Goal: Task Accomplishment & Management: Manage account settings

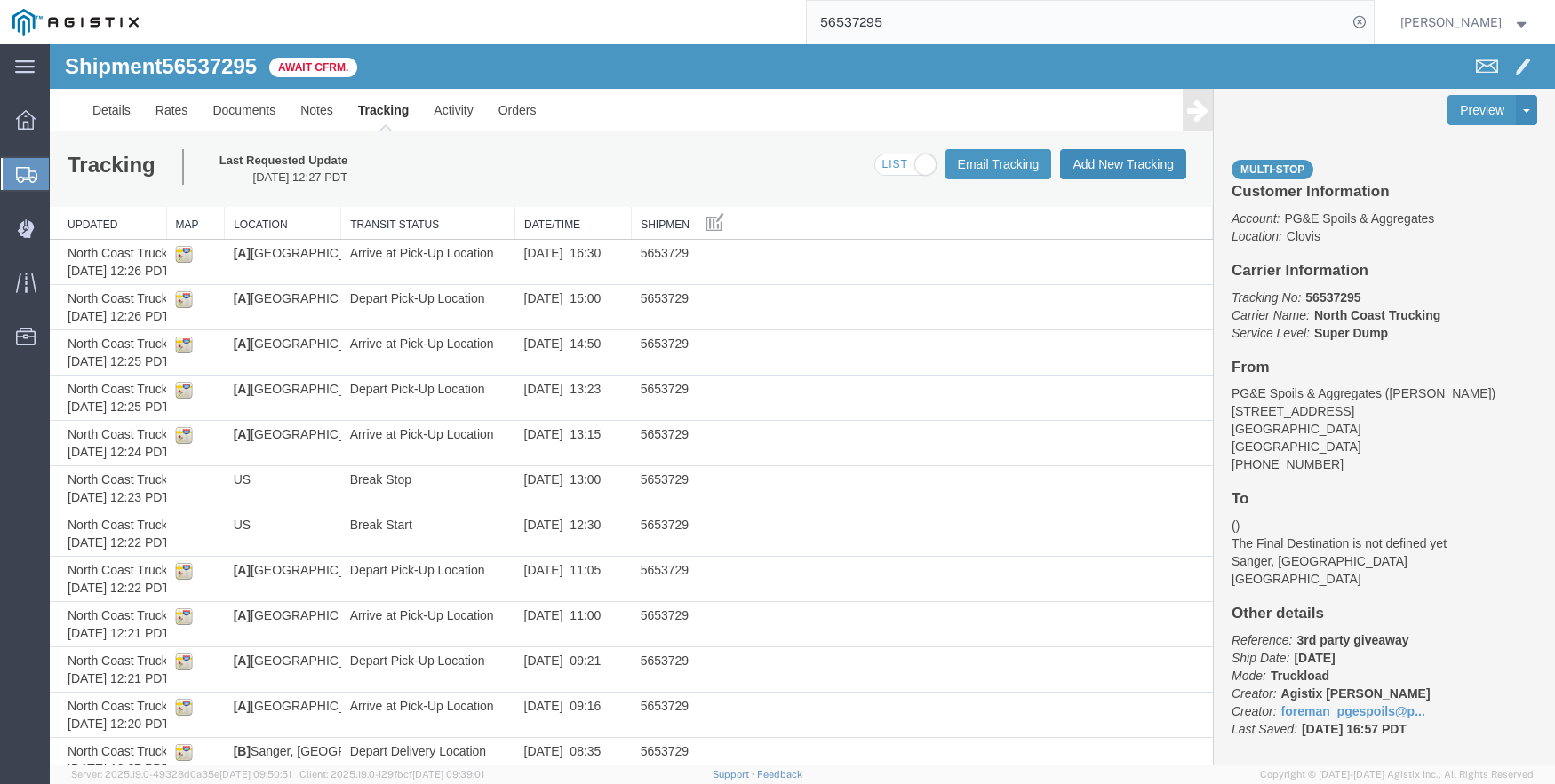
click at [1085, 155] on button "Add New Tracking" at bounding box center [1123, 163] width 126 height 30
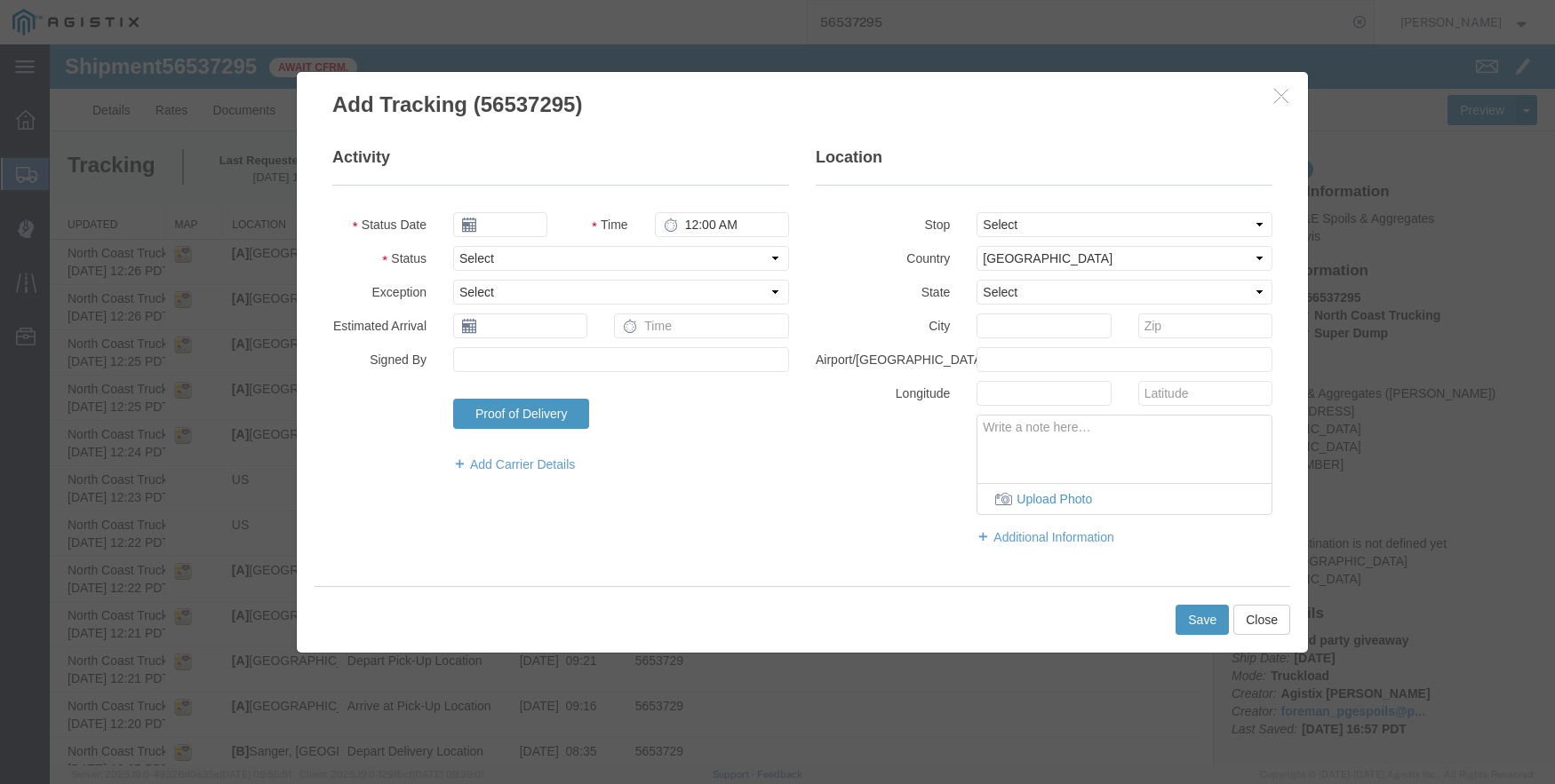
type input "09/17/2025"
click at [682, 231] on input "4:00 PM" at bounding box center [722, 225] width 135 height 25
type input "10:07 AM"
select select "ARVDLVLOC"
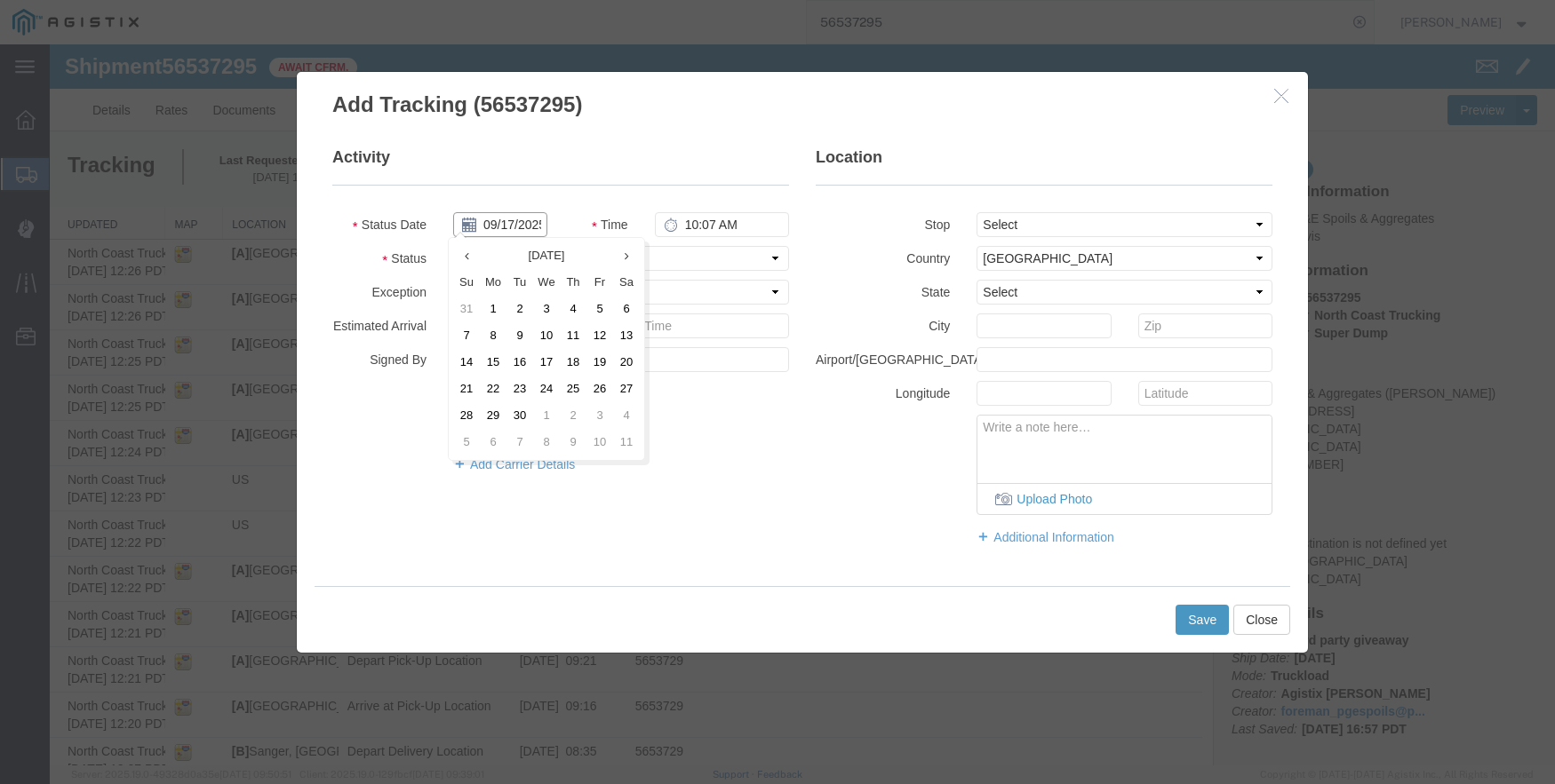
click at [506, 217] on input "09/17/2025" at bounding box center [500, 225] width 94 height 25
click at [467, 263] on th at bounding box center [466, 256] width 27 height 27
click at [552, 380] on td "20" at bounding box center [547, 389] width 27 height 27
type input "[DATE]"
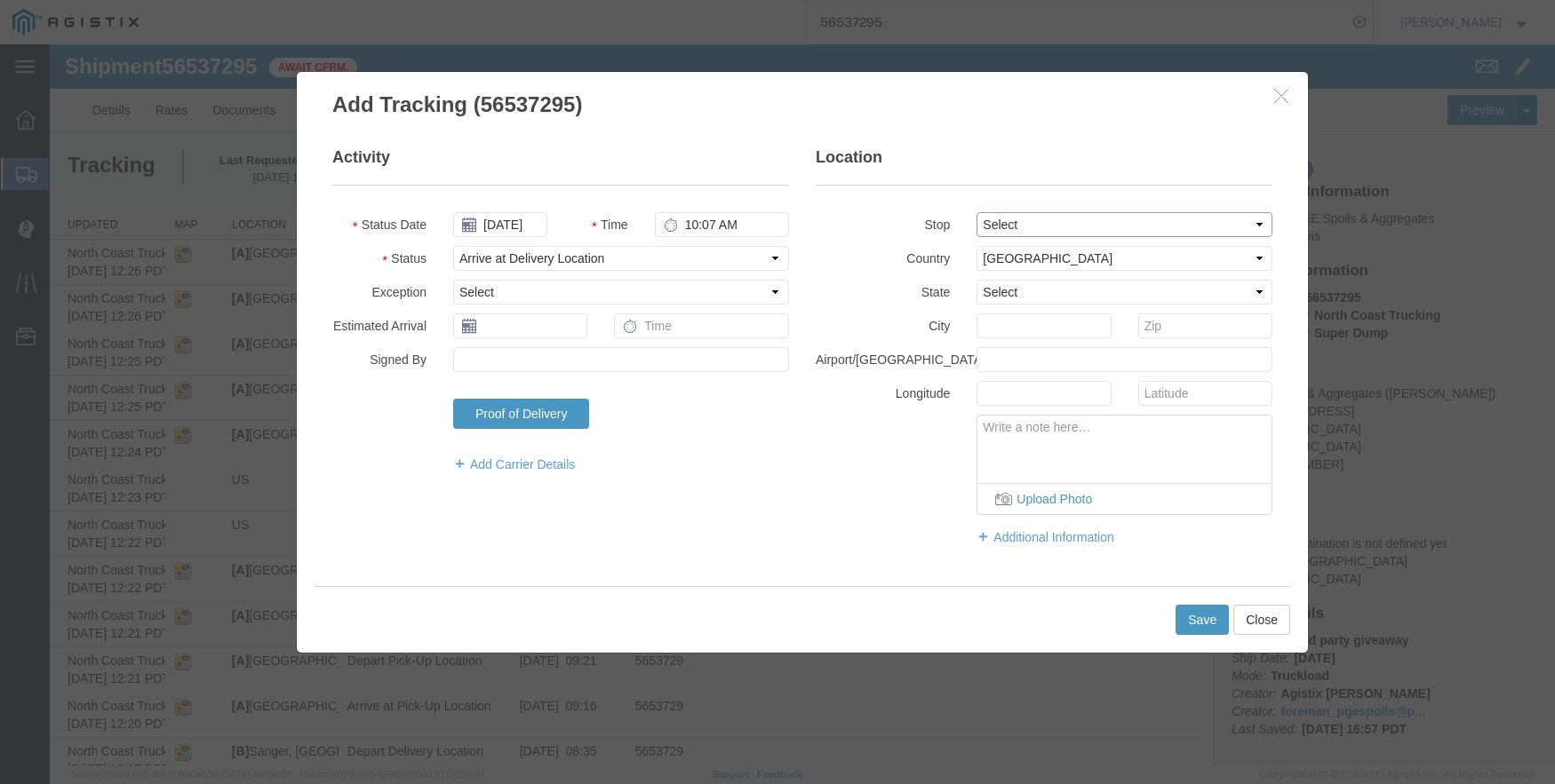
click at [1096, 223] on select "Select From: [STREET_ADDRESS] Stop 2: [STREET_ADDRESS][PERSON_NAME] To: The Fin…" at bounding box center [1124, 225] width 296 height 25
select select "{"pickupDeliveryInfoId": "122363847","pickupOrDelivery": "D","stopNum": "2","lo…"
click at [976, 212] on select "Select From: [STREET_ADDRESS] Stop 2: [STREET_ADDRESS][PERSON_NAME] To: The Fin…" at bounding box center [1124, 225] width 296 height 25
select select "CA"
type input "Sanger"
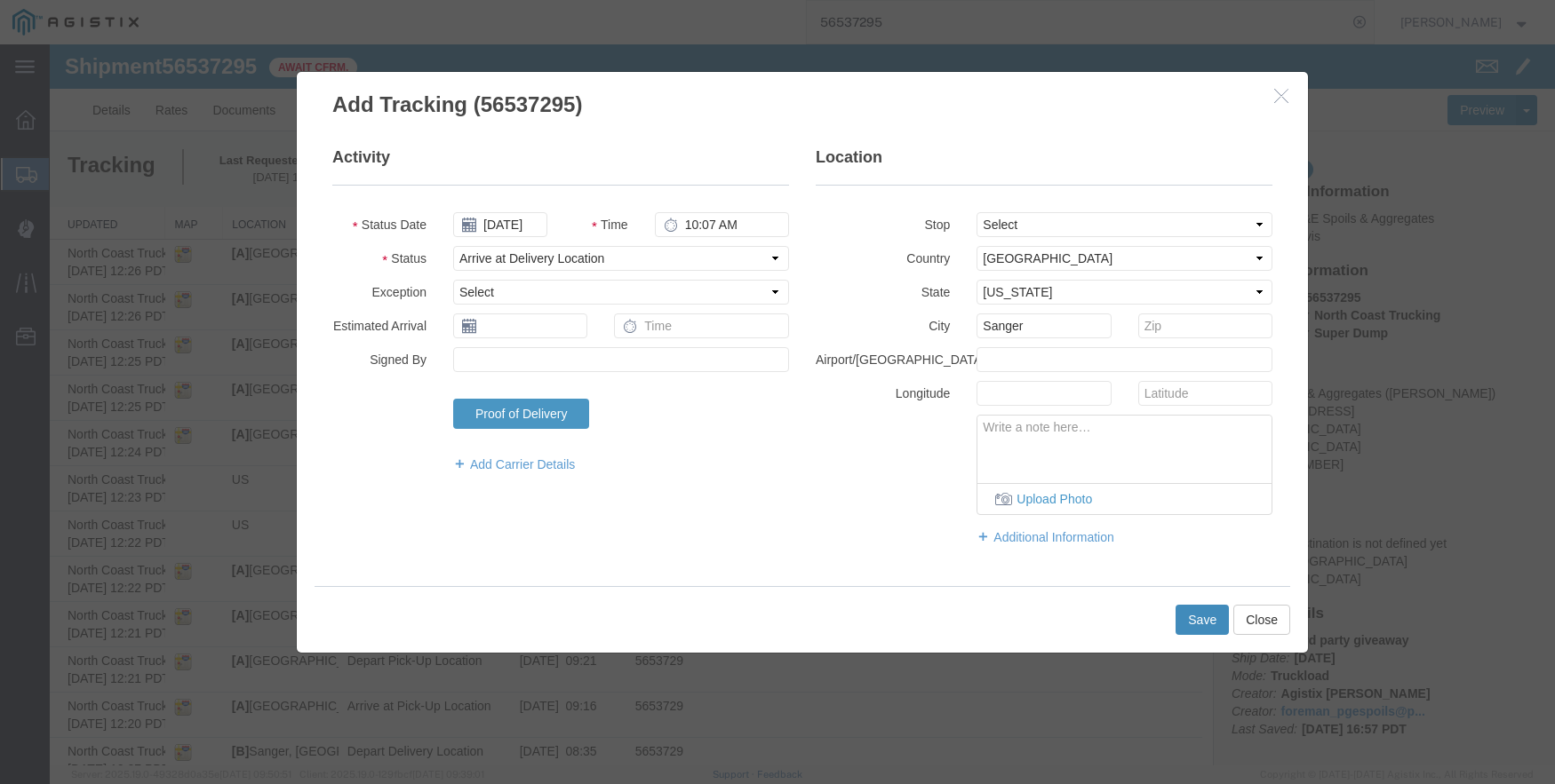
click at [1192, 616] on button "Save" at bounding box center [1201, 620] width 53 height 30
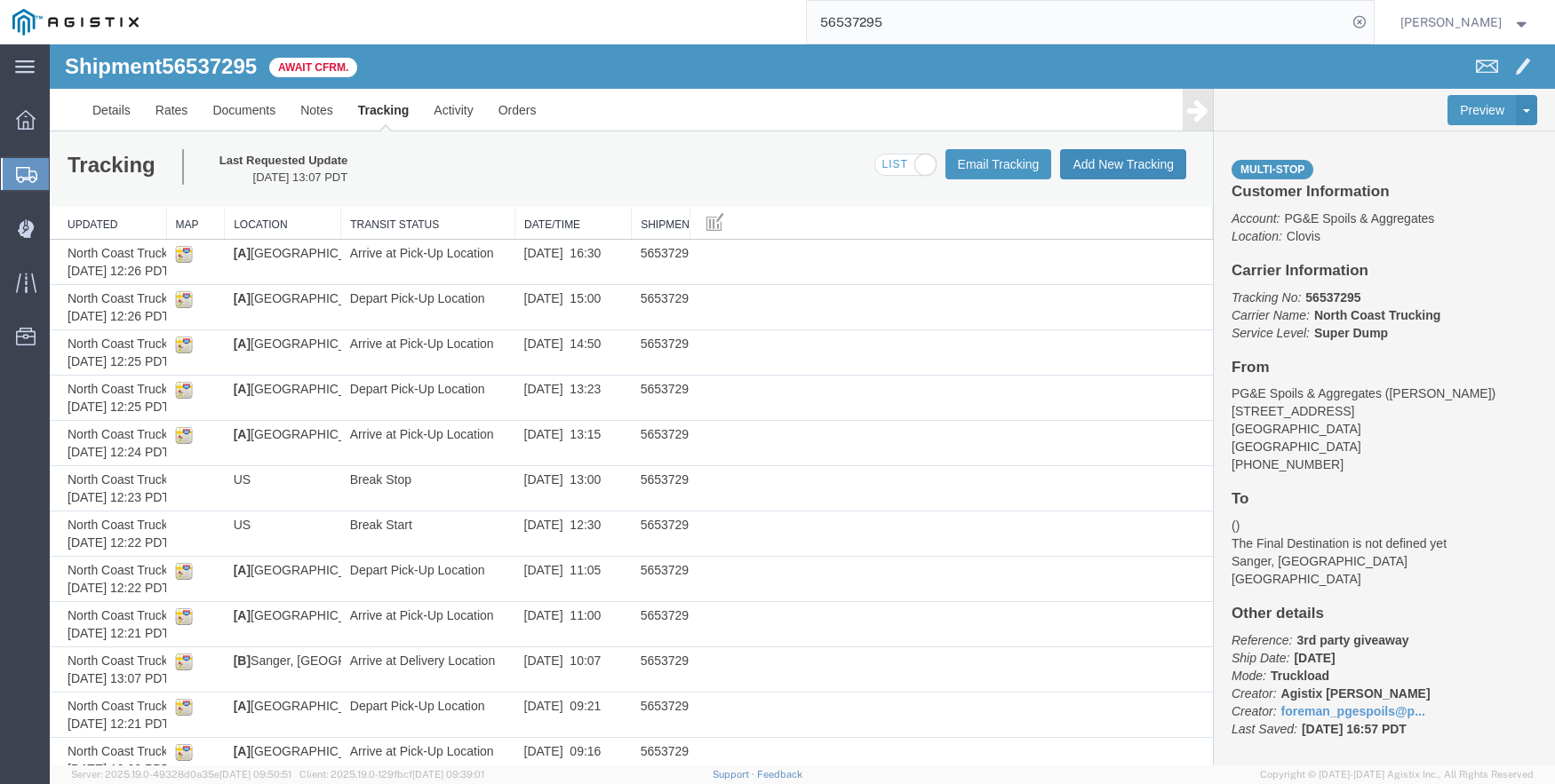
click at [1094, 159] on button "Add New Tracking" at bounding box center [1123, 163] width 126 height 30
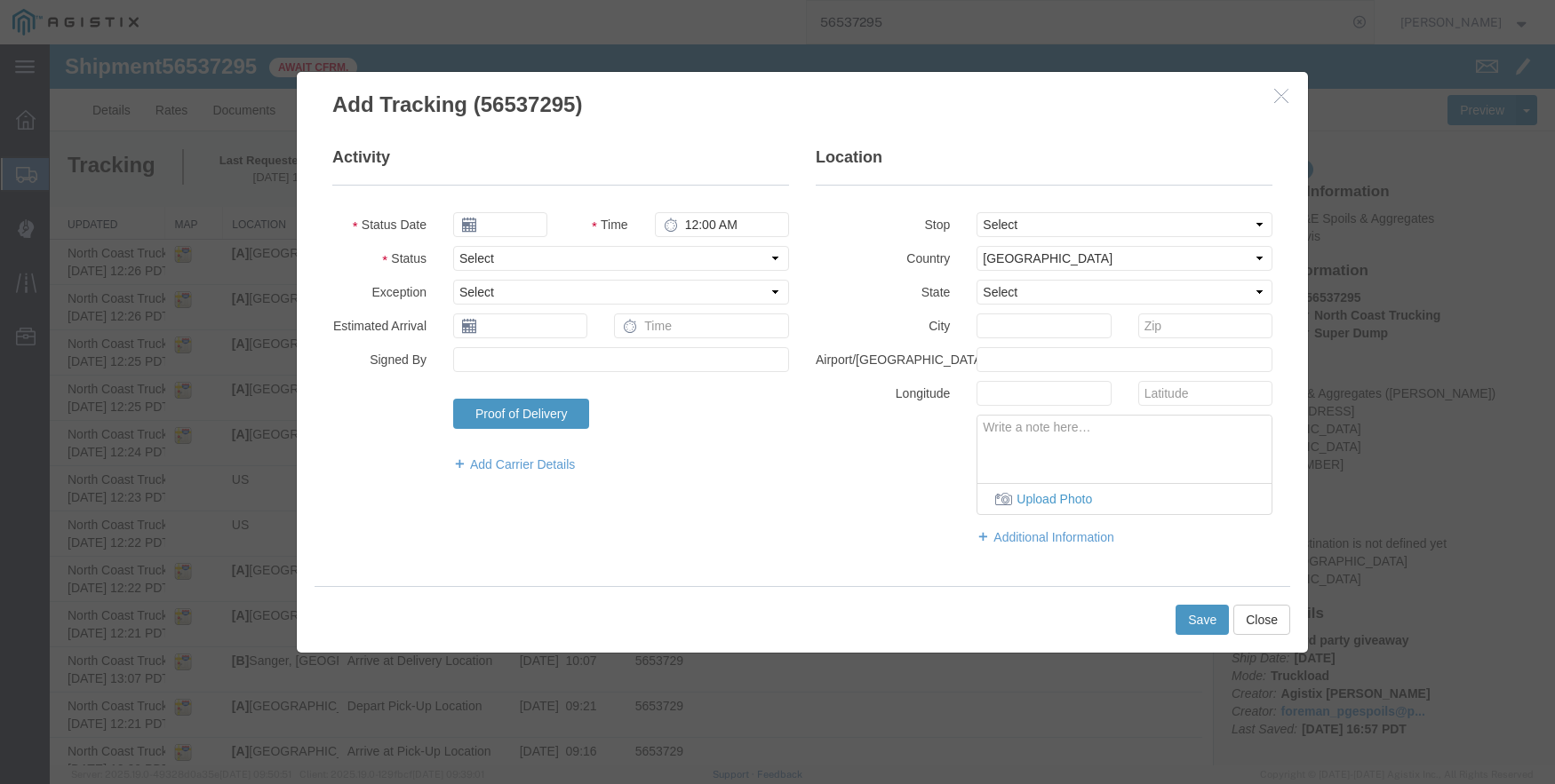
type input "09/17/2025"
type input "4:00 PM"
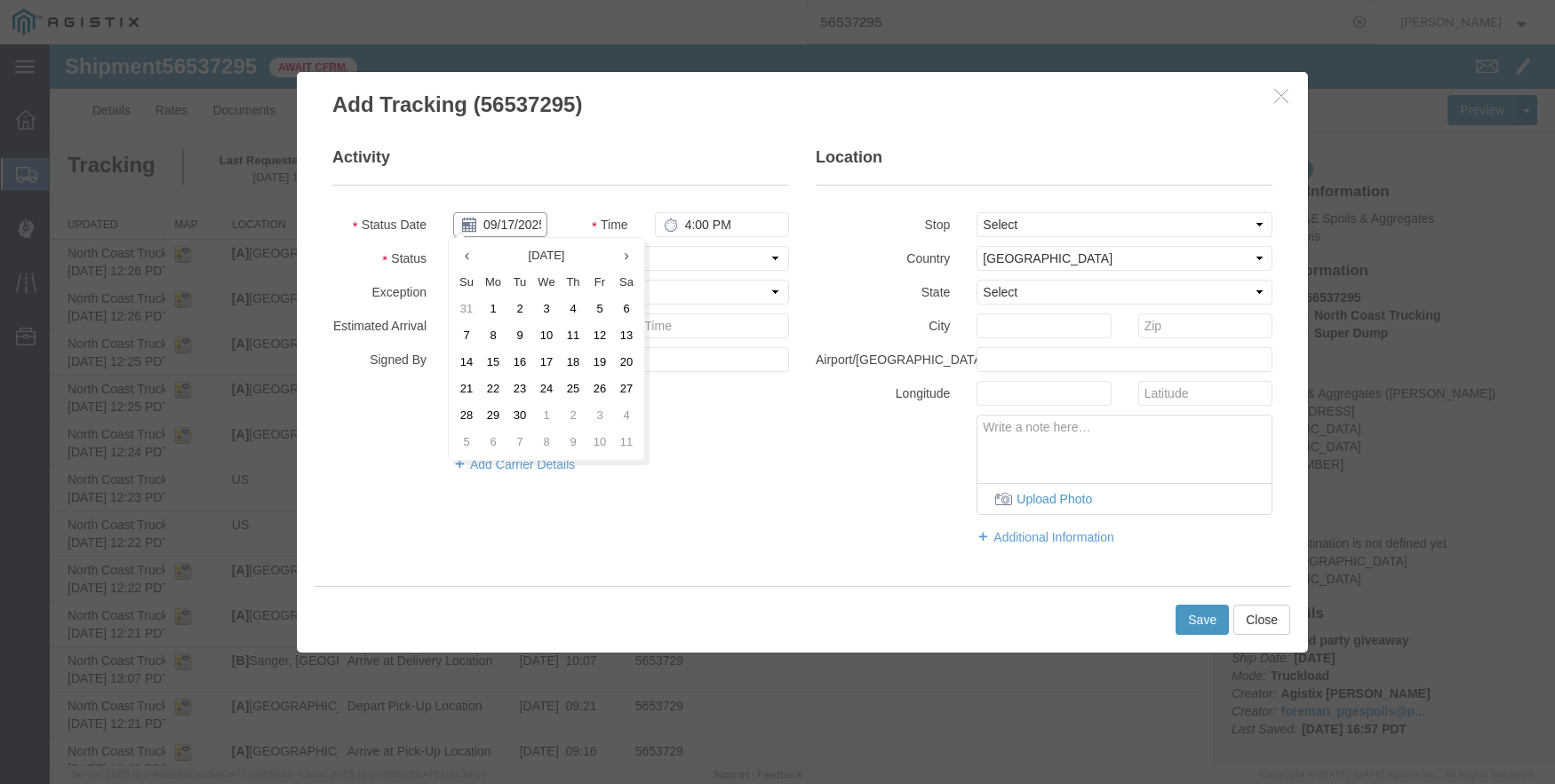
click at [477, 219] on input "09/17/2025" at bounding box center [500, 225] width 94 height 25
click at [466, 251] on icon at bounding box center [466, 257] width 5 height 12
click at [546, 386] on td "20" at bounding box center [547, 389] width 27 height 27
type input "[DATE]"
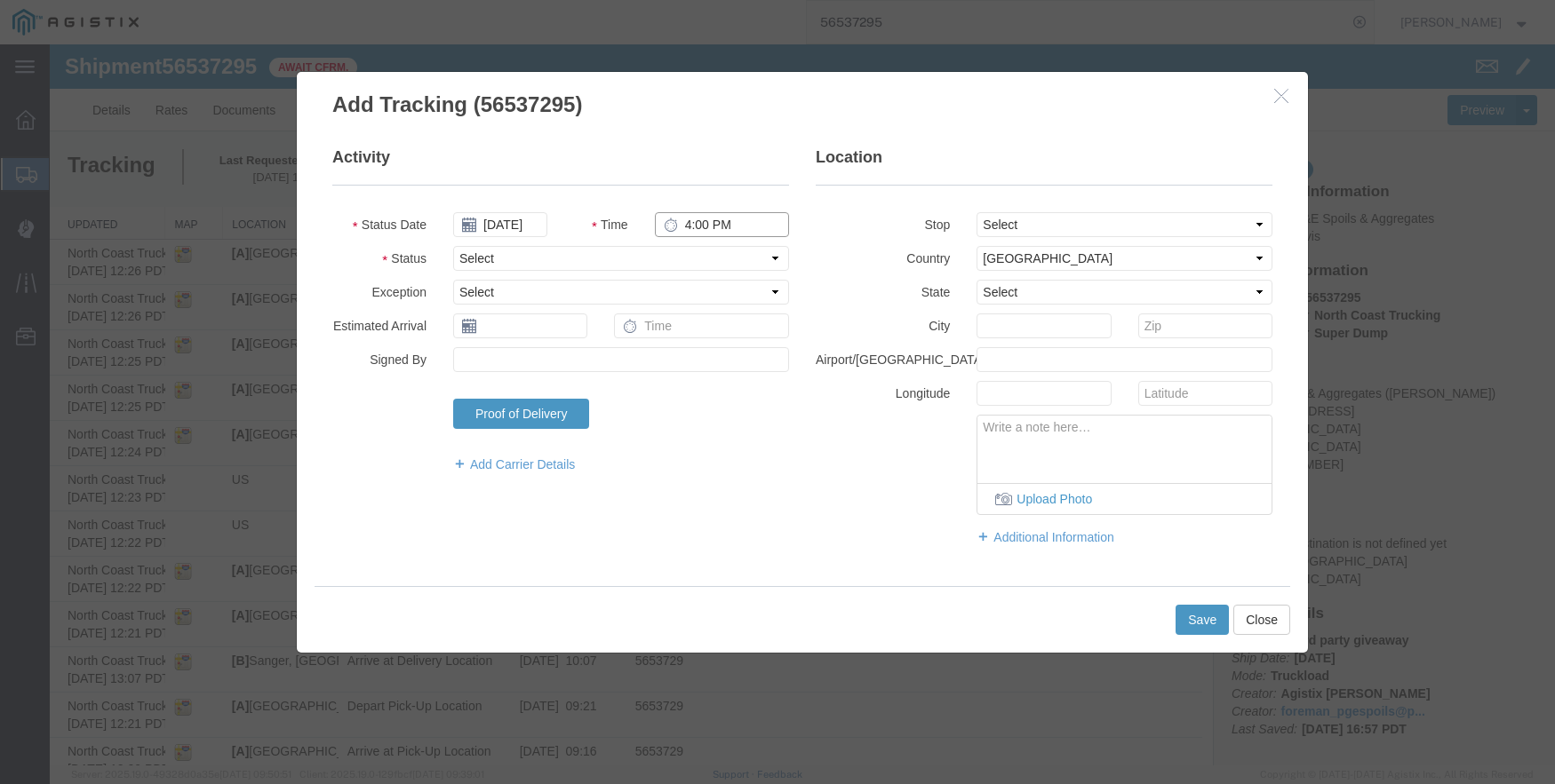
click at [682, 217] on input "4:00 PM" at bounding box center [722, 225] width 135 height 25
type input "10:18 AM"
select select "DPTDLVLOC"
click at [1030, 223] on select "Select From: [STREET_ADDRESS] Stop 2: [STREET_ADDRESS][PERSON_NAME] To: The Fin…" at bounding box center [1124, 225] width 296 height 25
select select "{"pickupDeliveryInfoId": "122363847","pickupOrDelivery": "D","stopNum": "2","lo…"
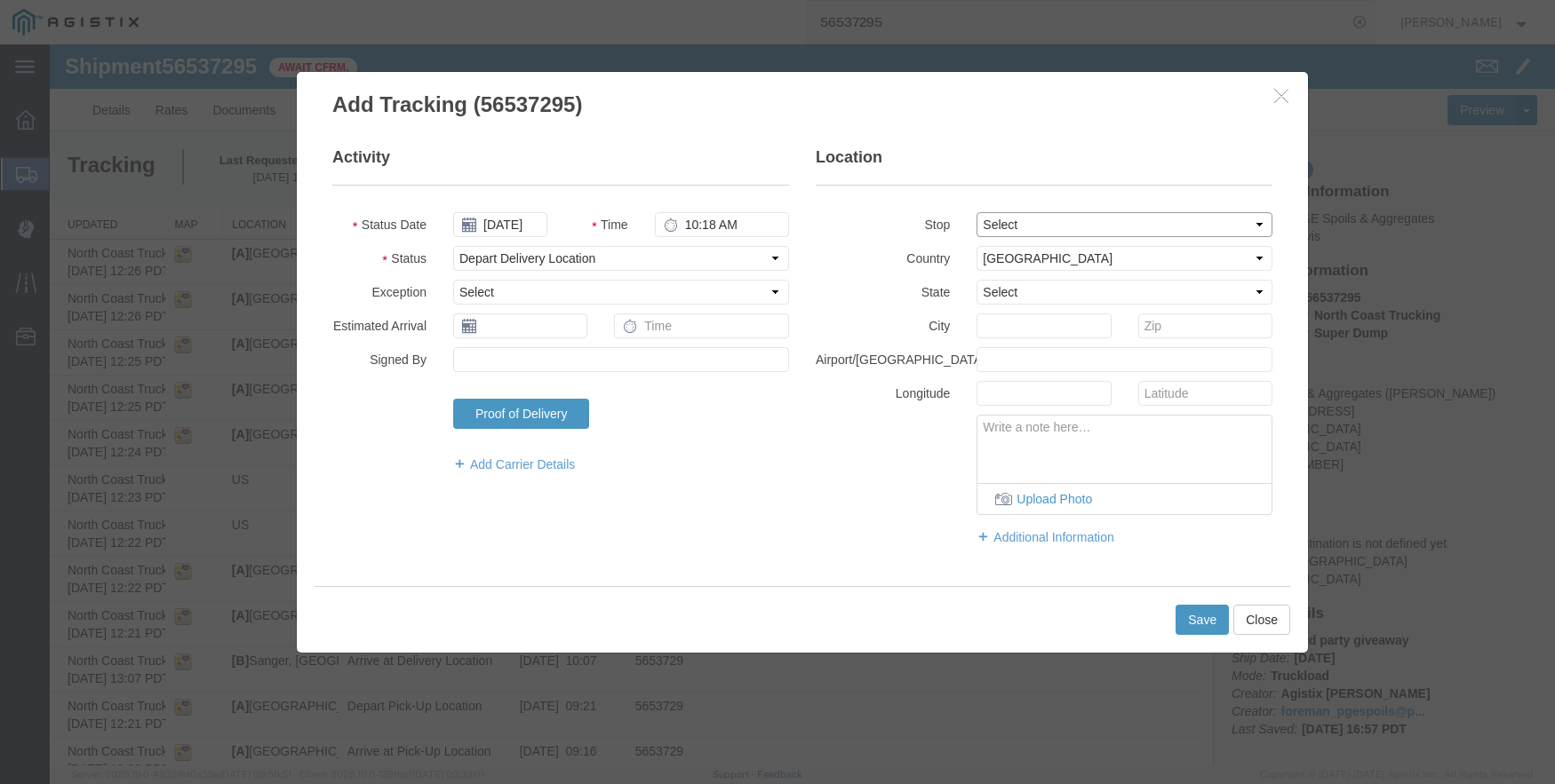
click at [976, 212] on select "Select From: [STREET_ADDRESS] Stop 2: [STREET_ADDRESS][PERSON_NAME] To: The Fin…" at bounding box center [1124, 225] width 296 height 25
select select "CA"
type input "Sanger"
click at [1196, 613] on button "Save" at bounding box center [1201, 620] width 53 height 30
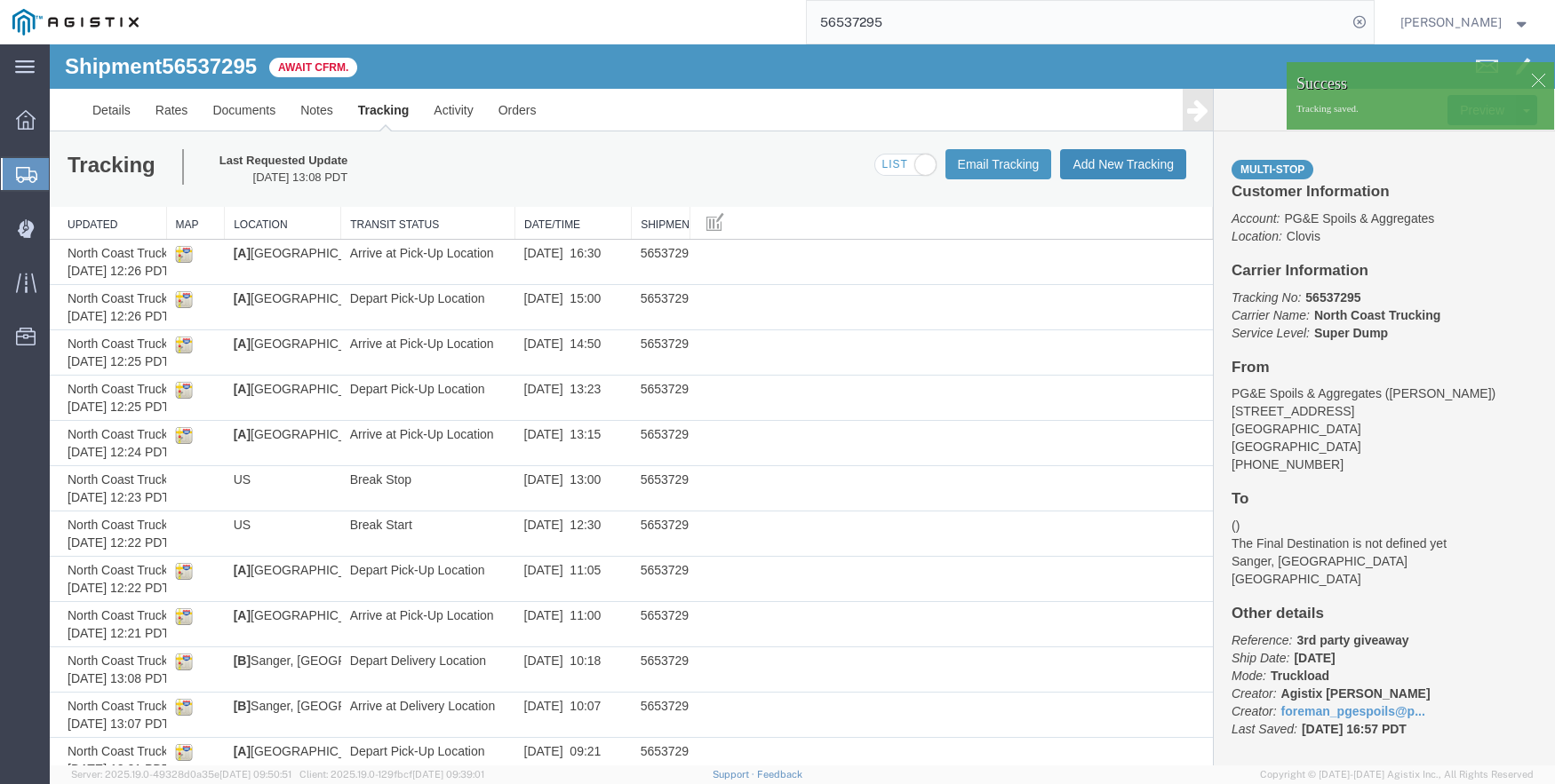
click at [1119, 164] on button "Add New Tracking" at bounding box center [1123, 163] width 126 height 30
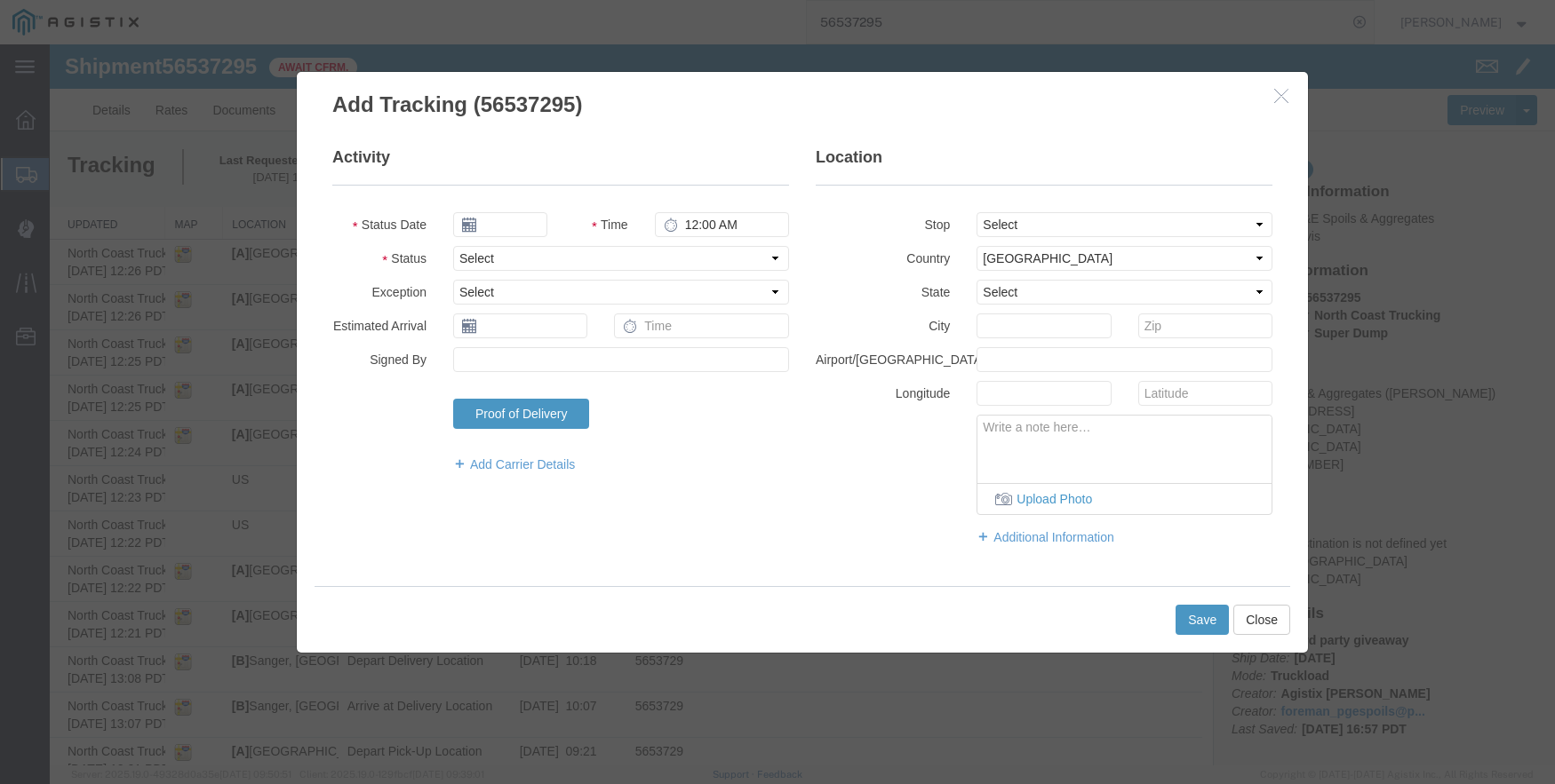
type input "09/17/2025"
type input "4:00 PM"
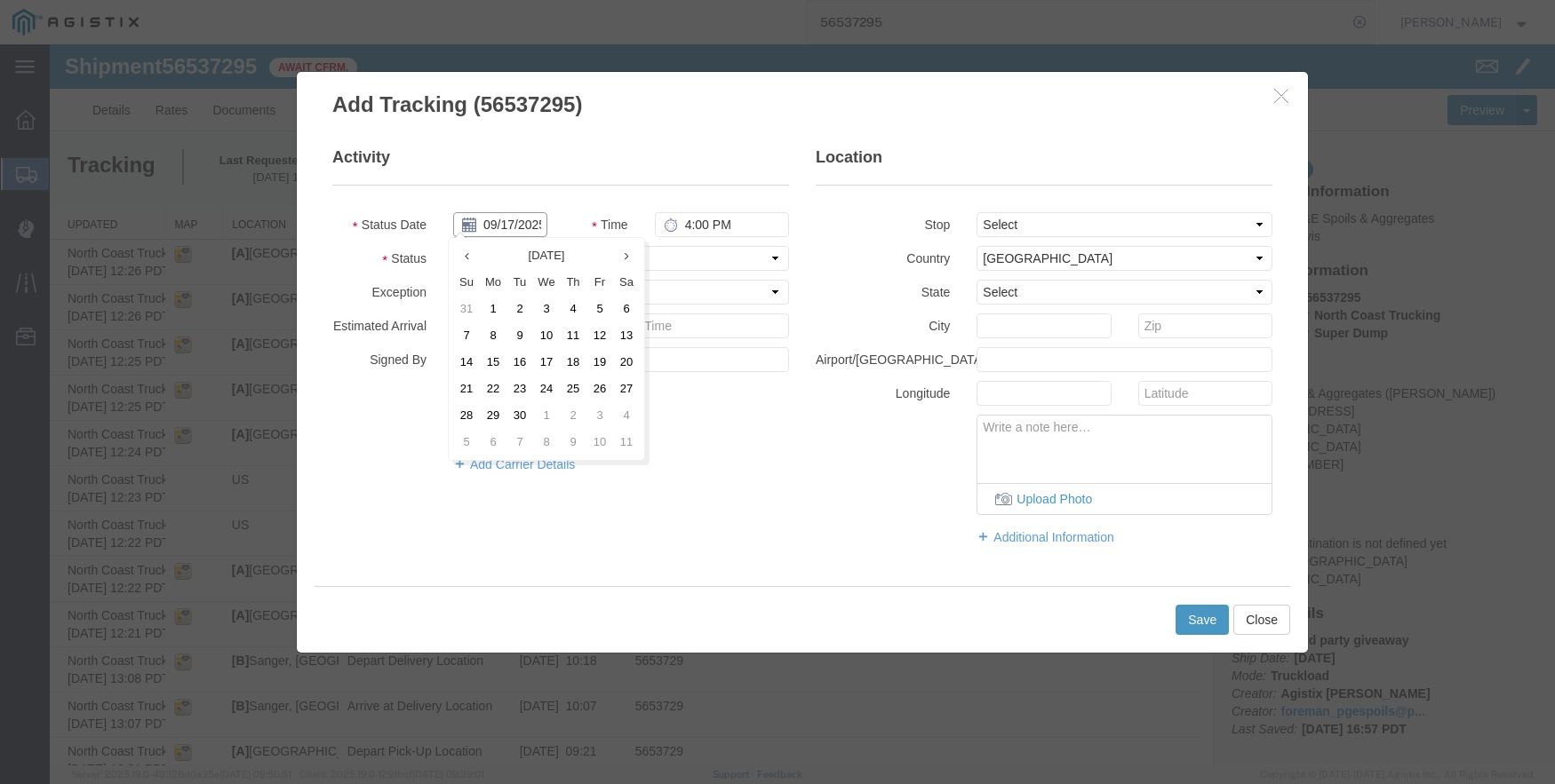
click at [506, 228] on input "09/17/2025" at bounding box center [500, 225] width 94 height 25
click at [463, 263] on th at bounding box center [466, 256] width 27 height 27
click at [556, 387] on td "20" at bounding box center [547, 389] width 27 height 27
type input "[DATE]"
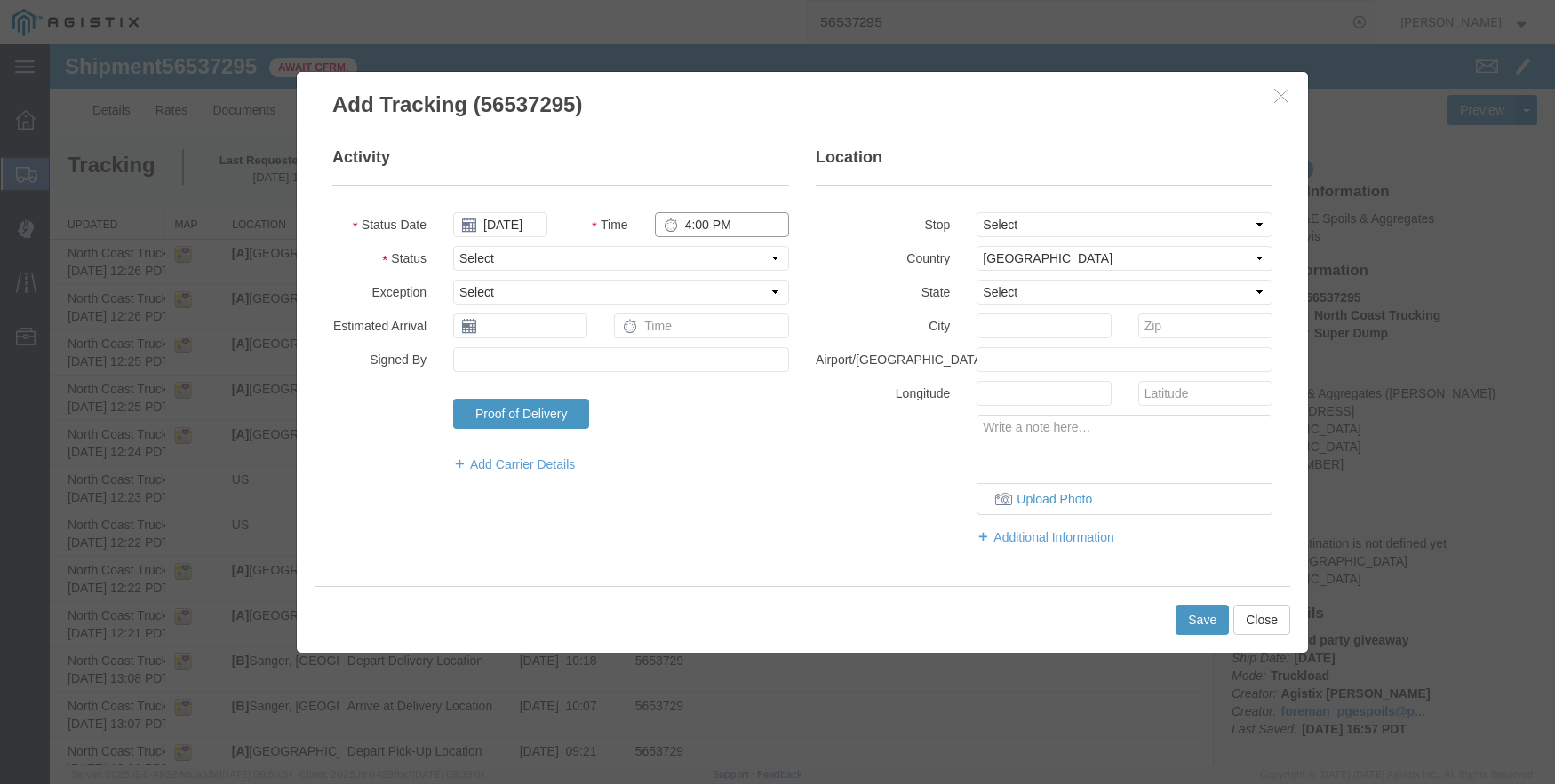
click at [677, 230] on input "4:00 PM" at bounding box center [722, 225] width 135 height 25
type input "11:45 AM"
select select "ARVDLVLOC"
click at [1056, 215] on select "Select From: [STREET_ADDRESS] Stop 2: [STREET_ADDRESS][PERSON_NAME] To: The Fin…" at bounding box center [1124, 225] width 296 height 25
select select "{"pickupDeliveryInfoId": "122363847","pickupOrDelivery": "D","stopNum": "2","lo…"
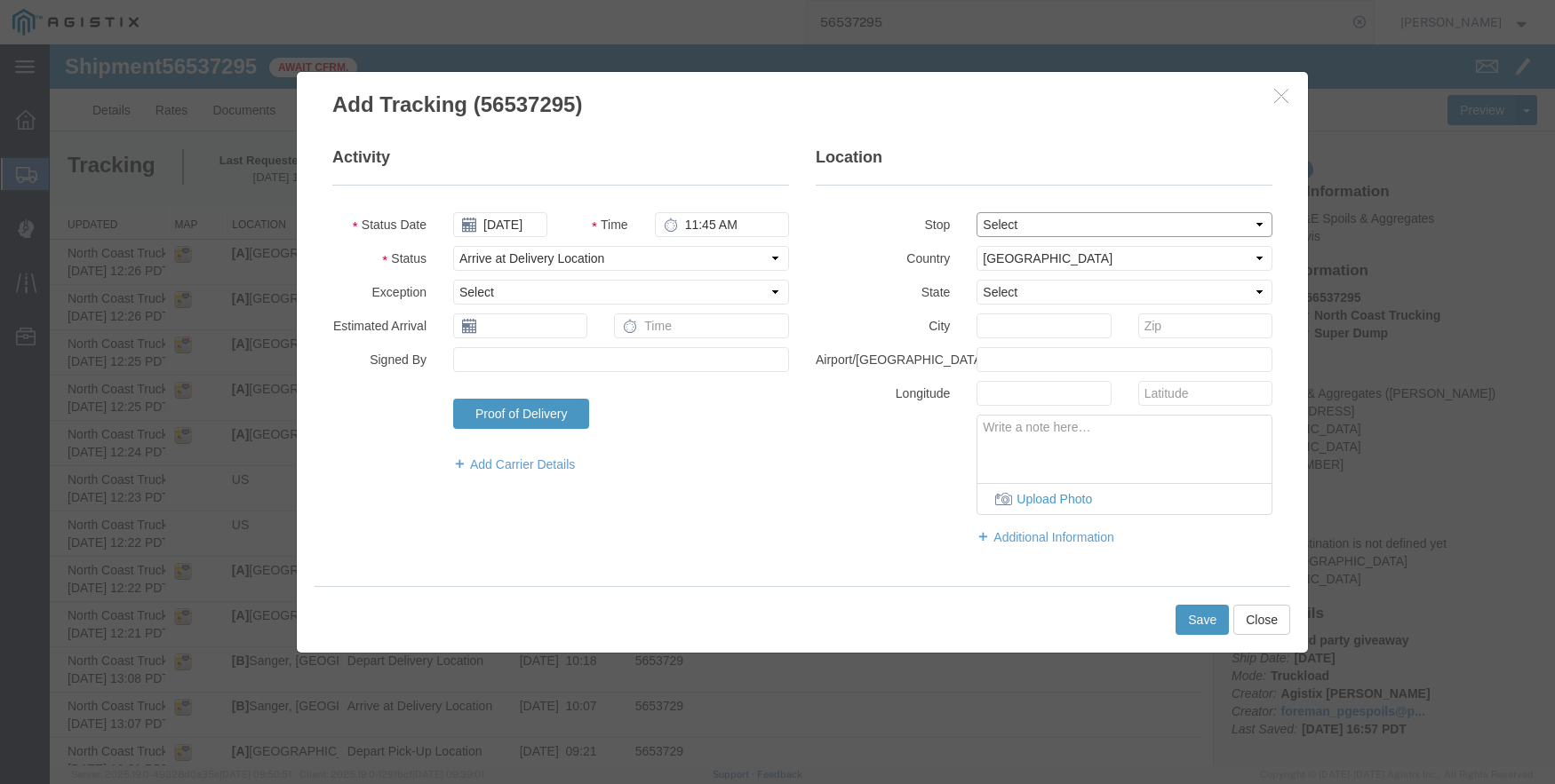
click at [976, 212] on select "Select From: [STREET_ADDRESS] Stop 2: [STREET_ADDRESS][PERSON_NAME] To: The Fin…" at bounding box center [1124, 225] width 296 height 25
select select "CA"
type input "Sanger"
click at [1188, 608] on button "Save" at bounding box center [1201, 620] width 53 height 30
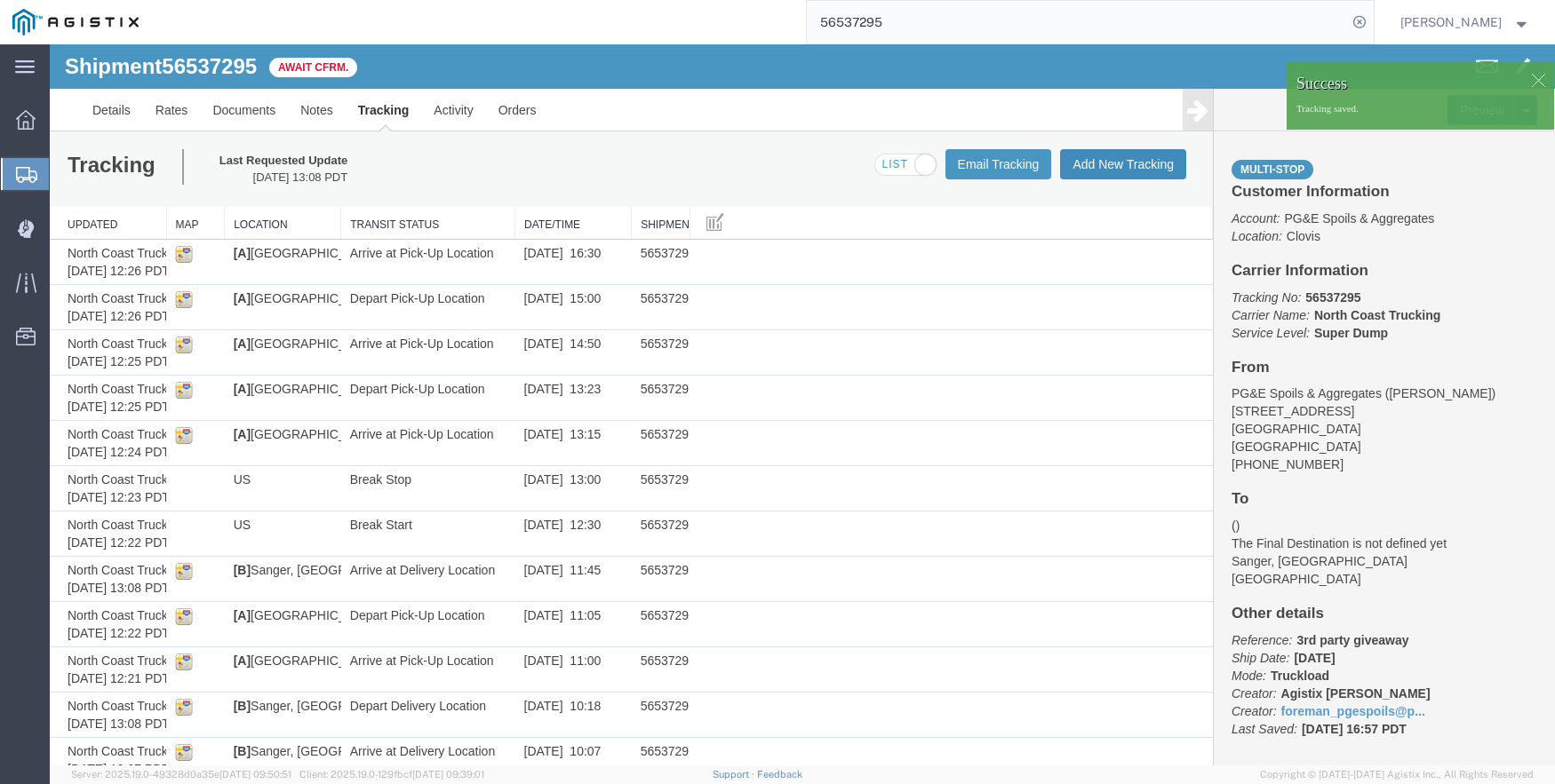
click at [1089, 157] on button "Add New Tracking" at bounding box center [1123, 163] width 126 height 30
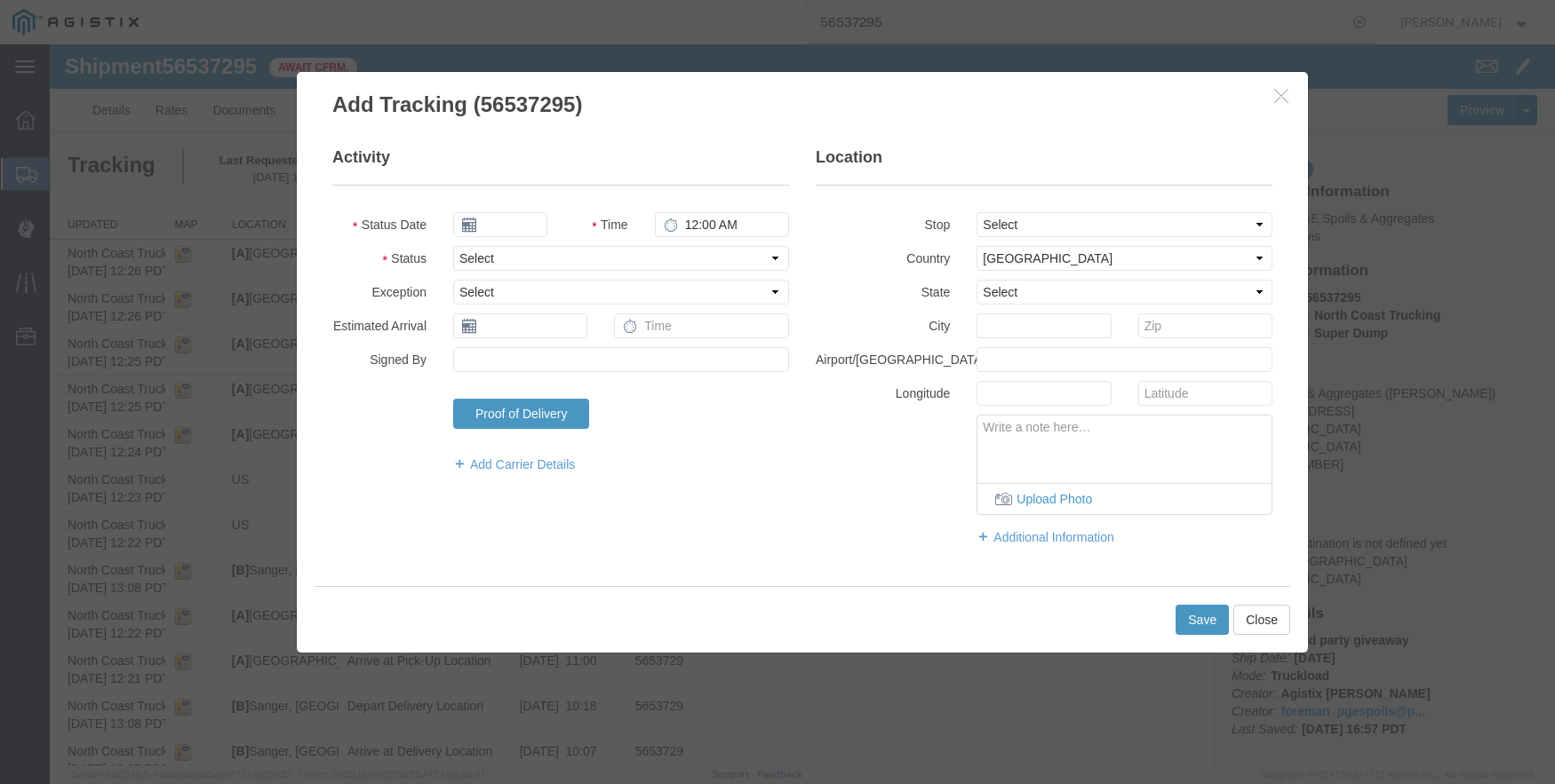
type input "09/17/2025"
type input "4:00 PM"
click at [494, 217] on input "09/17/2025" at bounding box center [500, 225] width 94 height 25
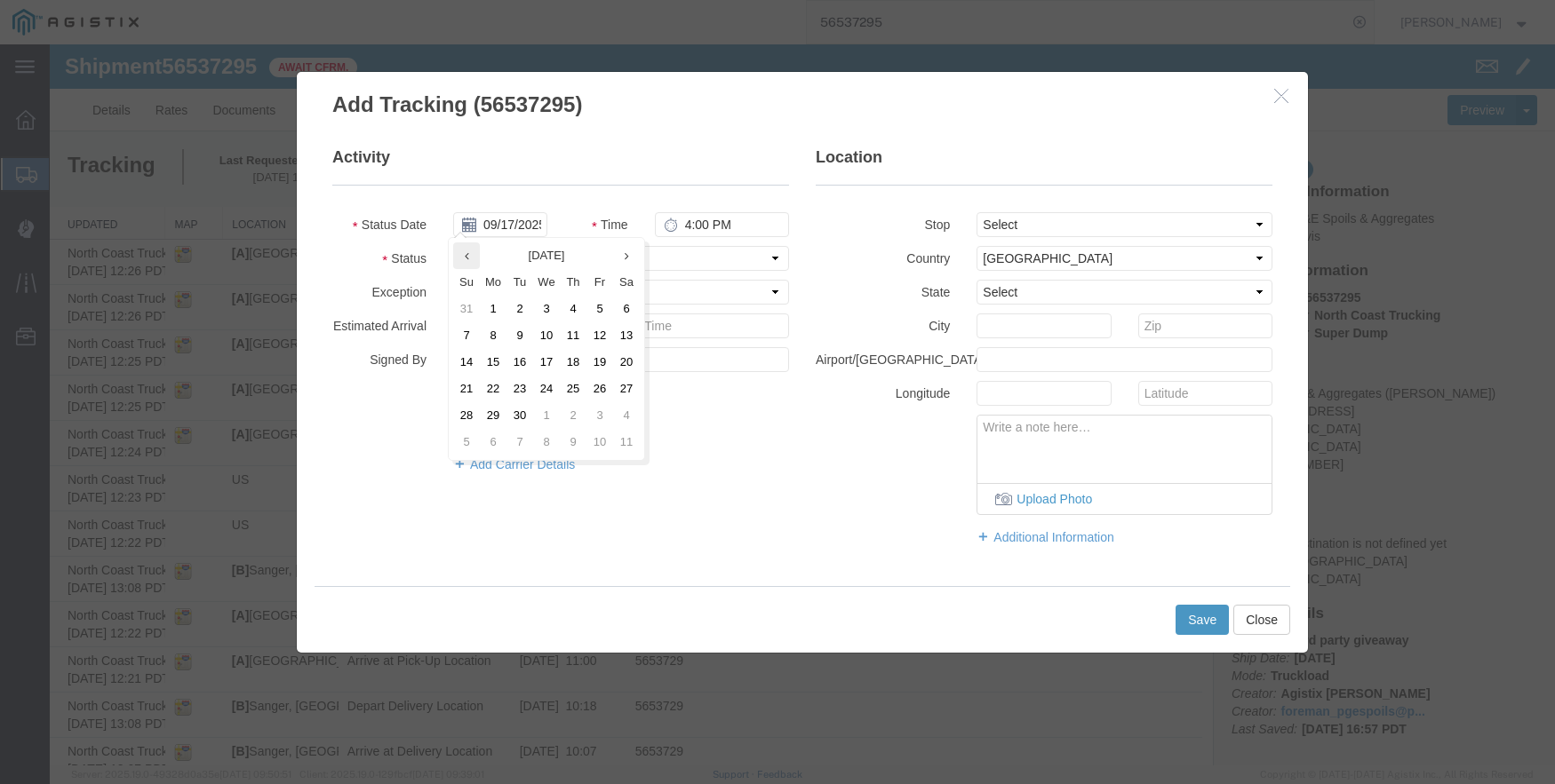
click at [459, 264] on th at bounding box center [466, 256] width 27 height 27
click at [539, 386] on td "20" at bounding box center [547, 389] width 27 height 27
type input "[DATE]"
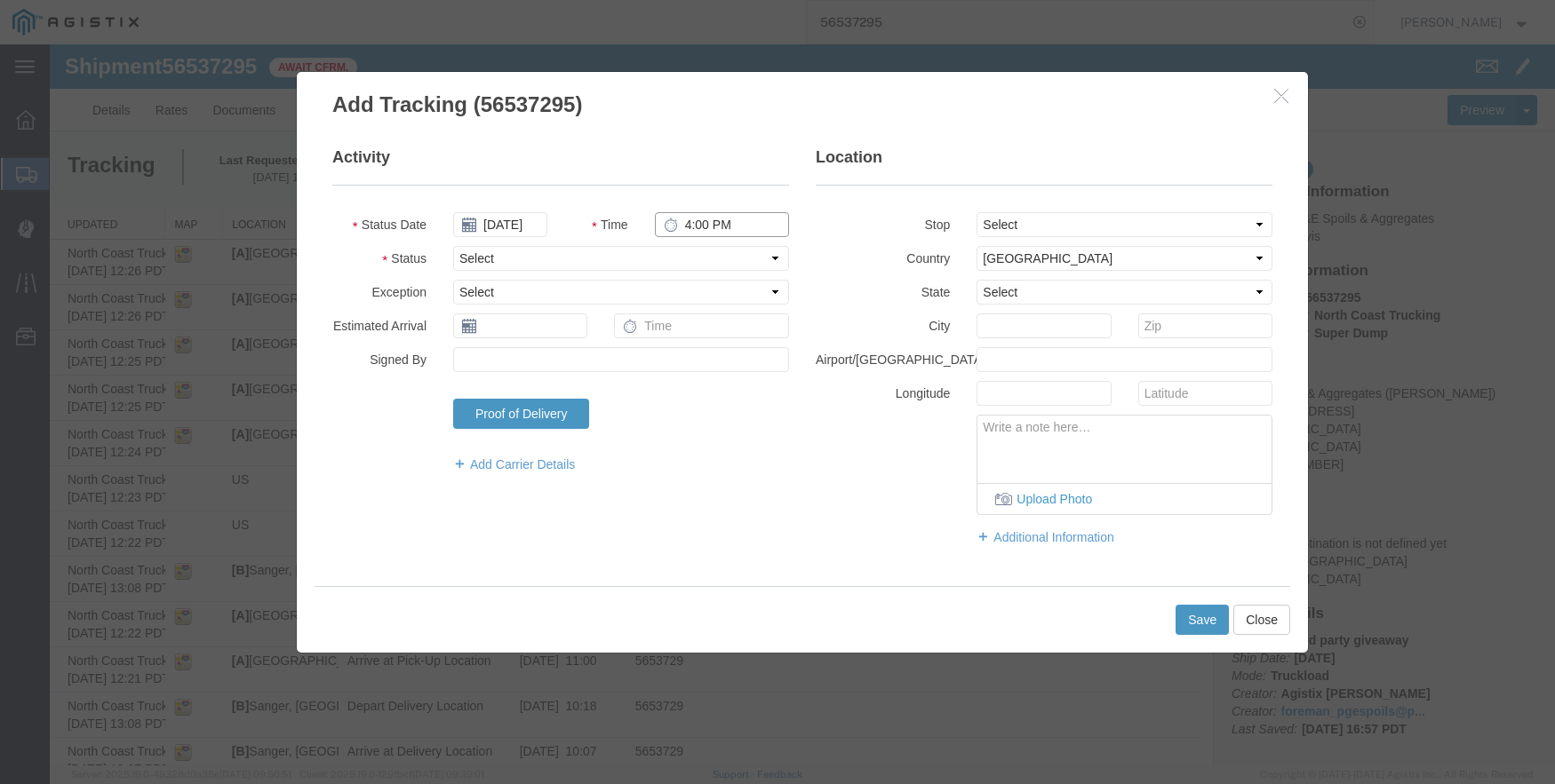
click at [685, 224] on input "4:00 PM" at bounding box center [722, 225] width 135 height 25
type input "11:47 AM"
select select "DPTDLVLOC"
click at [1064, 217] on select "Select From: [STREET_ADDRESS] Stop 2: [STREET_ADDRESS][PERSON_NAME] To: The Fin…" at bounding box center [1124, 225] width 296 height 25
select select "{"pickupDeliveryInfoId": "122363847","pickupOrDelivery": "D","stopNum": "2","lo…"
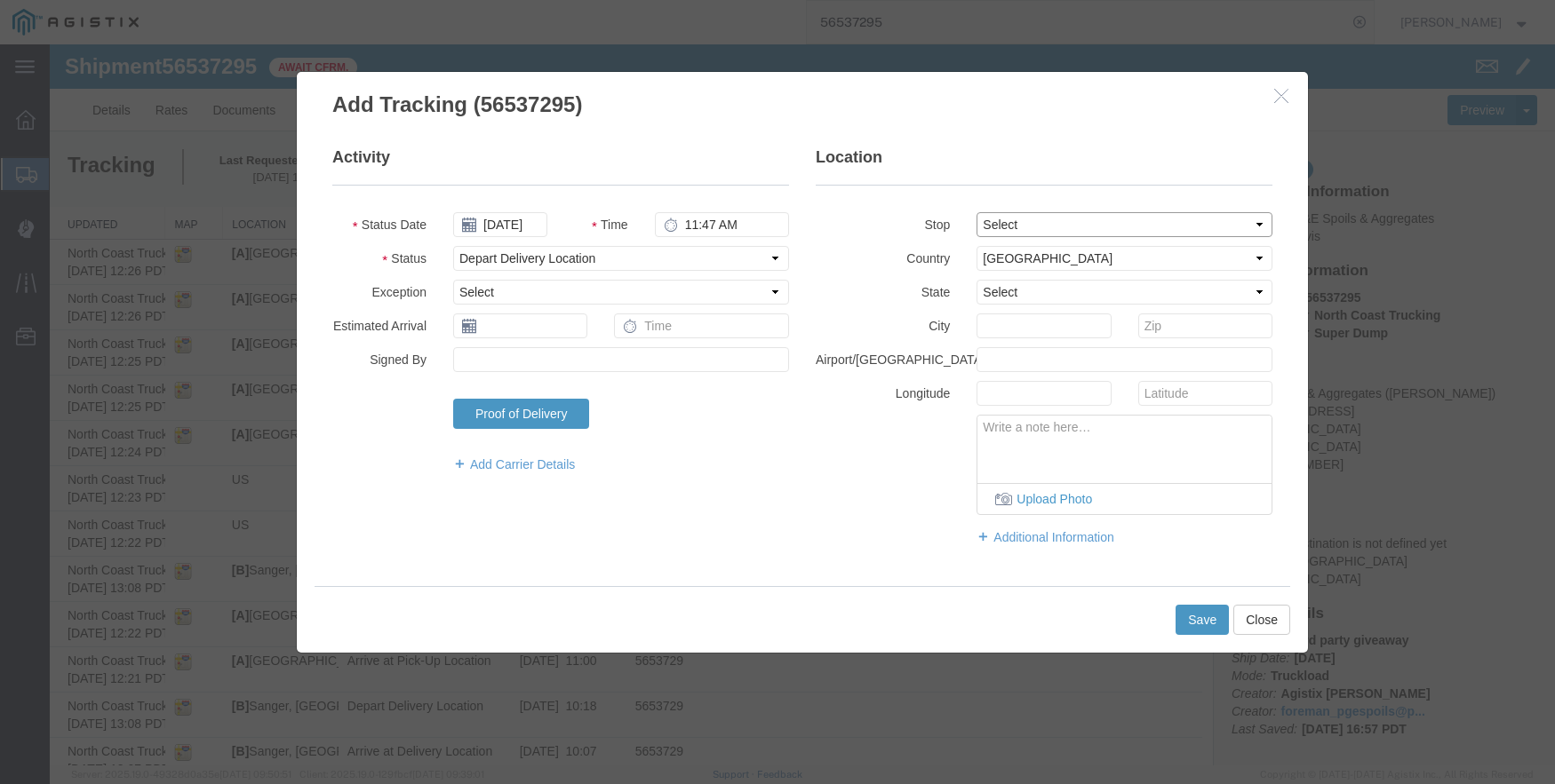
click at [976, 212] on select "Select From: [STREET_ADDRESS] Stop 2: [STREET_ADDRESS][PERSON_NAME] To: The Fin…" at bounding box center [1124, 225] width 296 height 25
select select "CA"
type input "Sanger"
click at [1185, 618] on button "Save" at bounding box center [1201, 620] width 53 height 30
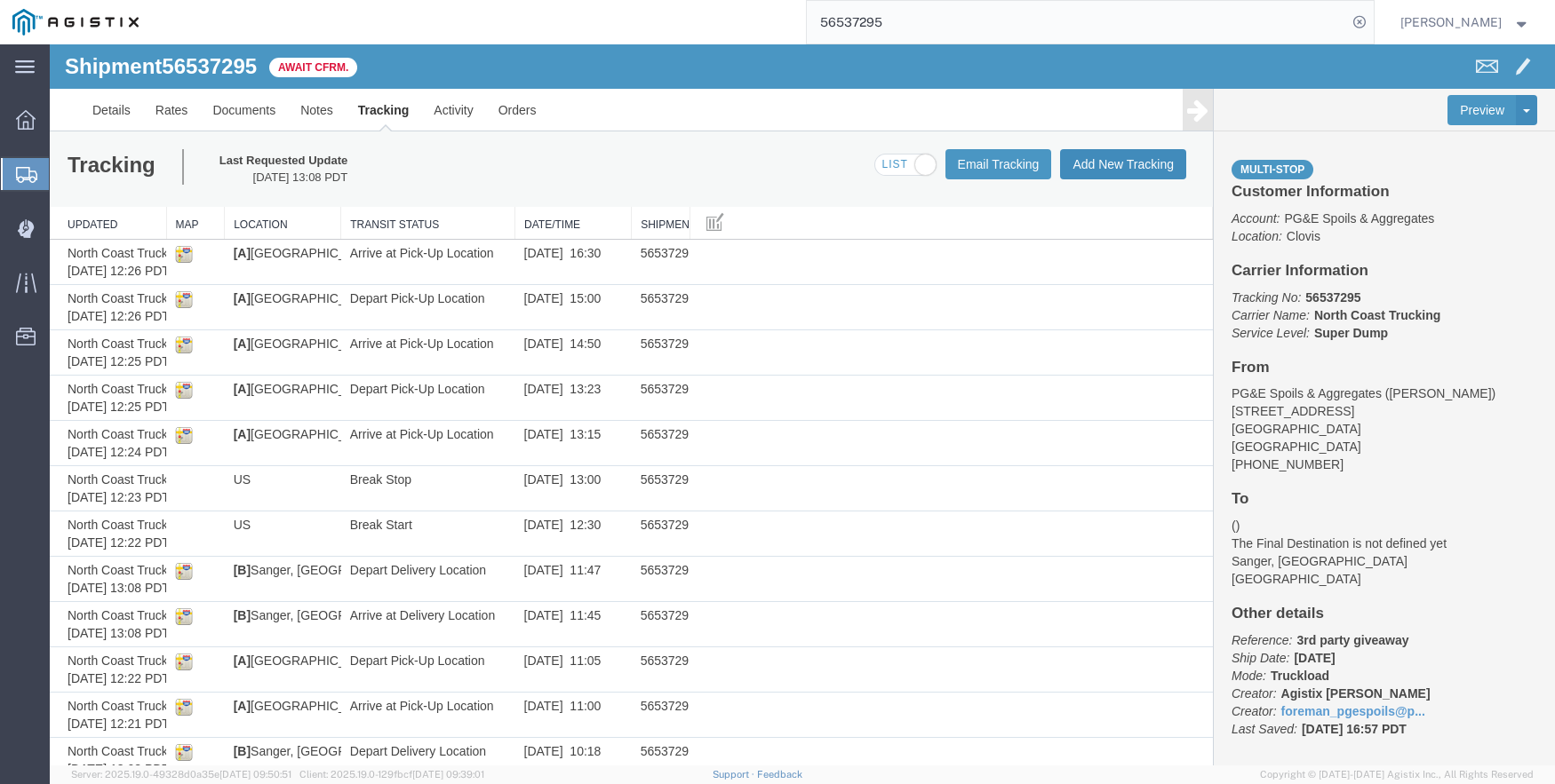
click at [1102, 159] on button "Add New Tracking" at bounding box center [1123, 163] width 126 height 30
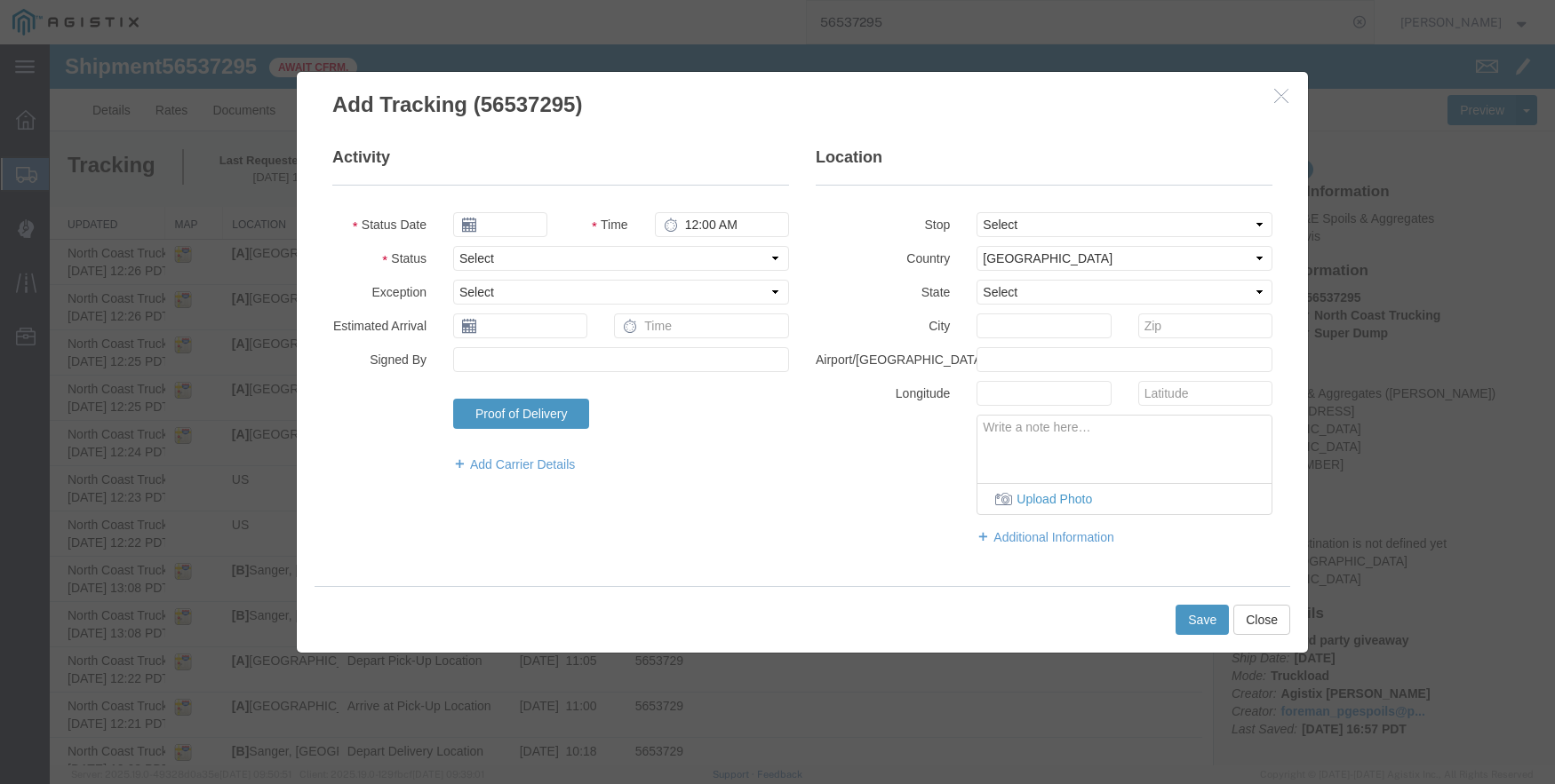
type input "09/17/2025"
type input "4:00 PM"
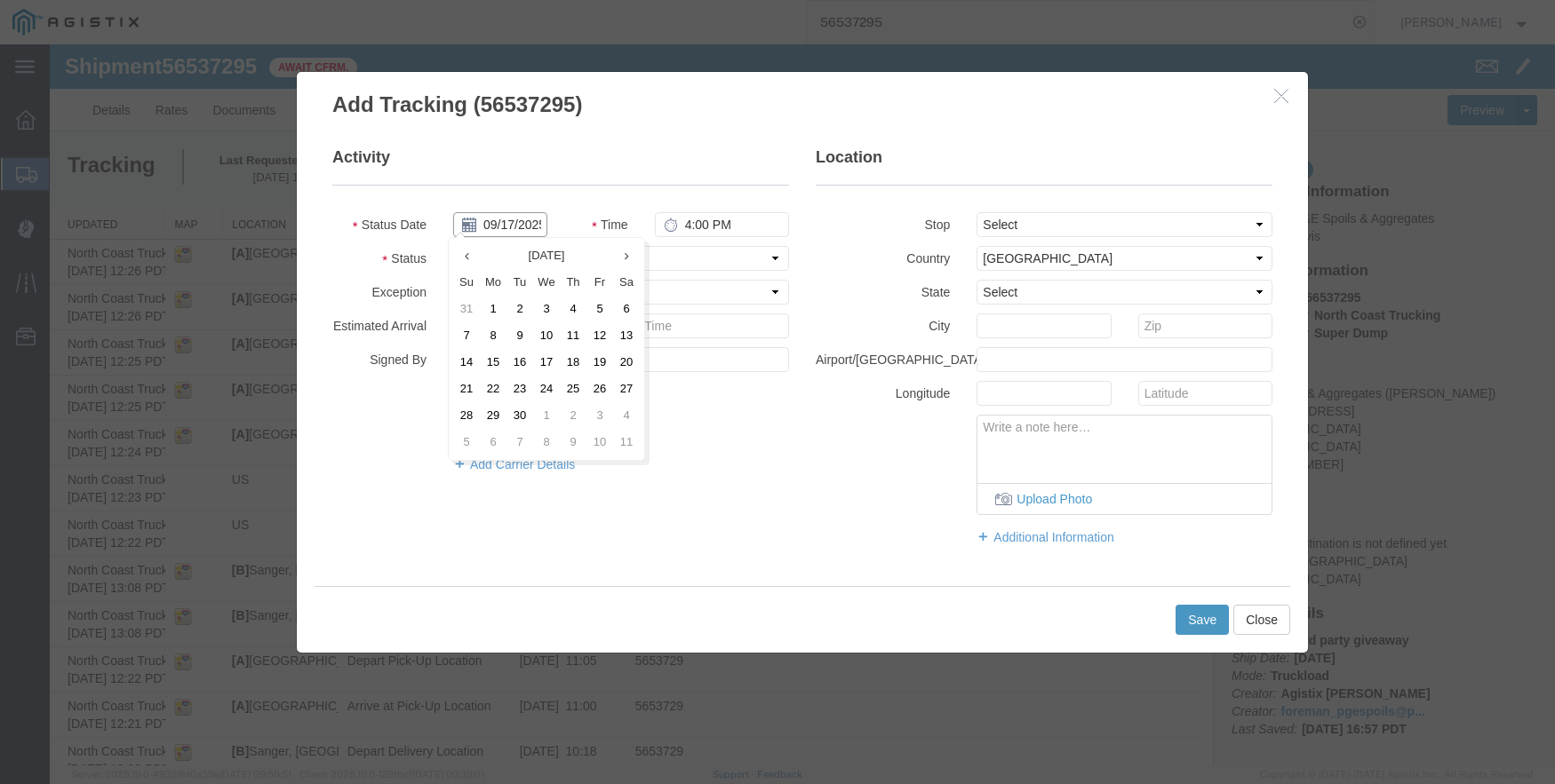
click at [508, 226] on input "09/17/2025" at bounding box center [500, 225] width 94 height 25
click at [467, 259] on icon at bounding box center [466, 257] width 5 height 12
click at [539, 388] on td "20" at bounding box center [547, 389] width 27 height 27
type input "[DATE]"
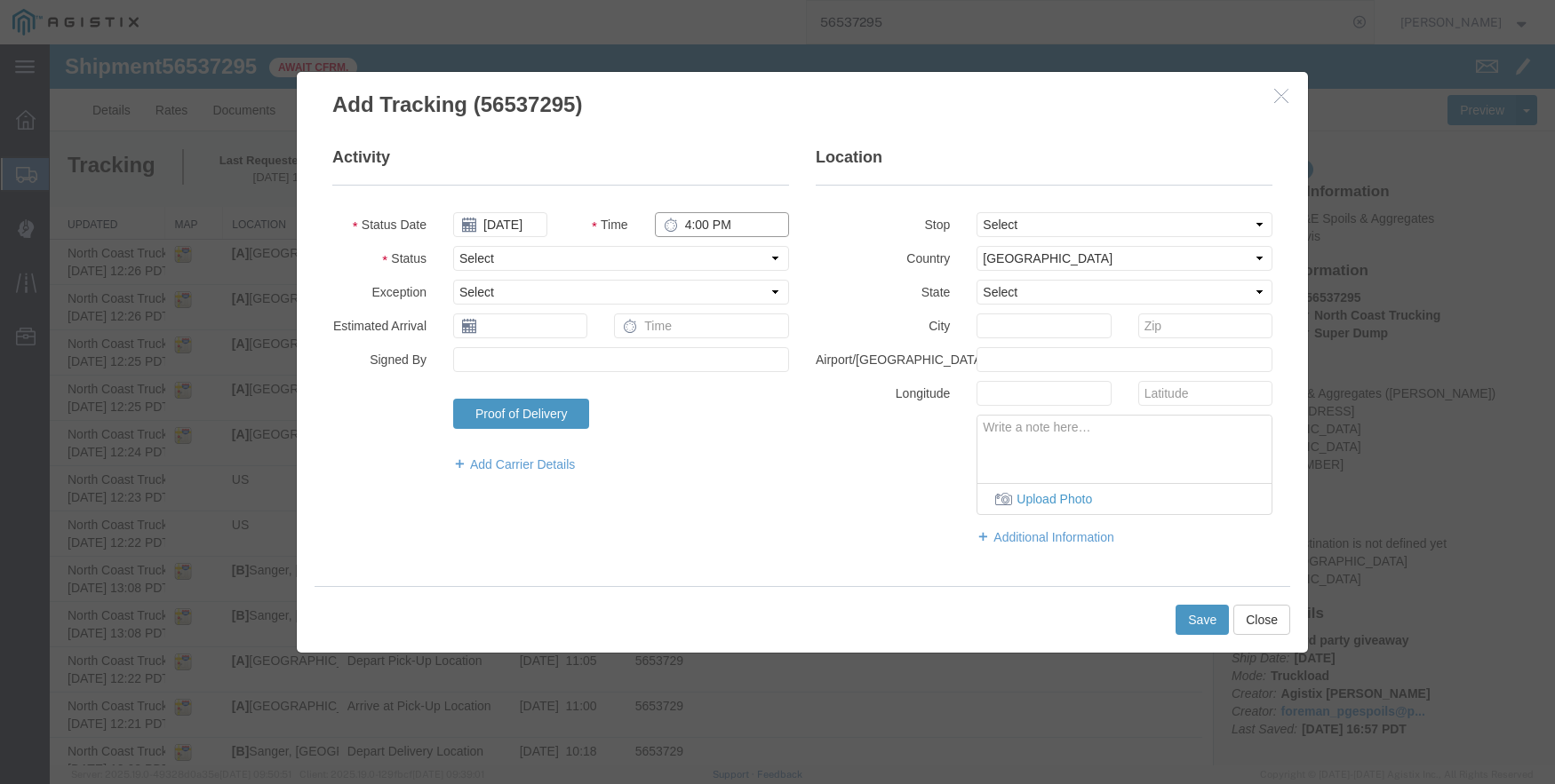
click at [693, 228] on input "4:00 PM" at bounding box center [722, 225] width 135 height 25
type input "2:05 PM"
select select "ARVDLVLOC"
click at [1125, 225] on select "Select From: [STREET_ADDRESS] Stop 2: [STREET_ADDRESS][PERSON_NAME] To: The Fin…" at bounding box center [1124, 225] width 296 height 25
select select "{"pickupDeliveryInfoId": "122363847","pickupOrDelivery": "D","stopNum": "2","lo…"
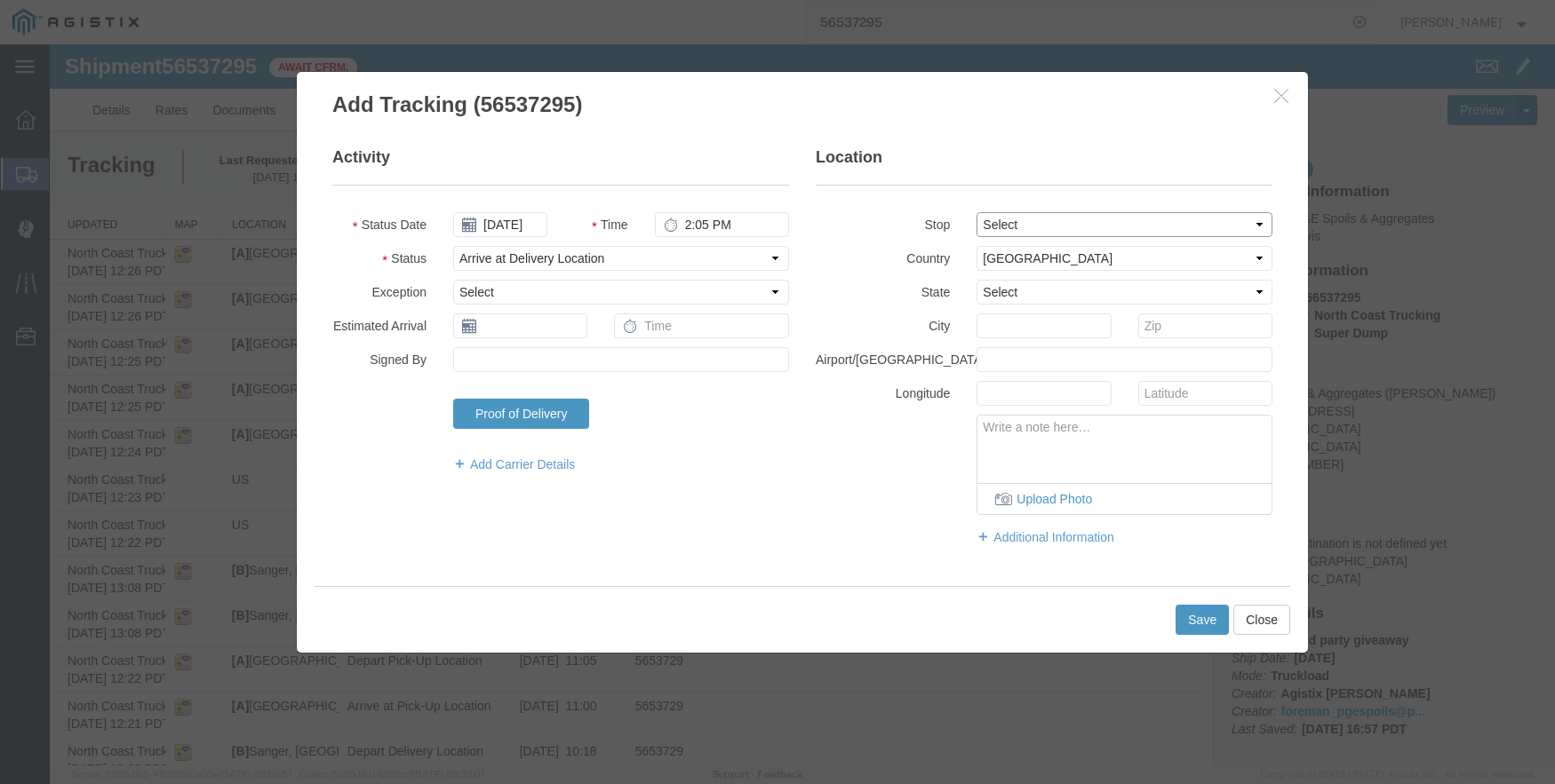
click at [976, 212] on select "Select From: [STREET_ADDRESS] Stop 2: [STREET_ADDRESS][PERSON_NAME] To: The Fin…" at bounding box center [1124, 225] width 296 height 25
select select "CA"
type input "Sanger"
click at [1198, 613] on button "Save" at bounding box center [1201, 620] width 53 height 30
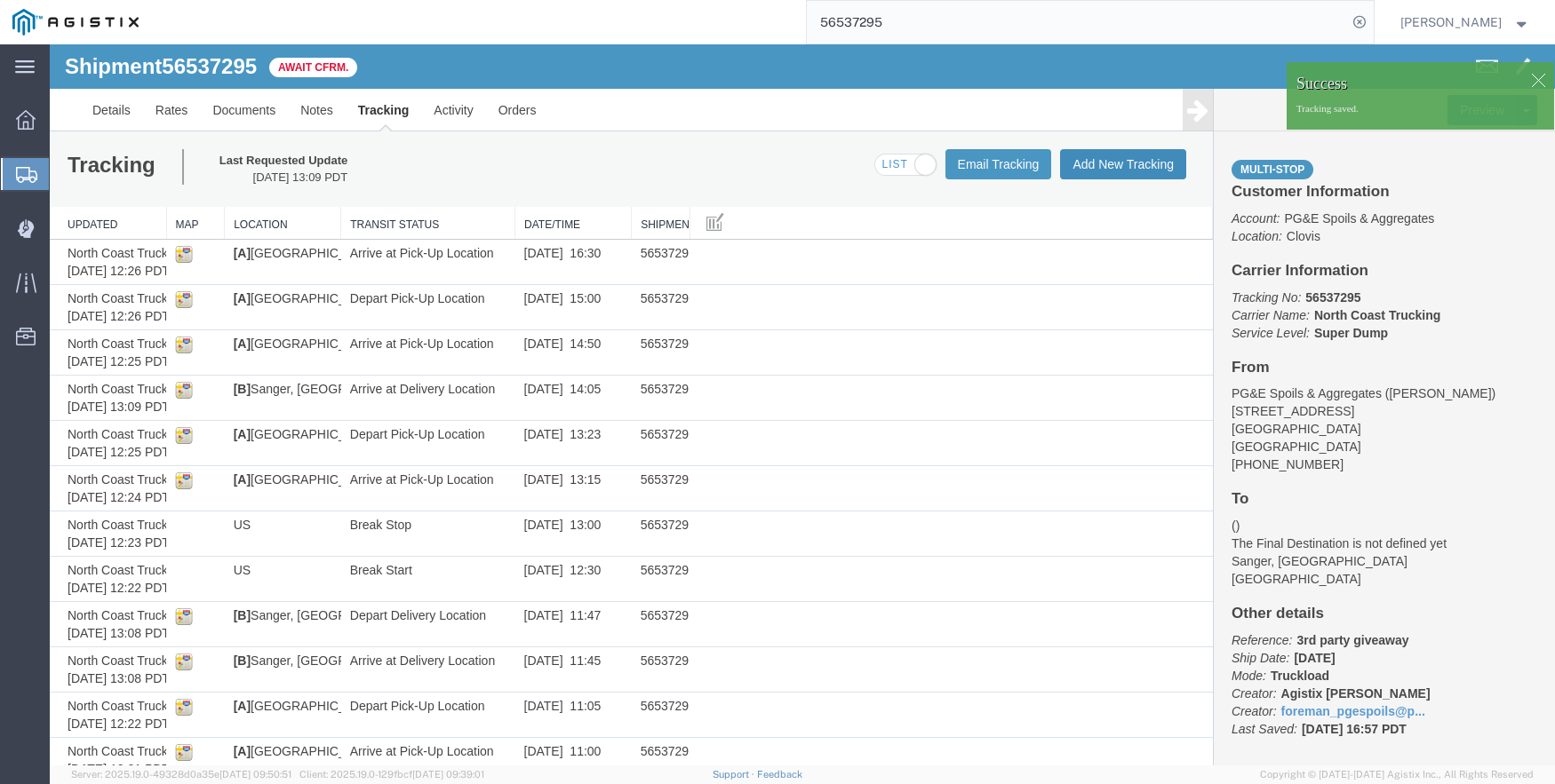
click at [1123, 162] on button "Add New Tracking" at bounding box center [1123, 163] width 126 height 30
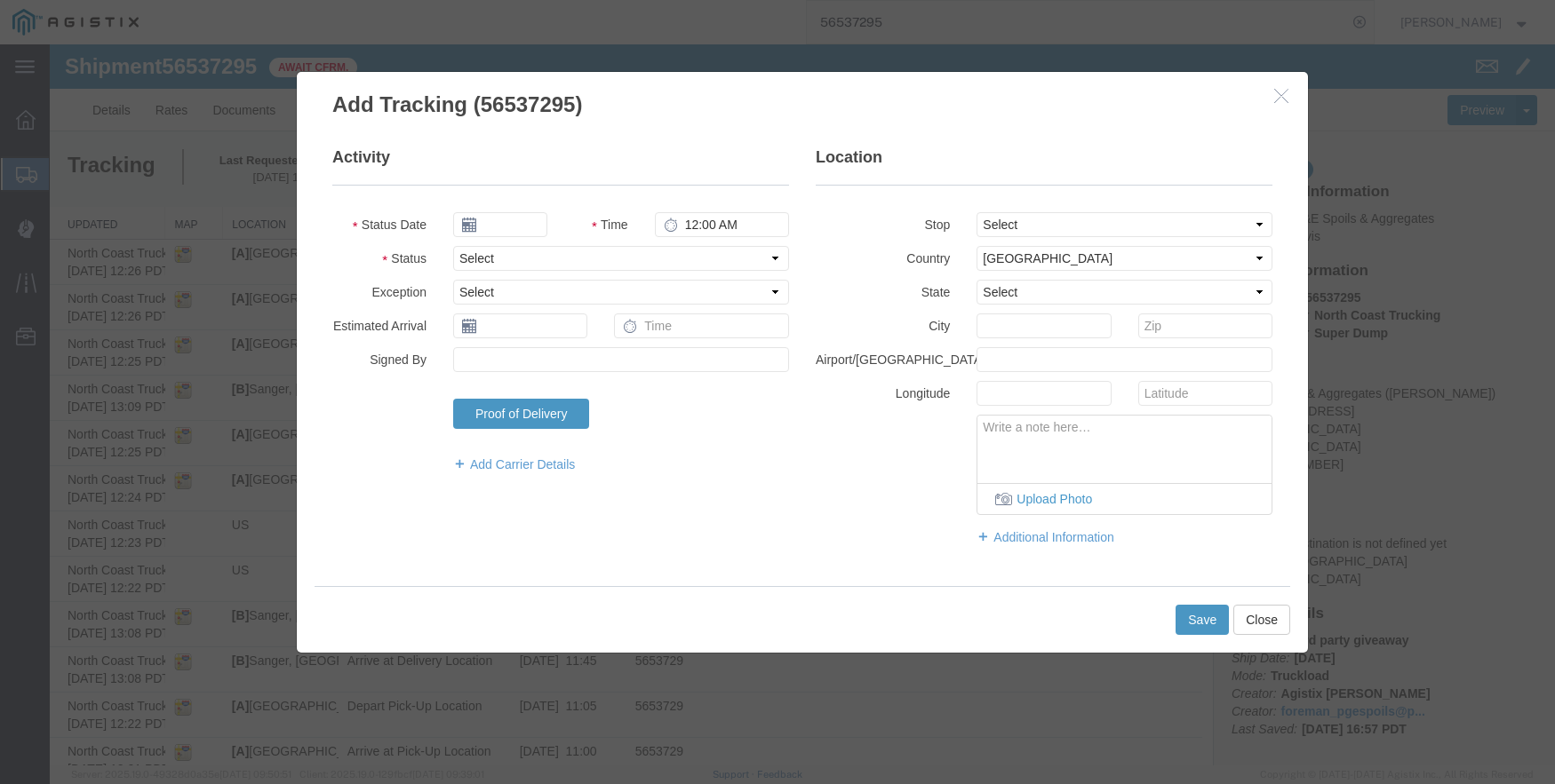
type input "09/17/2025"
type input "4:00 PM"
click at [475, 208] on fieldset "Activity Status Date [DATE] Time 4:00 PM Status Select Arrival Notice Available…" at bounding box center [560, 319] width 457 height 345
click at [500, 234] on input "09/17/2025" at bounding box center [500, 225] width 94 height 25
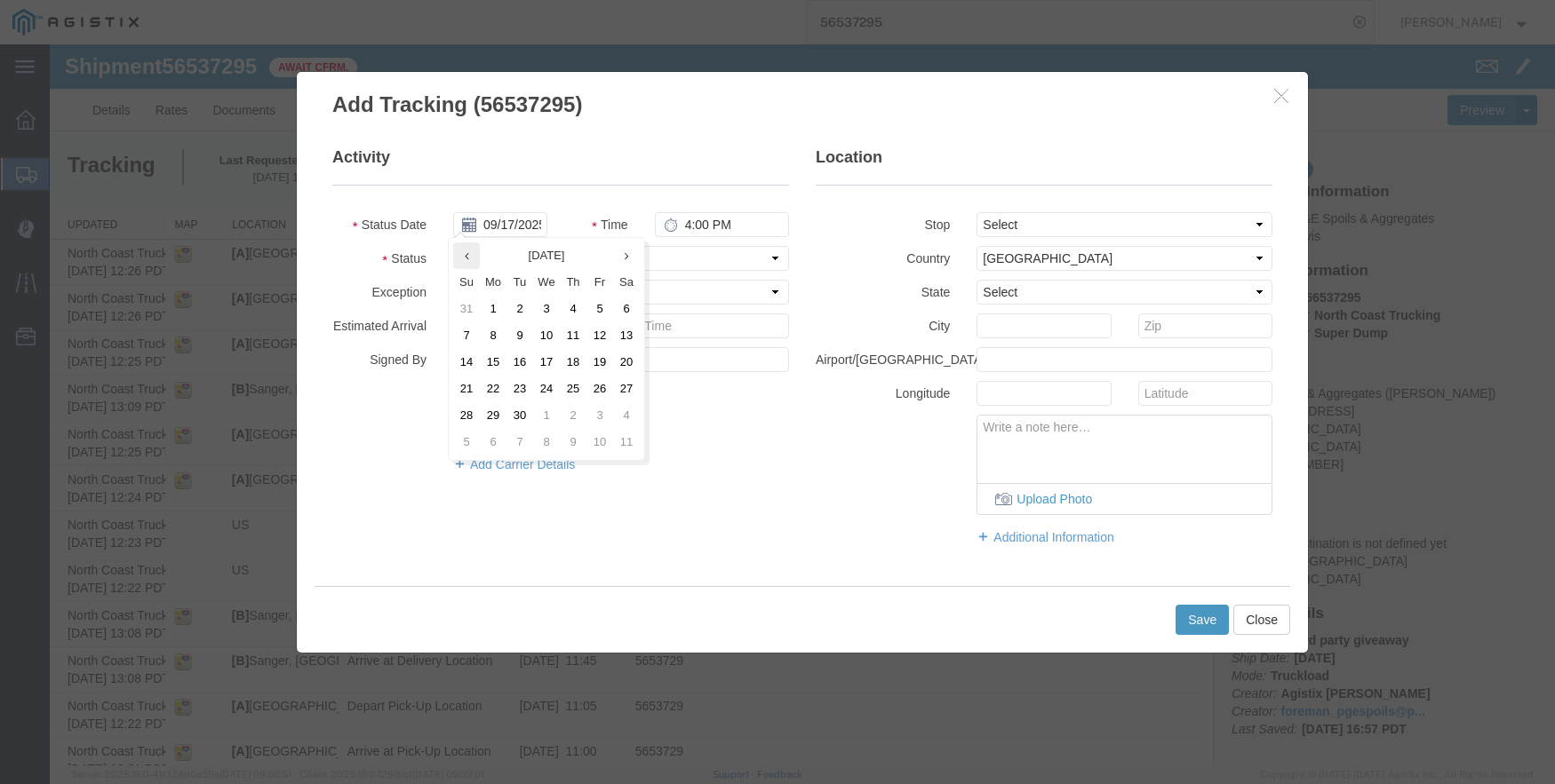
click at [462, 251] on th at bounding box center [466, 256] width 27 height 27
click at [543, 384] on td "20" at bounding box center [547, 389] width 27 height 27
type input "[DATE]"
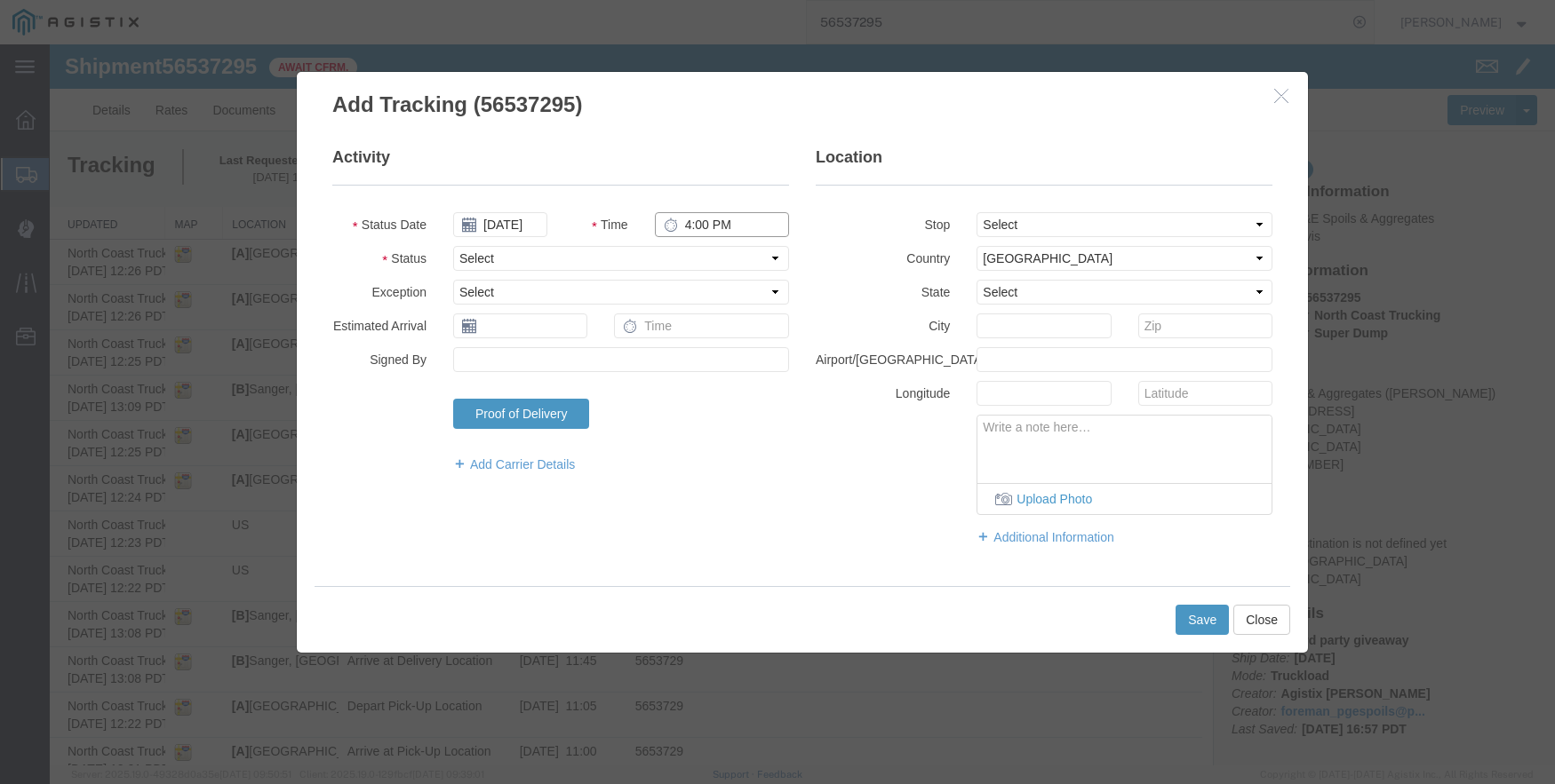
click at [683, 219] on input "4:00 PM" at bounding box center [722, 225] width 135 height 25
type input "2:18 PM"
select select "DPTDLVLOC"
click at [1046, 222] on select "Select From: [STREET_ADDRESS] Stop 2: [STREET_ADDRESS][PERSON_NAME] To: The Fin…" at bounding box center [1124, 225] width 296 height 25
select select "{"pickupDeliveryInfoId": "122363847","pickupOrDelivery": "D","stopNum": "2","lo…"
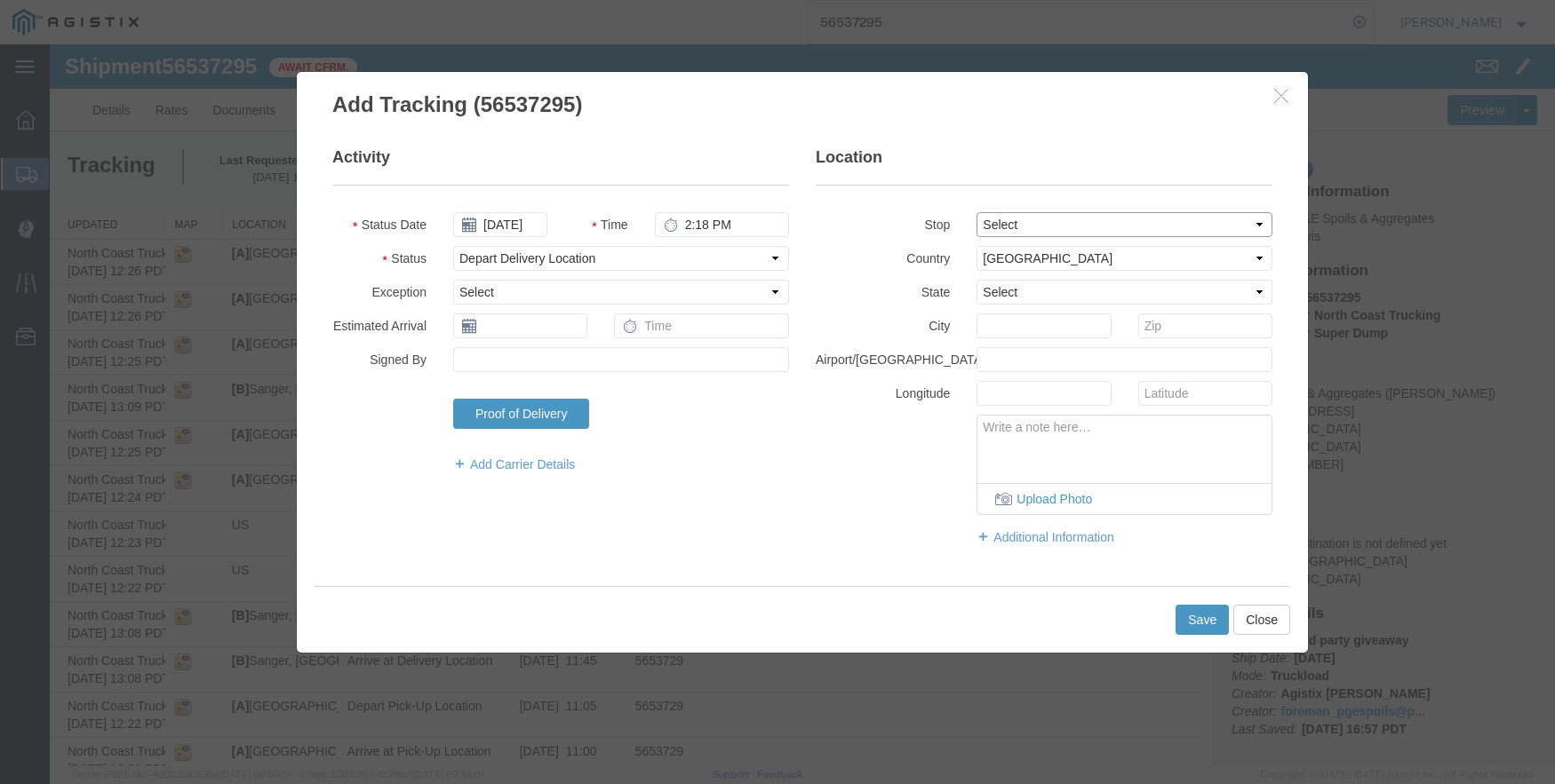
click at [976, 212] on select "Select From: [STREET_ADDRESS] Stop 2: [STREET_ADDRESS][PERSON_NAME] To: The Fin…" at bounding box center [1124, 225] width 296 height 25
select select "CA"
type input "Sanger"
click at [1204, 617] on button "Save" at bounding box center [1201, 620] width 53 height 30
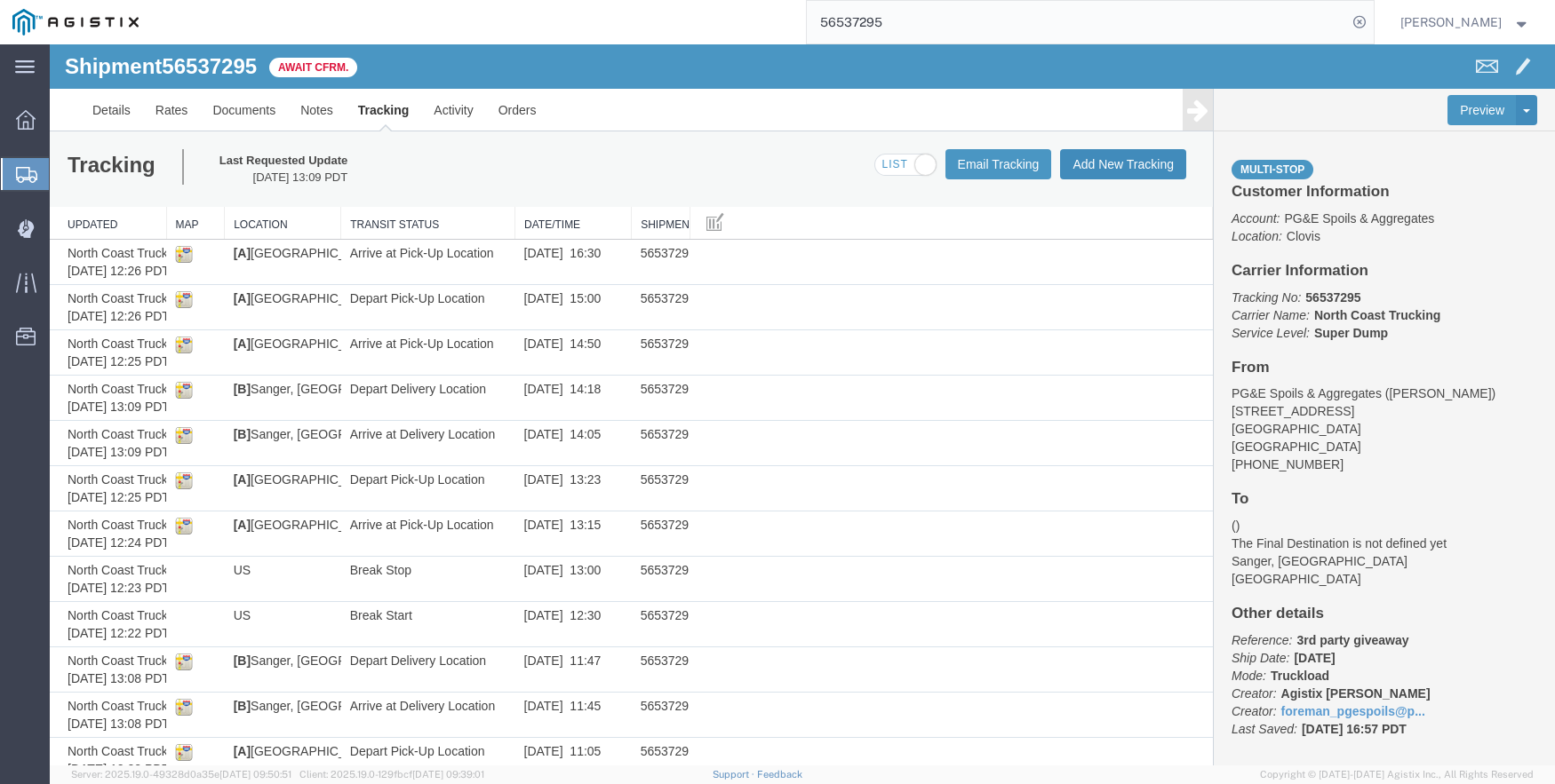
click at [1104, 154] on button "Add New Tracking" at bounding box center [1123, 163] width 126 height 30
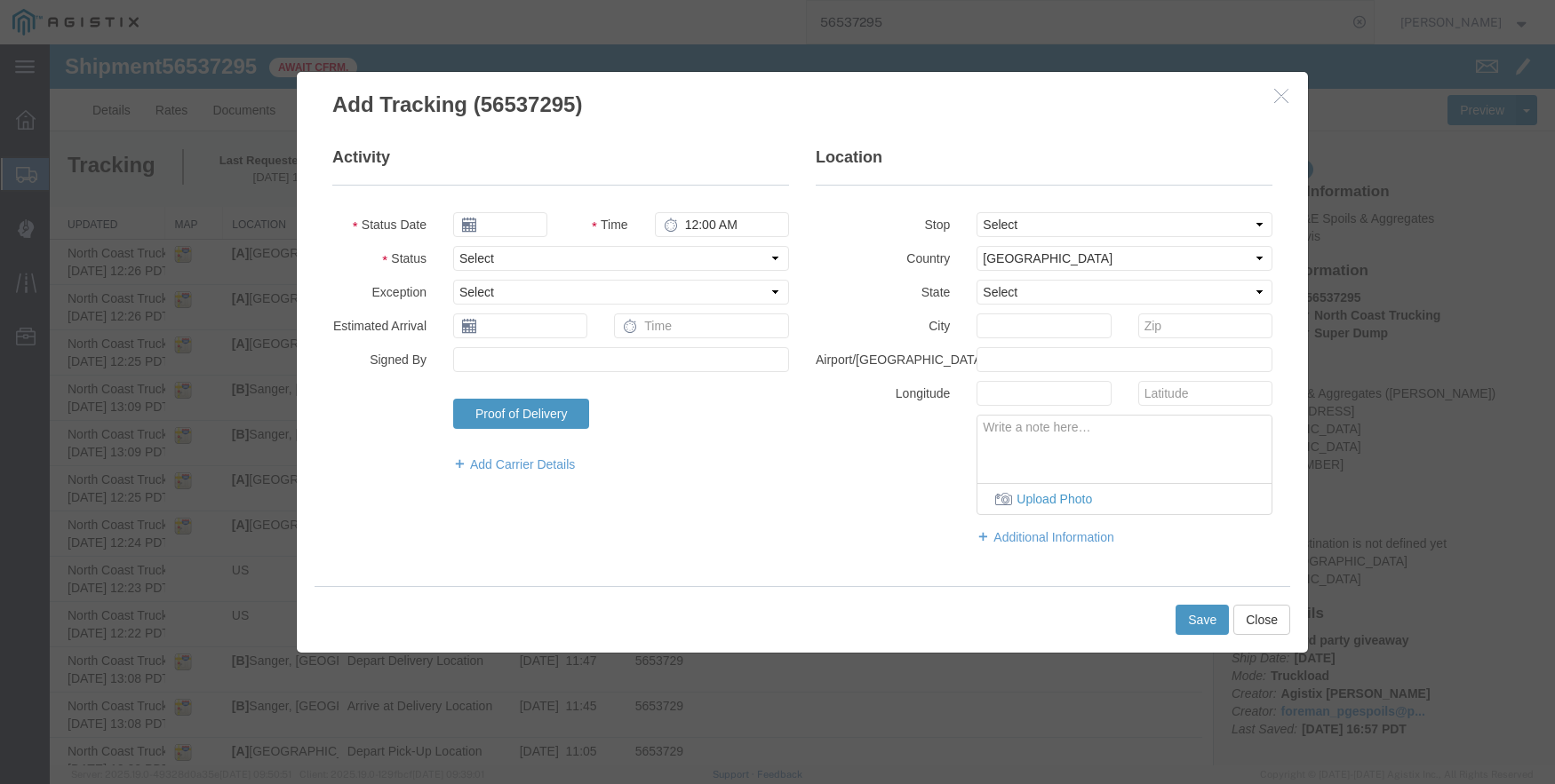
type input "09/17/2025"
type input "4:00 PM"
click at [490, 213] on input "09/17/2025" at bounding box center [500, 225] width 94 height 25
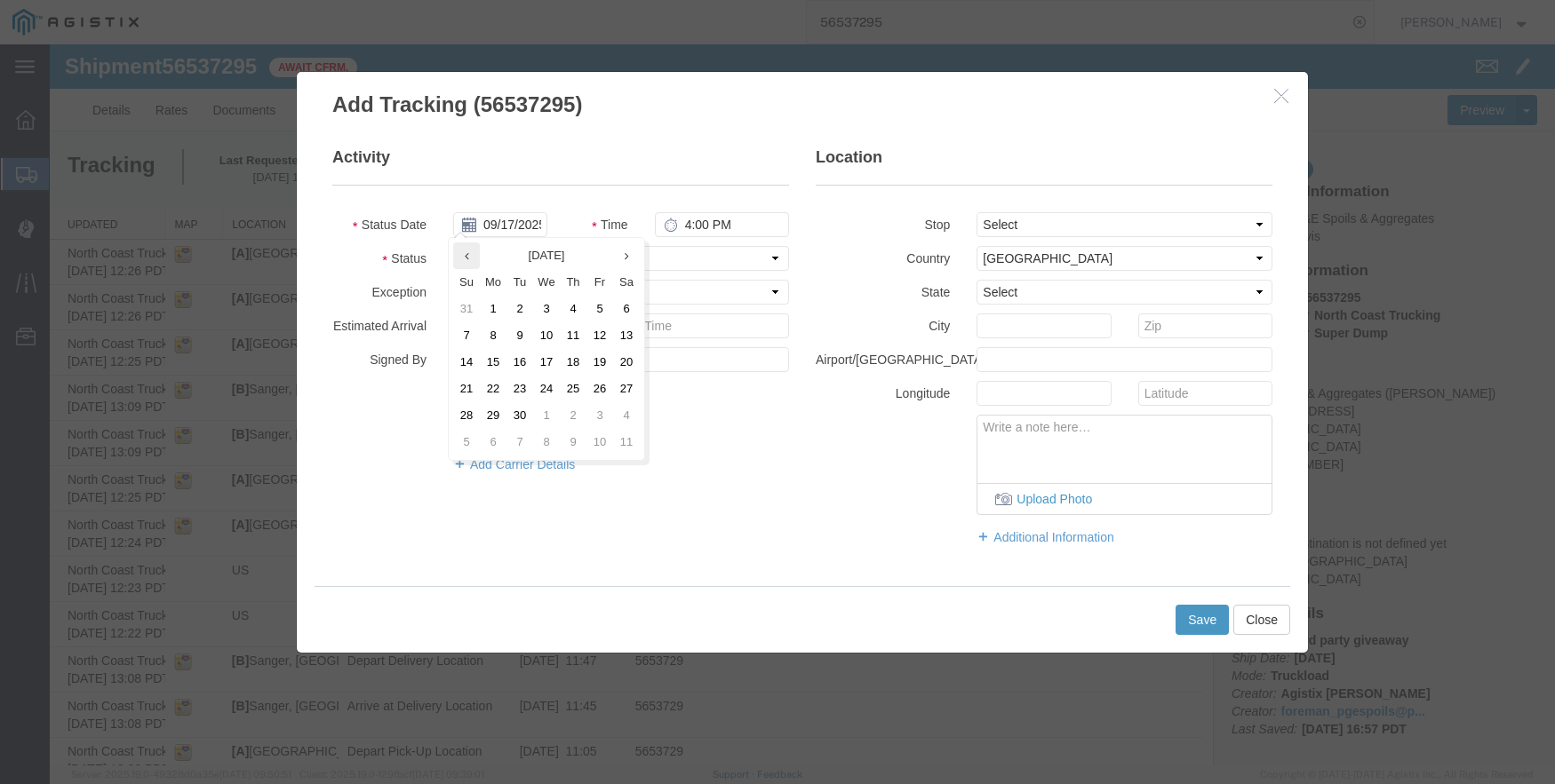
click at [465, 252] on icon at bounding box center [466, 257] width 5 height 12
click at [551, 385] on td "20" at bounding box center [547, 389] width 27 height 27
type input "[DATE]"
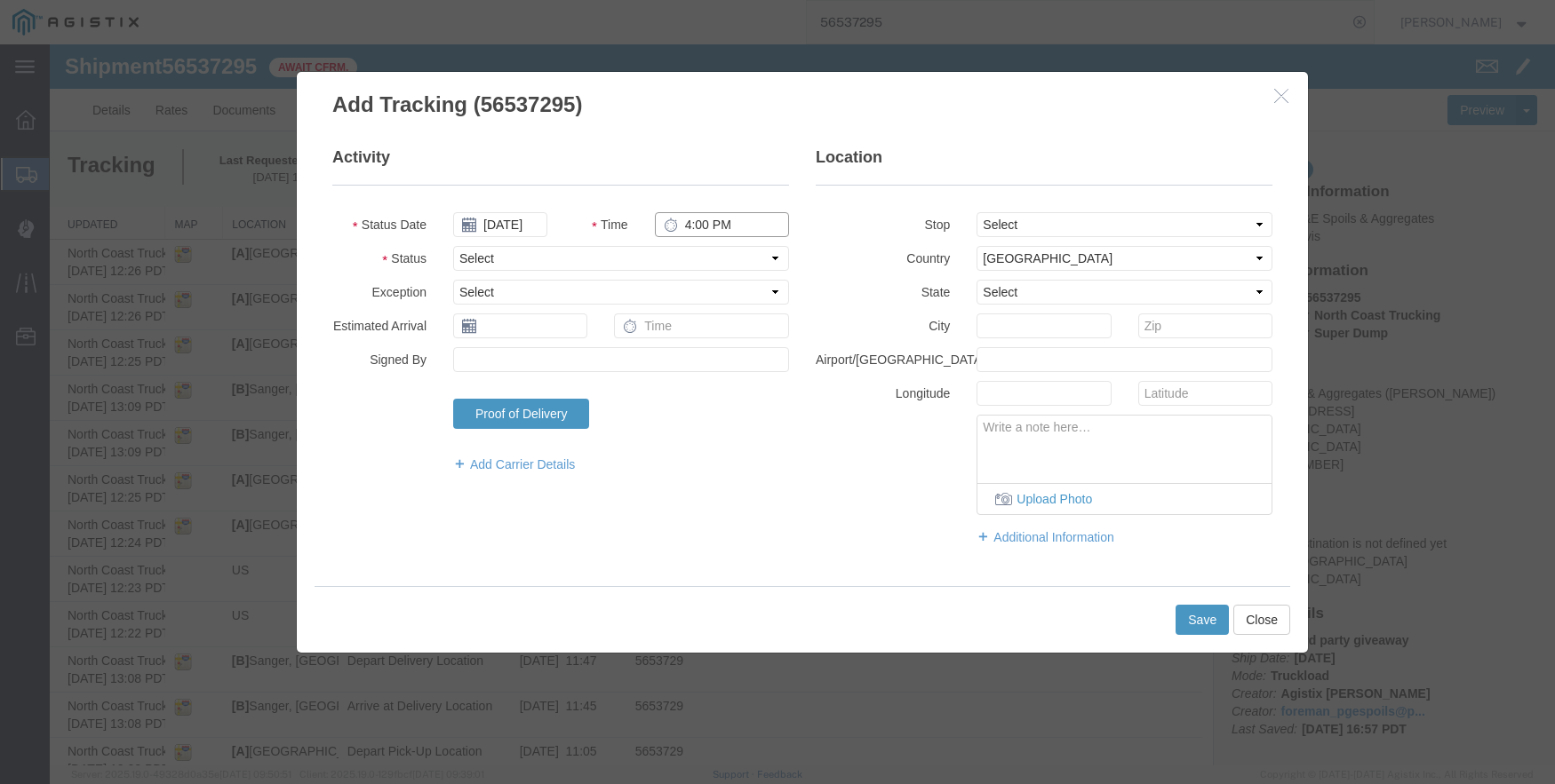
click at [689, 232] on input "4:00 PM" at bounding box center [722, 225] width 135 height 25
type input "3:50 PM"
select select "ARVDLVLOC"
click at [1067, 230] on select "Select From: [STREET_ADDRESS] Stop 2: [STREET_ADDRESS][PERSON_NAME] To: The Fin…" at bounding box center [1124, 225] width 296 height 25
select select "{"pickupDeliveryInfoId": "122363847","pickupOrDelivery": "D","stopNum": "2","lo…"
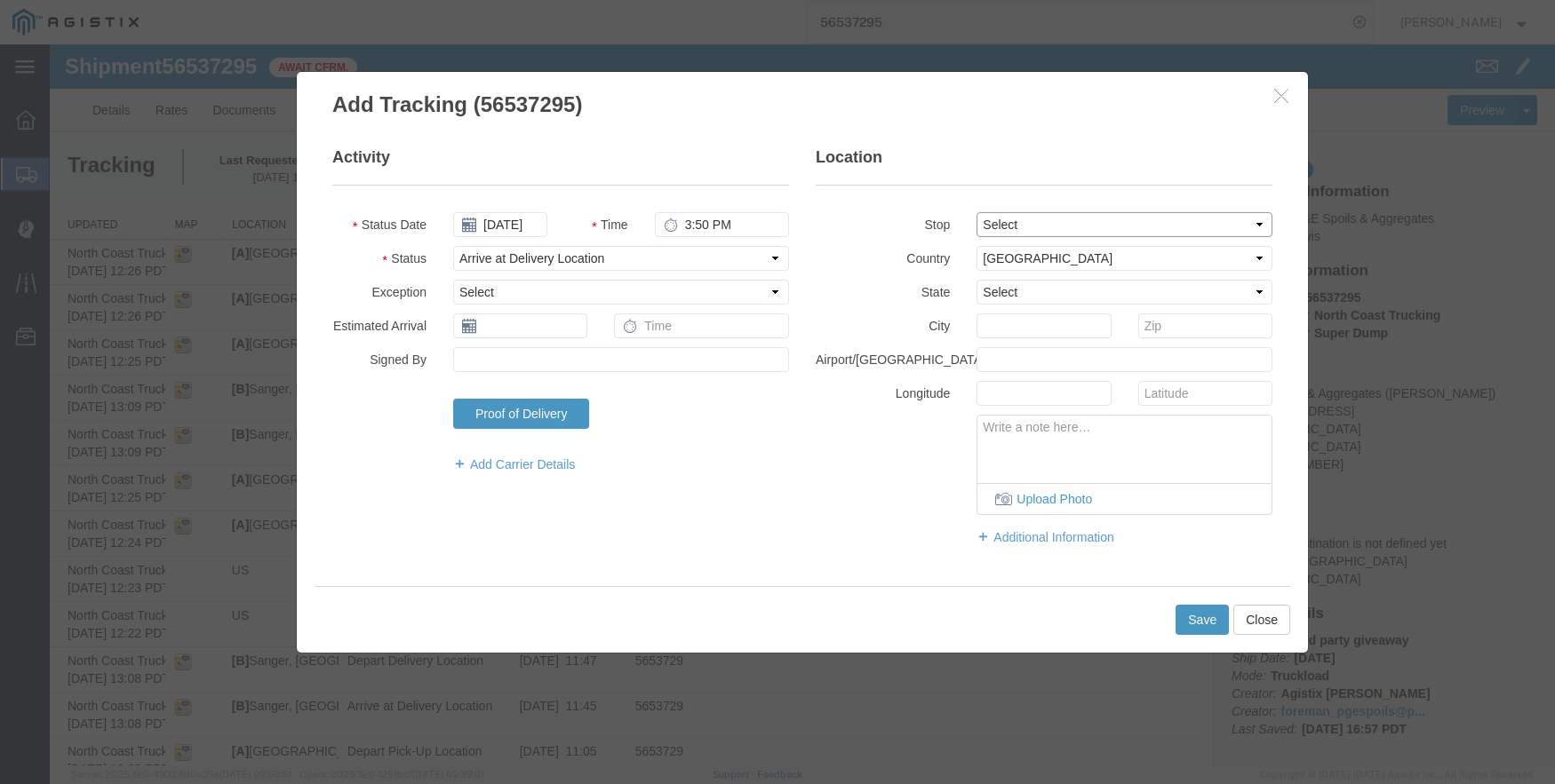
click at [976, 212] on select "Select From: [STREET_ADDRESS] Stop 2: [STREET_ADDRESS][PERSON_NAME] To: The Fin…" at bounding box center [1124, 225] width 296 height 25
select select "CA"
type input "Sanger"
click at [1194, 617] on button "Save" at bounding box center [1201, 620] width 53 height 30
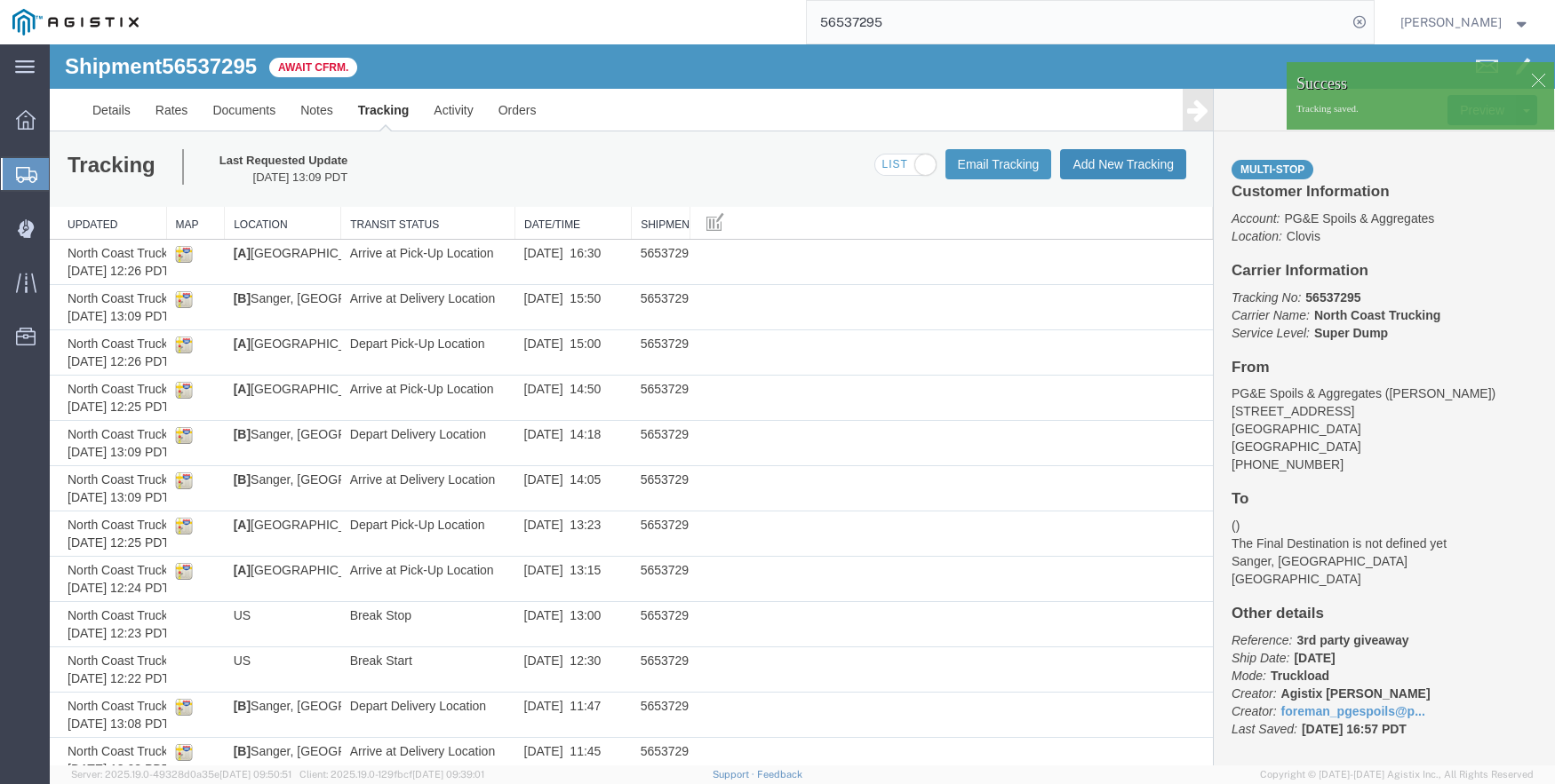
click at [1107, 160] on button "Add New Tracking" at bounding box center [1123, 163] width 126 height 30
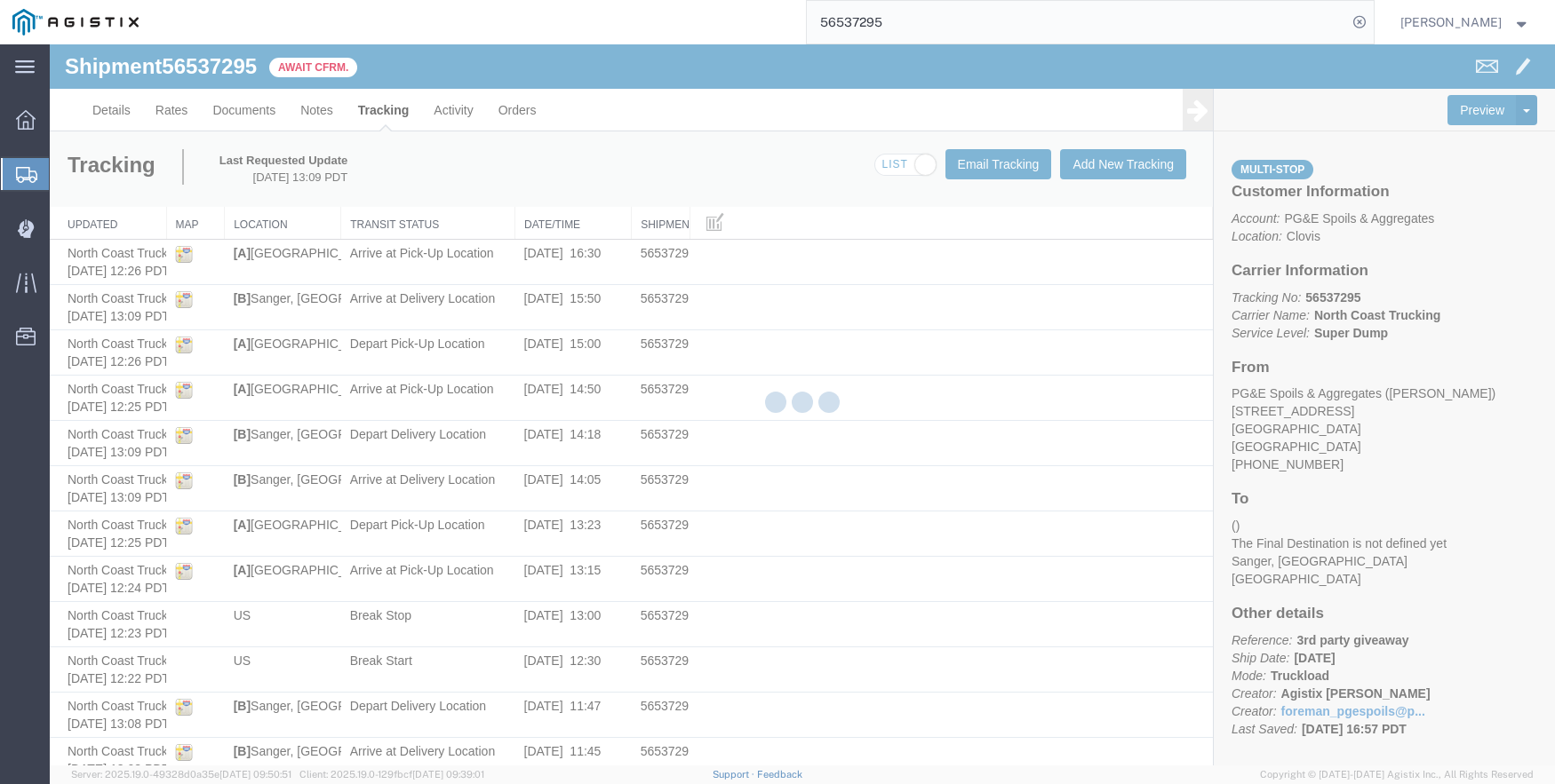
click at [1107, 160] on div at bounding box center [802, 404] width 1505 height 722
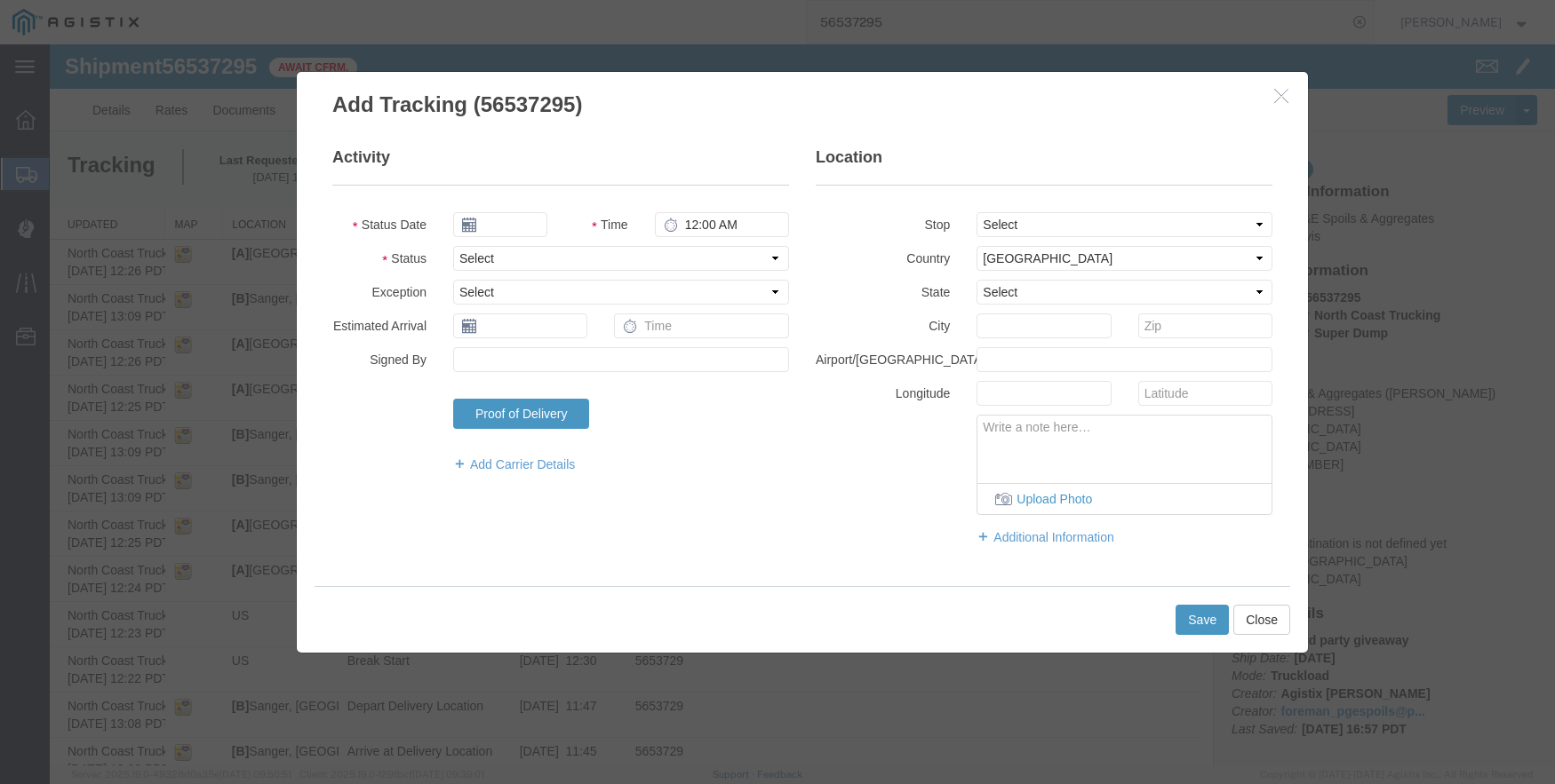
type input "09/17/2025"
type input "4:00 PM"
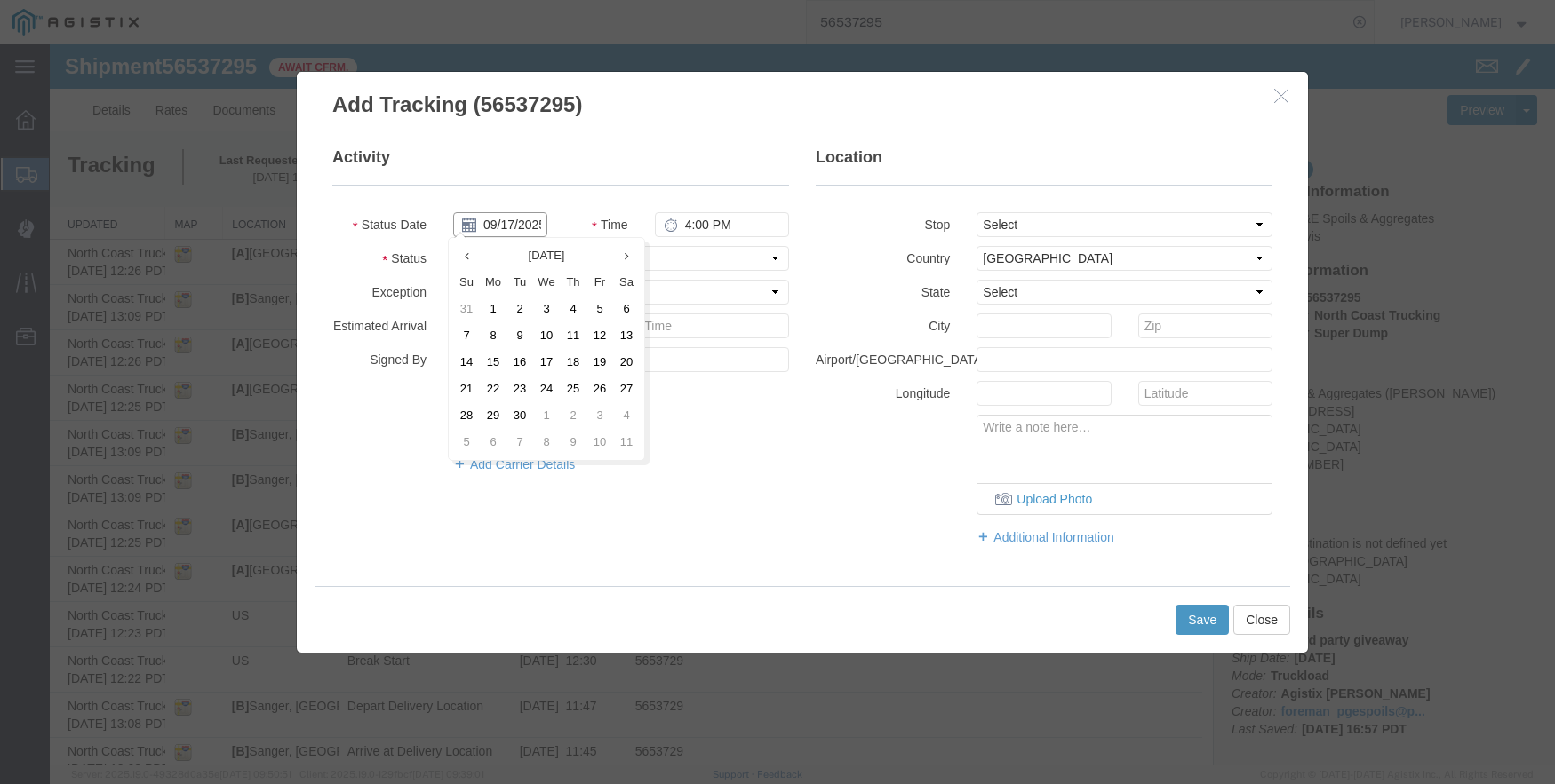
click at [478, 214] on input "09/17/2025" at bounding box center [500, 225] width 94 height 25
click at [474, 262] on th at bounding box center [466, 256] width 27 height 27
click at [551, 388] on td "20" at bounding box center [547, 389] width 27 height 27
type input "[DATE]"
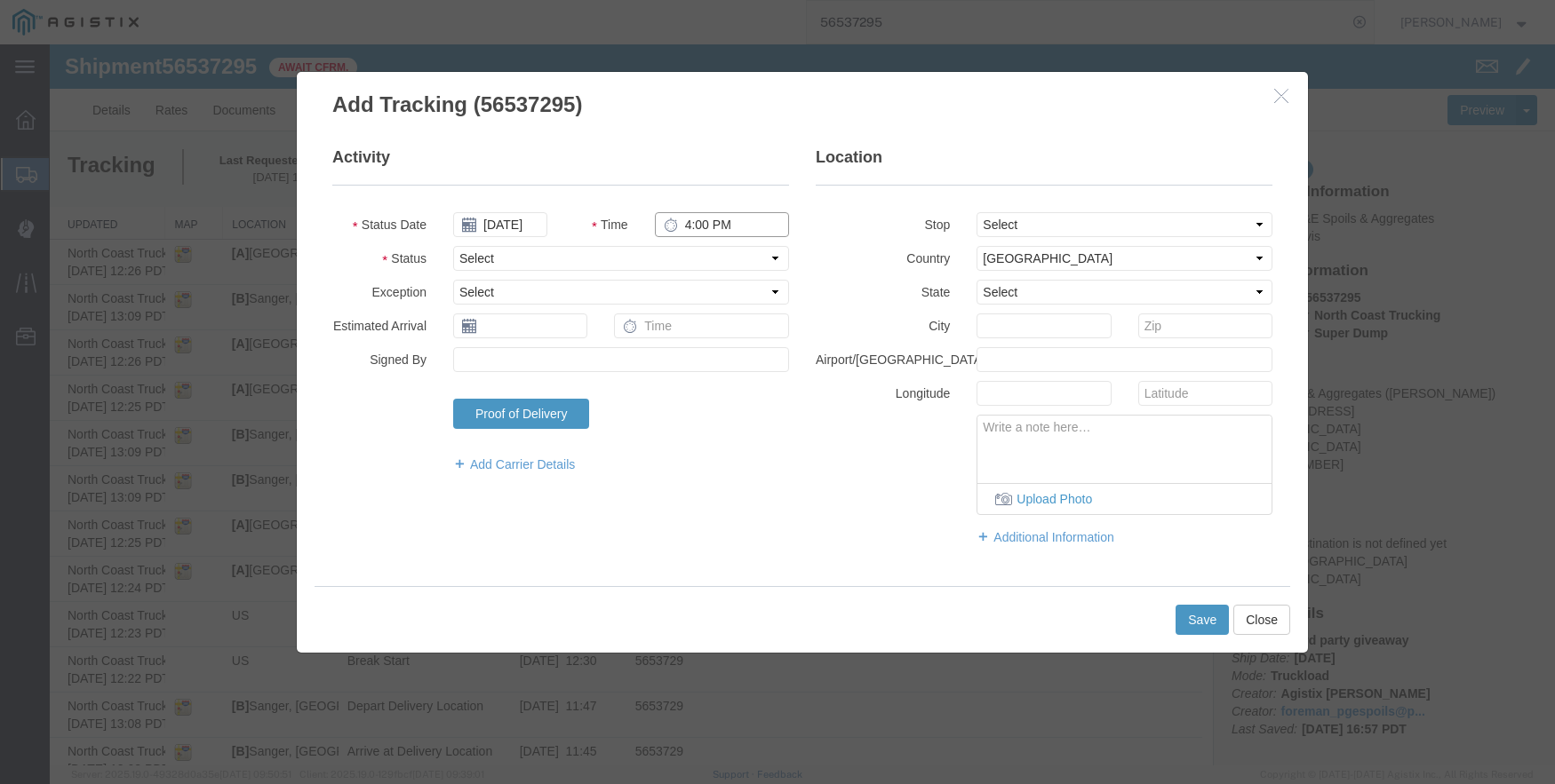
click at [690, 217] on input "4:00 PM" at bounding box center [722, 225] width 135 height 25
type input "3:55 PM"
select select "DPTDLVLOC"
click at [1024, 214] on select "Select From: [STREET_ADDRESS] Stop 2: [STREET_ADDRESS][PERSON_NAME] To: The Fin…" at bounding box center [1124, 225] width 296 height 25
select select "{"pickupDeliveryInfoId": "122363847","pickupOrDelivery": "D","stopNum": "2","lo…"
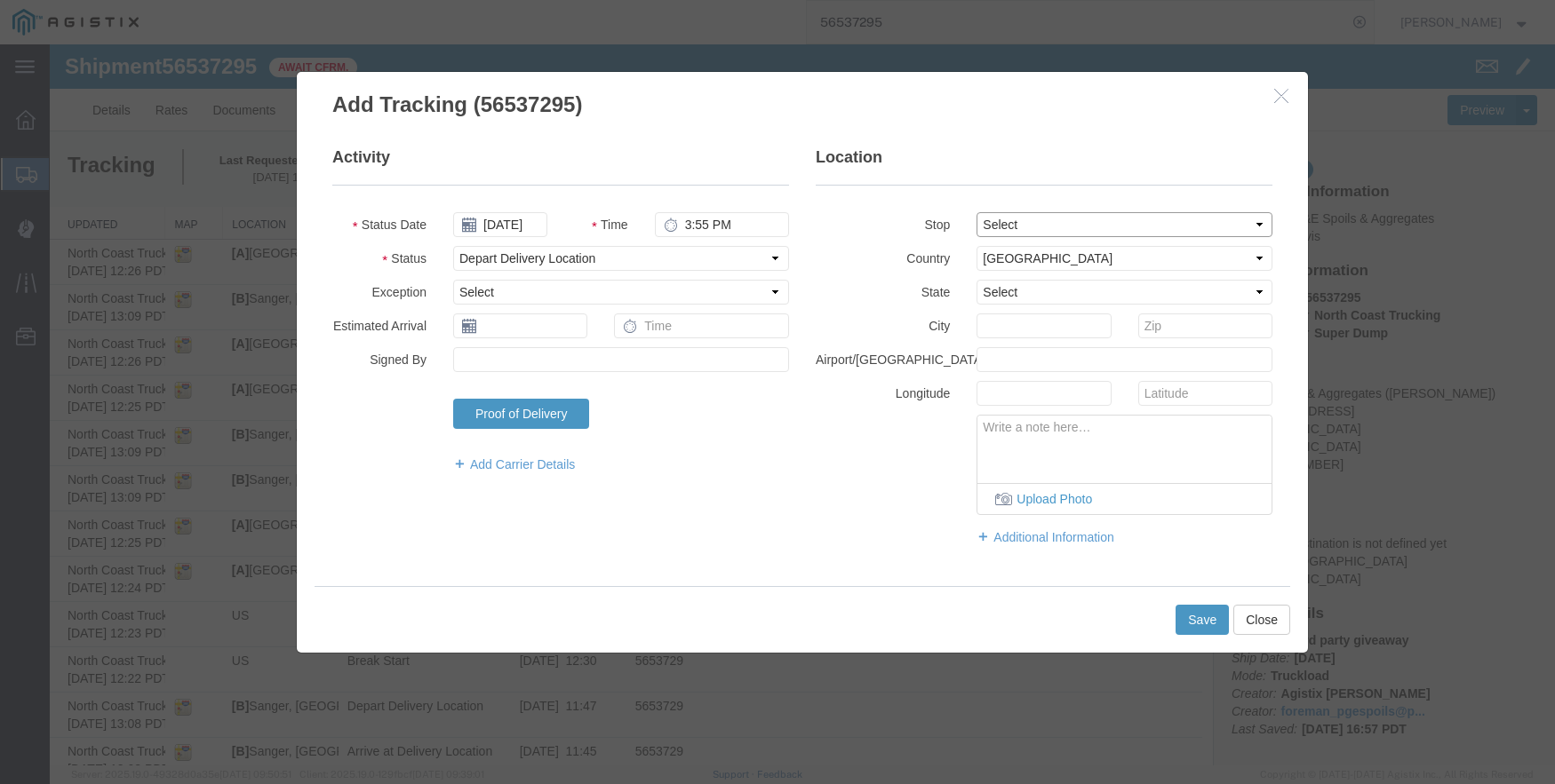
click at [976, 212] on select "Select From: [STREET_ADDRESS] Stop 2: [STREET_ADDRESS][PERSON_NAME] To: The Fin…" at bounding box center [1124, 225] width 296 height 25
select select "CA"
type input "Sanger"
click at [1198, 617] on button "Save" at bounding box center [1201, 620] width 53 height 30
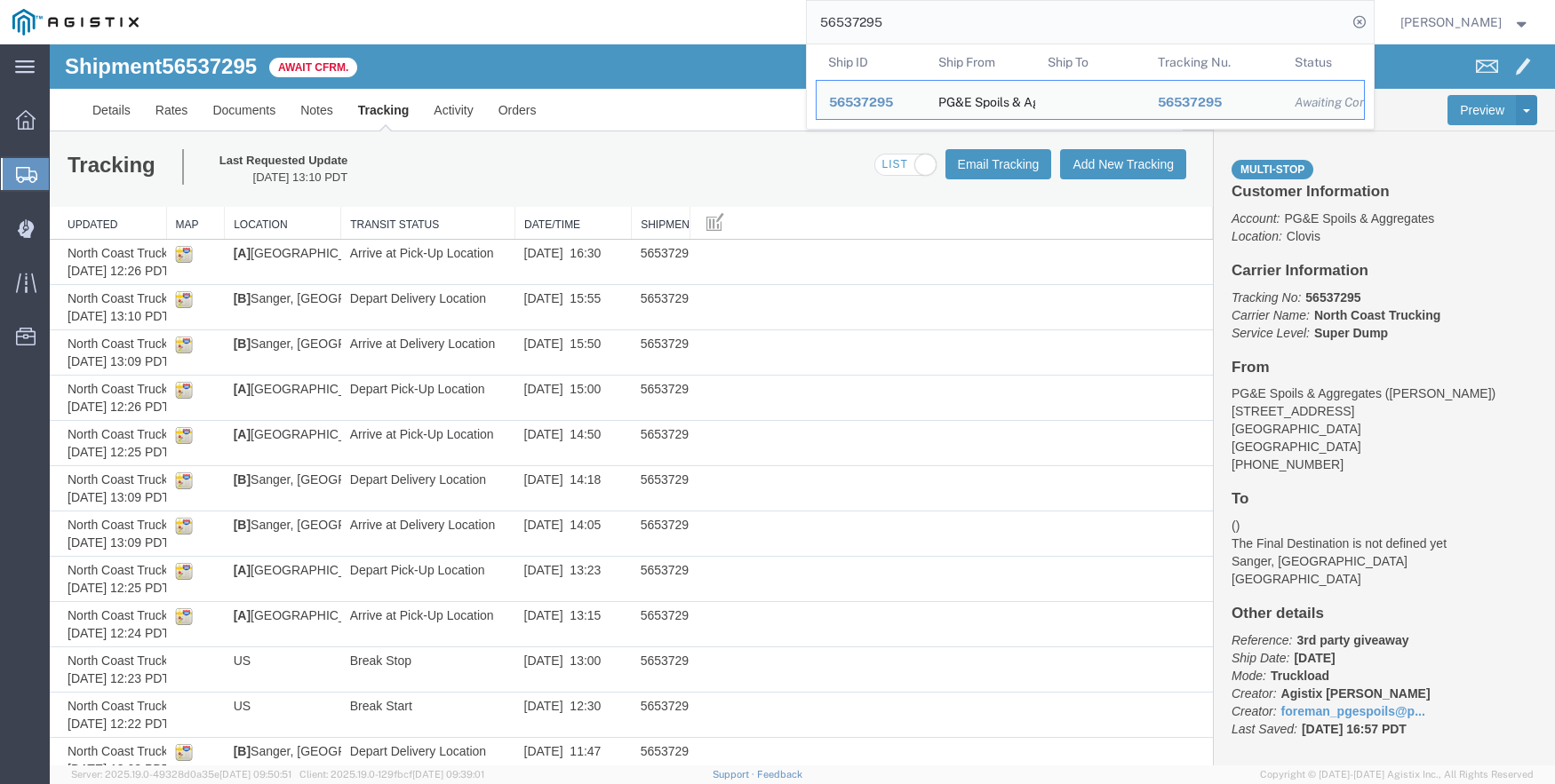
drag, startPoint x: 911, startPoint y: 29, endPoint x: 815, endPoint y: -8, distance: 102.9
click at [815, 0] on html "main_menu Created with Sketch. Collapse Menu Dashboard Shipments Create Shipmen…" at bounding box center [778, 392] width 1555 height 784
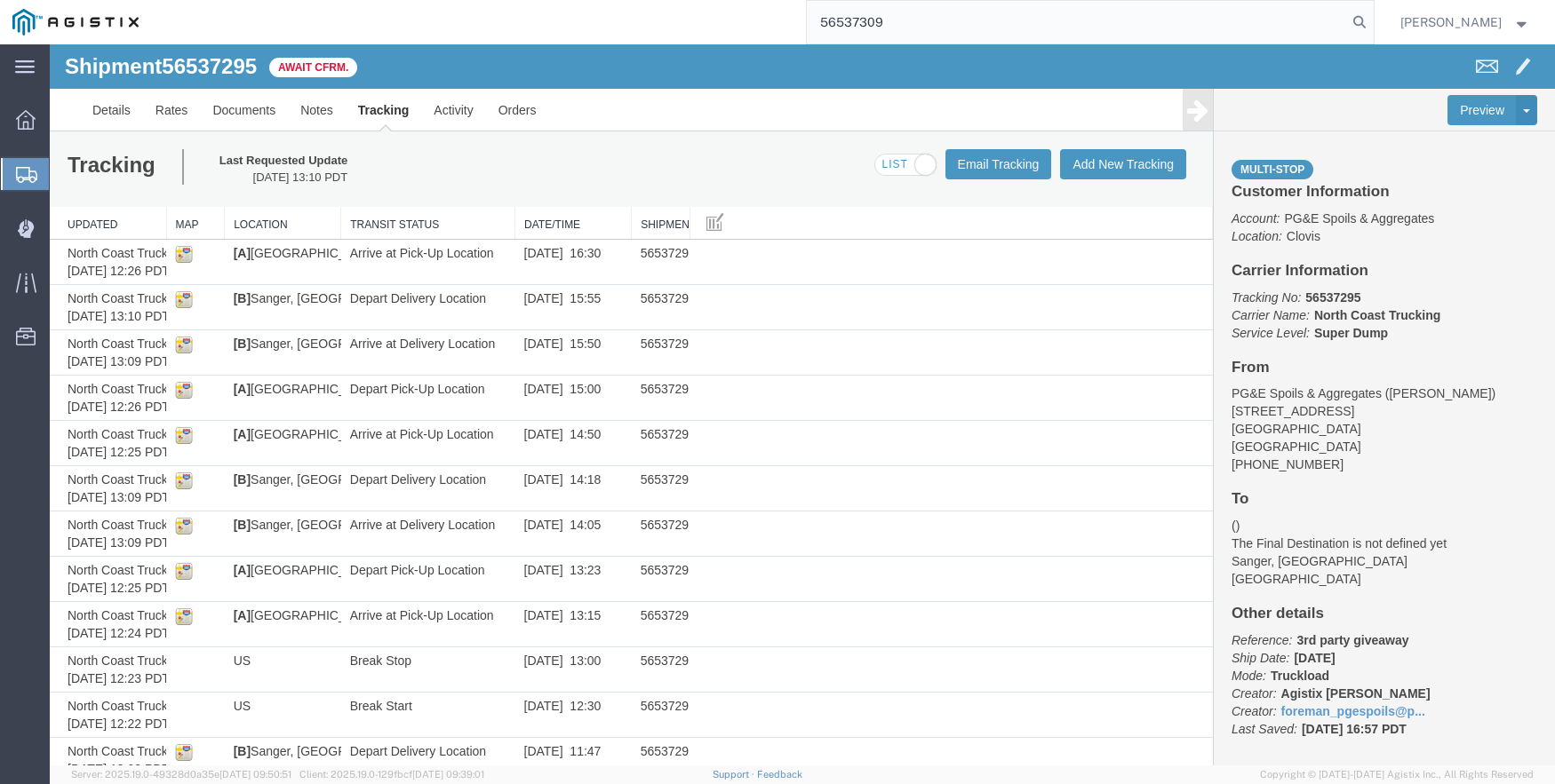
type input "56537309"
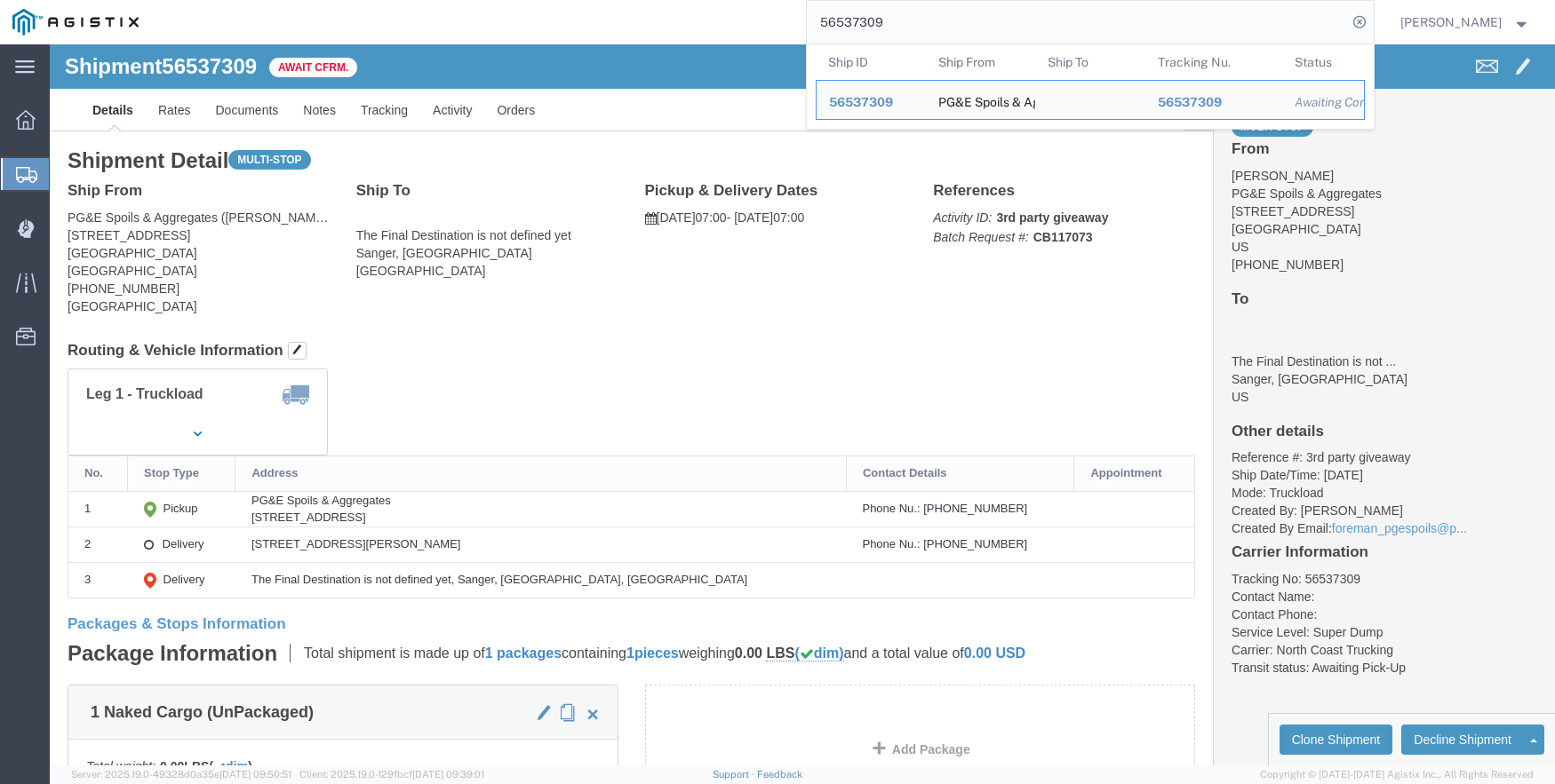
click h2 "Shipment Detail Multi-stop"
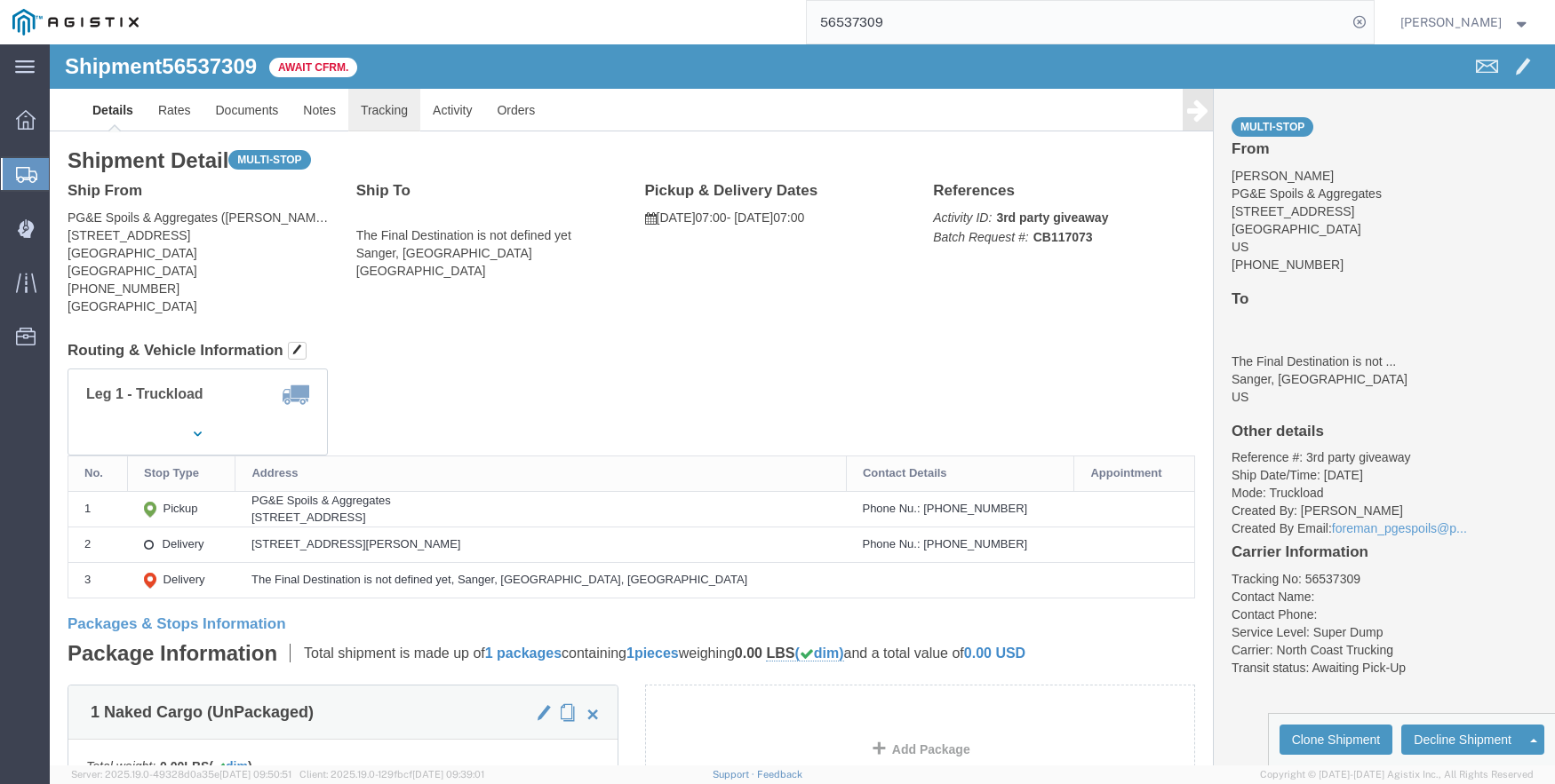
click link "Tracking"
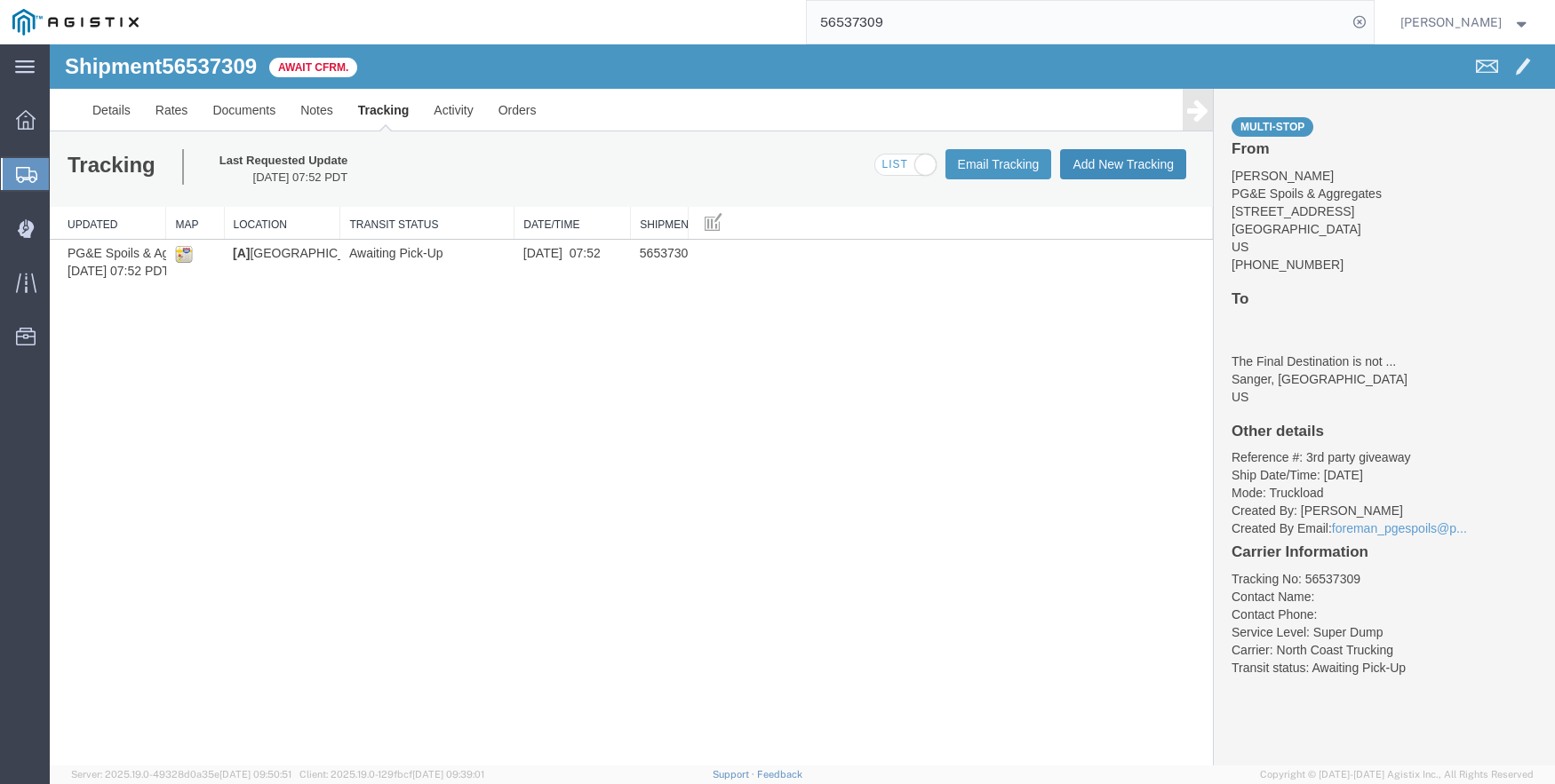
click at [1134, 162] on button "Add New Tracking" at bounding box center [1123, 163] width 126 height 30
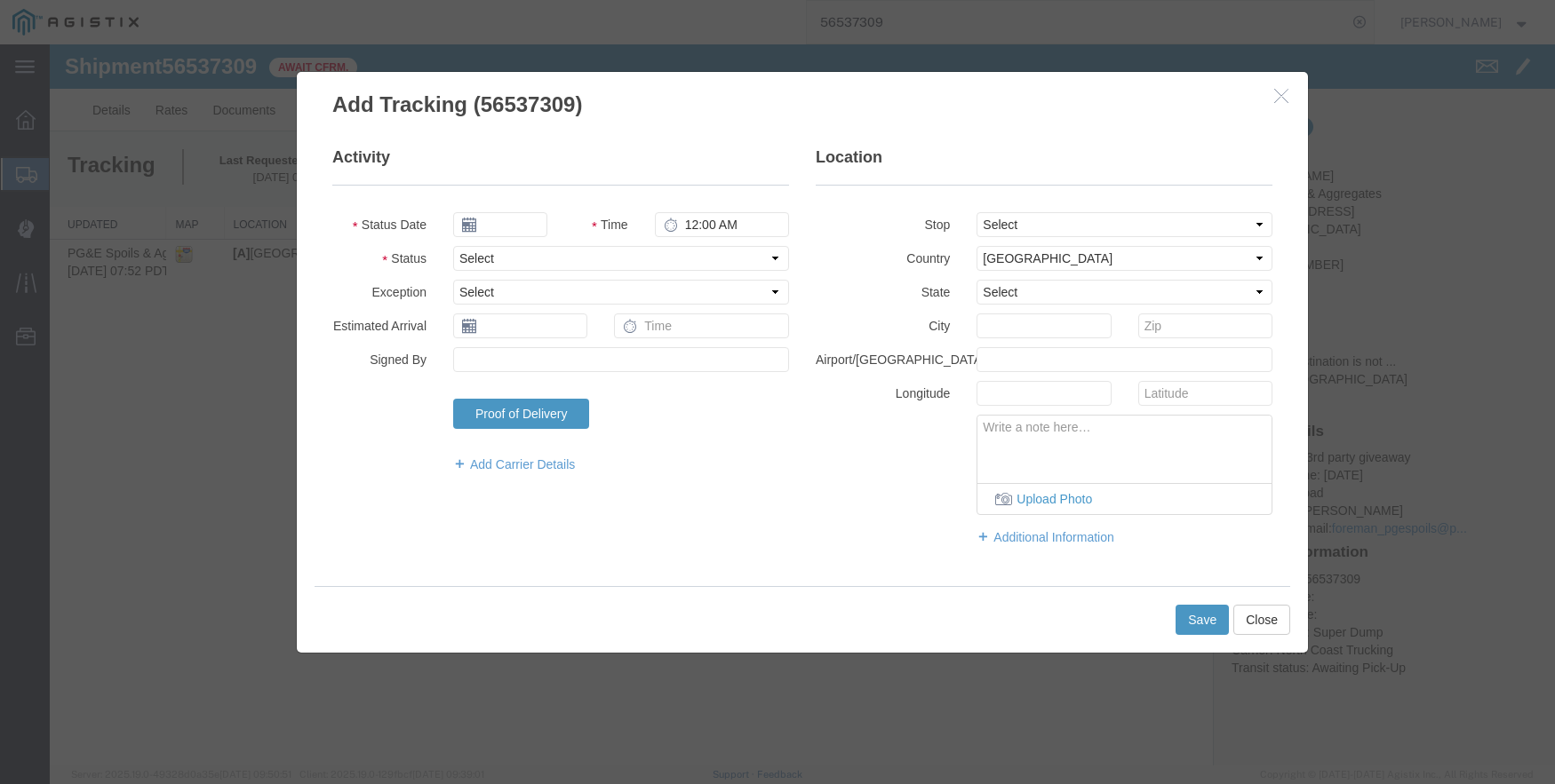
type input "09/17/2025"
type input "4:00 PM"
click at [472, 217] on icon at bounding box center [469, 224] width 14 height 14
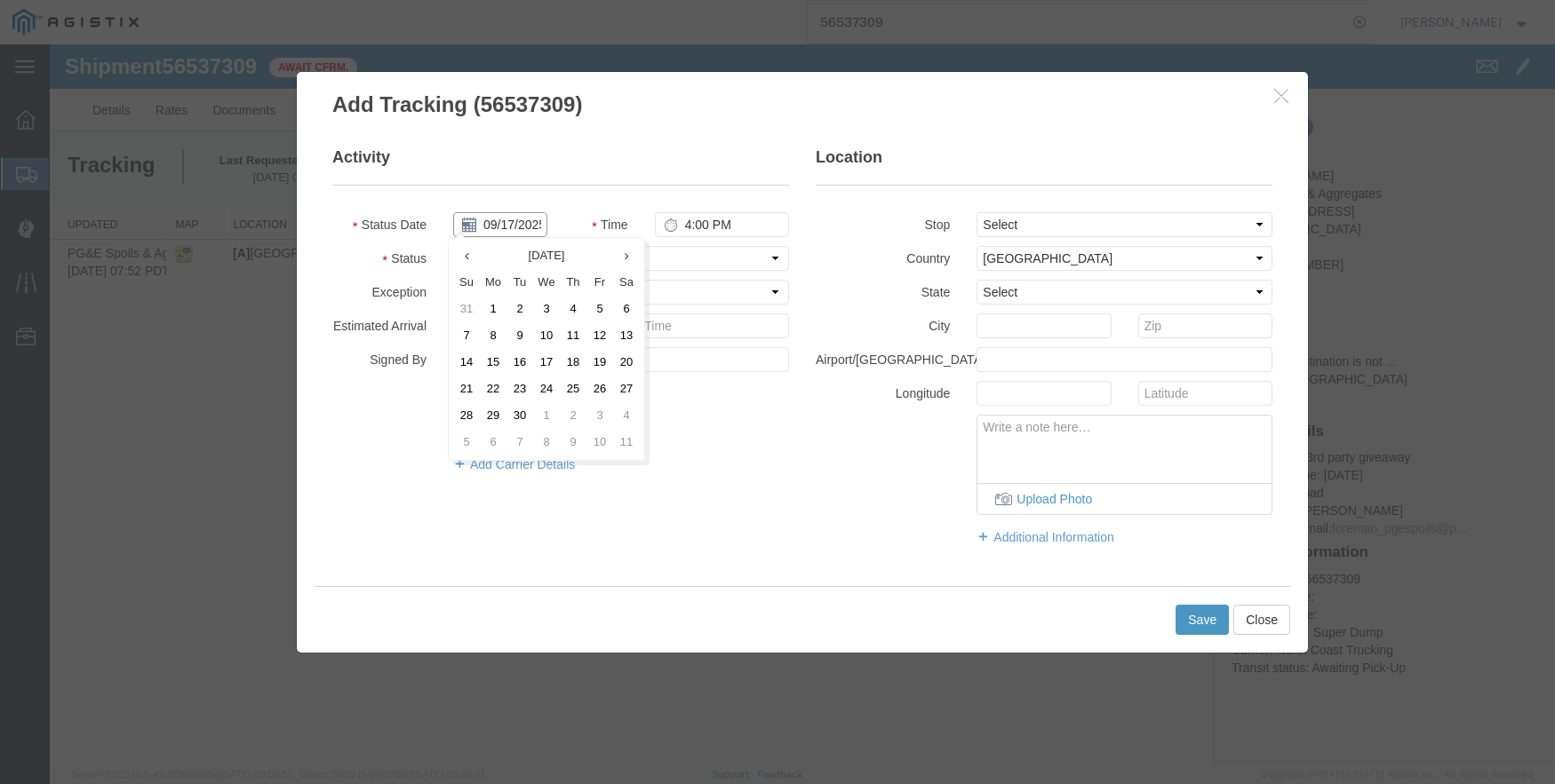
click at [481, 218] on input "09/17/2025" at bounding box center [500, 225] width 94 height 25
click at [460, 261] on th at bounding box center [466, 256] width 27 height 27
click at [555, 384] on td "20" at bounding box center [552, 389] width 27 height 27
type input "[DATE]"
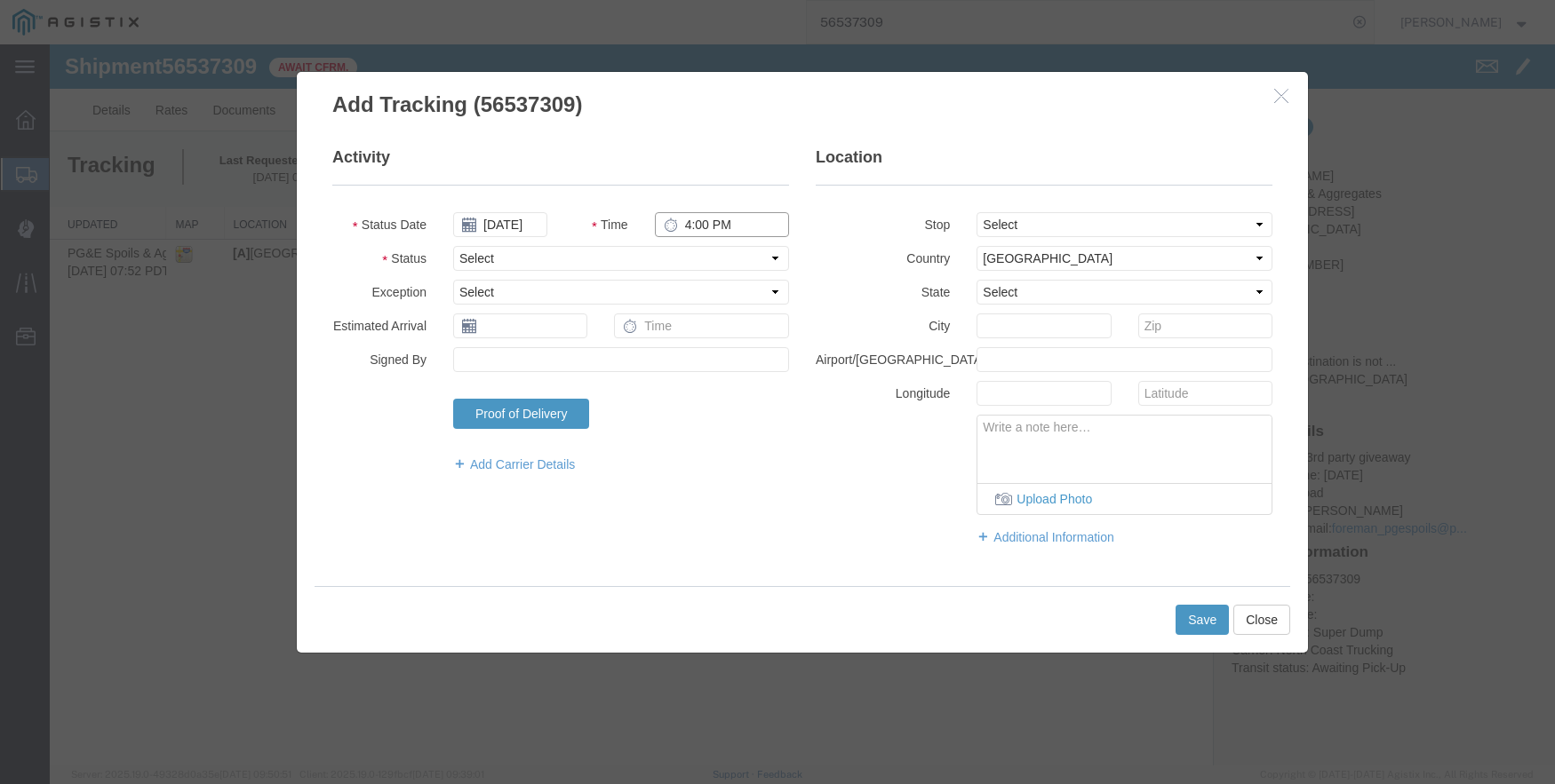
click at [687, 230] on input "4:00 PM" at bounding box center [722, 225] width 135 height 25
type input "7:00 AM"
select select "ARVPULOC"
click at [1099, 215] on select "Select From: [STREET_ADDRESS] Stop 2: [STREET_ADDRESS][PERSON_NAME] To: The Fin…" at bounding box center [1124, 225] width 296 height 25
select select "{"pickupDeliveryInfoId": "122363879","pickupOrDelivery": "P","stopNum": "1","lo…"
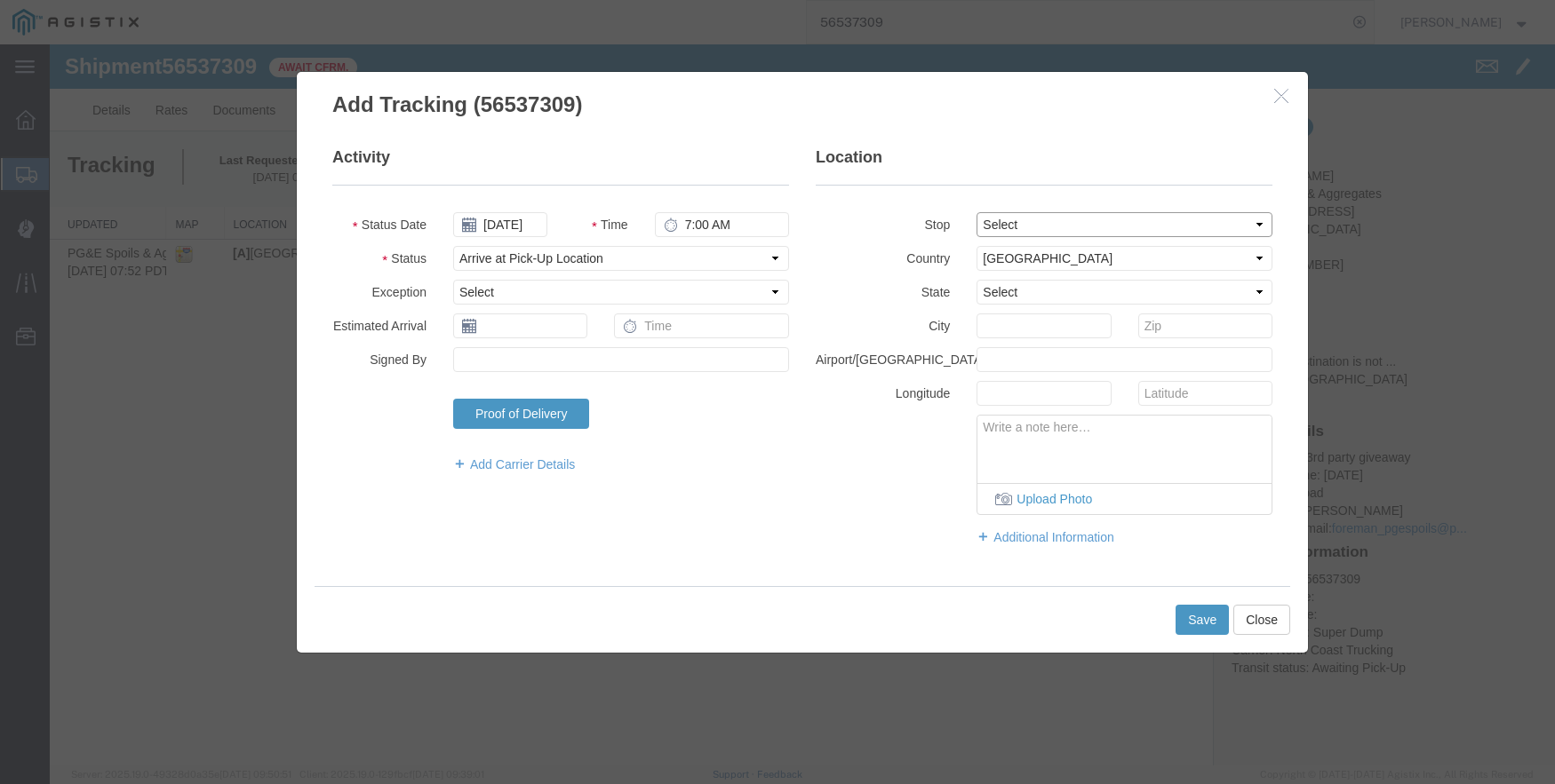
click at [976, 212] on select "Select From: [STREET_ADDRESS] Stop 2: [STREET_ADDRESS][PERSON_NAME] To: The Fin…" at bounding box center [1124, 225] width 296 height 25
select select "CA"
type input "Clovis"
click at [1197, 621] on button "Save" at bounding box center [1201, 620] width 53 height 30
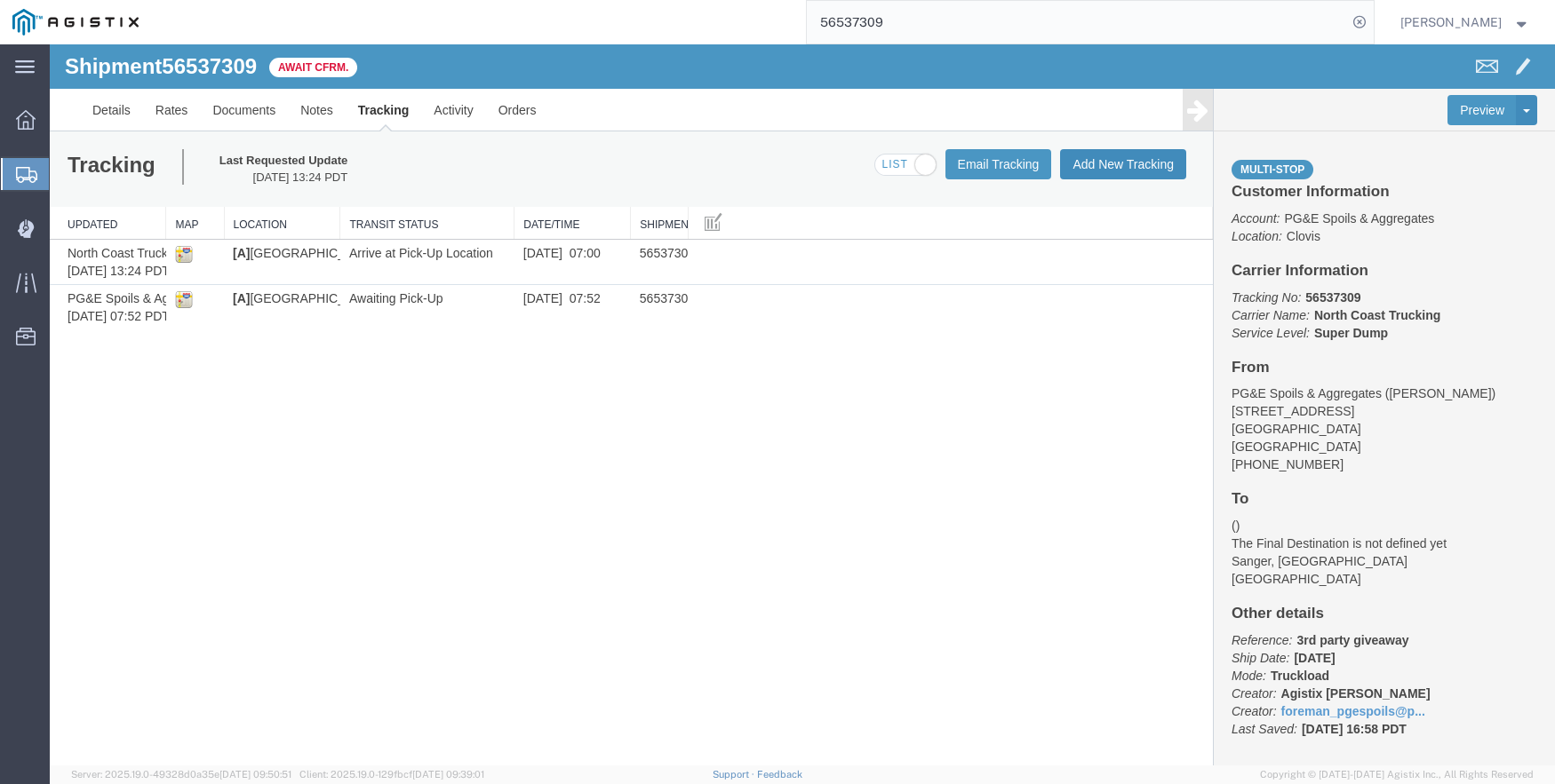
click at [1133, 159] on button "Add New Tracking" at bounding box center [1123, 163] width 126 height 30
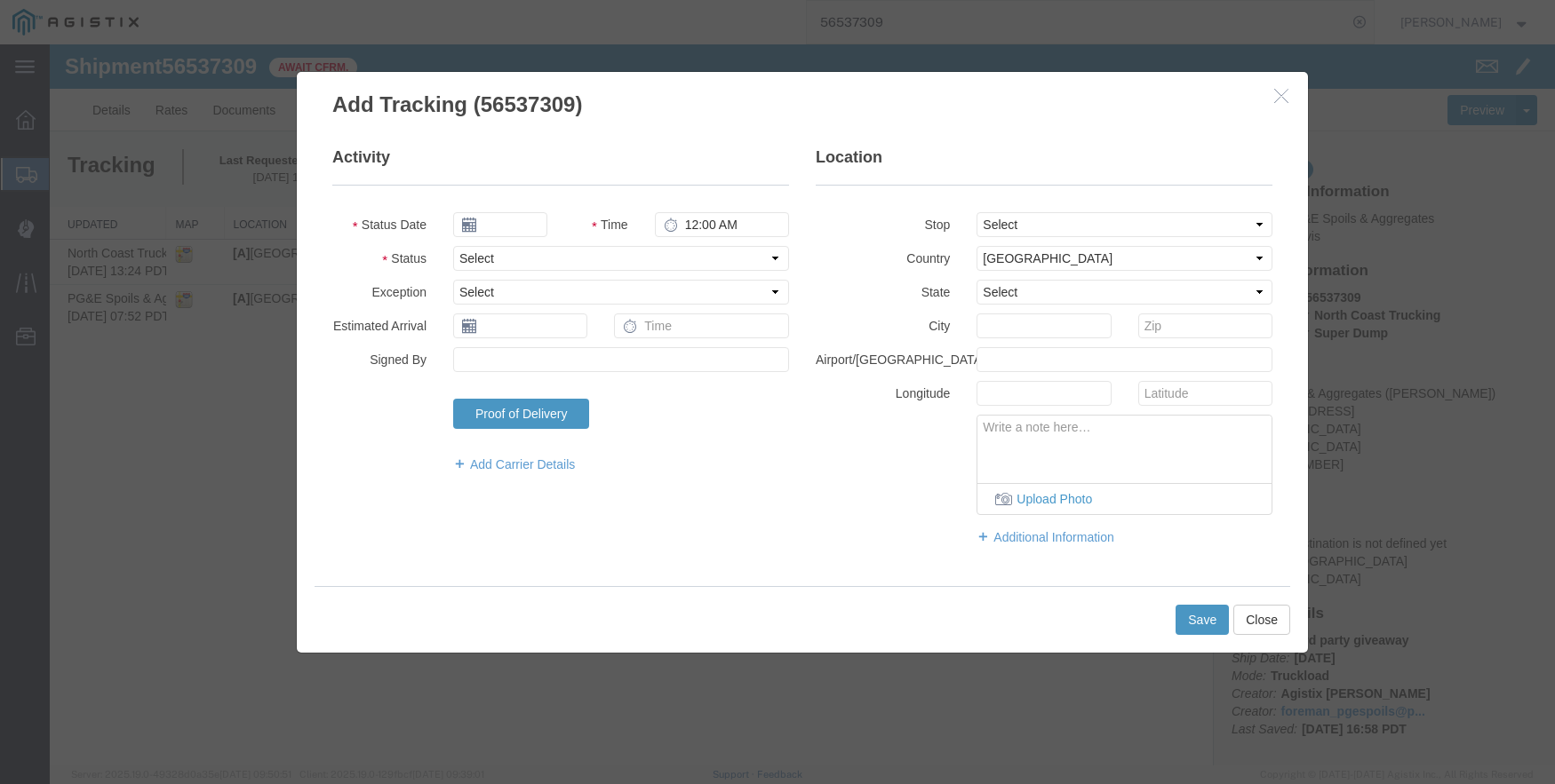
type input "09/17/2025"
type input "4:00 PM"
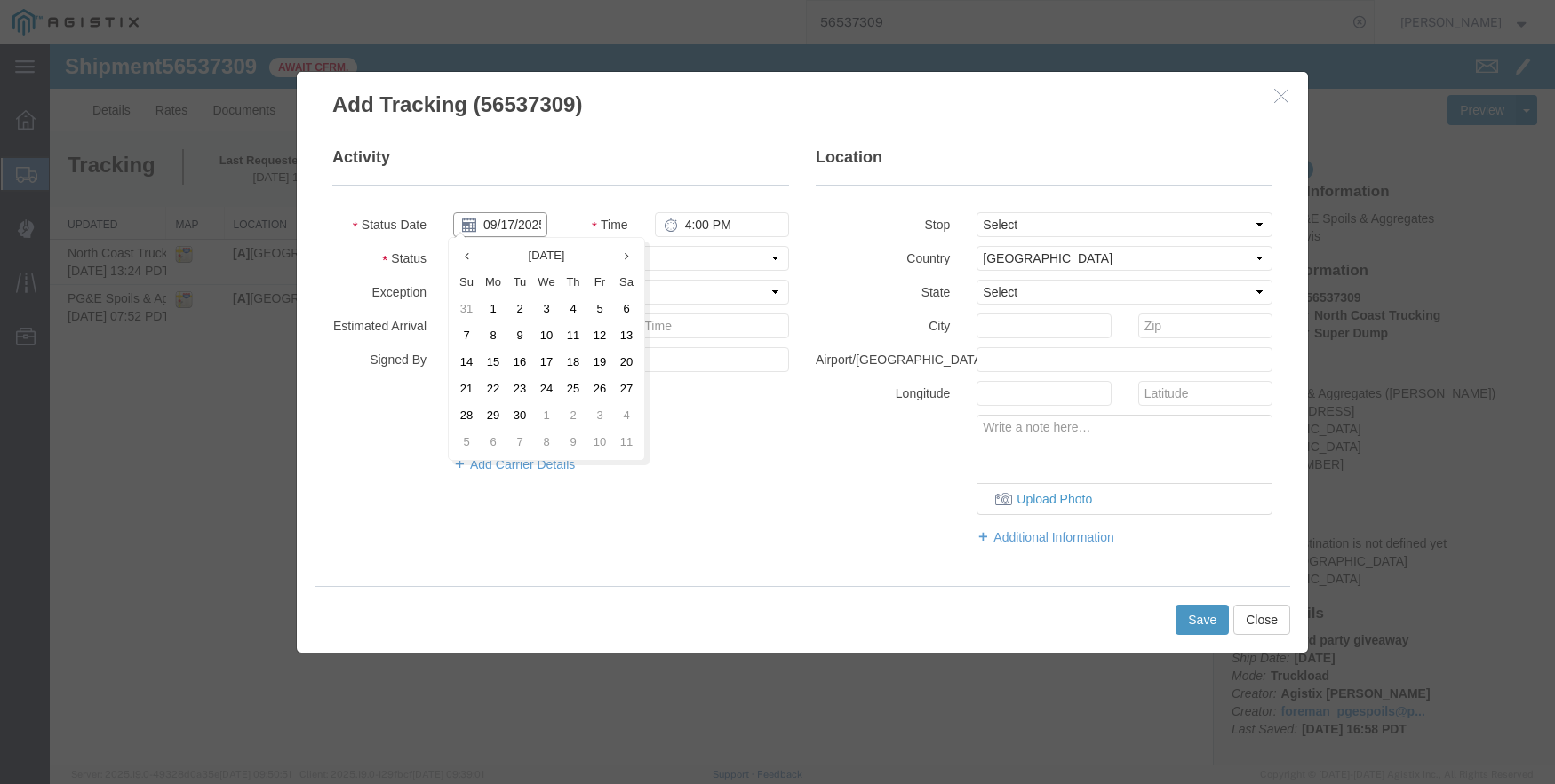
click at [498, 223] on input "09/17/2025" at bounding box center [500, 225] width 94 height 25
click at [471, 257] on th at bounding box center [466, 256] width 27 height 27
click at [549, 379] on td "20" at bounding box center [552, 389] width 27 height 27
type input "[DATE]"
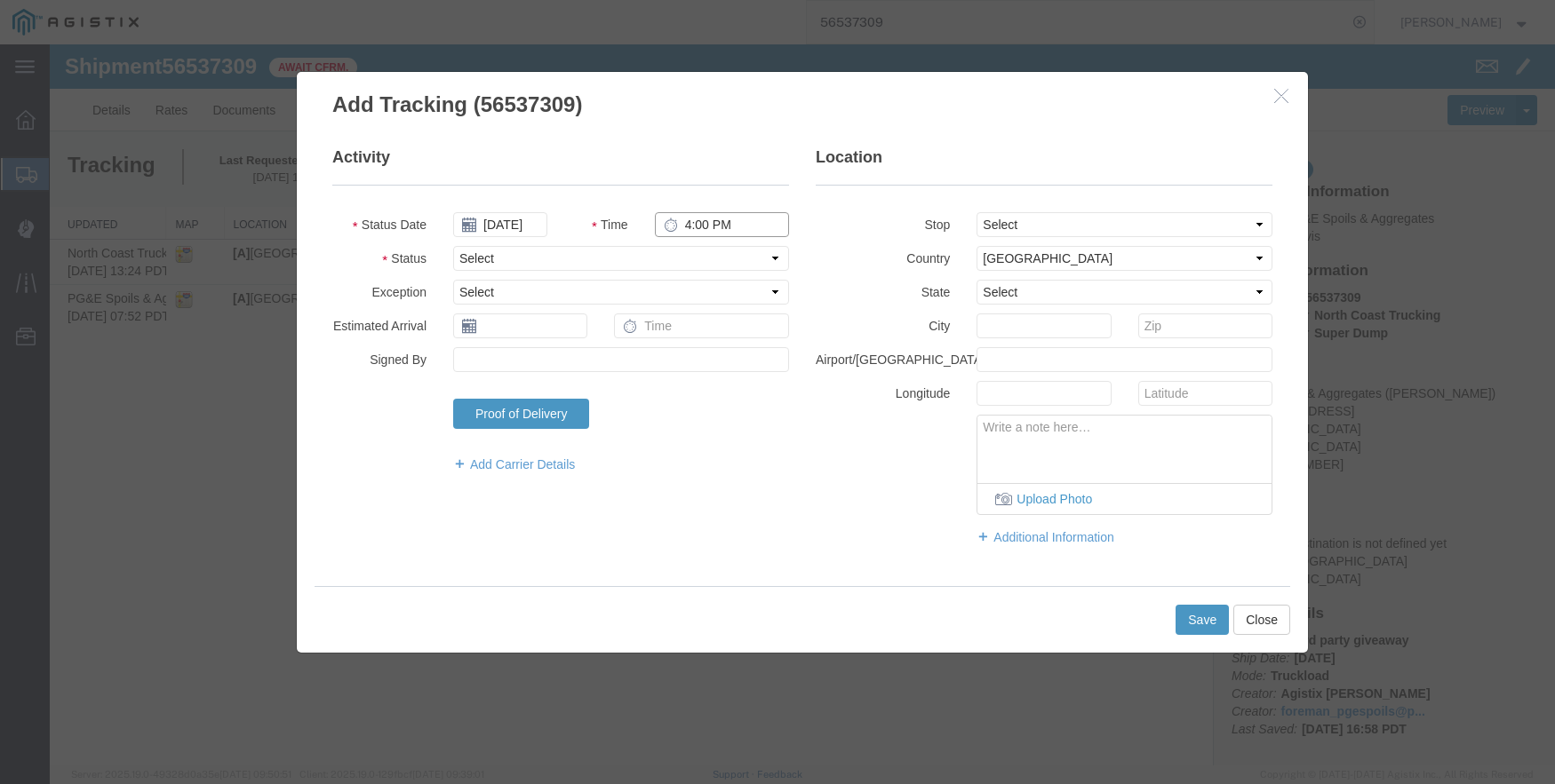
click at [689, 220] on input "4:00 PM" at bounding box center [722, 225] width 135 height 25
type input "11:05 AM"
select select "BREAKSTART"
click at [1209, 622] on button "Save" at bounding box center [1201, 620] width 53 height 30
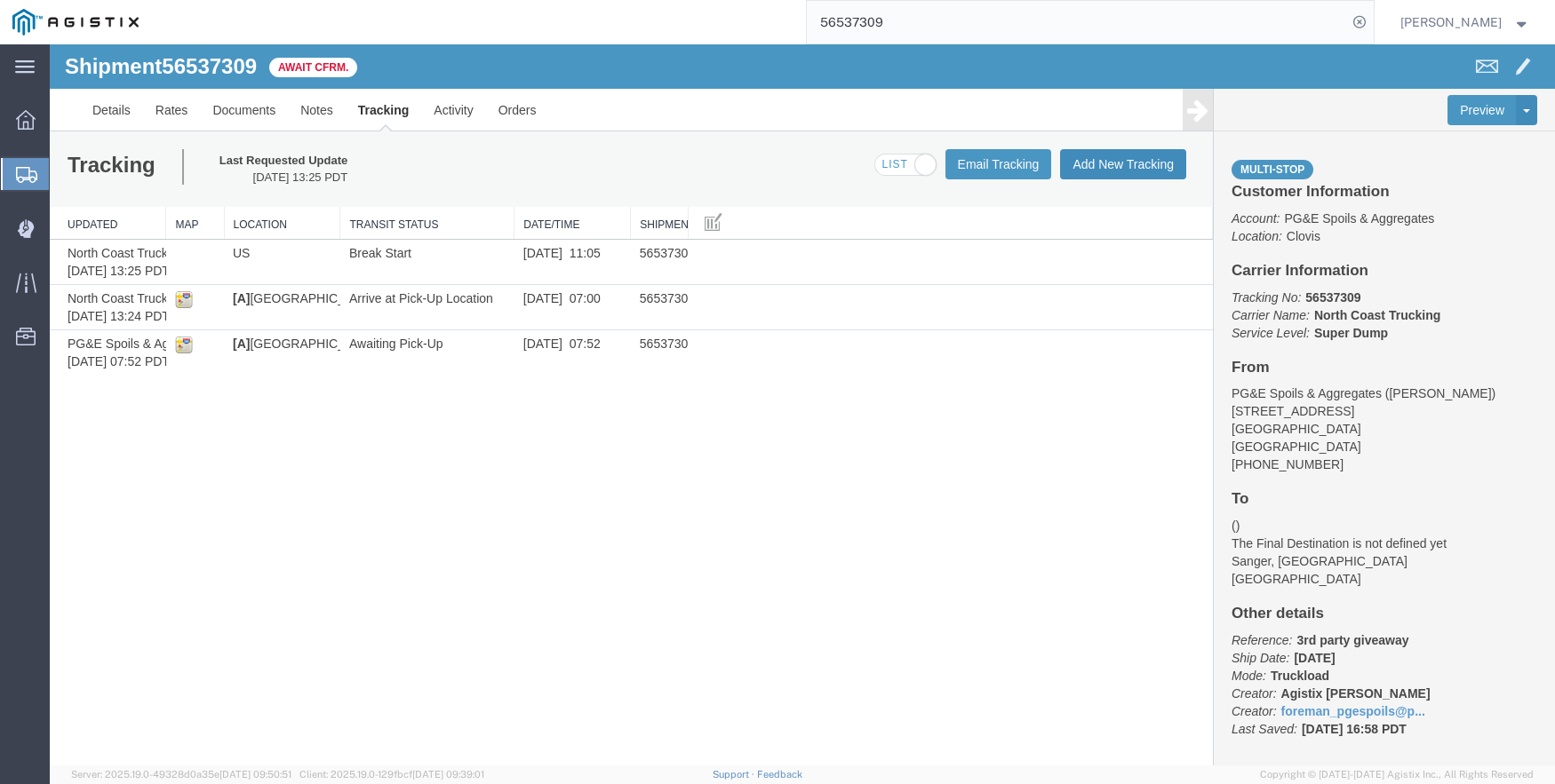
click at [1112, 162] on button "Add New Tracking" at bounding box center [1123, 163] width 126 height 30
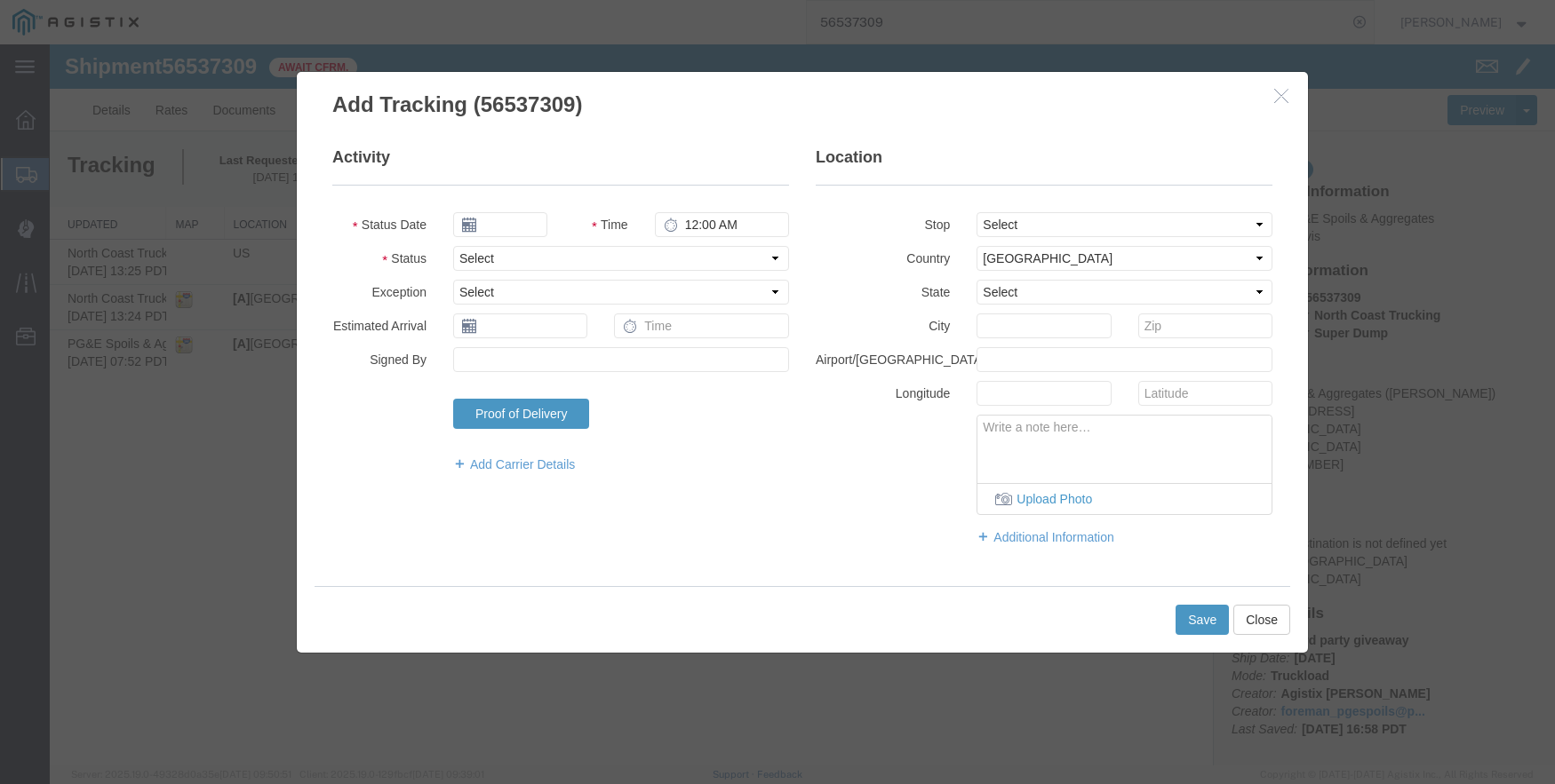
type input "09/17/2025"
click at [703, 224] on input "4:00 PM" at bounding box center [722, 225] width 135 height 25
type input "11:35 AM"
select select "BREAKSTOP"
click at [510, 221] on input "09/17/2025" at bounding box center [500, 225] width 94 height 25
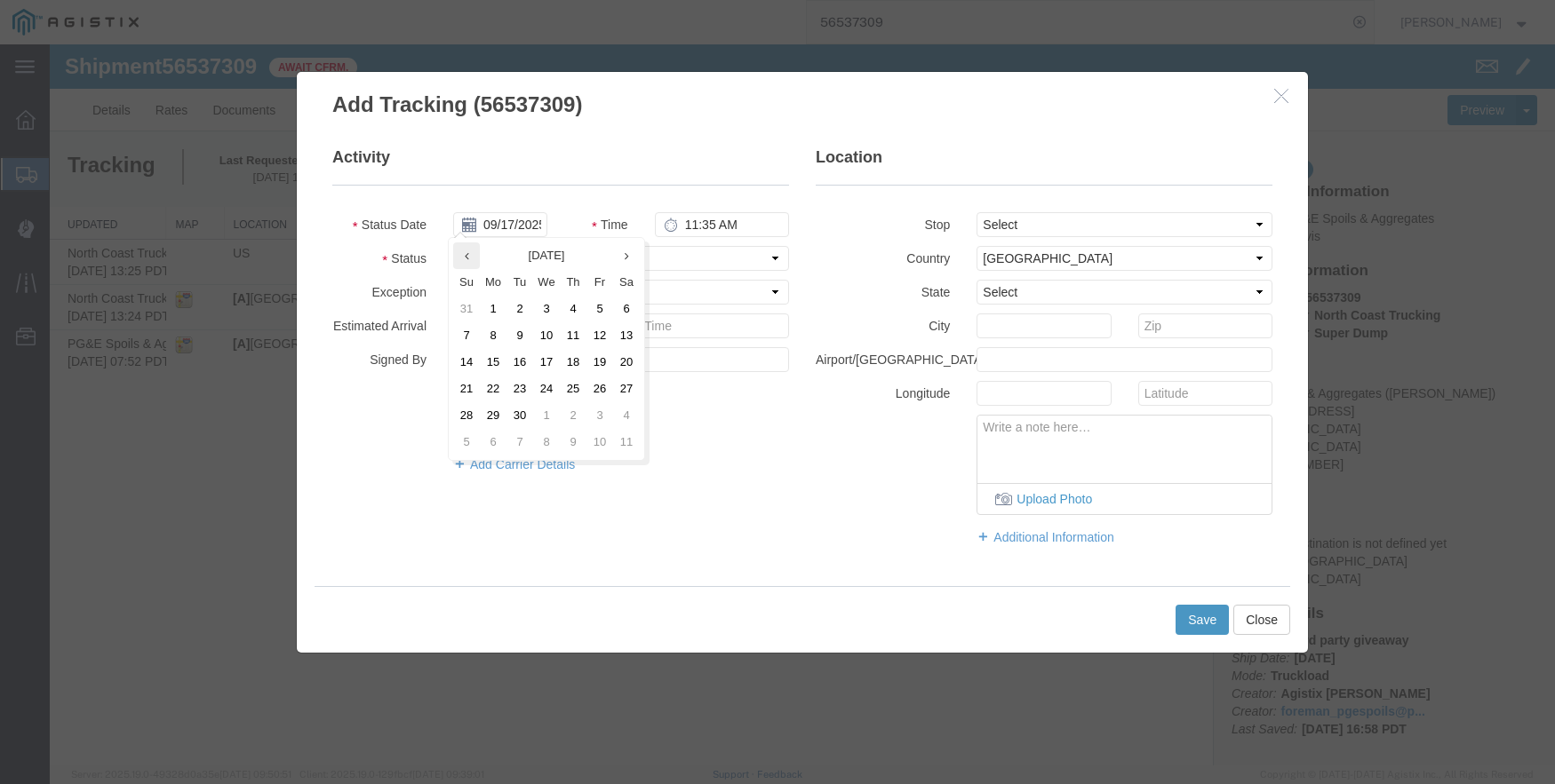
click at [472, 253] on th at bounding box center [466, 256] width 27 height 27
click at [554, 385] on td "20" at bounding box center [552, 389] width 27 height 27
type input "[DATE]"
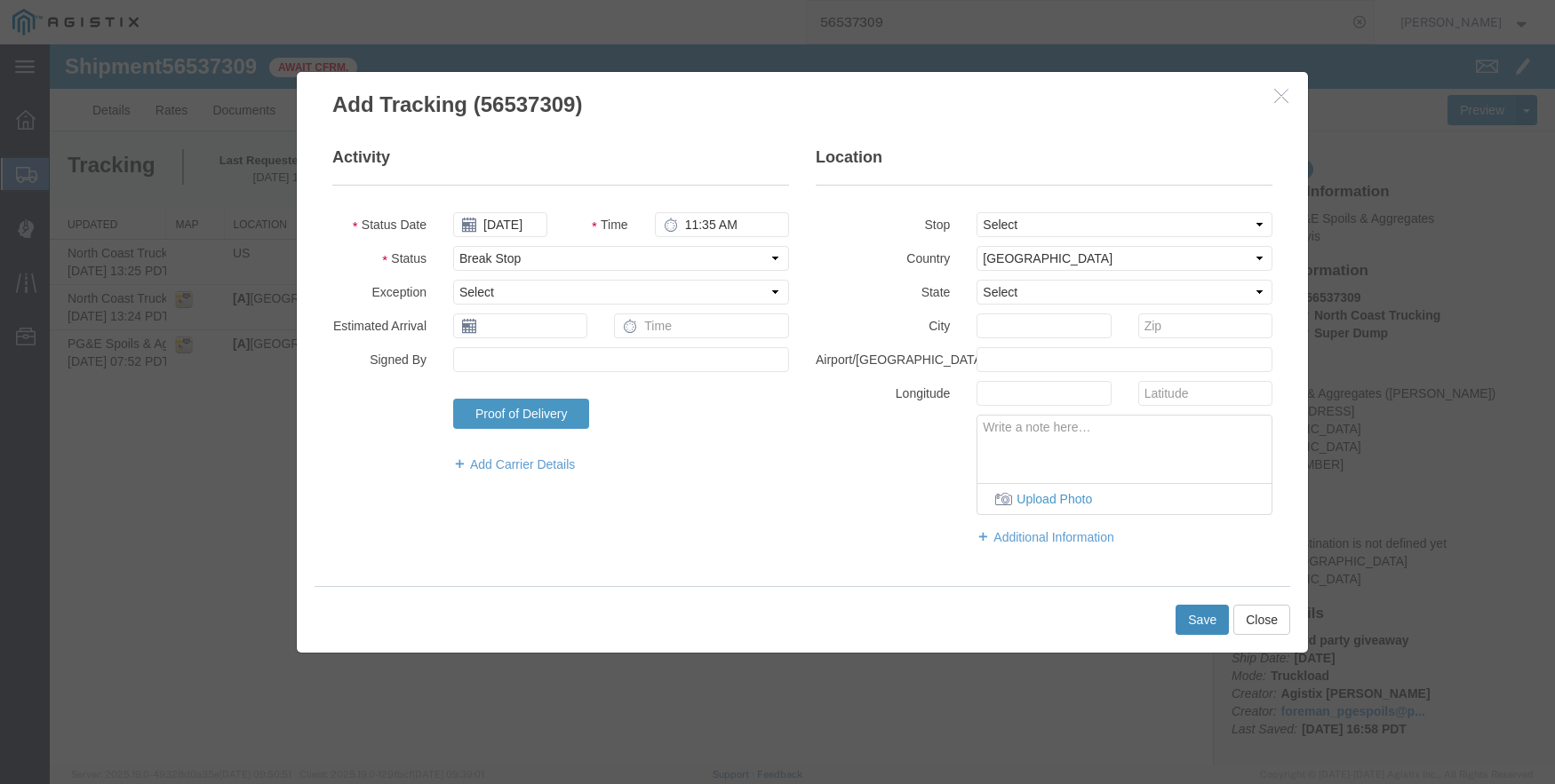
click at [1200, 608] on button "Save" at bounding box center [1201, 620] width 53 height 30
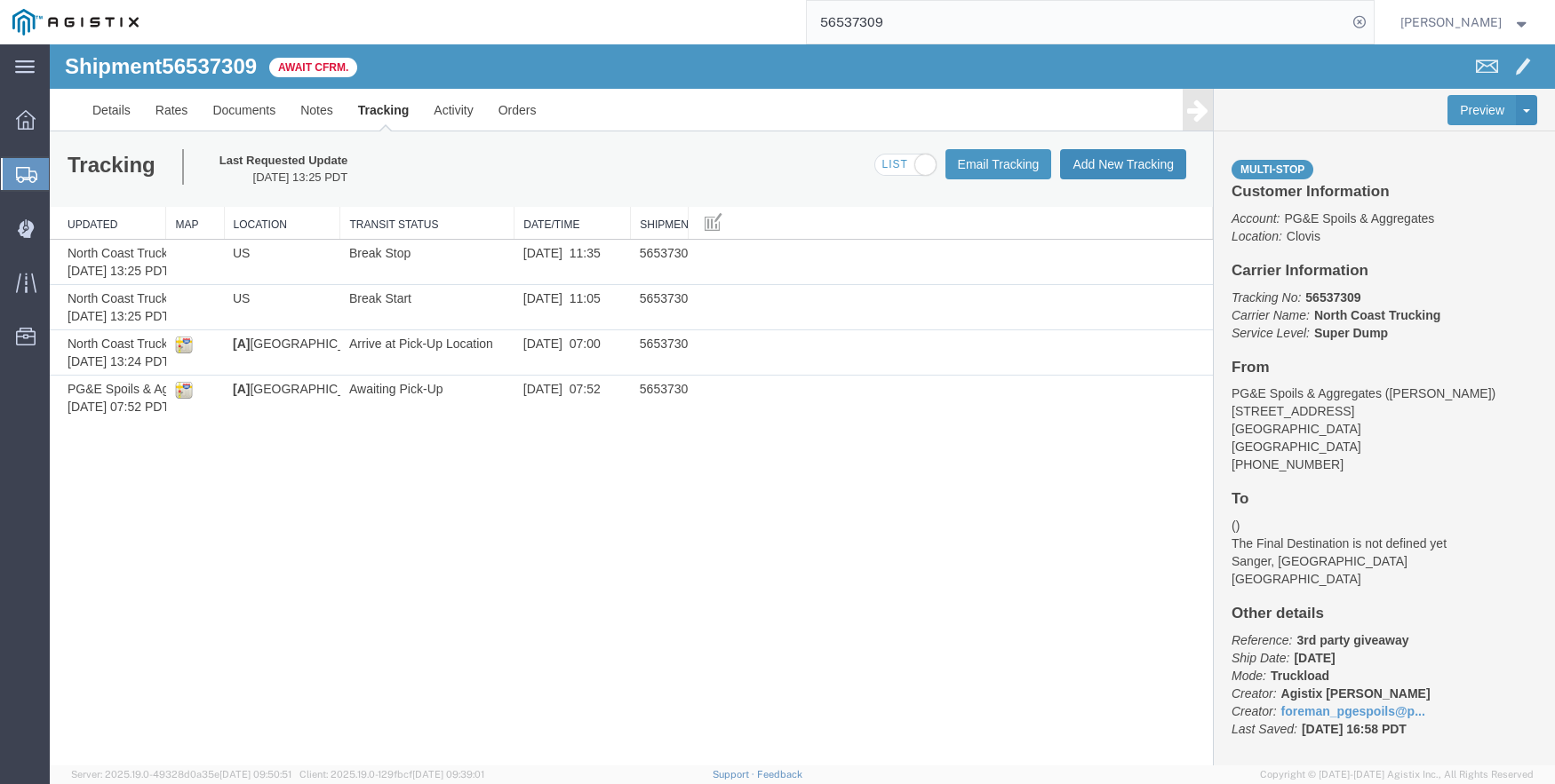
click at [1133, 159] on button "Add New Tracking" at bounding box center [1123, 163] width 126 height 30
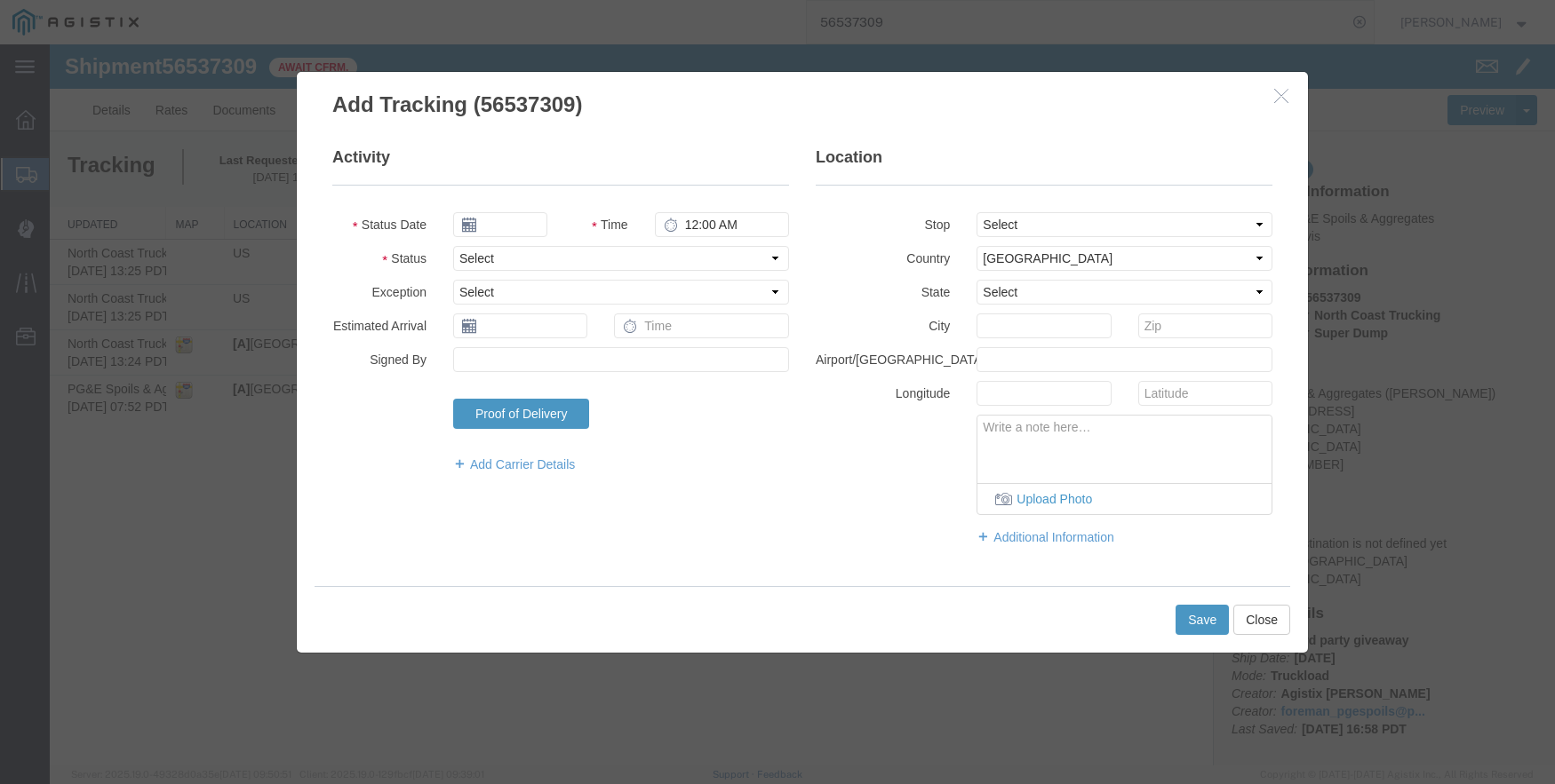
type input "09/17/2025"
type input "4:00 PM"
click at [513, 225] on input "09/17/2025" at bounding box center [500, 225] width 94 height 25
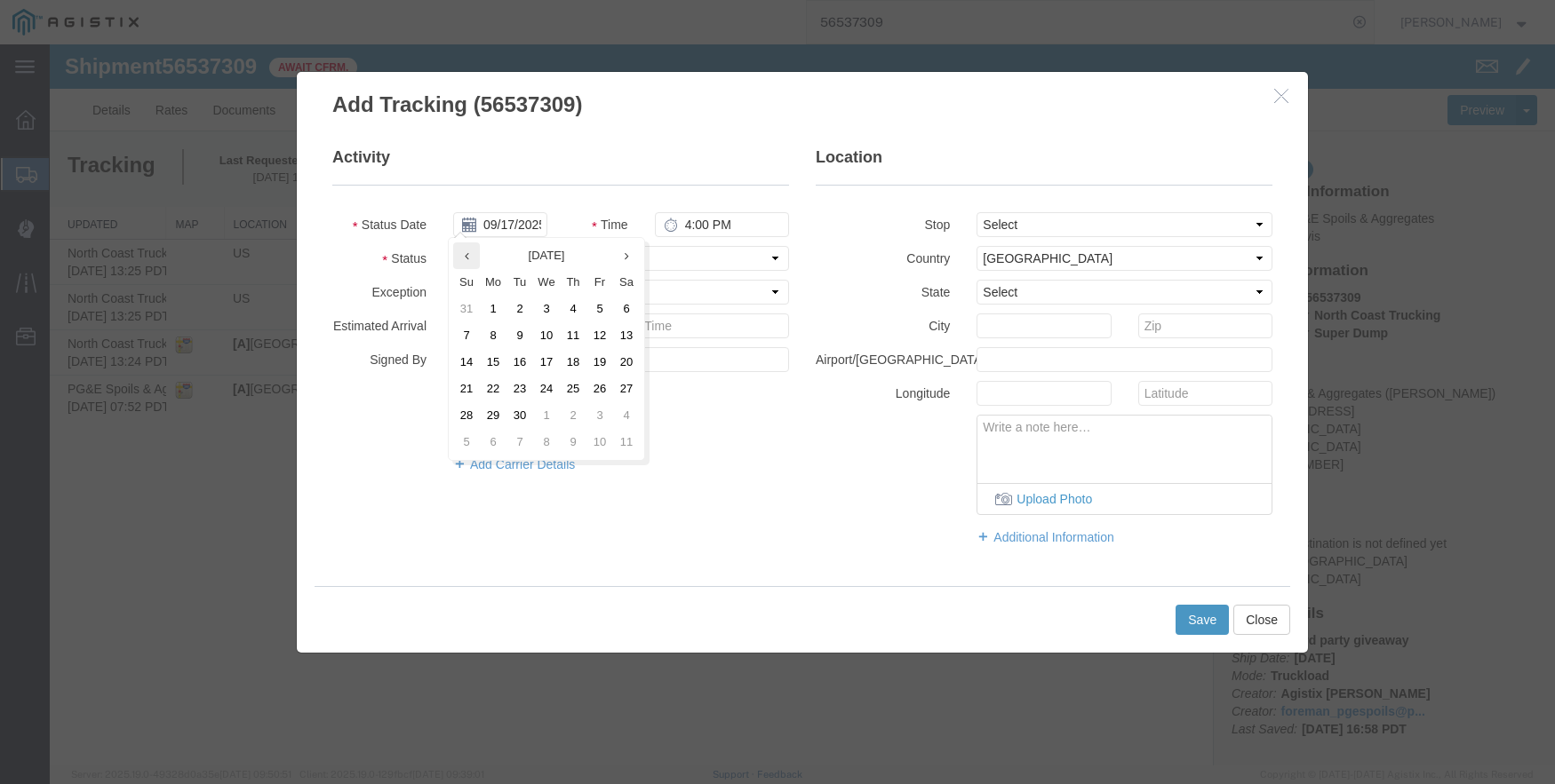
click at [464, 257] on icon at bounding box center [466, 257] width 5 height 12
click at [552, 394] on td "20" at bounding box center [552, 389] width 27 height 27
type input "[DATE]"
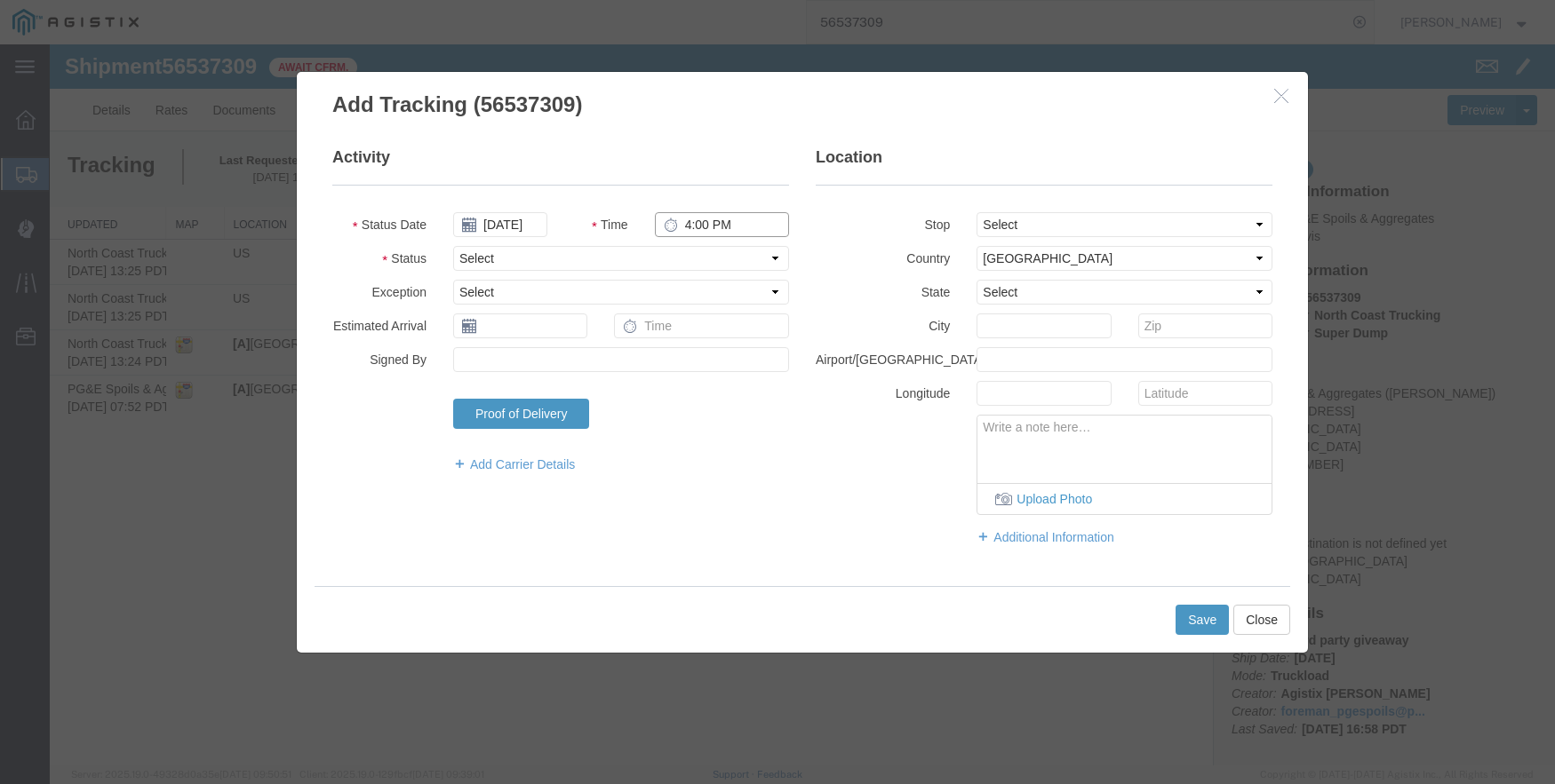
click at [689, 223] on input "4:00 PM" at bounding box center [722, 225] width 135 height 25
type input "7:20 AM"
select select "DPTPULOC"
click at [1182, 219] on select "Select From: [STREET_ADDRESS] Stop 2: [STREET_ADDRESS][PERSON_NAME] To: The Fin…" at bounding box center [1124, 225] width 296 height 25
select select "{"pickupDeliveryInfoId": "122363879","pickupOrDelivery": "P","stopNum": "1","lo…"
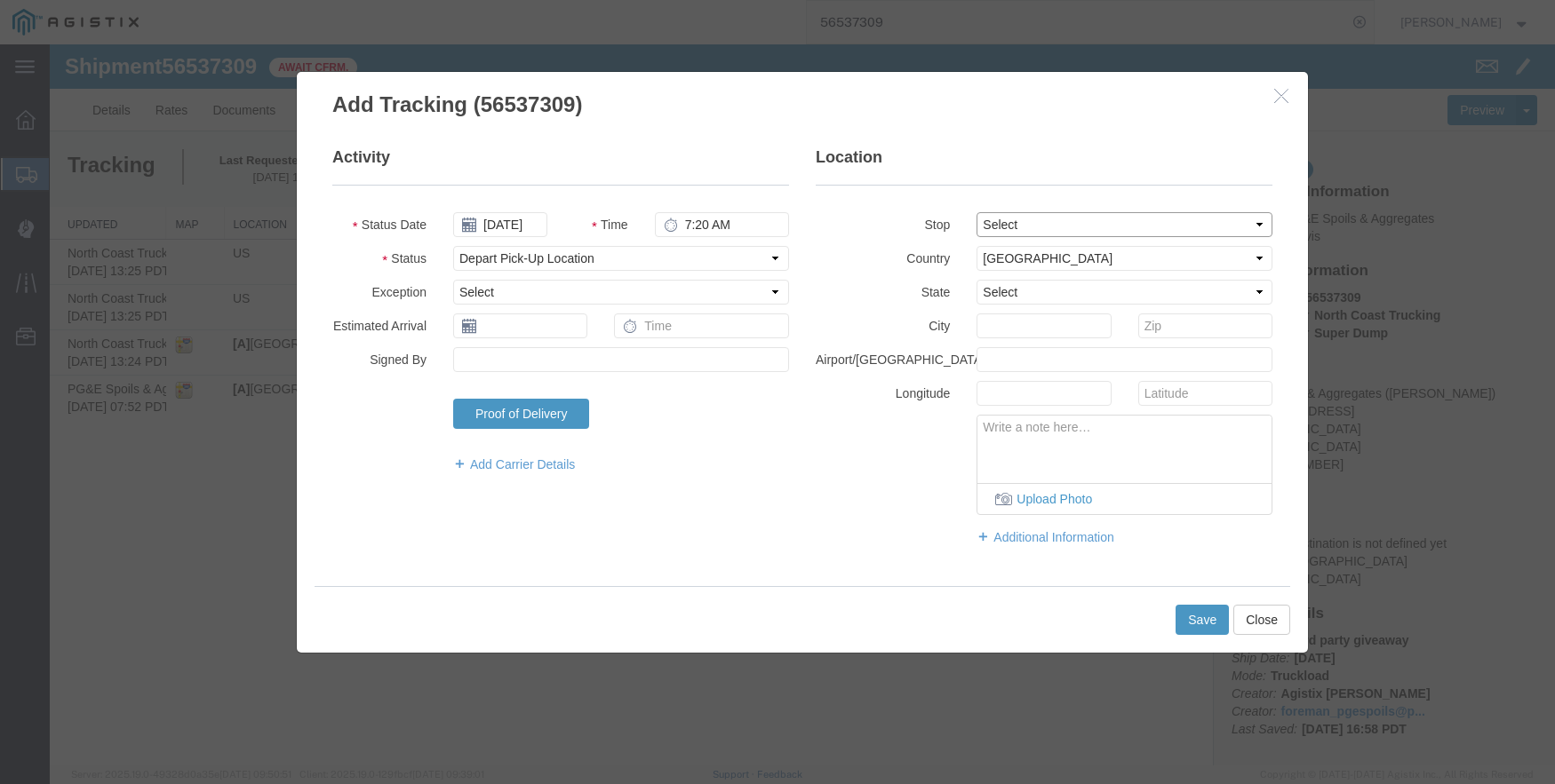
click at [976, 212] on select "Select From: [STREET_ADDRESS] Stop 2: [STREET_ADDRESS][PERSON_NAME] To: The Fin…" at bounding box center [1124, 225] width 296 height 25
select select "CA"
type input "Clovis"
click at [1213, 617] on button "Save" at bounding box center [1201, 620] width 53 height 30
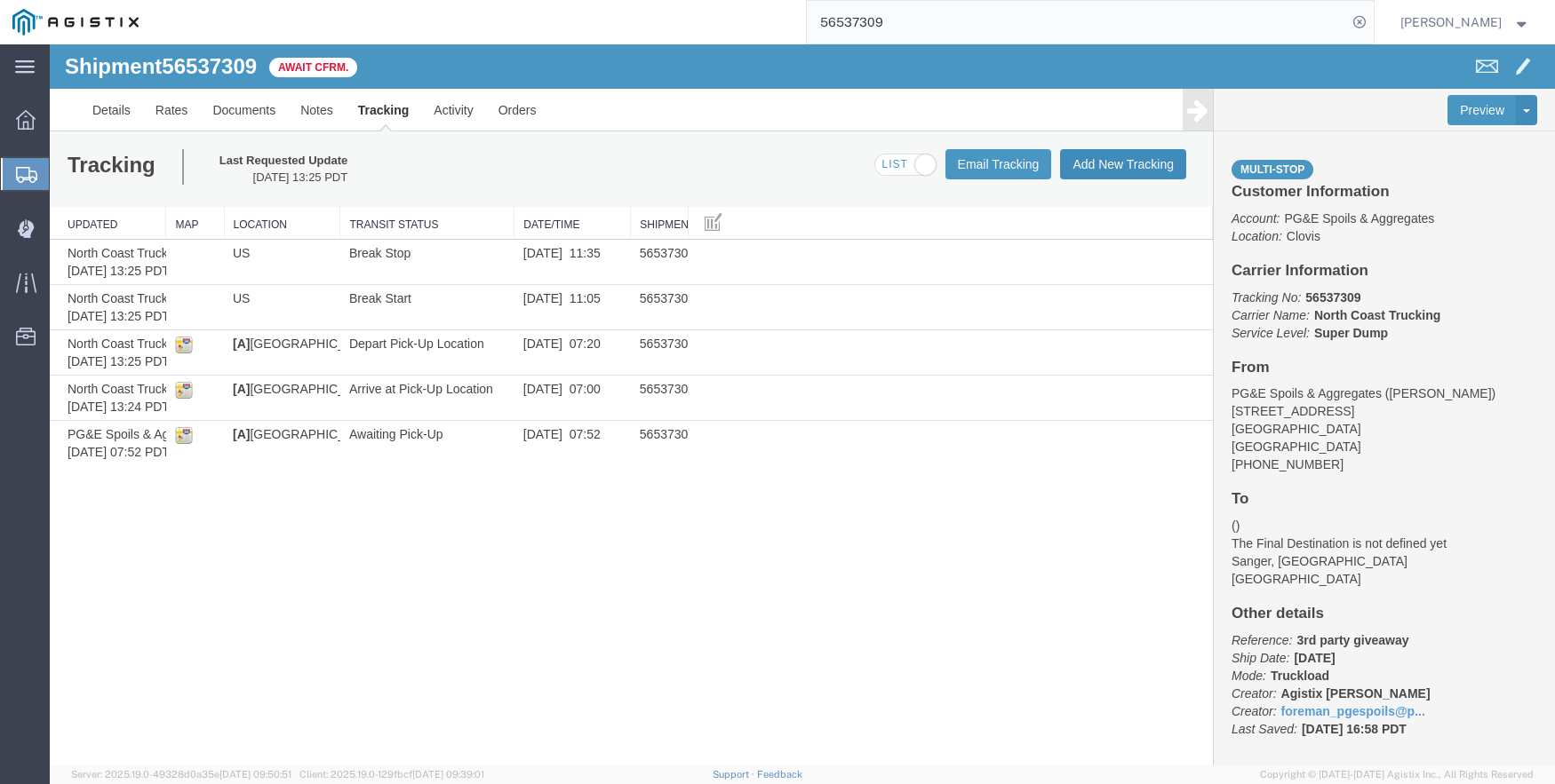
click at [1102, 160] on button "Add New Tracking" at bounding box center [1123, 163] width 126 height 30
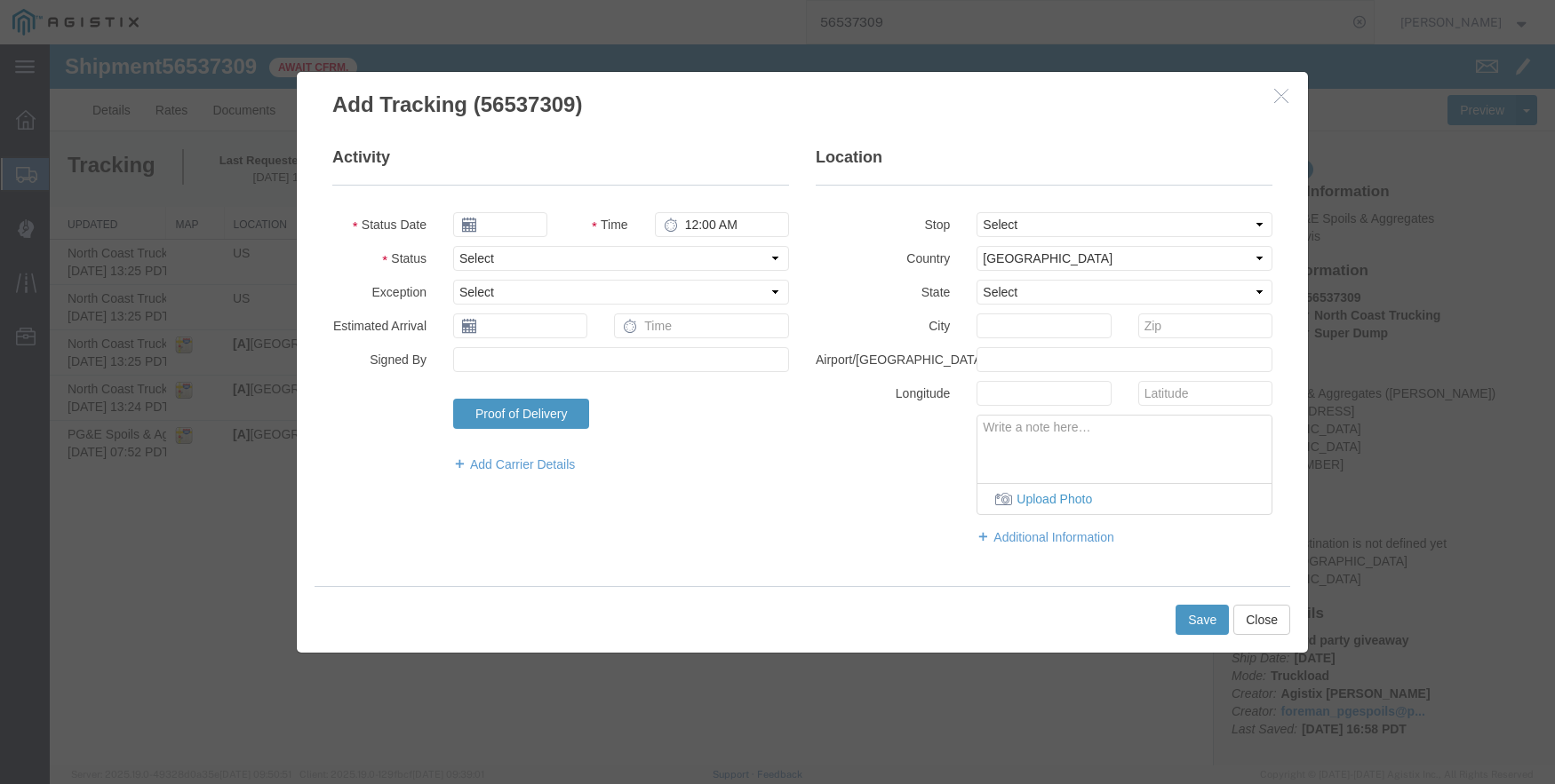
type input "09/17/2025"
type input "4:00 PM"
click at [1277, 91] on icon "button" at bounding box center [1281, 96] width 14 height 15
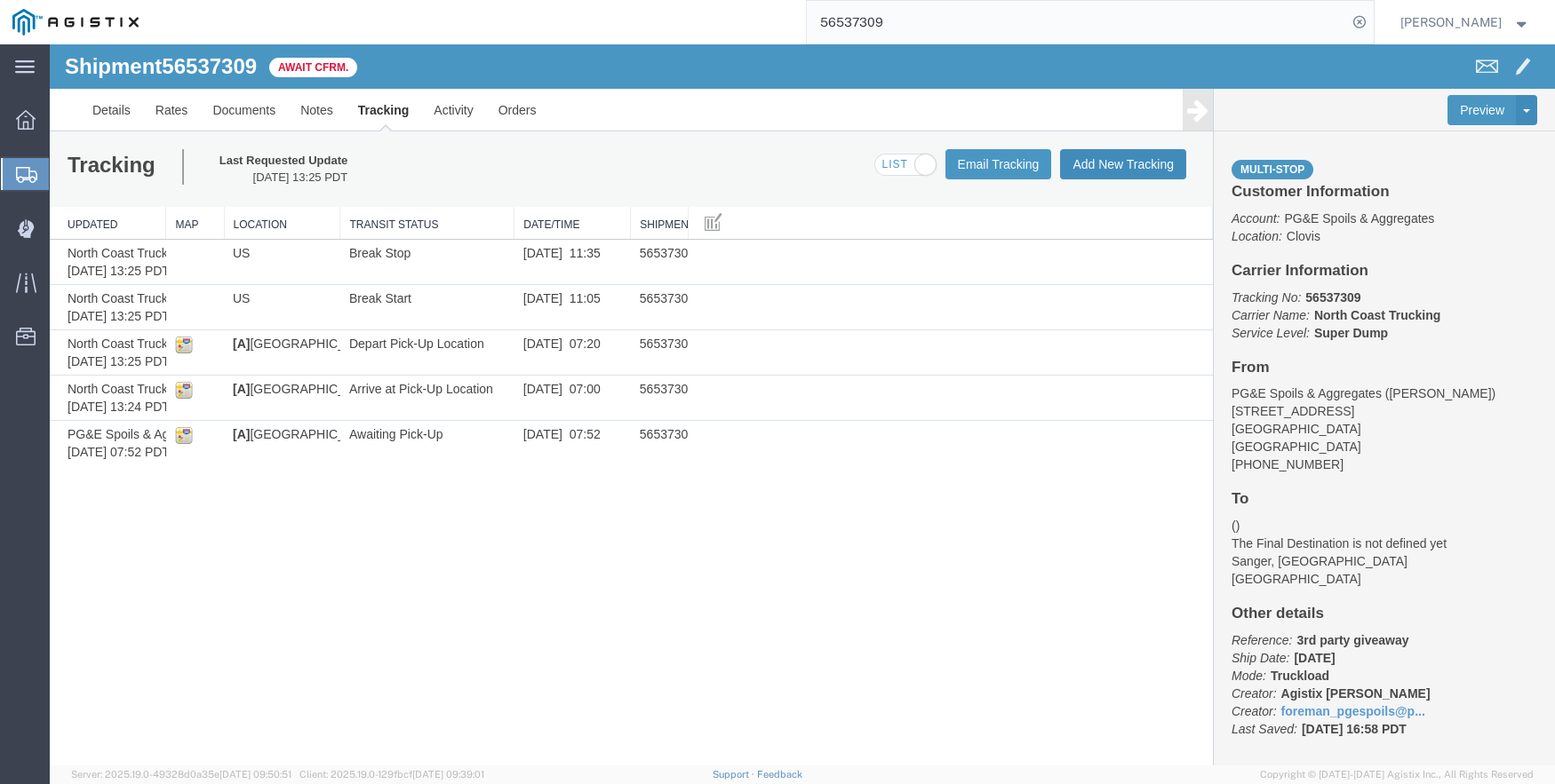
click at [1131, 157] on button "Add New Tracking" at bounding box center [1123, 163] width 126 height 30
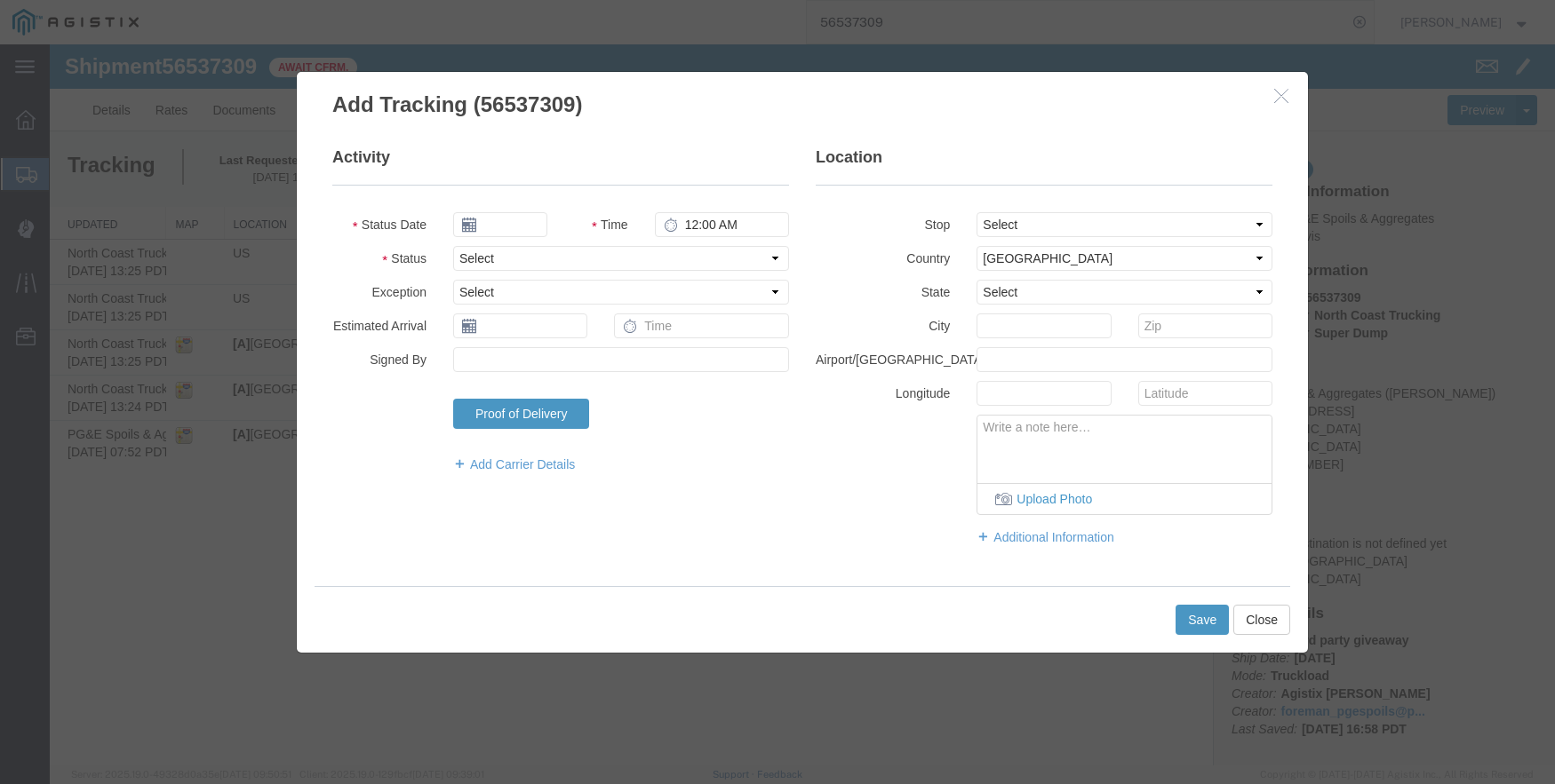
type input "09/17/2025"
type input "4:00 PM"
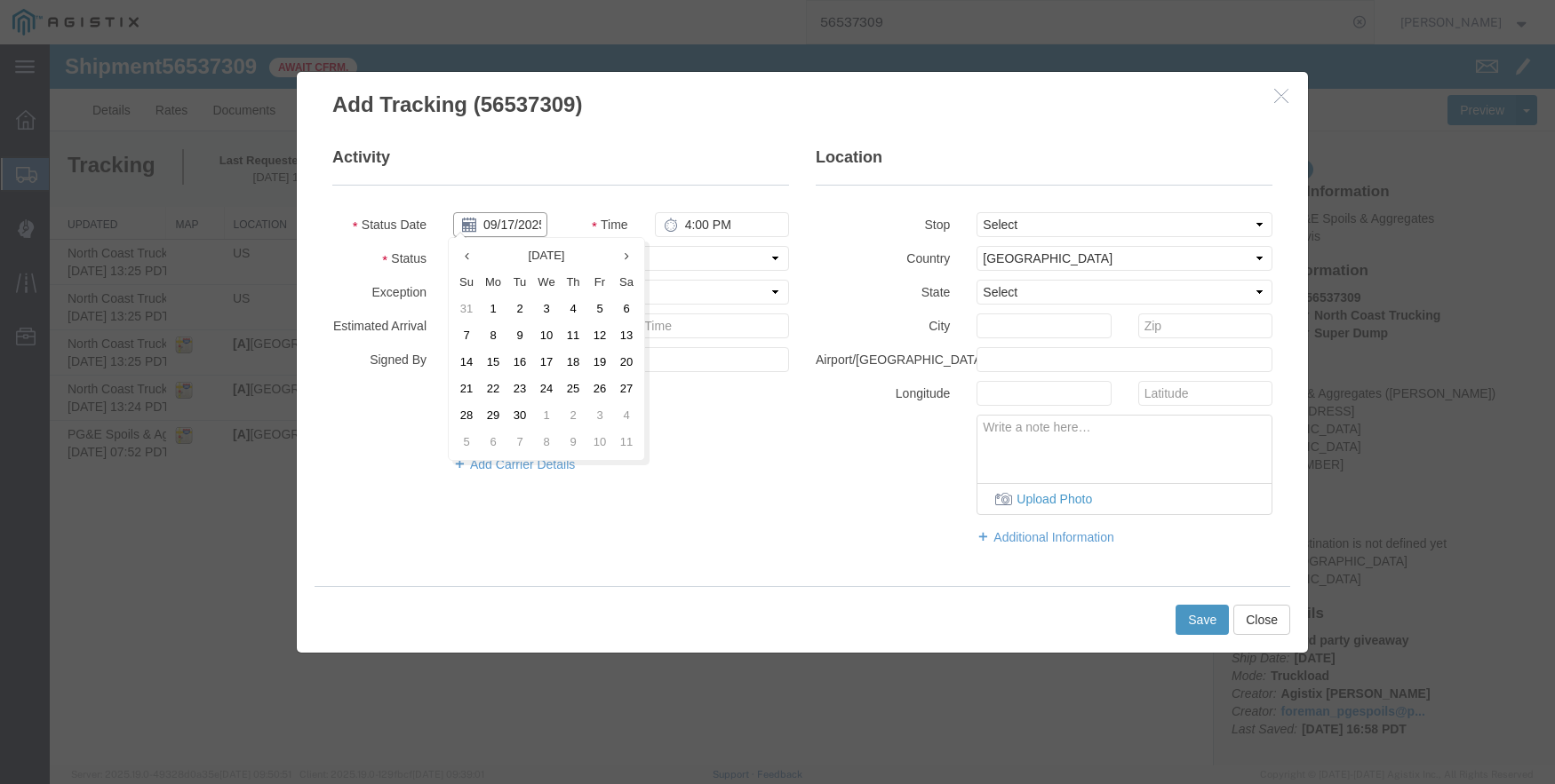
click at [508, 220] on input "09/17/2025" at bounding box center [500, 225] width 94 height 25
click at [471, 253] on th at bounding box center [466, 256] width 27 height 27
click at [556, 390] on td "20" at bounding box center [552, 389] width 27 height 27
type input "[DATE]"
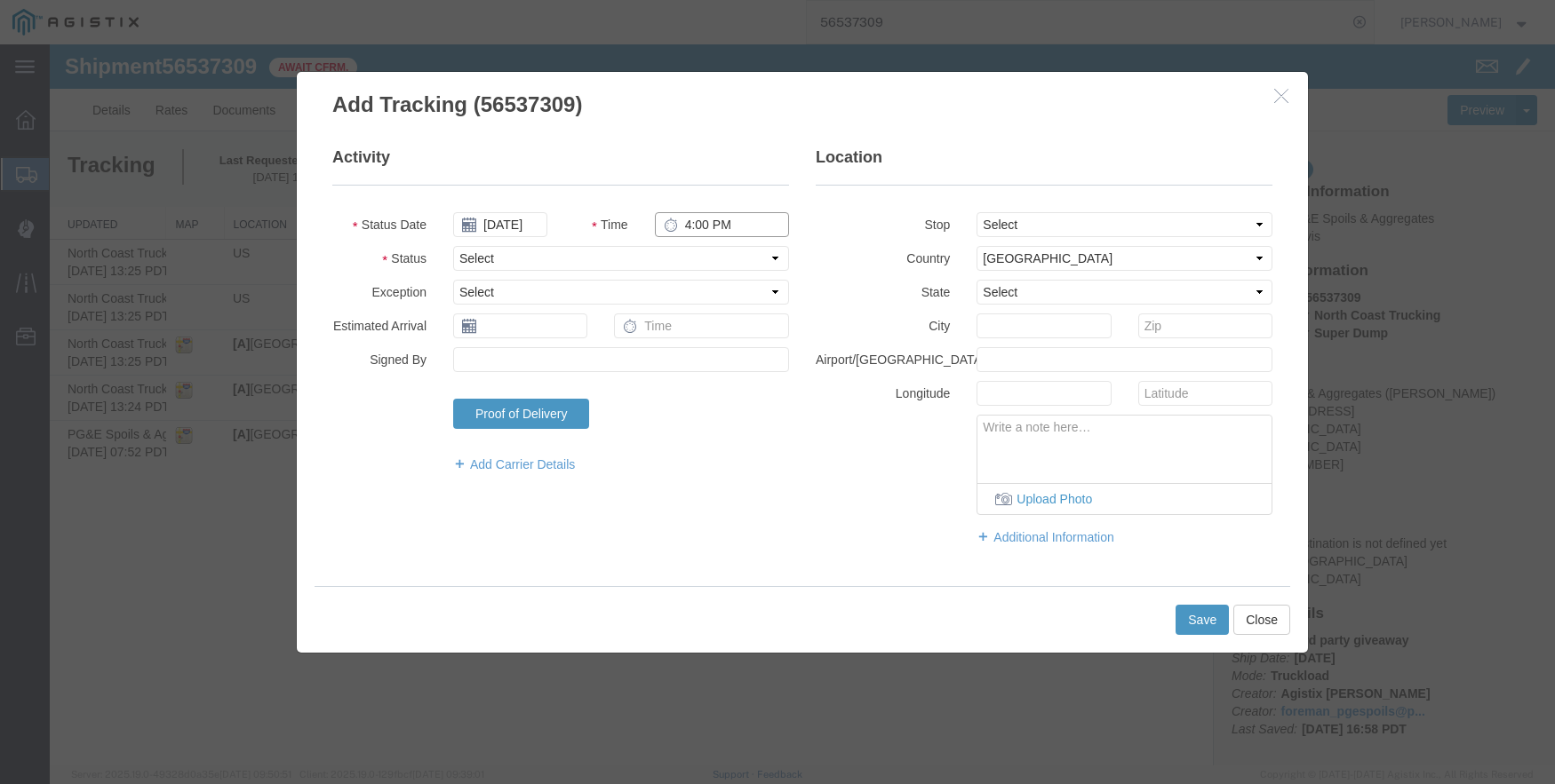
click at [691, 223] on input "4:00 PM" at bounding box center [722, 225] width 135 height 25
type input "9:18 AM"
select select "ARVPULOC"
click at [1149, 221] on select "Select From: [STREET_ADDRESS] Stop 2: [STREET_ADDRESS][PERSON_NAME] To: The Fin…" at bounding box center [1124, 225] width 296 height 25
select select "{"pickupDeliveryInfoId": "122363879","pickupOrDelivery": "P","stopNum": "1","lo…"
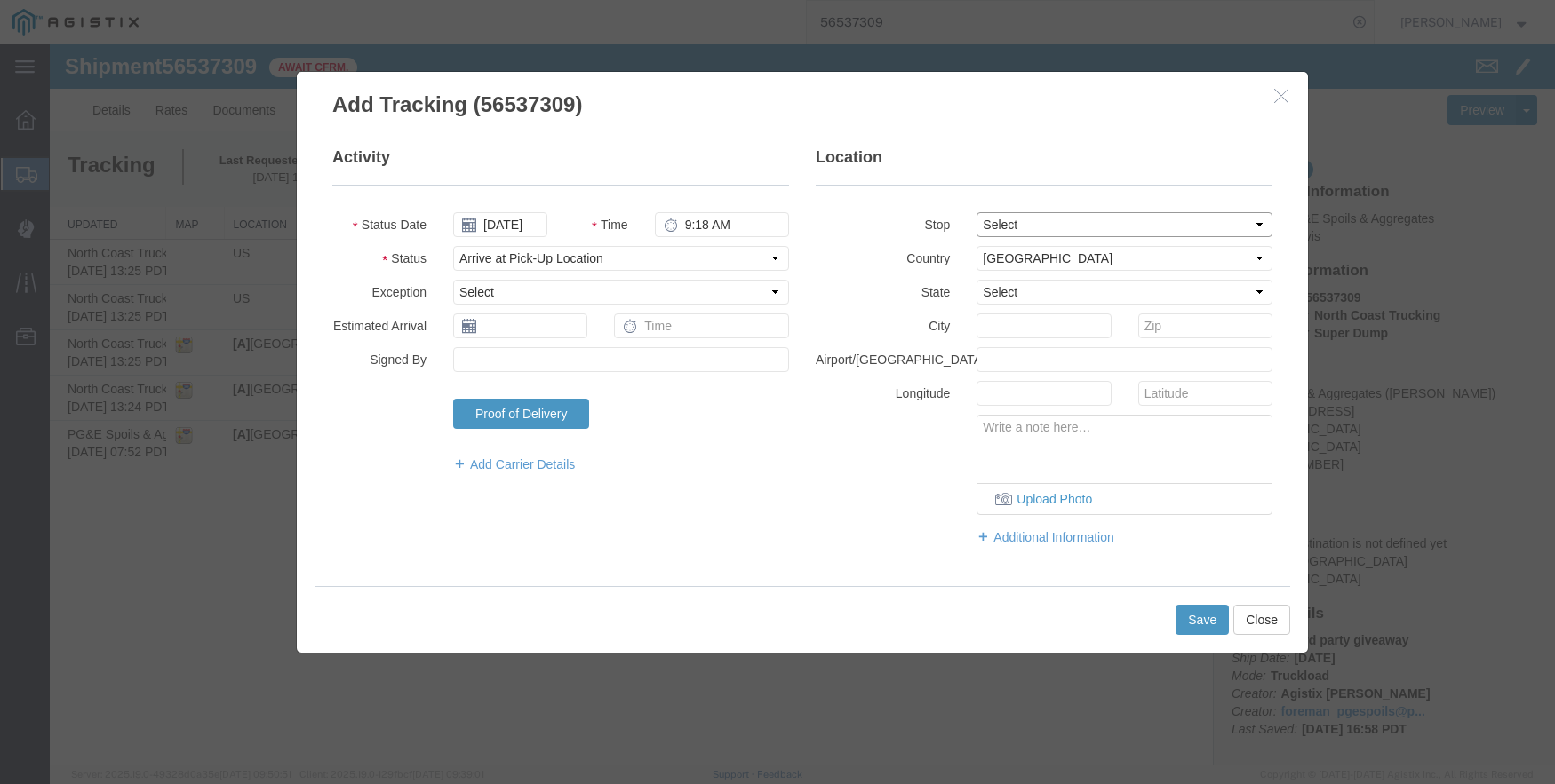
click at [976, 212] on select "Select From: [STREET_ADDRESS] Stop 2: [STREET_ADDRESS][PERSON_NAME] To: The Fin…" at bounding box center [1124, 225] width 296 height 25
select select "CA"
type input "Clovis"
click at [1203, 619] on button "Save" at bounding box center [1201, 620] width 53 height 30
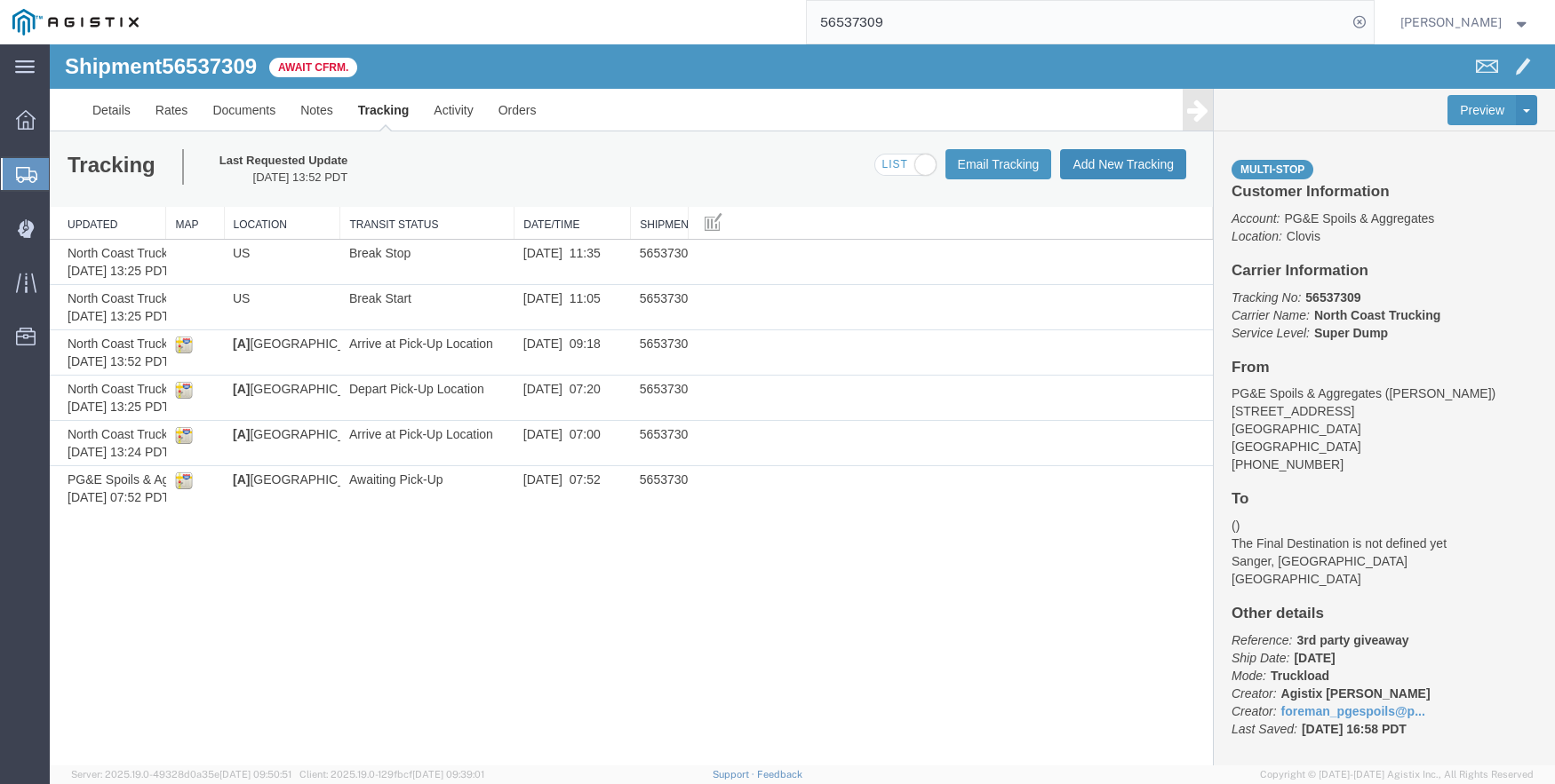
click at [1150, 160] on button "Add New Tracking" at bounding box center [1123, 163] width 126 height 30
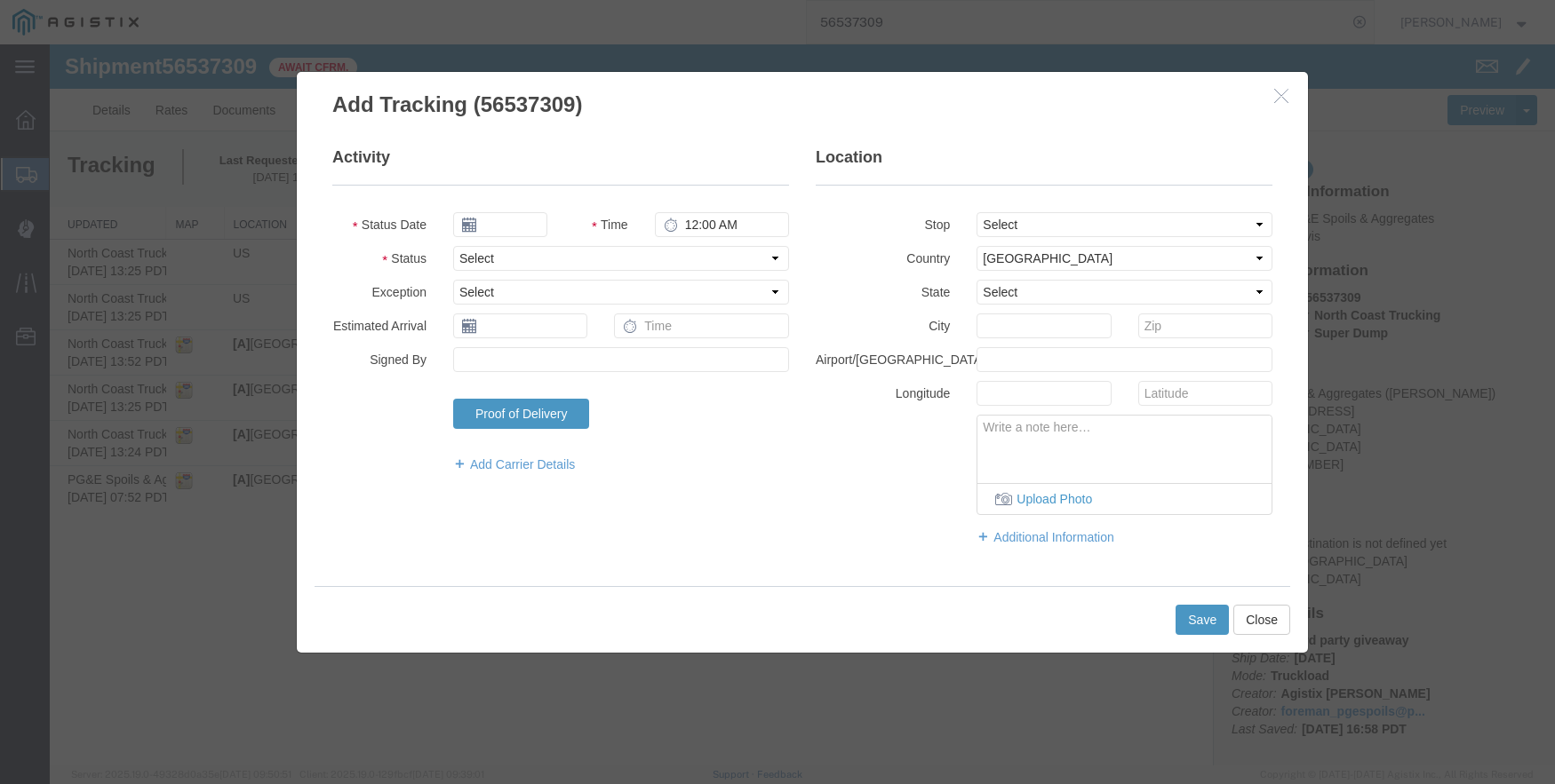
type input "09/17/2025"
type input "4:00 PM"
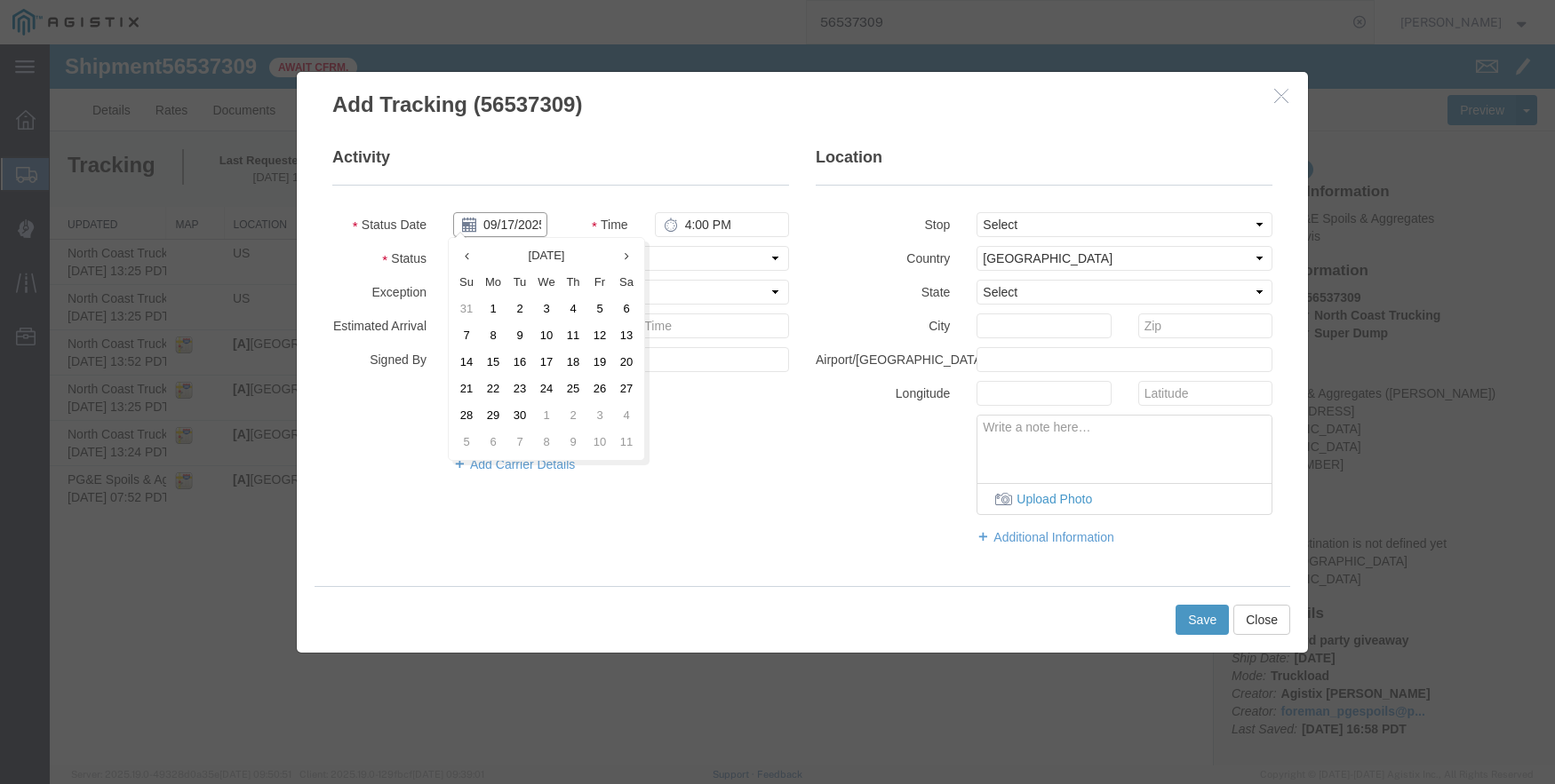
click at [499, 226] on input "09/17/2025" at bounding box center [500, 225] width 94 height 25
click at [468, 247] on th at bounding box center [466, 256] width 27 height 27
click at [554, 379] on td "20" at bounding box center [552, 389] width 27 height 27
type input "[DATE]"
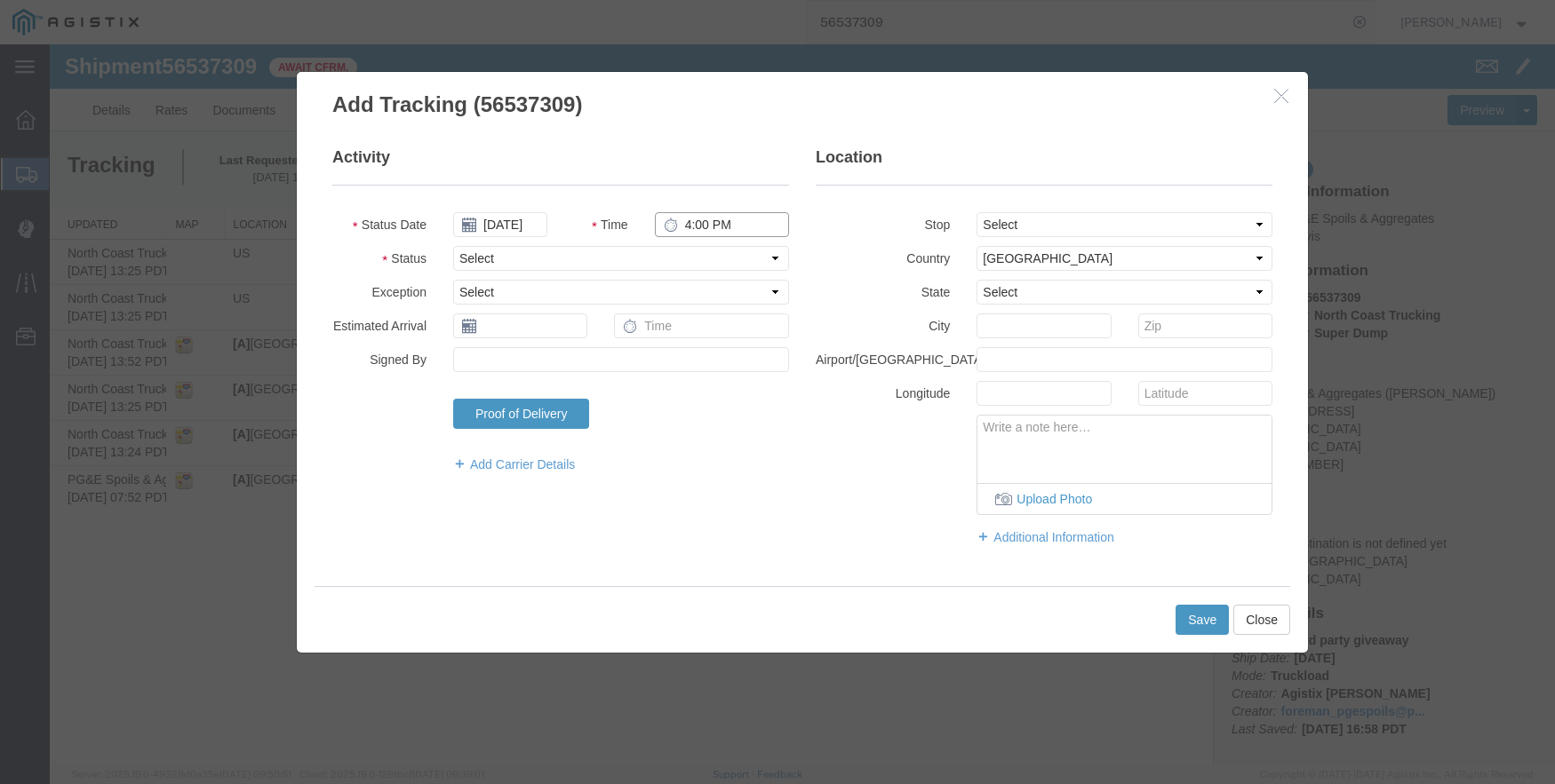
click at [679, 223] on input "4:00 PM" at bounding box center [722, 225] width 135 height 25
type input "9:20 AM"
select select "DPTPULOC"
click at [1017, 223] on select "Select From: [STREET_ADDRESS] Stop 2: [STREET_ADDRESS][PERSON_NAME] To: The Fin…" at bounding box center [1124, 225] width 296 height 25
select select "{"pickupDeliveryInfoId": "122363879","pickupOrDelivery": "P","stopNum": "1","lo…"
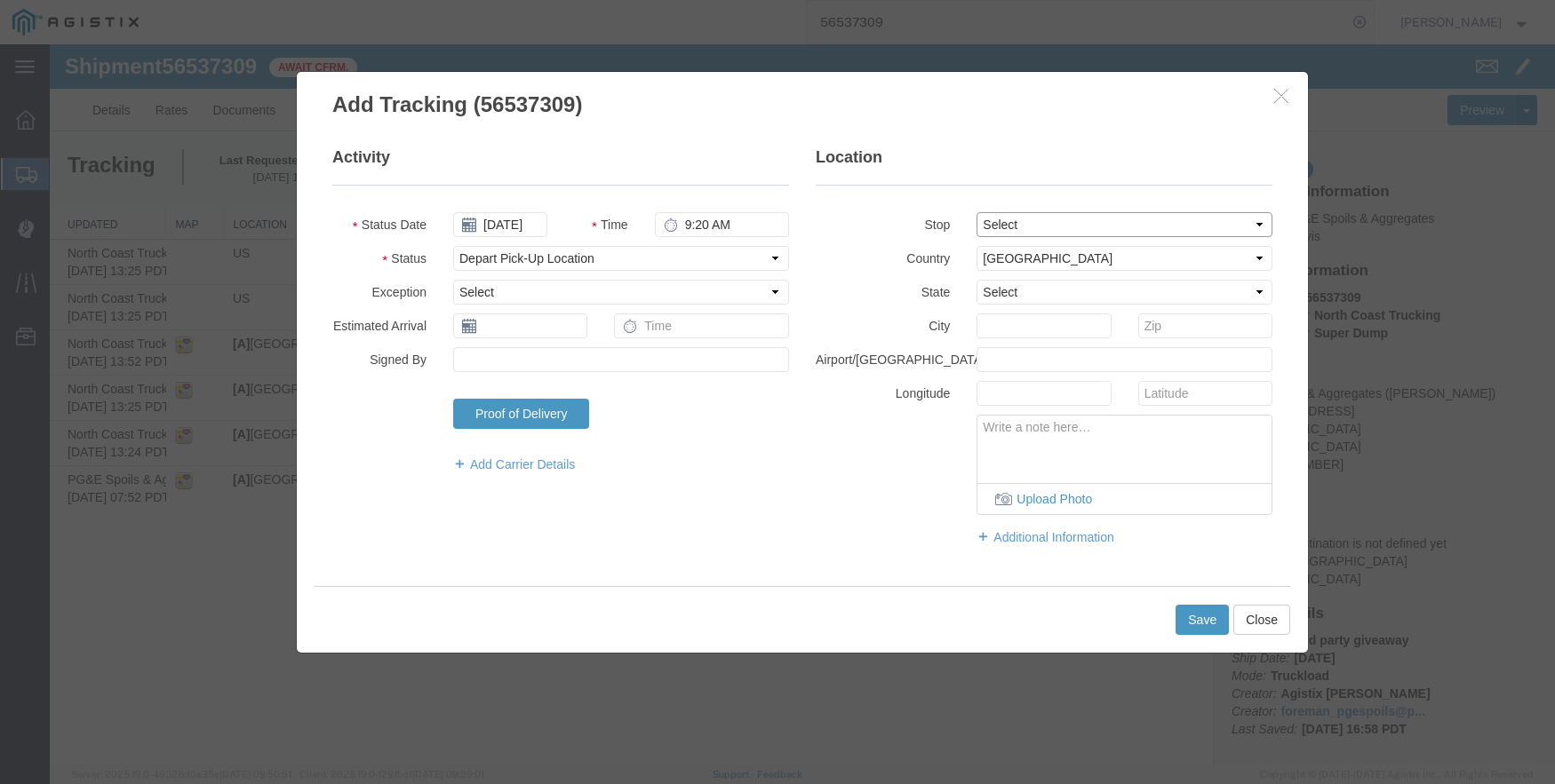
click at [976, 212] on select "Select From: [STREET_ADDRESS] Stop 2: [STREET_ADDRESS][PERSON_NAME] To: The Fin…" at bounding box center [1124, 225] width 296 height 25
select select "CA"
type input "Clovis"
click at [1209, 623] on button "Save" at bounding box center [1201, 620] width 53 height 30
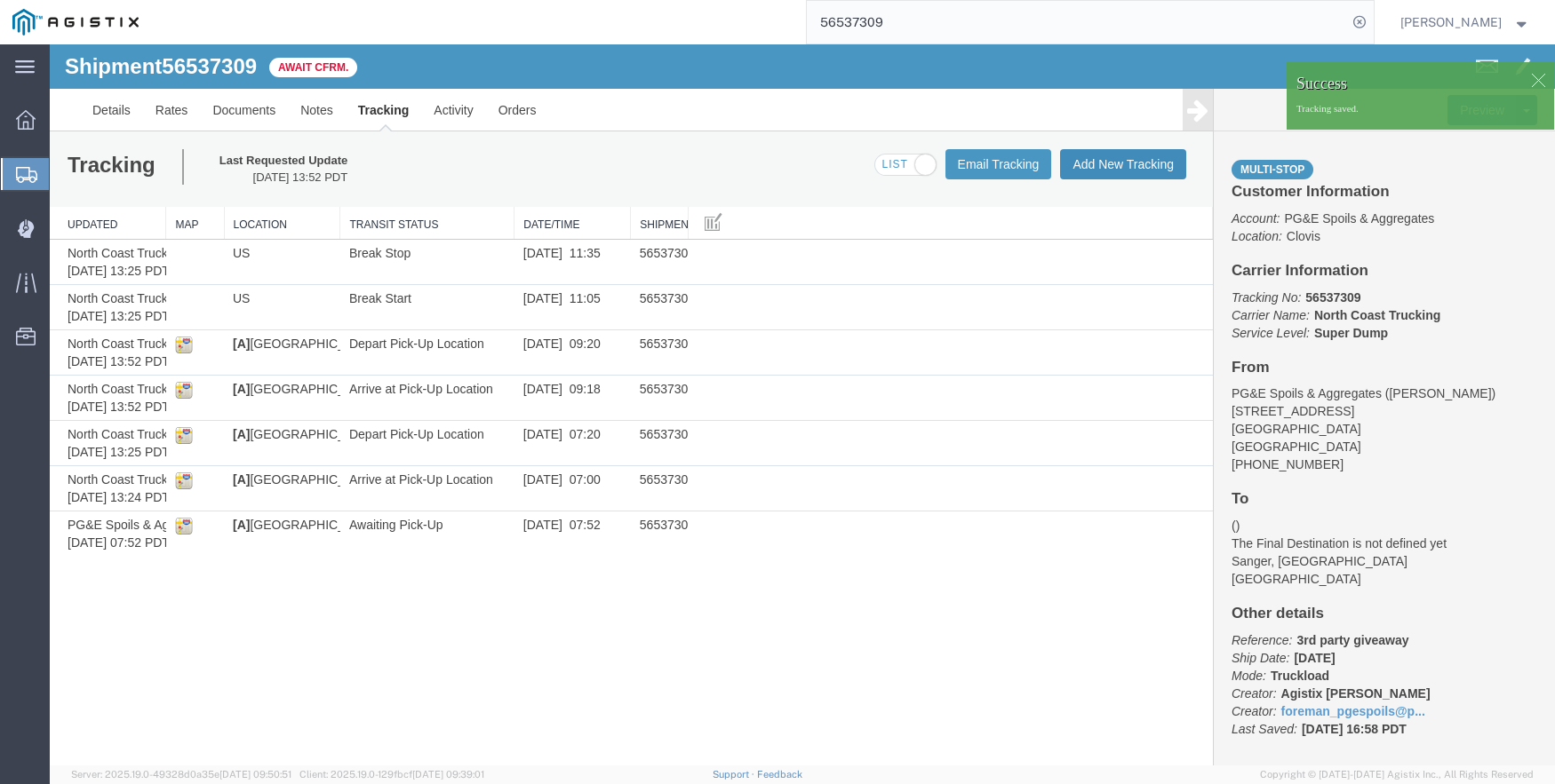
click at [1112, 158] on button "Add New Tracking" at bounding box center [1123, 163] width 126 height 30
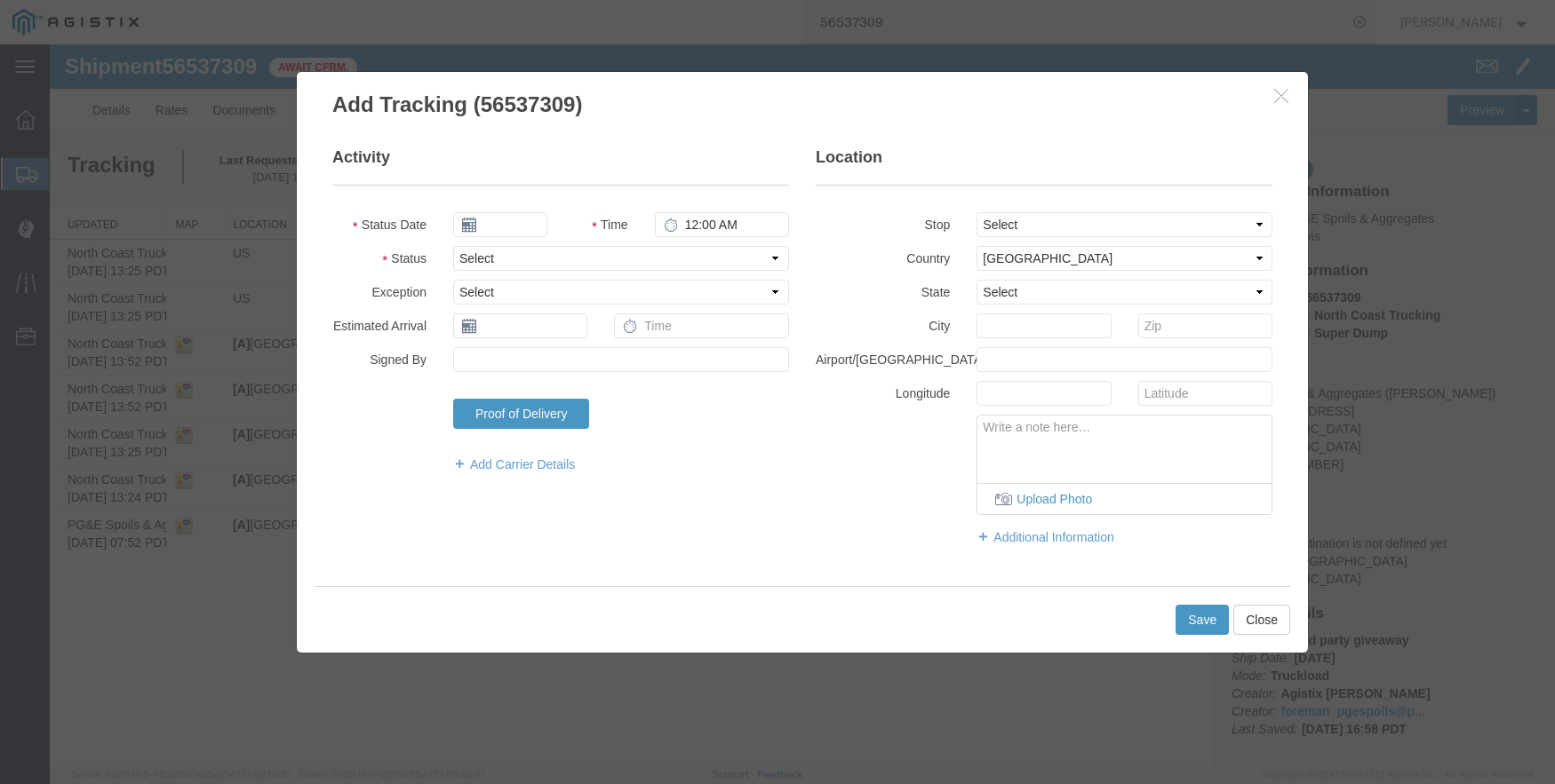
type input "09/17/2025"
type input "4:00 PM"
click at [494, 230] on input "09/17/2025" at bounding box center [500, 225] width 94 height 25
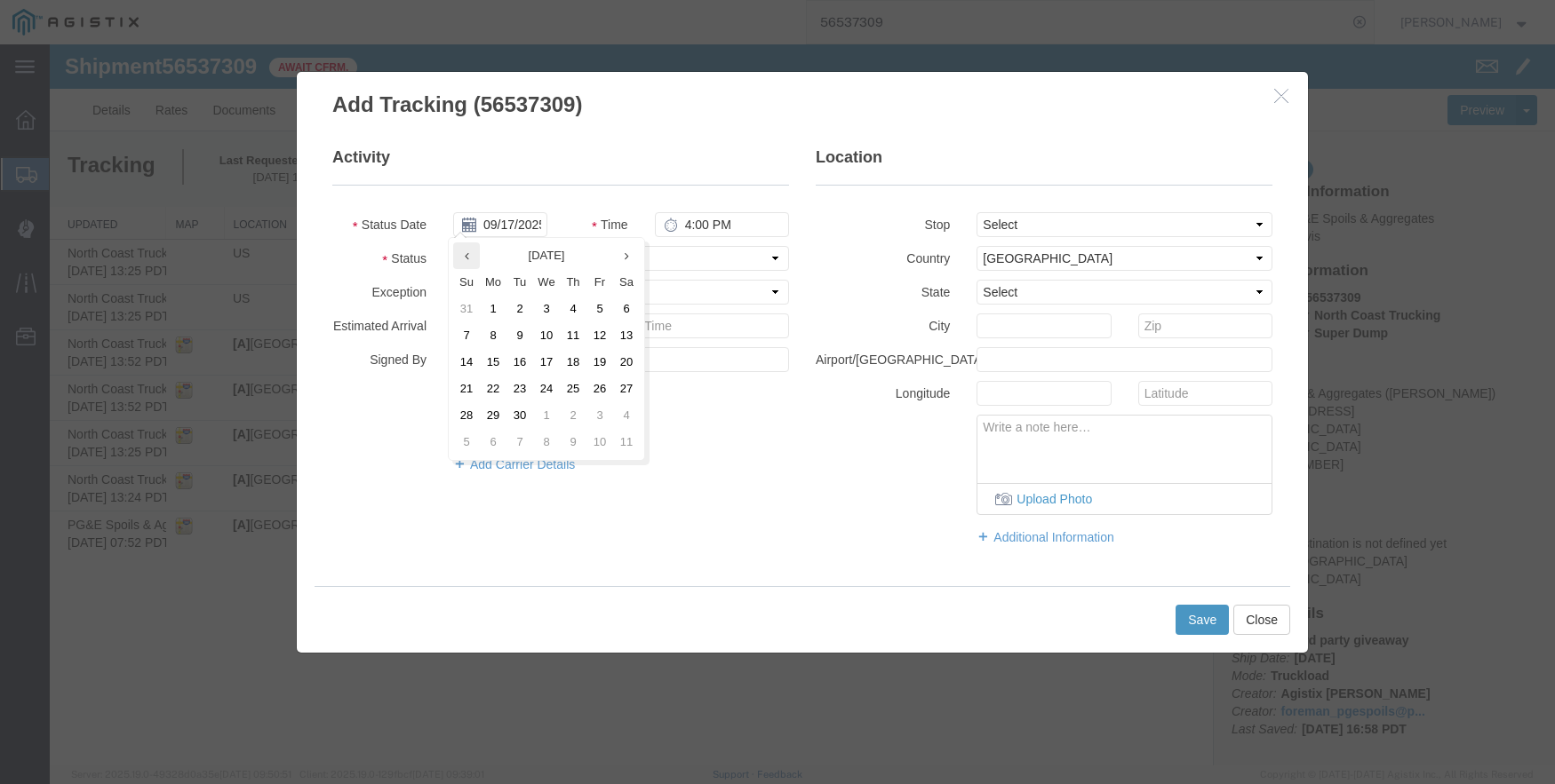
click at [474, 256] on th at bounding box center [466, 256] width 27 height 27
click at [556, 389] on td "20" at bounding box center [552, 389] width 27 height 27
type input "[DATE]"
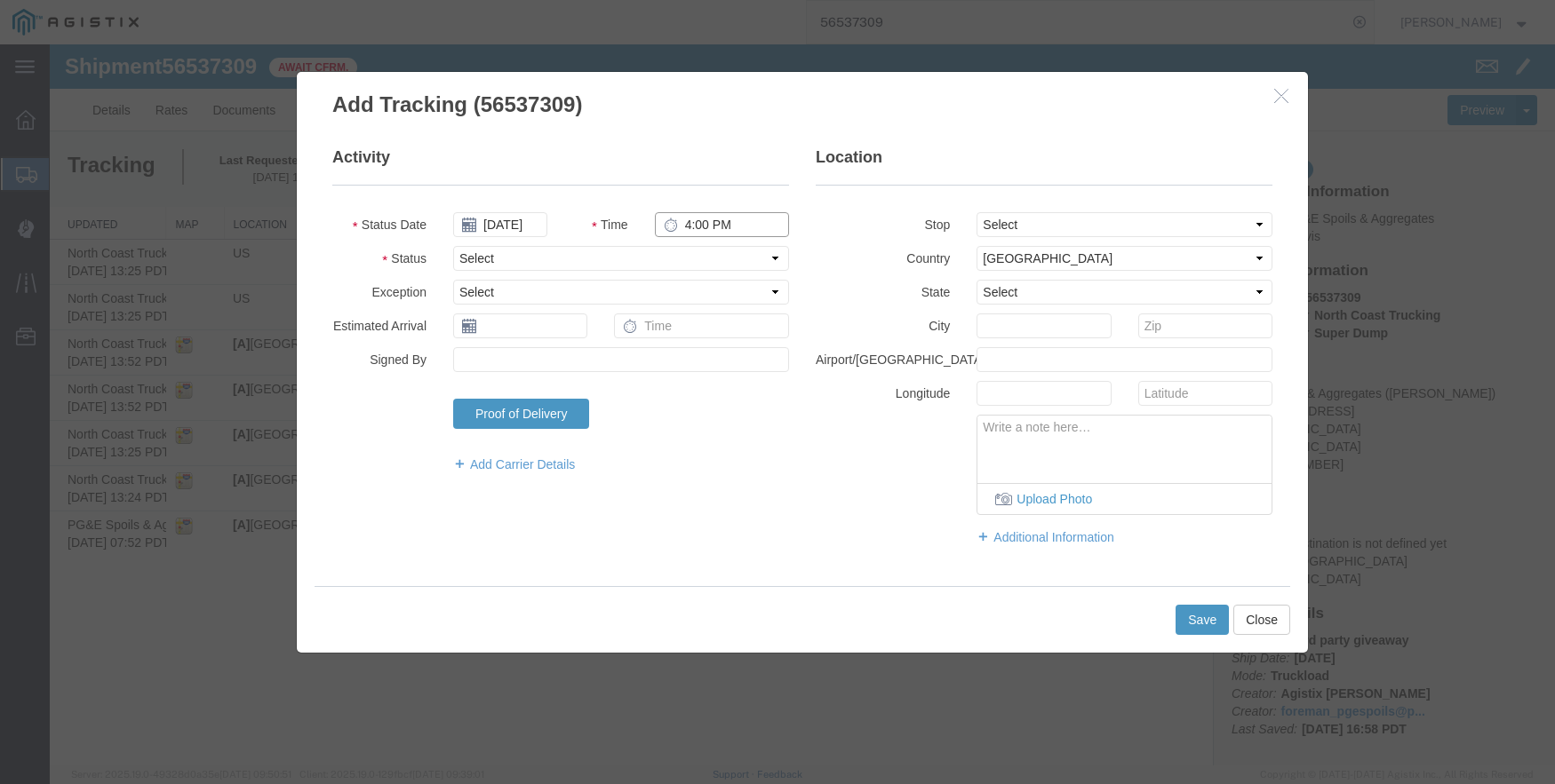
click at [697, 225] on input "4:00 PM" at bounding box center [722, 225] width 135 height 25
type input "10:58 AM"
select select "ARVPULOC"
click at [989, 219] on select "Select From: [STREET_ADDRESS] Stop 2: [STREET_ADDRESS][PERSON_NAME] To: The Fin…" at bounding box center [1124, 225] width 296 height 25
select select "{"pickupDeliveryInfoId": "122363879","pickupOrDelivery": "P","stopNum": "1","lo…"
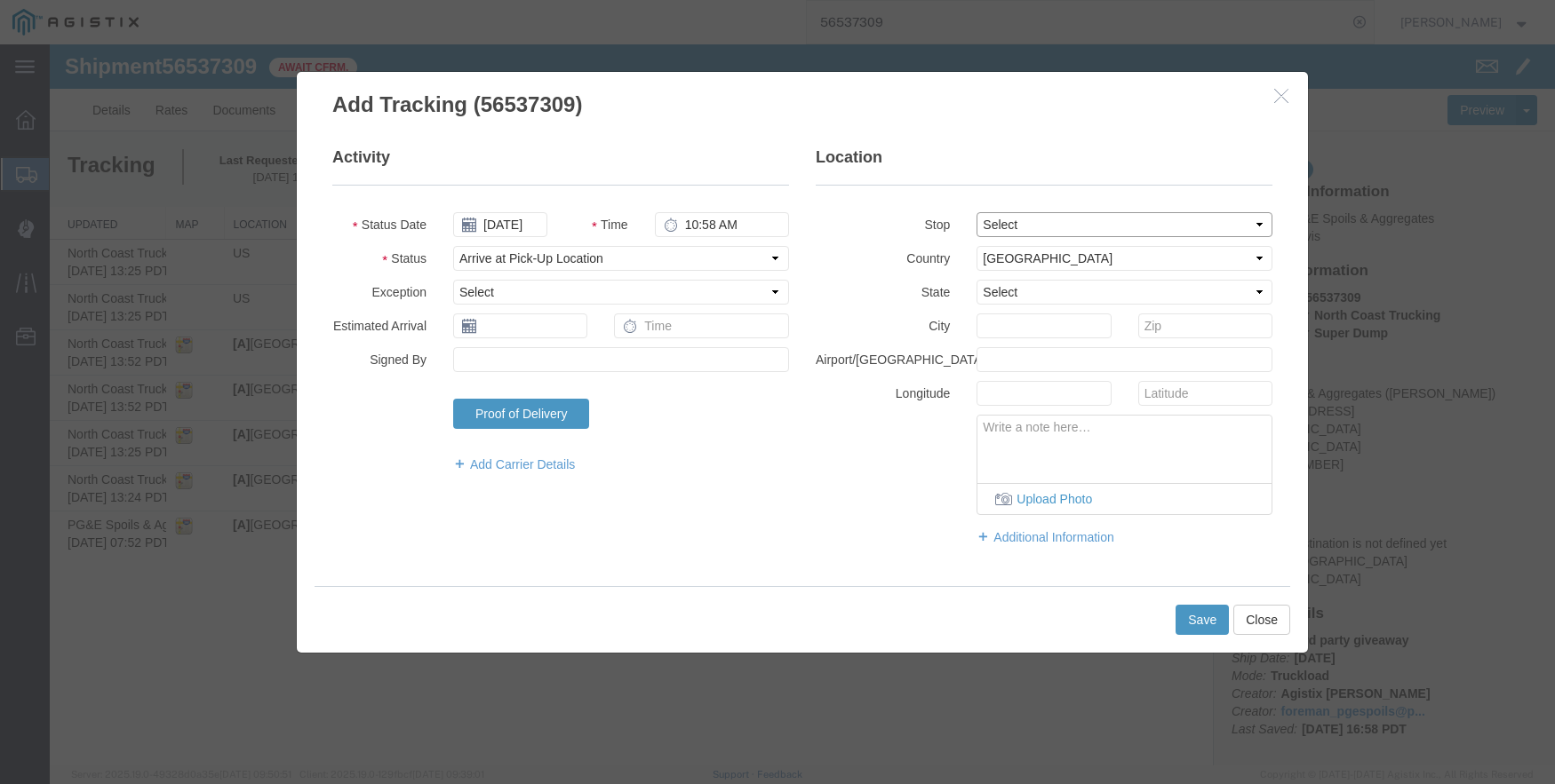
click at [976, 212] on select "Select From: [STREET_ADDRESS] Stop 2: [STREET_ADDRESS][PERSON_NAME] To: The Fin…" at bounding box center [1124, 225] width 296 height 25
select select "CA"
type input "Clovis"
click at [1201, 617] on button "Save" at bounding box center [1201, 620] width 53 height 30
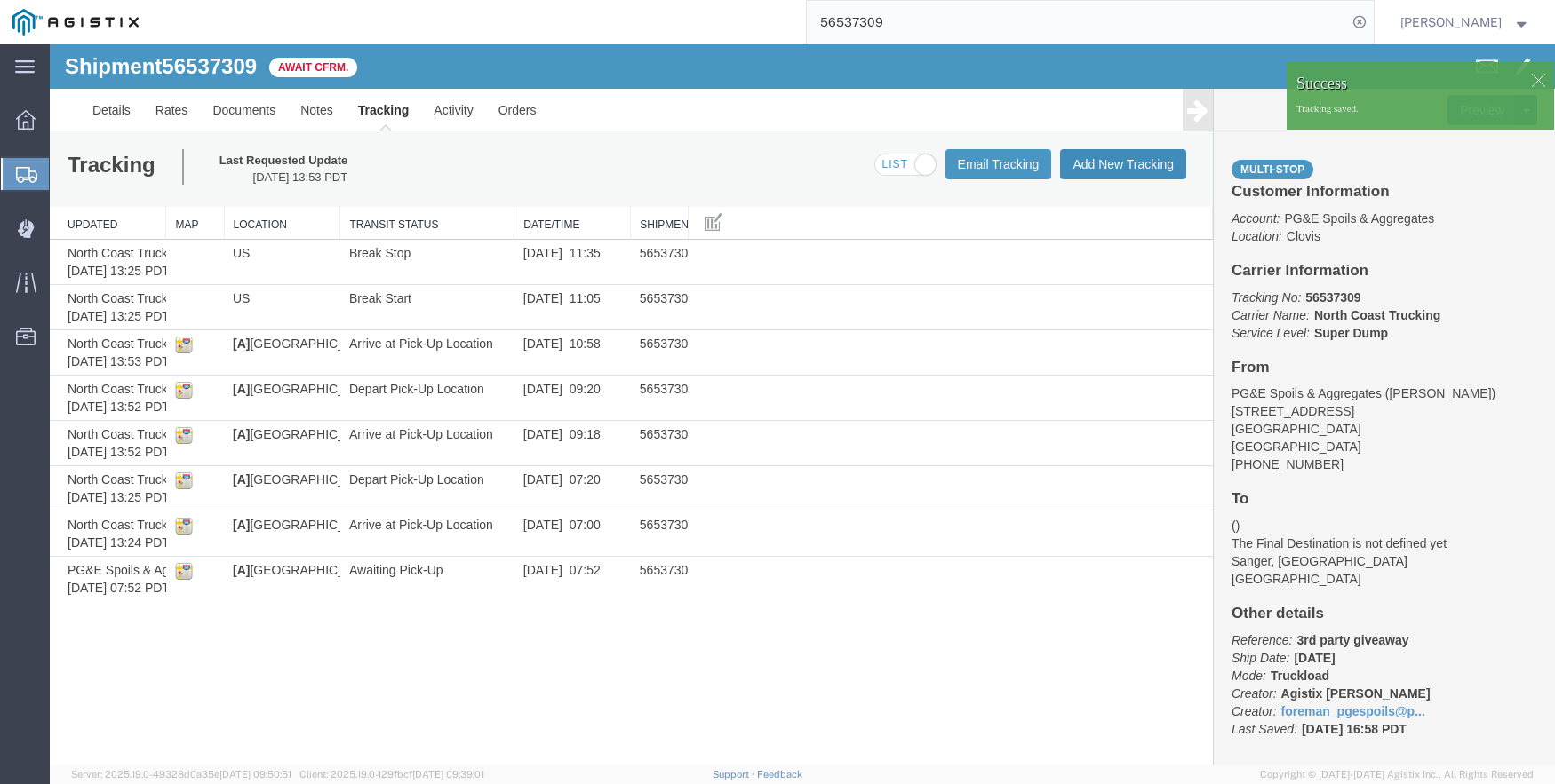
click at [1105, 154] on button "Add New Tracking" at bounding box center [1123, 163] width 126 height 30
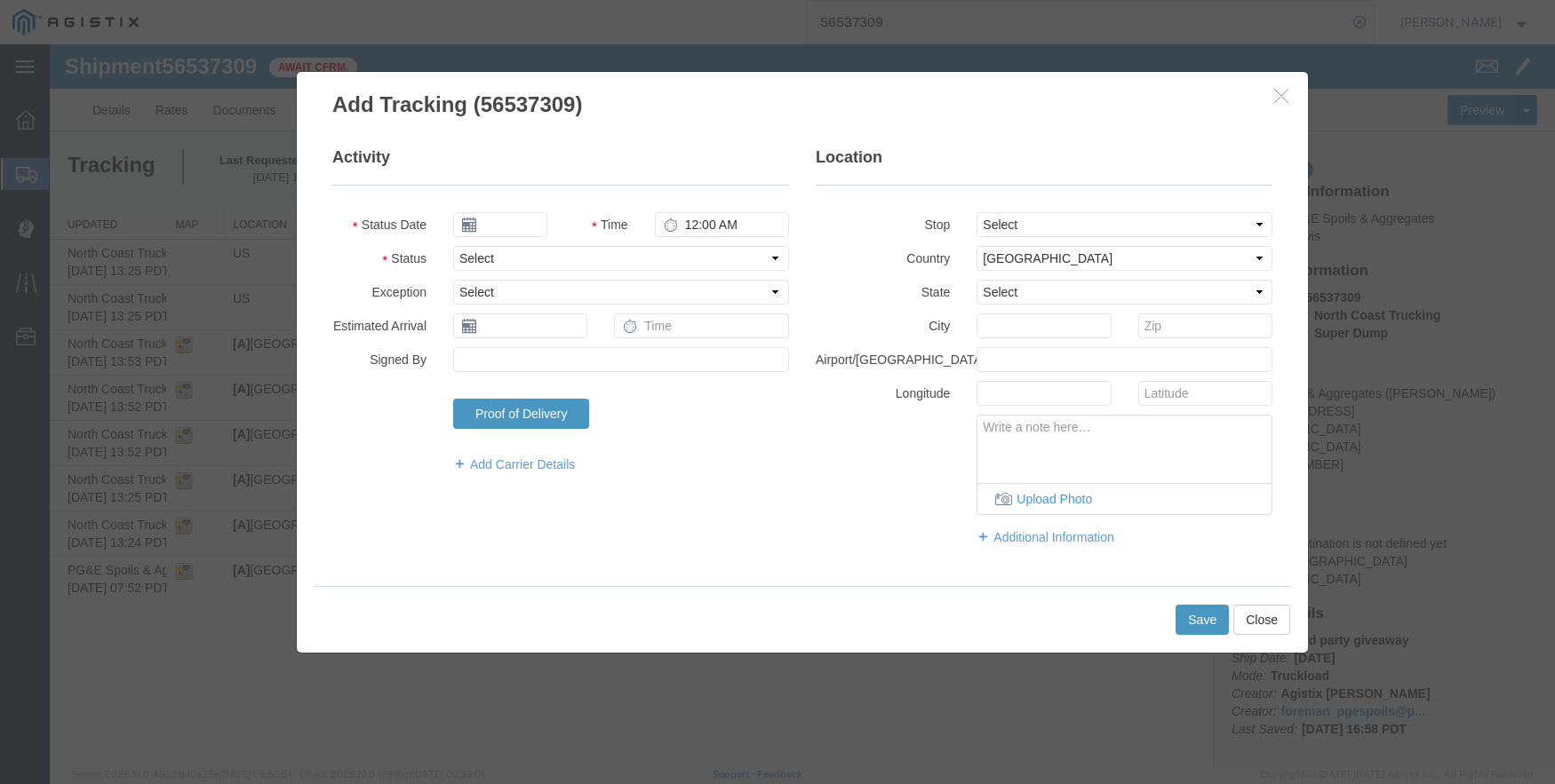
type input "09/17/2025"
type input "4:00 PM"
click at [488, 203] on fieldset "Activity Status Date [DATE] Time 4:00 PM Status Select Arrival Notice Available…" at bounding box center [560, 319] width 457 height 345
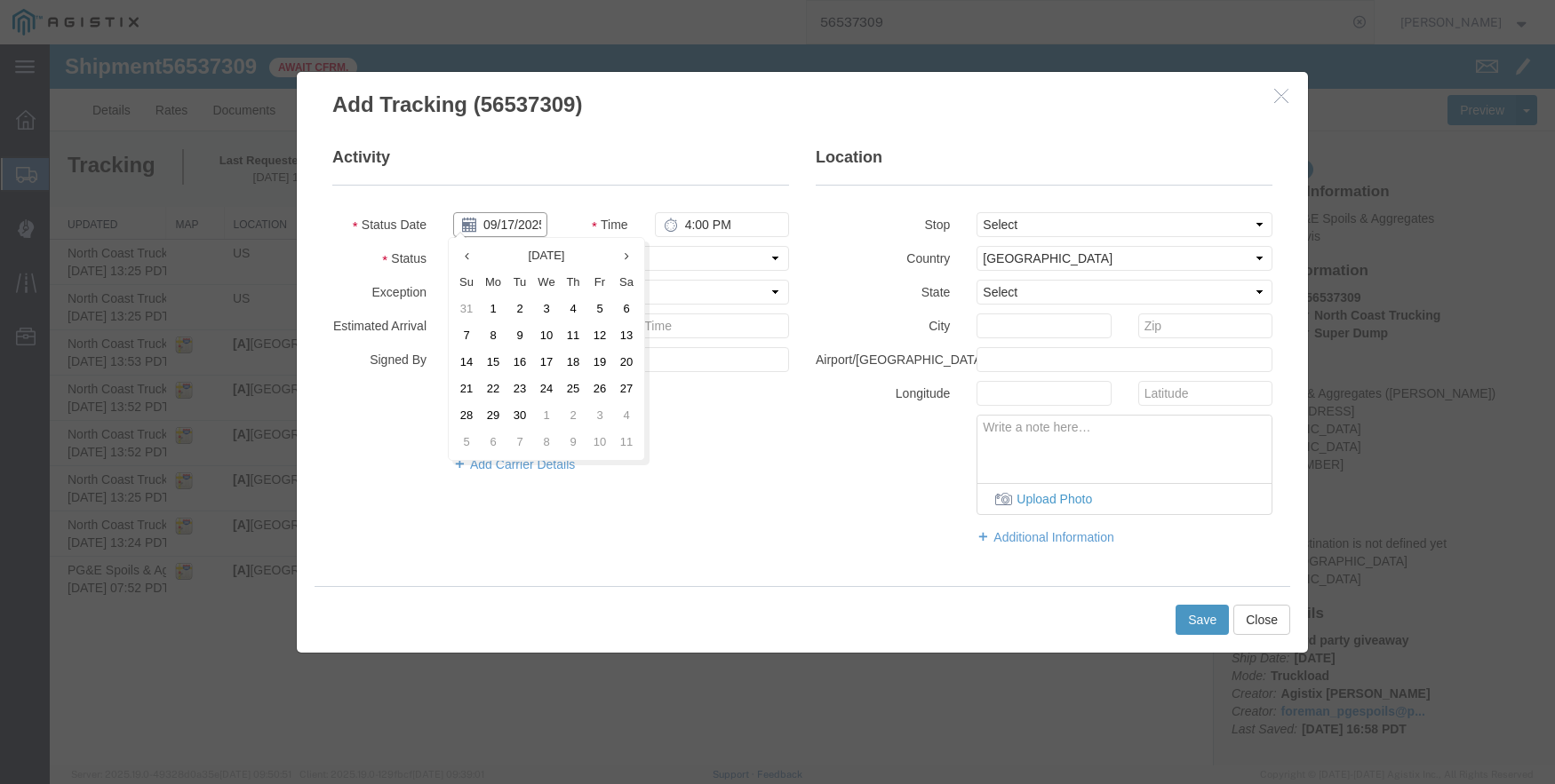
click at [488, 220] on input "09/17/2025" at bounding box center [500, 225] width 94 height 25
click at [463, 253] on th at bounding box center [466, 256] width 27 height 27
click at [547, 383] on td "20" at bounding box center [552, 389] width 27 height 27
type input "[DATE]"
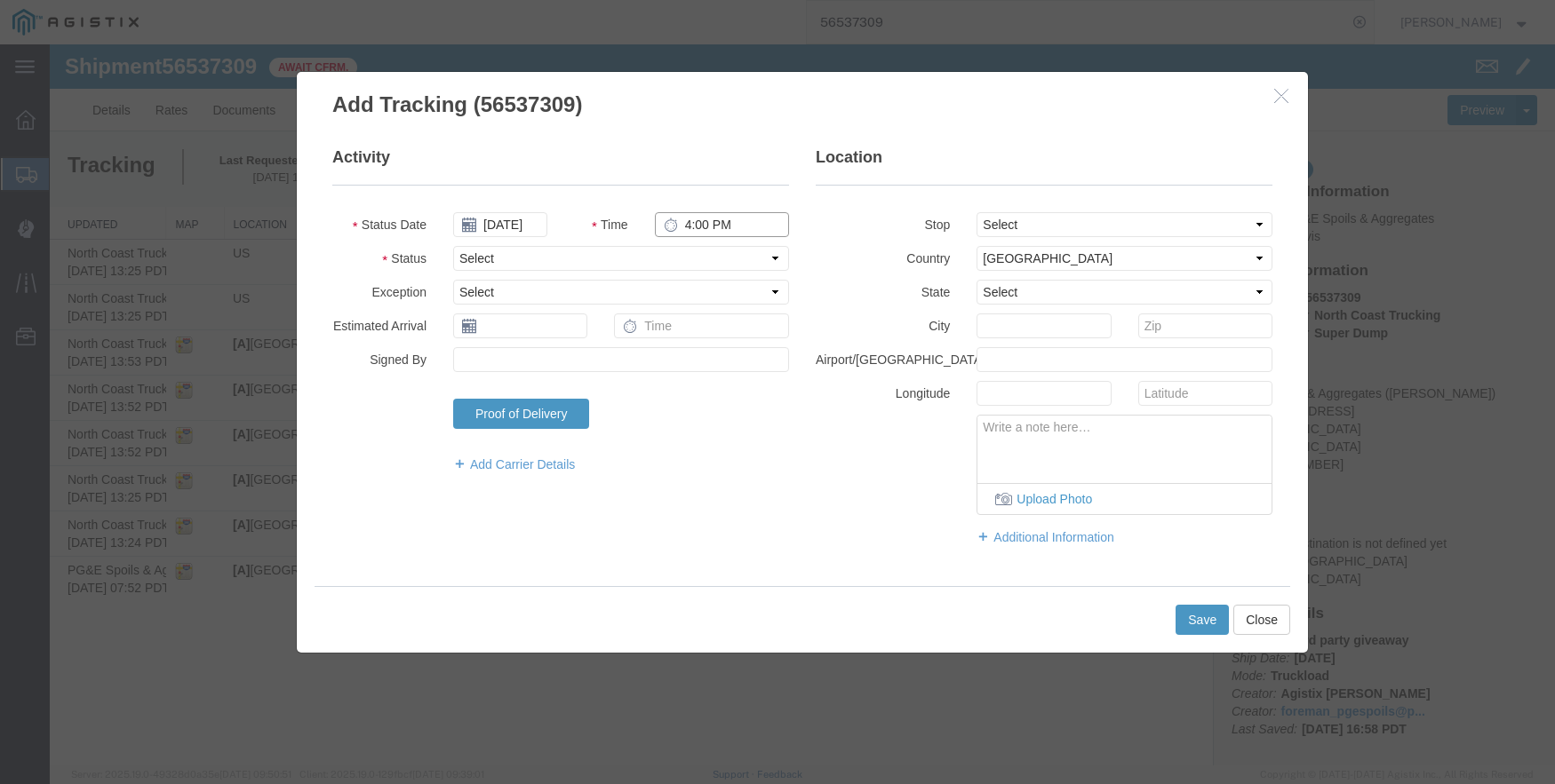
click at [686, 231] on input "4:00 PM" at bounding box center [722, 225] width 135 height 25
type input "11:00 AM"
select select "DPTPULOC"
click at [1038, 228] on select "Select From: [STREET_ADDRESS] Stop 2: [STREET_ADDRESS][PERSON_NAME] To: The Fin…" at bounding box center [1124, 225] width 296 height 25
select select "{"pickupDeliveryInfoId": "122363879","pickupOrDelivery": "P","stopNum": "1","lo…"
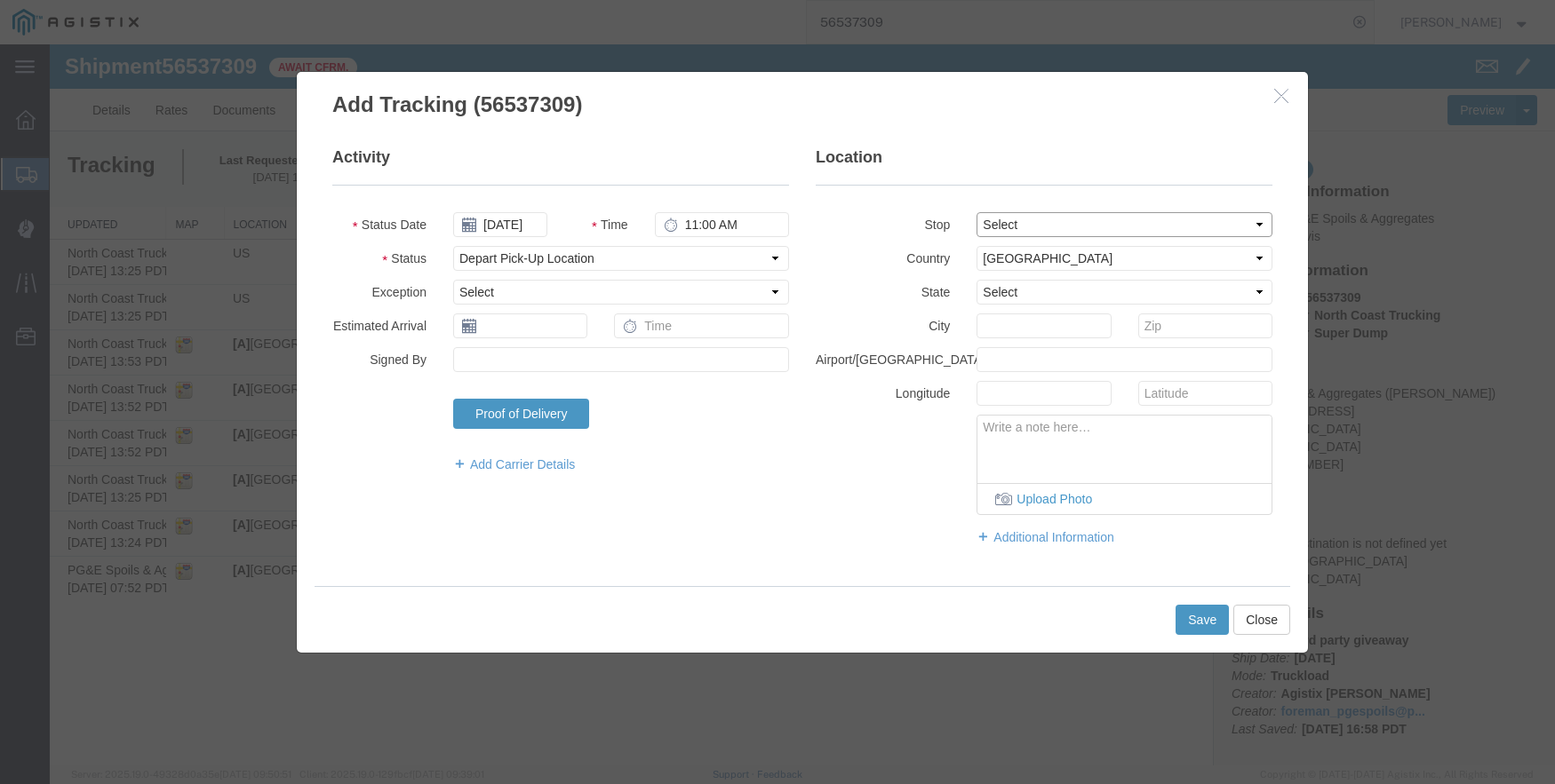
click at [976, 212] on select "Select From: [STREET_ADDRESS] Stop 2: [STREET_ADDRESS][PERSON_NAME] To: The Fin…" at bounding box center [1124, 225] width 296 height 25
select select "CA"
type input "Clovis"
click at [1211, 621] on button "Save" at bounding box center [1201, 620] width 53 height 30
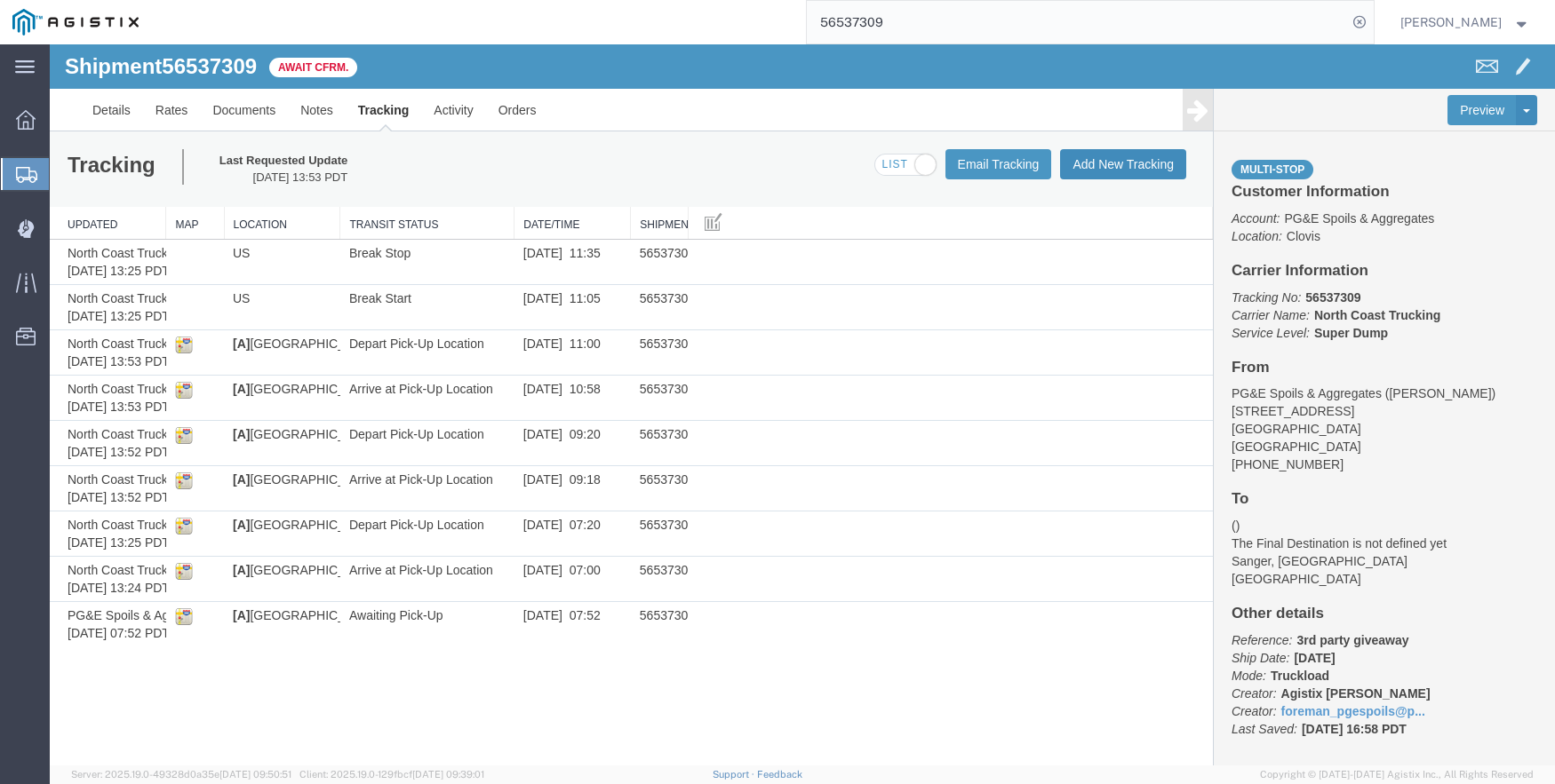
click at [1105, 163] on button "Add New Tracking" at bounding box center [1123, 163] width 126 height 30
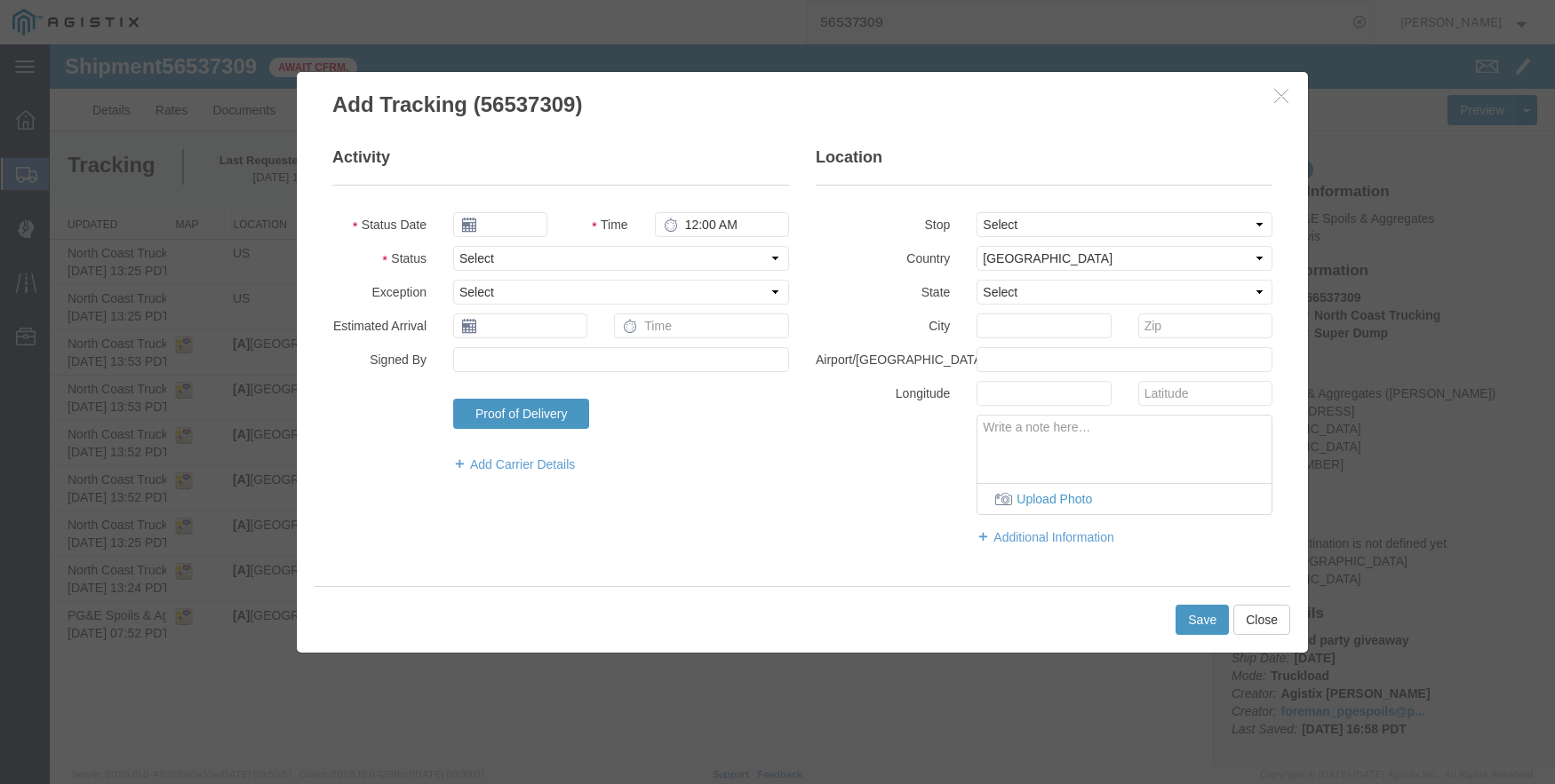
type input "09/17/2025"
type input "4:00 PM"
click at [518, 219] on input "09/17/2025" at bounding box center [500, 225] width 94 height 25
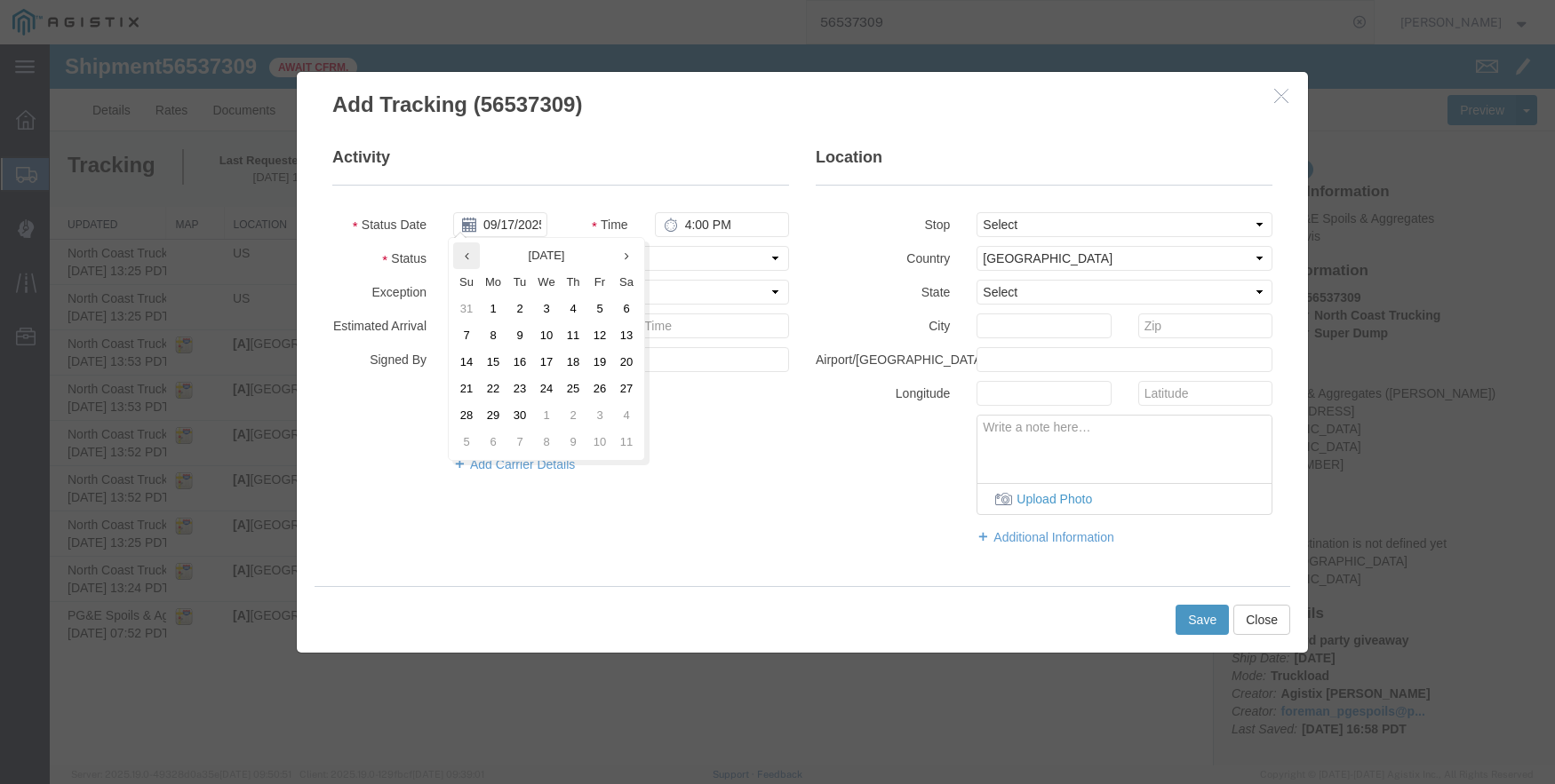
click at [473, 257] on th at bounding box center [466, 256] width 27 height 27
click at [553, 384] on td "20" at bounding box center [552, 389] width 27 height 27
type input "[DATE]"
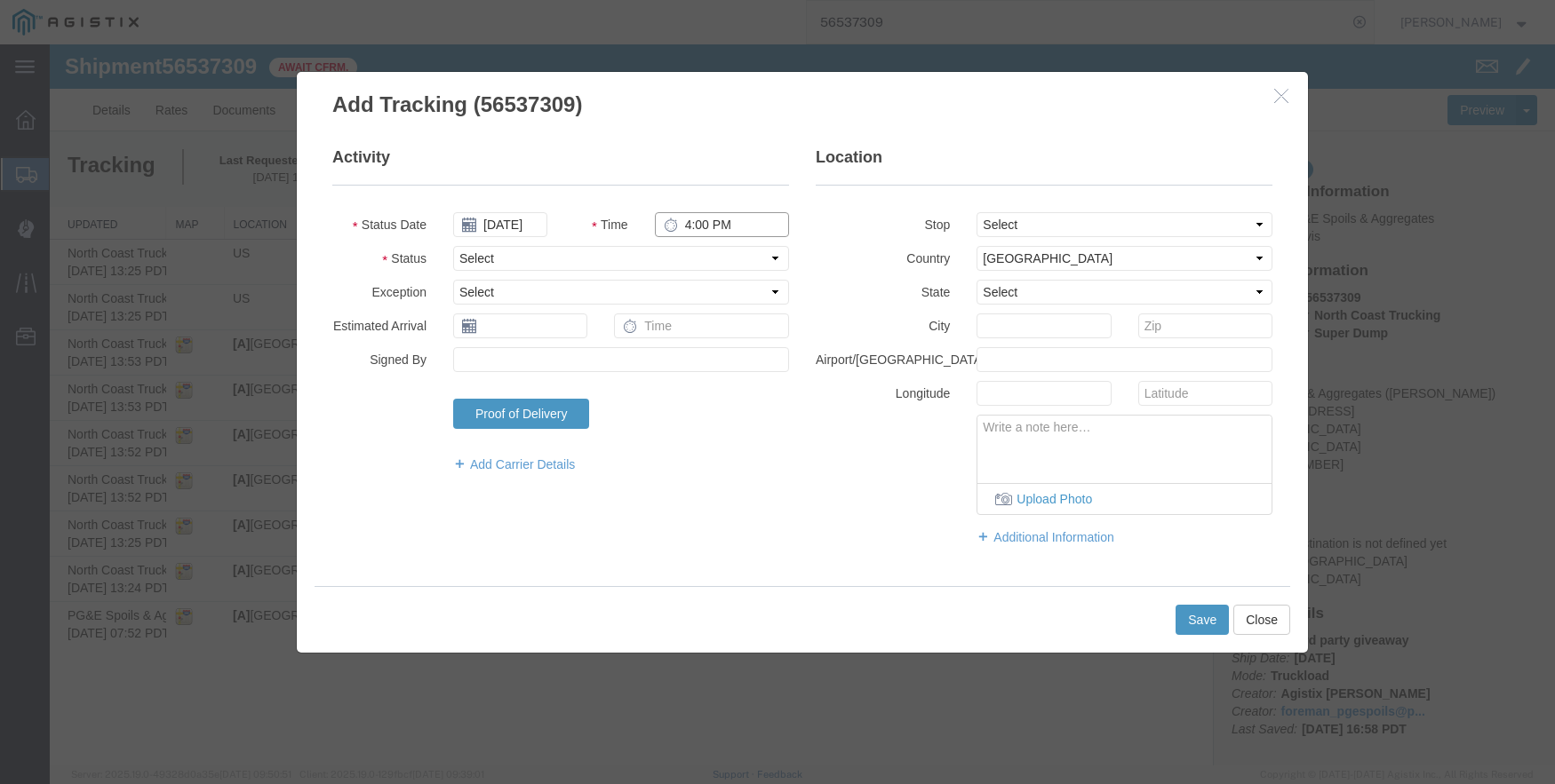
click at [692, 227] on input "4:00 PM" at bounding box center [722, 225] width 135 height 25
type input "12:50 PM"
select select "ARVPULOC"
click at [1152, 219] on select "Select From: [STREET_ADDRESS] Stop 2: [STREET_ADDRESS][PERSON_NAME] To: The Fin…" at bounding box center [1124, 225] width 296 height 25
select select "{"pickupDeliveryInfoId": "122363879","pickupOrDelivery": "P","stopNum": "1","lo…"
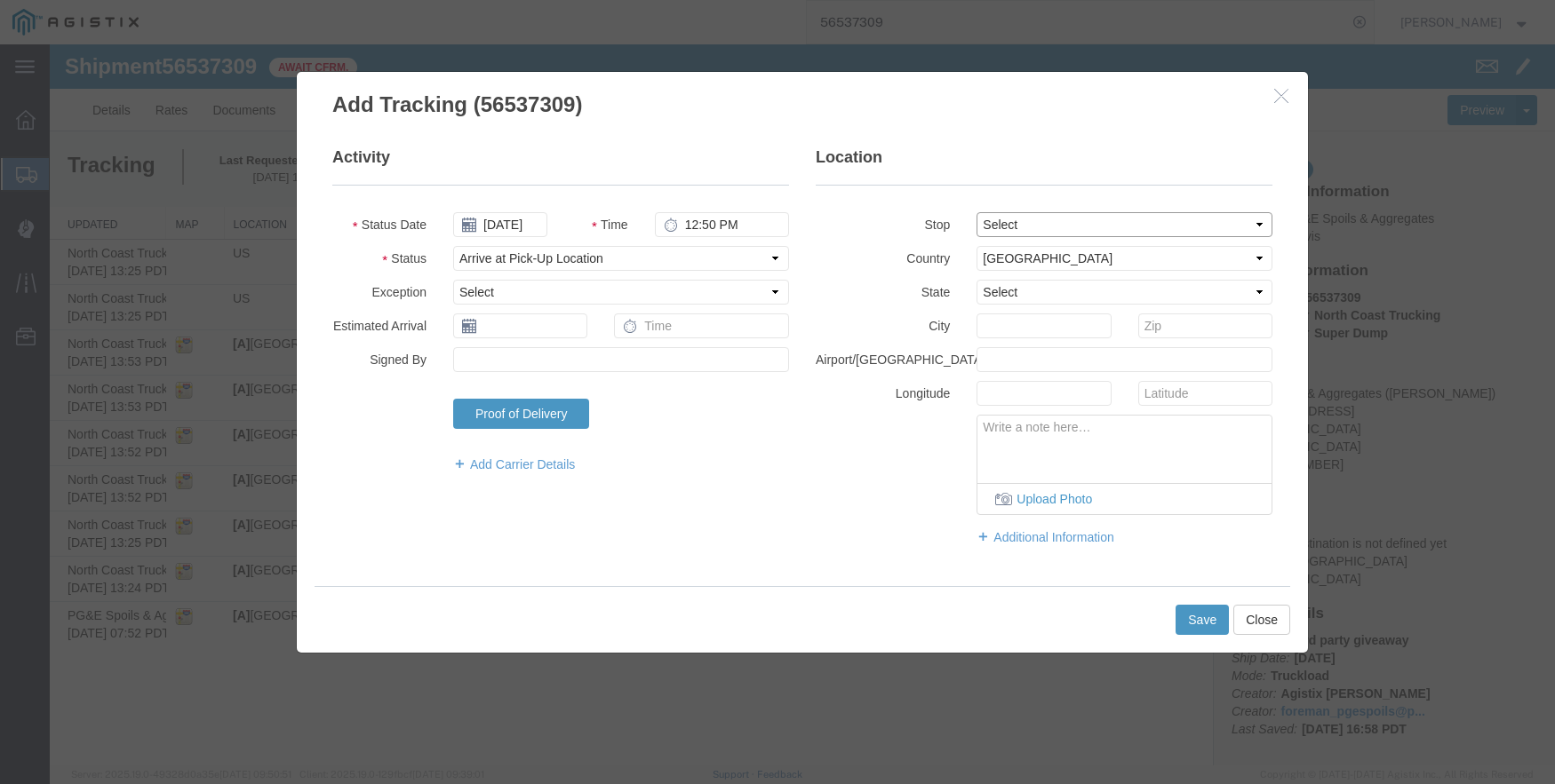
click at [976, 212] on select "Select From: [STREET_ADDRESS] Stop 2: [STREET_ADDRESS][PERSON_NAME] To: The Fin…" at bounding box center [1124, 225] width 296 height 25
select select "CA"
type input "Clovis"
click at [1219, 613] on button "Save" at bounding box center [1201, 620] width 53 height 30
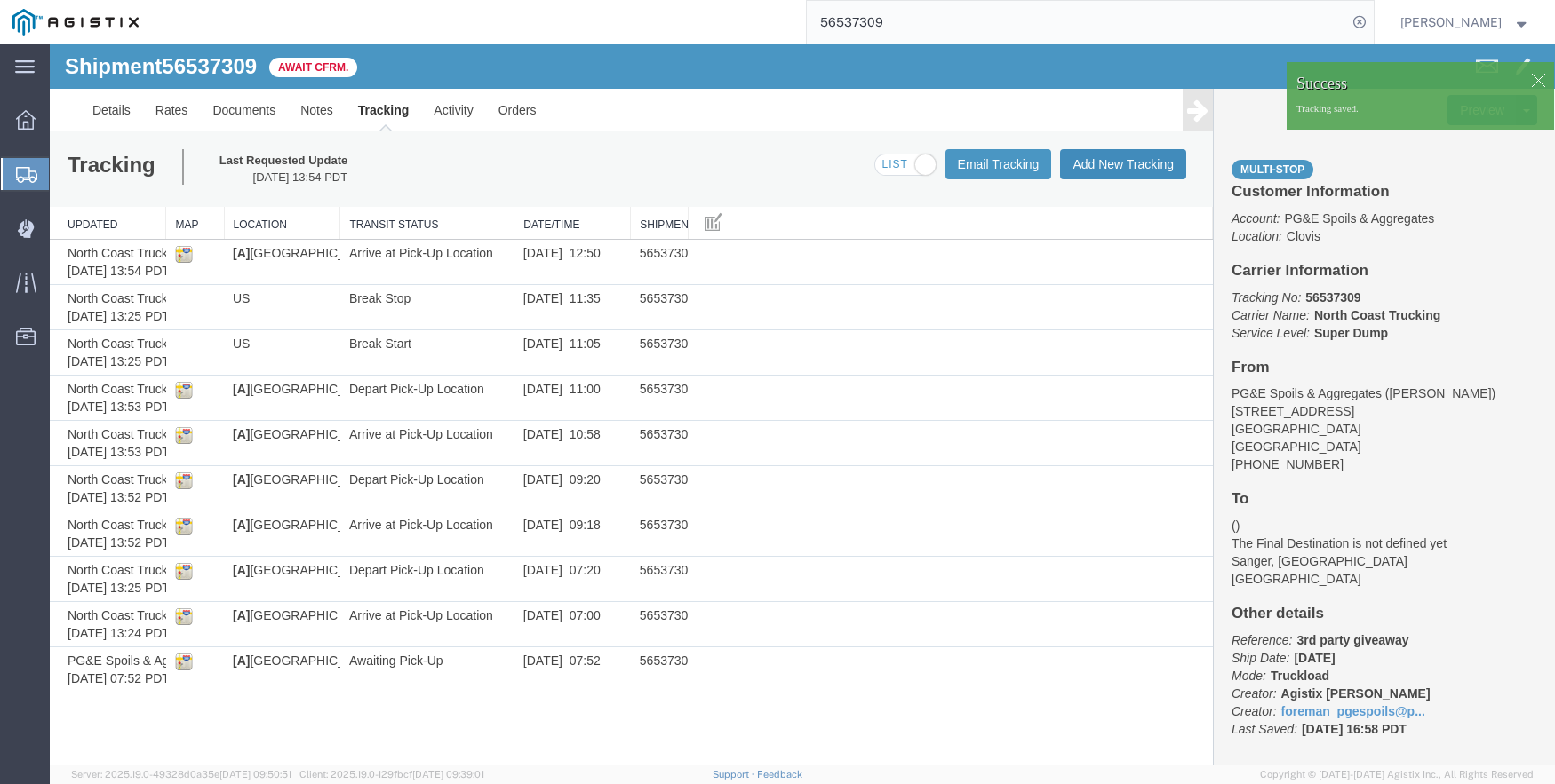
click at [1114, 158] on button "Add New Tracking" at bounding box center [1123, 163] width 126 height 30
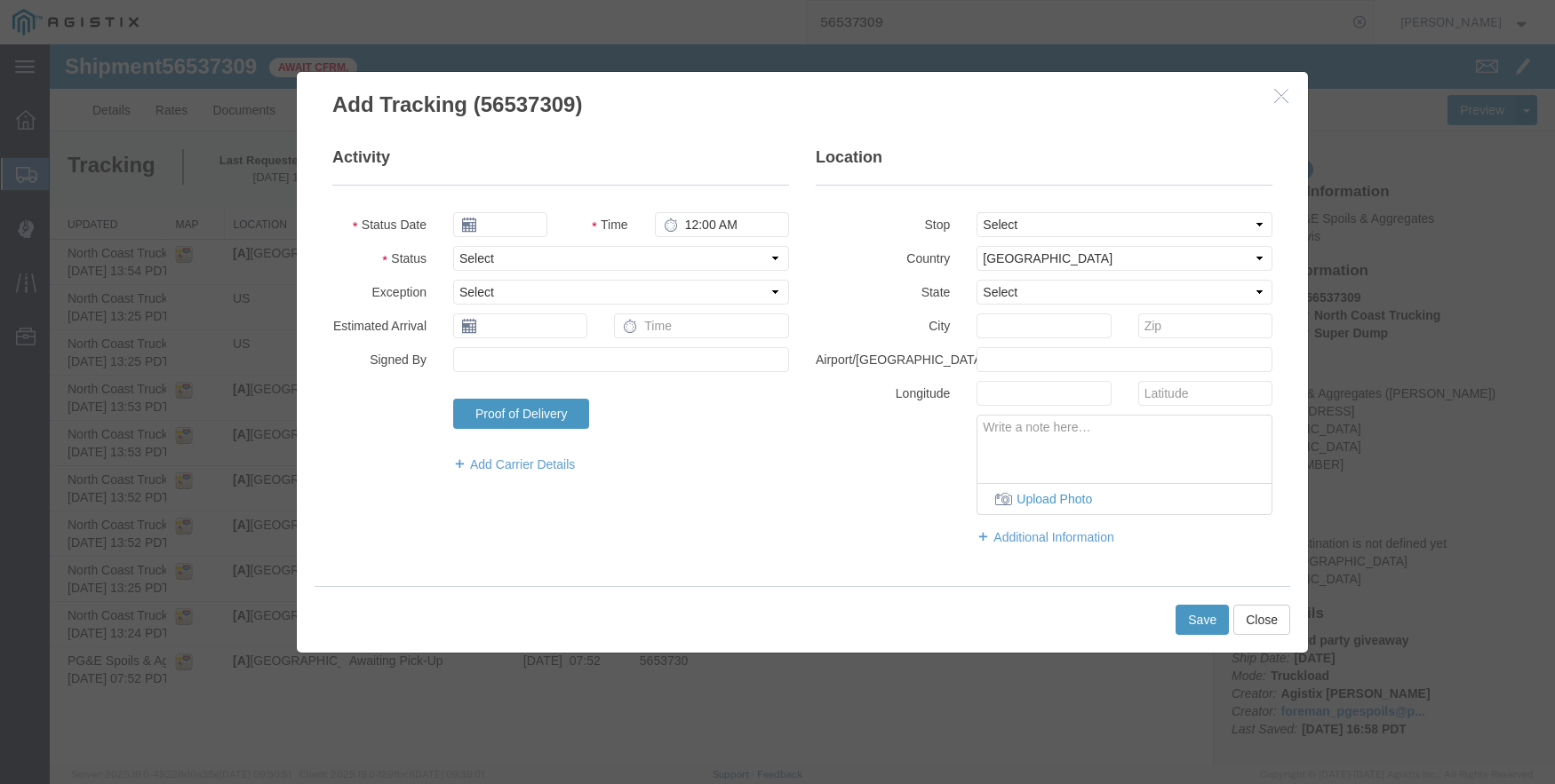
type input "09/17/2025"
type input "4:00 PM"
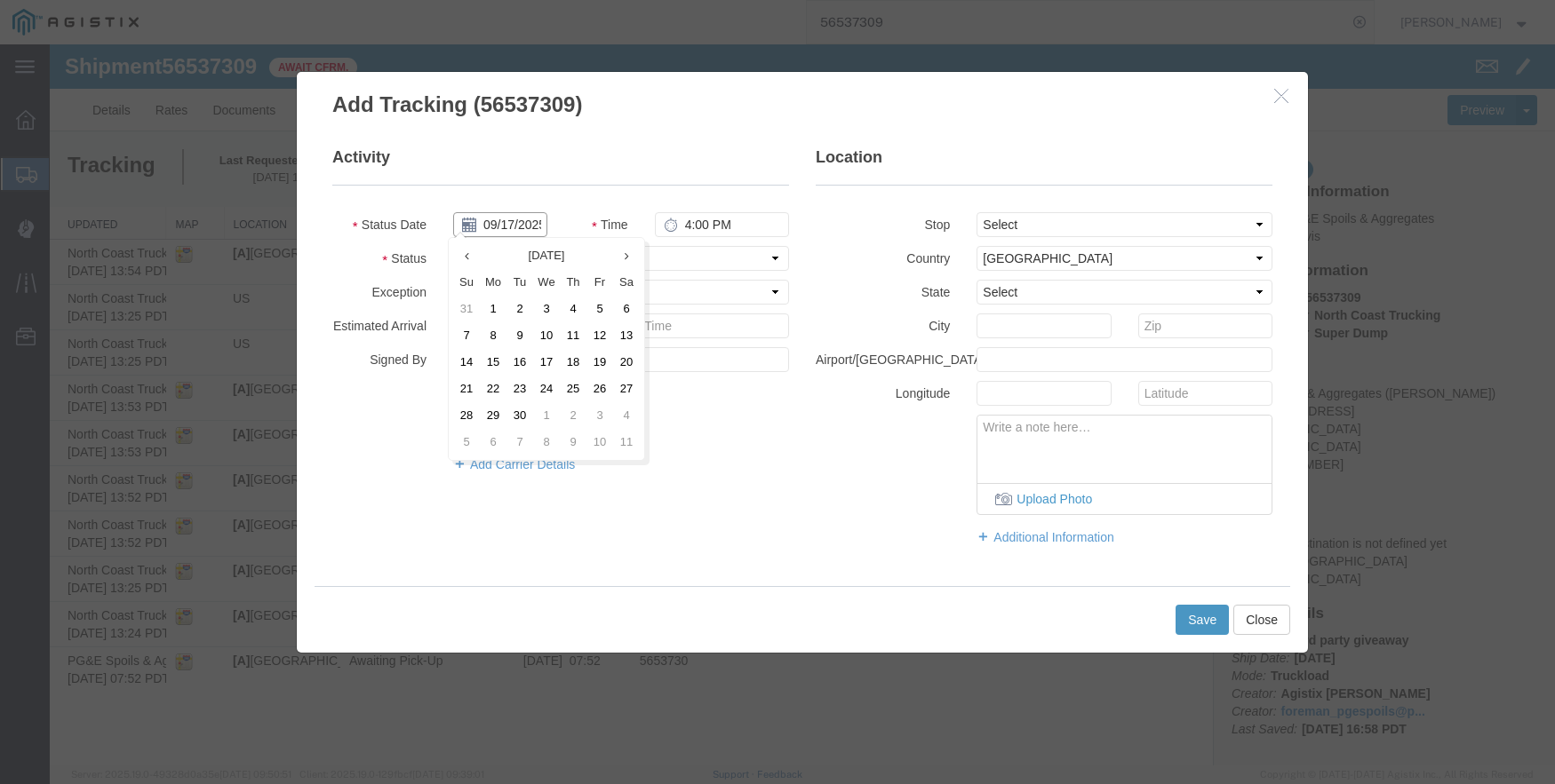
click at [511, 223] on input "09/17/2025" at bounding box center [500, 225] width 94 height 25
click at [474, 252] on th at bounding box center [466, 256] width 27 height 27
click at [555, 388] on td "20" at bounding box center [552, 389] width 27 height 27
type input "[DATE]"
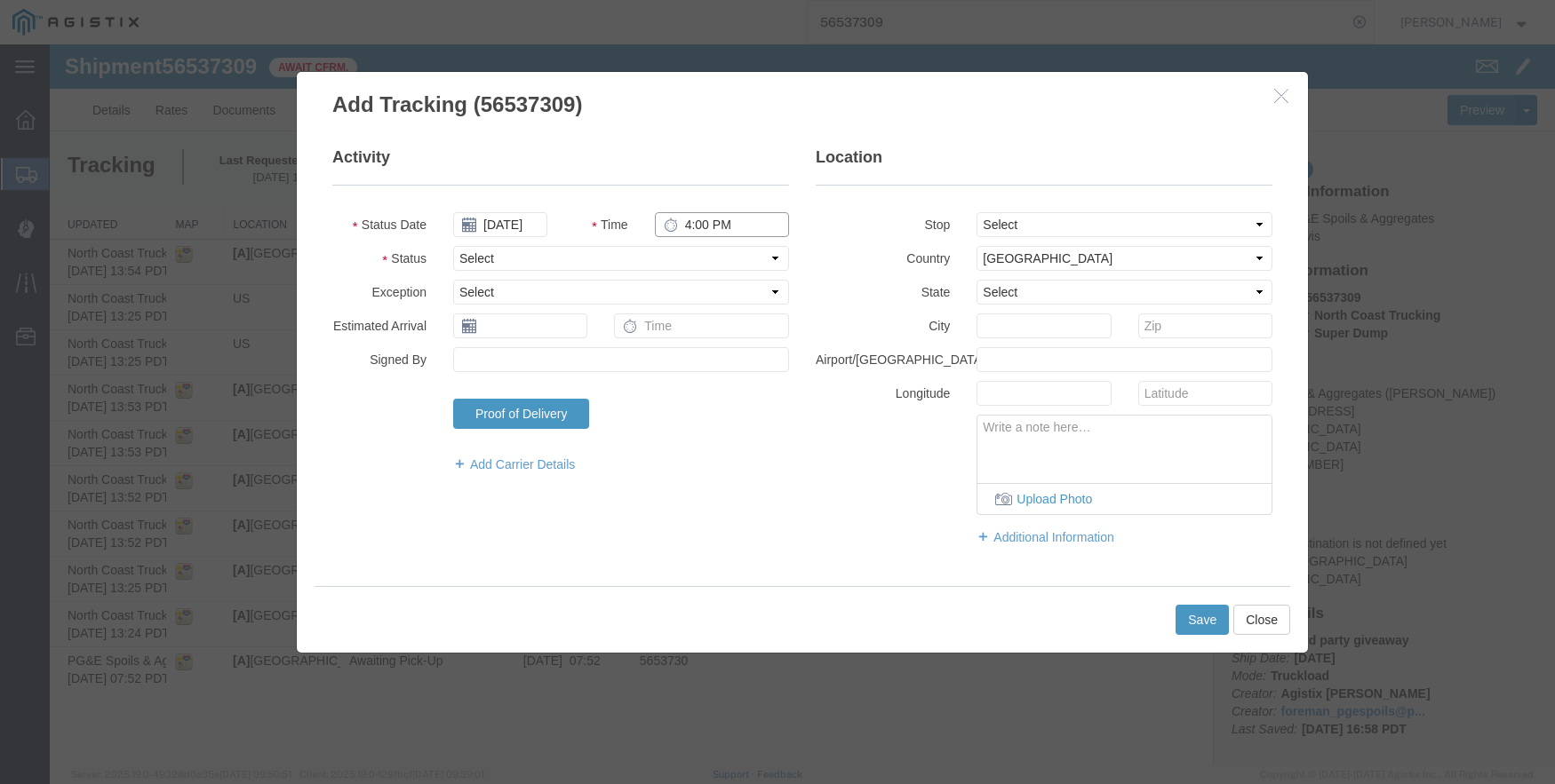
click at [694, 227] on input "4:00 PM" at bounding box center [722, 225] width 135 height 25
type input "12:55 PM"
select select "DPTPULOC"
click at [988, 219] on select "Select From: [STREET_ADDRESS] Stop 2: [STREET_ADDRESS][PERSON_NAME] To: The Fin…" at bounding box center [1124, 225] width 296 height 25
select select "{"pickupDeliveryInfoId": "122363879","pickupOrDelivery": "P","stopNum": "1","lo…"
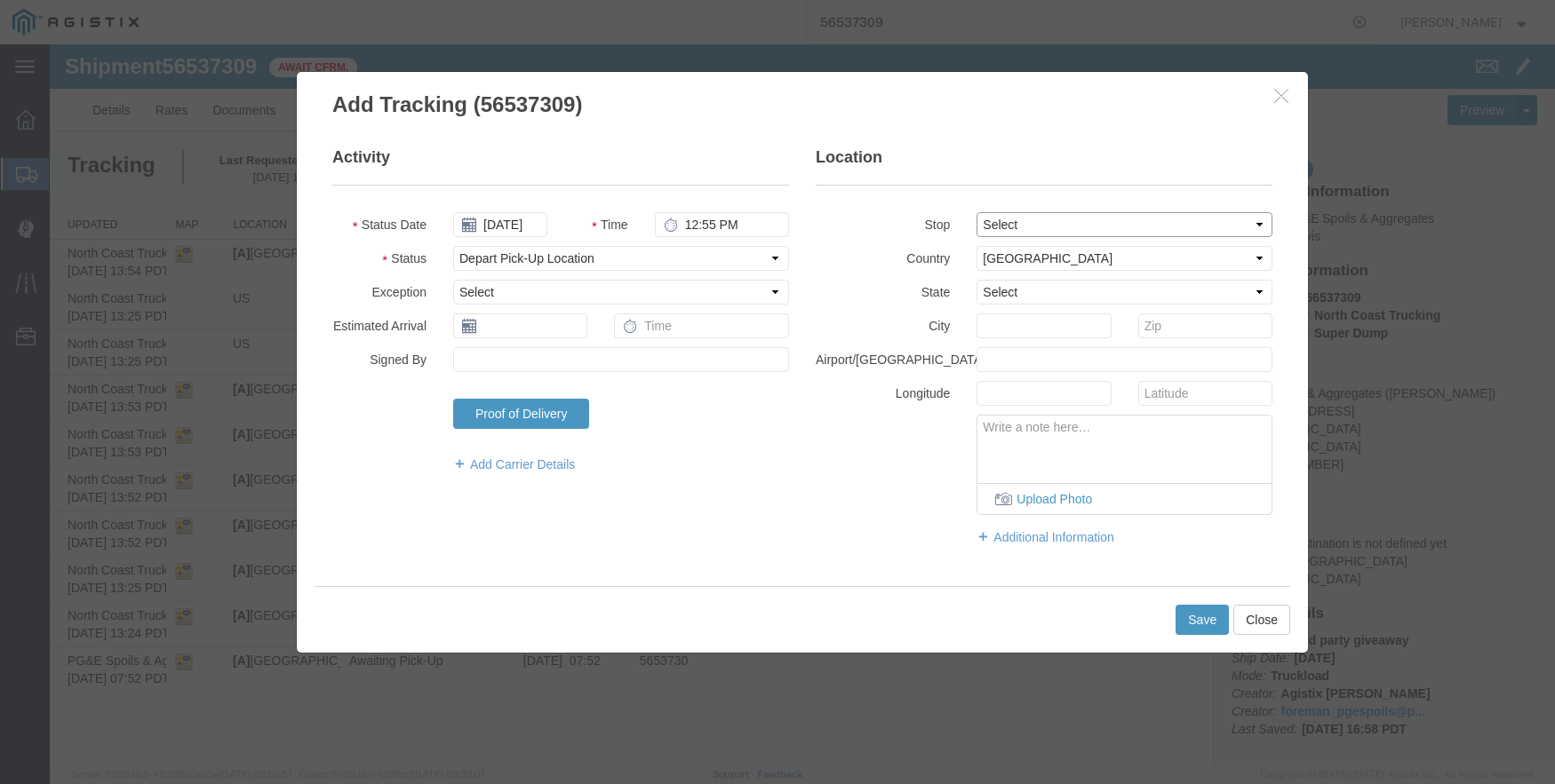
click at [976, 212] on select "Select From: [STREET_ADDRESS] Stop 2: [STREET_ADDRESS][PERSON_NAME] To: The Fin…" at bounding box center [1124, 225] width 296 height 25
select select "CA"
type input "Clovis"
click at [1204, 624] on button "Save" at bounding box center [1201, 620] width 53 height 30
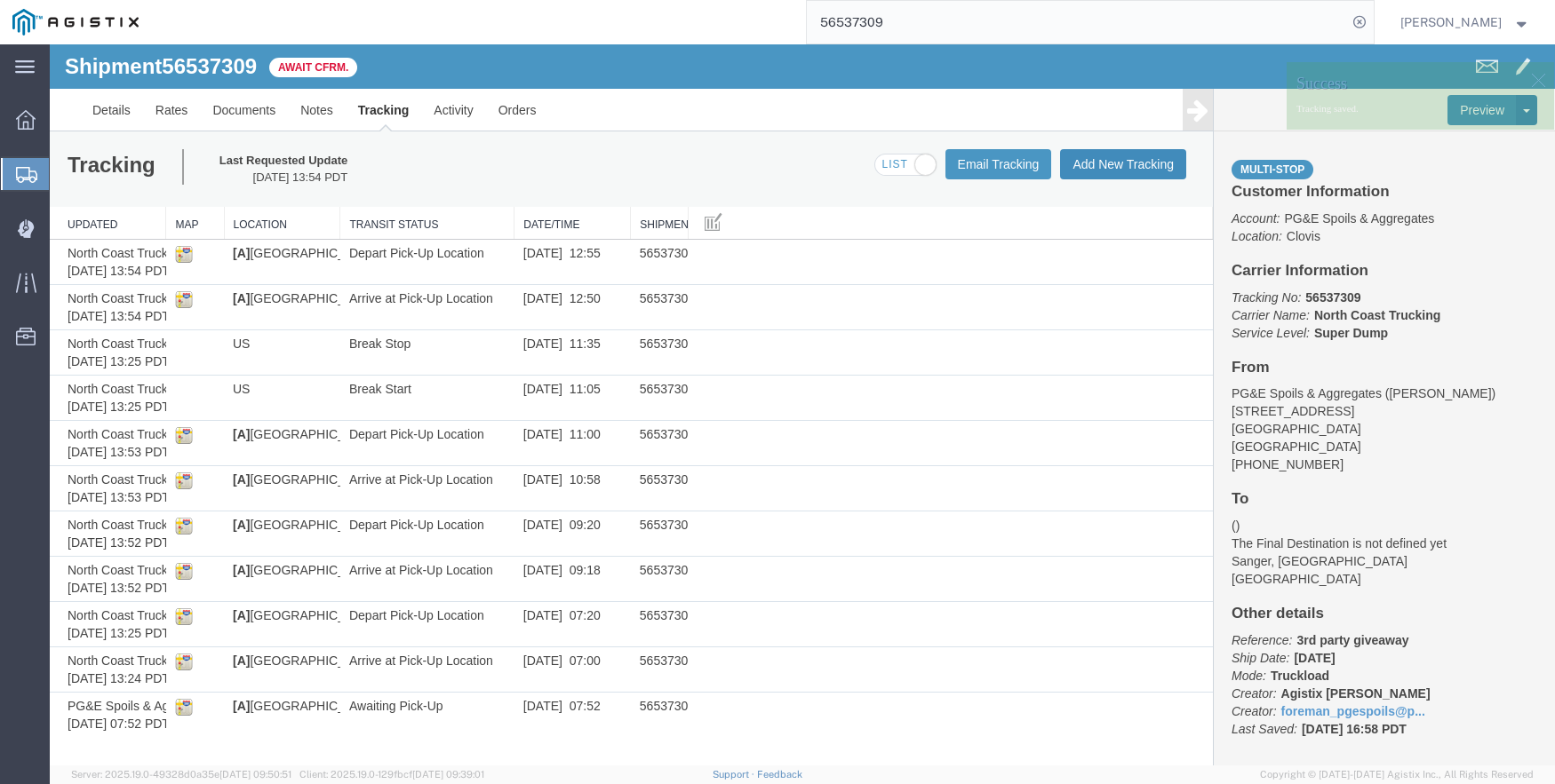
click at [1084, 164] on button "Add New Tracking" at bounding box center [1123, 163] width 126 height 30
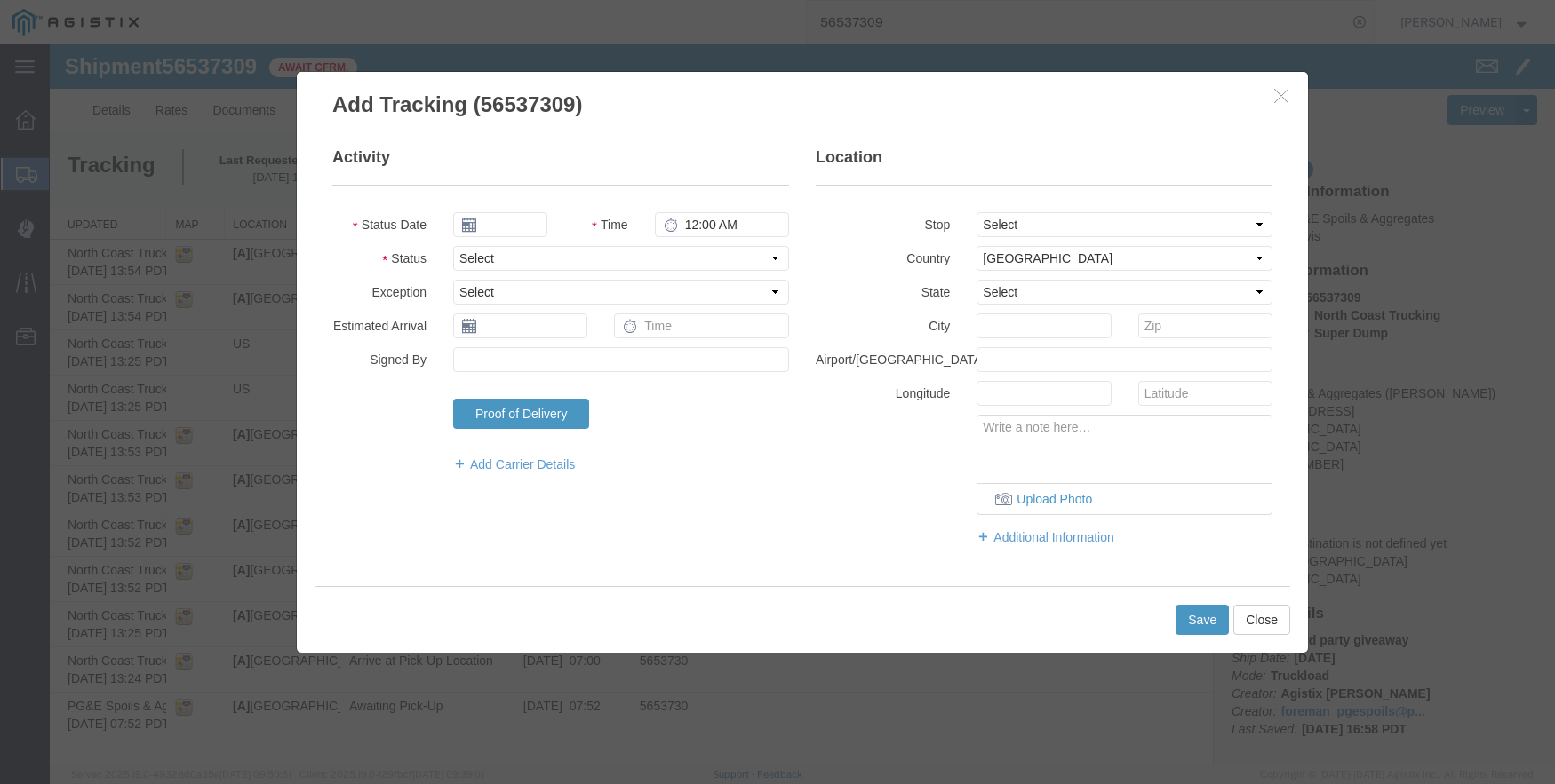
type input "09/17/2025"
type input "4:00 PM"
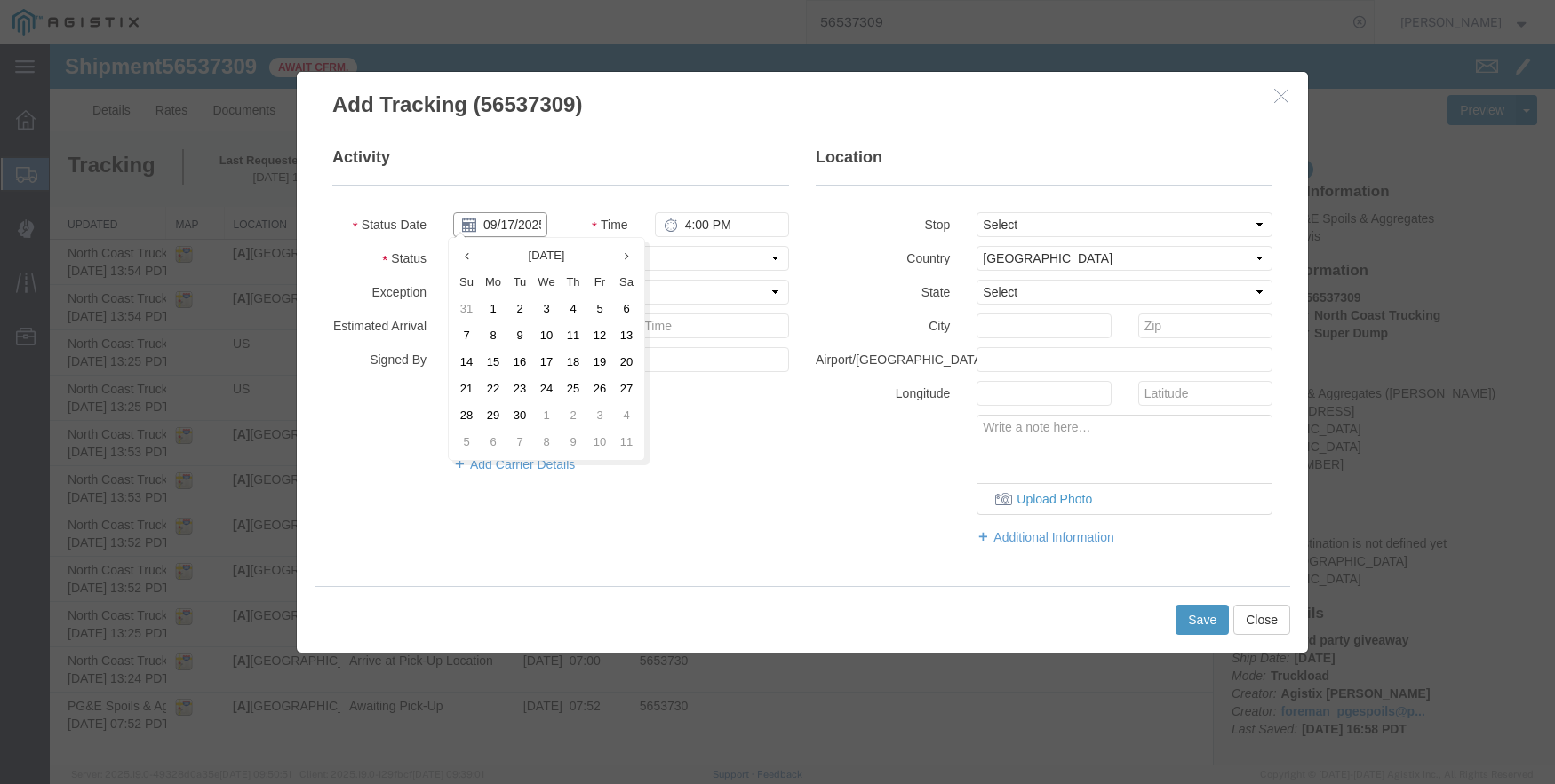
click at [498, 230] on input "09/17/2025" at bounding box center [500, 225] width 94 height 25
click at [475, 259] on th at bounding box center [466, 256] width 27 height 27
click at [549, 381] on td "20" at bounding box center [552, 389] width 27 height 27
type input "[DATE]"
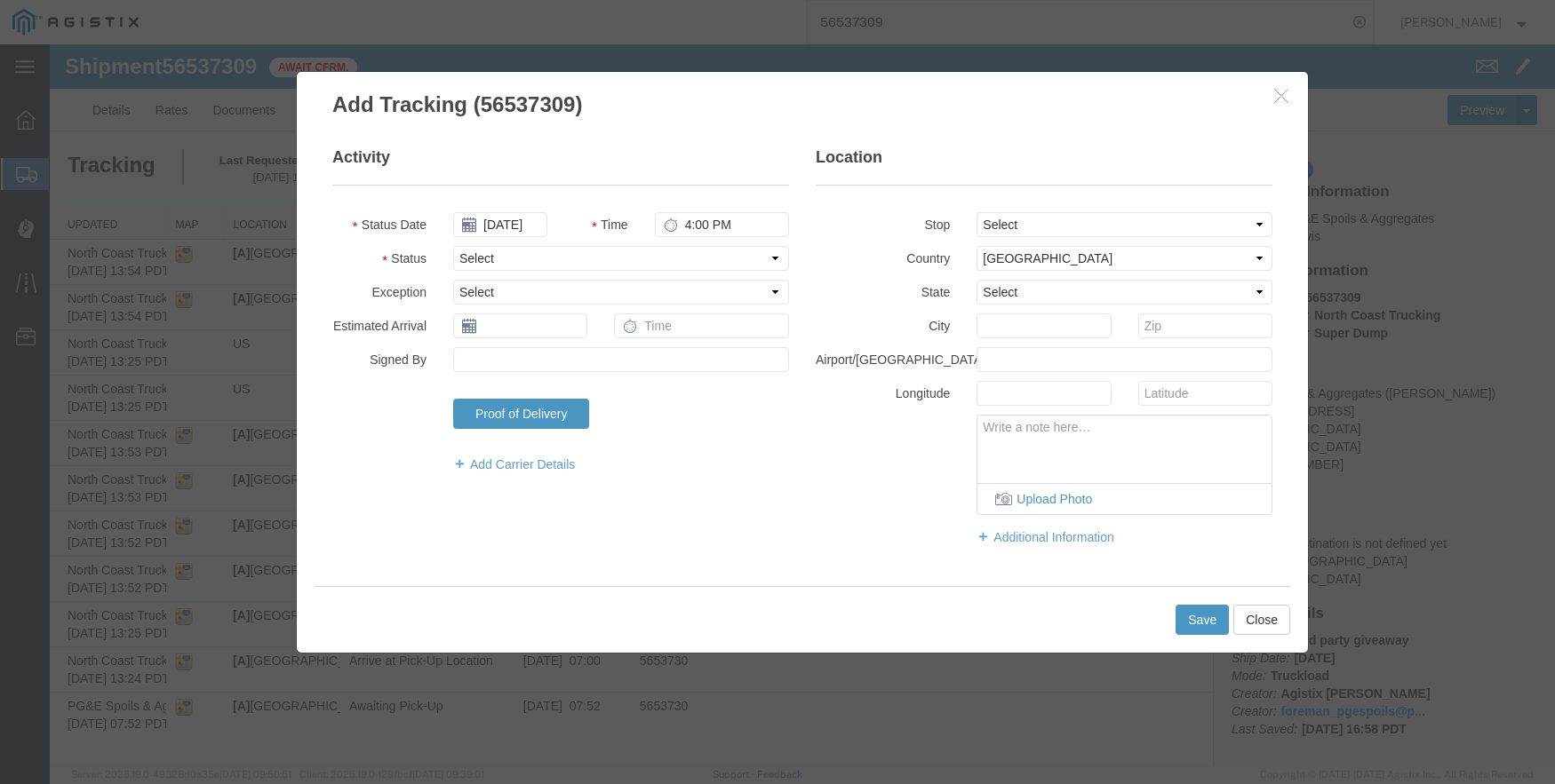
click at [684, 217] on fieldset "Activity Status Date [DATE] Time 4:00 PM Status Select Arrival Notice Available…" at bounding box center [560, 319] width 457 height 345
click at [686, 220] on input "4:00 PM" at bounding box center [722, 225] width 135 height 25
type input "2:49 PM"
select select "ARVPULOC"
click at [1052, 221] on select "Select From: [STREET_ADDRESS] Stop 2: [STREET_ADDRESS][PERSON_NAME] To: The Fin…" at bounding box center [1124, 225] width 296 height 25
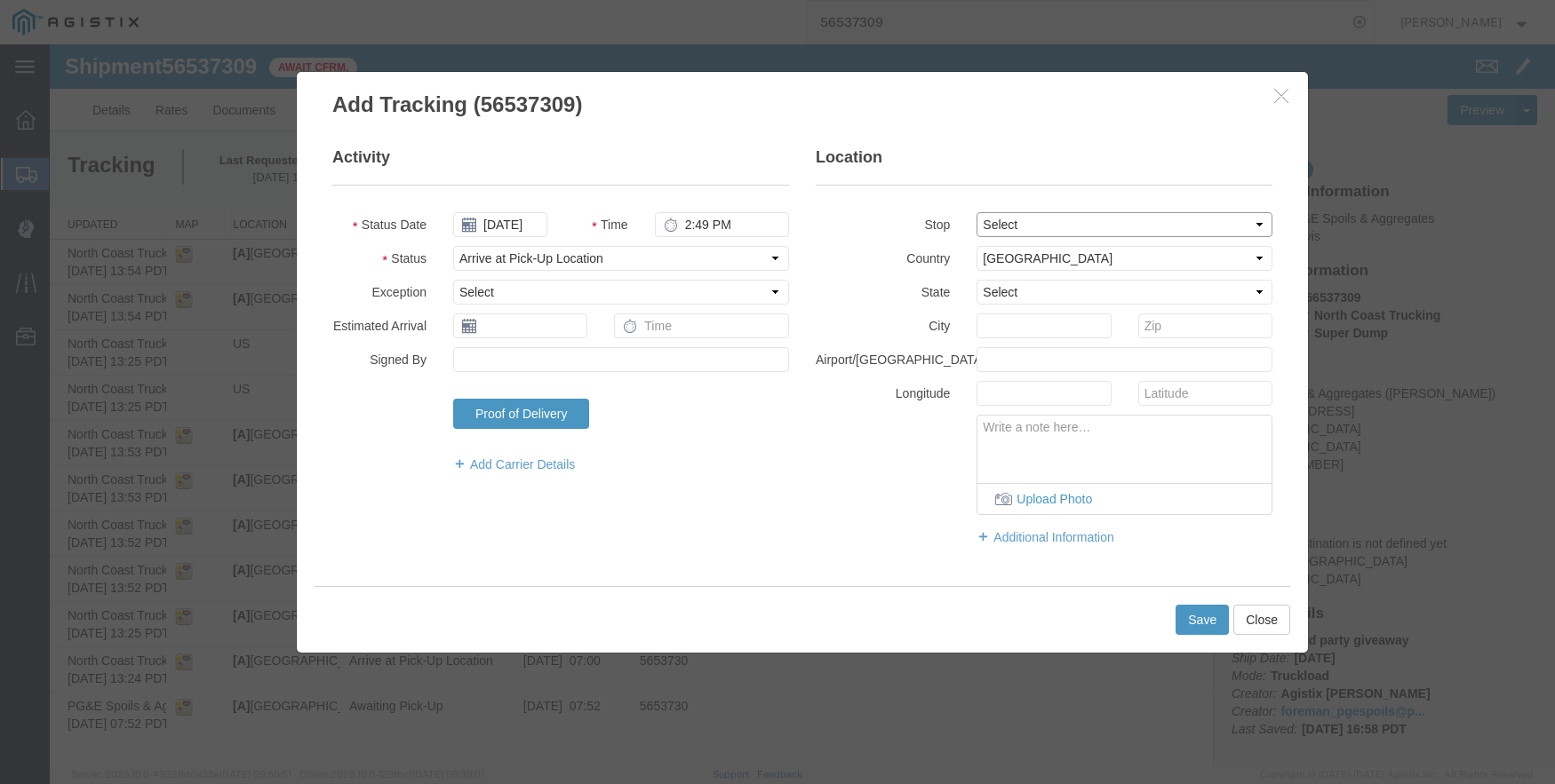
select select "{"pickupDeliveryInfoId": "122363879","pickupOrDelivery": "P","stopNum": "1","lo…"
click at [976, 212] on select "Select From: [STREET_ADDRESS] Stop 2: [STREET_ADDRESS][PERSON_NAME] To: The Fin…" at bounding box center [1124, 225] width 296 height 25
select select "CA"
type input "Clovis"
click at [1204, 620] on button "Save" at bounding box center [1201, 620] width 53 height 30
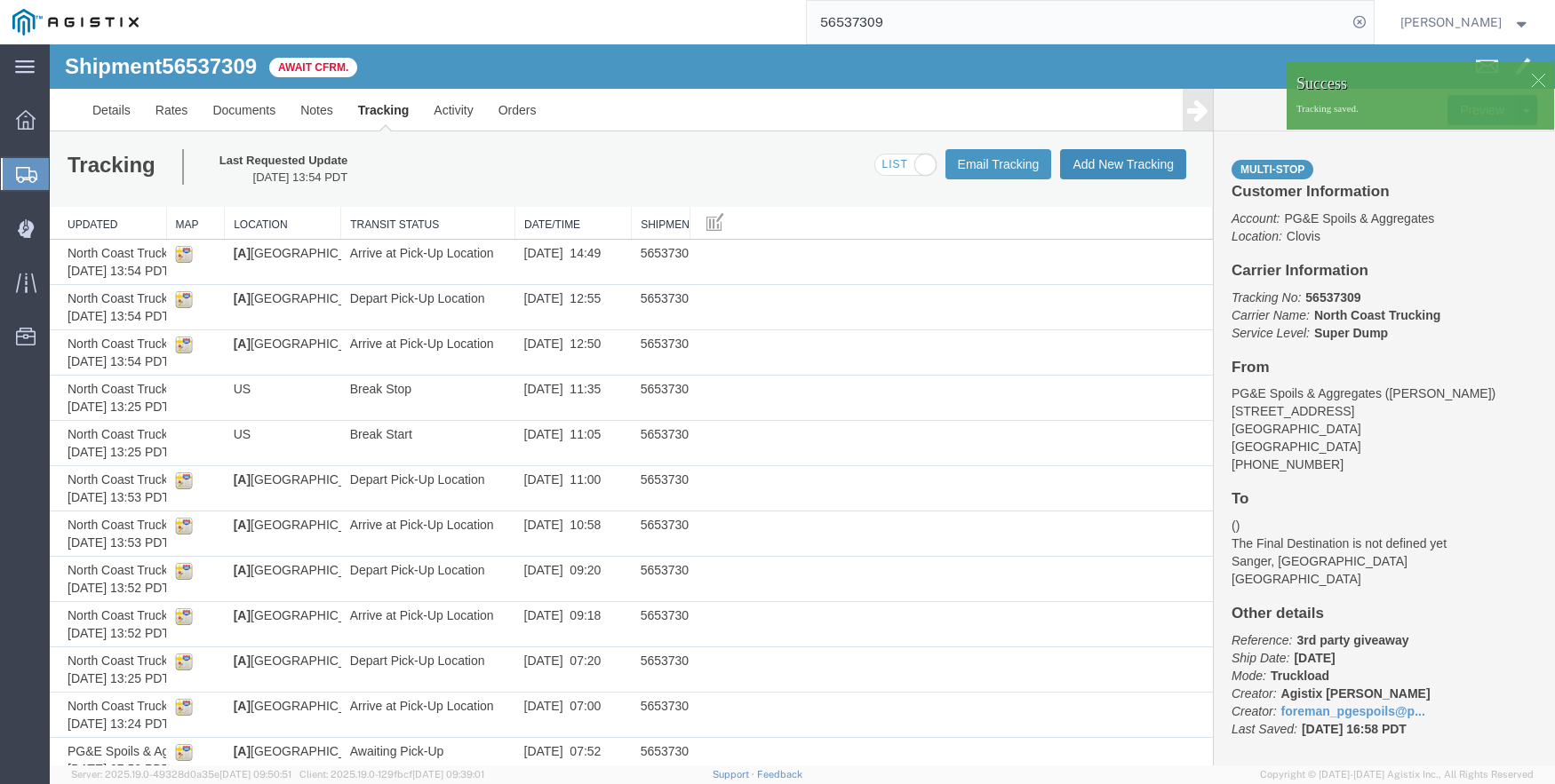
click at [1123, 162] on button "Add New Tracking" at bounding box center [1123, 163] width 126 height 30
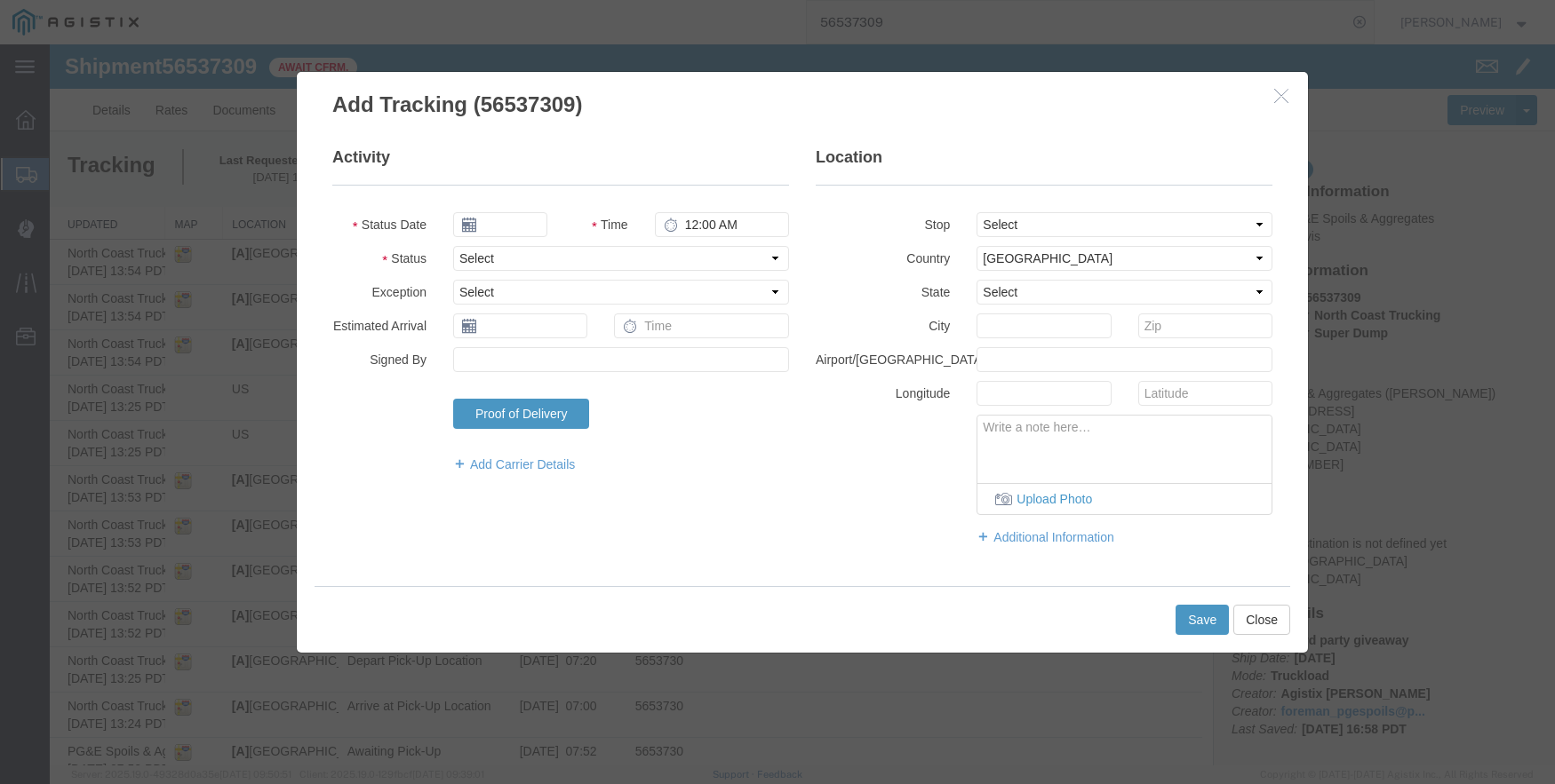
type input "09/17/2025"
type input "4:00 PM"
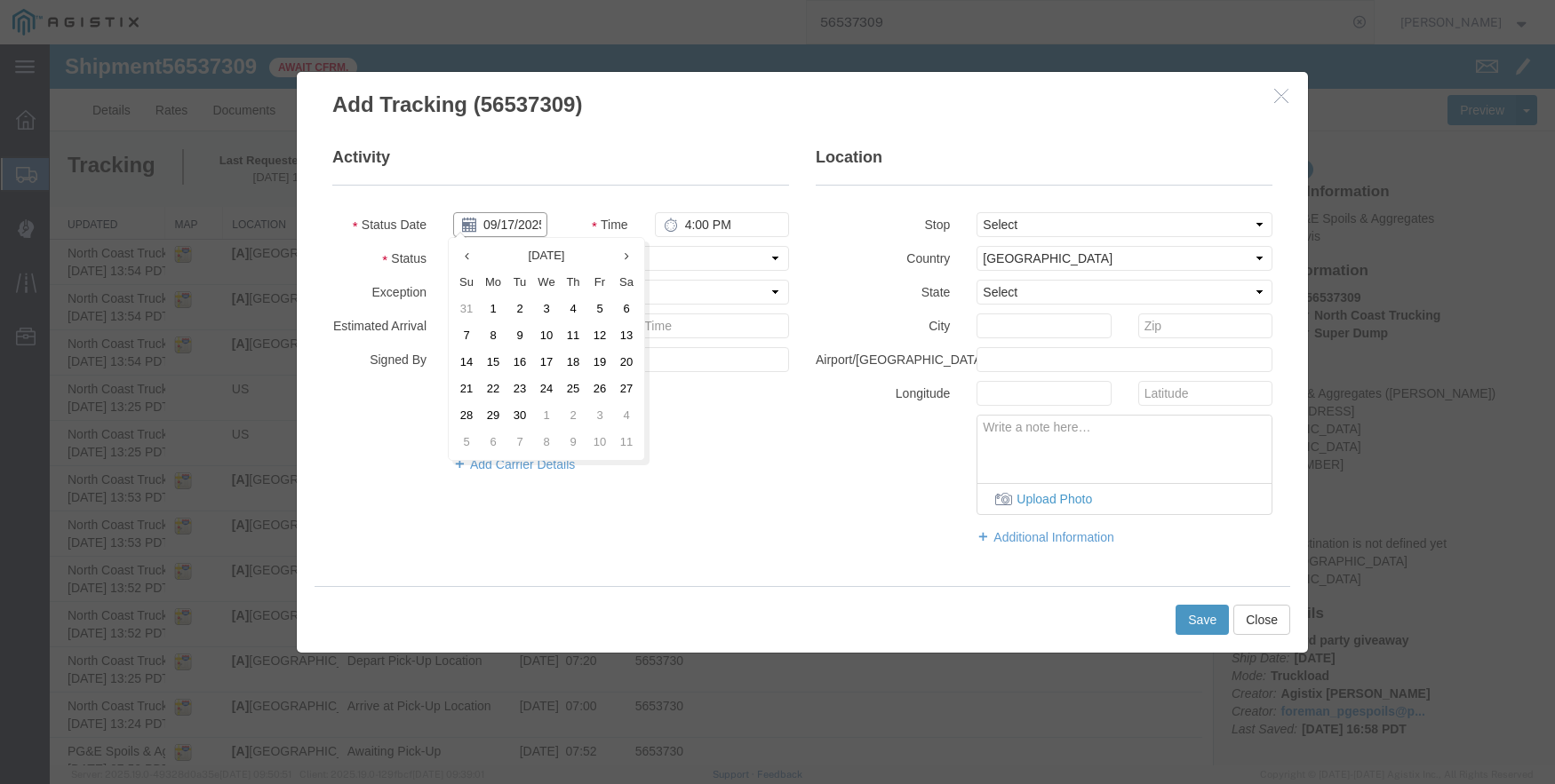
click at [515, 230] on input "09/17/2025" at bounding box center [500, 225] width 94 height 25
click at [476, 264] on th at bounding box center [466, 256] width 27 height 27
click at [549, 390] on td "20" at bounding box center [547, 389] width 27 height 27
type input "[DATE]"
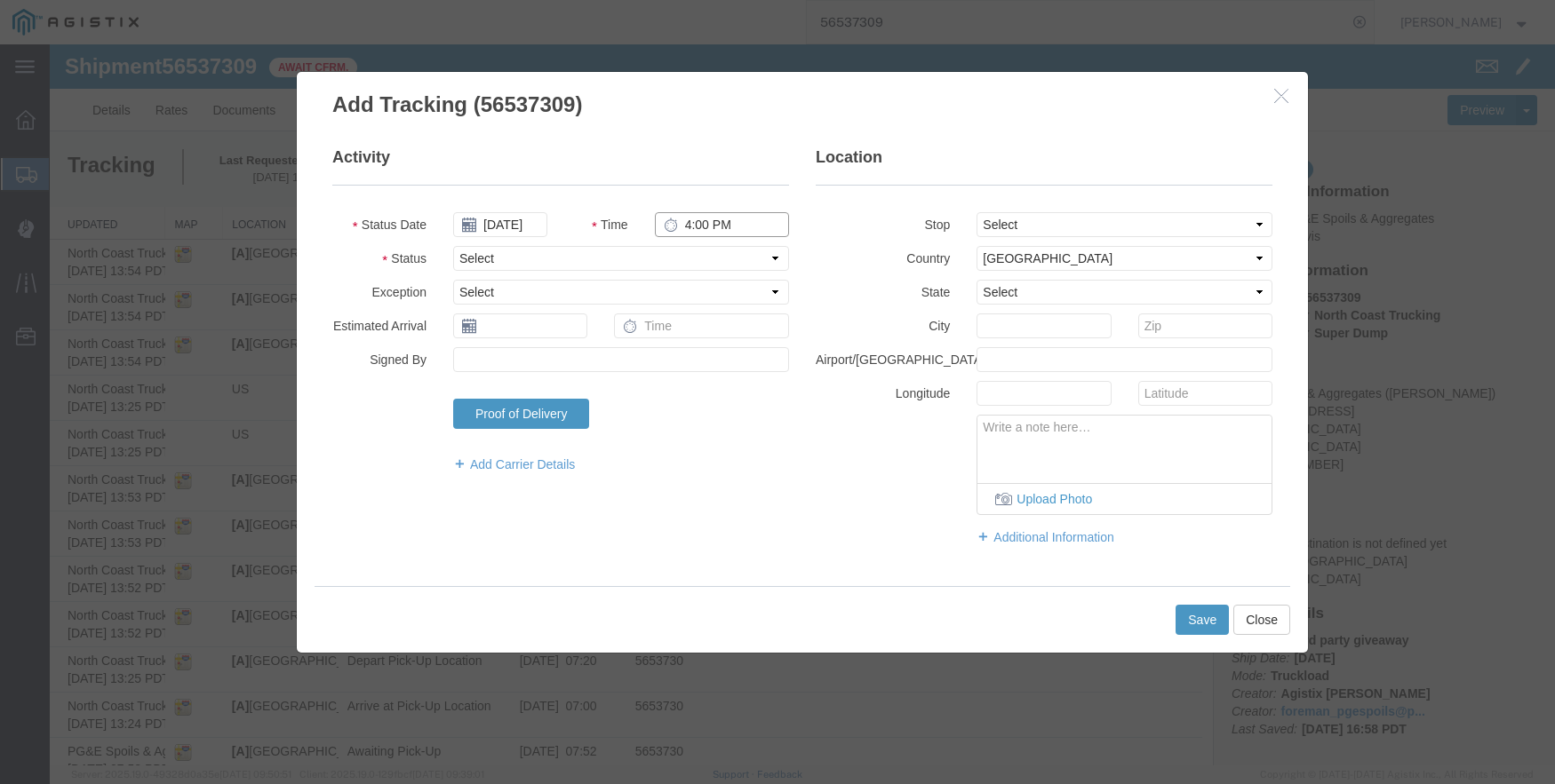
click at [684, 226] on input "4:00 PM" at bounding box center [722, 225] width 135 height 25
type input "2:50 PM"
select select "DPTPULOC"
click at [1038, 224] on select "Select From: [STREET_ADDRESS] Stop 2: [STREET_ADDRESS][PERSON_NAME] To: The Fin…" at bounding box center [1124, 225] width 296 height 25
select select "{"pickupDeliveryInfoId": "122363879","pickupOrDelivery": "P","stopNum": "1","lo…"
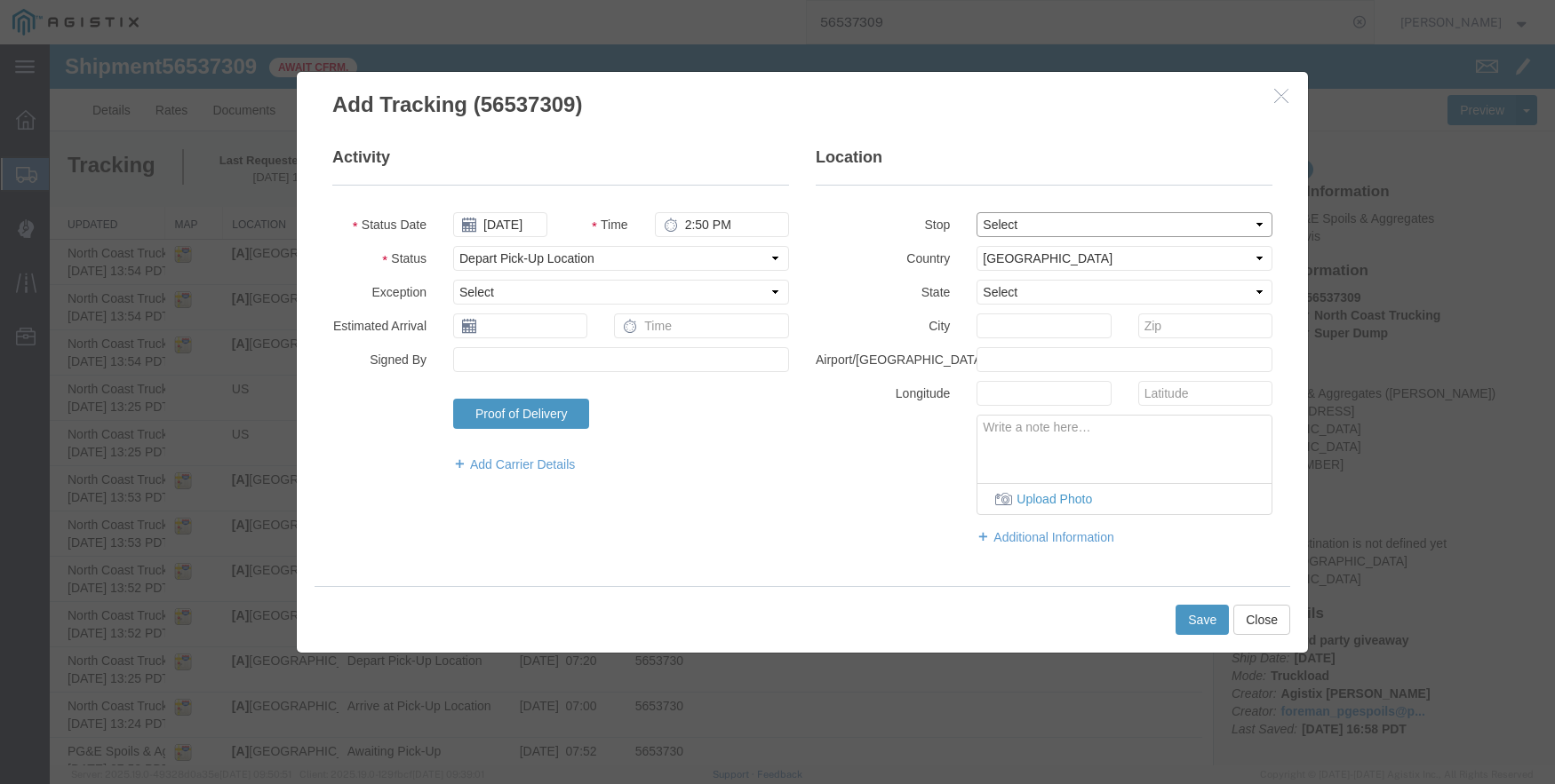
click at [976, 212] on select "Select From: [STREET_ADDRESS] Stop 2: [STREET_ADDRESS][PERSON_NAME] To: The Fin…" at bounding box center [1124, 225] width 296 height 25
select select "CA"
type input "Clovis"
click at [1190, 621] on button "Save" at bounding box center [1201, 620] width 53 height 30
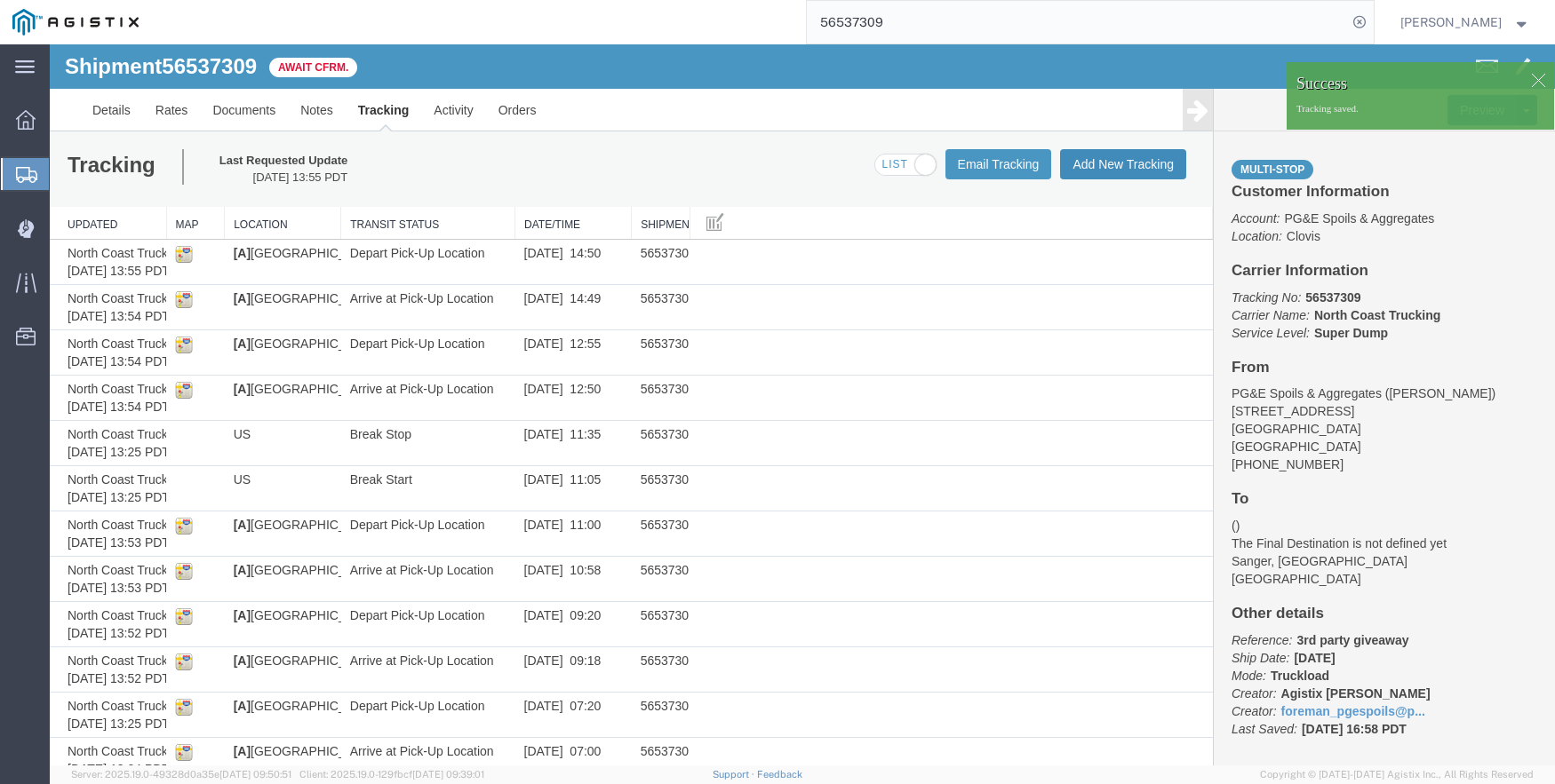
click at [1105, 159] on button "Add New Tracking" at bounding box center [1123, 163] width 126 height 30
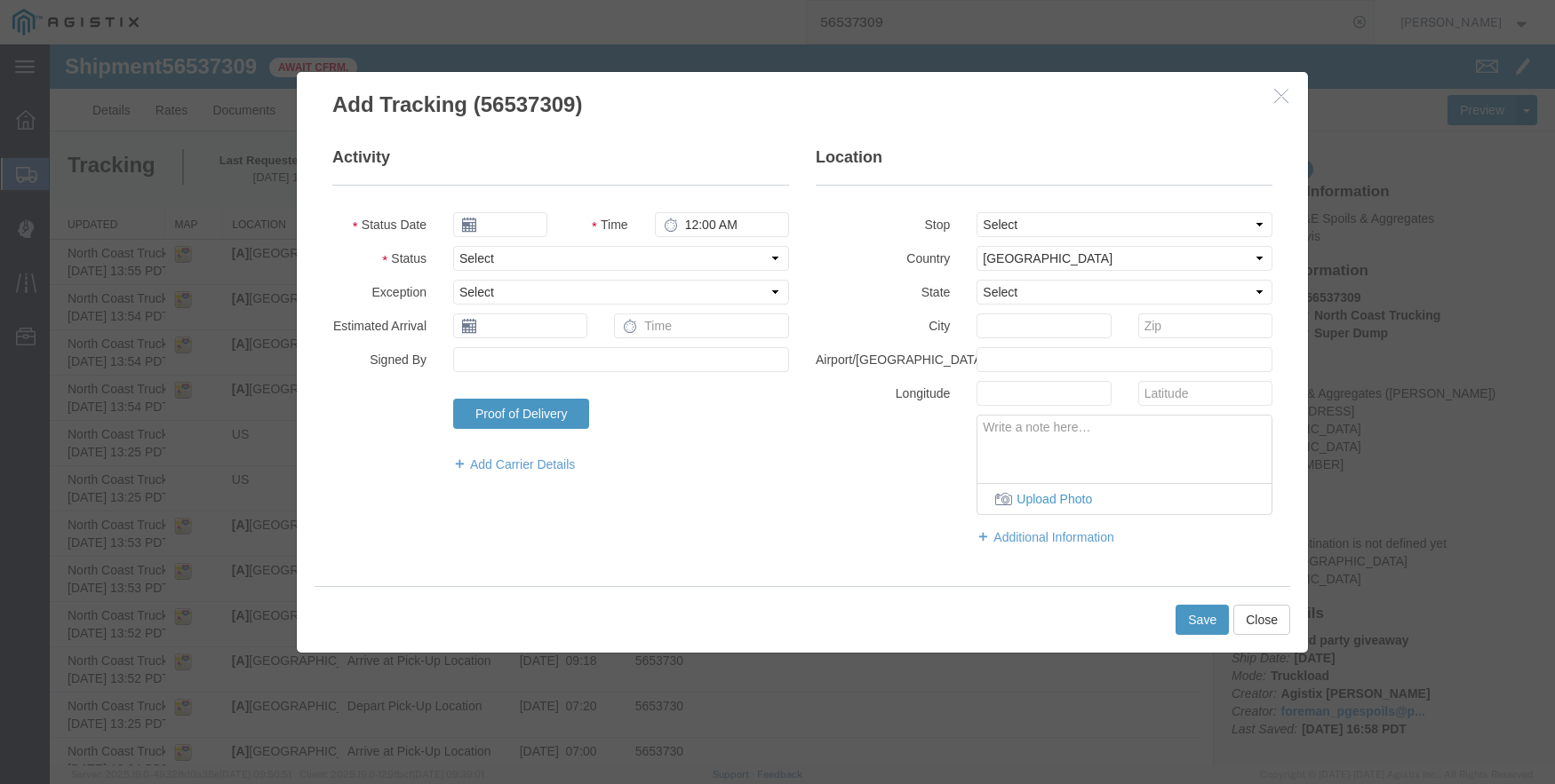
type input "09/17/2025"
type input "4:00 PM"
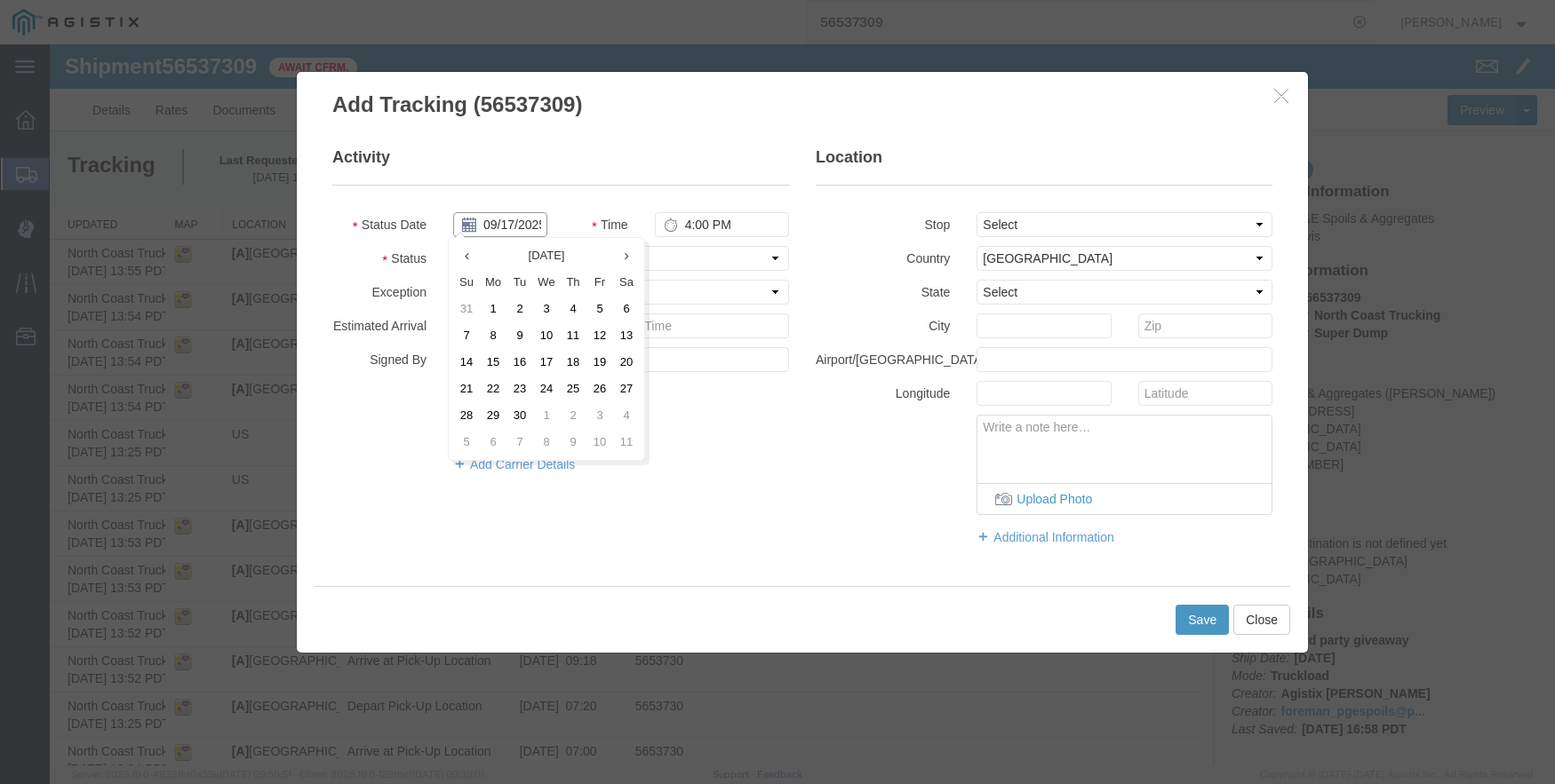
click at [500, 216] on input "09/17/2025" at bounding box center [500, 225] width 94 height 25
click at [462, 254] on th at bounding box center [466, 256] width 27 height 27
click at [548, 383] on td "20" at bounding box center [547, 389] width 27 height 27
type input "[DATE]"
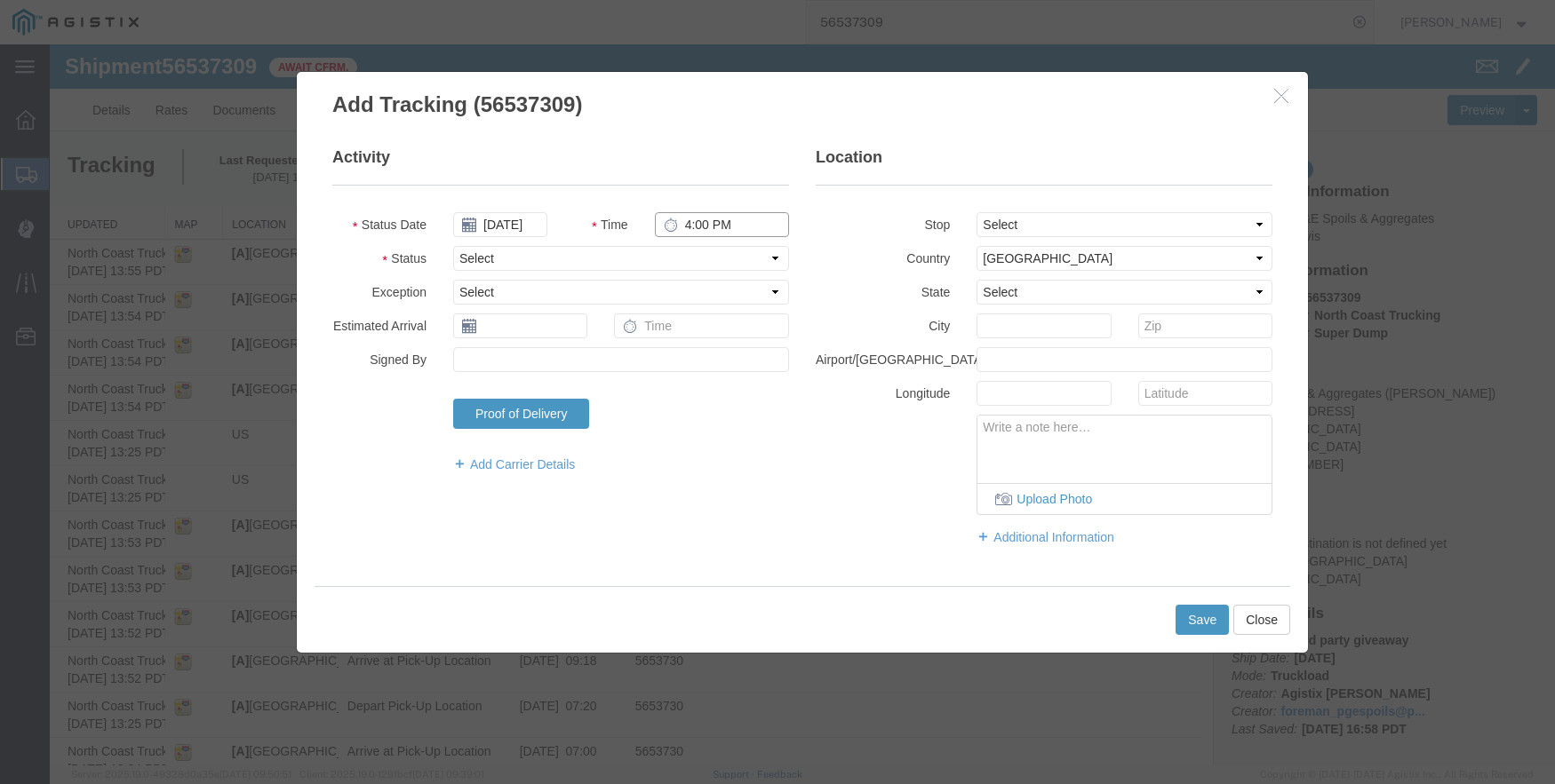
click at [709, 217] on input "4:00 PM" at bounding box center [722, 225] width 135 height 25
type input "4:25 PM"
select select "ARVPULOC"
click at [1100, 224] on select "Select From: [STREET_ADDRESS] Stop 2: [STREET_ADDRESS][PERSON_NAME] To: The Fin…" at bounding box center [1124, 225] width 296 height 25
select select "{"pickupDeliveryInfoId": "122363879","pickupOrDelivery": "P","stopNum": "1","lo…"
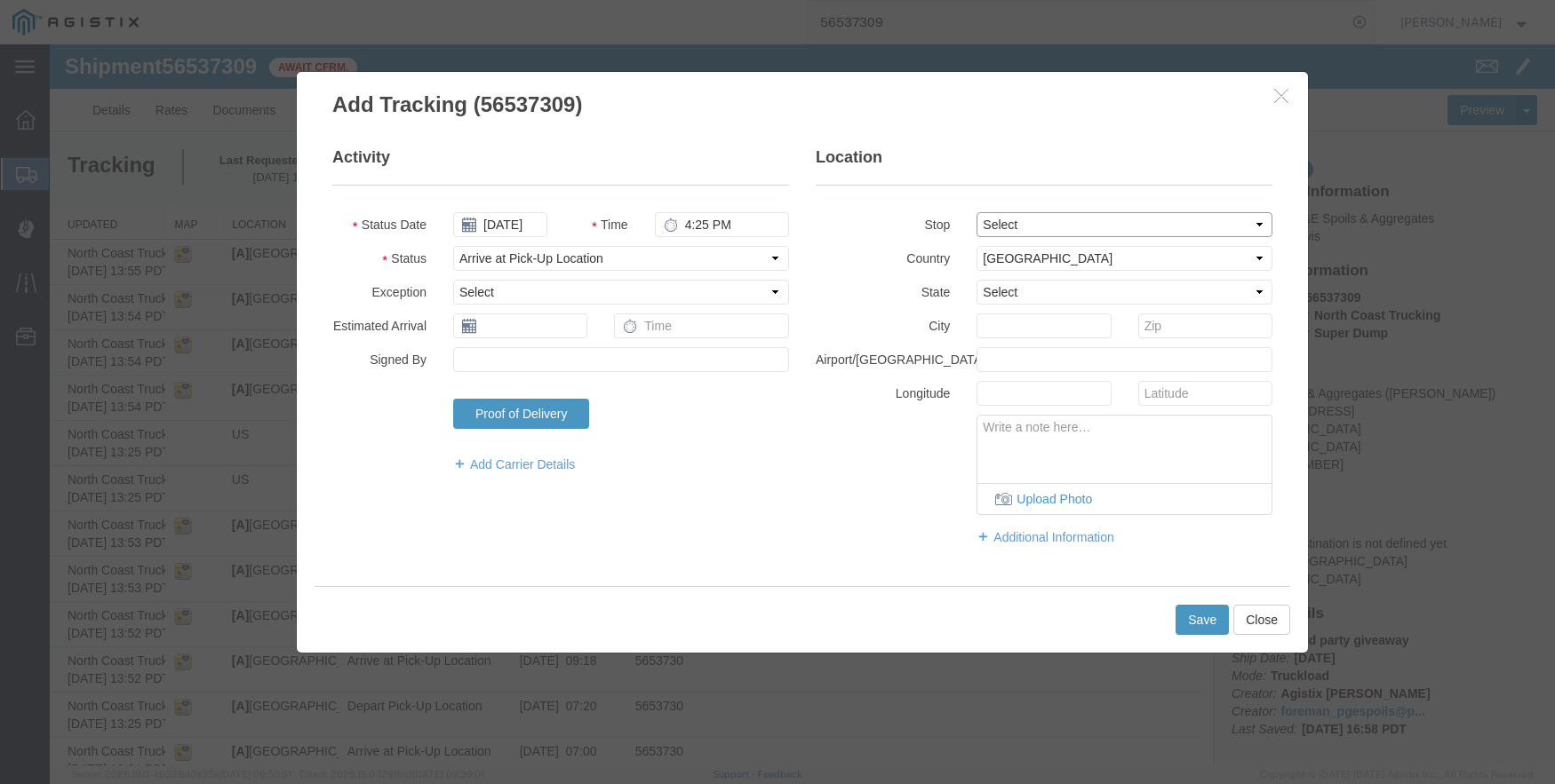
click at [976, 212] on select "Select From: [STREET_ADDRESS] Stop 2: [STREET_ADDRESS][PERSON_NAME] To: The Fin…" at bounding box center [1124, 225] width 296 height 25
select select "CA"
type input "Clovis"
click at [1197, 616] on button "Save" at bounding box center [1201, 620] width 53 height 30
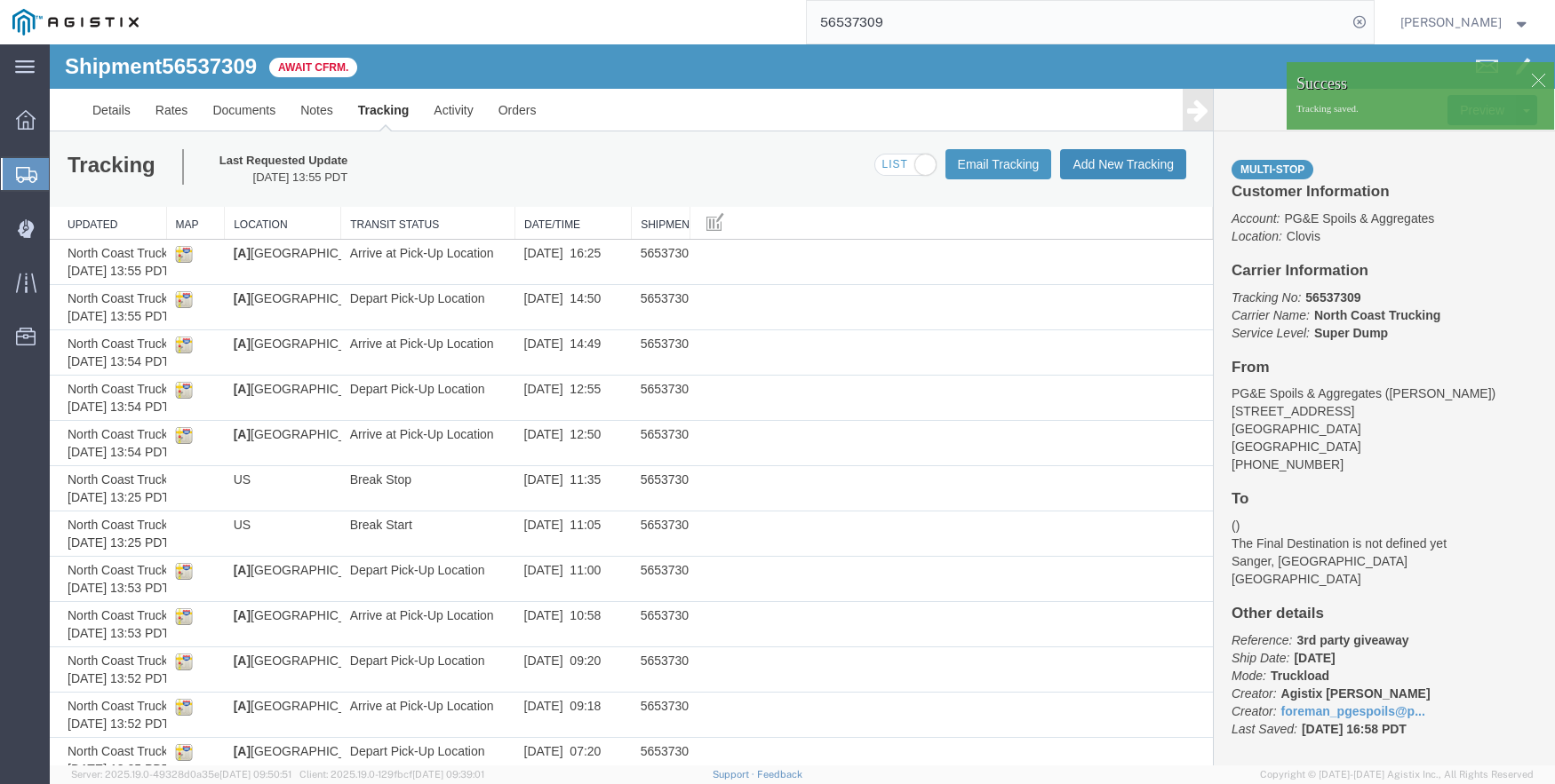
click at [1135, 161] on button "Add New Tracking" at bounding box center [1123, 163] width 126 height 30
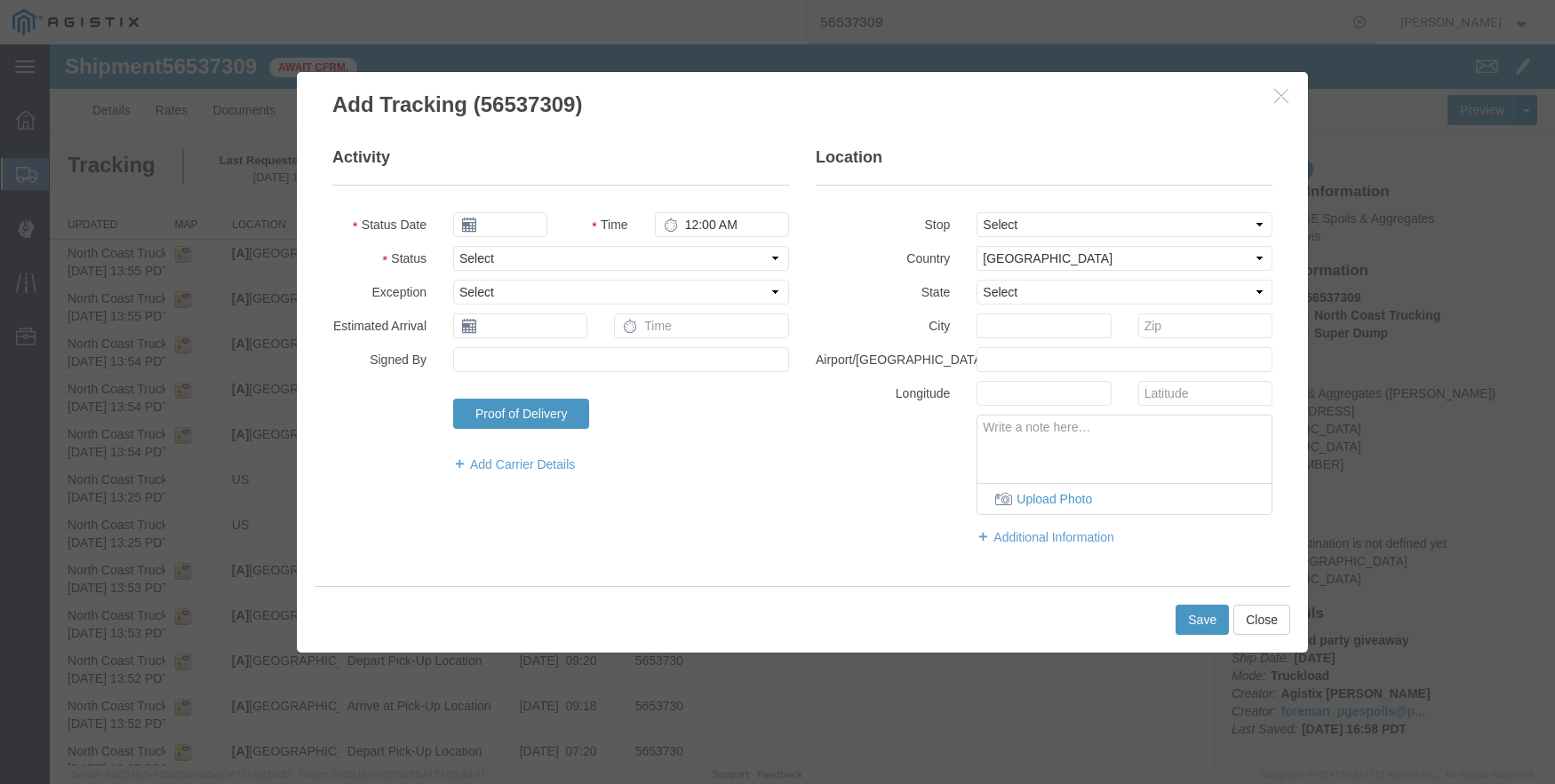
type input "09/17/2025"
type input "4:00 PM"
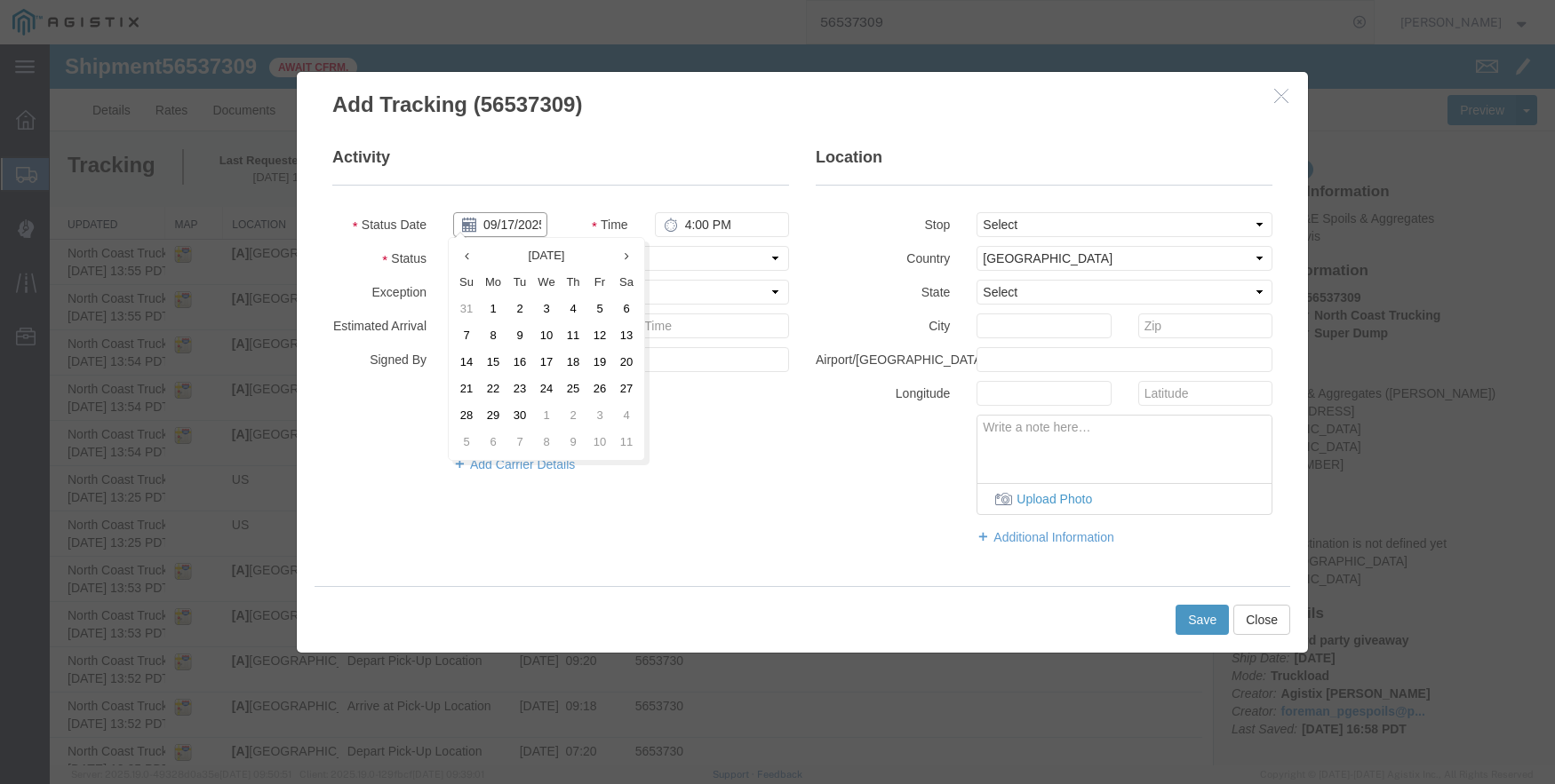
click at [490, 225] on input "09/17/2025" at bounding box center [500, 225] width 94 height 25
click at [467, 259] on icon at bounding box center [466, 257] width 5 height 12
click at [549, 389] on td "20" at bounding box center [547, 389] width 27 height 27
type input "[DATE]"
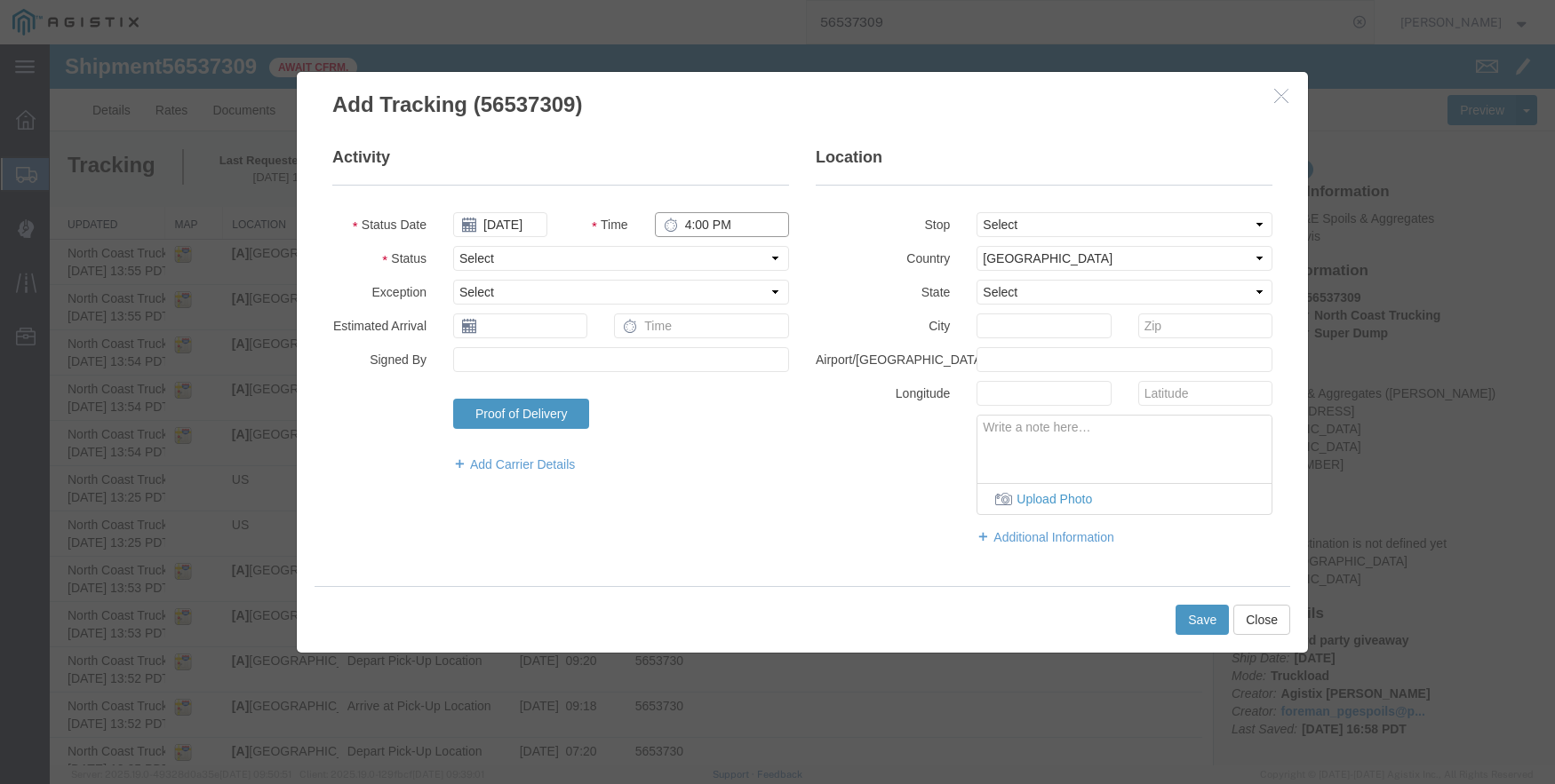
click at [680, 230] on input "4:00 PM" at bounding box center [722, 225] width 135 height 25
type input "4:30 PM"
select select "DPTPULOC"
click at [1052, 221] on select "Select From: [STREET_ADDRESS] Stop 2: [STREET_ADDRESS][PERSON_NAME] To: The Fin…" at bounding box center [1124, 225] width 296 height 25
select select "{"pickupDeliveryInfoId": "122363879","pickupOrDelivery": "P","stopNum": "1","lo…"
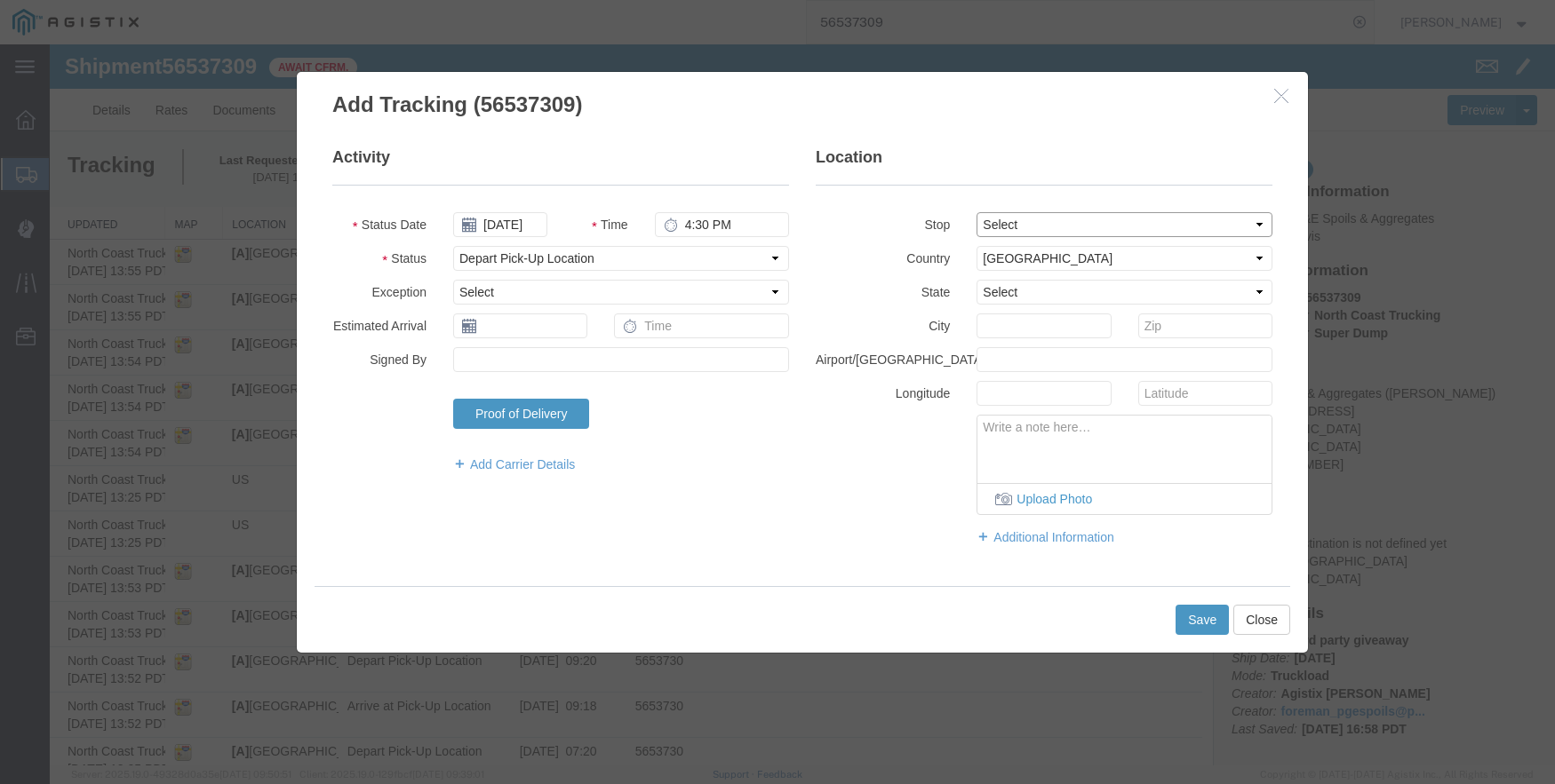
click at [976, 212] on select "Select From: [STREET_ADDRESS] Stop 2: [STREET_ADDRESS][PERSON_NAME] To: The Fin…" at bounding box center [1124, 225] width 296 height 25
select select "CA"
type input "Clovis"
click at [1197, 616] on button "Save" at bounding box center [1201, 620] width 53 height 30
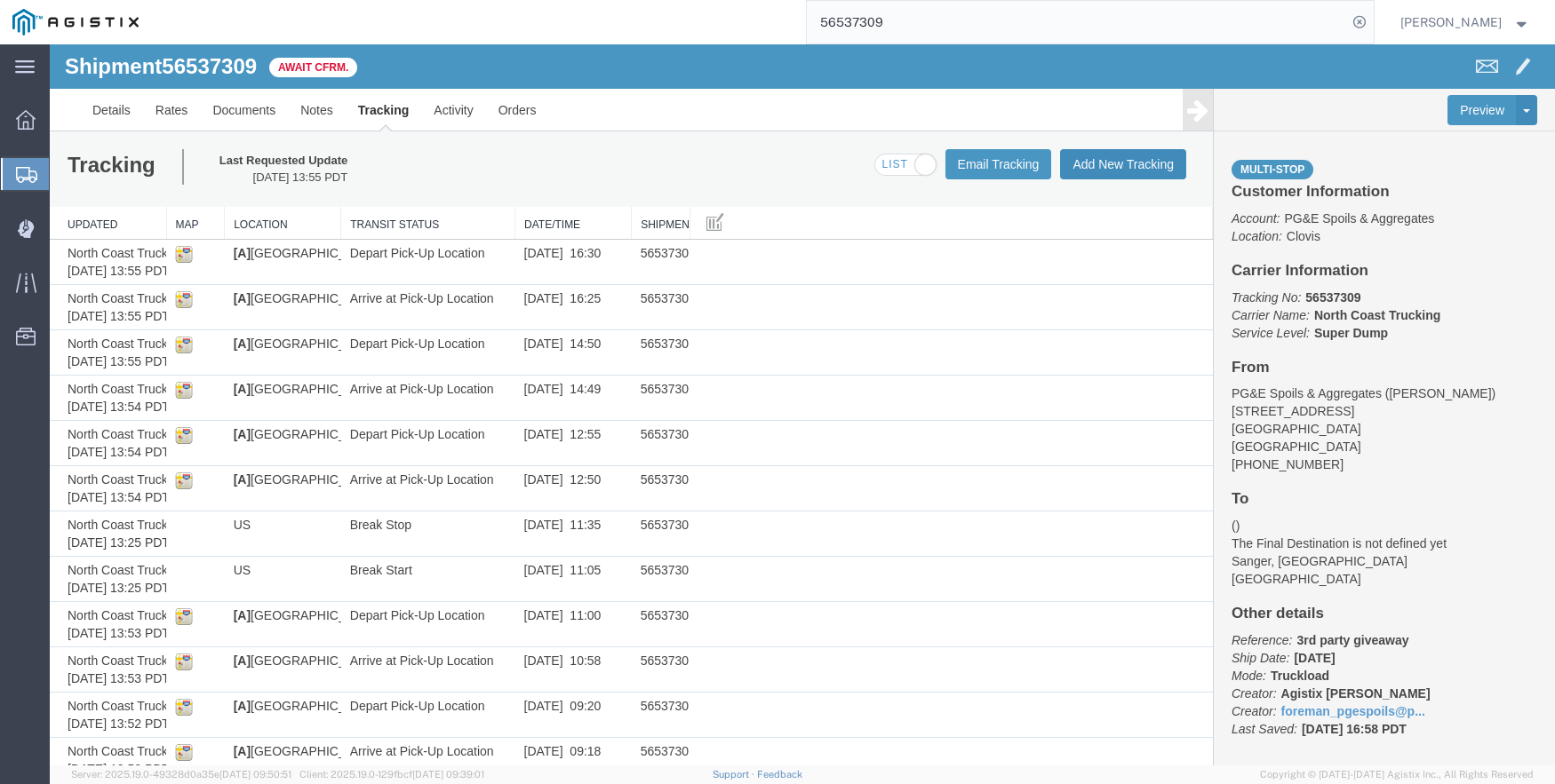
click at [1117, 153] on button "Add New Tracking" at bounding box center [1123, 163] width 126 height 30
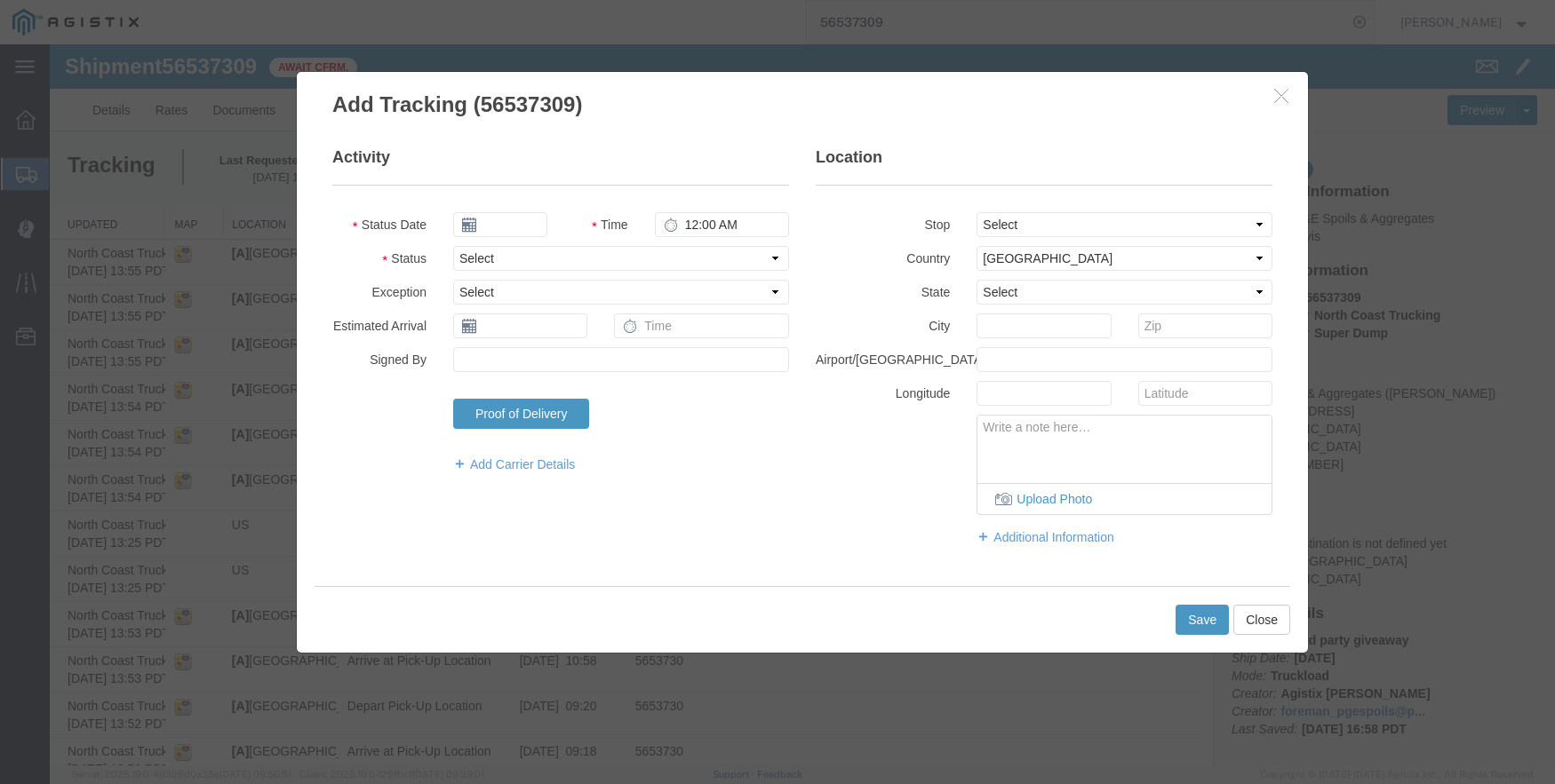
type input "09/17/2025"
type input "4:00 PM"
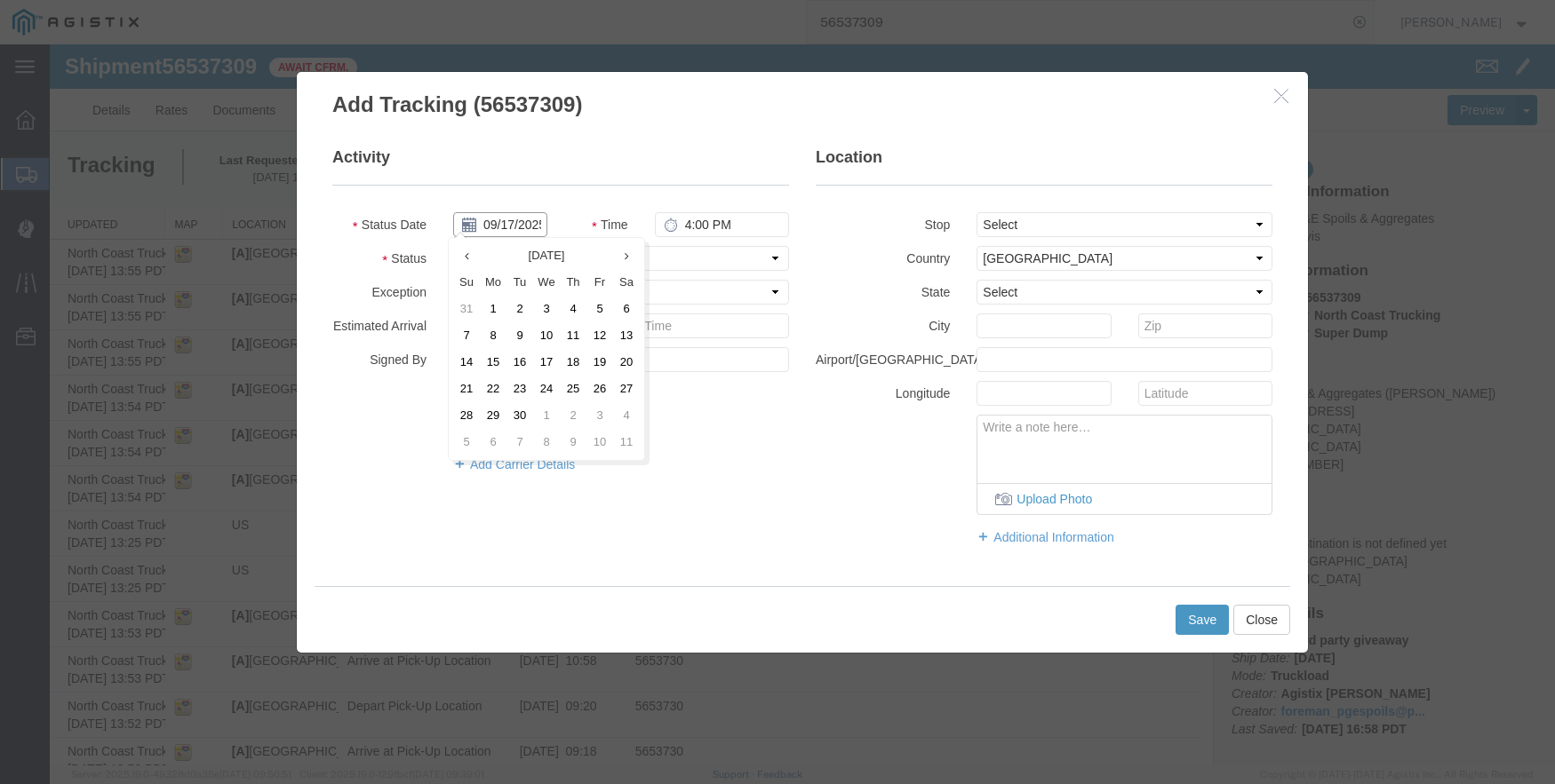
click at [478, 227] on input "09/17/2025" at bounding box center [500, 225] width 94 height 25
click at [472, 257] on th at bounding box center [466, 256] width 27 height 27
click at [552, 395] on td "20" at bounding box center [547, 389] width 27 height 27
type input "[DATE]"
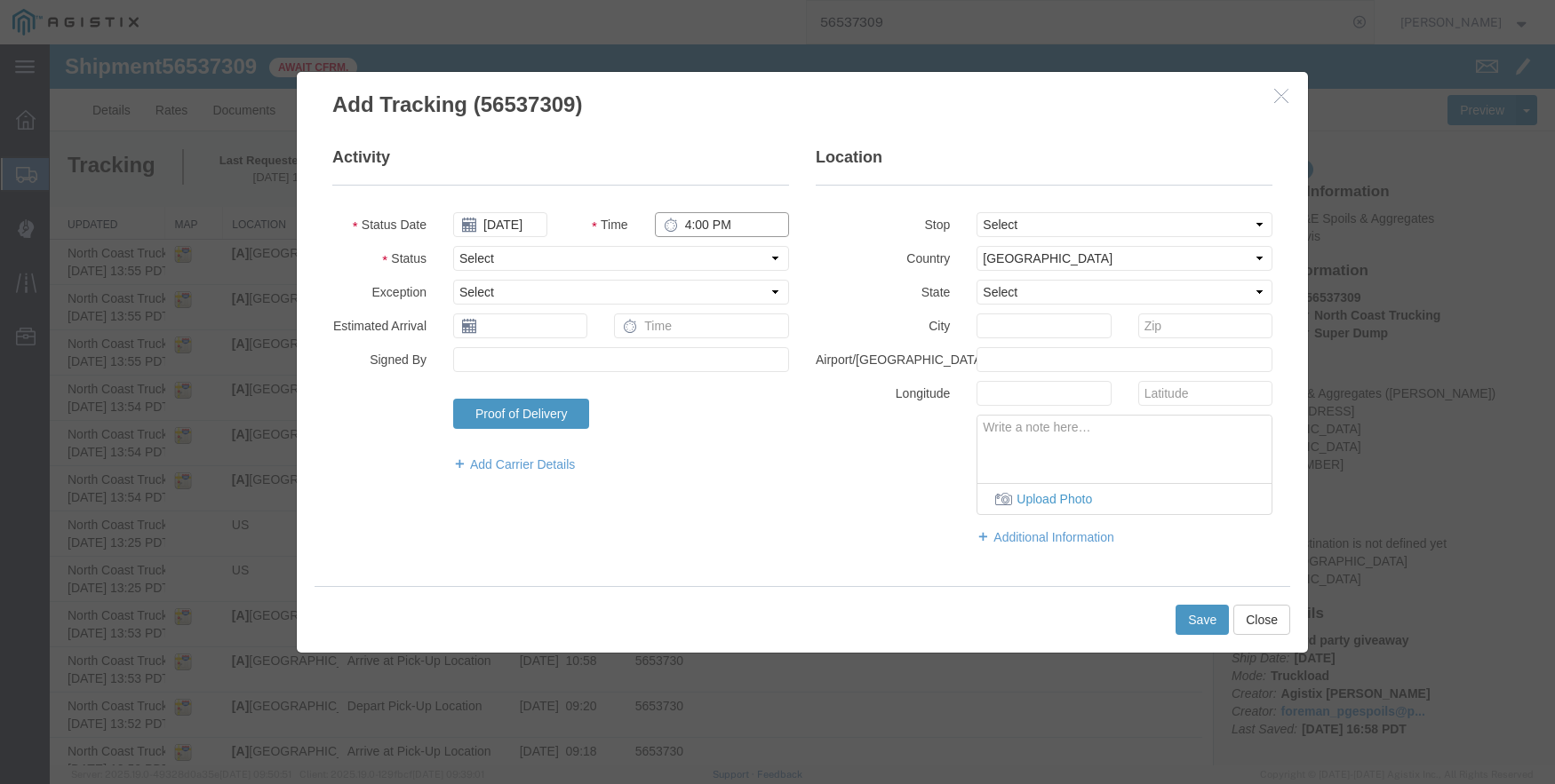
click at [691, 235] on input "4:00 PM" at bounding box center [722, 225] width 135 height 25
type input "6:00 PM"
select select "ARVPULOC"
click at [1052, 229] on select "Select From: [STREET_ADDRESS] Stop 2: [STREET_ADDRESS][PERSON_NAME] To: The Fin…" at bounding box center [1124, 225] width 296 height 25
select select "{"pickupDeliveryInfoId": "122363879","pickupOrDelivery": "P","stopNum": "1","lo…"
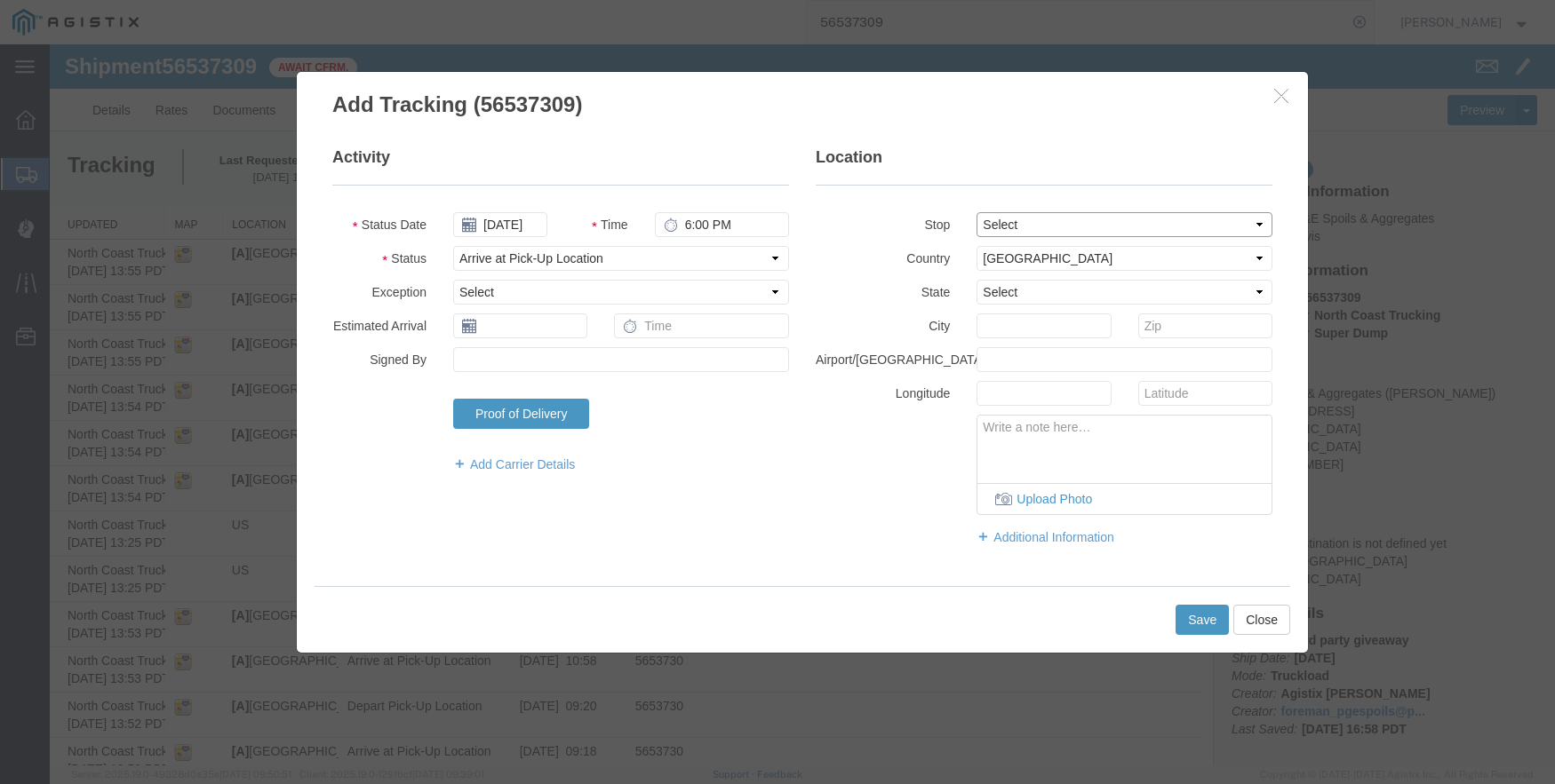
click at [976, 212] on select "Select From: [STREET_ADDRESS] Stop 2: [STREET_ADDRESS][PERSON_NAME] To: The Fin…" at bounding box center [1124, 225] width 296 height 25
select select "CA"
type input "Clovis"
click at [1197, 621] on button "Save" at bounding box center [1201, 620] width 53 height 30
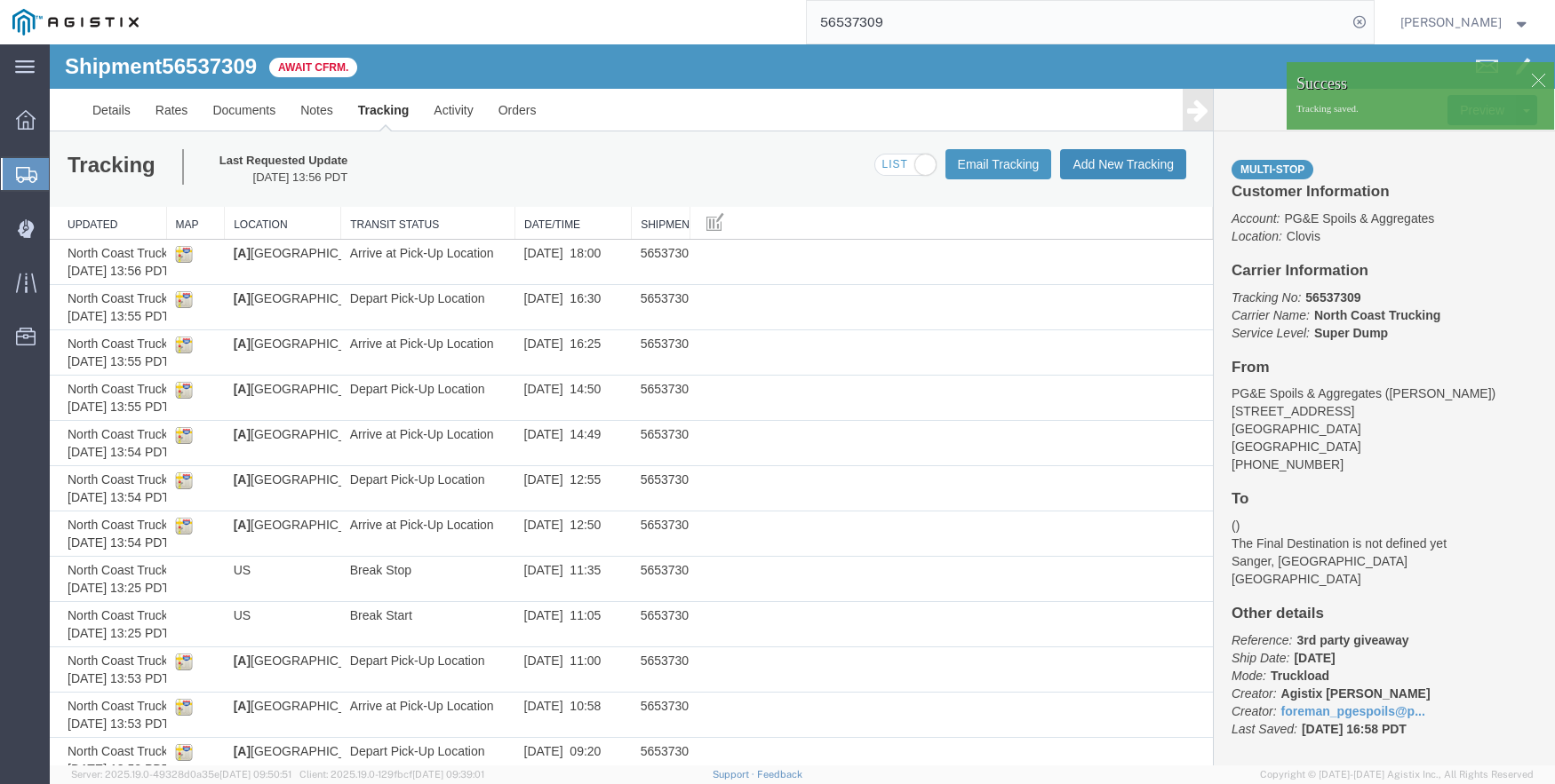
click at [1097, 157] on button "Add New Tracking" at bounding box center [1123, 163] width 126 height 30
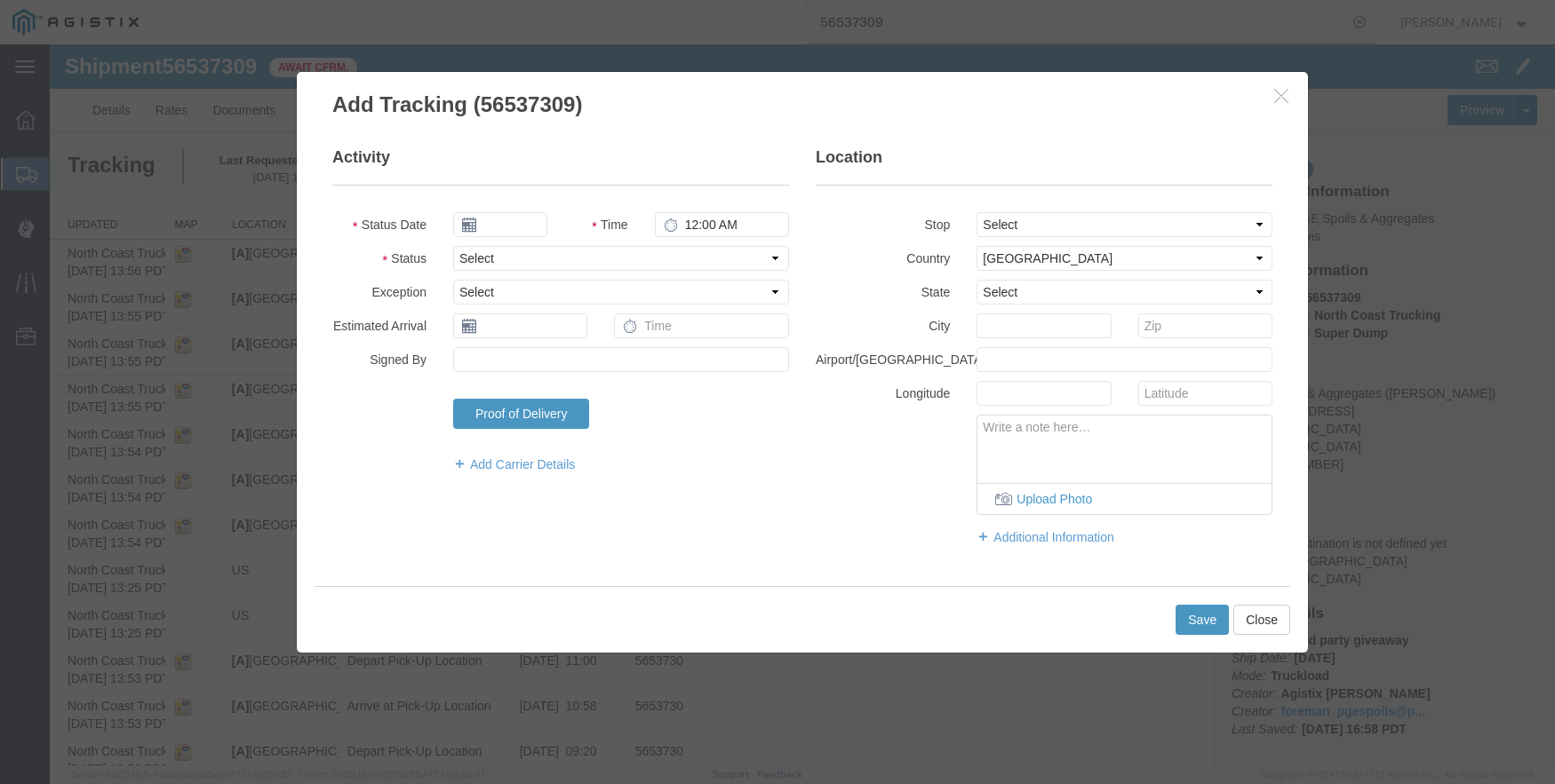
type input "09/17/2025"
type input "4:00 PM"
click at [520, 210] on fieldset "Activity Status Date [DATE] Time 4:00 PM Status Select Arrival Notice Available…" at bounding box center [560, 319] width 457 height 345
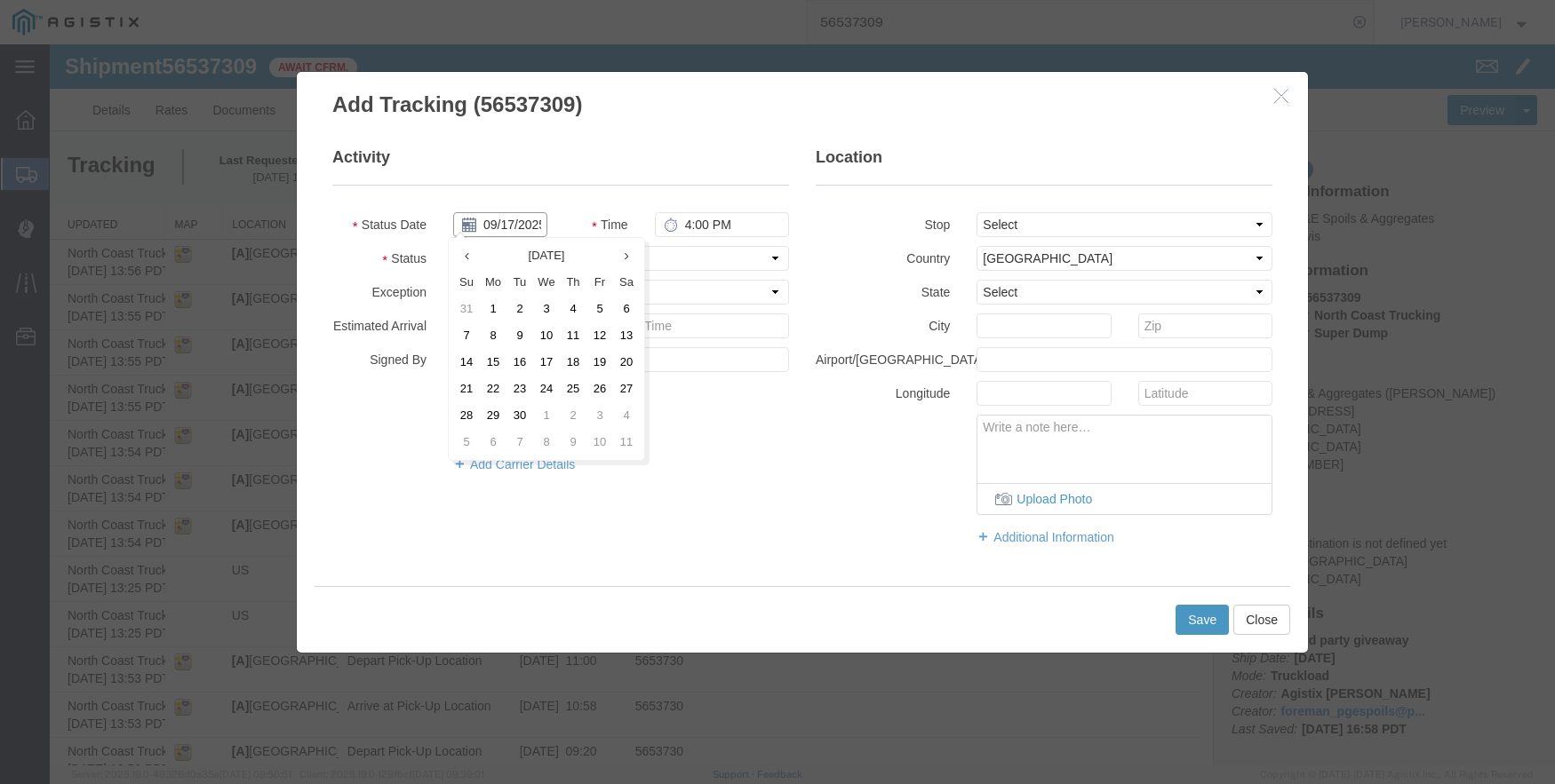
click at [507, 221] on input "09/17/2025" at bounding box center [500, 225] width 94 height 25
drag, startPoint x: 464, startPoint y: 257, endPoint x: 481, endPoint y: 280, distance: 28.6
click at [465, 257] on icon at bounding box center [466, 257] width 5 height 12
click at [545, 394] on td "20" at bounding box center [547, 389] width 27 height 27
type input "[DATE]"
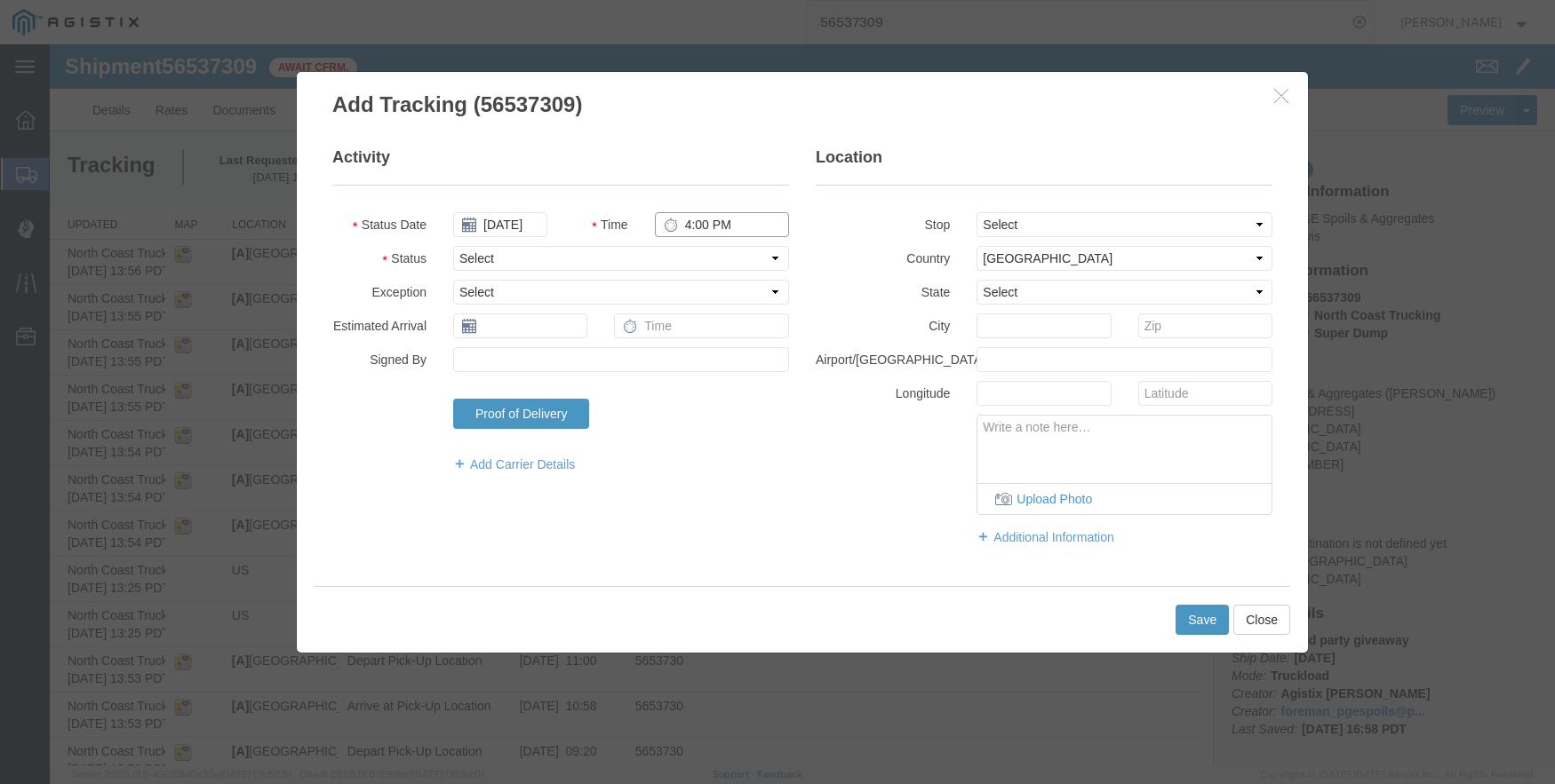
click at [678, 229] on input "4:00 PM" at bounding box center [722, 225] width 135 height 25
type input "8:22 AM"
select select "ARVDLVLOC"
click at [1025, 222] on select "Select From: [STREET_ADDRESS] Stop 2: [STREET_ADDRESS][PERSON_NAME] To: The Fin…" at bounding box center [1124, 225] width 296 height 25
select select "{"pickupDeliveryInfoId": "122363880","pickupOrDelivery": "D","stopNum": "2","lo…"
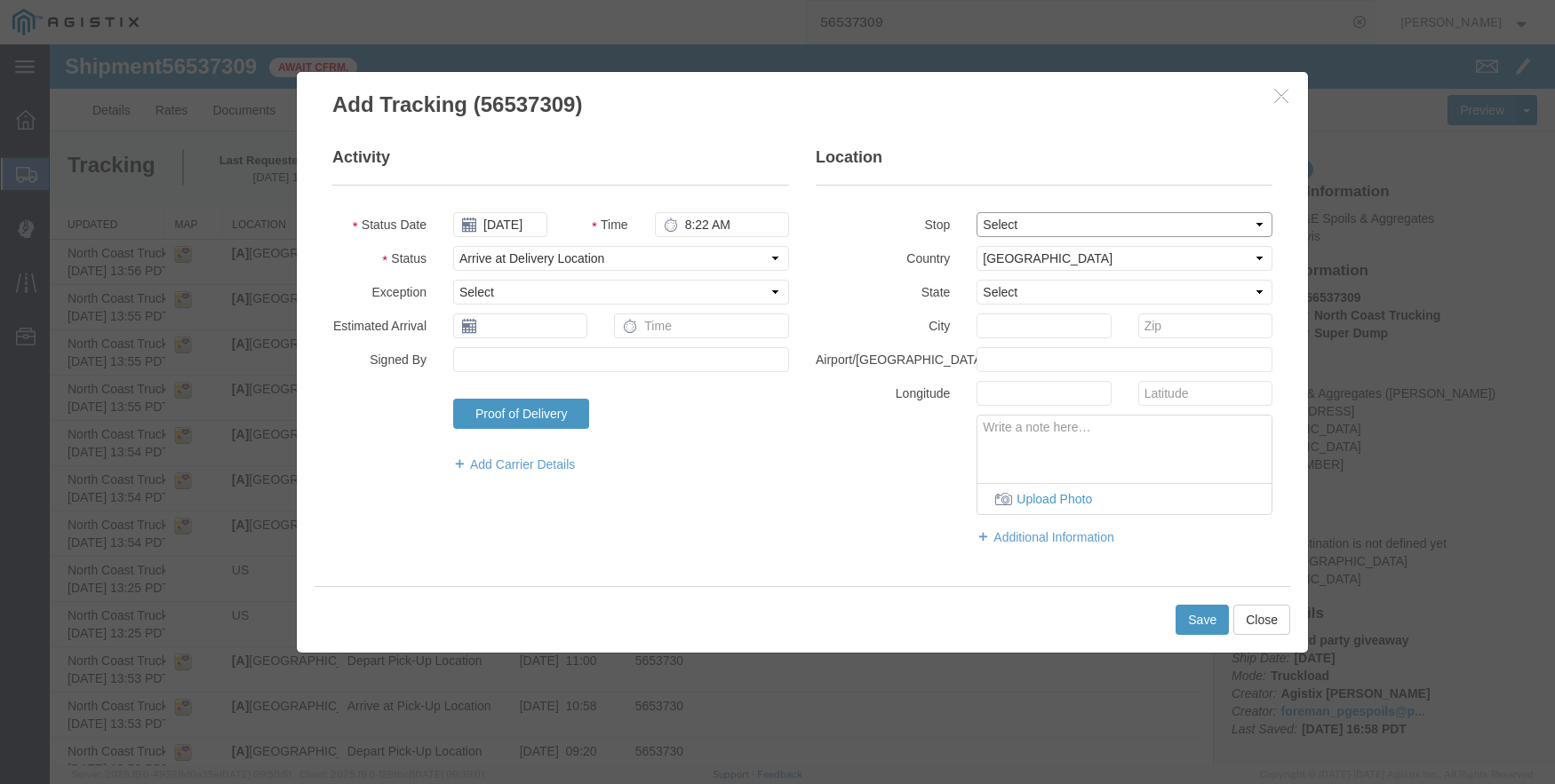
click at [976, 212] on select "Select From: [STREET_ADDRESS] Stop 2: [STREET_ADDRESS][PERSON_NAME] To: The Fin…" at bounding box center [1124, 225] width 296 height 25
select select "CA"
type input "Sanger"
click at [1189, 613] on button "Save" at bounding box center [1201, 620] width 53 height 30
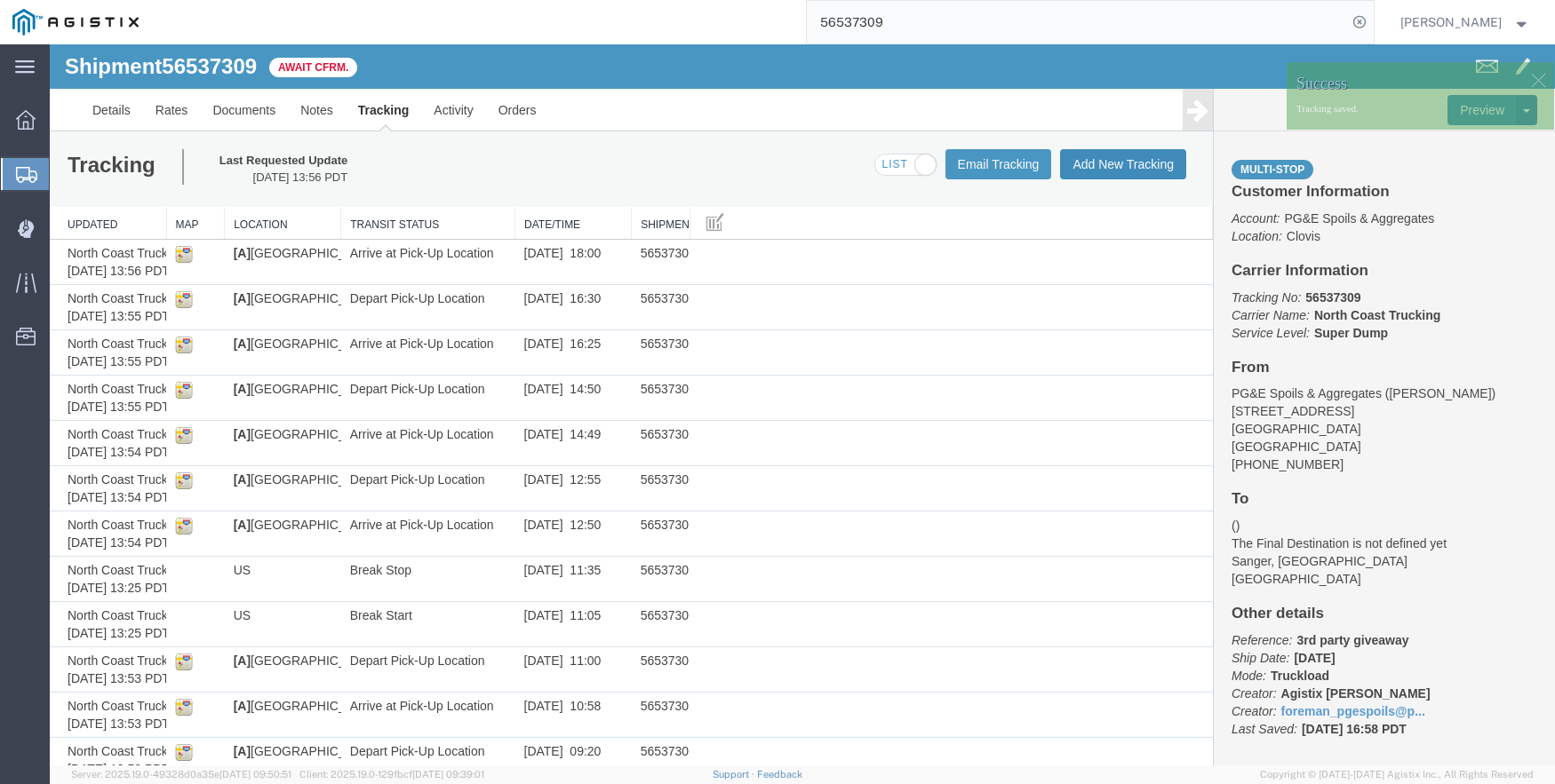
click at [1113, 161] on button "Add New Tracking" at bounding box center [1123, 163] width 126 height 30
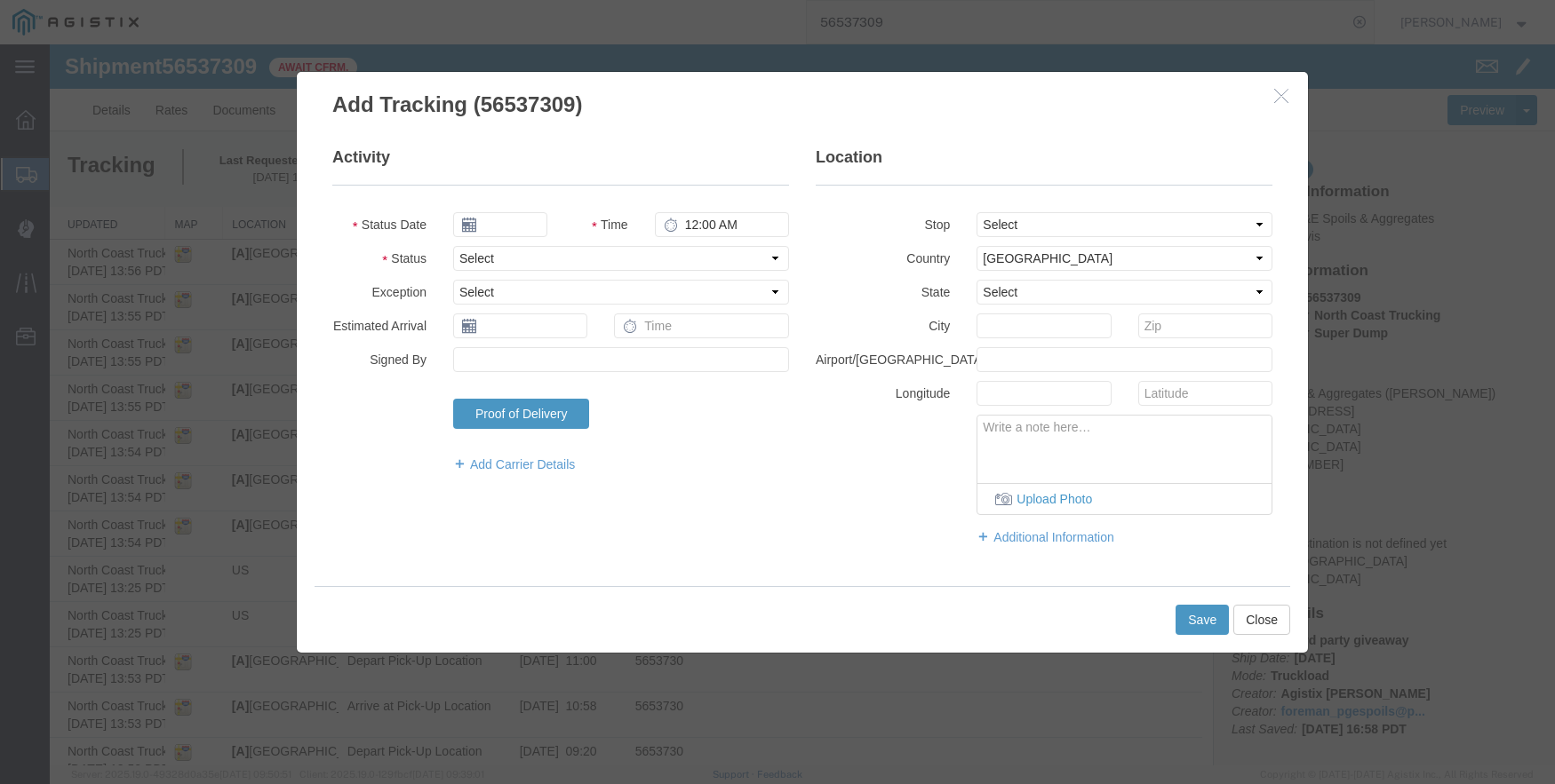
type input "09/17/2025"
type input "4:00 PM"
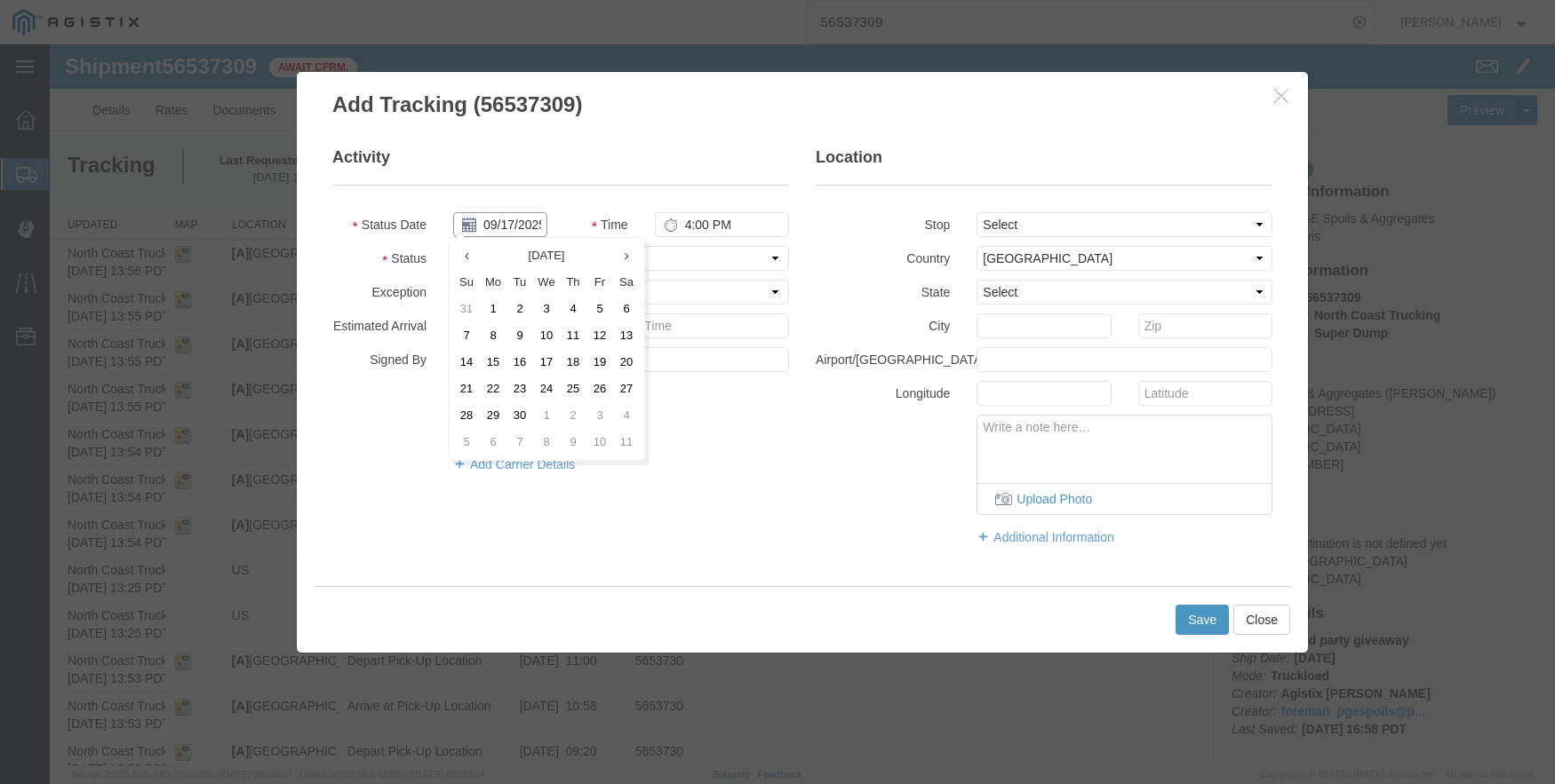
click at [503, 225] on input "09/17/2025" at bounding box center [500, 225] width 94 height 25
click at [472, 253] on th at bounding box center [466, 256] width 27 height 27
click at [549, 387] on td "20" at bounding box center [547, 389] width 27 height 27
type input "[DATE]"
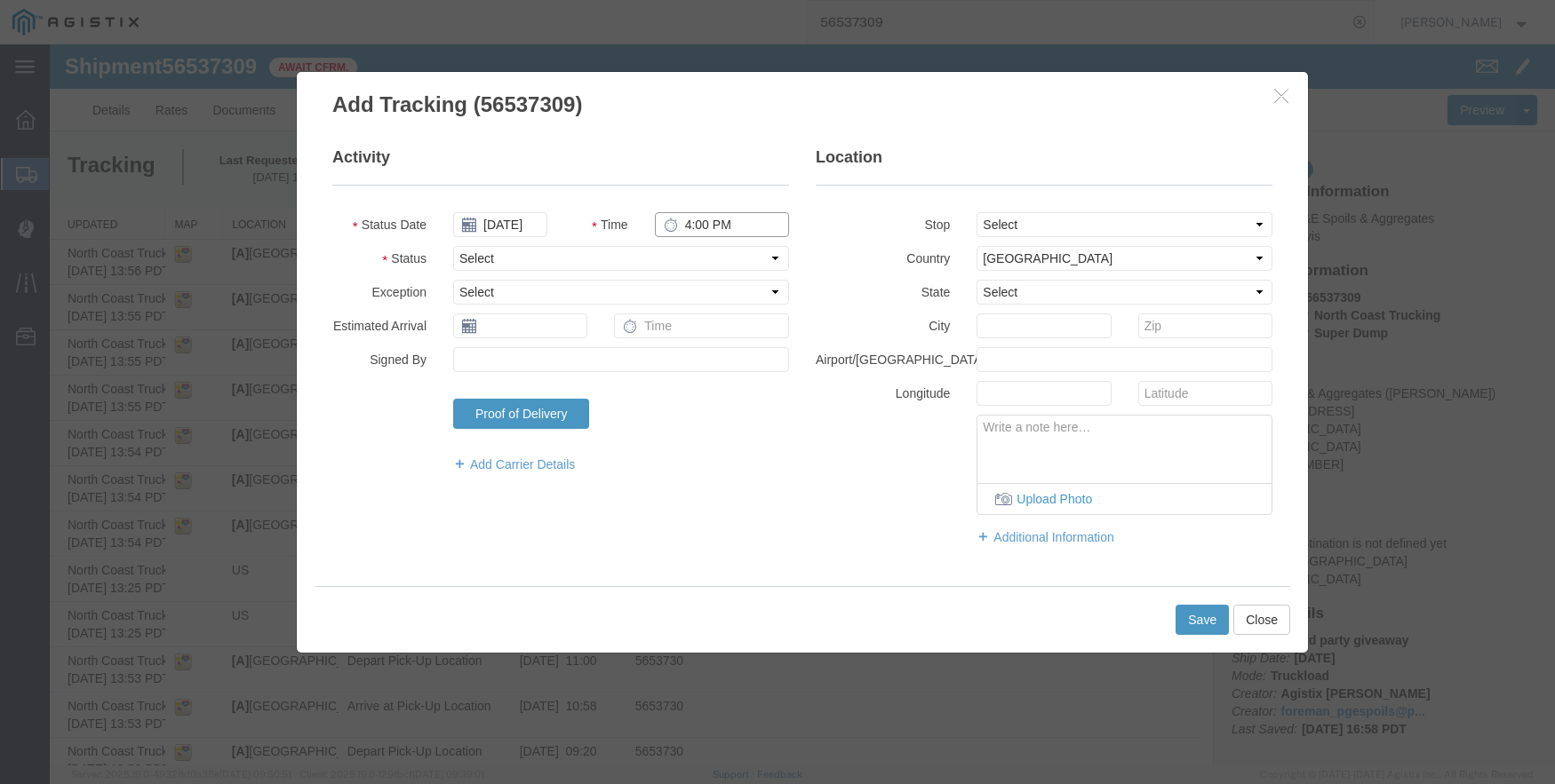
click at [689, 227] on input "4:00 PM" at bounding box center [722, 225] width 135 height 25
type input "8:30 AM"
select select "DPTDLVLOC"
click at [1070, 227] on select "Select From: [STREET_ADDRESS] Stop 2: [STREET_ADDRESS][PERSON_NAME] To: The Fin…" at bounding box center [1124, 225] width 296 height 25
select select "{"pickupDeliveryInfoId": "122363880","pickupOrDelivery": "D","stopNum": "2","lo…"
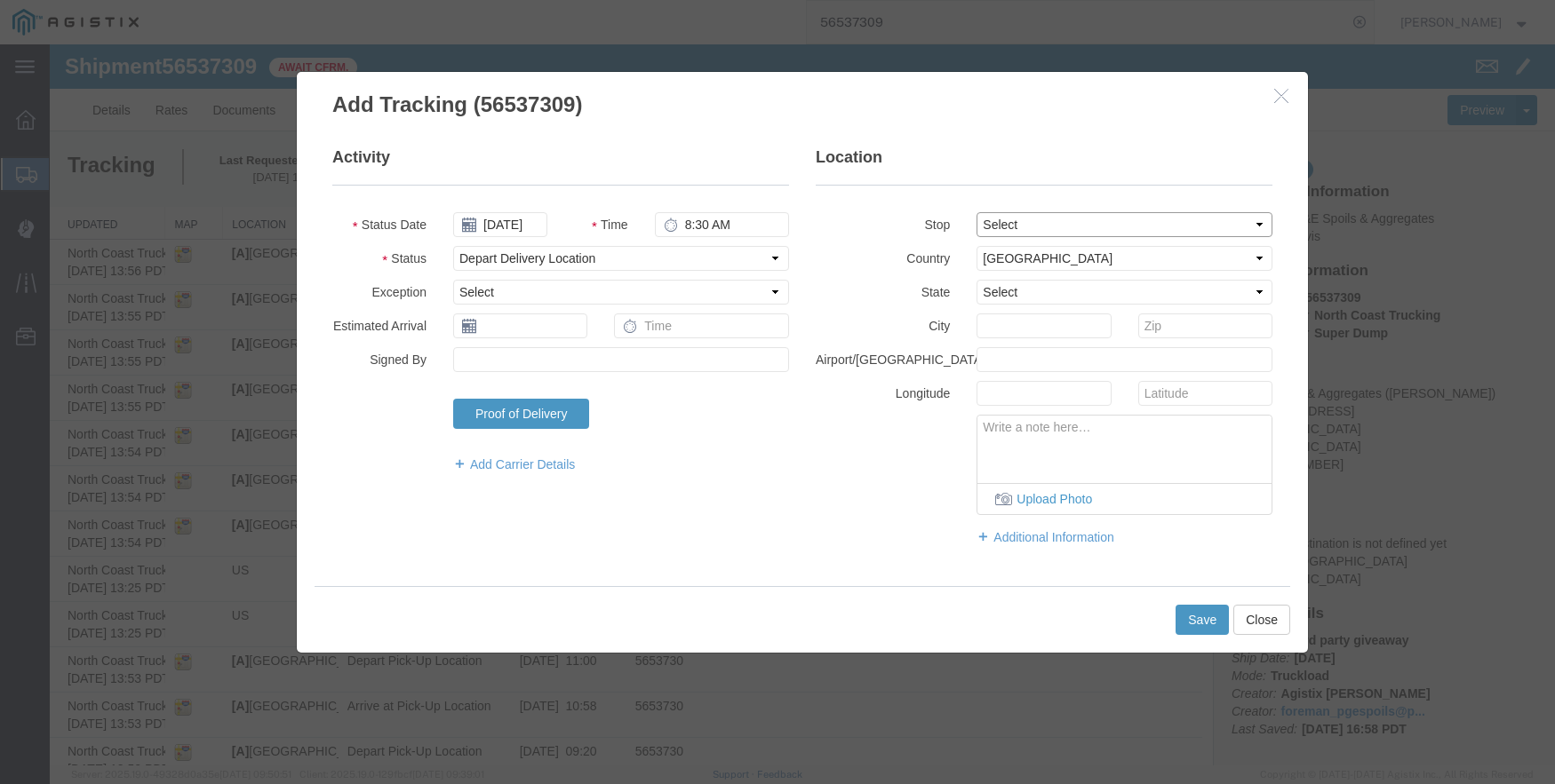
click at [976, 212] on select "Select From: [STREET_ADDRESS] Stop 2: [STREET_ADDRESS][PERSON_NAME] To: The Fin…" at bounding box center [1124, 225] width 296 height 25
select select "CA"
type input "Sanger"
click at [1209, 614] on button "Save" at bounding box center [1201, 620] width 53 height 30
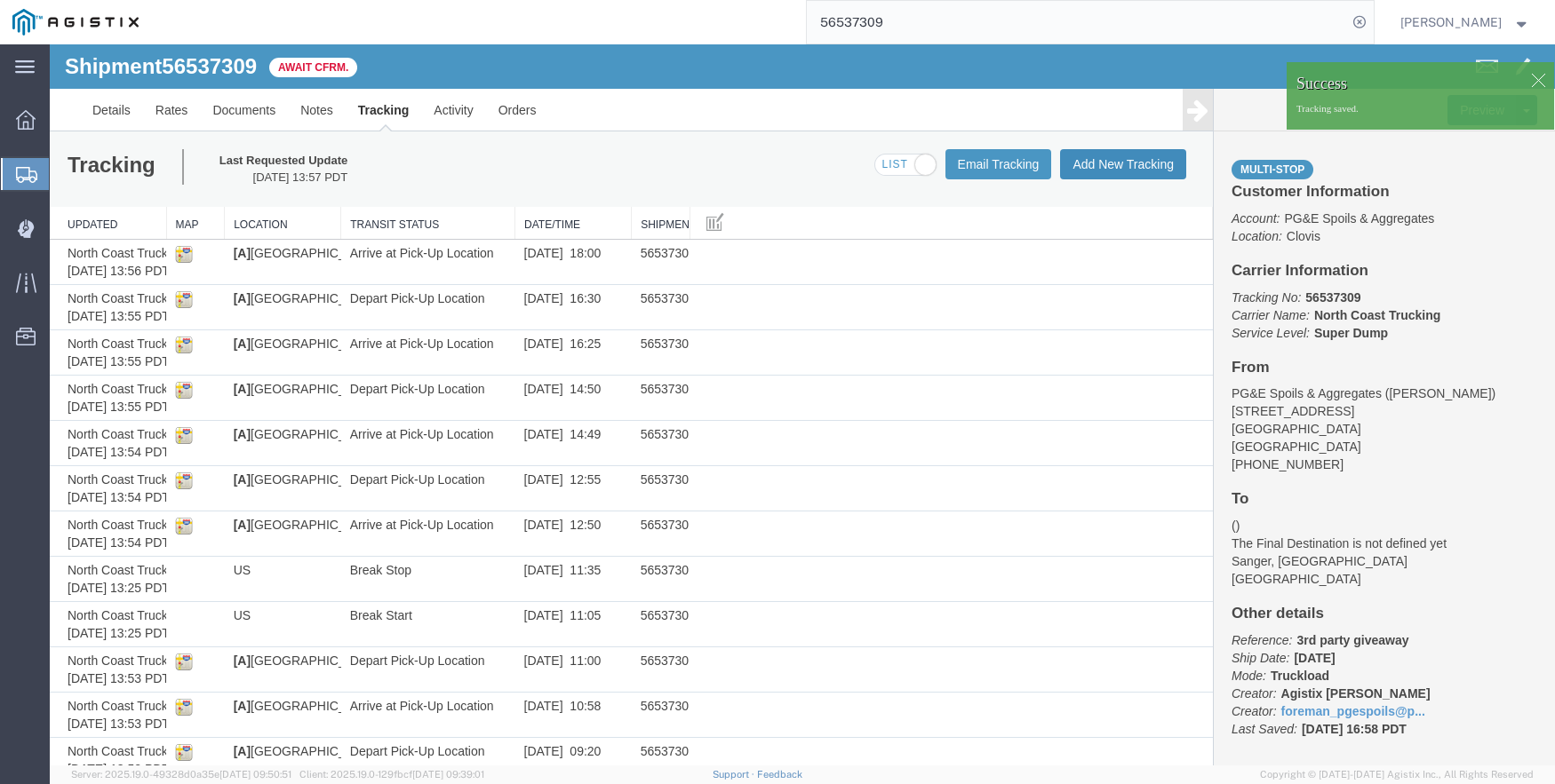
click at [1111, 169] on button "Add New Tracking" at bounding box center [1123, 163] width 126 height 30
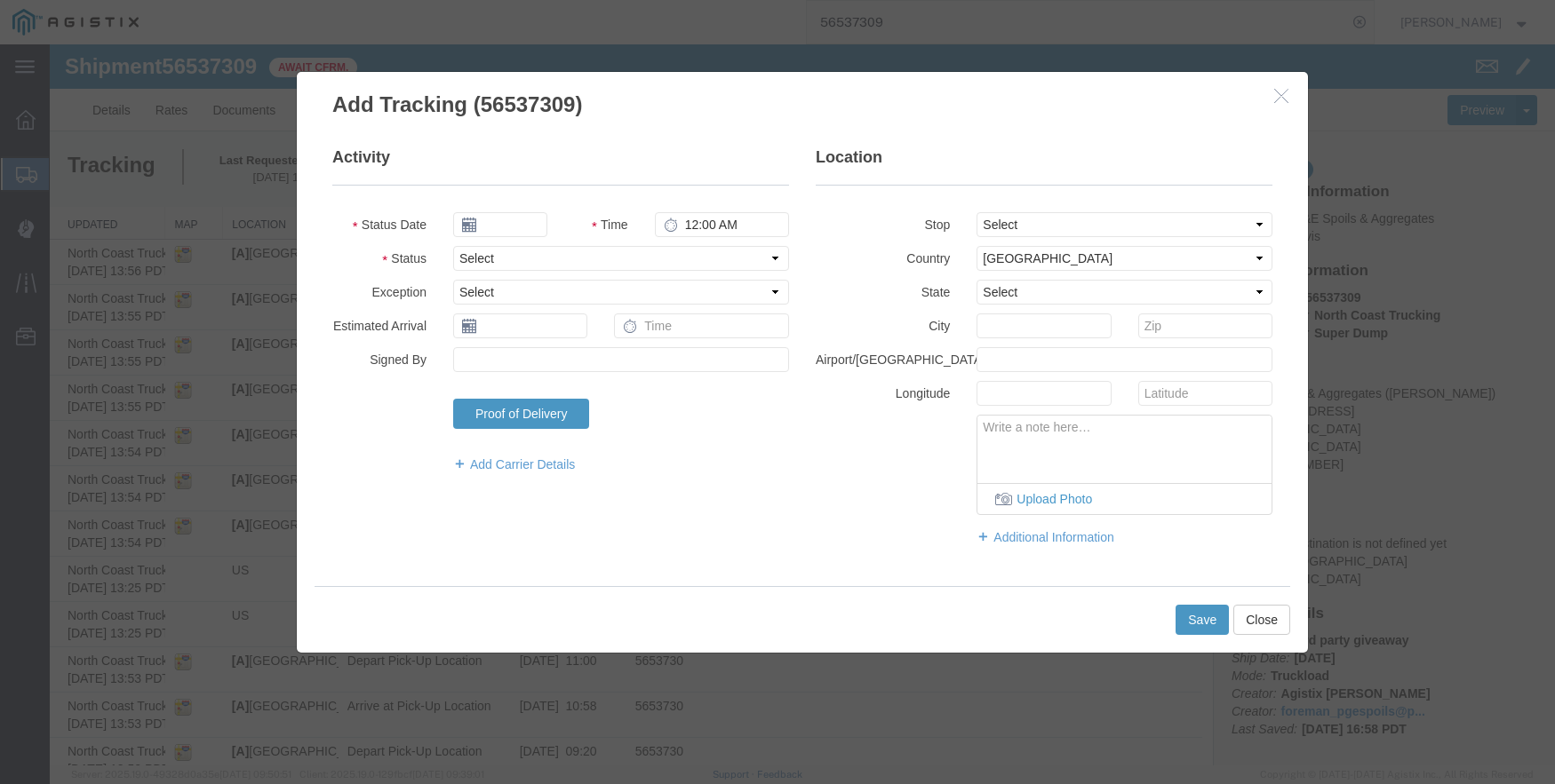
type input "09/17/2025"
type input "4:00 PM"
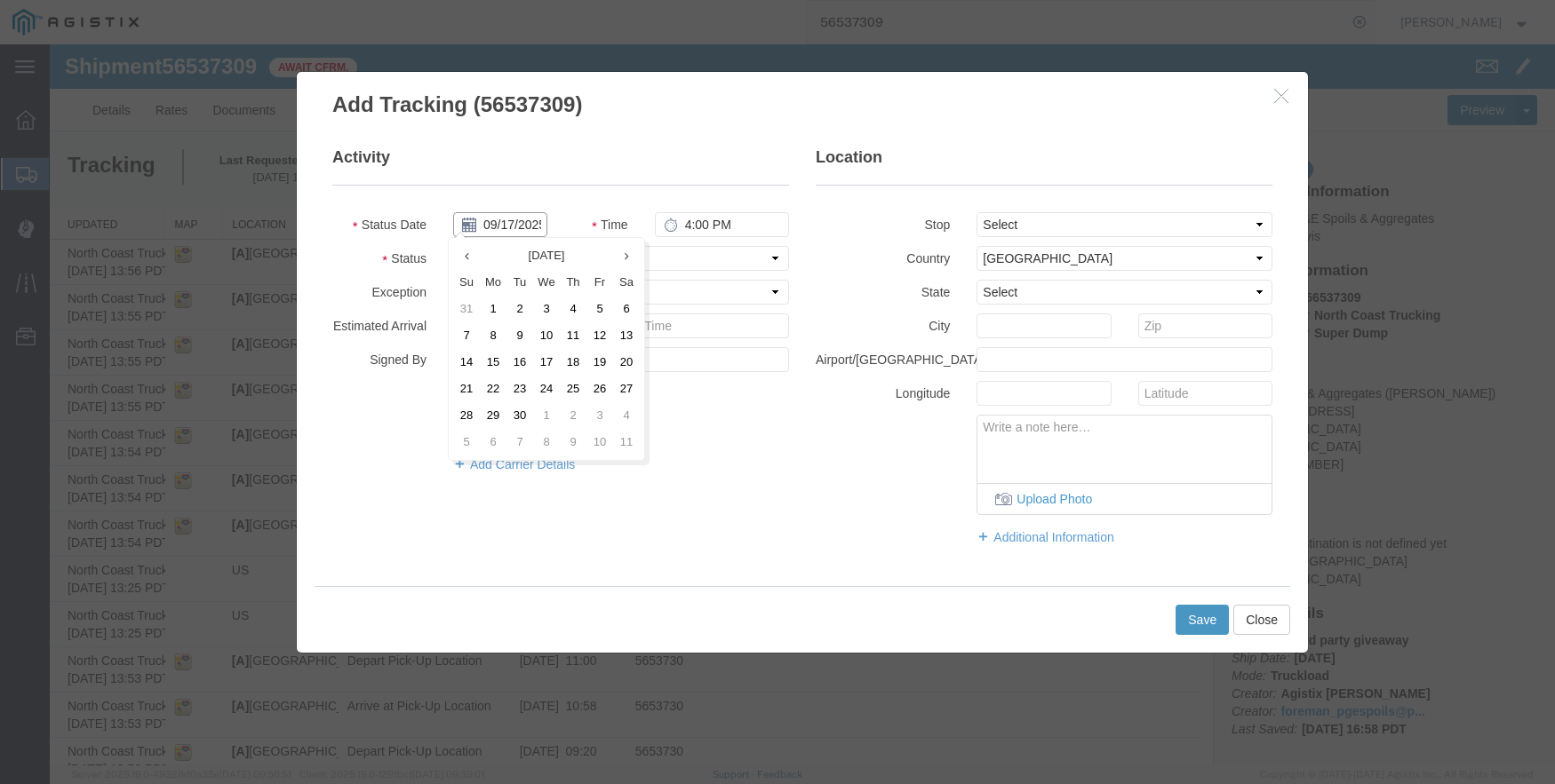
click at [510, 218] on input "09/17/2025" at bounding box center [500, 225] width 94 height 25
click at [465, 257] on icon at bounding box center [466, 257] width 5 height 12
click at [546, 382] on td "20" at bounding box center [547, 389] width 27 height 27
type input "[DATE]"
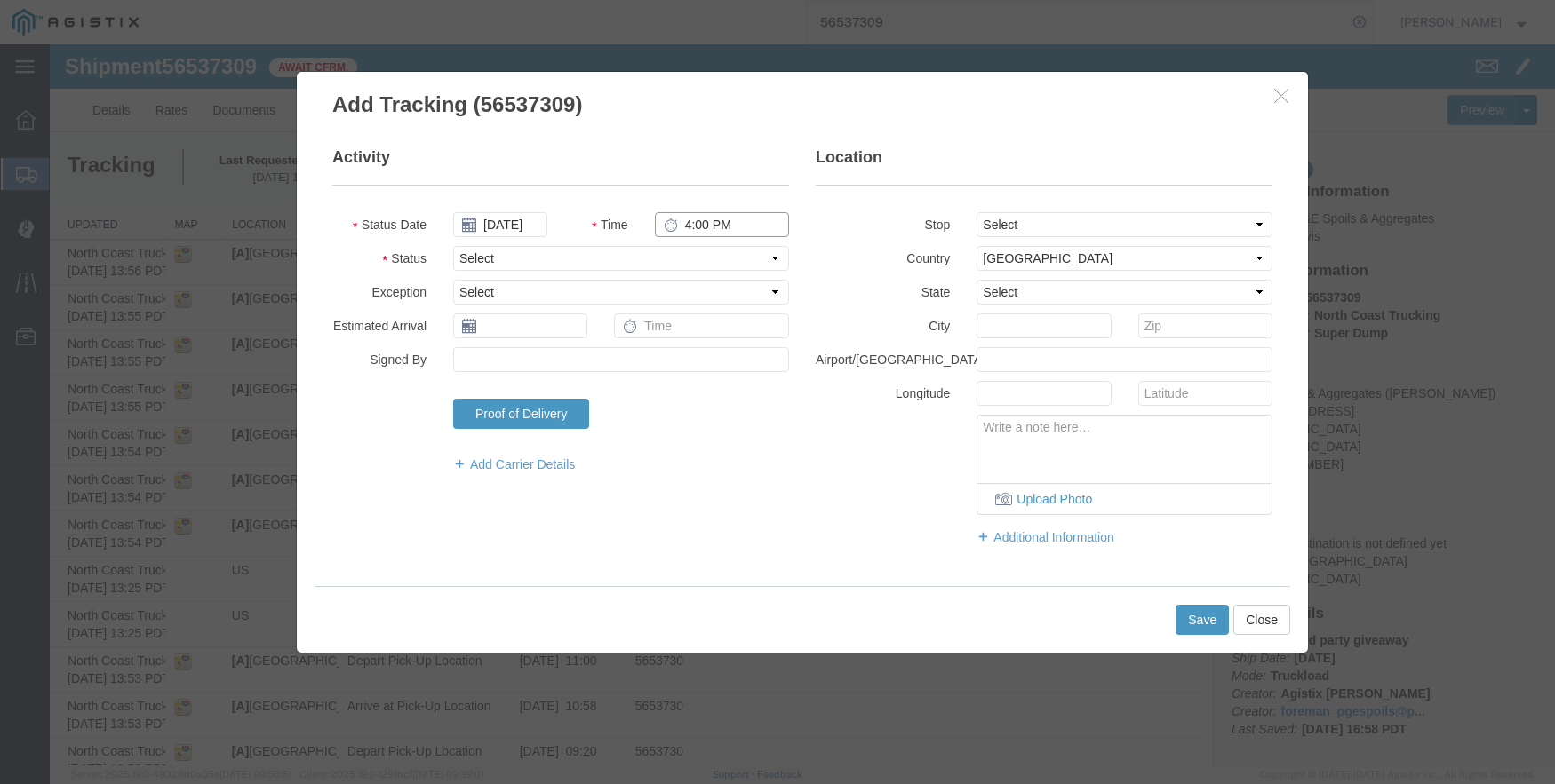
click at [676, 216] on input "4:00 PM" at bounding box center [722, 225] width 135 height 25
type input "10:13 AM"
click at [985, 222] on select "Select From: [STREET_ADDRESS] Stop 2: [STREET_ADDRESS][PERSON_NAME] To: The Fin…" at bounding box center [1124, 225] width 296 height 25
click at [976, 212] on select "Select From: [STREET_ADDRESS] Stop 2: [STREET_ADDRESS][PERSON_NAME] To: The Fin…" at bounding box center [1124, 225] width 296 height 25
click at [1186, 616] on button "Save" at bounding box center [1201, 620] width 53 height 30
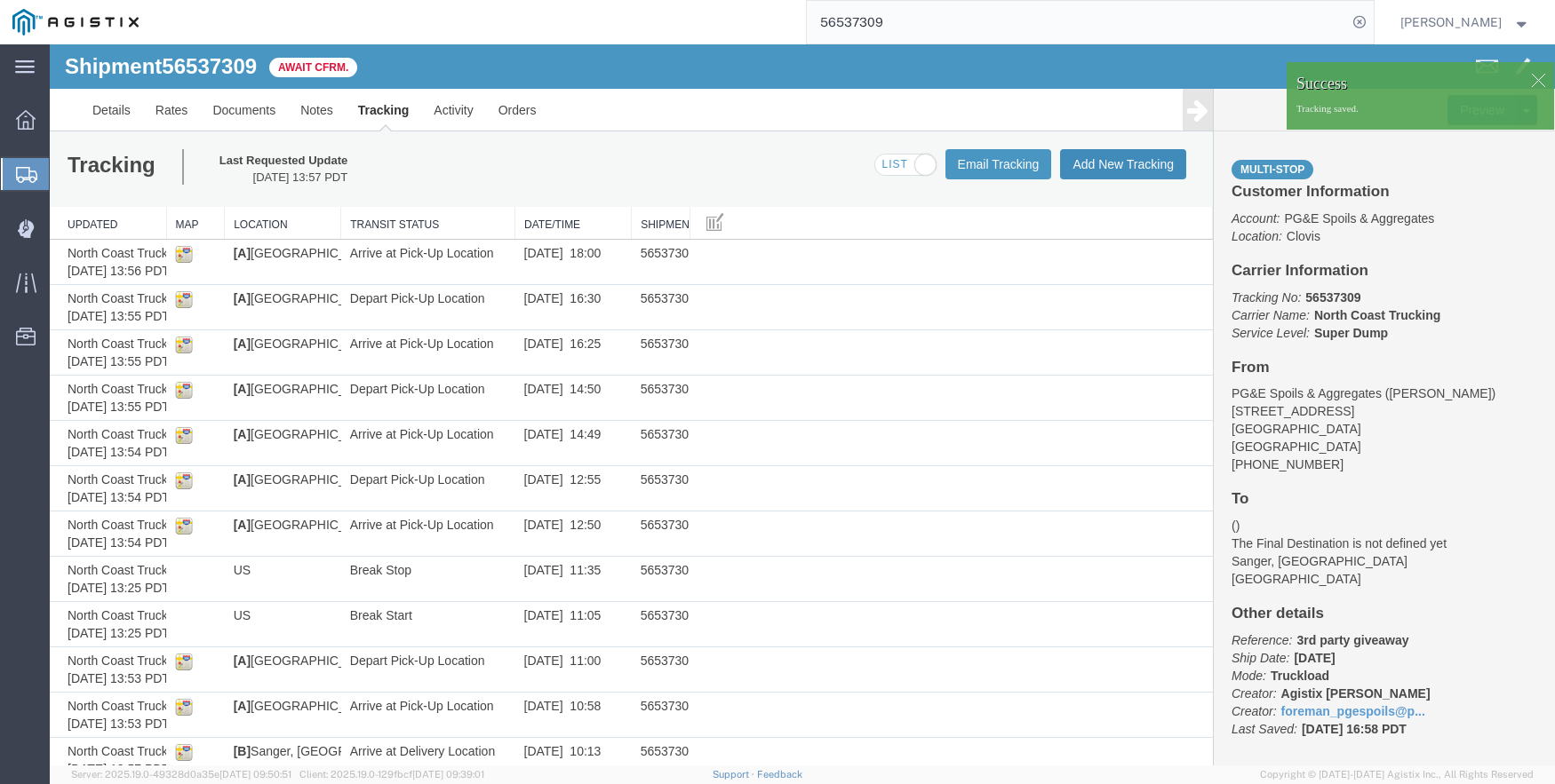
click at [1121, 166] on button "Add New Tracking" at bounding box center [1123, 163] width 126 height 30
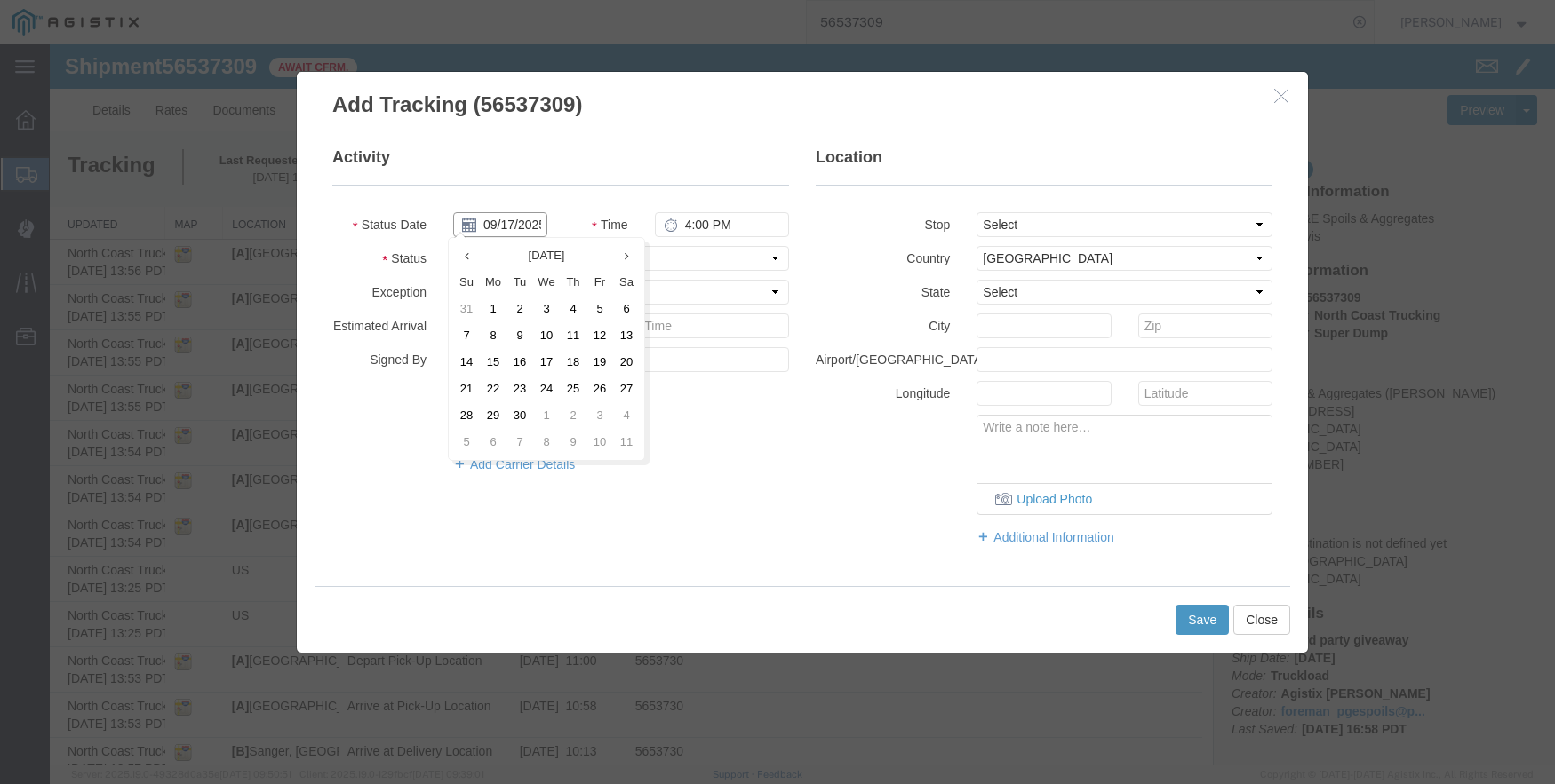
click at [509, 219] on input "09/17/2025" at bounding box center [500, 225] width 94 height 25
click at [464, 247] on th at bounding box center [466, 256] width 27 height 27
click at [547, 386] on td "20" at bounding box center [547, 389] width 27 height 27
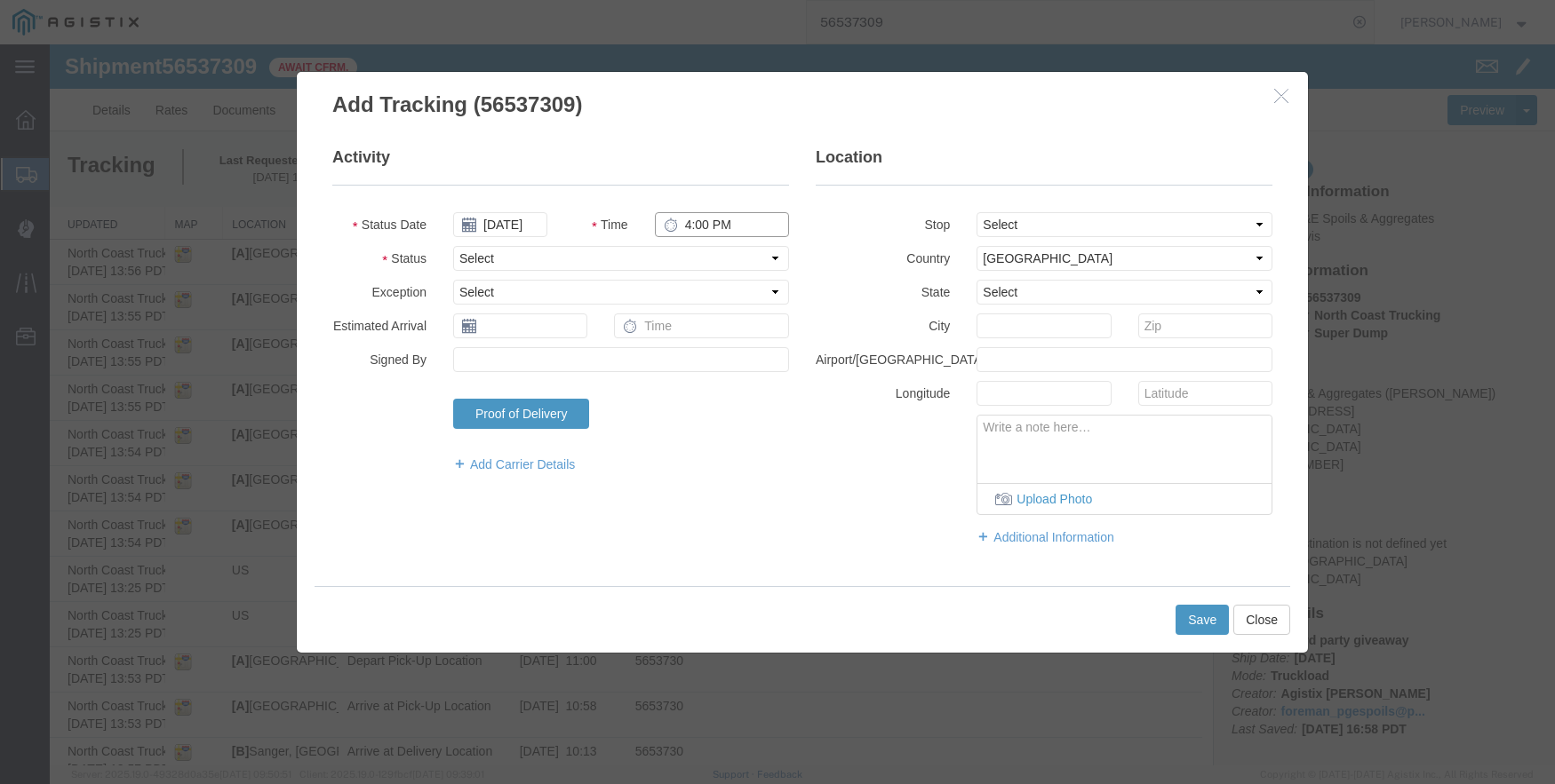
click at [692, 220] on input "4:00 PM" at bounding box center [722, 225] width 135 height 25
click at [1117, 216] on select "Select From: [STREET_ADDRESS] Stop 2: [STREET_ADDRESS][PERSON_NAME] To: The Fin…" at bounding box center [1124, 225] width 296 height 25
click at [976, 212] on select "Select From: [STREET_ADDRESS] Stop 2: [STREET_ADDRESS][PERSON_NAME] To: The Fin…" at bounding box center [1124, 225] width 296 height 25
click at [1205, 627] on button "Save" at bounding box center [1201, 620] width 53 height 30
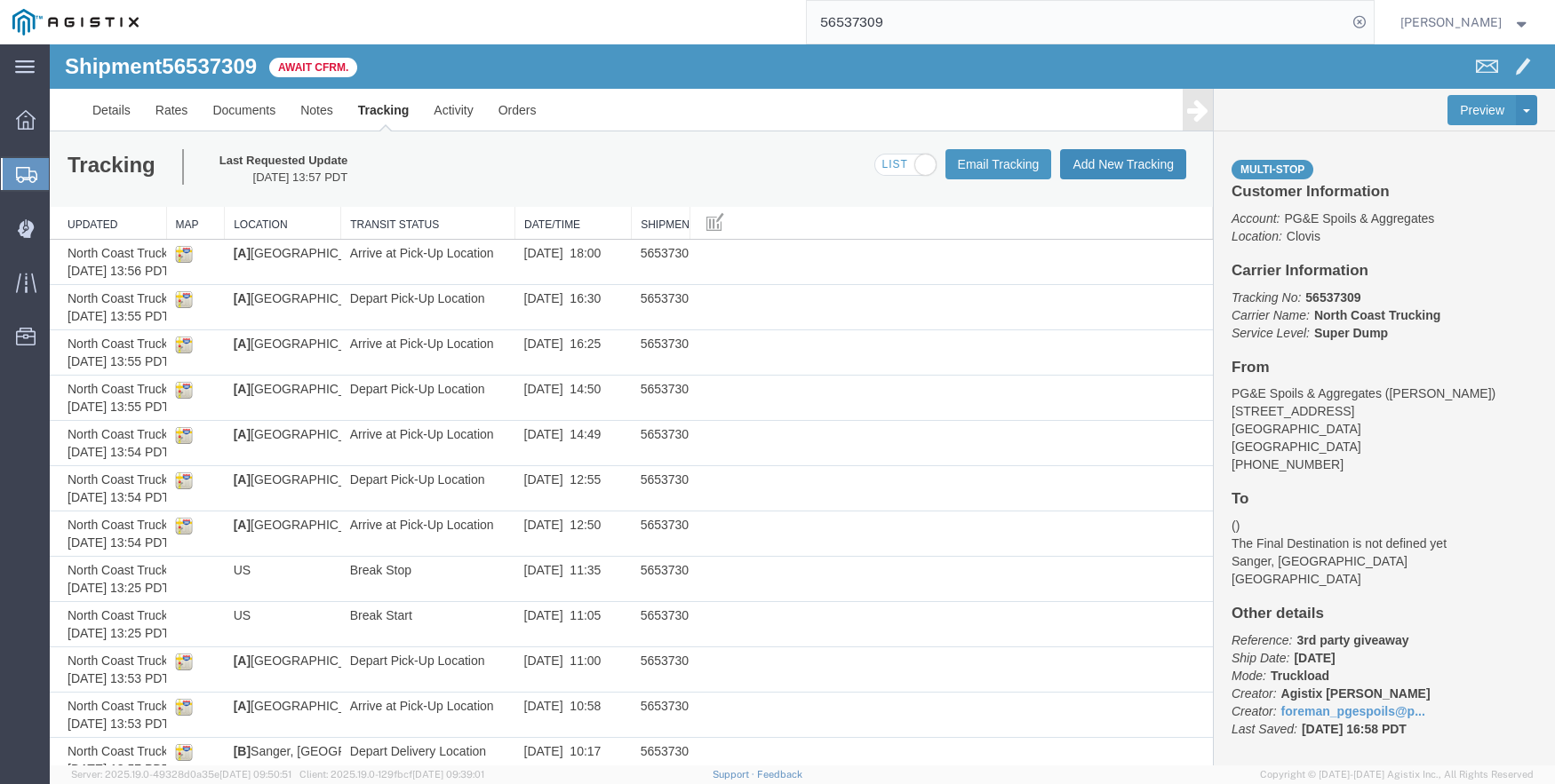
click at [1110, 166] on button "Add New Tracking" at bounding box center [1123, 163] width 126 height 30
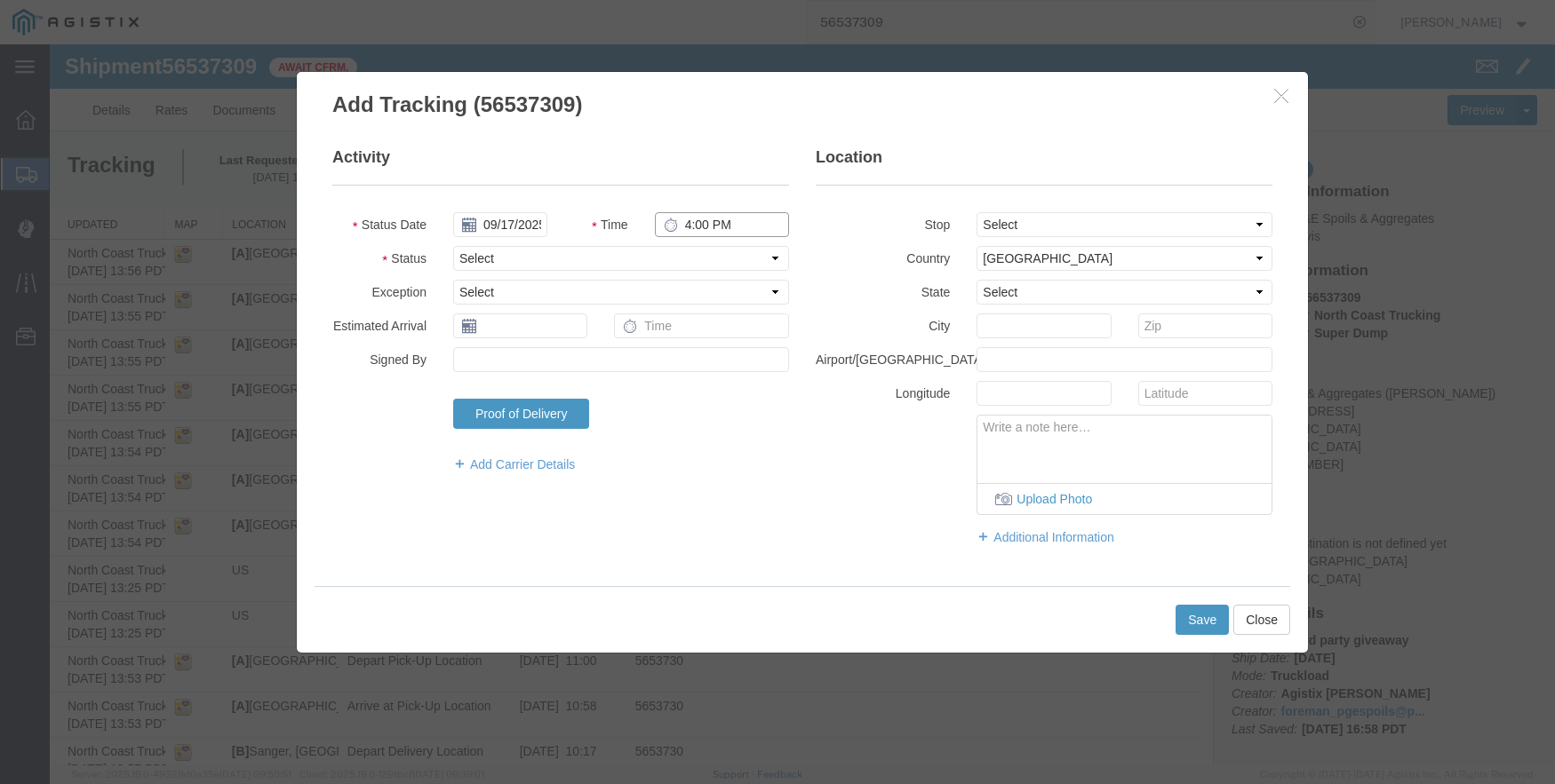
click at [688, 219] on input "4:00 PM" at bounding box center [722, 225] width 135 height 25
click at [536, 216] on input "09/17/2025" at bounding box center [500, 225] width 94 height 25
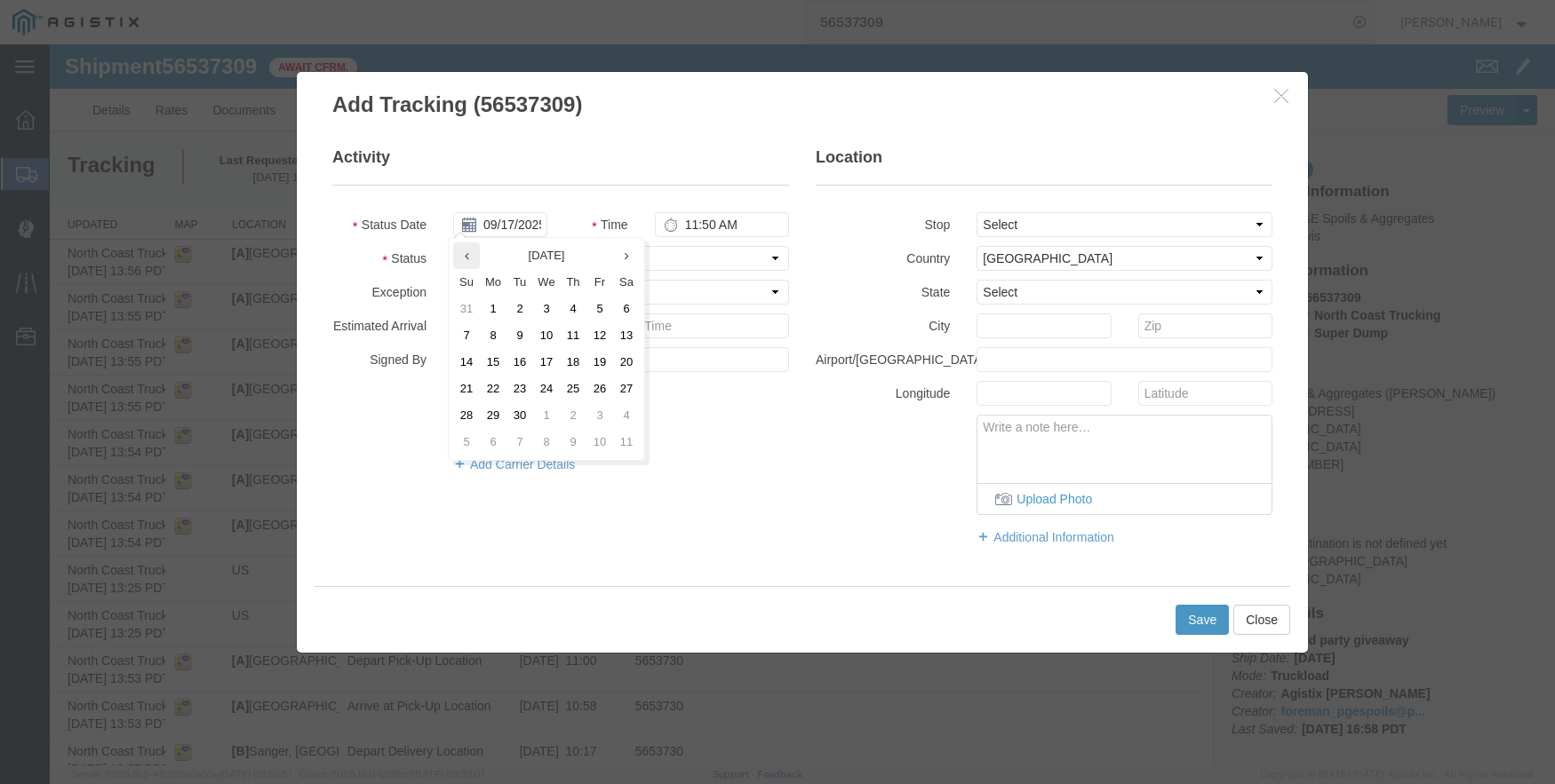
click at [479, 255] on th at bounding box center [466, 256] width 27 height 27
click at [547, 381] on td "20" at bounding box center [547, 389] width 27 height 27
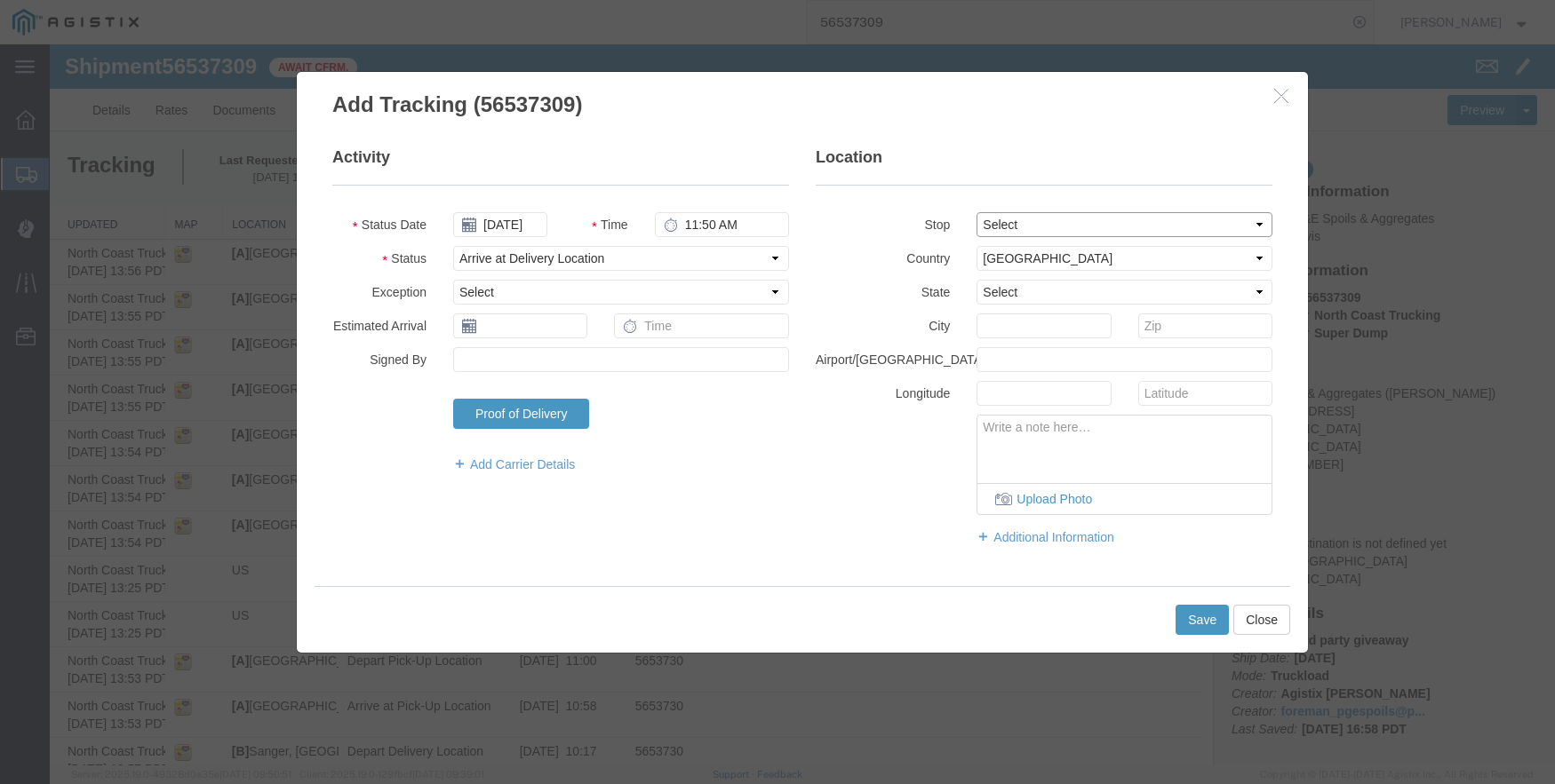
click at [1000, 220] on select "Select From: [STREET_ADDRESS] Stop 2: [STREET_ADDRESS][PERSON_NAME] To: The Fin…" at bounding box center [1124, 225] width 296 height 25
click at [976, 212] on select "Select From: [STREET_ADDRESS] Stop 2: [STREET_ADDRESS][PERSON_NAME] To: The Fin…" at bounding box center [1124, 225] width 296 height 25
click at [1194, 619] on button "Save" at bounding box center [1201, 620] width 53 height 30
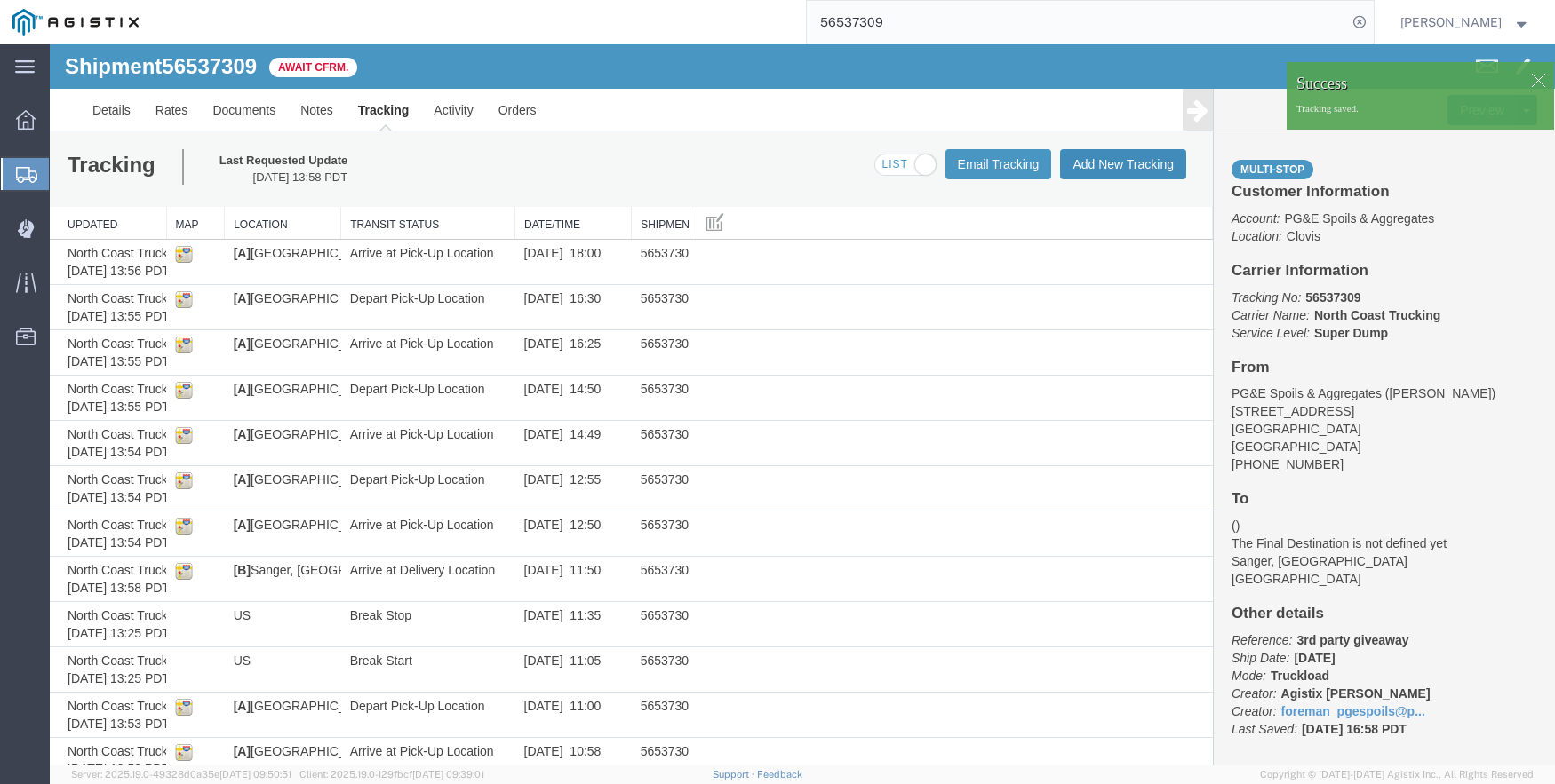
click at [1110, 157] on button "Add New Tracking" at bounding box center [1123, 163] width 126 height 30
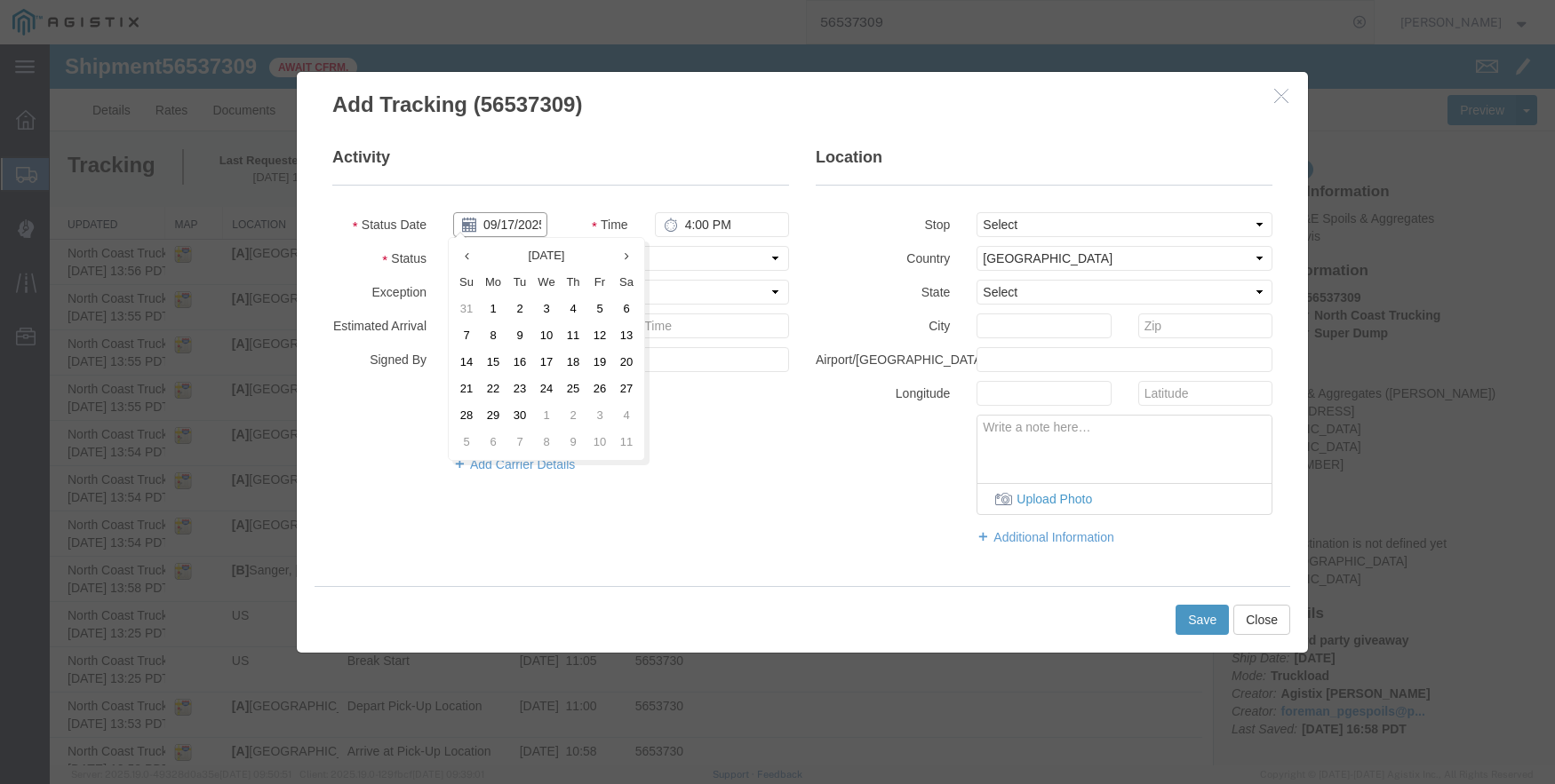
click at [517, 217] on input "09/17/2025" at bounding box center [500, 225] width 94 height 25
click at [467, 253] on icon at bounding box center [466, 257] width 5 height 12
click at [539, 384] on td "20" at bounding box center [547, 389] width 27 height 27
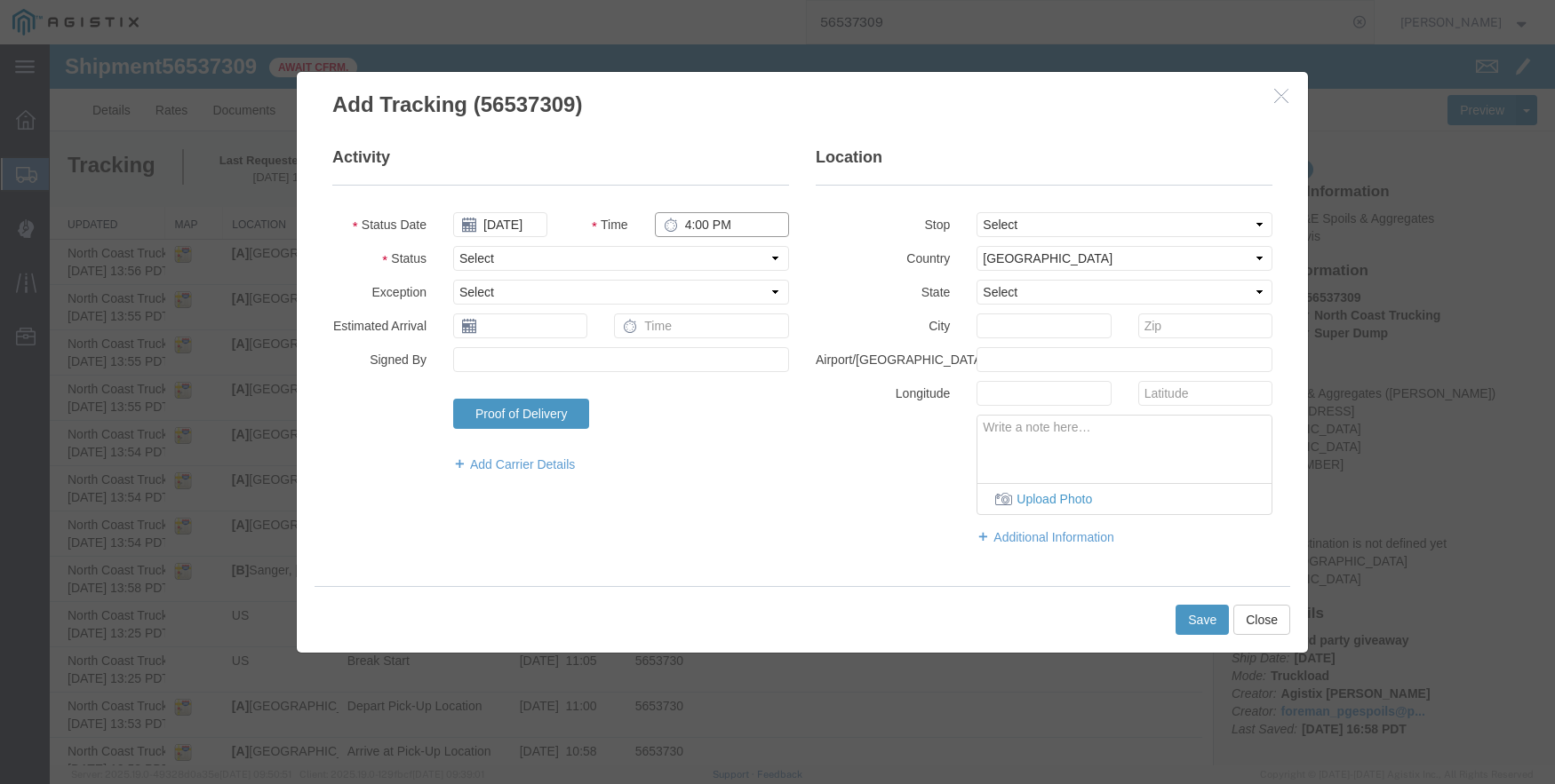
click at [680, 221] on input "4:00 PM" at bounding box center [722, 225] width 135 height 25
click at [1080, 212] on select "Select From: [STREET_ADDRESS] Stop 2: [STREET_ADDRESS][PERSON_NAME] To: The Fin…" at bounding box center [1124, 225] width 296 height 25
click at [976, 212] on select "Select From: [STREET_ADDRESS] Stop 2: [STREET_ADDRESS][PERSON_NAME] To: The Fin…" at bounding box center [1124, 225] width 296 height 25
click at [1203, 618] on button "Save" at bounding box center [1201, 620] width 53 height 30
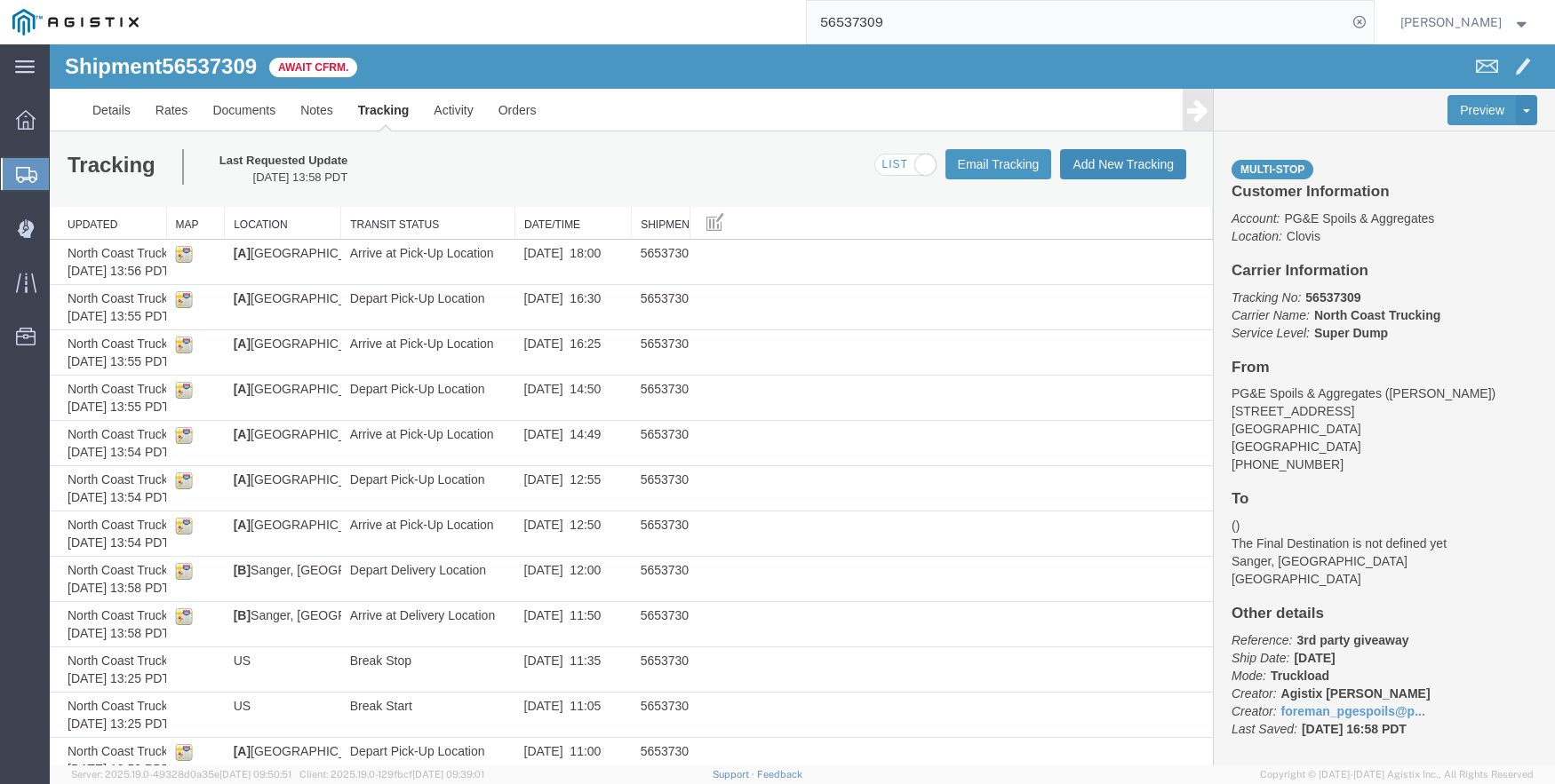
click at [1102, 159] on button "Add New Tracking" at bounding box center [1123, 163] width 126 height 30
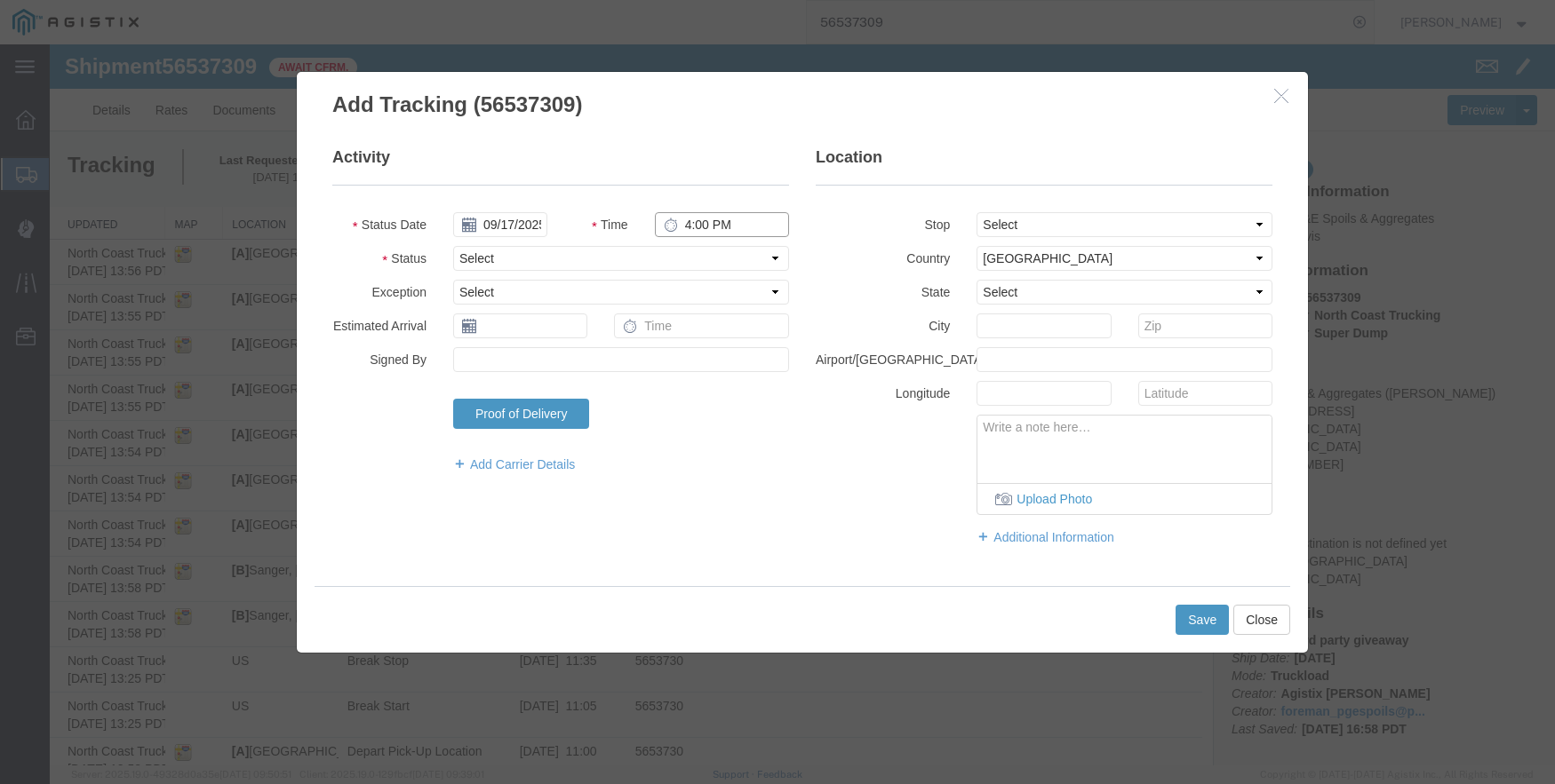
click at [691, 218] on input "4:00 PM" at bounding box center [722, 225] width 135 height 25
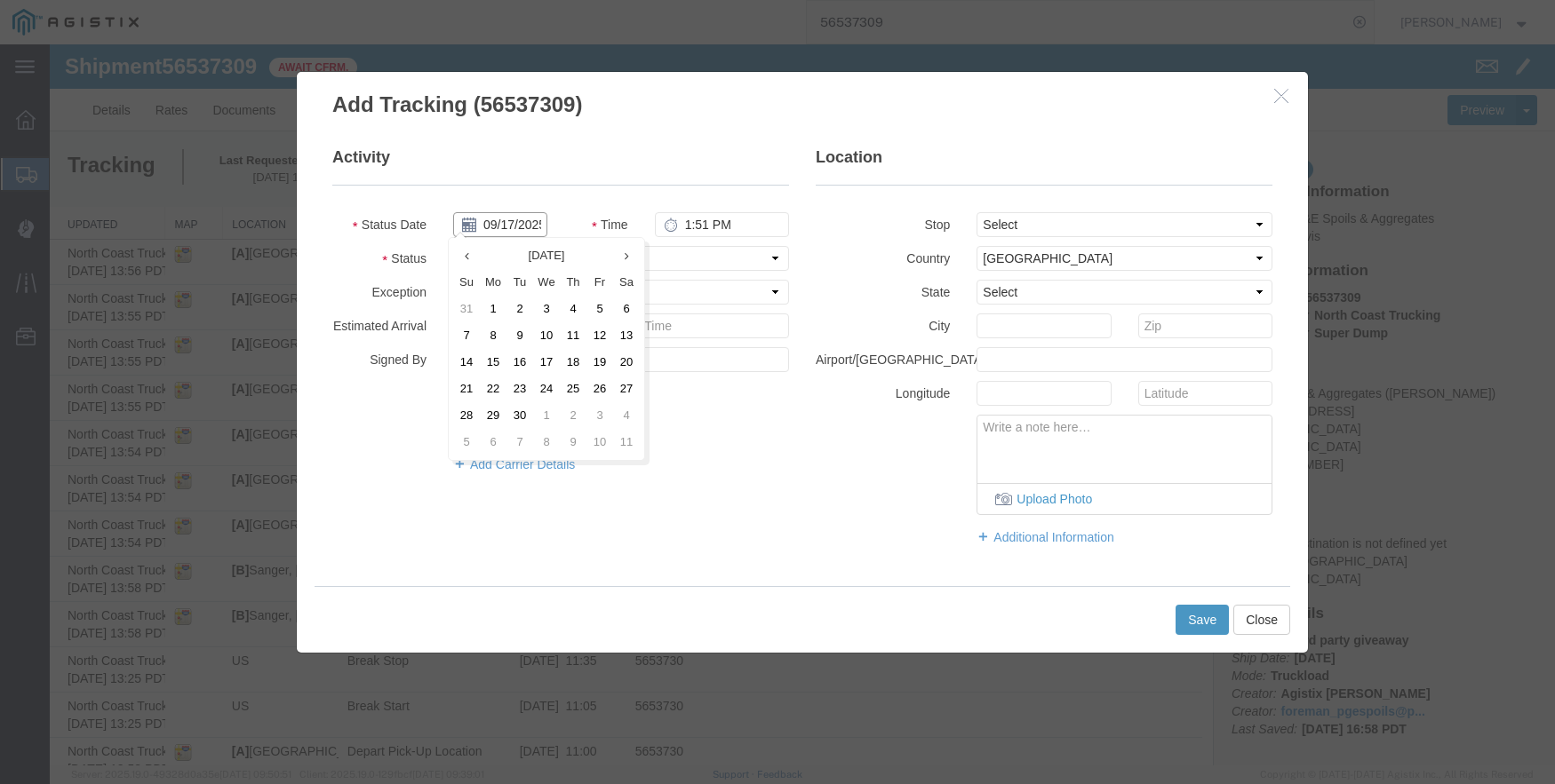
click at [522, 222] on input "09/17/2025" at bounding box center [500, 225] width 94 height 25
click at [468, 251] on icon at bounding box center [466, 257] width 5 height 12
drag, startPoint x: 545, startPoint y: 384, endPoint x: 613, endPoint y: 361, distance: 71.8
click at [546, 384] on td "20" at bounding box center [547, 389] width 27 height 27
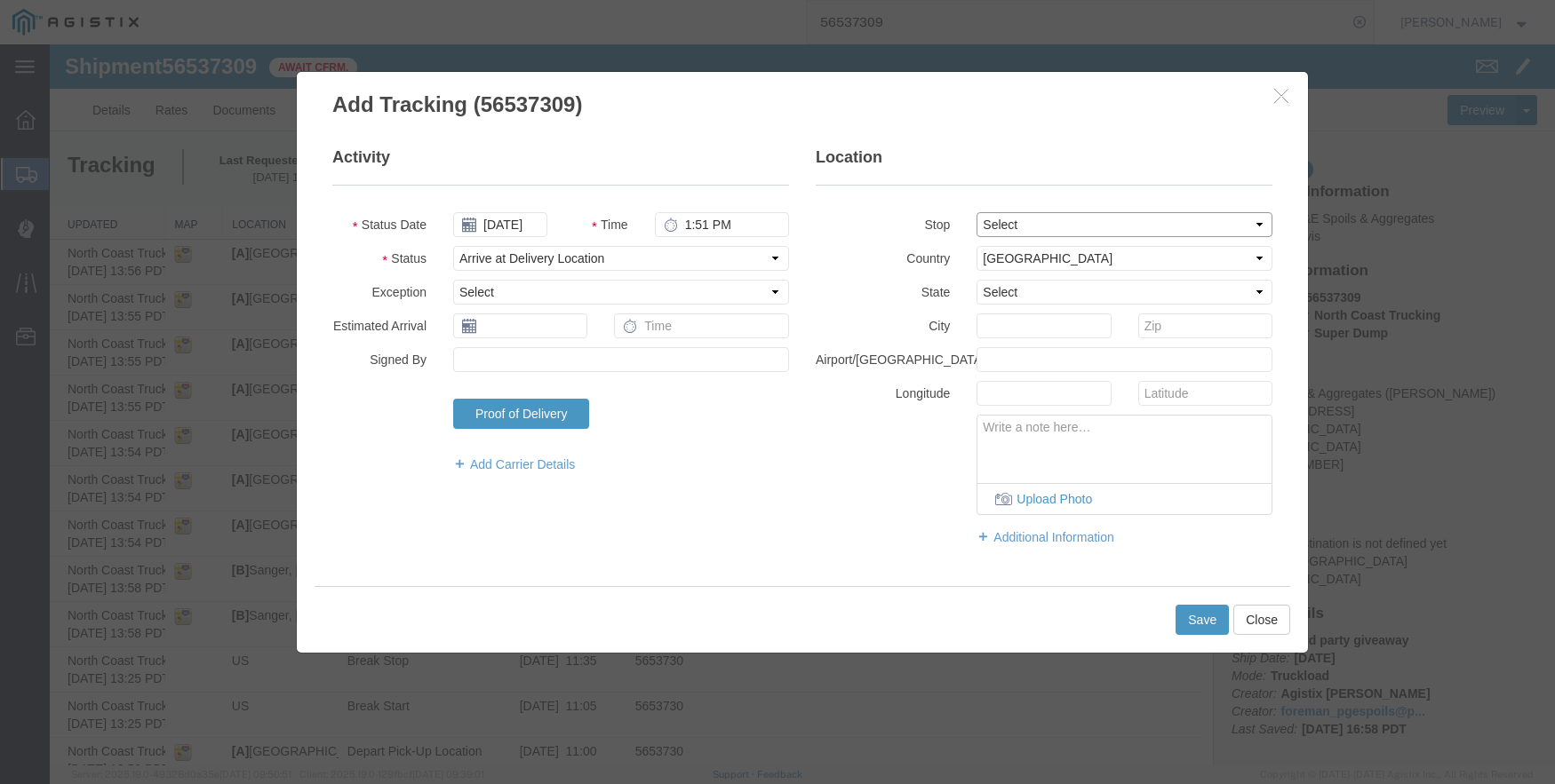
click at [1009, 229] on select "Select From: [STREET_ADDRESS] Stop 2: [STREET_ADDRESS][PERSON_NAME] To: The Fin…" at bounding box center [1124, 225] width 296 height 25
click at [976, 212] on select "Select From: [STREET_ADDRESS] Stop 2: [STREET_ADDRESS][PERSON_NAME] To: The Fin…" at bounding box center [1124, 225] width 296 height 25
click at [1190, 613] on button "Save" at bounding box center [1201, 620] width 53 height 30
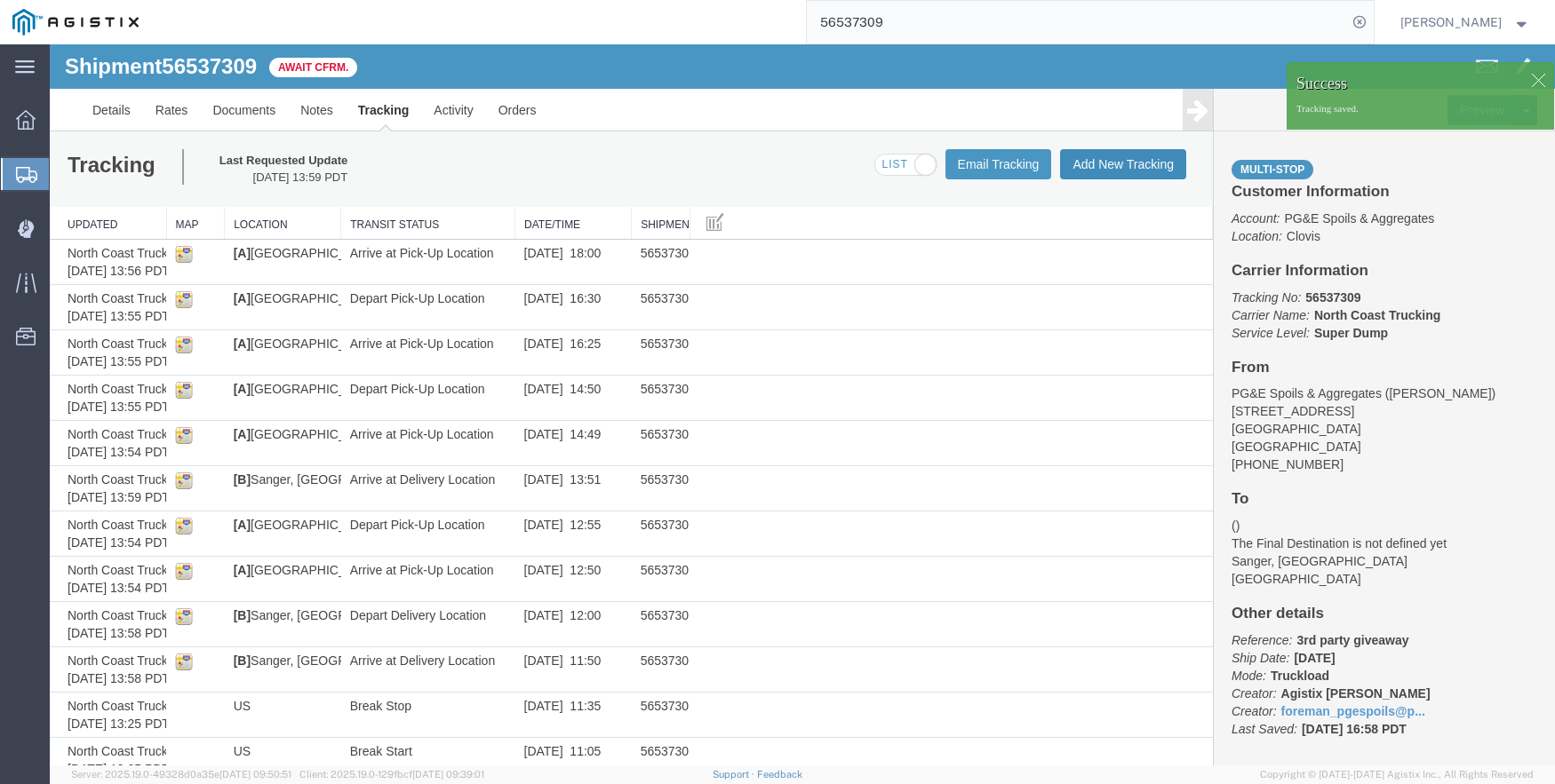
click at [1089, 161] on button "Add New Tracking" at bounding box center [1123, 163] width 126 height 30
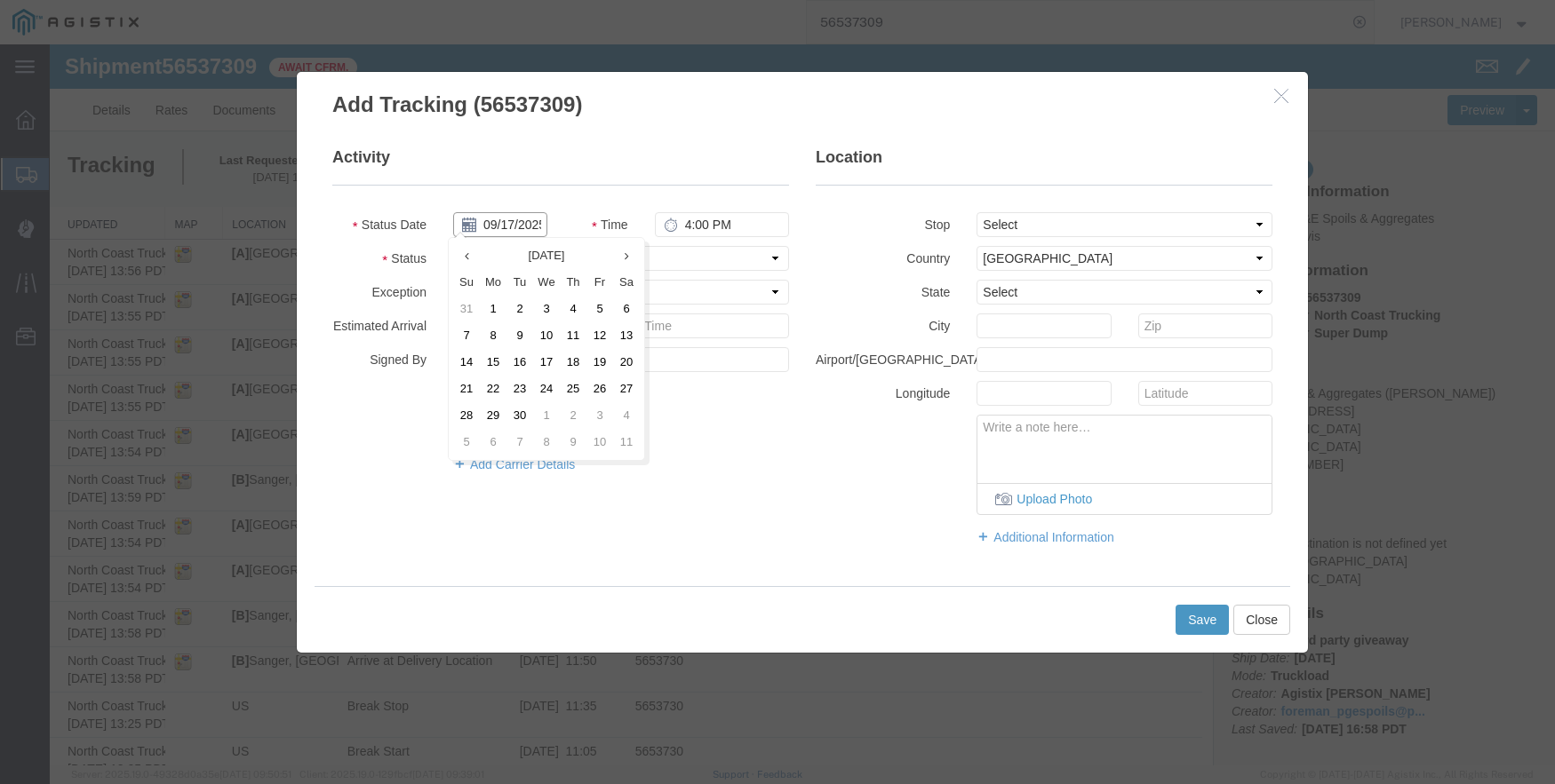
click at [500, 220] on input "09/17/2025" at bounding box center [500, 225] width 94 height 25
click at [464, 258] on icon at bounding box center [466, 257] width 5 height 12
click at [544, 385] on td "20" at bounding box center [547, 389] width 27 height 27
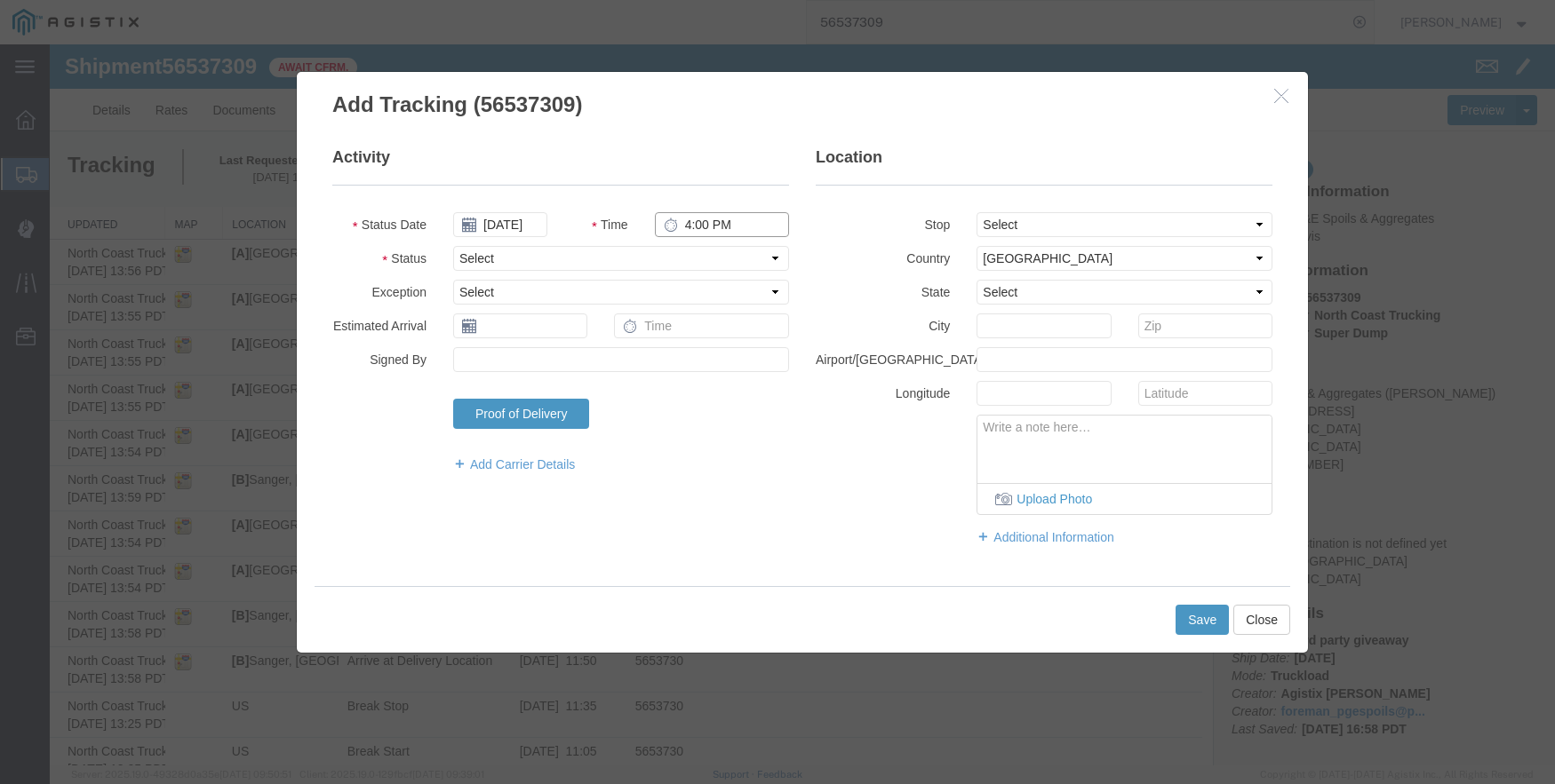
click at [688, 230] on input "4:00 PM" at bounding box center [722, 225] width 135 height 25
click at [1029, 223] on select "Select From: [STREET_ADDRESS] Stop 2: [STREET_ADDRESS][PERSON_NAME] To: The Fin…" at bounding box center [1124, 225] width 296 height 25
click at [976, 212] on select "Select From: [STREET_ADDRESS] Stop 2: [STREET_ADDRESS][PERSON_NAME] To: The Fin…" at bounding box center [1124, 225] width 296 height 25
click at [1200, 616] on button "Save" at bounding box center [1201, 620] width 53 height 30
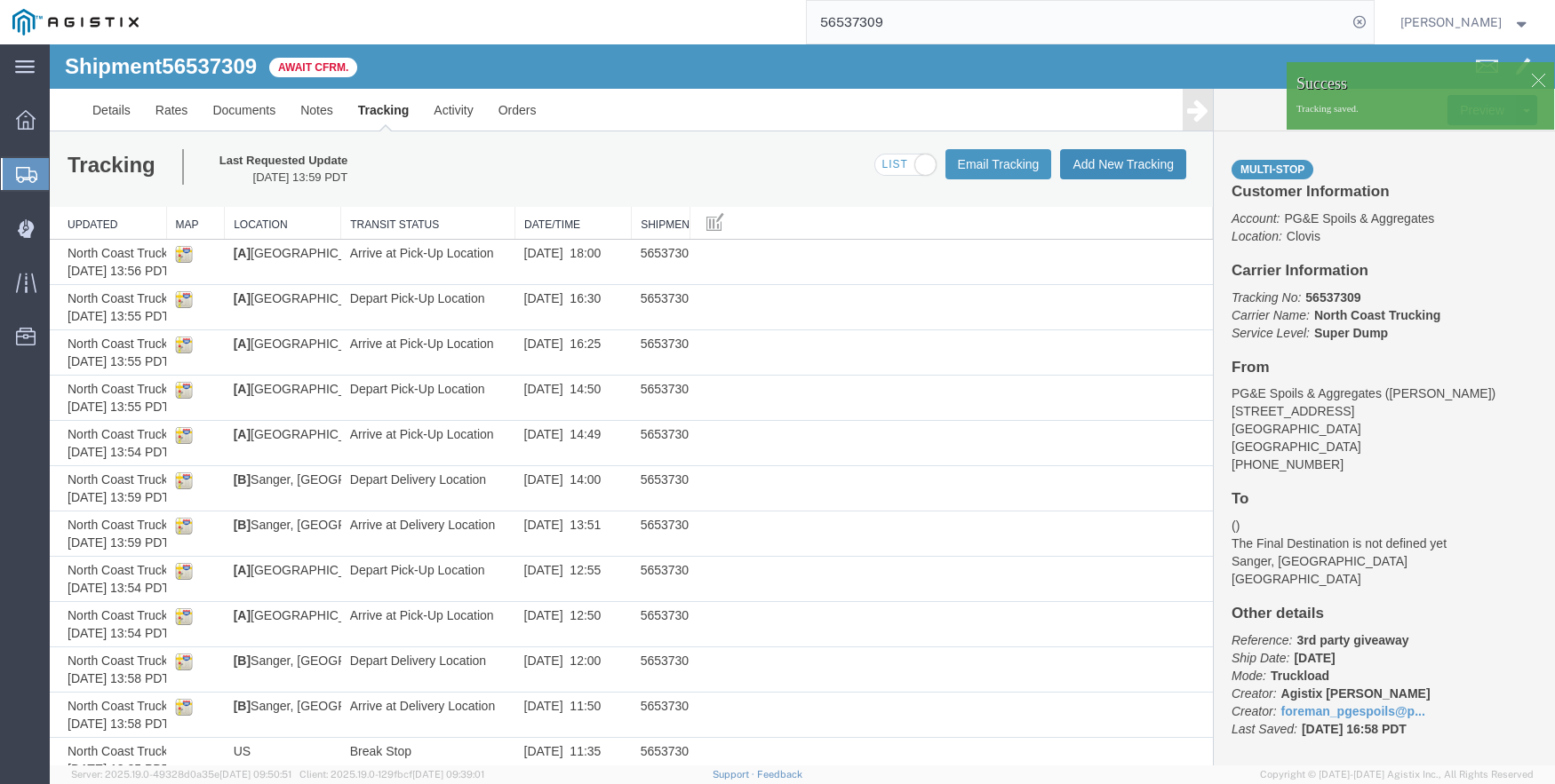
click at [1105, 150] on button "Add New Tracking" at bounding box center [1123, 163] width 126 height 30
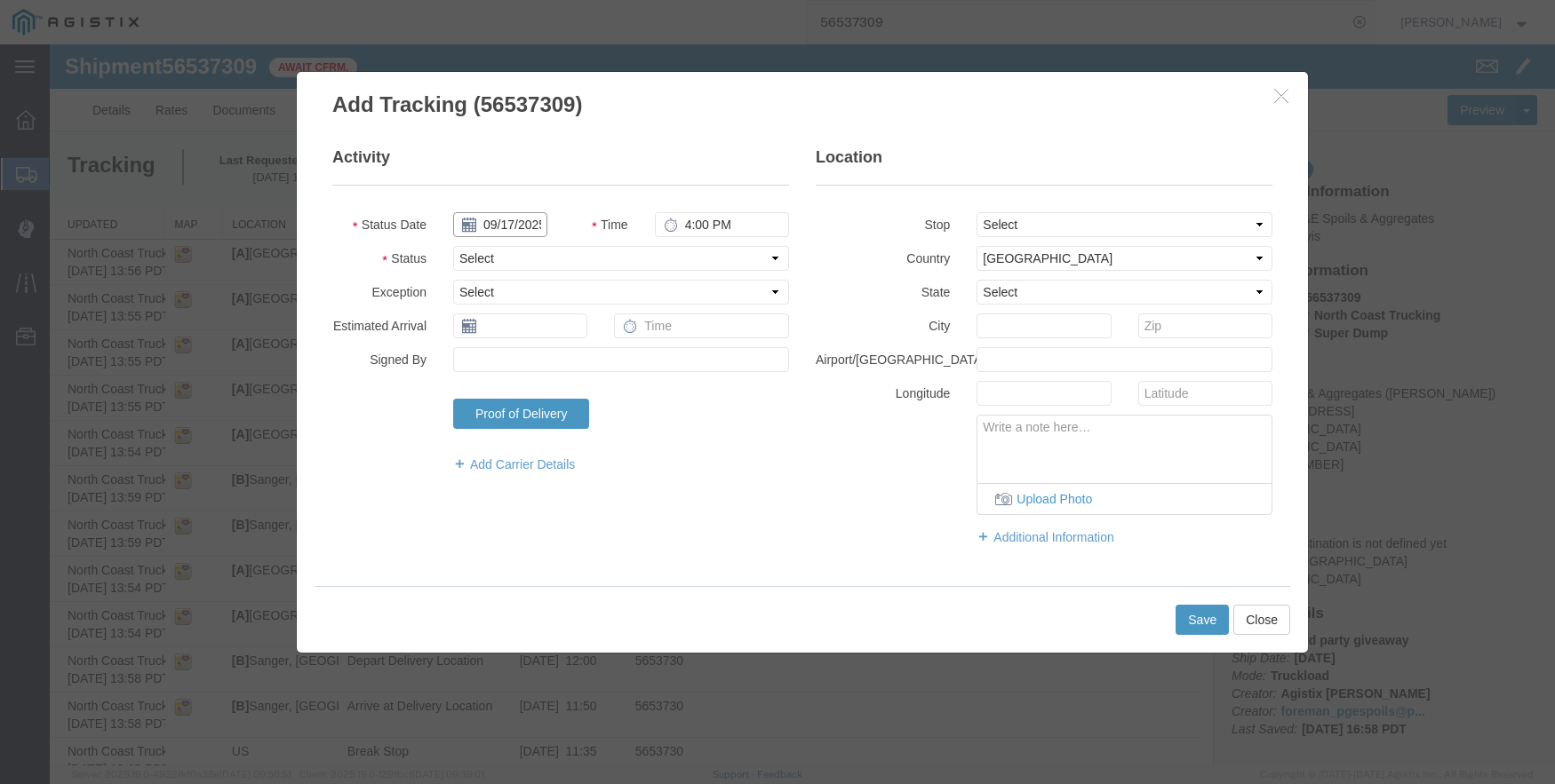
click at [506, 226] on input "09/17/2025" at bounding box center [500, 225] width 94 height 25
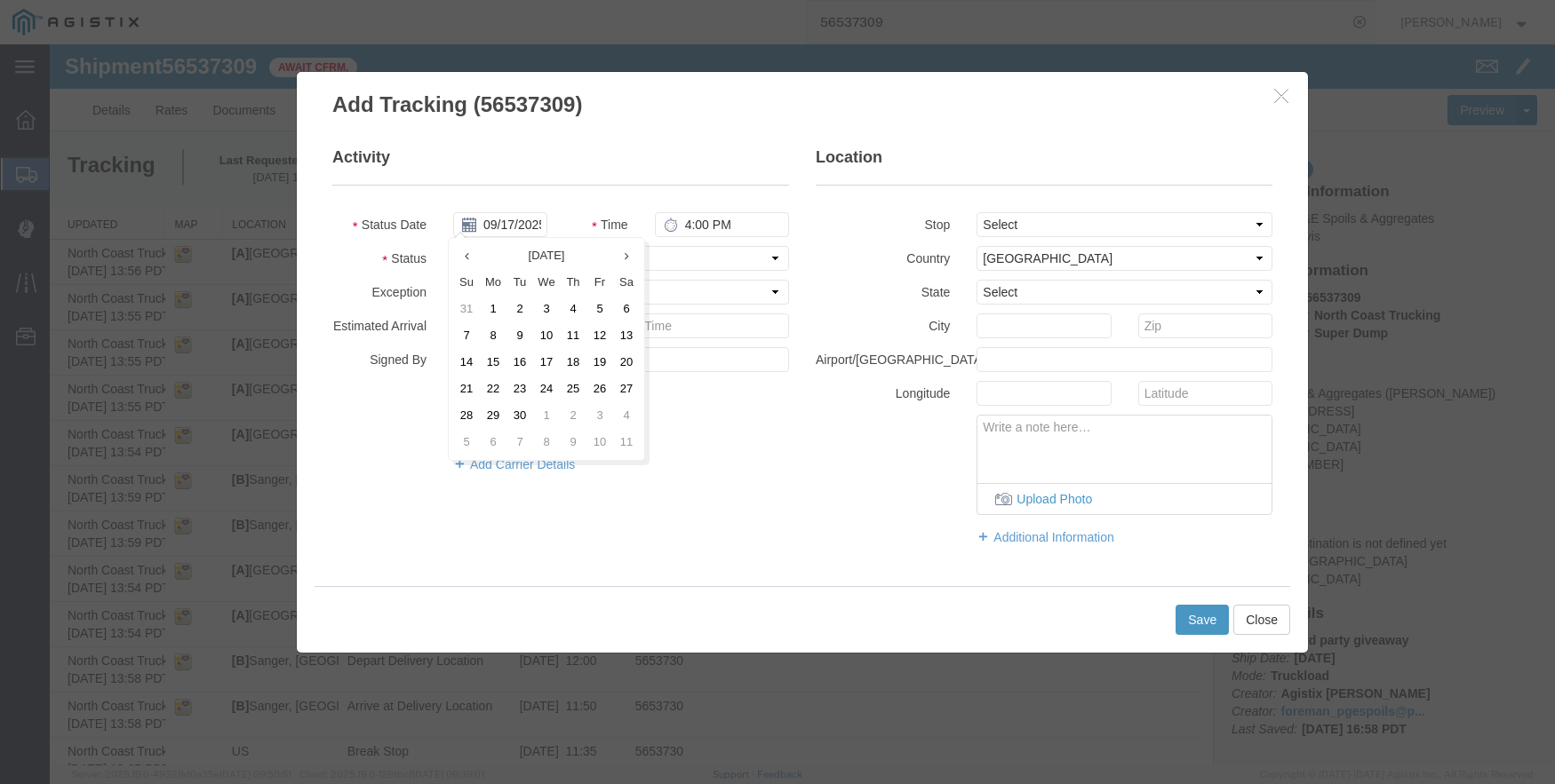
drag, startPoint x: 474, startPoint y: 257, endPoint x: 489, endPoint y: 272, distance: 21.2
click at [479, 263] on th at bounding box center [466, 256] width 27 height 27
drag, startPoint x: 552, startPoint y: 386, endPoint x: 582, endPoint y: 368, distance: 35.0
click at [553, 388] on td "20" at bounding box center [547, 389] width 27 height 27
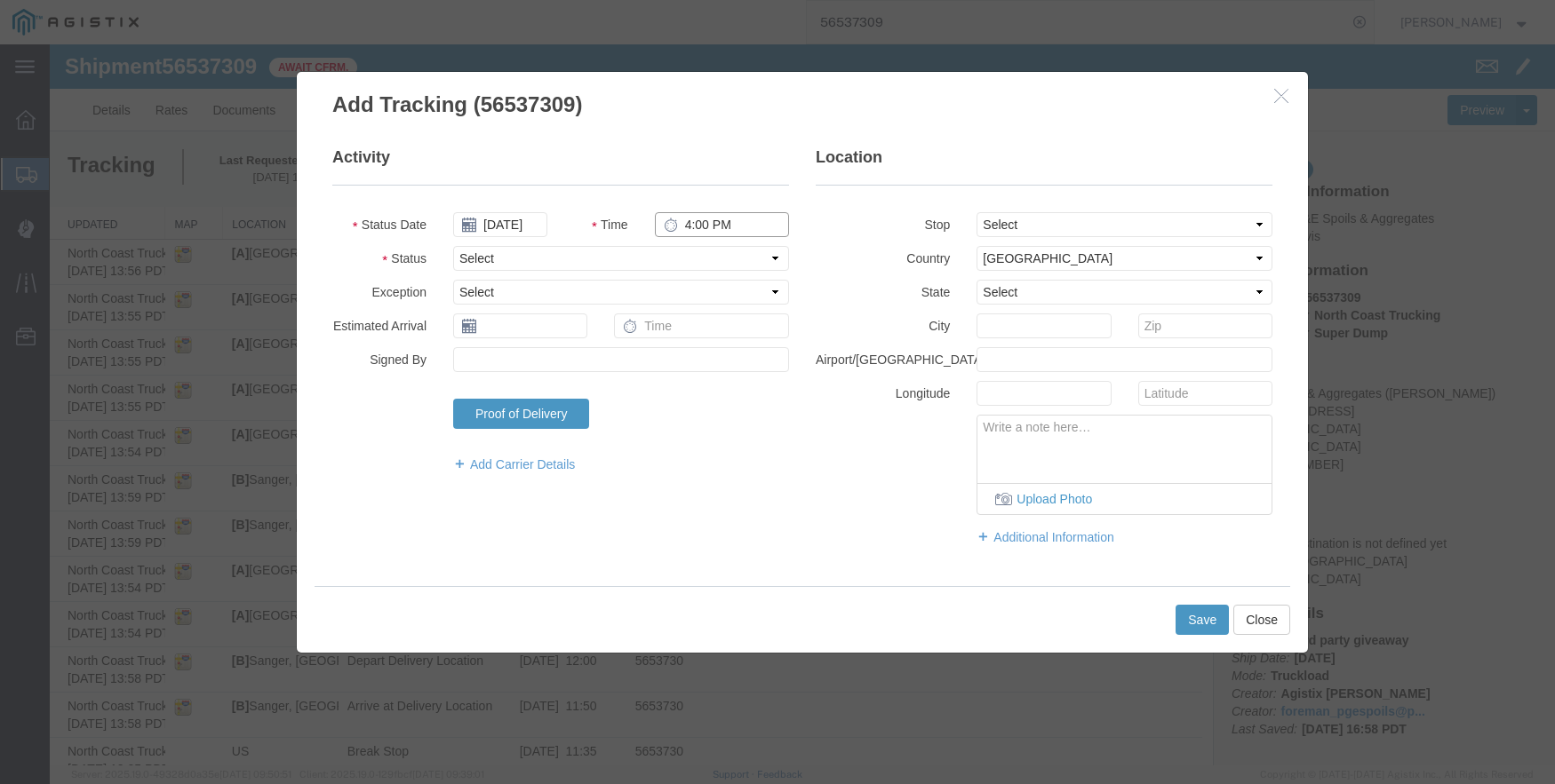
click at [686, 219] on input "4:00 PM" at bounding box center [722, 225] width 135 height 25
click at [1074, 220] on select "Select From: [STREET_ADDRESS] Stop 2: [STREET_ADDRESS][PERSON_NAME] To: The Fin…" at bounding box center [1124, 225] width 296 height 25
click at [976, 212] on select "Select From: [STREET_ADDRESS] Stop 2: [STREET_ADDRESS][PERSON_NAME] To: The Fin…" at bounding box center [1124, 225] width 296 height 25
click at [1203, 612] on button "Save" at bounding box center [1201, 620] width 53 height 30
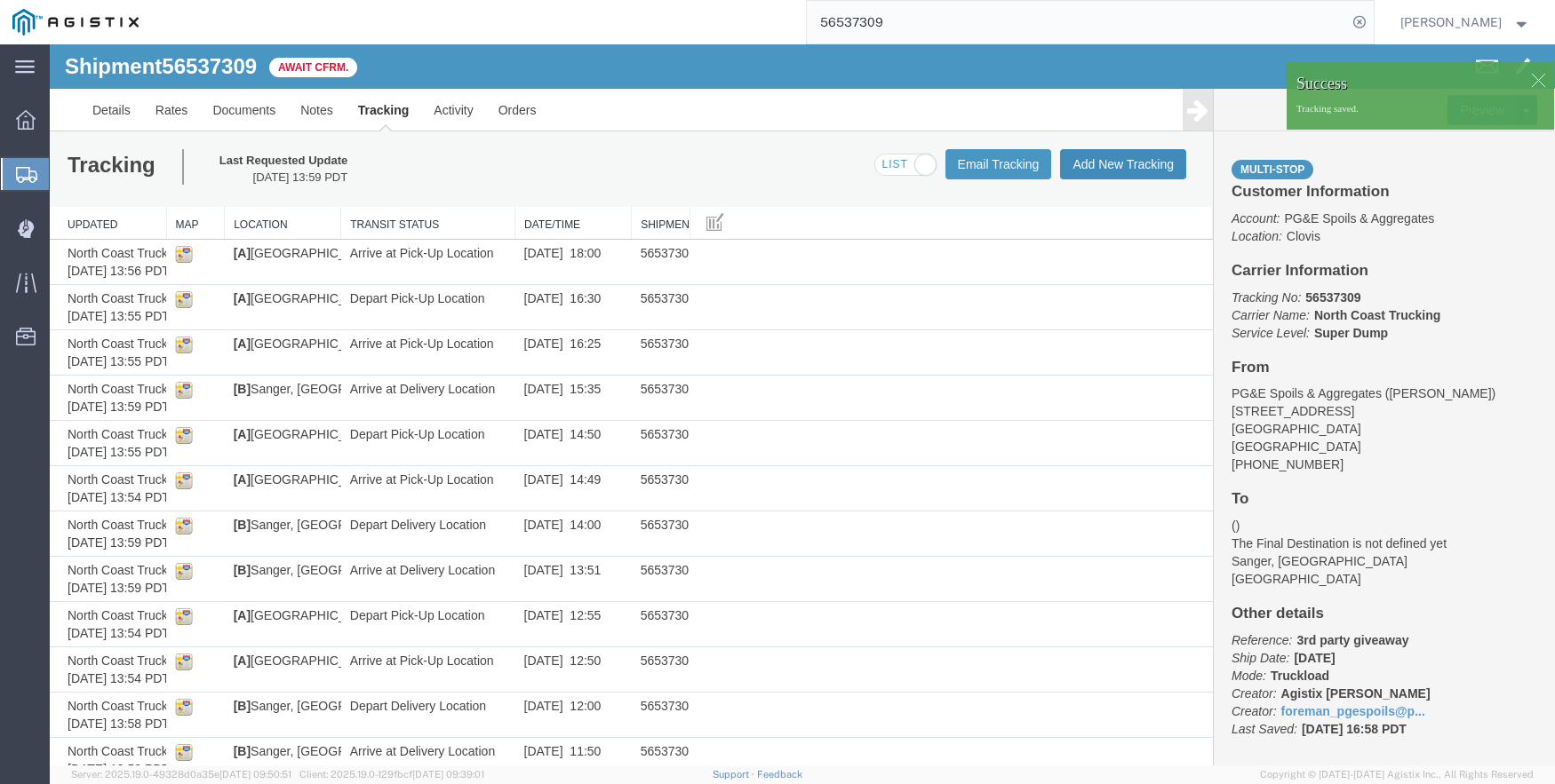
click at [1111, 166] on button "Add New Tracking" at bounding box center [1123, 163] width 126 height 30
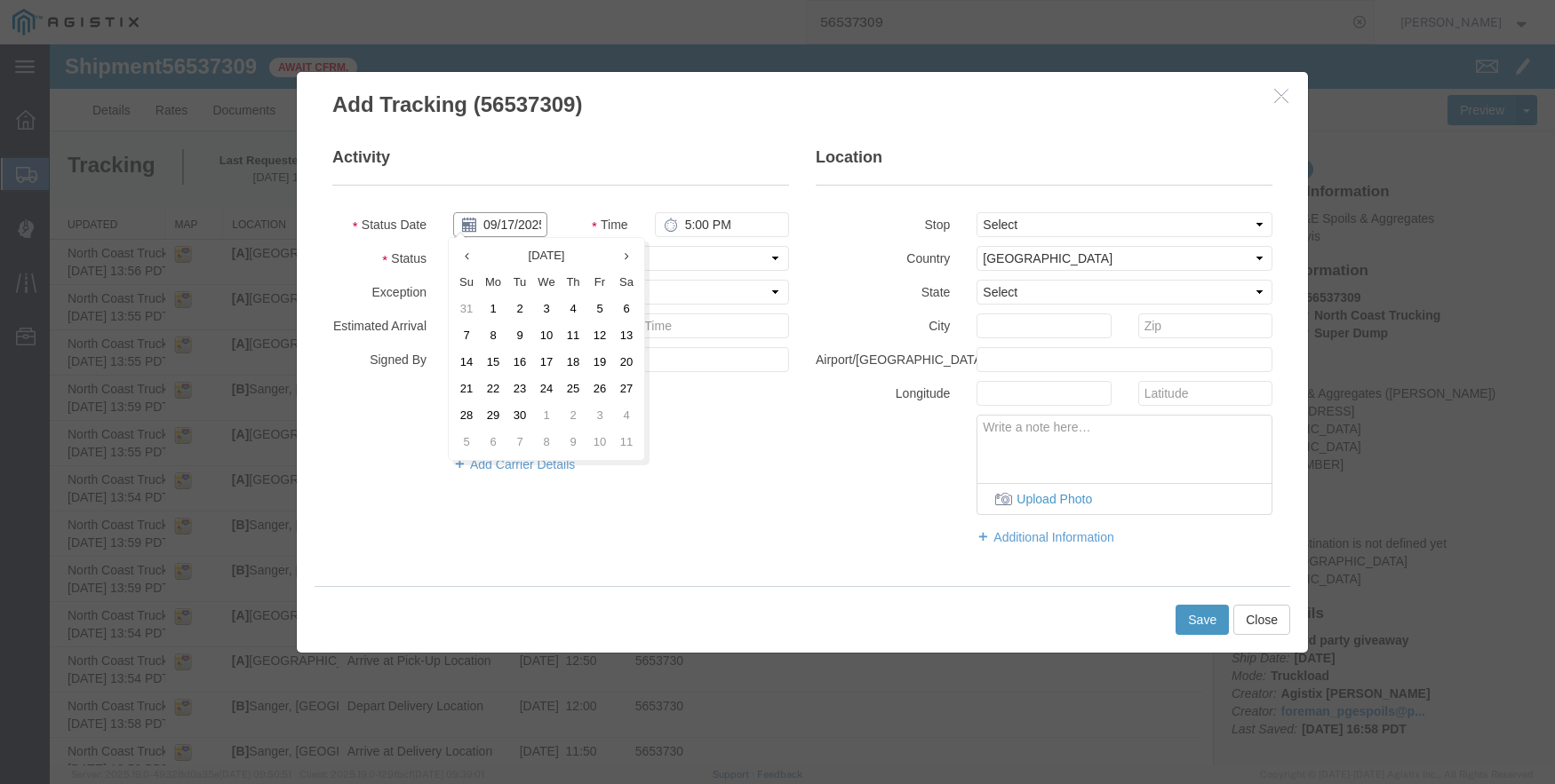
click at [496, 212] on input "09/17/2025" at bounding box center [500, 225] width 94 height 25
click at [471, 261] on th at bounding box center [466, 256] width 27 height 27
click at [542, 391] on td "20" at bounding box center [547, 389] width 27 height 27
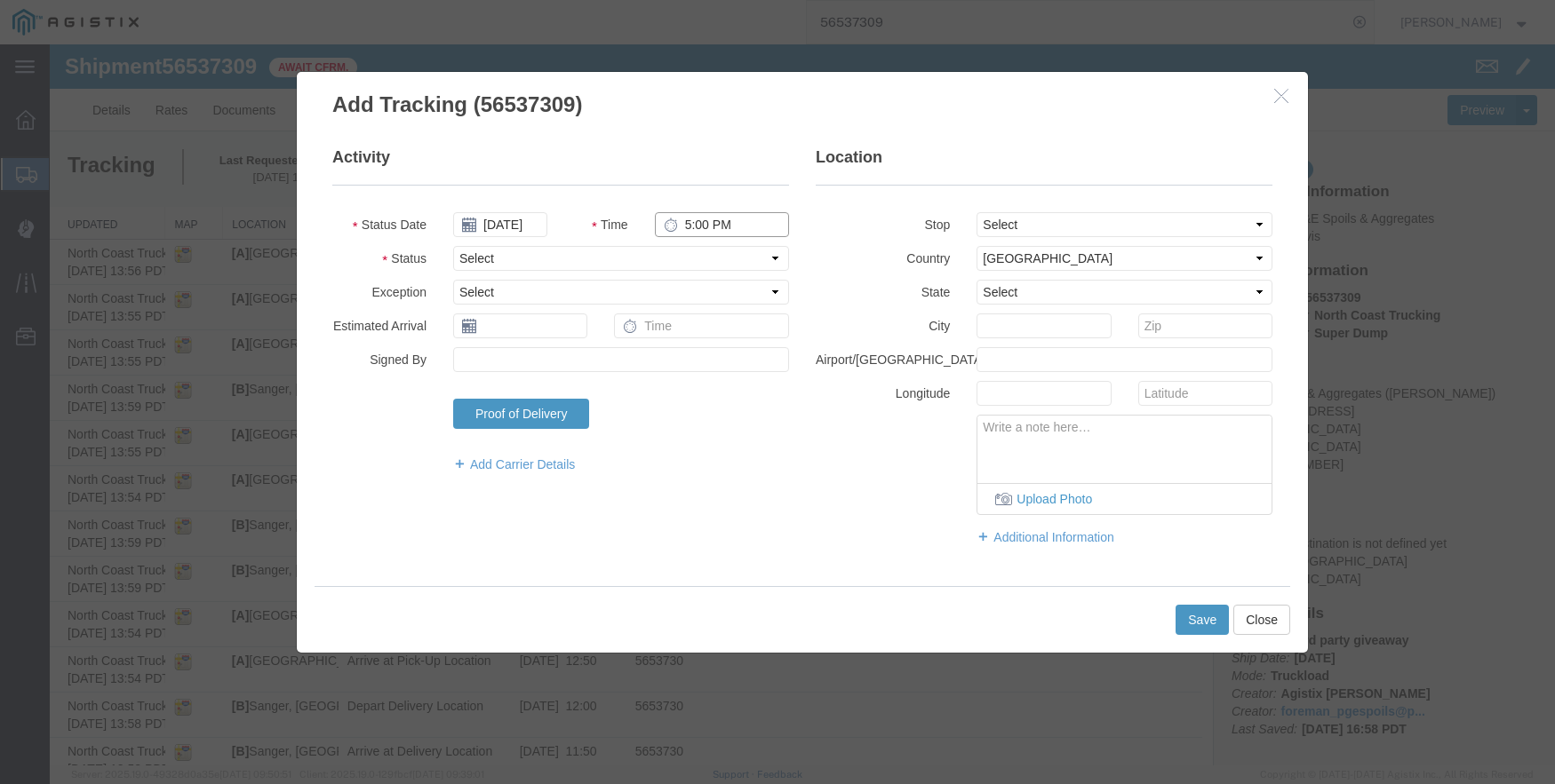
click at [686, 212] on input "5:00 PM" at bounding box center [722, 225] width 135 height 25
click at [1022, 230] on select "Select From: [STREET_ADDRESS] Stop 2: [STREET_ADDRESS][PERSON_NAME] To: The Fin…" at bounding box center [1124, 225] width 296 height 25
click at [976, 212] on select "Select From: [STREET_ADDRESS] Stop 2: [STREET_ADDRESS][PERSON_NAME] To: The Fin…" at bounding box center [1124, 225] width 296 height 25
click at [1190, 614] on button "Save" at bounding box center [1201, 620] width 53 height 30
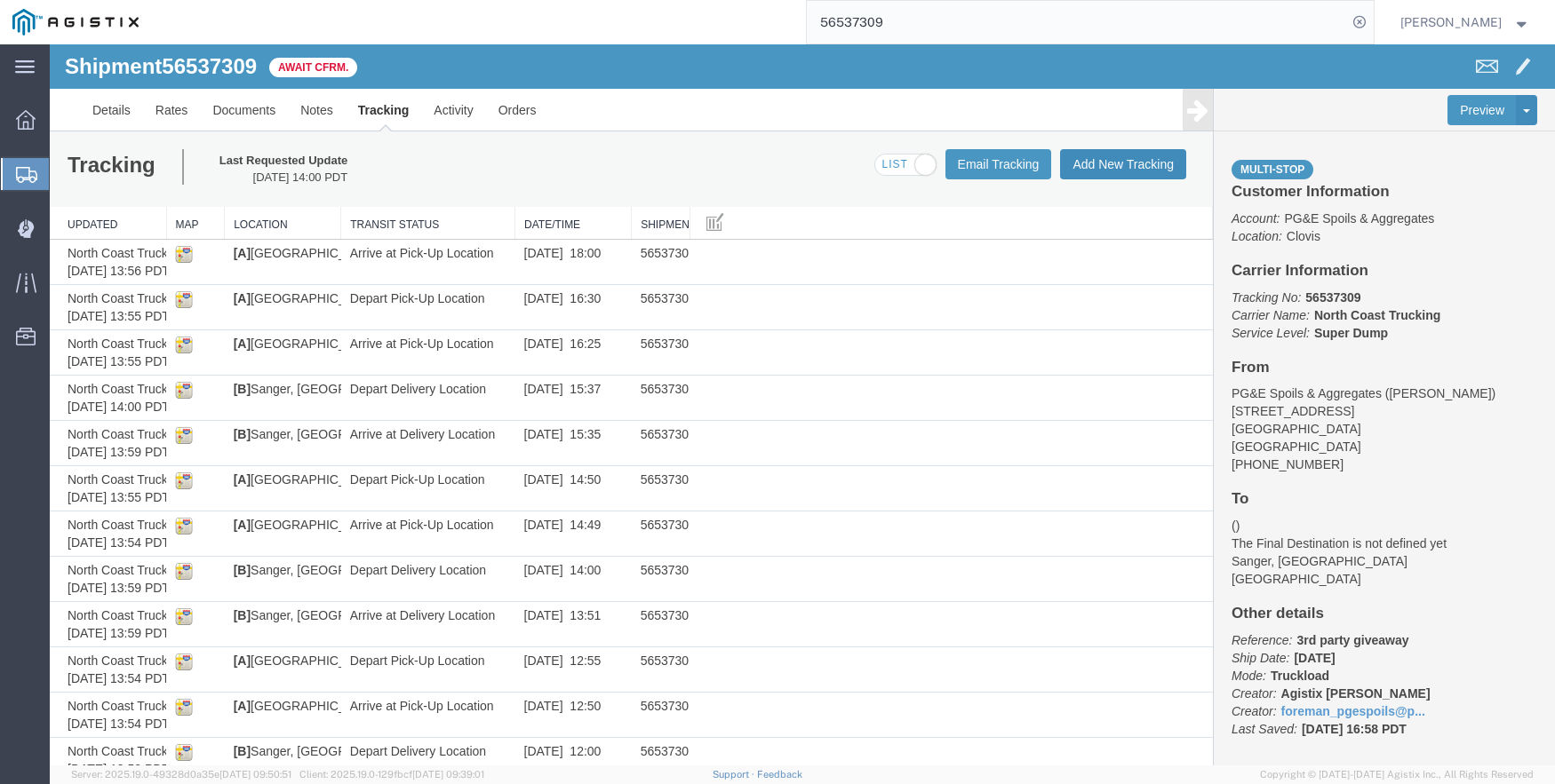
click at [1123, 156] on button "Add New Tracking" at bounding box center [1123, 163] width 126 height 30
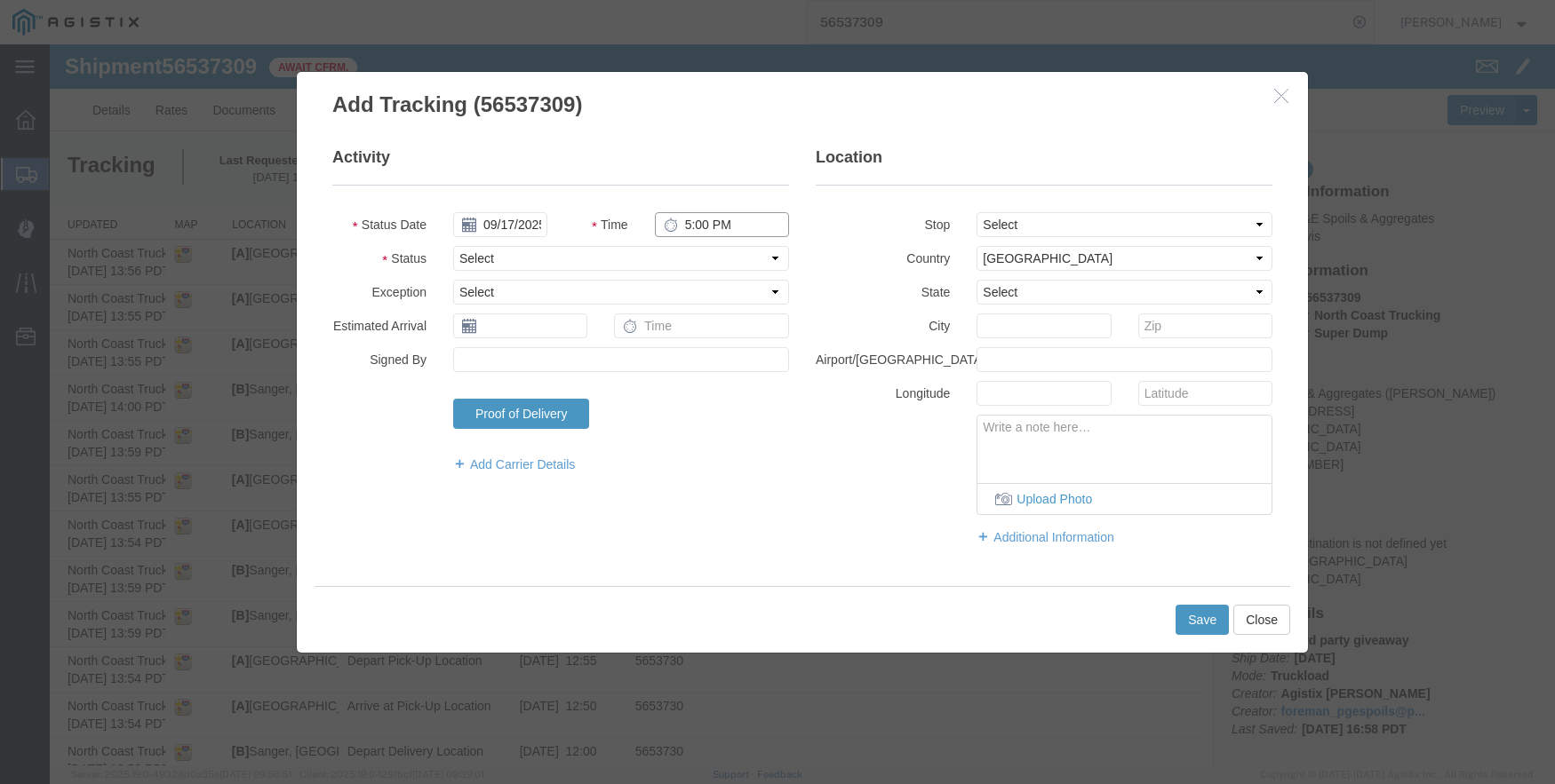
click at [703, 219] on input "5:00 PM" at bounding box center [722, 225] width 135 height 25
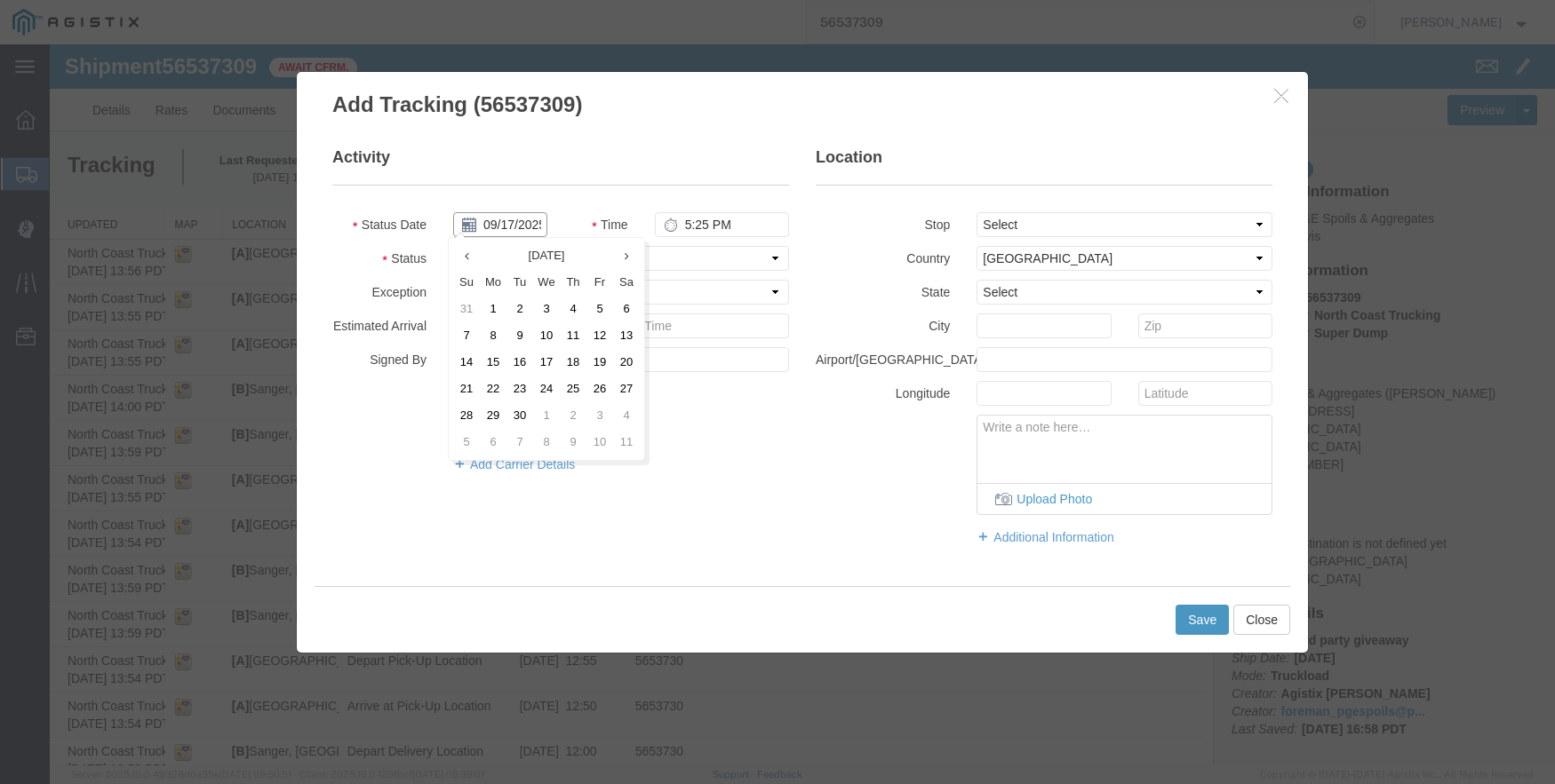
click at [513, 231] on input "09/17/2025" at bounding box center [500, 225] width 94 height 25
click at [461, 253] on th at bounding box center [466, 256] width 27 height 27
click at [542, 378] on td "20" at bounding box center [547, 389] width 27 height 27
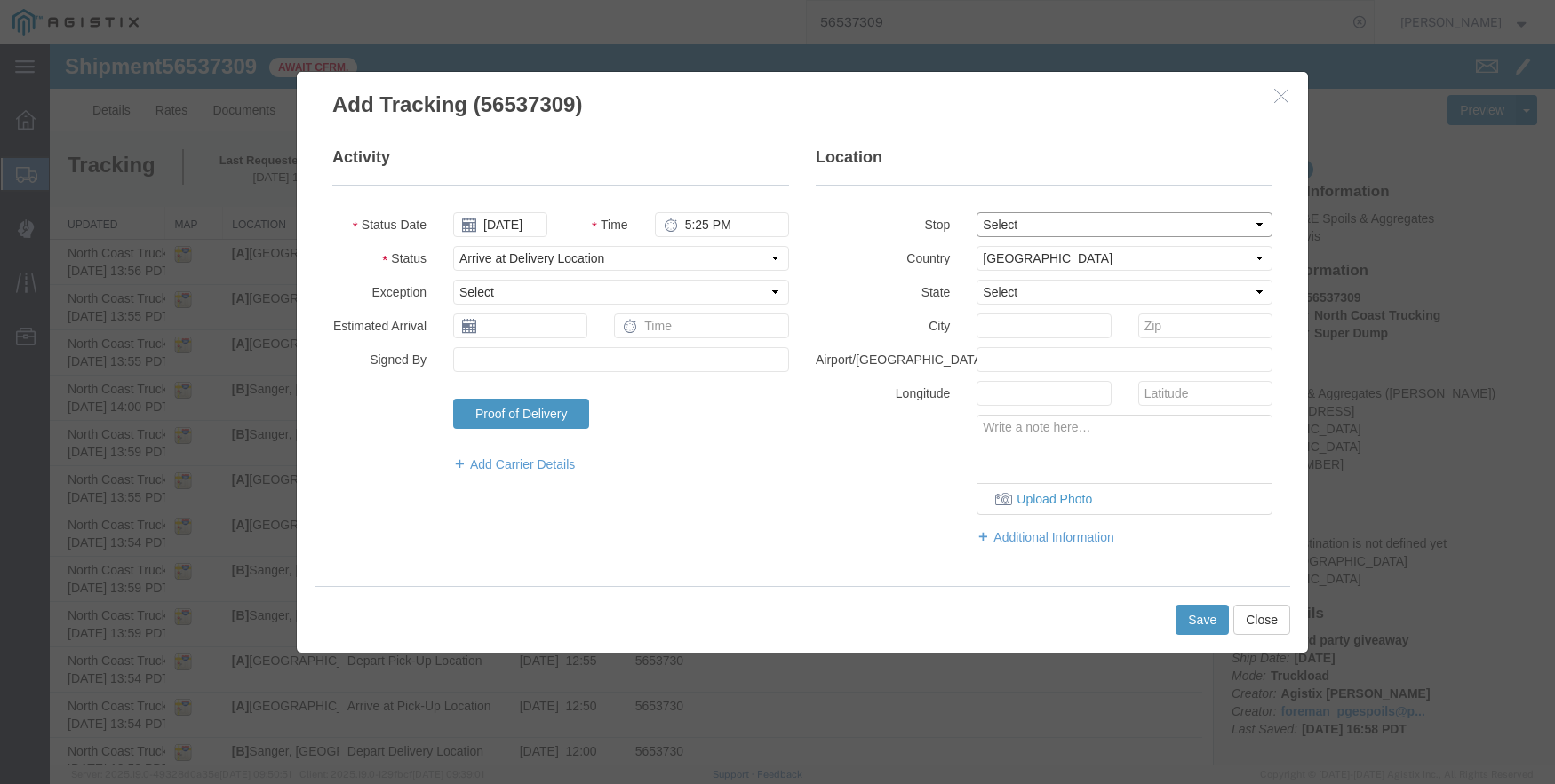
click at [1012, 223] on select "Select From: [STREET_ADDRESS] Stop 2: [STREET_ADDRESS][PERSON_NAME] To: The Fin…" at bounding box center [1124, 225] width 296 height 25
click at [976, 212] on select "Select From: [STREET_ADDRESS] Stop 2: [STREET_ADDRESS][PERSON_NAME] To: The Fin…" at bounding box center [1124, 225] width 296 height 25
click at [1197, 618] on button "Save" at bounding box center [1201, 620] width 53 height 30
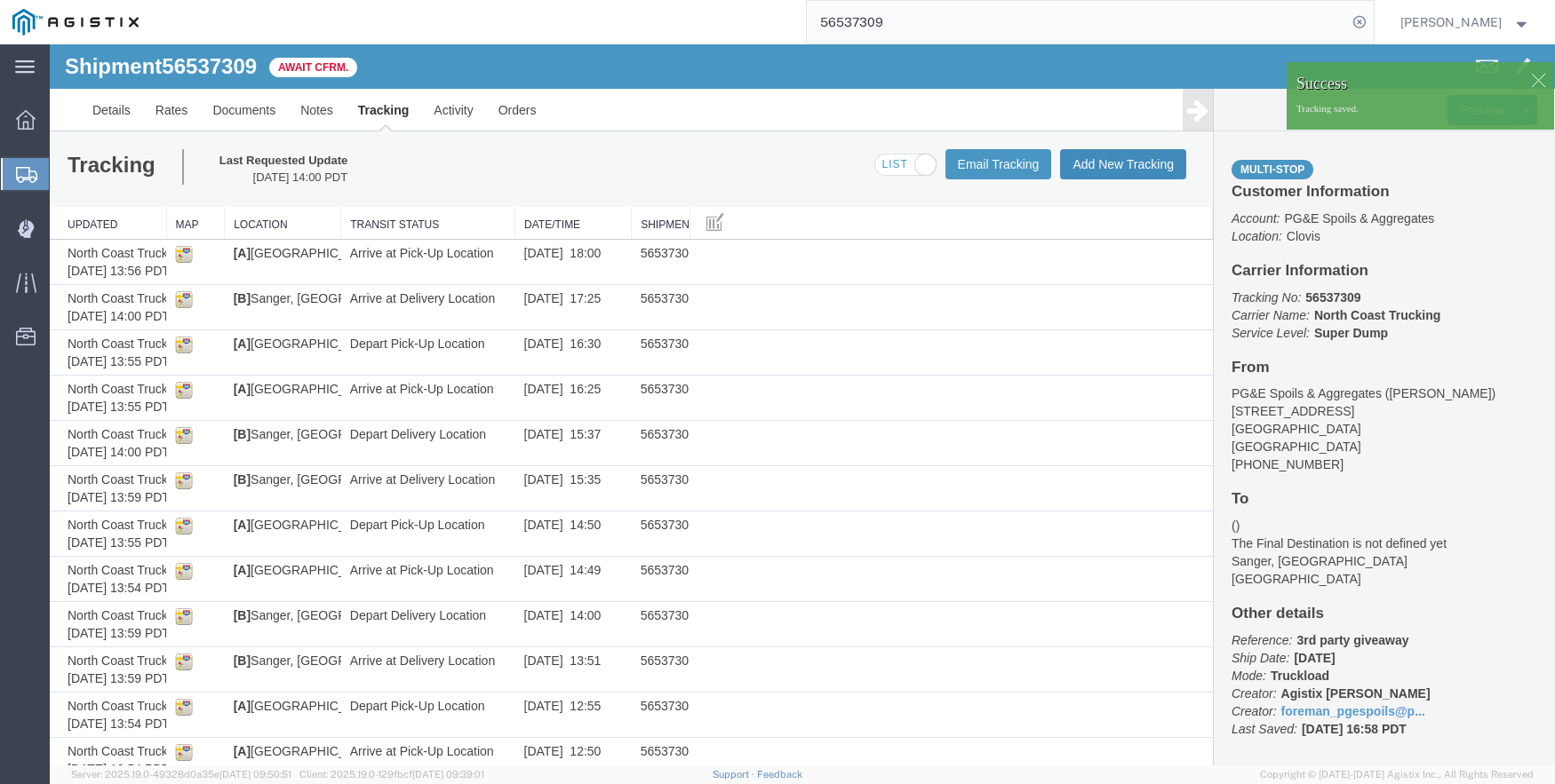
click at [1121, 164] on button "Add New Tracking" at bounding box center [1123, 163] width 126 height 30
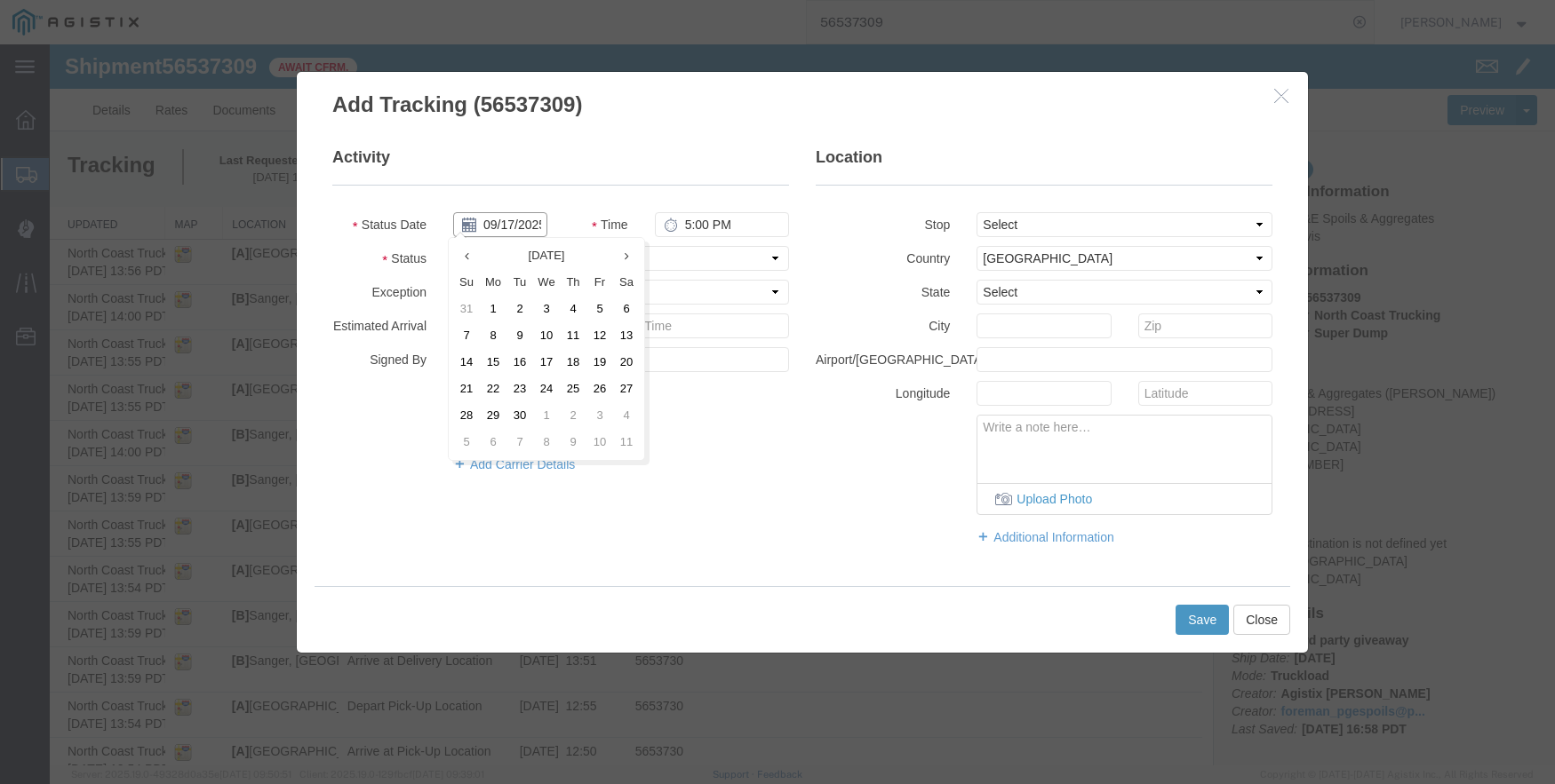
click at [489, 221] on input "09/17/2025" at bounding box center [500, 225] width 94 height 25
click at [468, 255] on icon at bounding box center [466, 257] width 5 height 12
click at [548, 384] on td "20" at bounding box center [547, 389] width 27 height 27
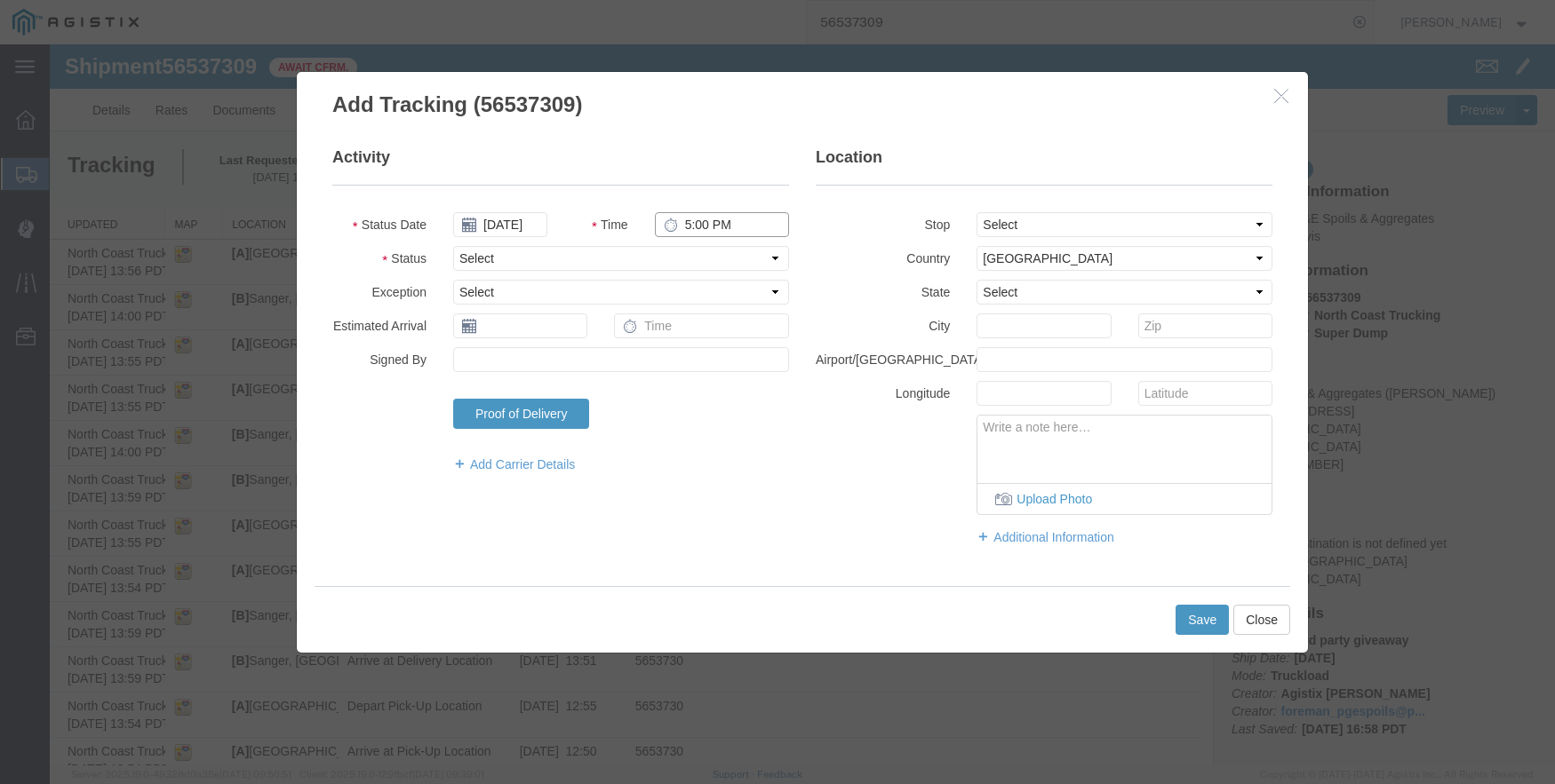
click at [702, 226] on input "5:00 PM" at bounding box center [722, 225] width 135 height 25
click at [1009, 217] on select "Select From: [STREET_ADDRESS] Stop 2: [STREET_ADDRESS][PERSON_NAME] To: The Fin…" at bounding box center [1124, 225] width 296 height 25
click at [976, 212] on select "Select From: [STREET_ADDRESS] Stop 2: [STREET_ADDRESS][PERSON_NAME] To: The Fin…" at bounding box center [1124, 225] width 296 height 25
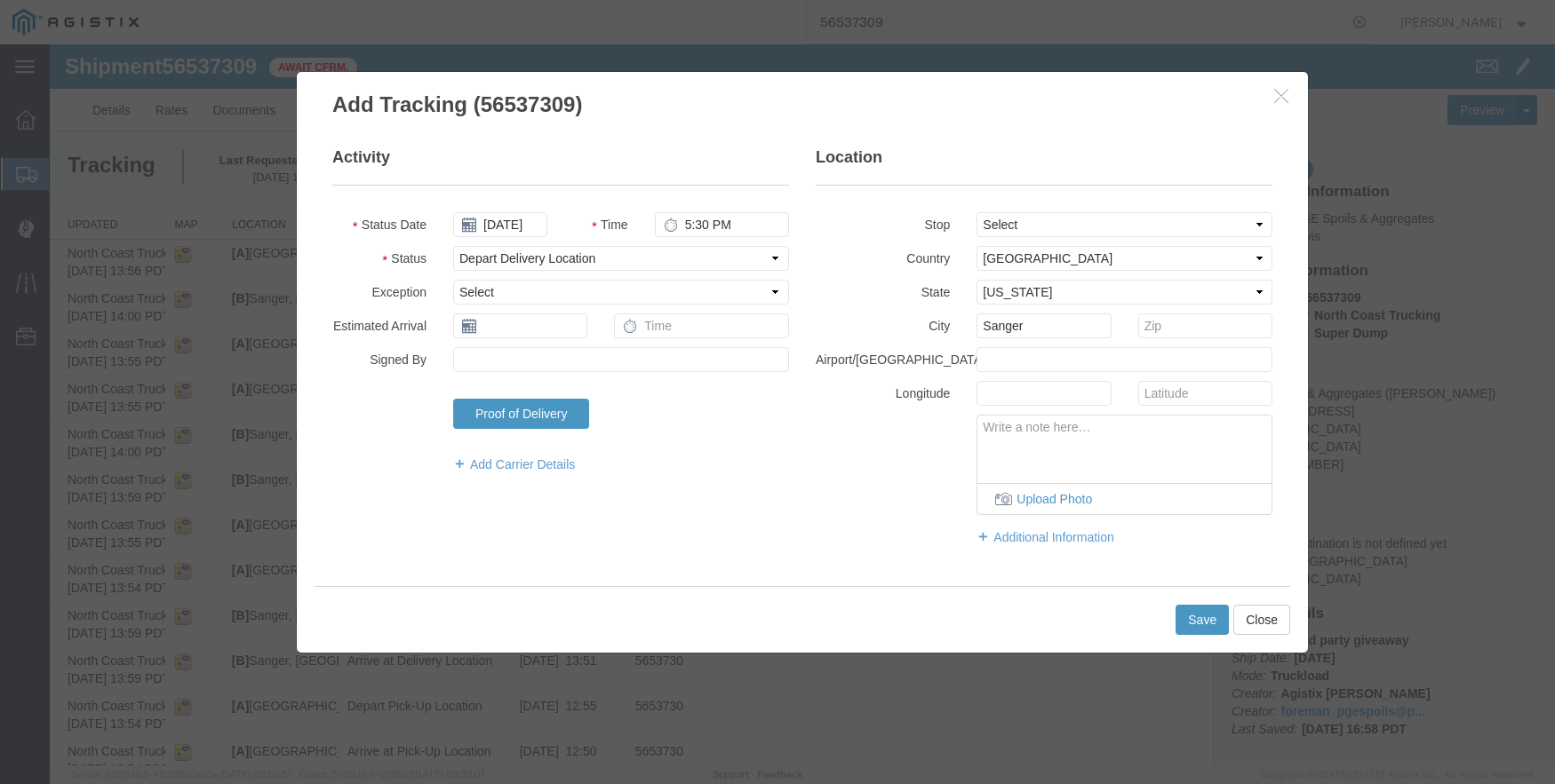
click at [1185, 602] on div "Save Close" at bounding box center [802, 619] width 975 height 66
click at [1190, 622] on button "Save" at bounding box center [1201, 620] width 53 height 30
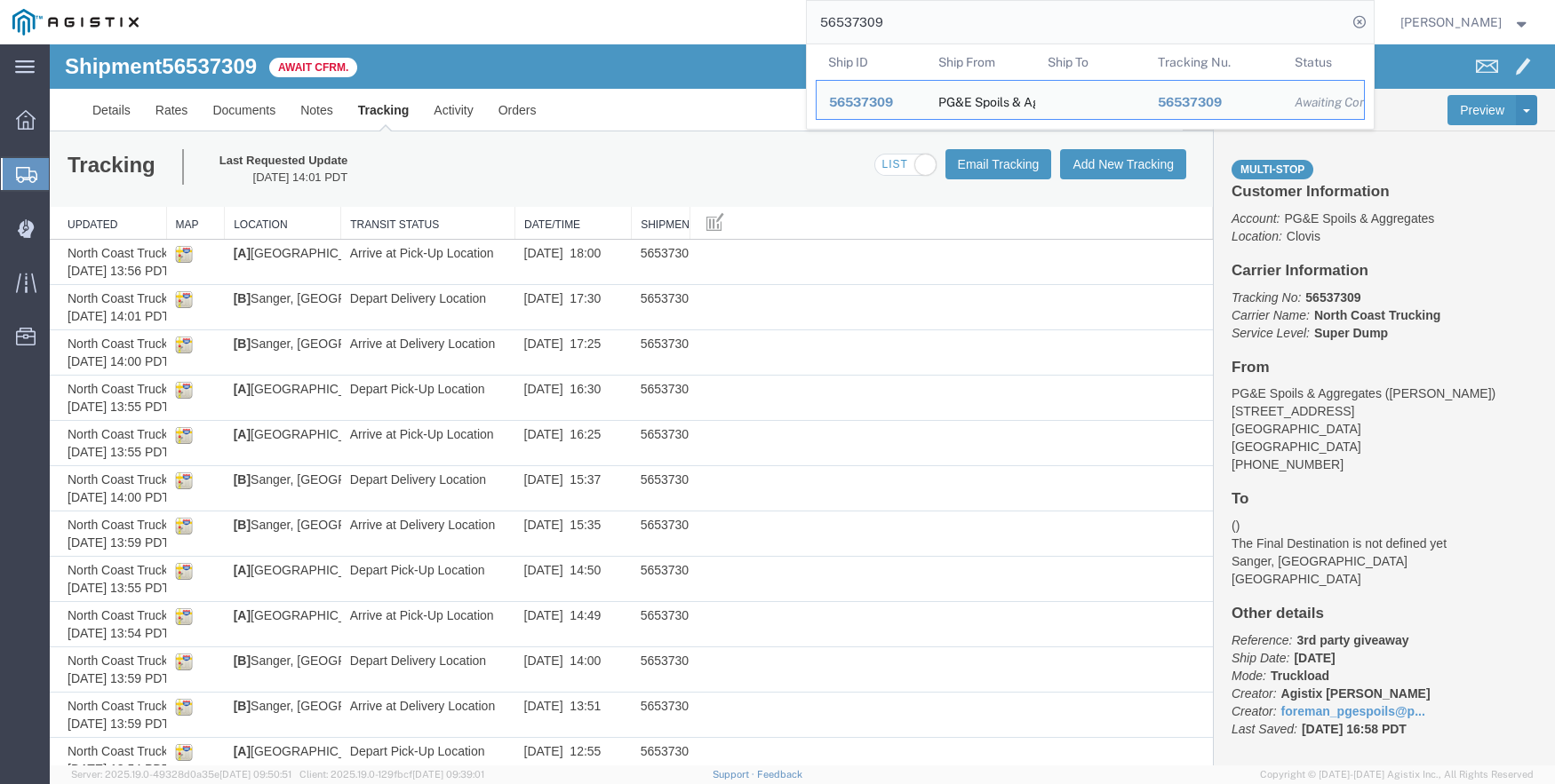
drag, startPoint x: 928, startPoint y: 22, endPoint x: 789, endPoint y: 31, distance: 139.3
click at [789, 31] on div "56537309 Ship ID Ship From Ship To Tracking Nu. Status Ship ID 56537309 Ship Fr…" at bounding box center [762, 22] width 1222 height 44
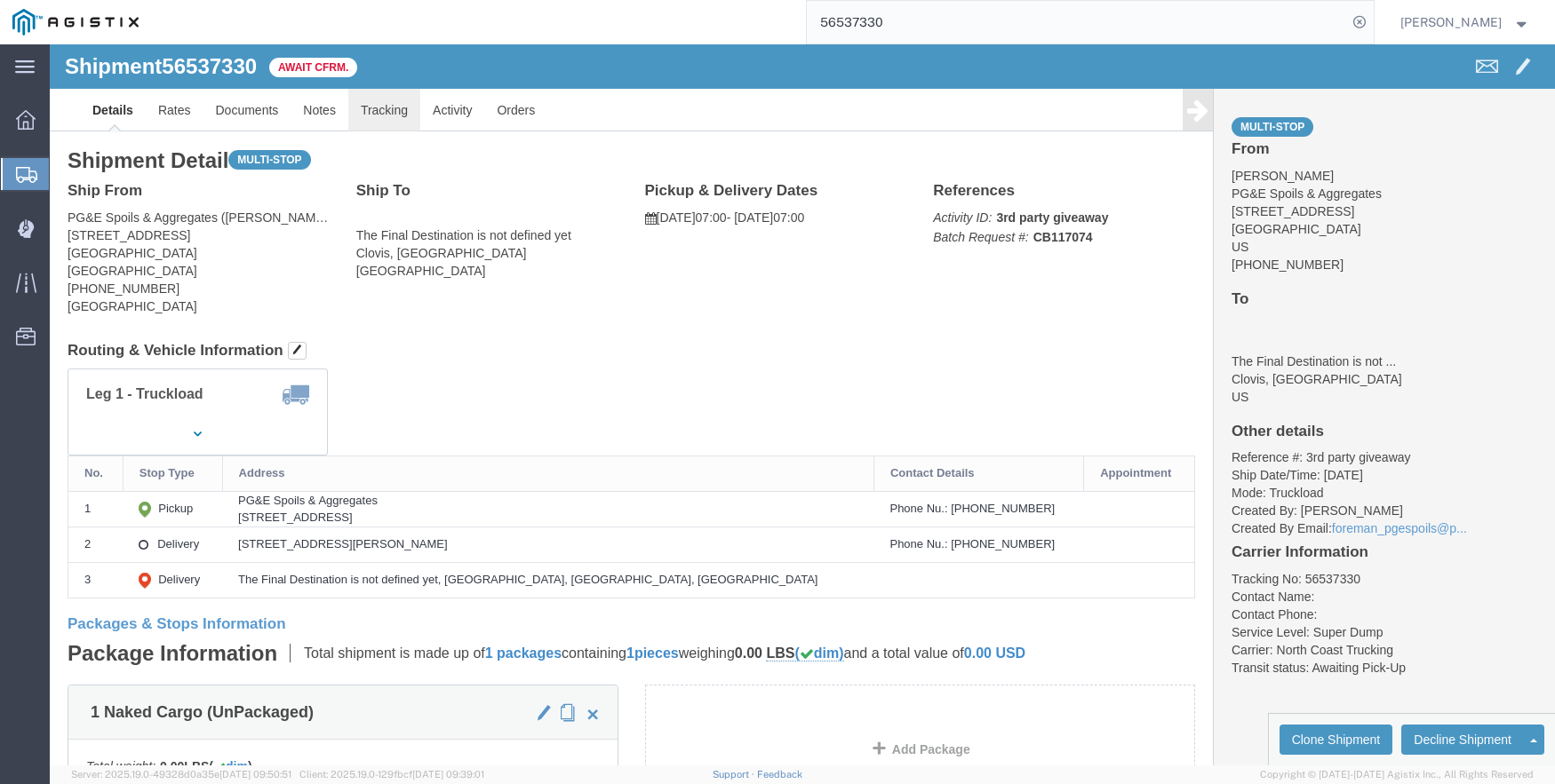
click link "Tracking"
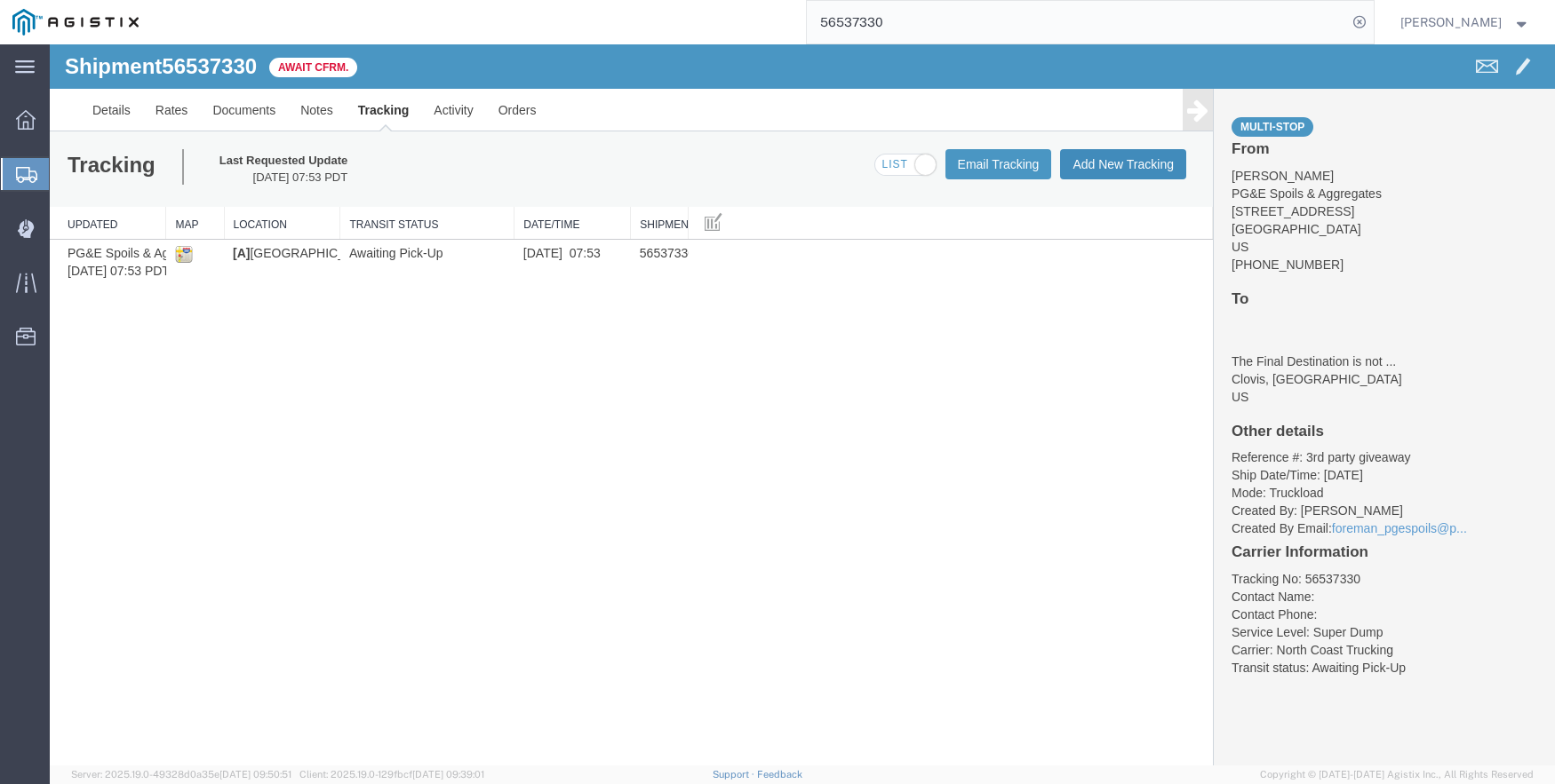
click at [1098, 165] on button "Add New Tracking" at bounding box center [1123, 163] width 126 height 30
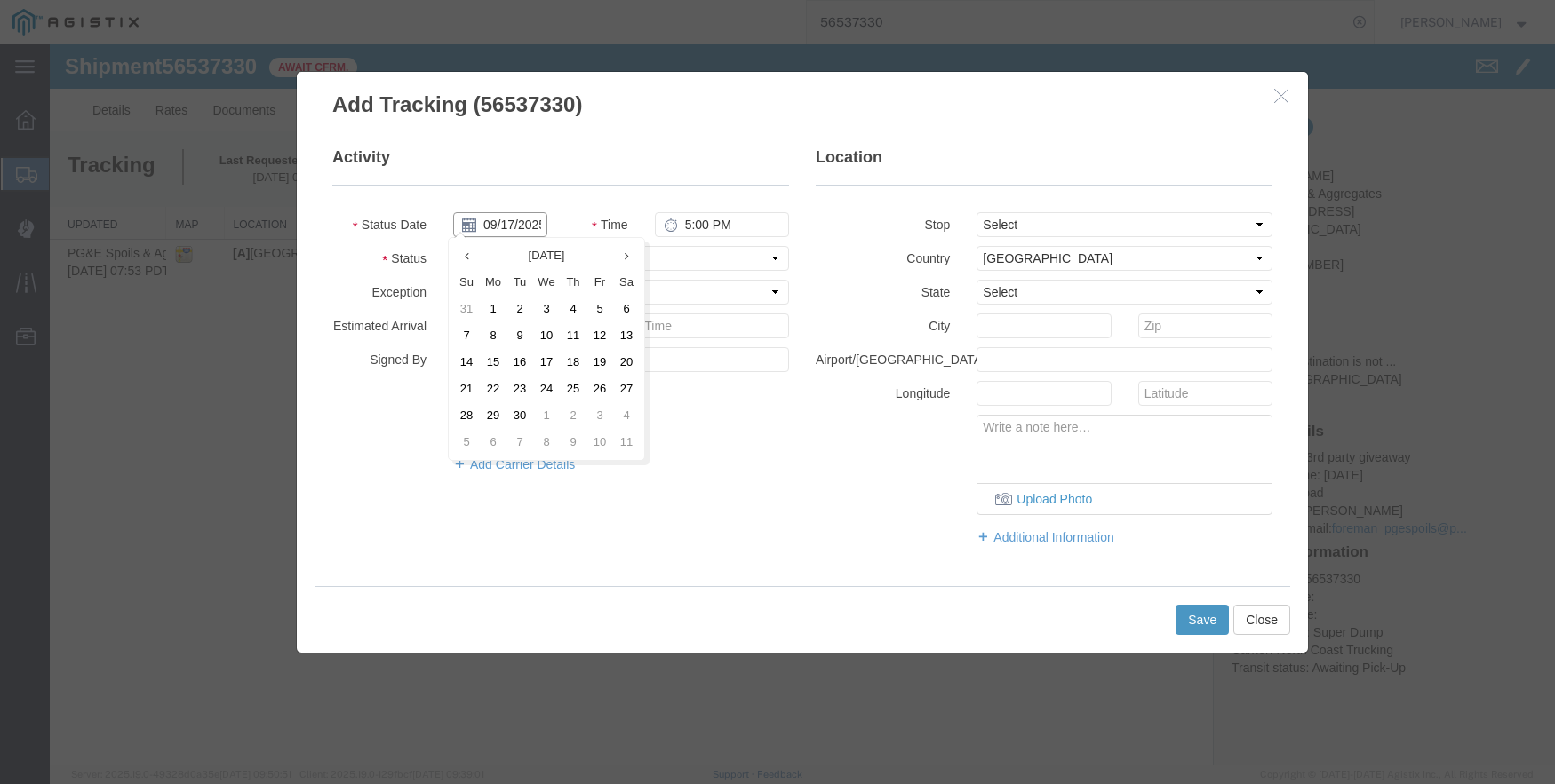
click at [516, 216] on input "09/17/2025" at bounding box center [500, 225] width 94 height 25
click at [460, 248] on th at bounding box center [466, 256] width 27 height 27
click at [581, 386] on td "21" at bounding box center [579, 389] width 27 height 27
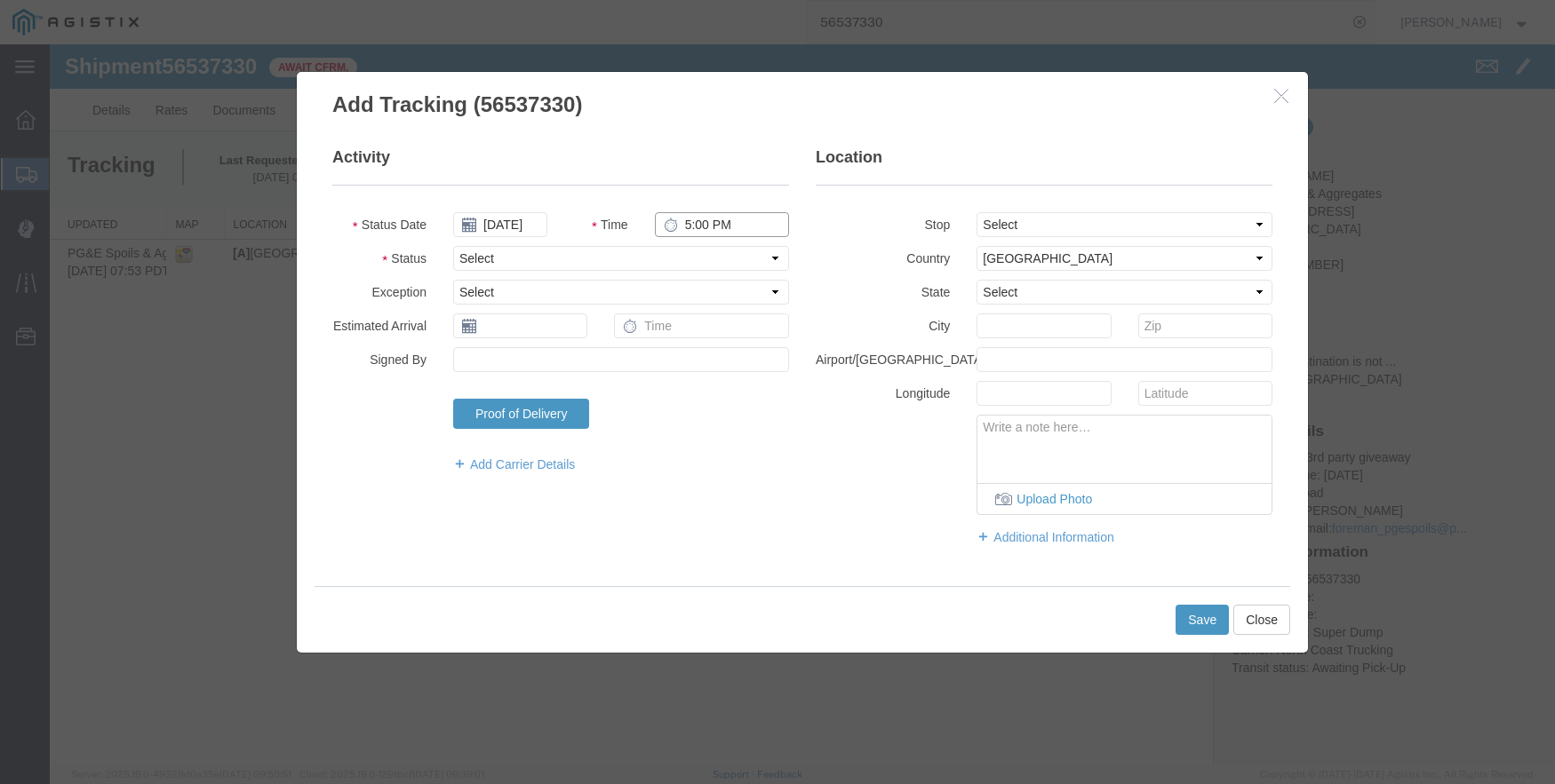
click at [684, 228] on input "5:00 PM" at bounding box center [722, 225] width 135 height 25
click at [531, 353] on input "Signed By" at bounding box center [620, 359] width 335 height 25
click at [530, 250] on select "Select Arrival Notice Available Arrival Notice Imported Arrive at Delivery Loca…" at bounding box center [620, 258] width 335 height 25
click at [453, 246] on select "Select Arrival Notice Available Arrival Notice Imported Arrive at Delivery Loca…" at bounding box center [620, 258] width 335 height 25
click at [1204, 620] on button "Save" at bounding box center [1201, 620] width 53 height 30
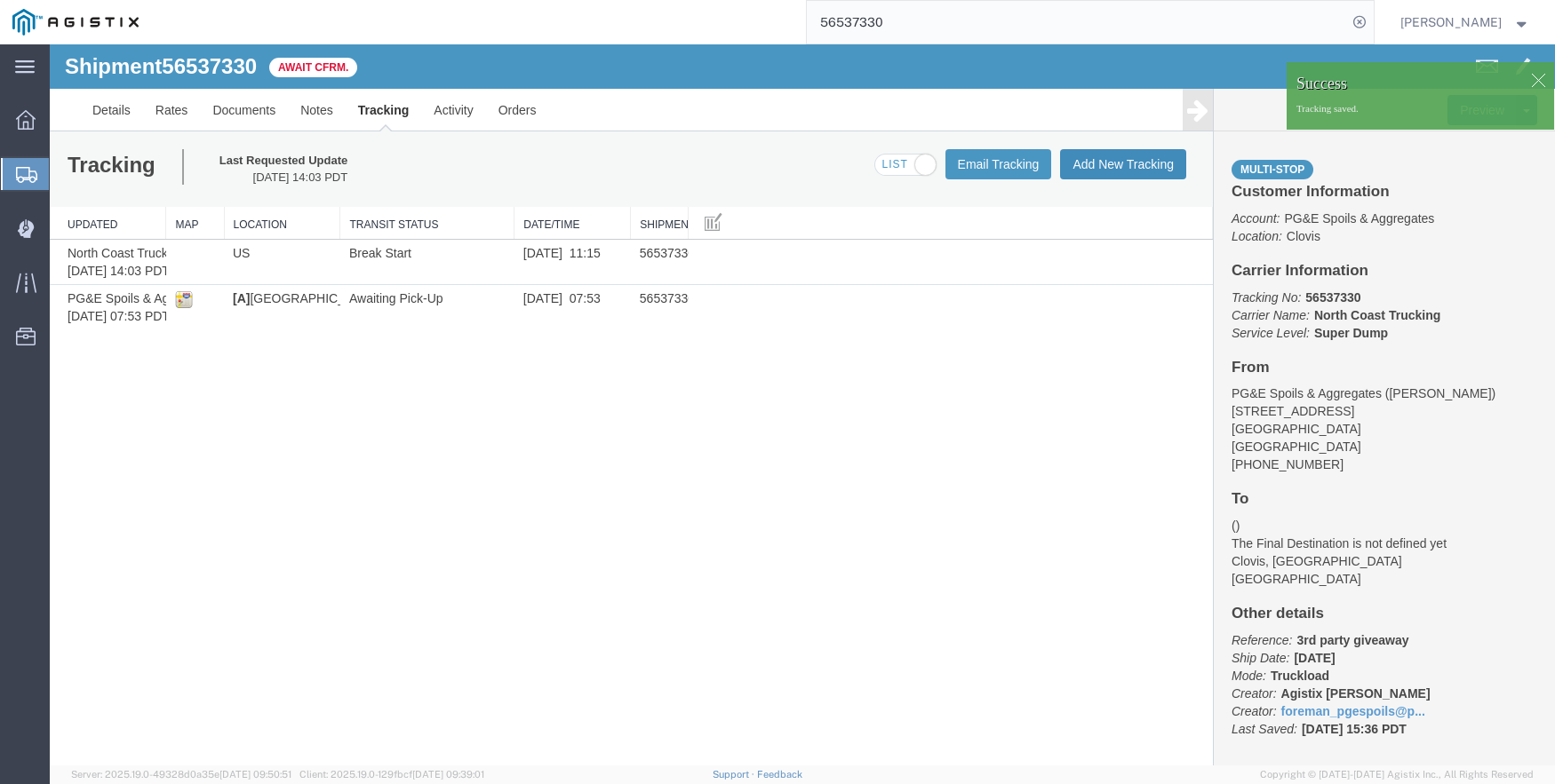
click at [1143, 160] on button "Add New Tracking" at bounding box center [1123, 163] width 126 height 30
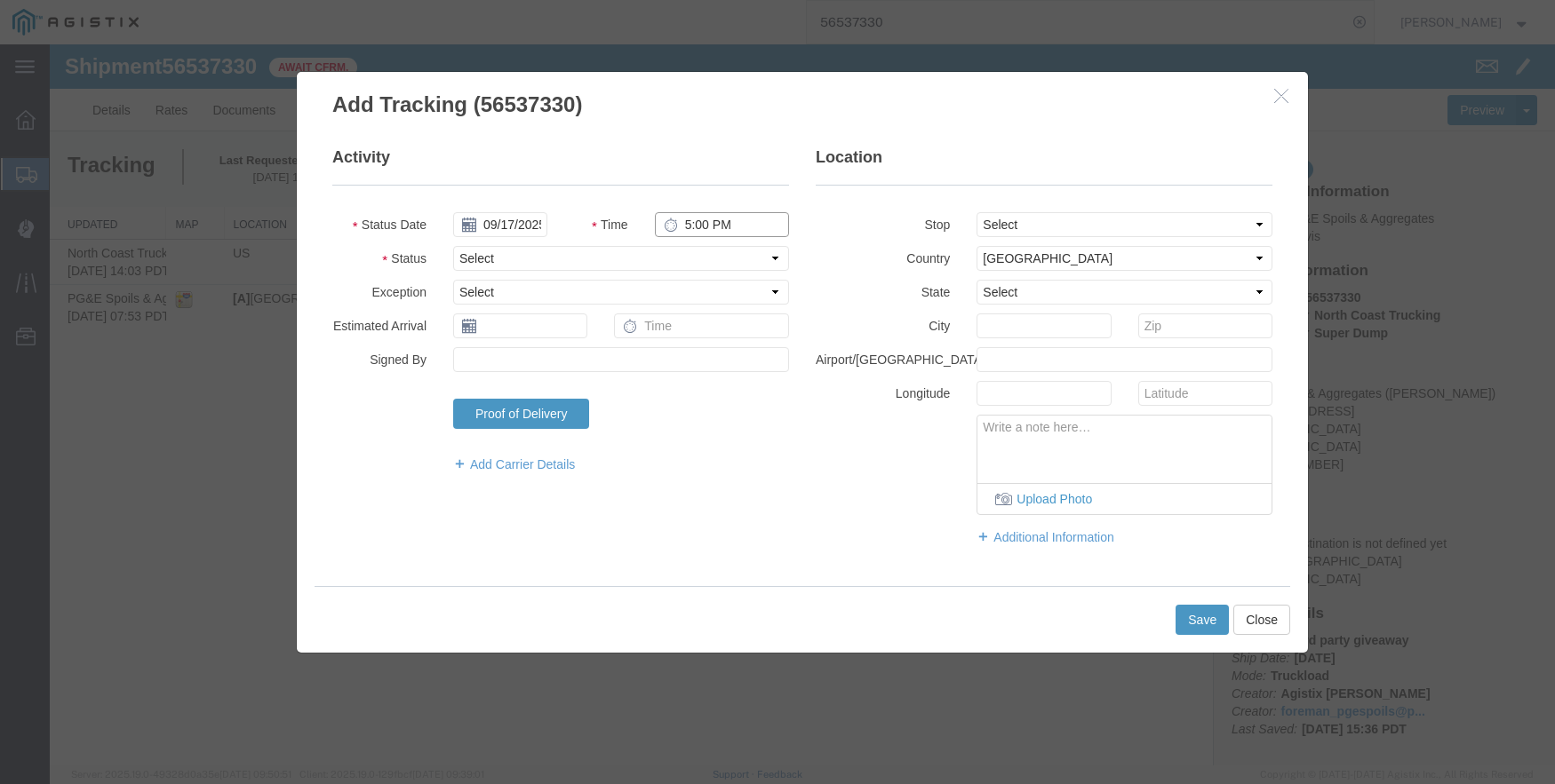
click at [700, 230] on input "5:00 PM" at bounding box center [722, 225] width 135 height 25
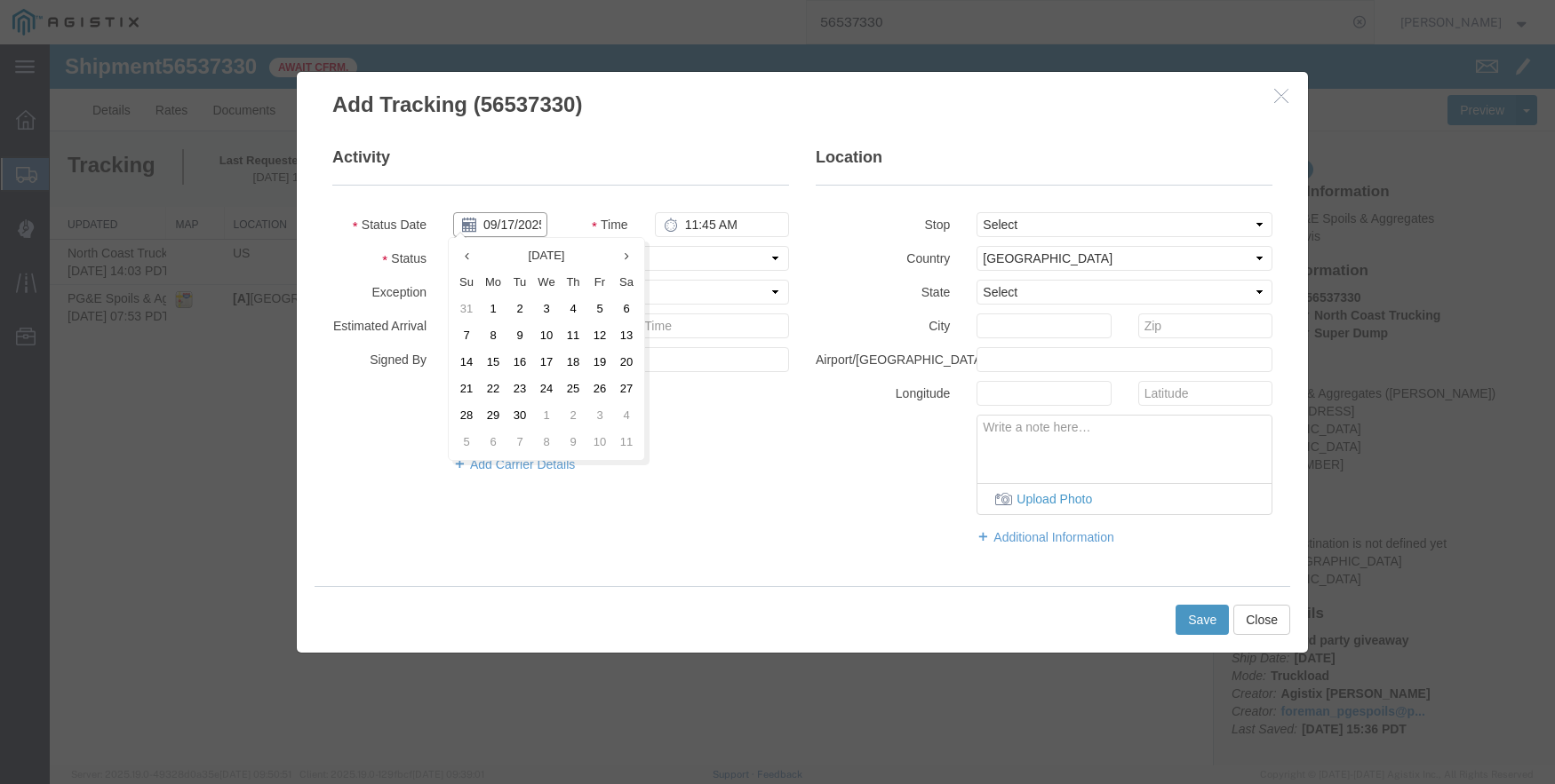
click at [497, 217] on input "09/17/2025" at bounding box center [500, 225] width 94 height 25
click at [474, 258] on th at bounding box center [466, 256] width 27 height 27
click at [587, 382] on td "21" at bounding box center [579, 389] width 27 height 27
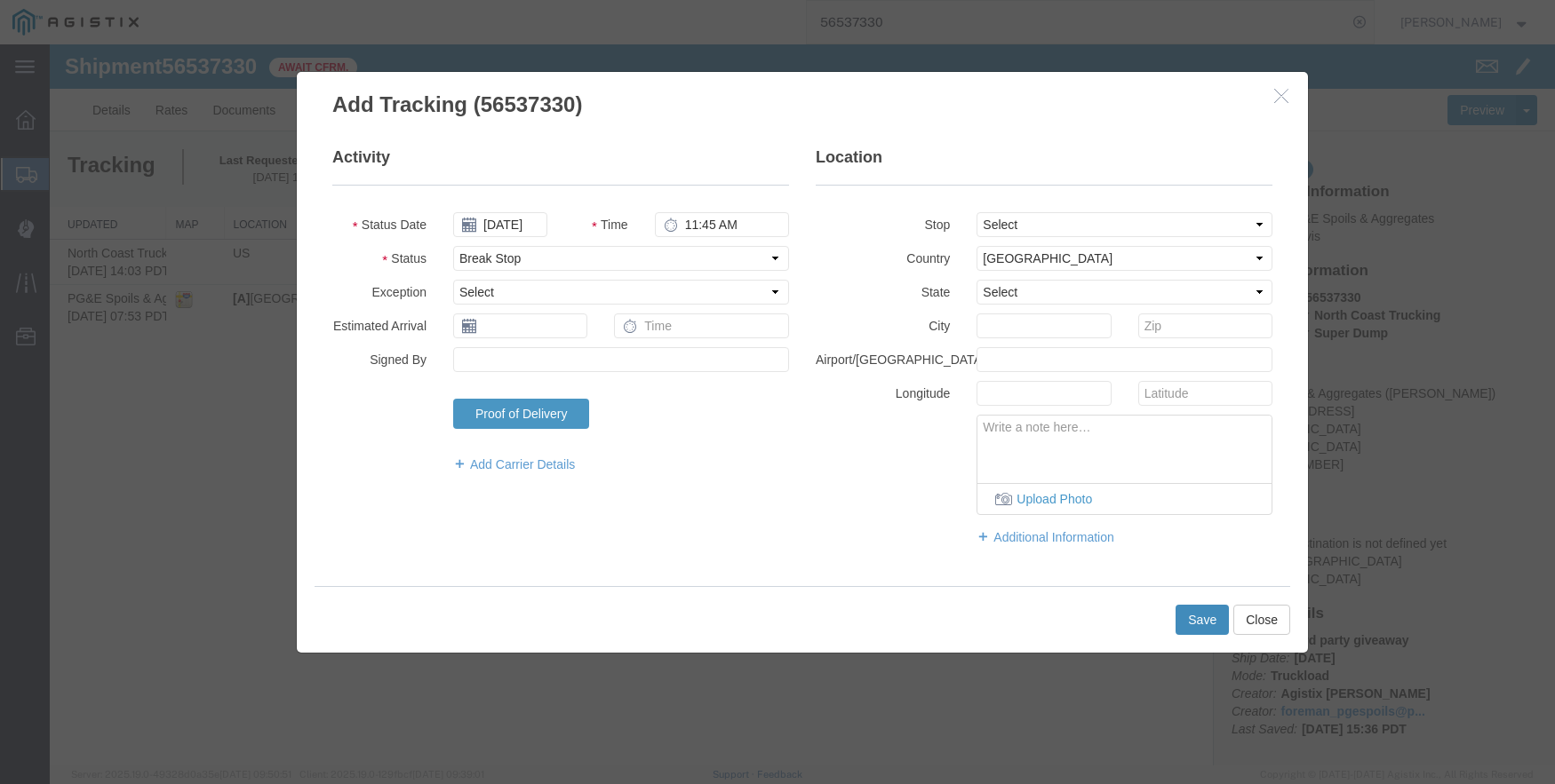
click at [1197, 612] on button "Save" at bounding box center [1201, 620] width 53 height 30
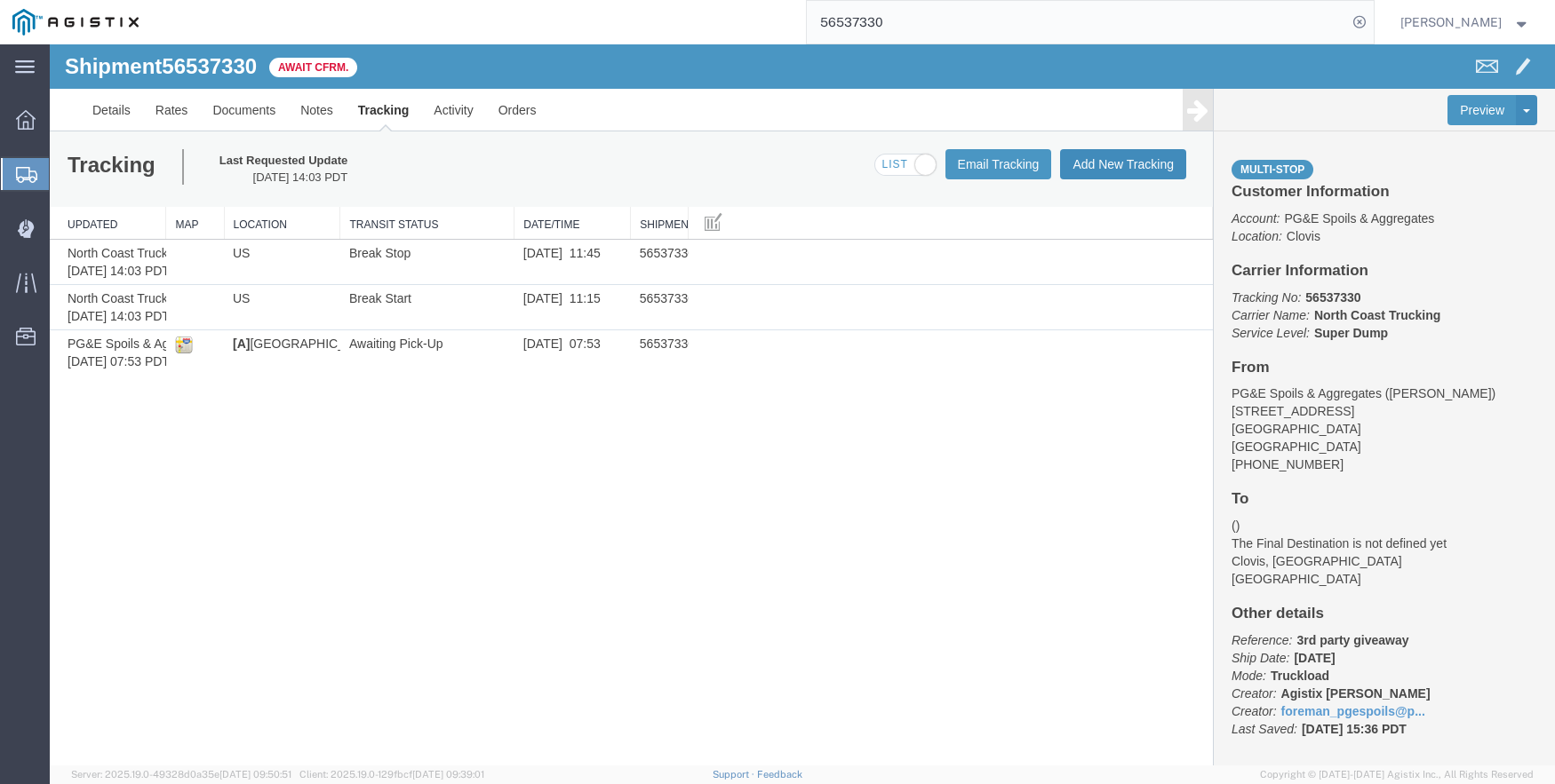
click at [1120, 159] on button "Add New Tracking" at bounding box center [1123, 163] width 126 height 30
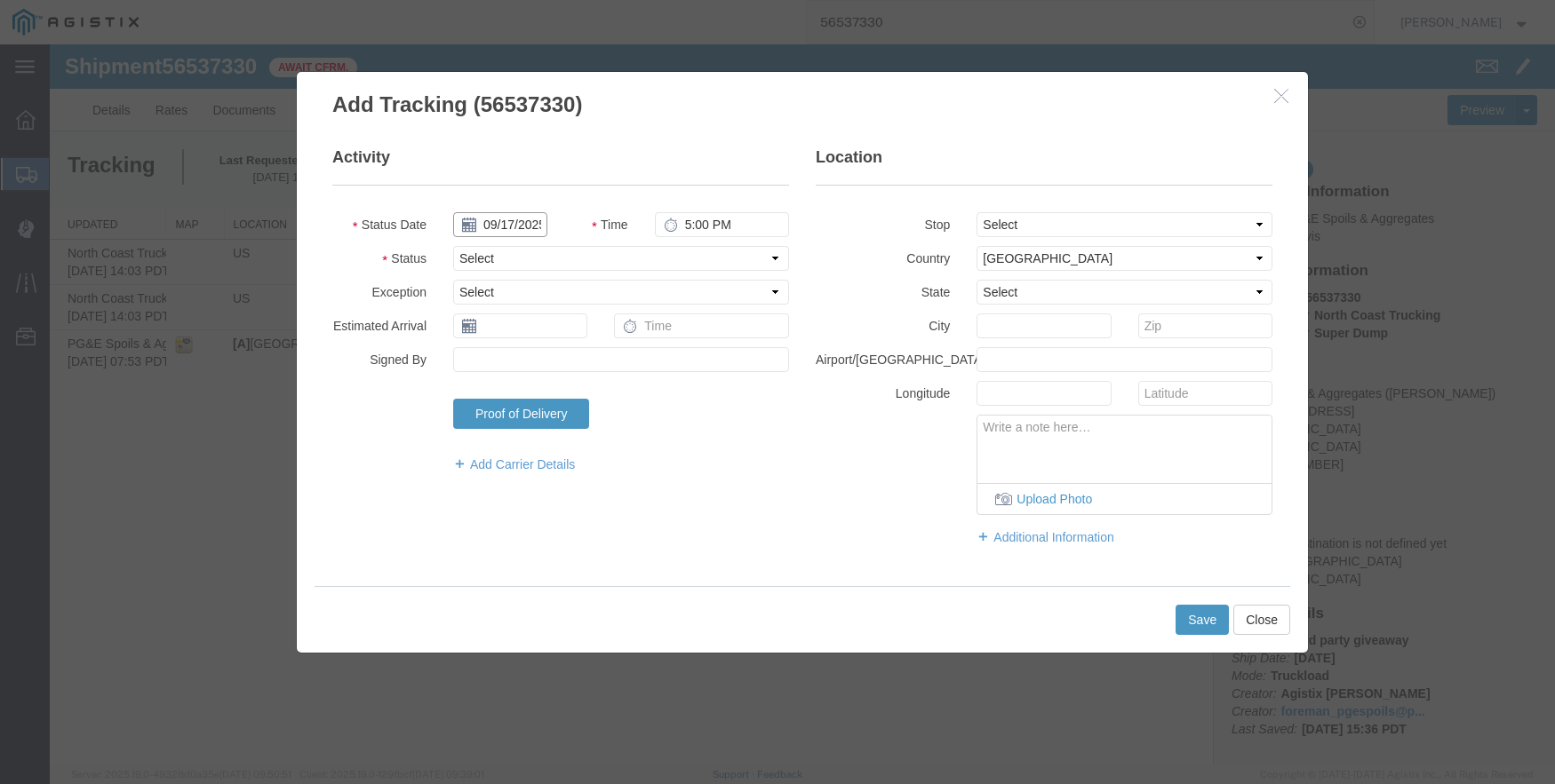
click at [530, 217] on input "09/17/2025" at bounding box center [500, 225] width 94 height 25
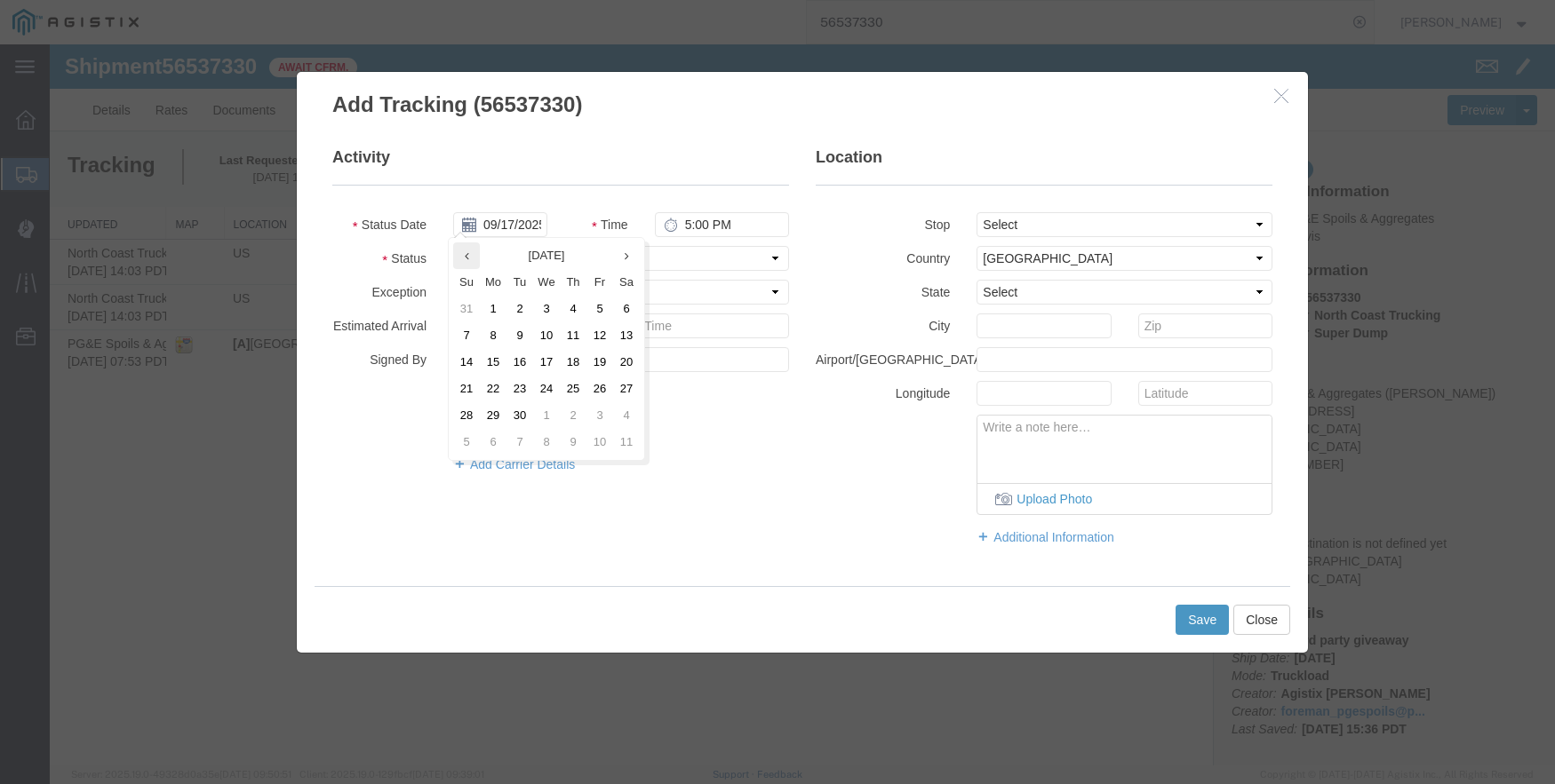
click at [469, 252] on th at bounding box center [466, 256] width 27 height 27
click at [582, 381] on td "21" at bounding box center [579, 389] width 27 height 27
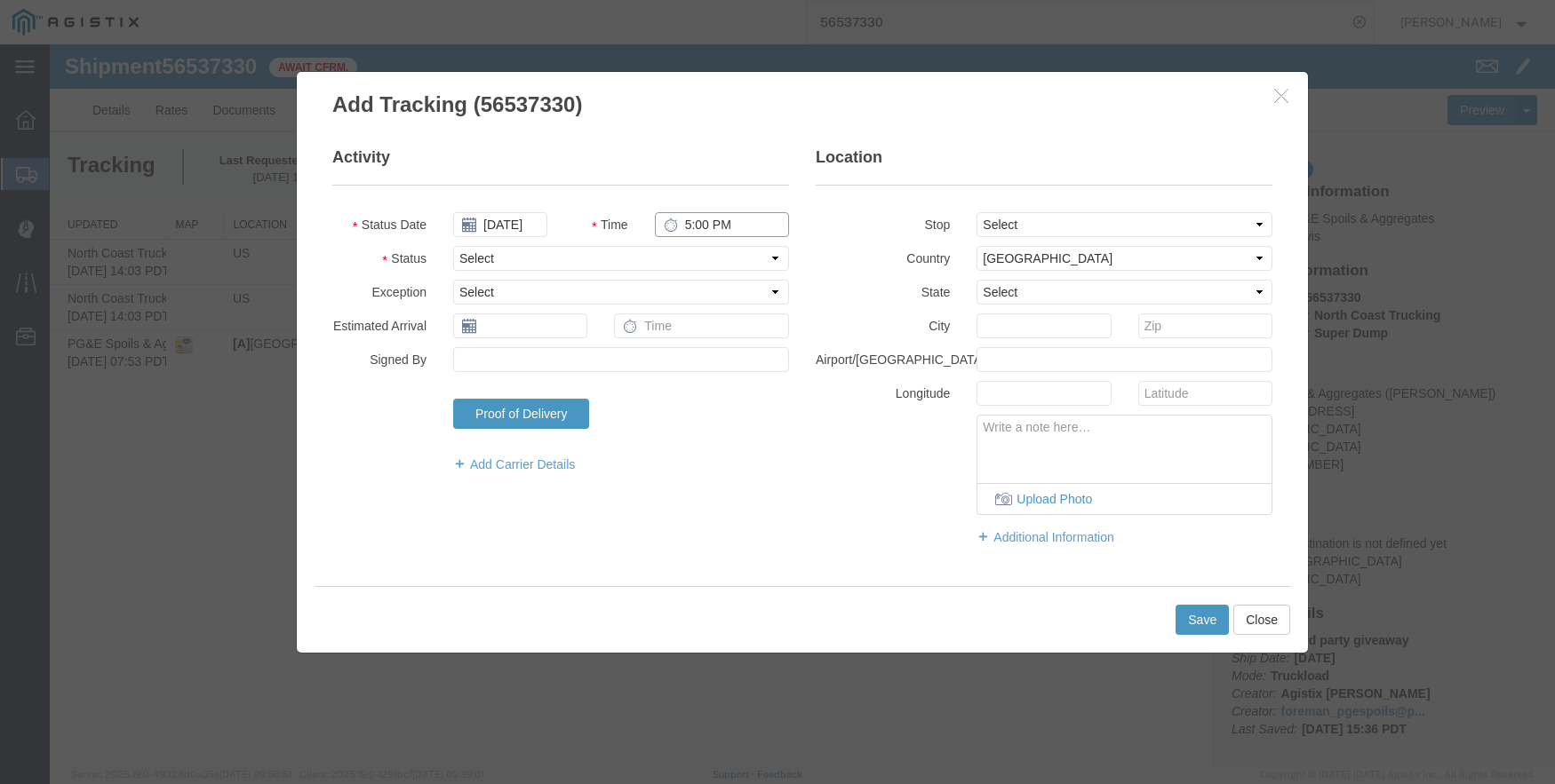
click at [694, 224] on input "5:00 PM" at bounding box center [722, 225] width 135 height 25
click at [1162, 218] on select "Select From: [STREET_ADDRESS] Stop 2: [STREET_ADDRESS][PERSON_NAME] To: The Fin…" at bounding box center [1124, 225] width 296 height 25
click at [976, 212] on select "Select From: [STREET_ADDRESS] Stop 2: [STREET_ADDRESS][PERSON_NAME] To: The Fin…" at bounding box center [1124, 225] width 296 height 25
click at [1209, 613] on button "Save" at bounding box center [1201, 620] width 53 height 30
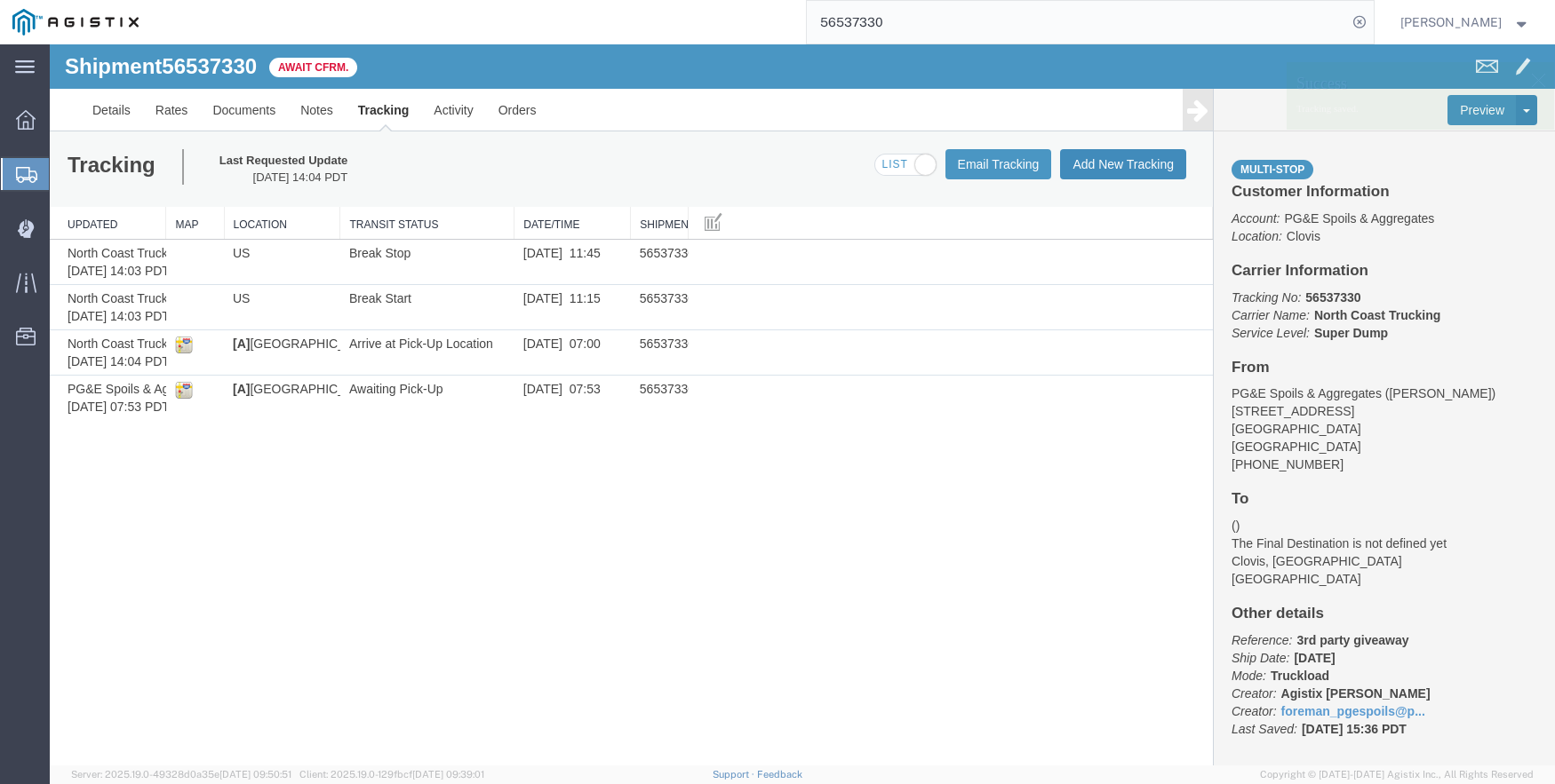
click at [1112, 167] on button "Add New Tracking" at bounding box center [1123, 163] width 126 height 30
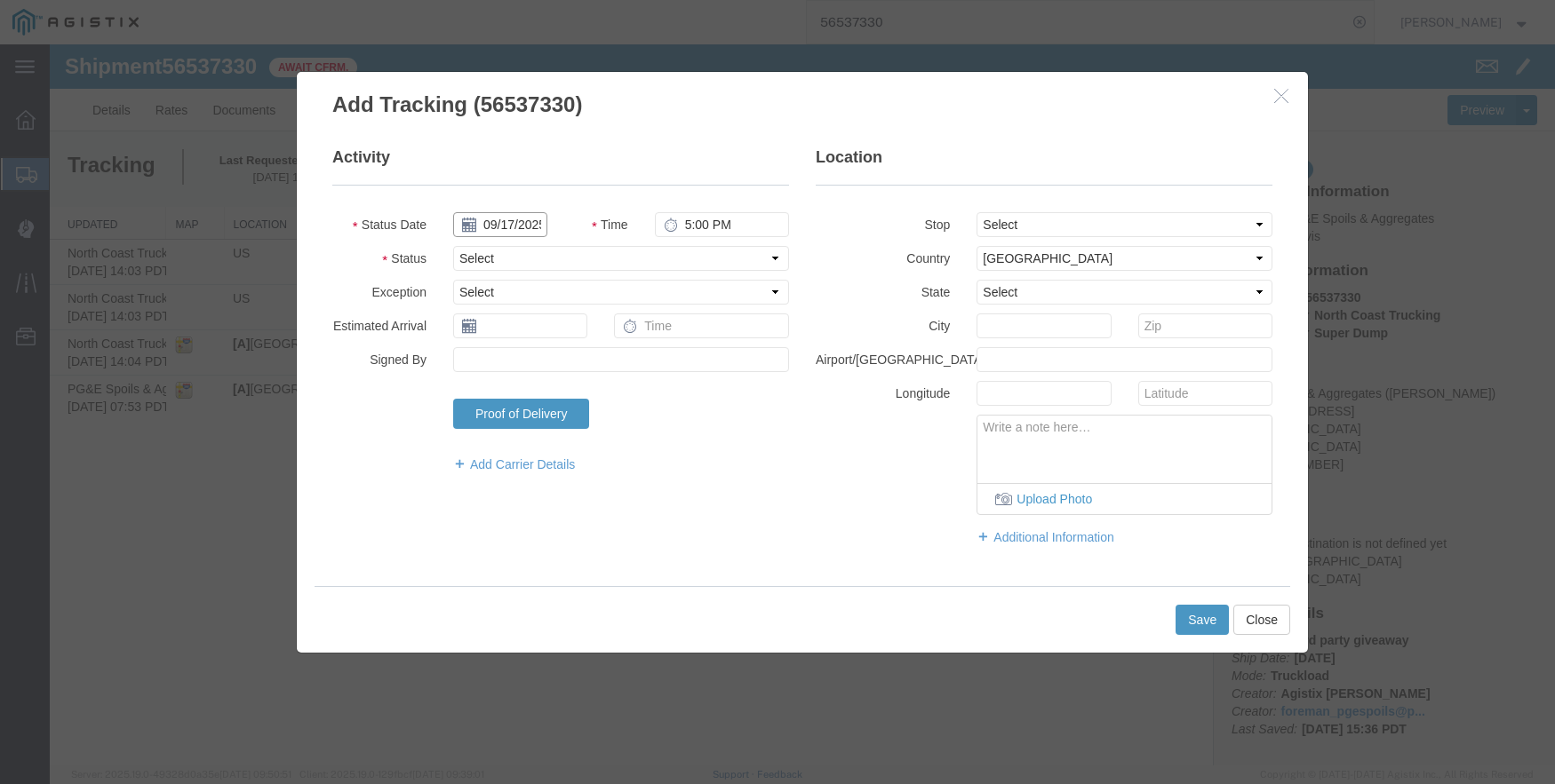
click at [524, 222] on input "09/17/2025" at bounding box center [500, 225] width 94 height 25
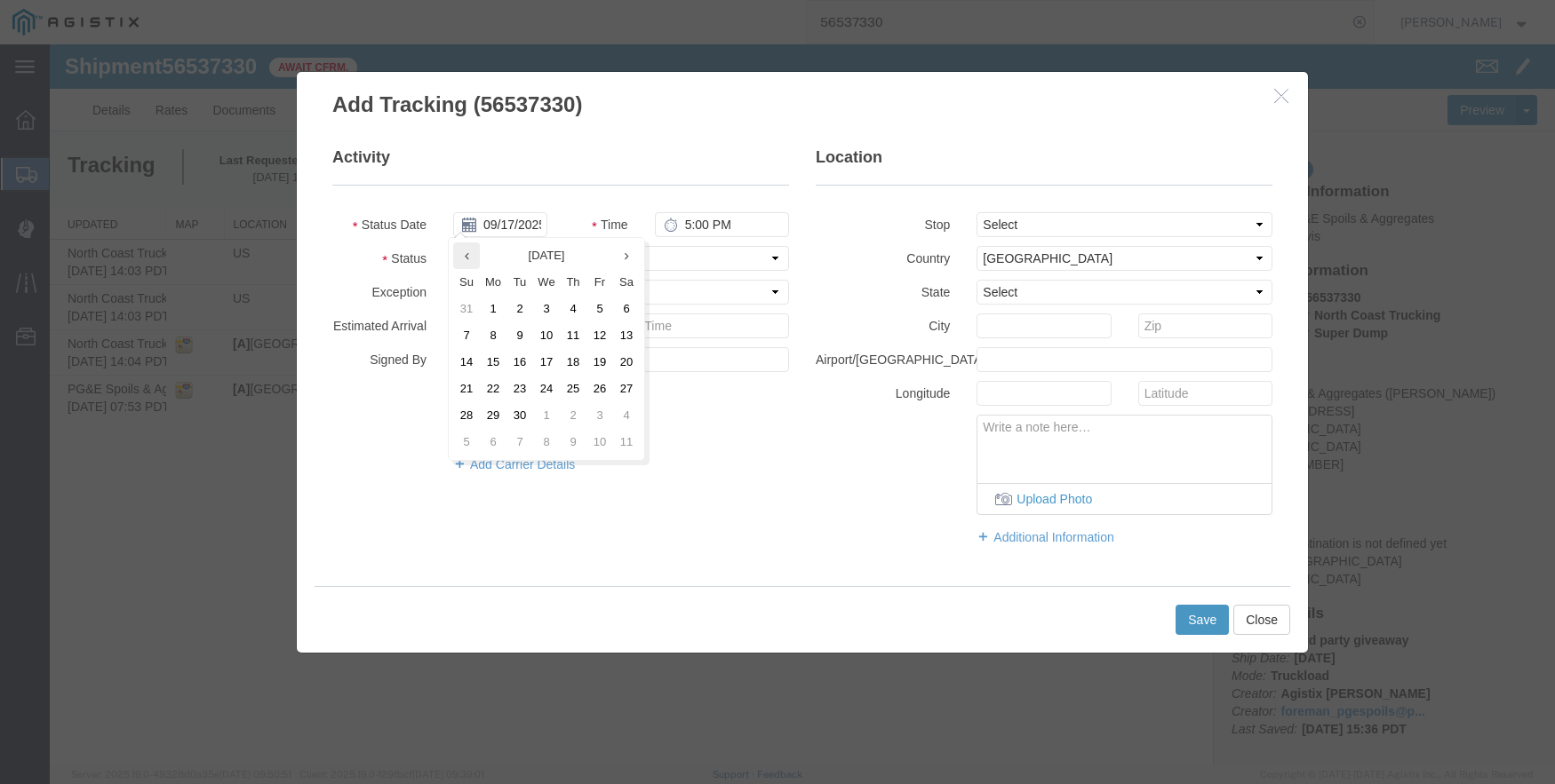
click at [474, 252] on th at bounding box center [466, 256] width 27 height 27
click at [582, 387] on td "21" at bounding box center [579, 389] width 27 height 27
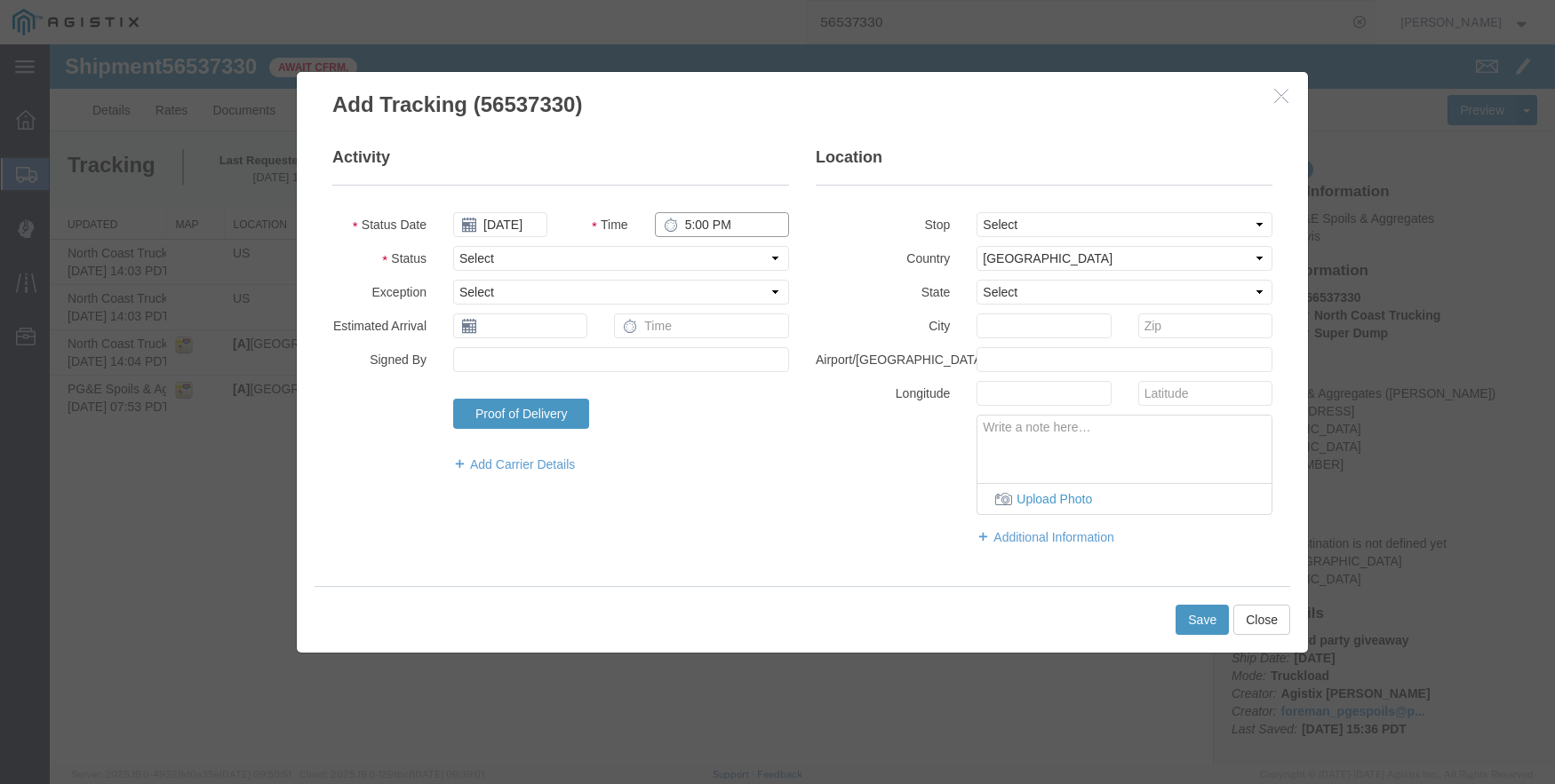
click at [712, 226] on input "5:00 PM" at bounding box center [722, 225] width 135 height 25
click at [1075, 227] on select "Select From: [STREET_ADDRESS] Stop 2: [STREET_ADDRESS][PERSON_NAME] To: The Fin…" at bounding box center [1124, 225] width 296 height 25
click at [976, 212] on select "Select From: [STREET_ADDRESS] Stop 2: [STREET_ADDRESS][PERSON_NAME] To: The Fin…" at bounding box center [1124, 225] width 296 height 25
click at [1201, 619] on button "Save" at bounding box center [1201, 620] width 53 height 30
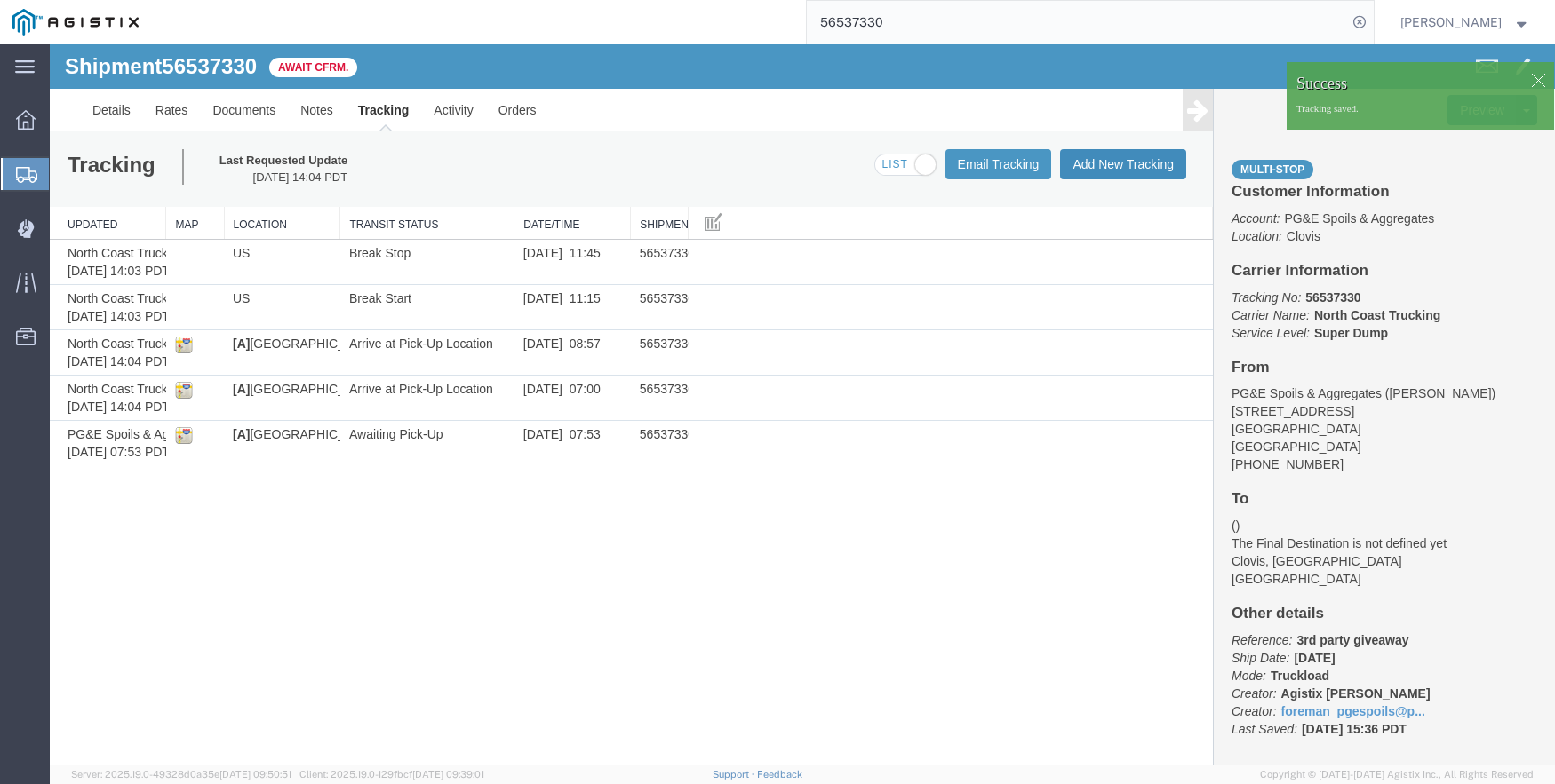
click at [1105, 159] on button "Add New Tracking" at bounding box center [1123, 163] width 126 height 30
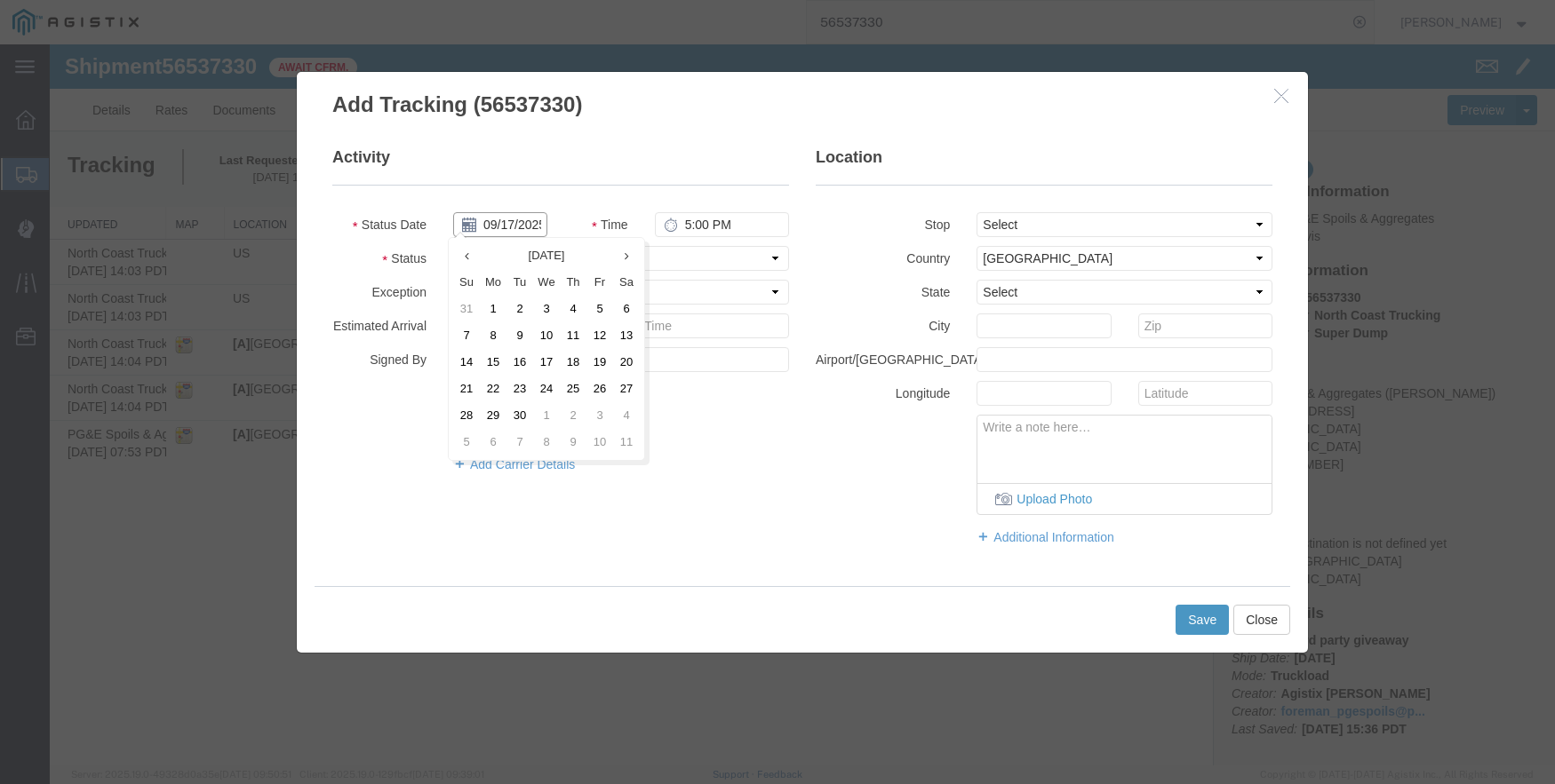
click at [491, 218] on input "09/17/2025" at bounding box center [500, 225] width 94 height 25
click at [468, 261] on icon at bounding box center [466, 257] width 5 height 12
drag, startPoint x: 547, startPoint y: 386, endPoint x: 603, endPoint y: 383, distance: 56.1
click at [603, 383] on tr "17 18 19 20 21 22 23" at bounding box center [552, 389] width 186 height 27
click at [582, 385] on td "21" at bounding box center [579, 389] width 27 height 27
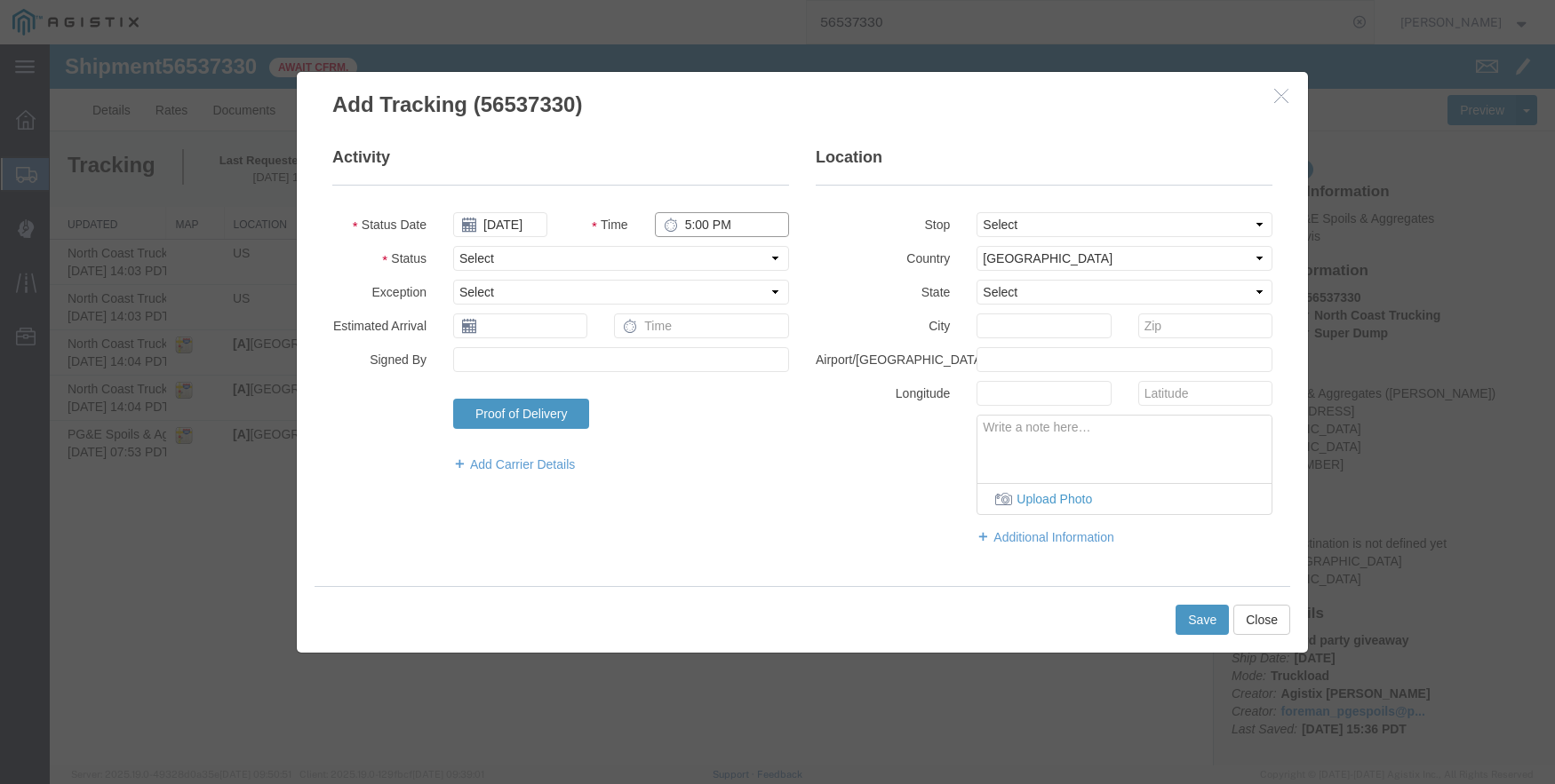
click at [688, 217] on input "5:00 PM" at bounding box center [722, 225] width 135 height 25
click at [1035, 227] on select "Select From: [STREET_ADDRESS] Stop 2: [STREET_ADDRESS][PERSON_NAME] To: The Fin…" at bounding box center [1124, 225] width 296 height 25
click at [976, 212] on select "Select From: [STREET_ADDRESS] Stop 2: [STREET_ADDRESS][PERSON_NAME] To: The Fin…" at bounding box center [1124, 225] width 296 height 25
click at [1193, 611] on button "Save" at bounding box center [1201, 620] width 53 height 30
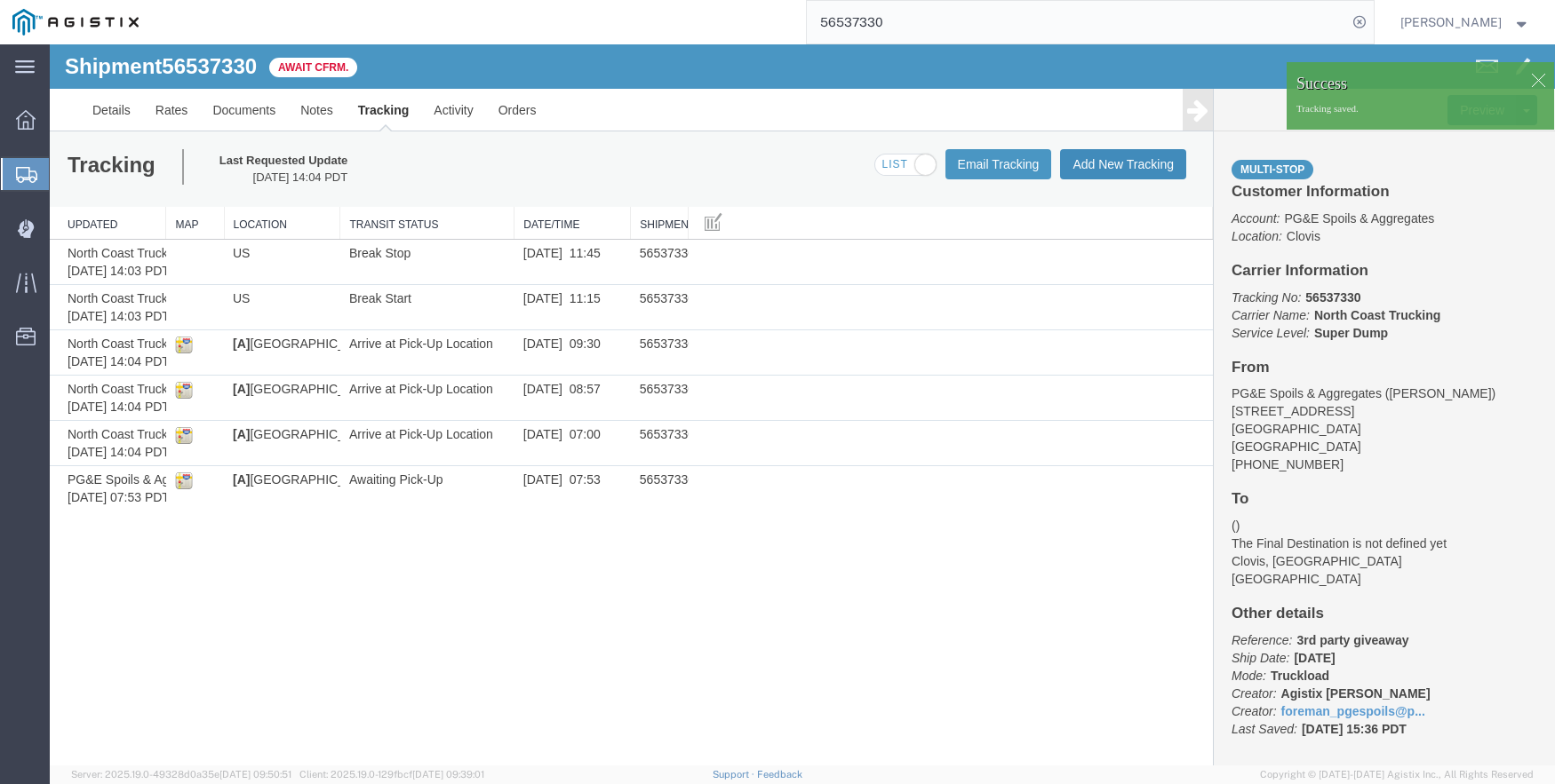
click at [1121, 162] on button "Add New Tracking" at bounding box center [1123, 163] width 126 height 30
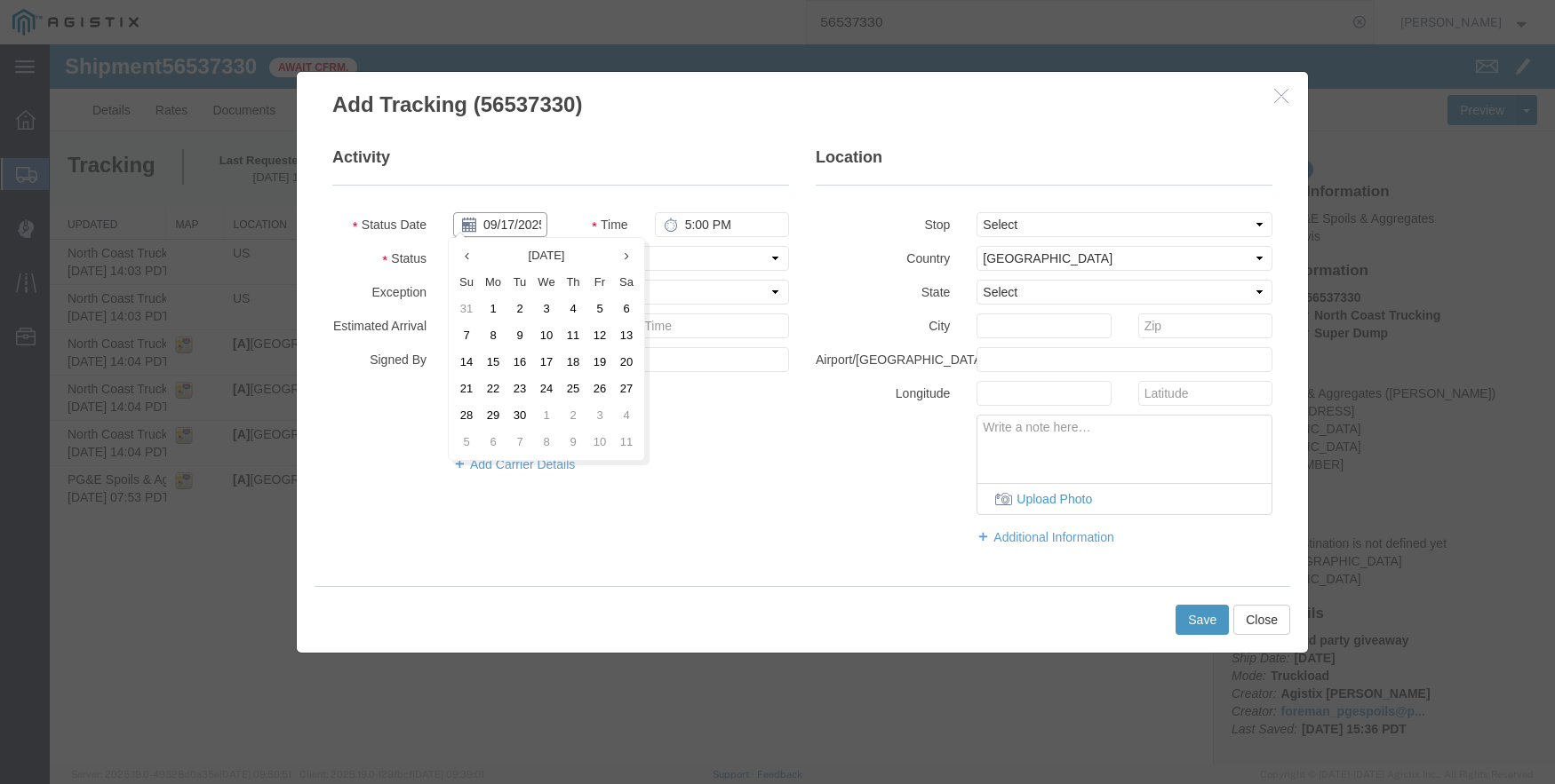
click at [499, 227] on input "09/17/2025" at bounding box center [500, 225] width 94 height 25
click at [478, 264] on th at bounding box center [466, 256] width 27 height 27
click at [582, 384] on td "21" at bounding box center [579, 389] width 27 height 27
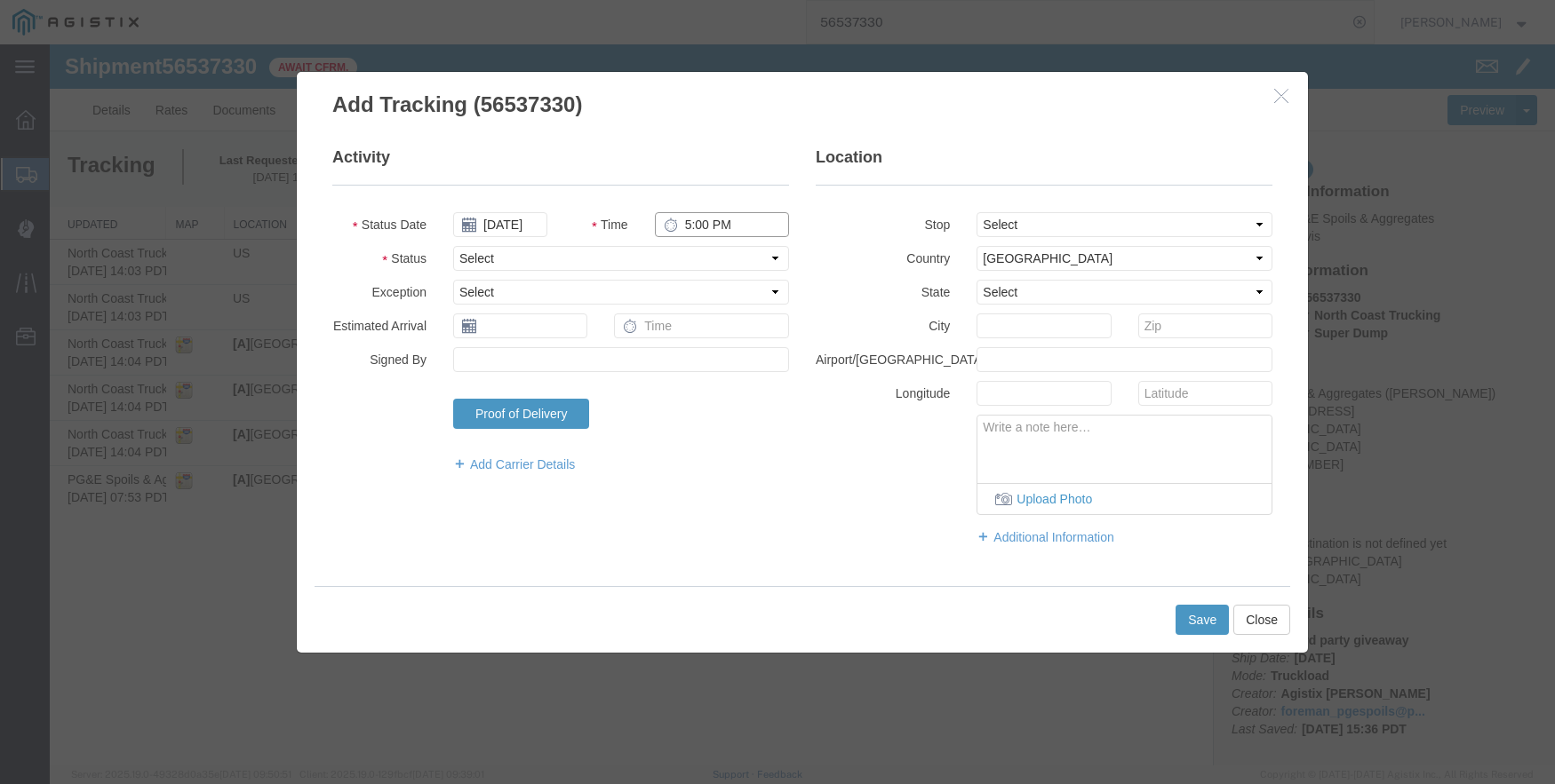
click at [697, 224] on input "5:00 PM" at bounding box center [722, 225] width 135 height 25
click at [1069, 232] on select "Select From: [STREET_ADDRESS] Stop 2: [STREET_ADDRESS][PERSON_NAME] To: The Fin…" at bounding box center [1124, 225] width 296 height 25
click at [976, 212] on select "Select From: [STREET_ADDRESS] Stop 2: [STREET_ADDRESS][PERSON_NAME] To: The Fin…" at bounding box center [1124, 225] width 296 height 25
click at [1208, 603] on div "Save Close" at bounding box center [802, 619] width 975 height 66
click at [1201, 615] on button "Save" at bounding box center [1201, 620] width 53 height 30
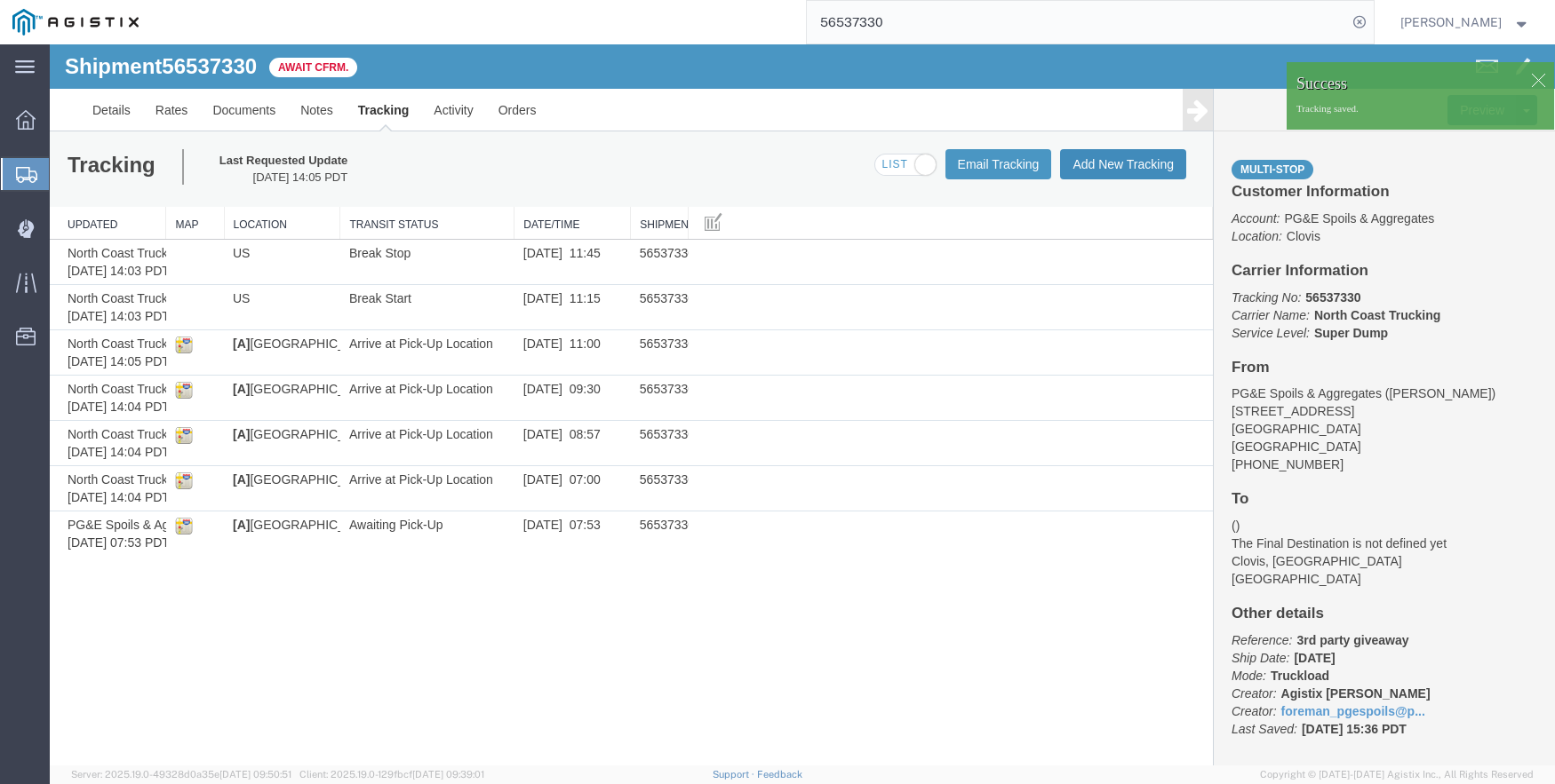
click at [1124, 168] on button "Add New Tracking" at bounding box center [1123, 163] width 126 height 30
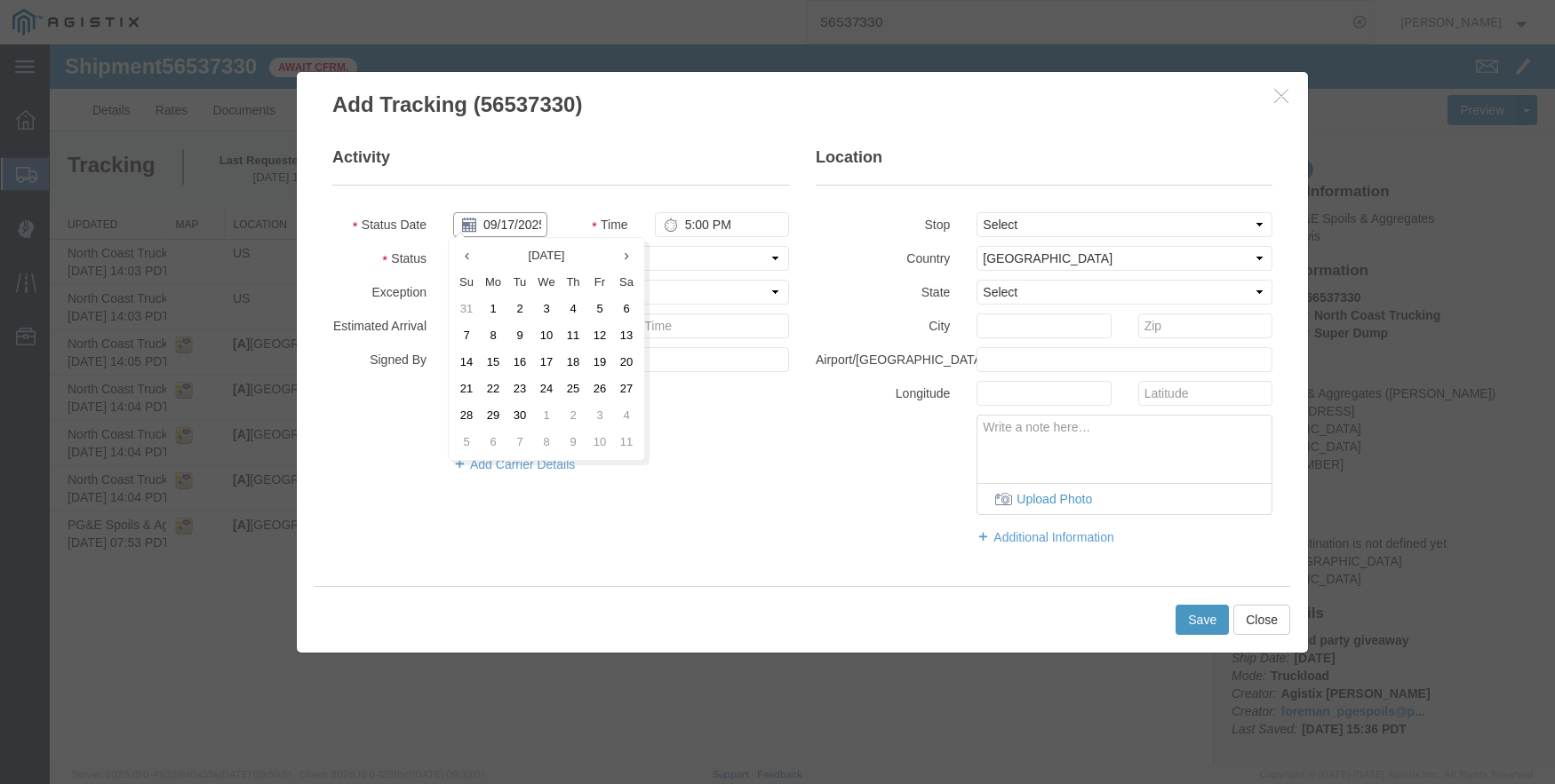
click at [500, 230] on input "09/17/2025" at bounding box center [500, 225] width 94 height 25
click at [477, 260] on th at bounding box center [466, 256] width 27 height 27
click at [578, 386] on td "21" at bounding box center [579, 389] width 27 height 27
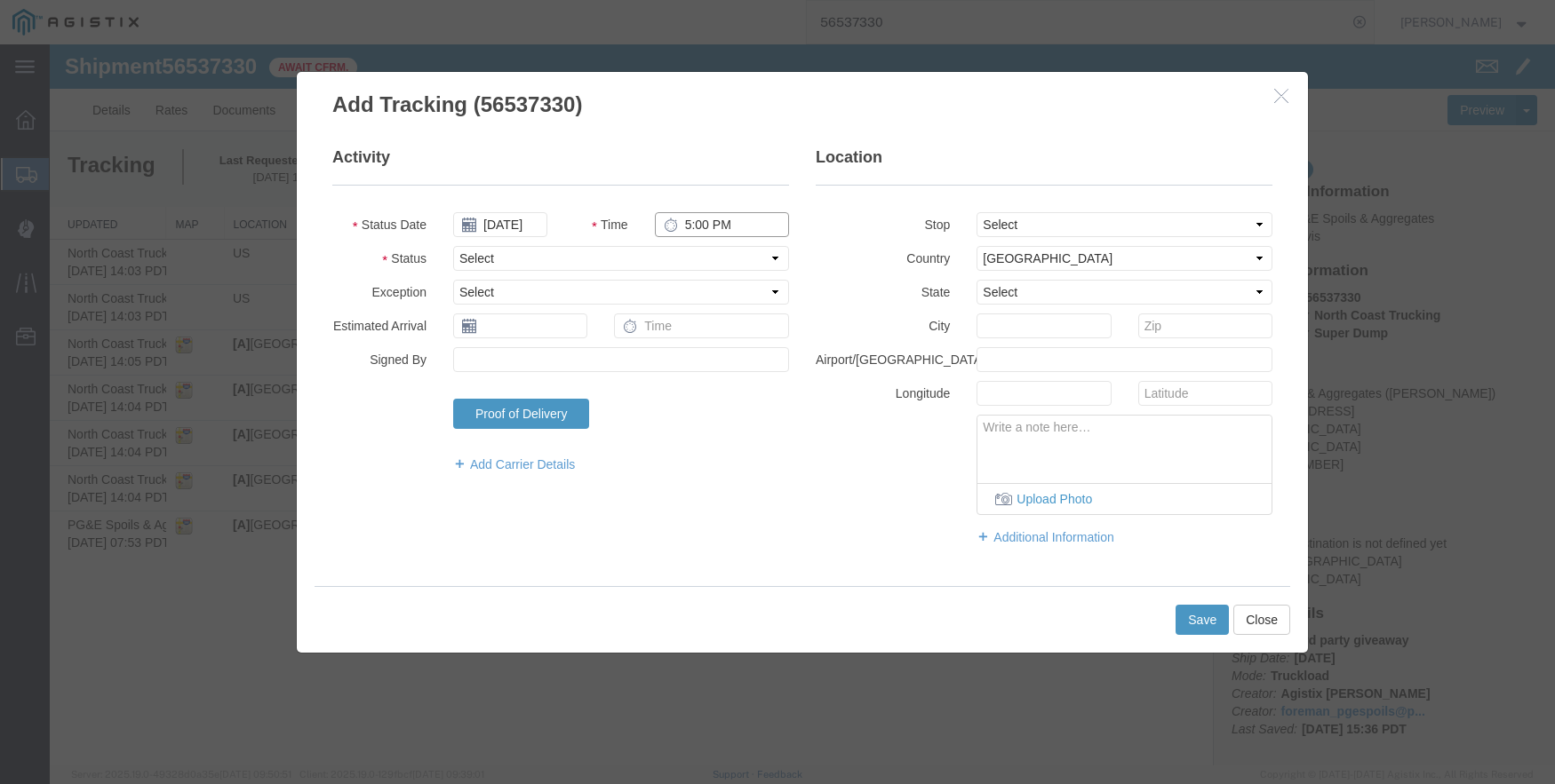
click at [693, 225] on input "5:00 PM" at bounding box center [722, 225] width 135 height 25
click at [1150, 219] on select "Select From: [STREET_ADDRESS] Stop 2: [STREET_ADDRESS][PERSON_NAME] To: The Fin…" at bounding box center [1124, 225] width 296 height 25
click at [976, 212] on select "Select From: [STREET_ADDRESS] Stop 2: [STREET_ADDRESS][PERSON_NAME] To: The Fin…" at bounding box center [1124, 225] width 296 height 25
click at [1198, 615] on button "Save" at bounding box center [1201, 620] width 53 height 30
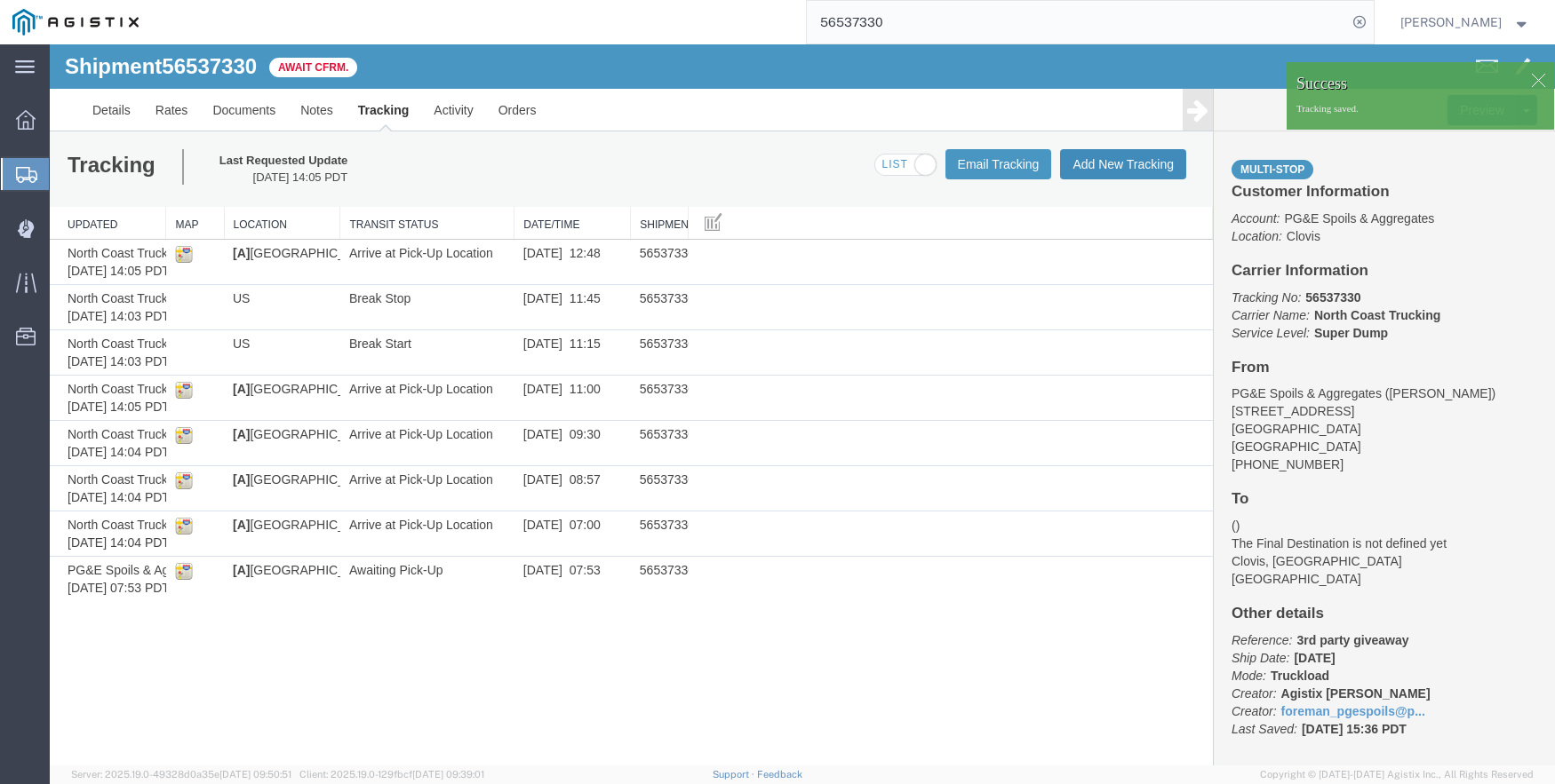
click at [1123, 164] on button "Add New Tracking" at bounding box center [1123, 163] width 126 height 30
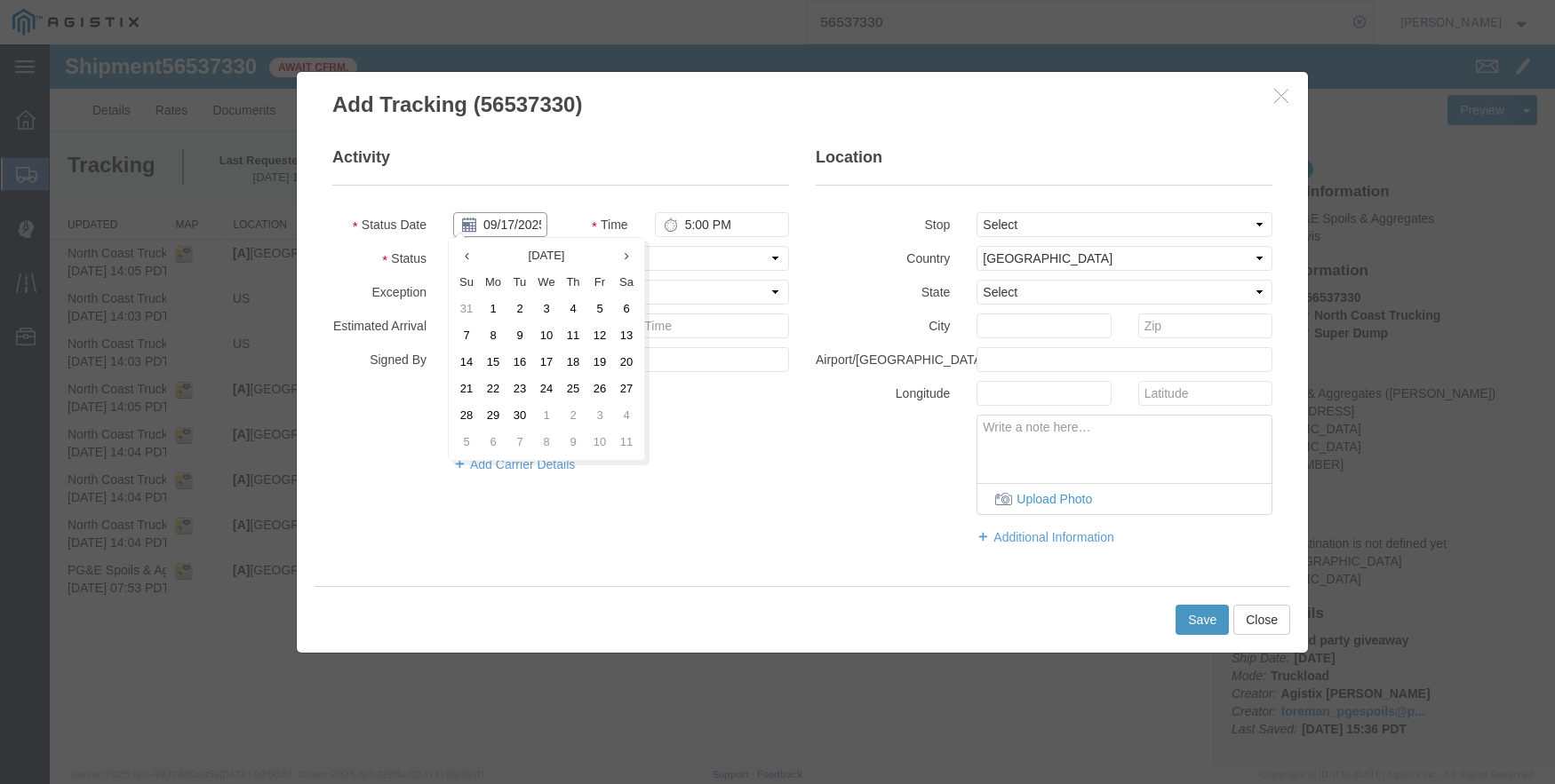
click at [489, 227] on input "09/17/2025" at bounding box center [500, 225] width 94 height 25
click at [472, 262] on th at bounding box center [466, 256] width 27 height 27
click at [580, 388] on td "21" at bounding box center [579, 389] width 27 height 27
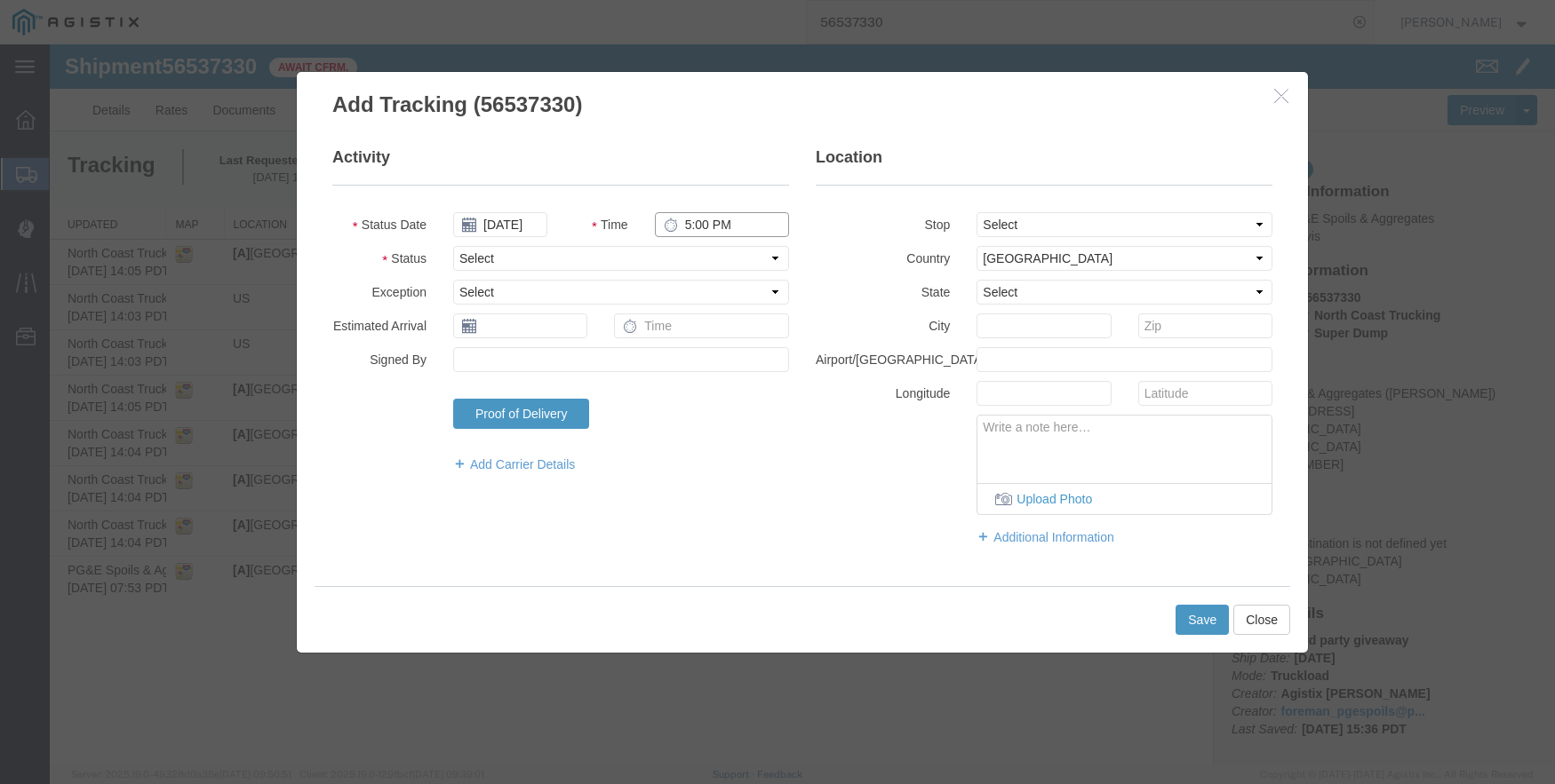
click at [697, 230] on input "5:00 PM" at bounding box center [722, 225] width 135 height 25
click at [1062, 228] on select "Select From: [STREET_ADDRESS] Stop 2: [STREET_ADDRESS][PERSON_NAME] To: The Fin…" at bounding box center [1124, 225] width 296 height 25
click at [976, 212] on select "Select From: [STREET_ADDRESS] Stop 2: [STREET_ADDRESS][PERSON_NAME] To: The Fin…" at bounding box center [1124, 225] width 296 height 25
click at [1207, 621] on button "Save" at bounding box center [1201, 620] width 53 height 30
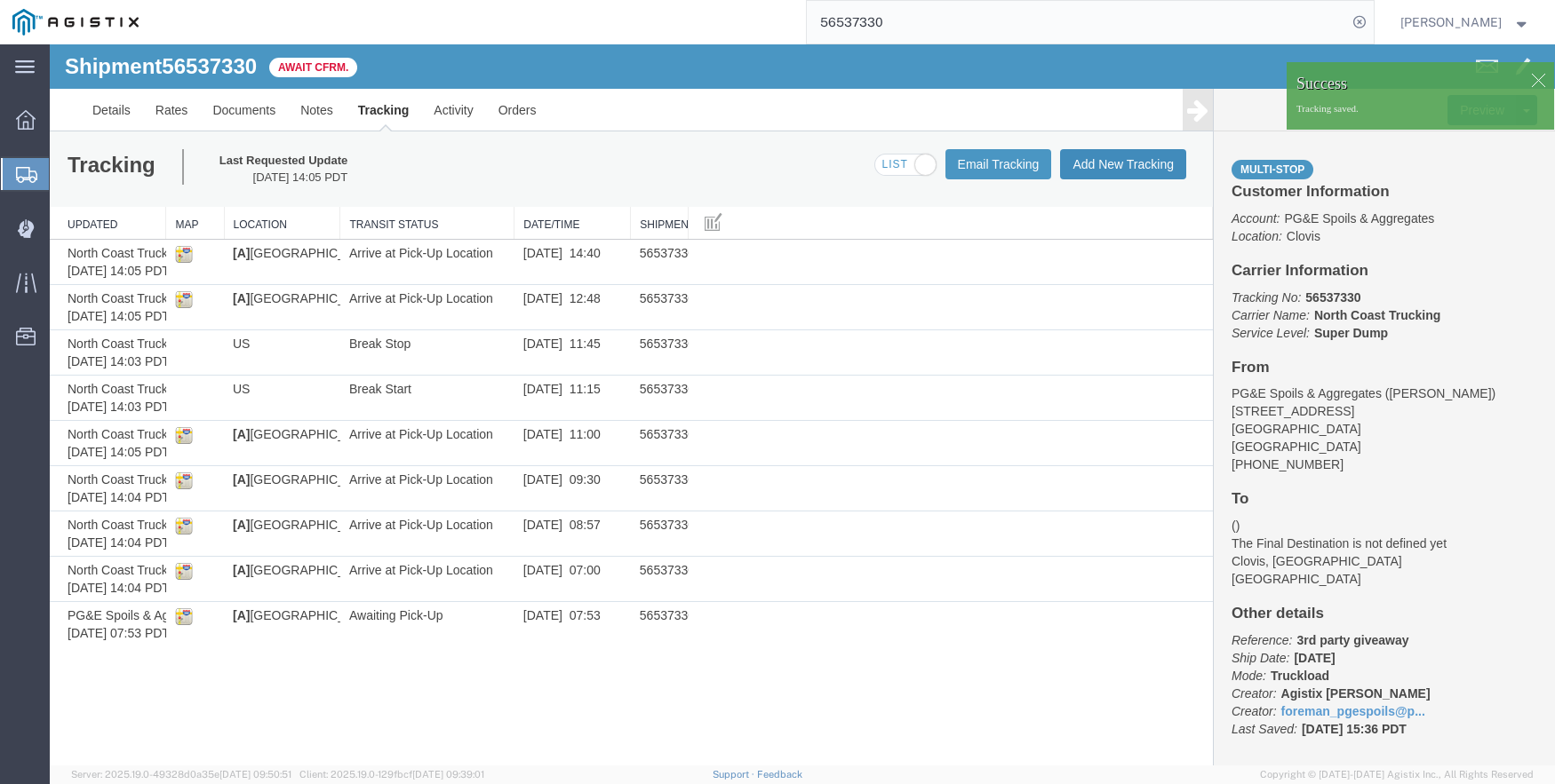
click at [1101, 155] on button "Add New Tracking" at bounding box center [1123, 163] width 126 height 30
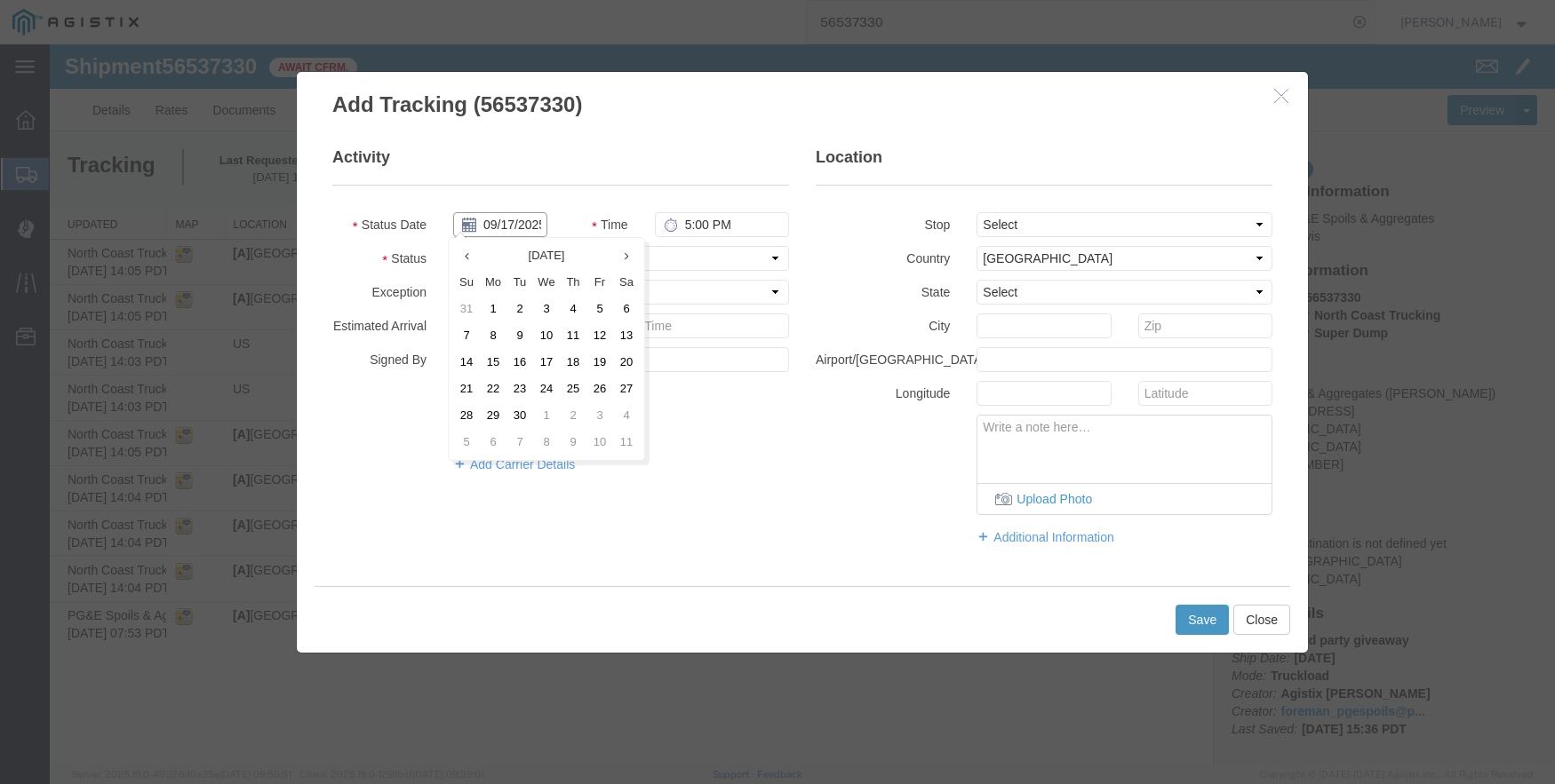
click at [490, 213] on input "09/17/2025" at bounding box center [500, 225] width 94 height 25
drag, startPoint x: 468, startPoint y: 257, endPoint x: 492, endPoint y: 281, distance: 33.9
click at [468, 257] on icon at bounding box center [466, 257] width 5 height 12
click at [583, 390] on td "21" at bounding box center [579, 389] width 27 height 27
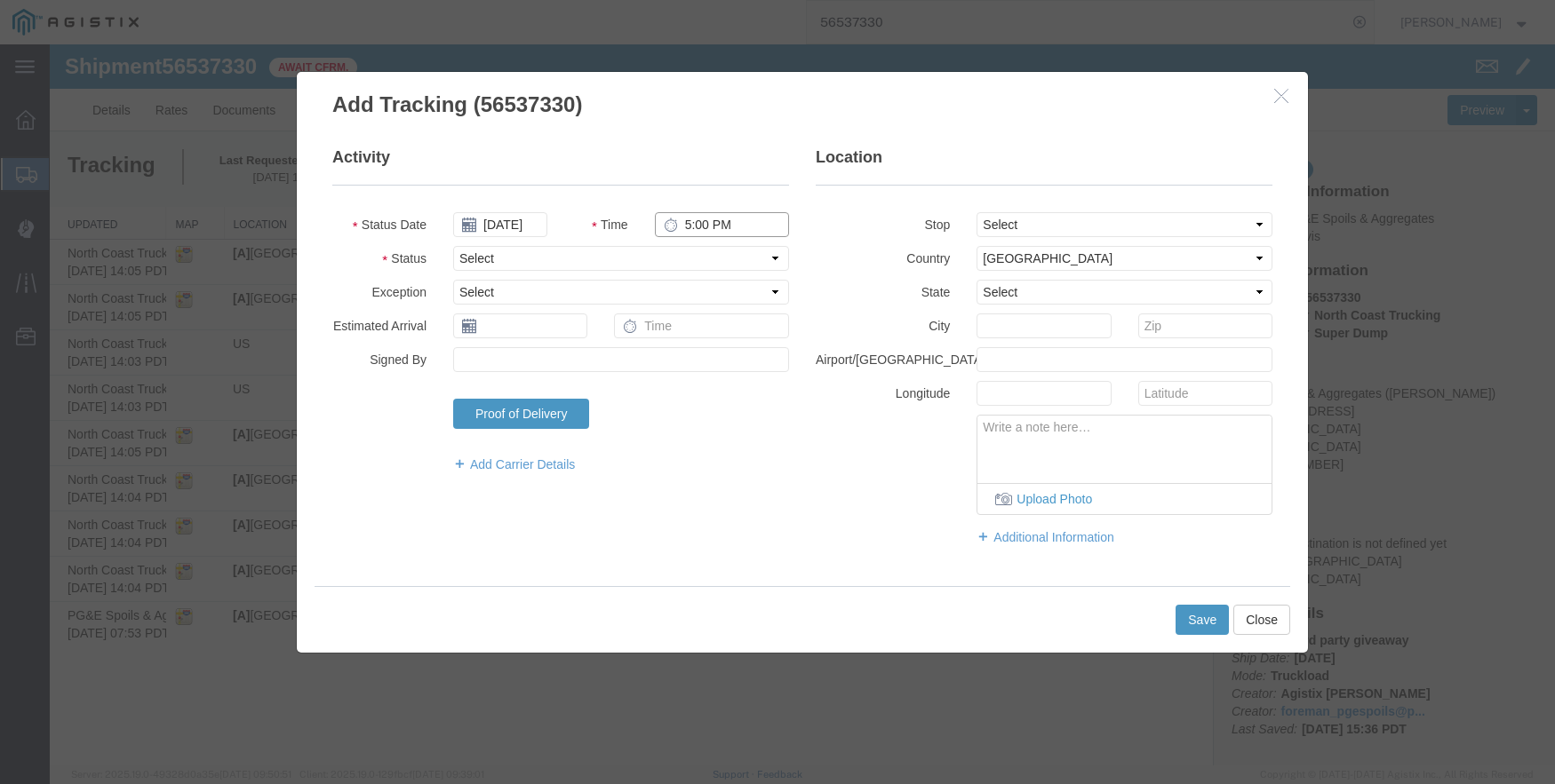
click at [692, 220] on input "5:00 PM" at bounding box center [722, 225] width 135 height 25
click at [1076, 230] on select "Select From: [STREET_ADDRESS] Stop 2: [STREET_ADDRESS][PERSON_NAME] To: The Fin…" at bounding box center [1124, 225] width 296 height 25
click at [976, 212] on select "Select From: [STREET_ADDRESS] Stop 2: [STREET_ADDRESS][PERSON_NAME] To: The Fin…" at bounding box center [1124, 225] width 296 height 25
click at [1198, 617] on button "Save" at bounding box center [1201, 620] width 53 height 30
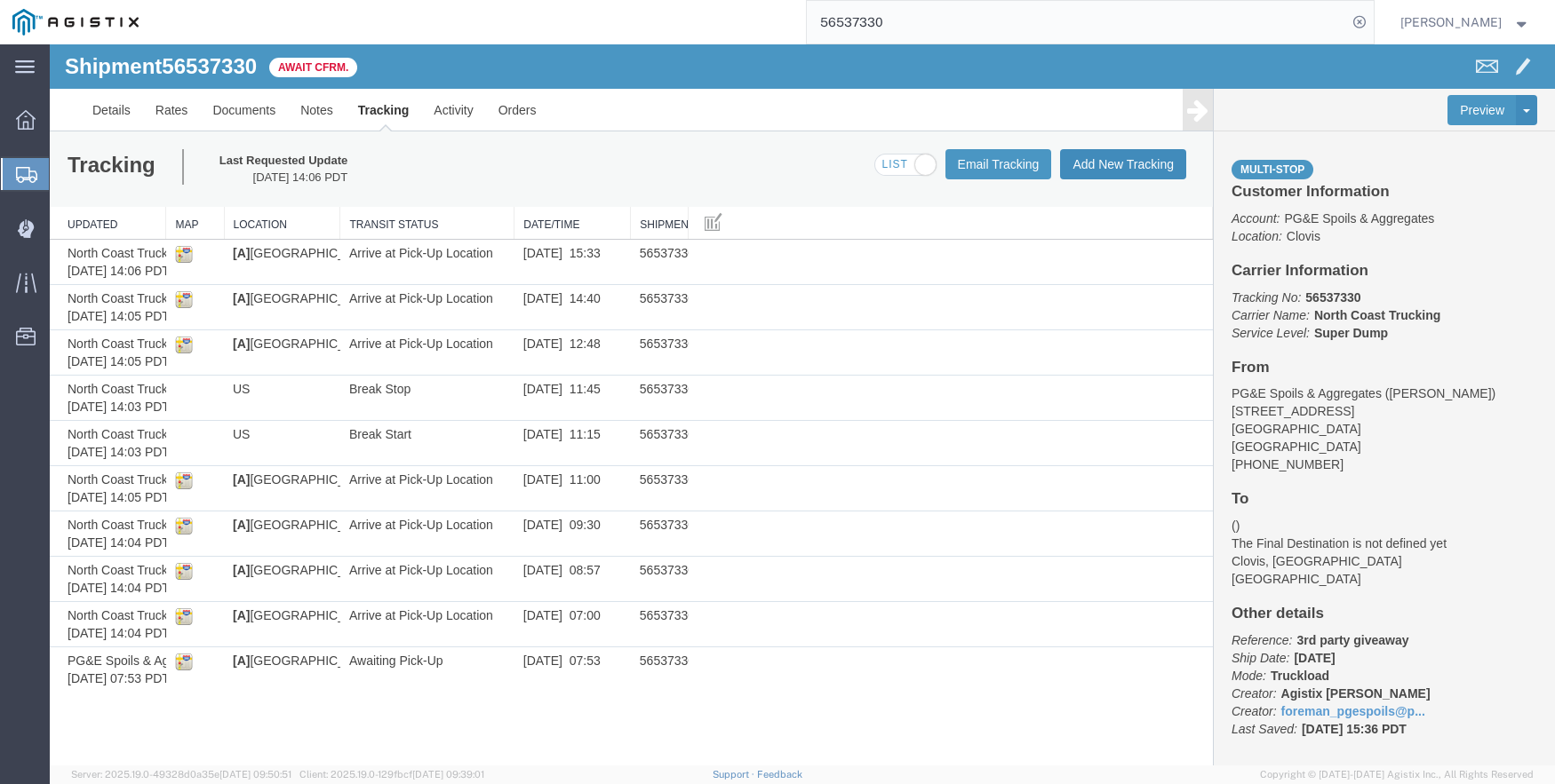
click at [1100, 162] on button "Add New Tracking" at bounding box center [1123, 163] width 126 height 30
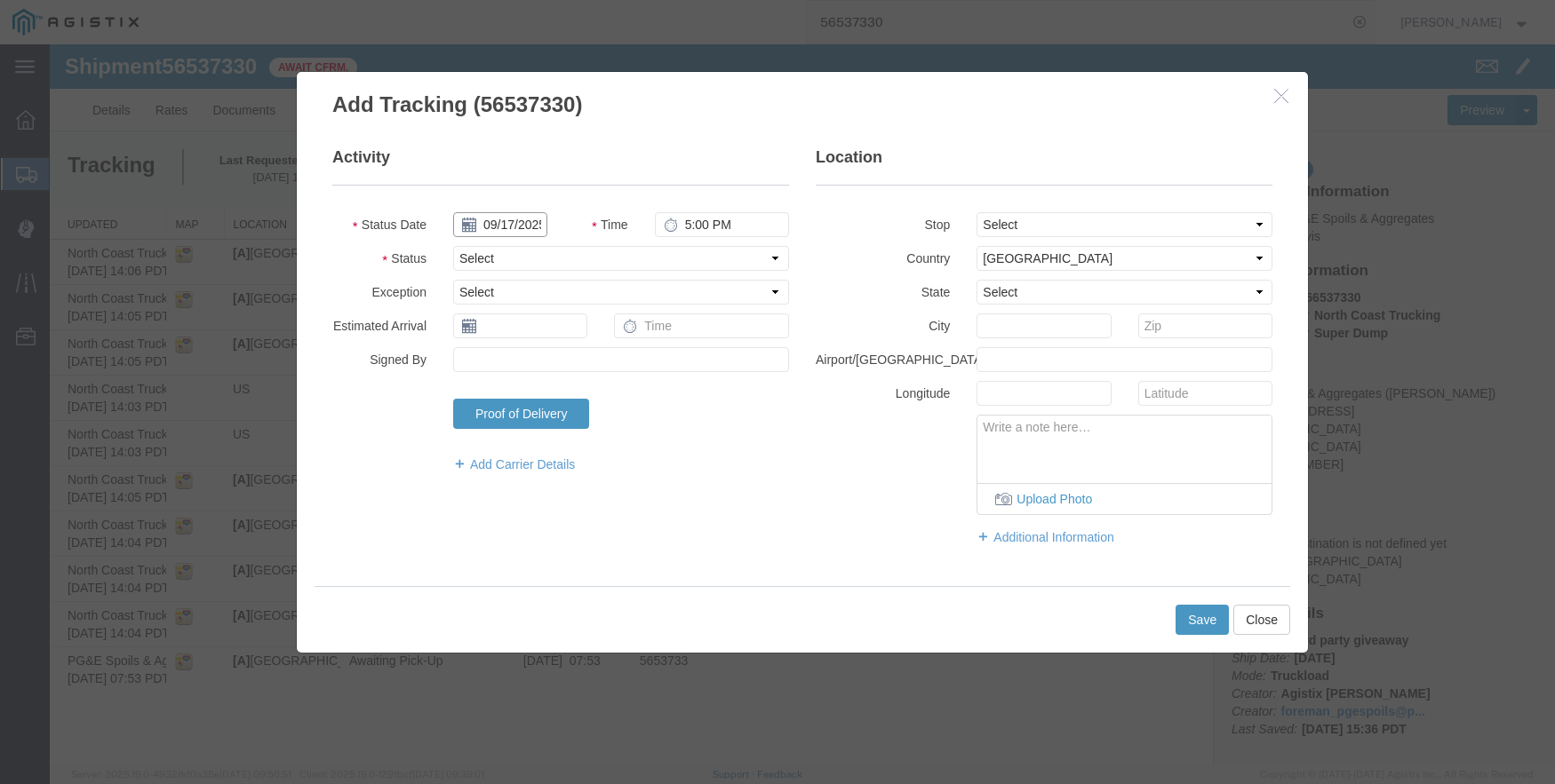
click at [488, 216] on input "09/17/2025" at bounding box center [500, 225] width 94 height 25
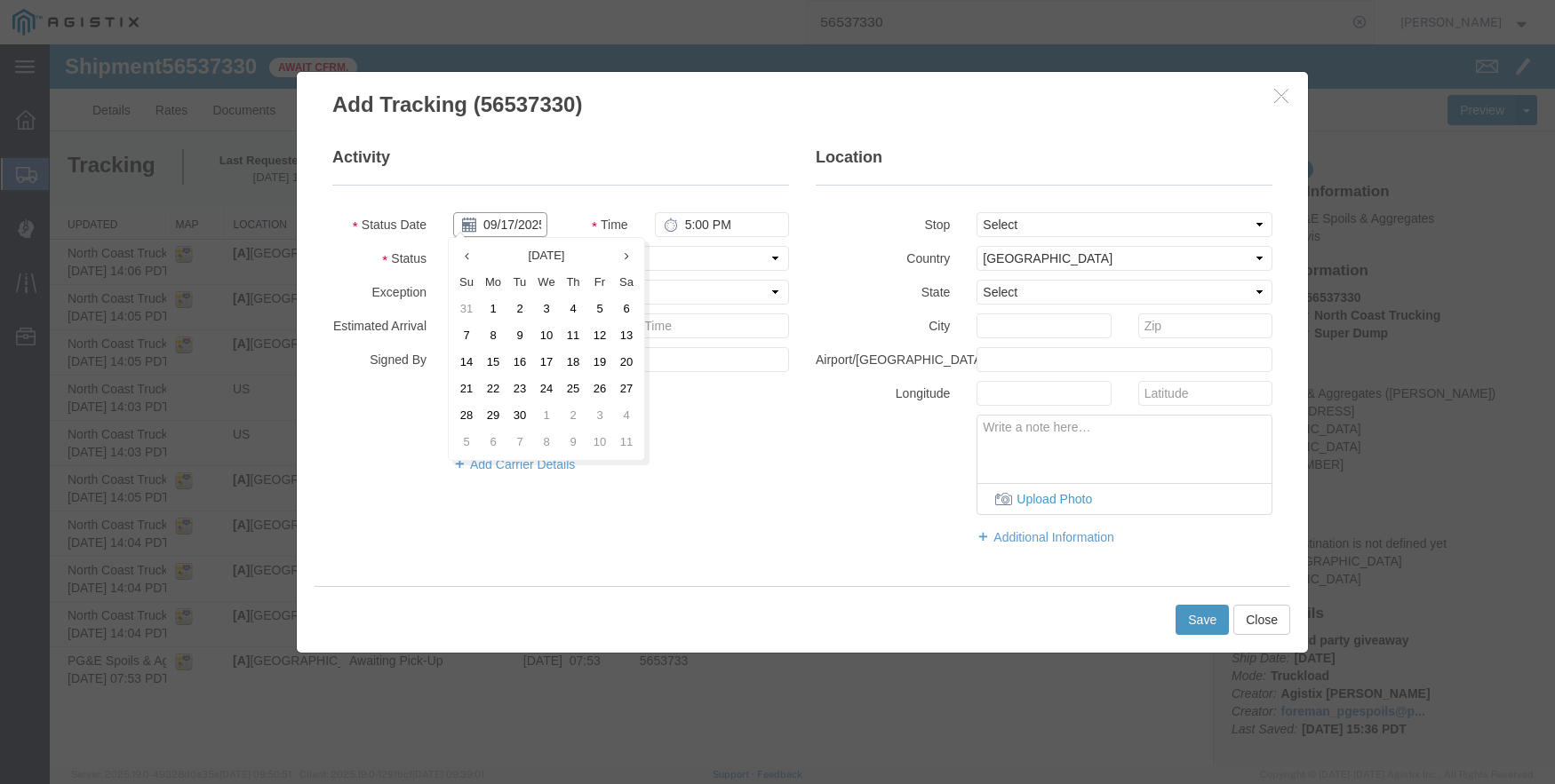
click at [506, 233] on input "09/17/2025" at bounding box center [500, 225] width 94 height 25
click at [472, 257] on th at bounding box center [466, 256] width 27 height 27
click at [580, 383] on td "21" at bounding box center [579, 389] width 27 height 27
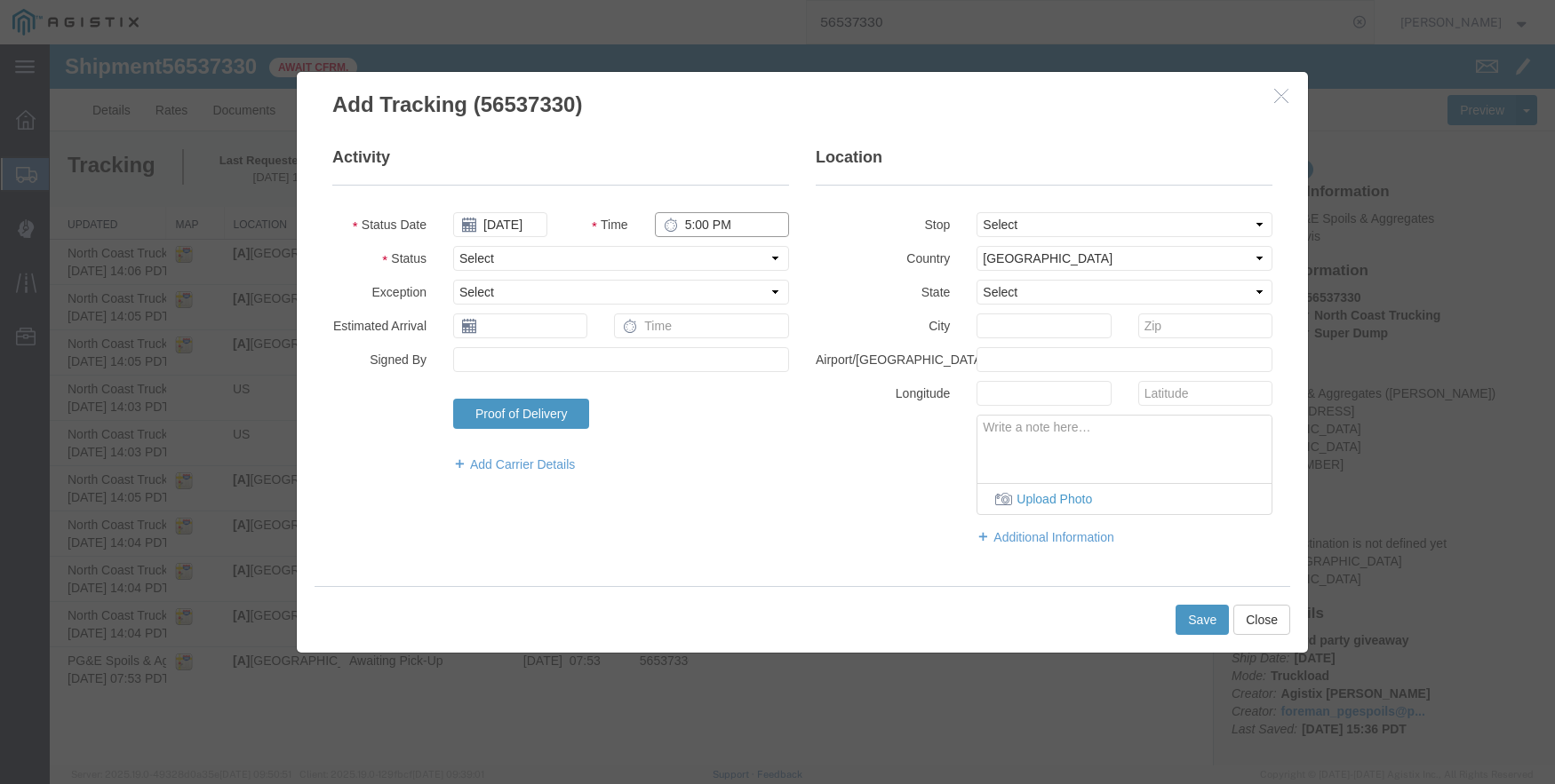
click at [686, 229] on input "5:00 PM" at bounding box center [722, 225] width 135 height 25
click at [992, 225] on select "Select From: [STREET_ADDRESS] Stop 2: [STREET_ADDRESS][PERSON_NAME] To: The Fin…" at bounding box center [1124, 225] width 296 height 25
click at [976, 212] on select "Select From: [STREET_ADDRESS] Stop 2: [STREET_ADDRESS][PERSON_NAME] To: The Fin…" at bounding box center [1124, 225] width 296 height 25
click at [1205, 612] on button "Save" at bounding box center [1201, 620] width 53 height 30
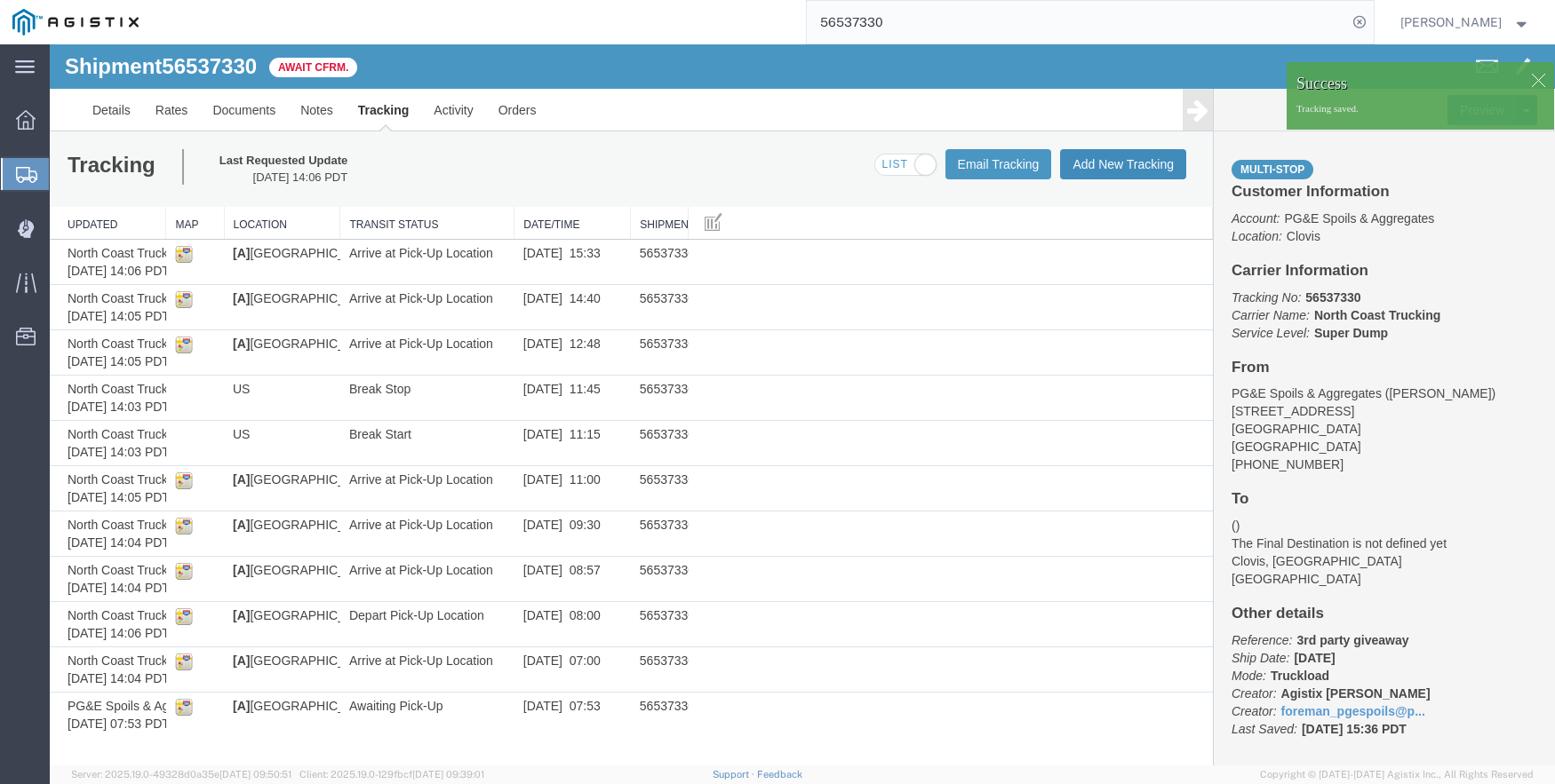
click at [1094, 164] on button "Add New Tracking" at bounding box center [1123, 163] width 126 height 30
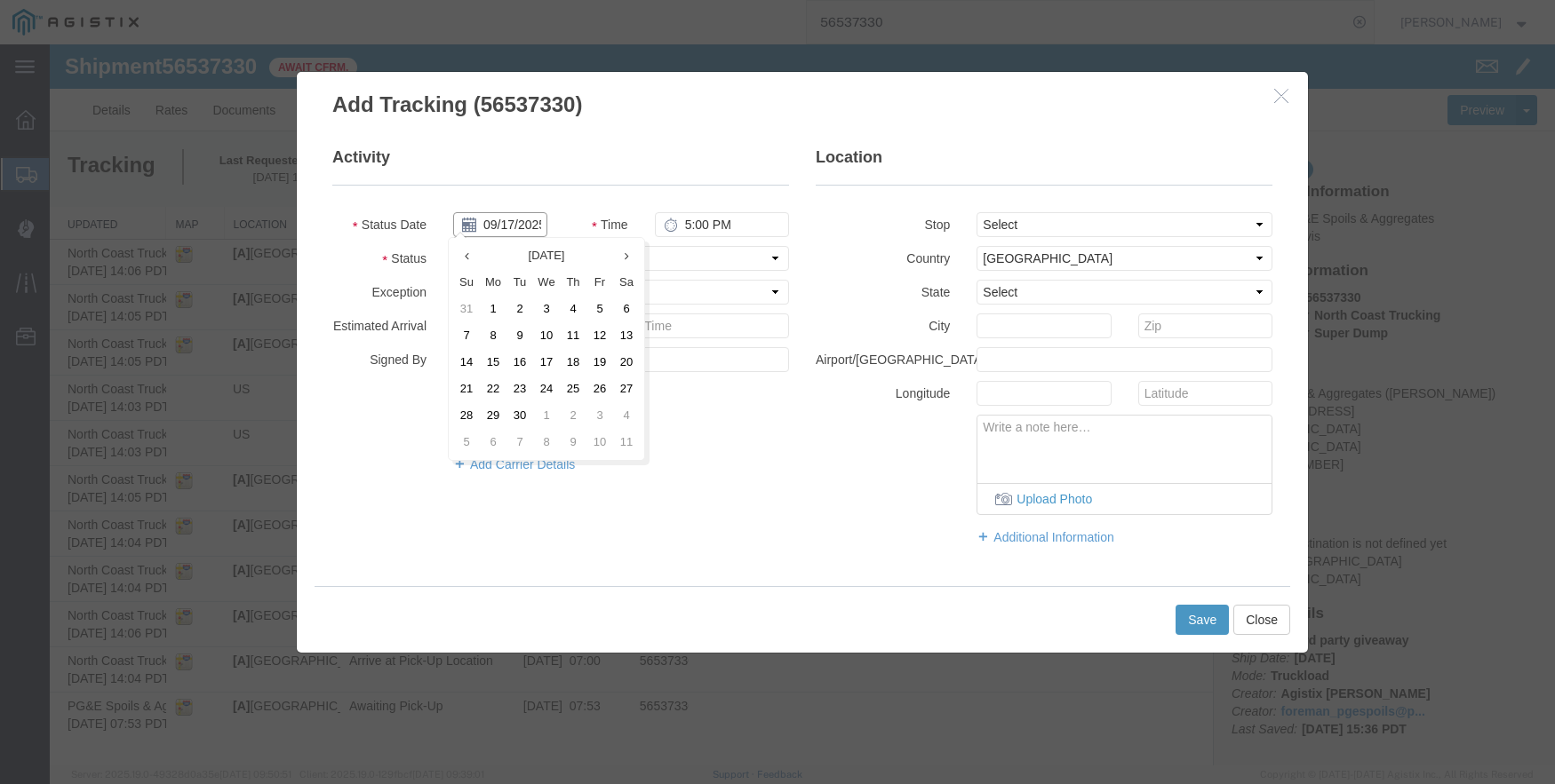
click at [497, 215] on input "09/17/2025" at bounding box center [500, 225] width 94 height 25
click at [476, 256] on th at bounding box center [466, 256] width 27 height 27
click at [585, 381] on td "21" at bounding box center [579, 389] width 27 height 27
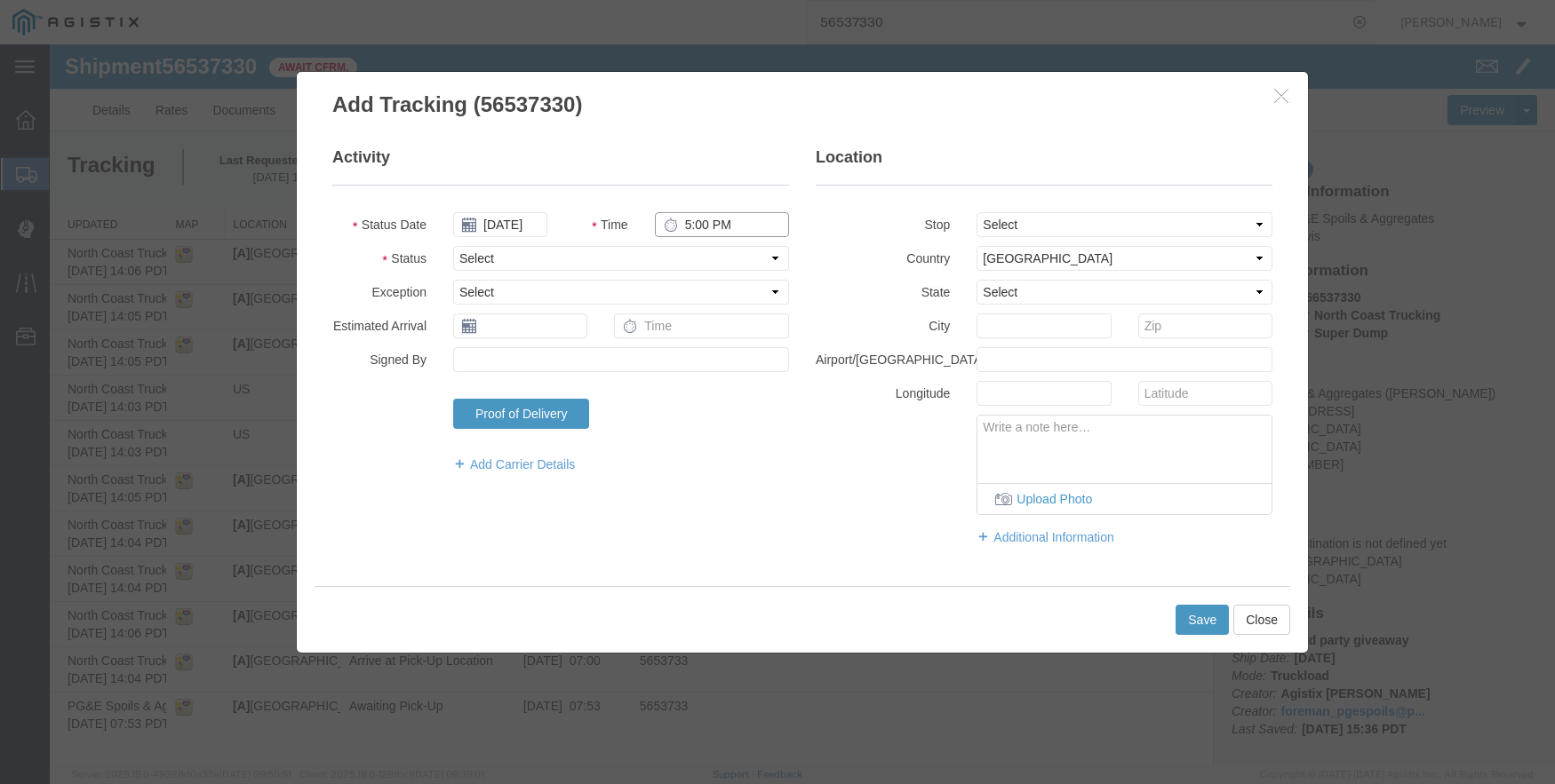
click at [696, 232] on input "5:00 PM" at bounding box center [722, 225] width 135 height 25
click at [1017, 220] on select "Select From: [STREET_ADDRESS] Stop 2: [STREET_ADDRESS][PERSON_NAME] To: The Fin…" at bounding box center [1124, 225] width 296 height 25
click at [976, 212] on select "Select From: [STREET_ADDRESS] Stop 2: [STREET_ADDRESS][PERSON_NAME] To: The Fin…" at bounding box center [1124, 225] width 296 height 25
click at [1201, 623] on button "Save" at bounding box center [1201, 620] width 53 height 30
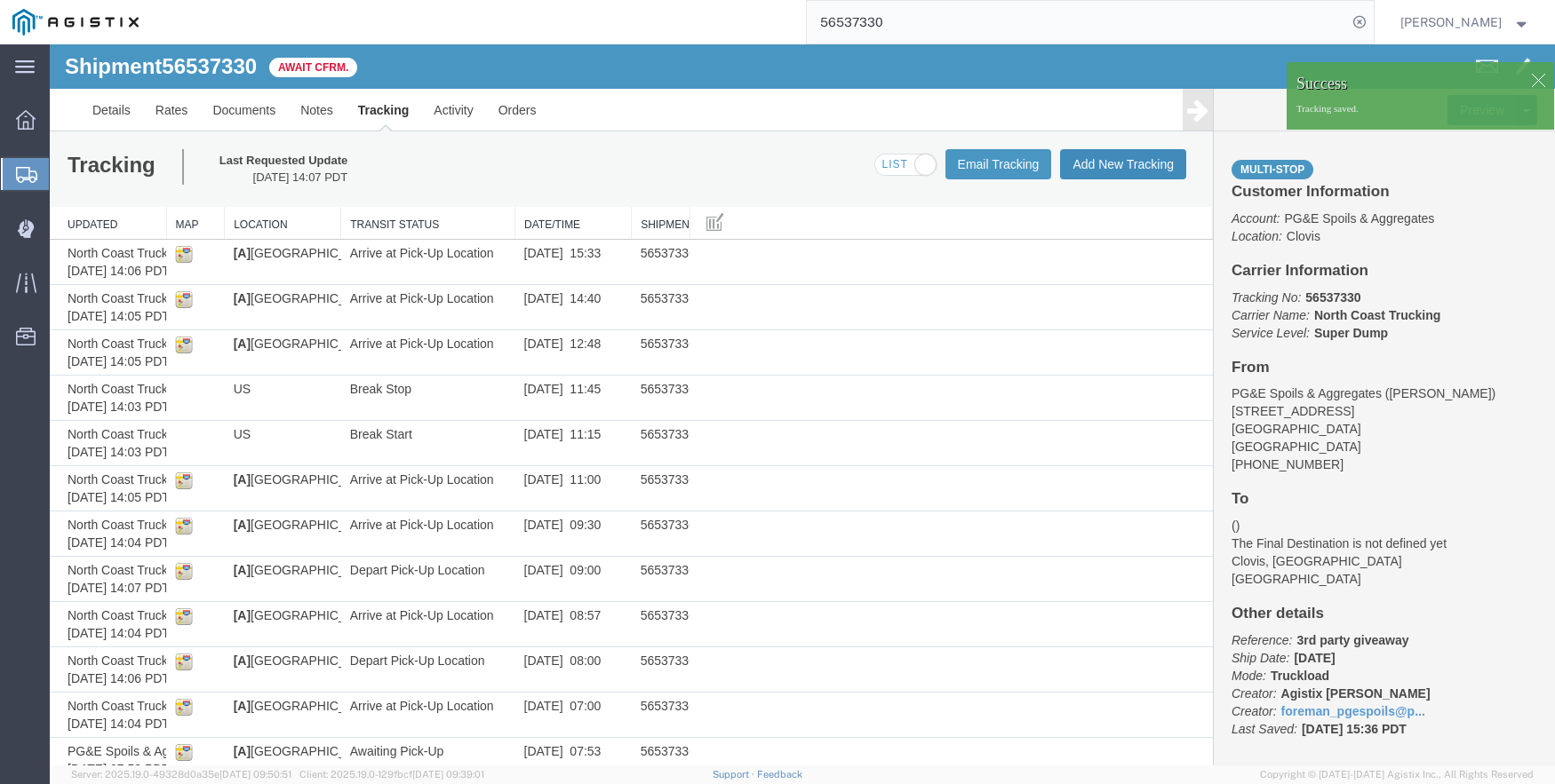
click at [1094, 160] on button "Add New Tracking" at bounding box center [1123, 163] width 126 height 30
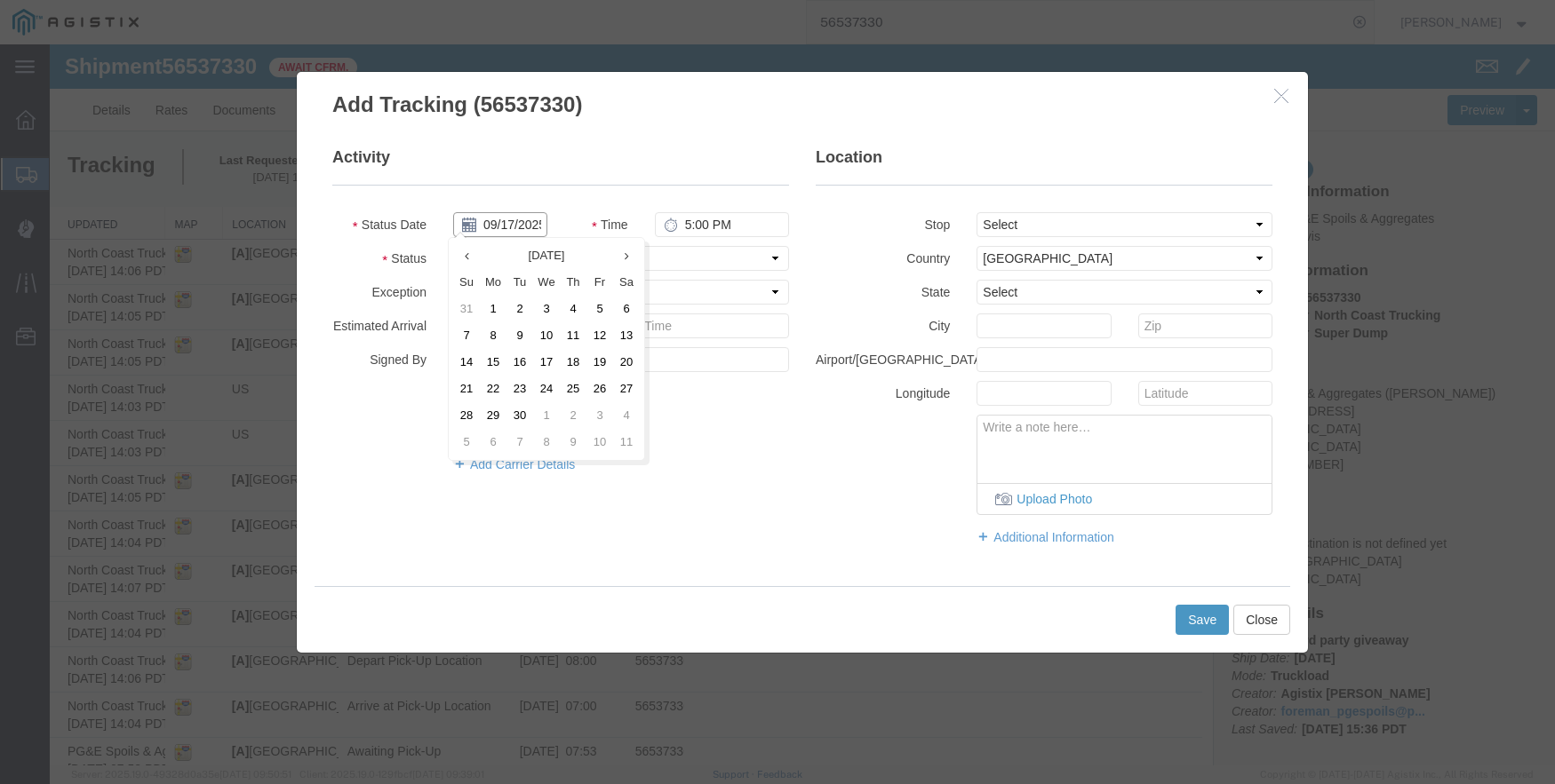
click at [499, 221] on input "09/17/2025" at bounding box center [500, 225] width 94 height 25
click at [468, 258] on icon at bounding box center [466, 257] width 5 height 12
click at [570, 391] on td "21" at bounding box center [573, 389] width 27 height 27
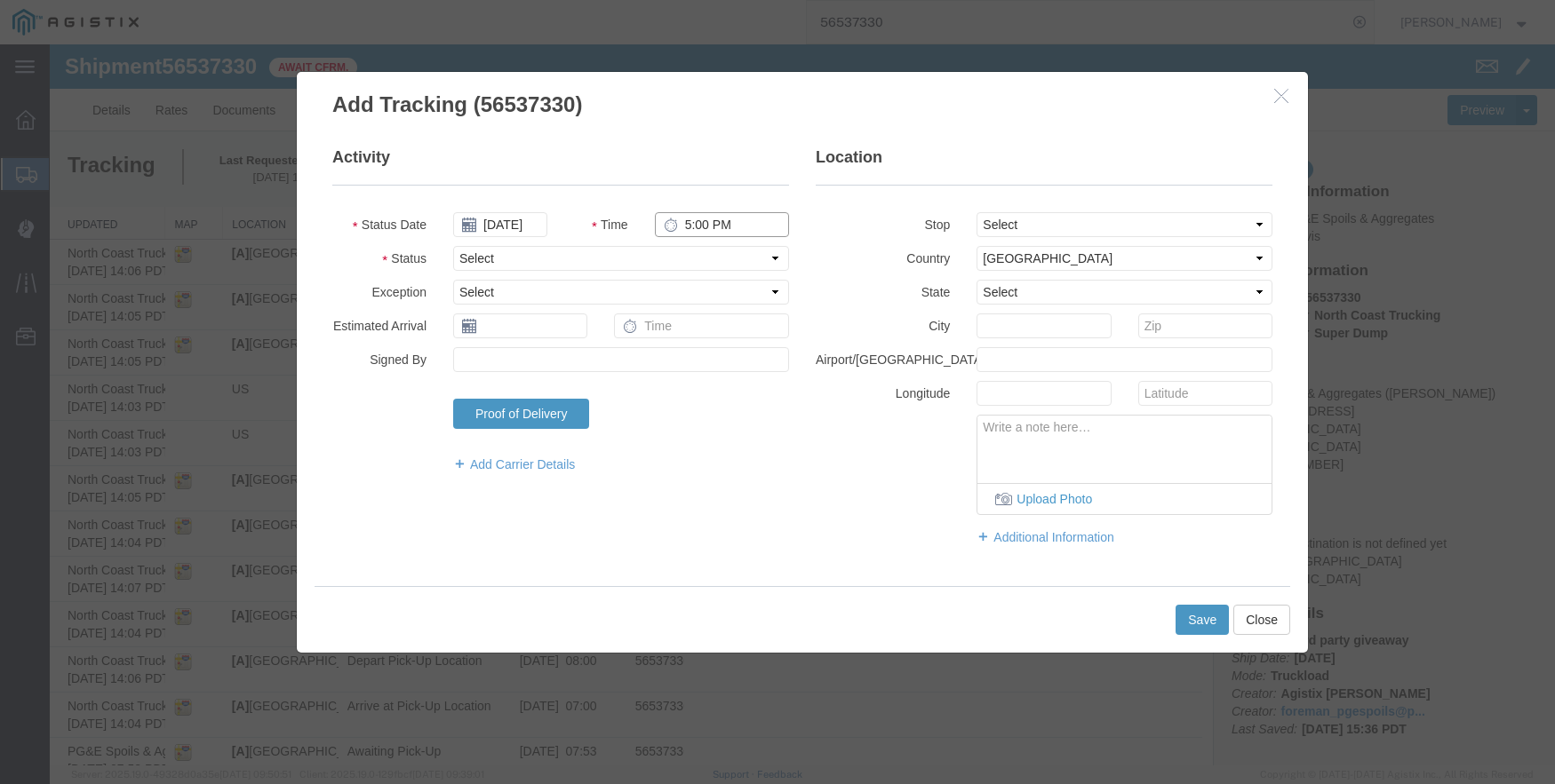
click at [686, 229] on input "5:00 PM" at bounding box center [722, 225] width 135 height 25
click at [1010, 219] on select "Select From: [STREET_ADDRESS] Stop 2: [STREET_ADDRESS][PERSON_NAME] To: The Fin…" at bounding box center [1124, 225] width 296 height 25
click at [976, 212] on select "Select From: [STREET_ADDRESS] Stop 2: [STREET_ADDRESS][PERSON_NAME] To: The Fin…" at bounding box center [1124, 225] width 296 height 25
click at [1195, 617] on button "Save" at bounding box center [1201, 620] width 53 height 30
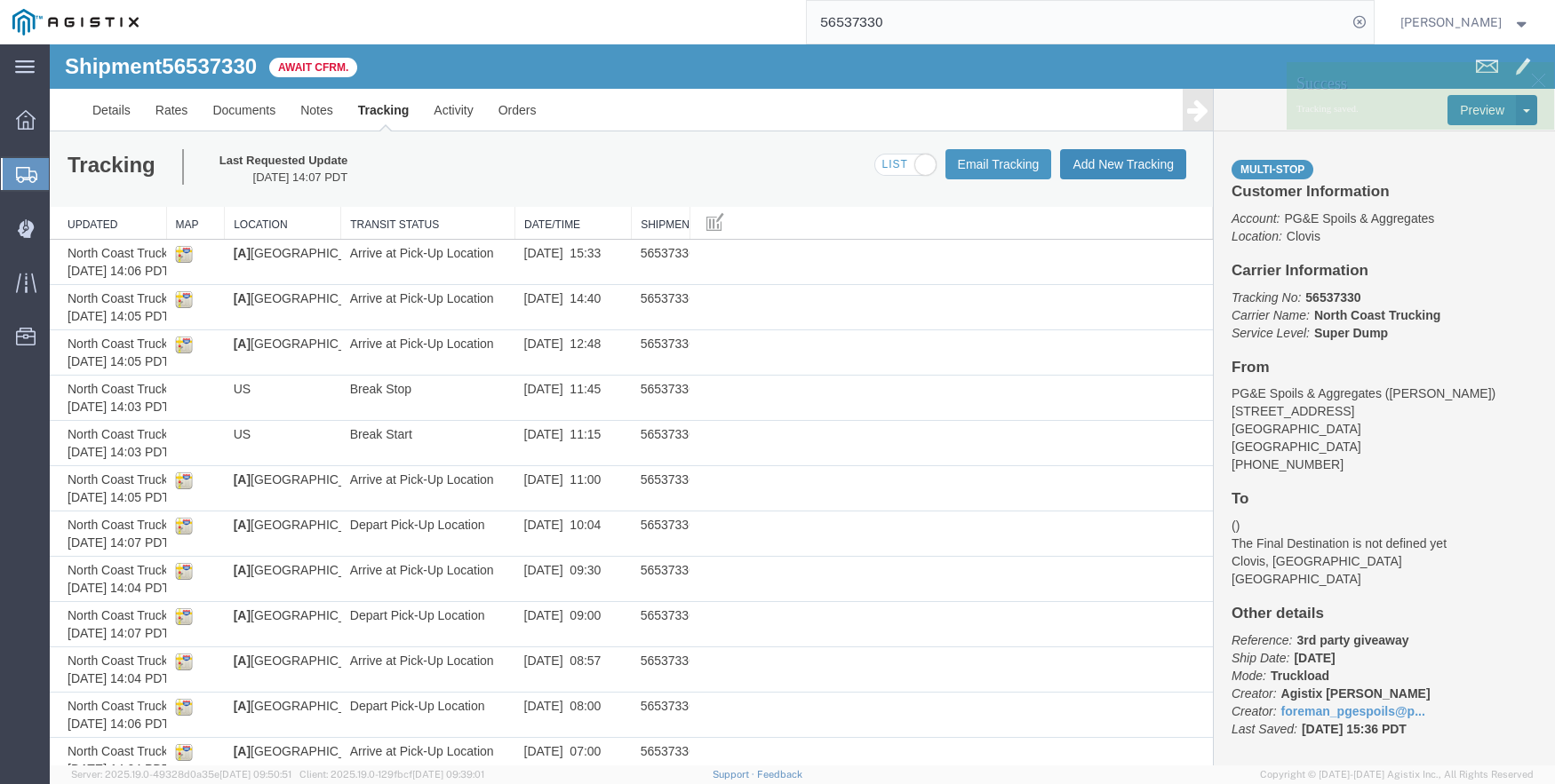
click at [1086, 163] on button "Add New Tracking" at bounding box center [1123, 163] width 126 height 30
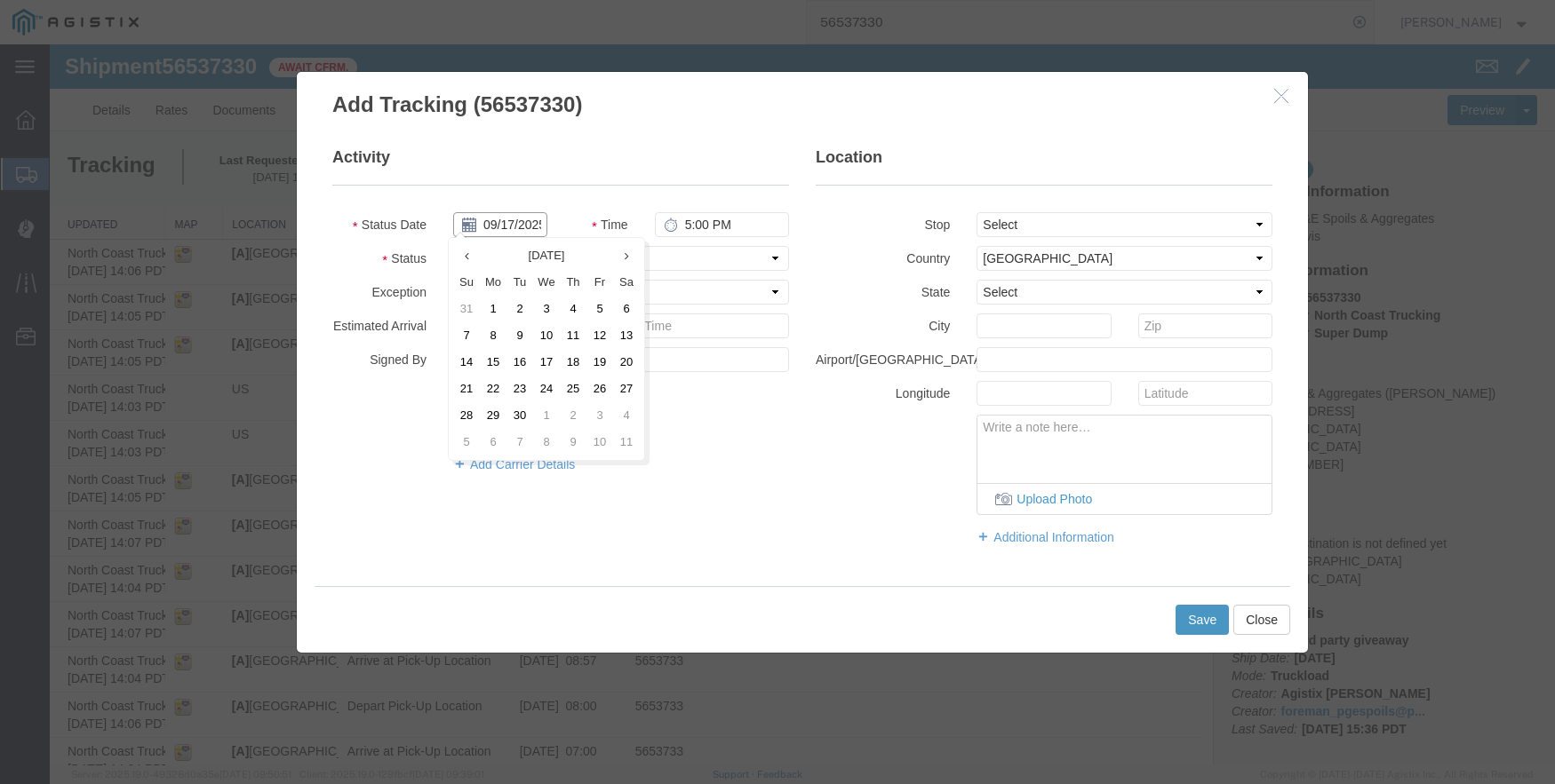
click at [499, 220] on input "09/17/2025" at bounding box center [500, 225] width 94 height 25
click at [468, 257] on icon at bounding box center [466, 257] width 5 height 12
click at [545, 386] on td "20" at bounding box center [547, 389] width 27 height 27
click at [507, 216] on input "[DATE]" at bounding box center [500, 225] width 94 height 25
click at [575, 382] on td "21" at bounding box center [573, 389] width 27 height 27
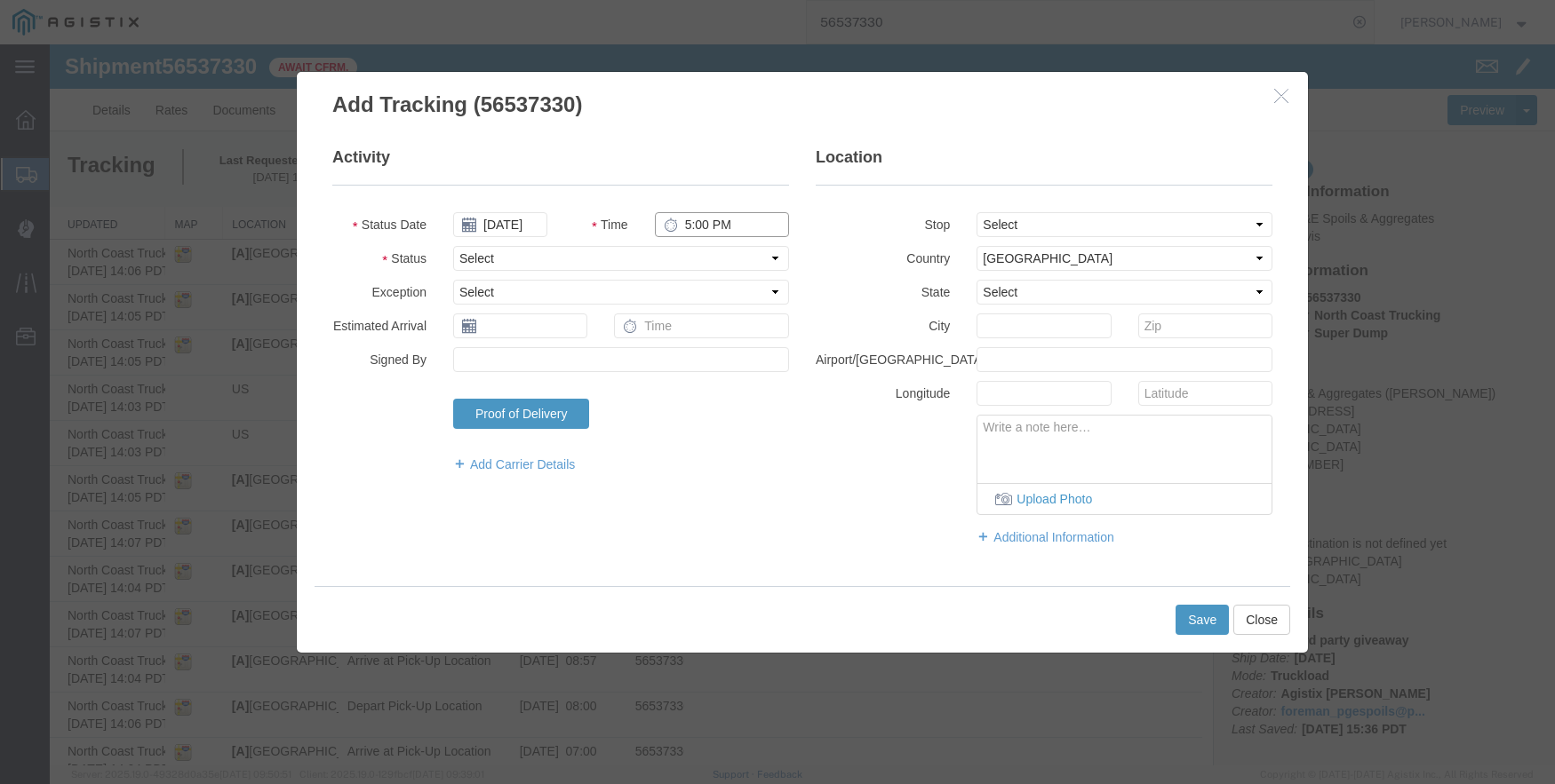
click at [679, 224] on input "5:00 PM" at bounding box center [722, 225] width 135 height 25
click at [1033, 224] on select "Select From: [STREET_ADDRESS] Stop 2: [STREET_ADDRESS][PERSON_NAME] To: The Fin…" at bounding box center [1124, 225] width 296 height 25
click at [976, 212] on select "Select From: [STREET_ADDRESS] Stop 2: [STREET_ADDRESS][PERSON_NAME] To: The Fin…" at bounding box center [1124, 225] width 296 height 25
click at [1199, 622] on button "Save" at bounding box center [1201, 620] width 53 height 30
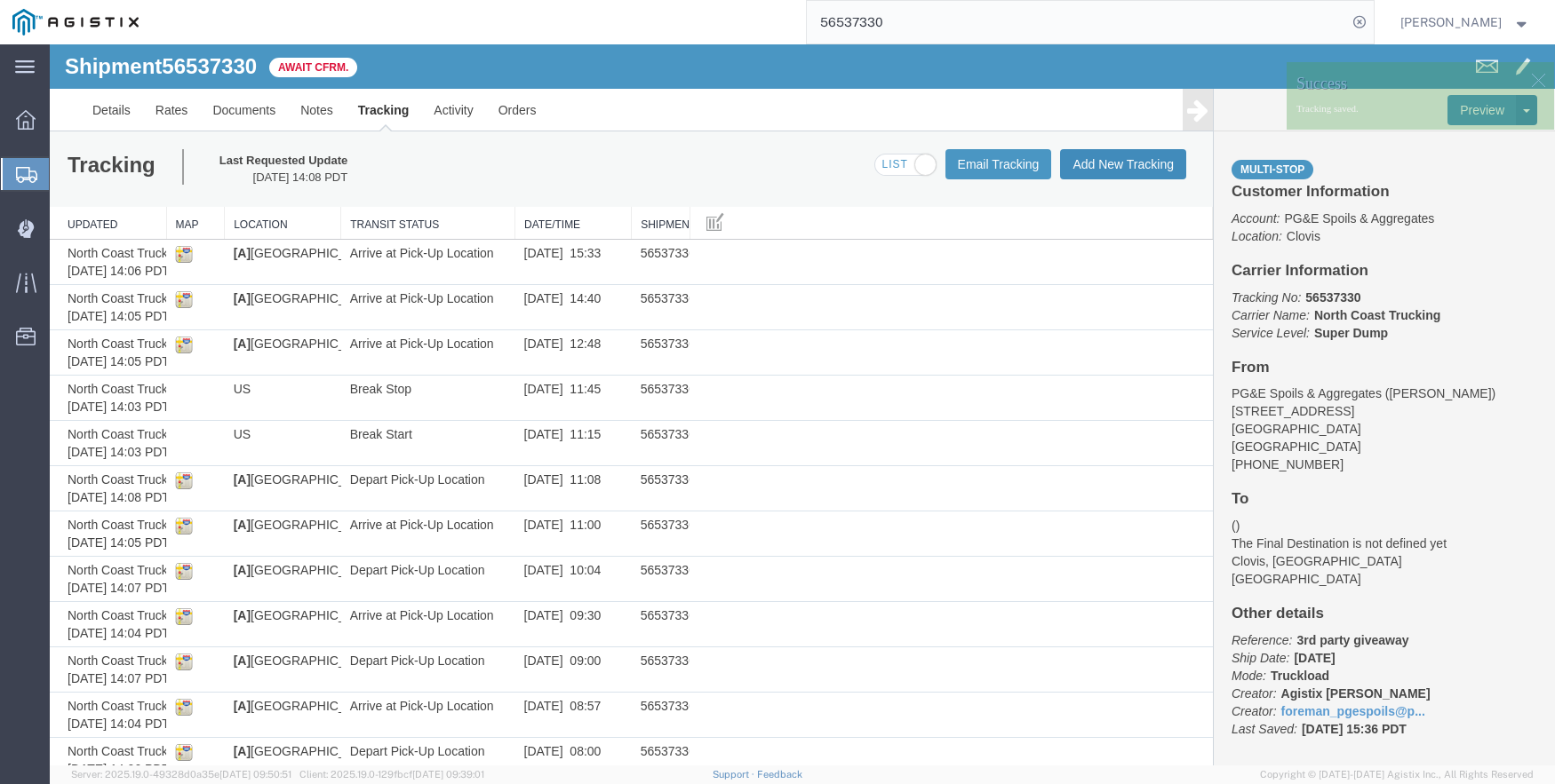
click at [1103, 162] on button "Add New Tracking" at bounding box center [1123, 163] width 126 height 30
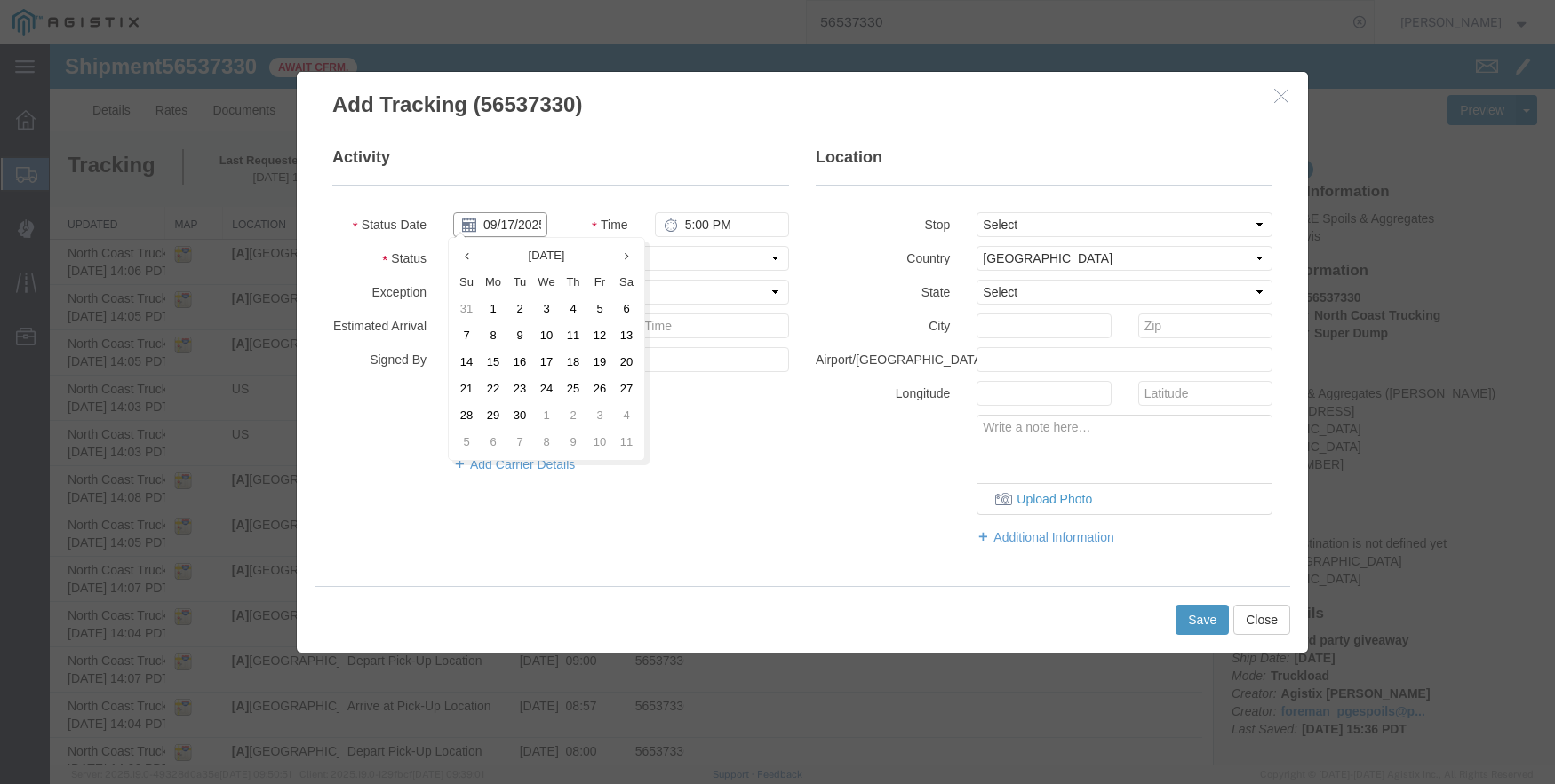
click at [495, 226] on input "09/17/2025" at bounding box center [500, 225] width 94 height 25
click at [470, 253] on th at bounding box center [466, 256] width 27 height 27
click at [580, 381] on td "21" at bounding box center [573, 389] width 27 height 27
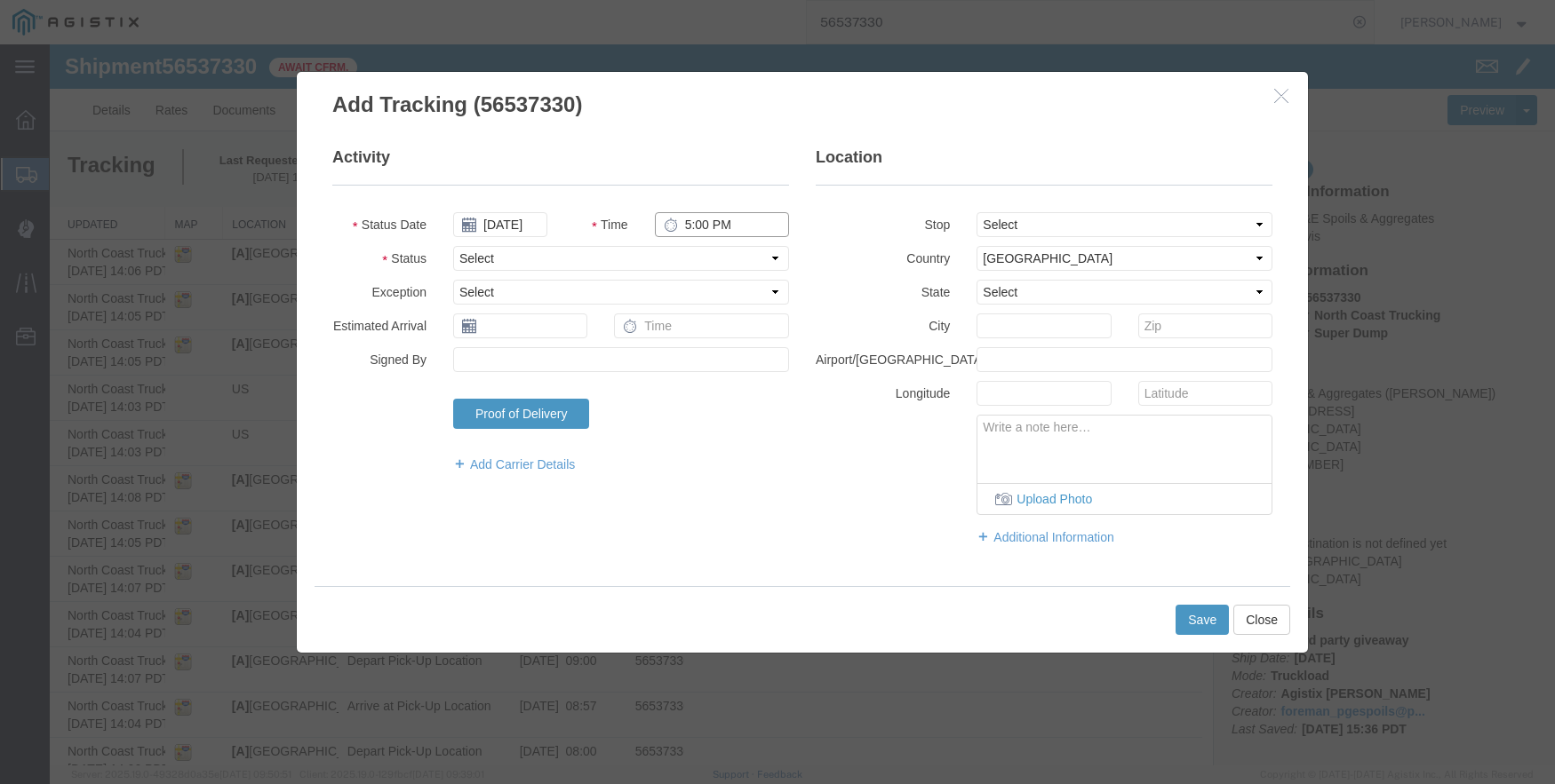
click at [689, 225] on input "5:00 PM" at bounding box center [722, 225] width 135 height 25
click at [1052, 221] on select "Select From: [STREET_ADDRESS] Stop 2: [STREET_ADDRESS][PERSON_NAME] To: The Fin…" at bounding box center [1124, 225] width 296 height 25
click at [976, 212] on select "Select From: [STREET_ADDRESS] Stop 2: [STREET_ADDRESS][PERSON_NAME] To: The Fin…" at bounding box center [1124, 225] width 296 height 25
click at [1197, 618] on button "Save" at bounding box center [1201, 620] width 53 height 30
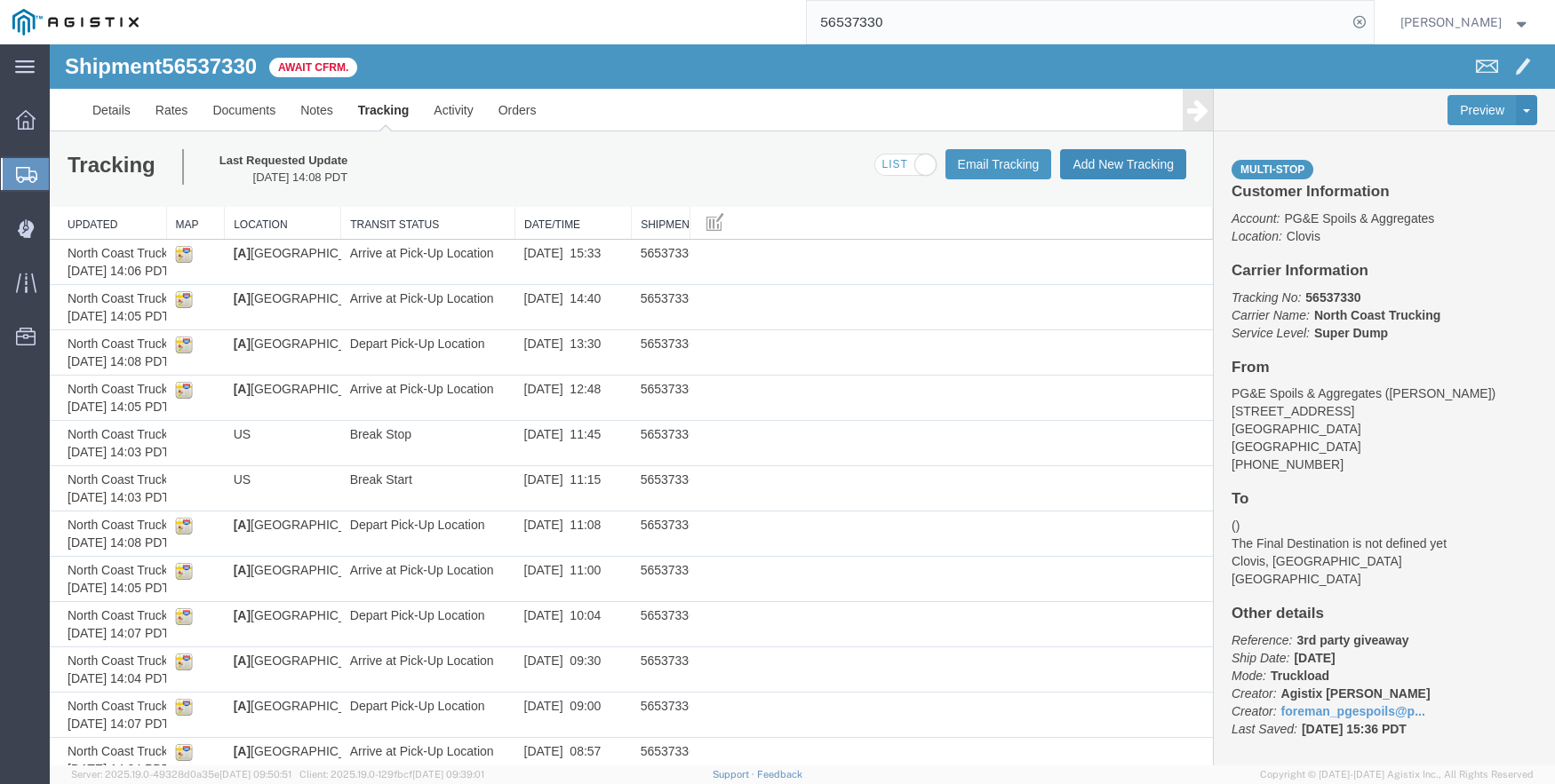
click at [1098, 166] on button "Add New Tracking" at bounding box center [1123, 163] width 126 height 30
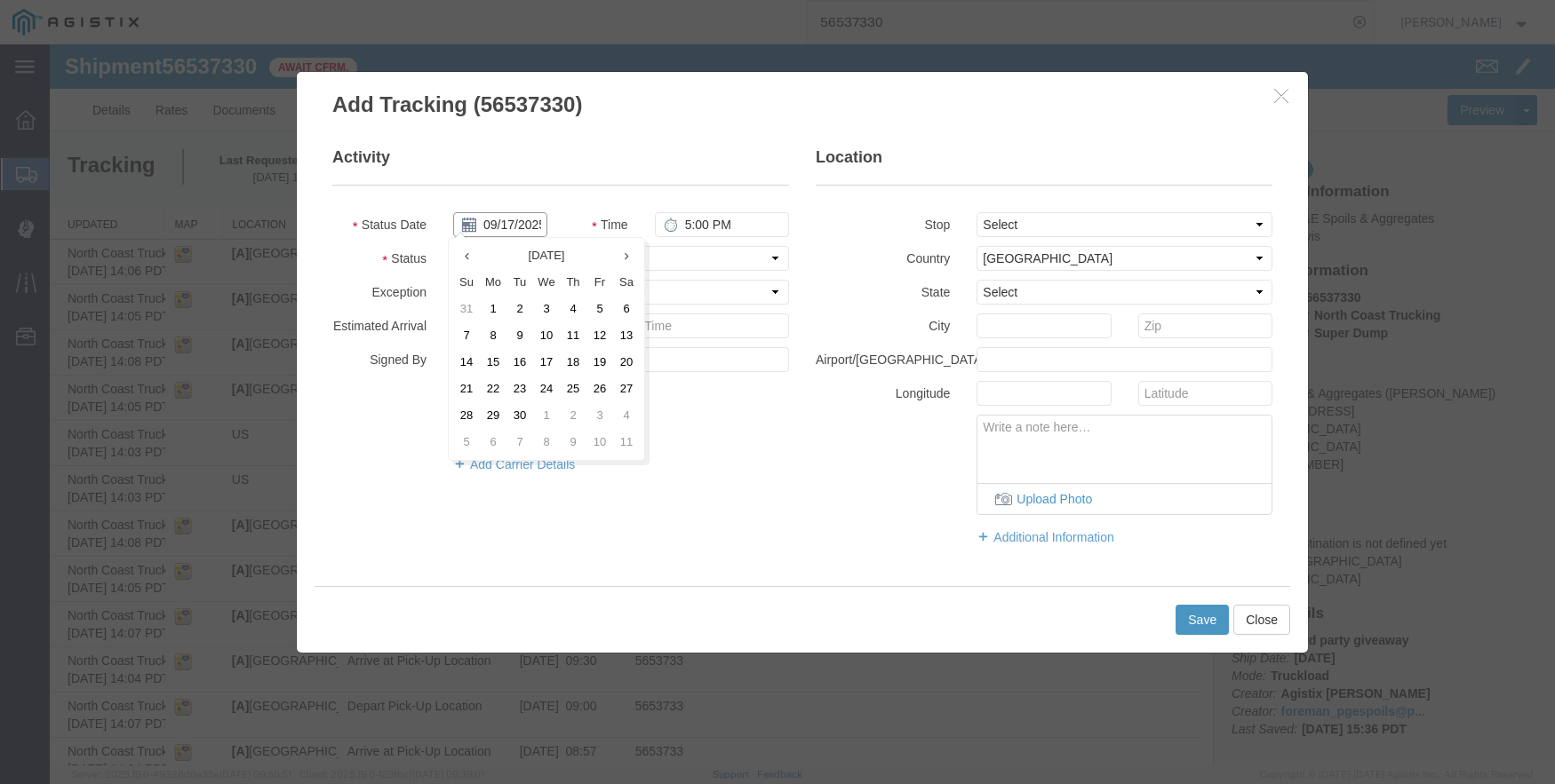
click at [491, 225] on input "09/17/2025" at bounding box center [500, 225] width 94 height 25
click at [475, 257] on th at bounding box center [466, 256] width 27 height 27
click at [574, 383] on td "21" at bounding box center [573, 389] width 27 height 27
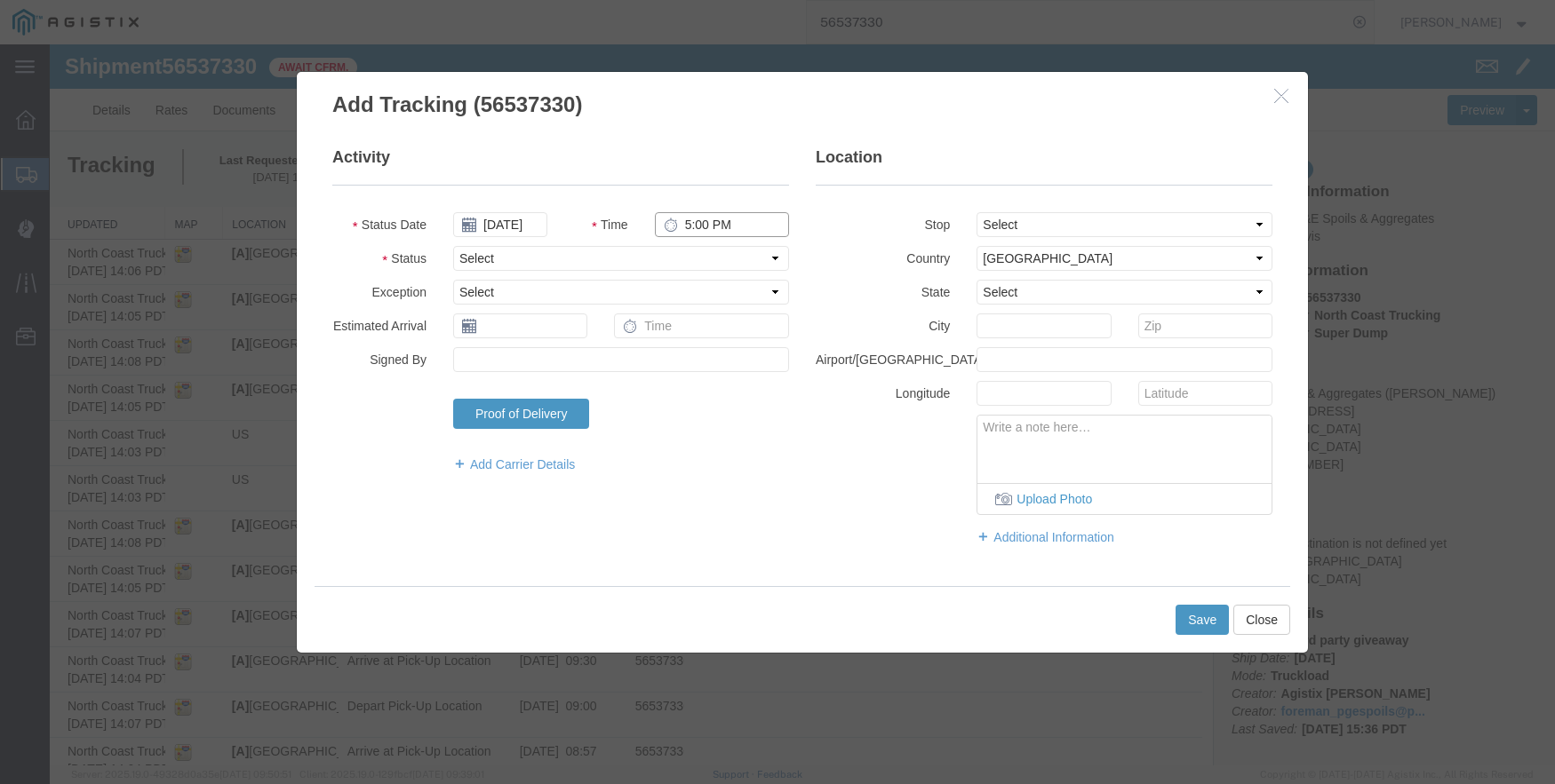
click at [688, 221] on input "5:00 PM" at bounding box center [722, 225] width 135 height 25
click at [1024, 226] on select "Select From: [STREET_ADDRESS] Stop 2: [STREET_ADDRESS][PERSON_NAME] To: The Fin…" at bounding box center [1124, 225] width 296 height 25
click at [976, 212] on select "Select From: [STREET_ADDRESS] Stop 2: [STREET_ADDRESS][PERSON_NAME] To: The Fin…" at bounding box center [1124, 225] width 296 height 25
click at [1194, 613] on button "Save" at bounding box center [1201, 620] width 53 height 30
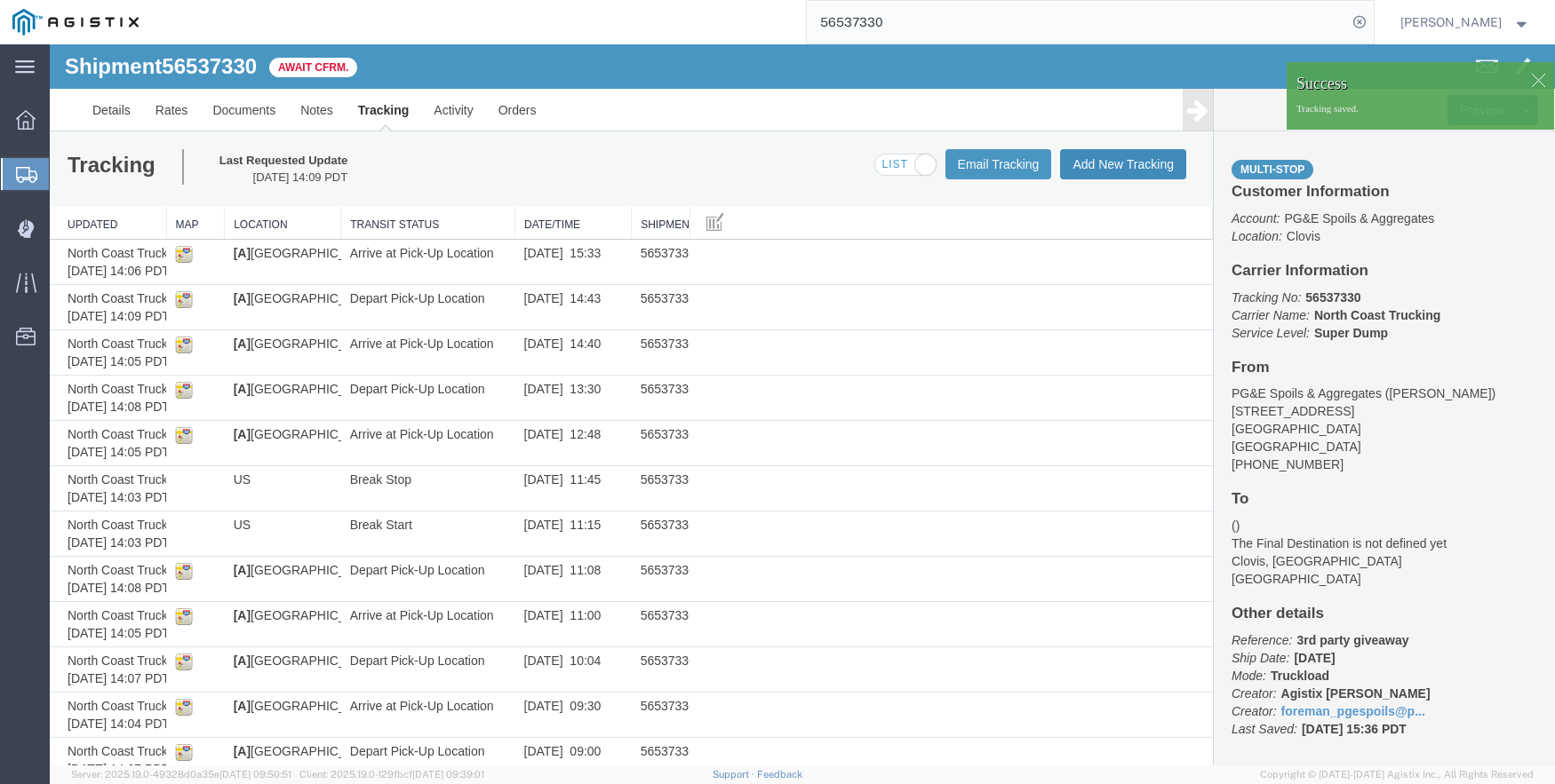
click at [1114, 160] on button "Add New Tracking" at bounding box center [1123, 163] width 126 height 30
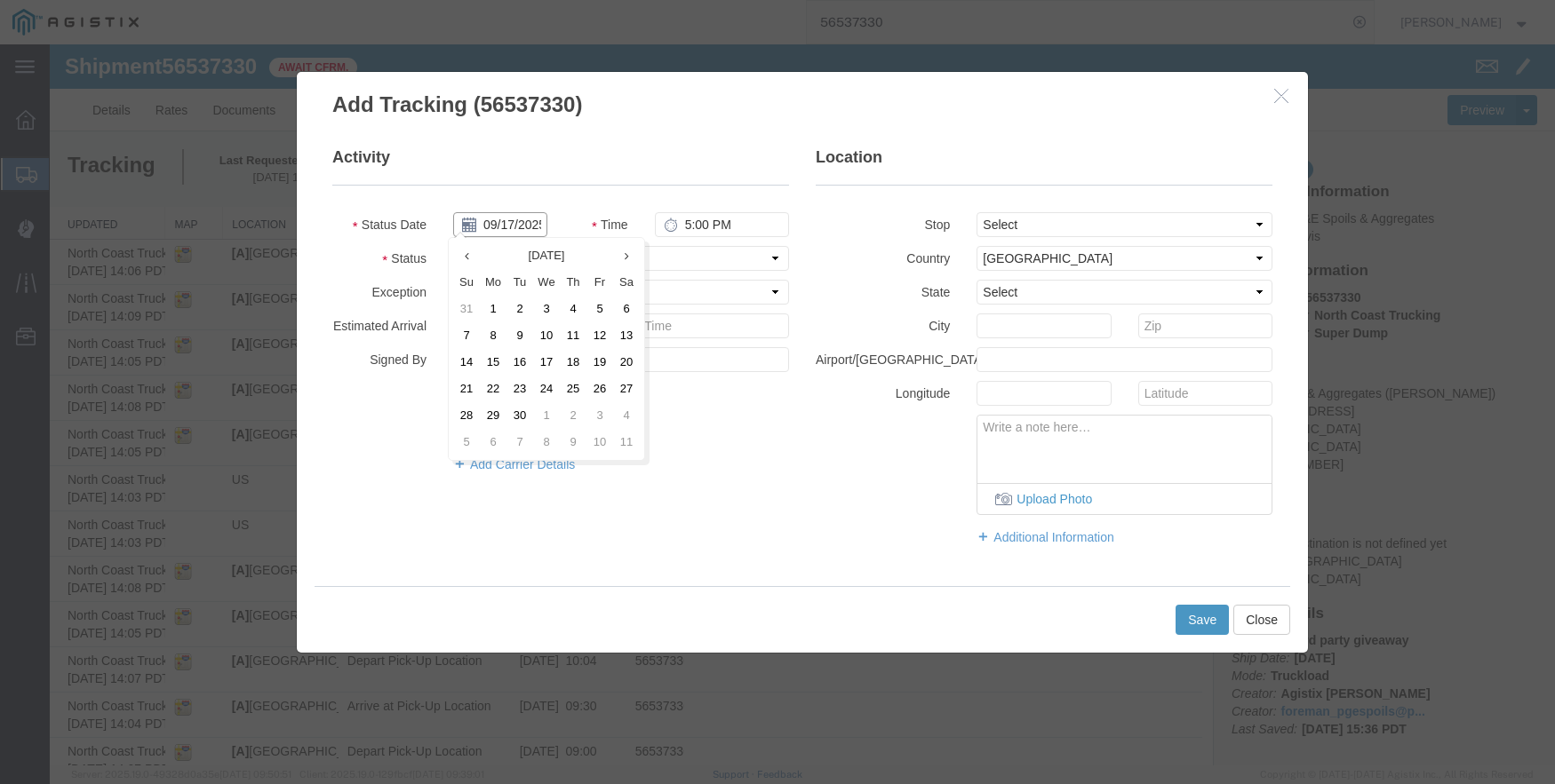
click at [496, 222] on input "09/17/2025" at bounding box center [500, 225] width 94 height 25
click at [467, 257] on icon at bounding box center [466, 257] width 5 height 12
click at [574, 390] on td "21" at bounding box center [573, 389] width 27 height 27
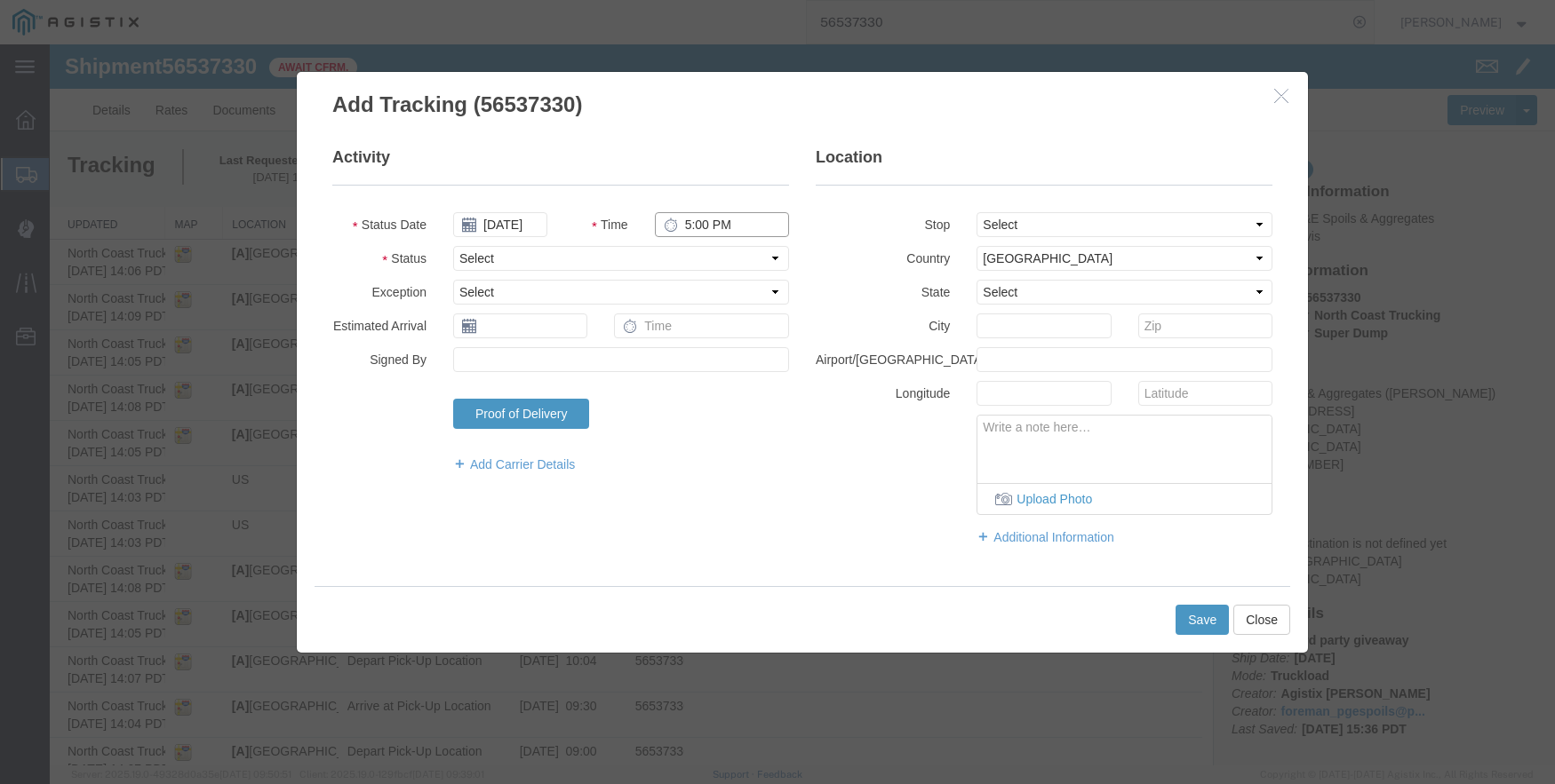
click at [683, 231] on input "5:00 PM" at bounding box center [722, 225] width 135 height 25
click at [1020, 222] on select "Select From: [STREET_ADDRESS] Stop 2: [STREET_ADDRESS][PERSON_NAME] To: The Fin…" at bounding box center [1124, 225] width 296 height 25
click at [976, 212] on select "Select From: [STREET_ADDRESS] Stop 2: [STREET_ADDRESS][PERSON_NAME] To: The Fin…" at bounding box center [1124, 225] width 296 height 25
click at [1189, 629] on button "Save" at bounding box center [1201, 620] width 53 height 30
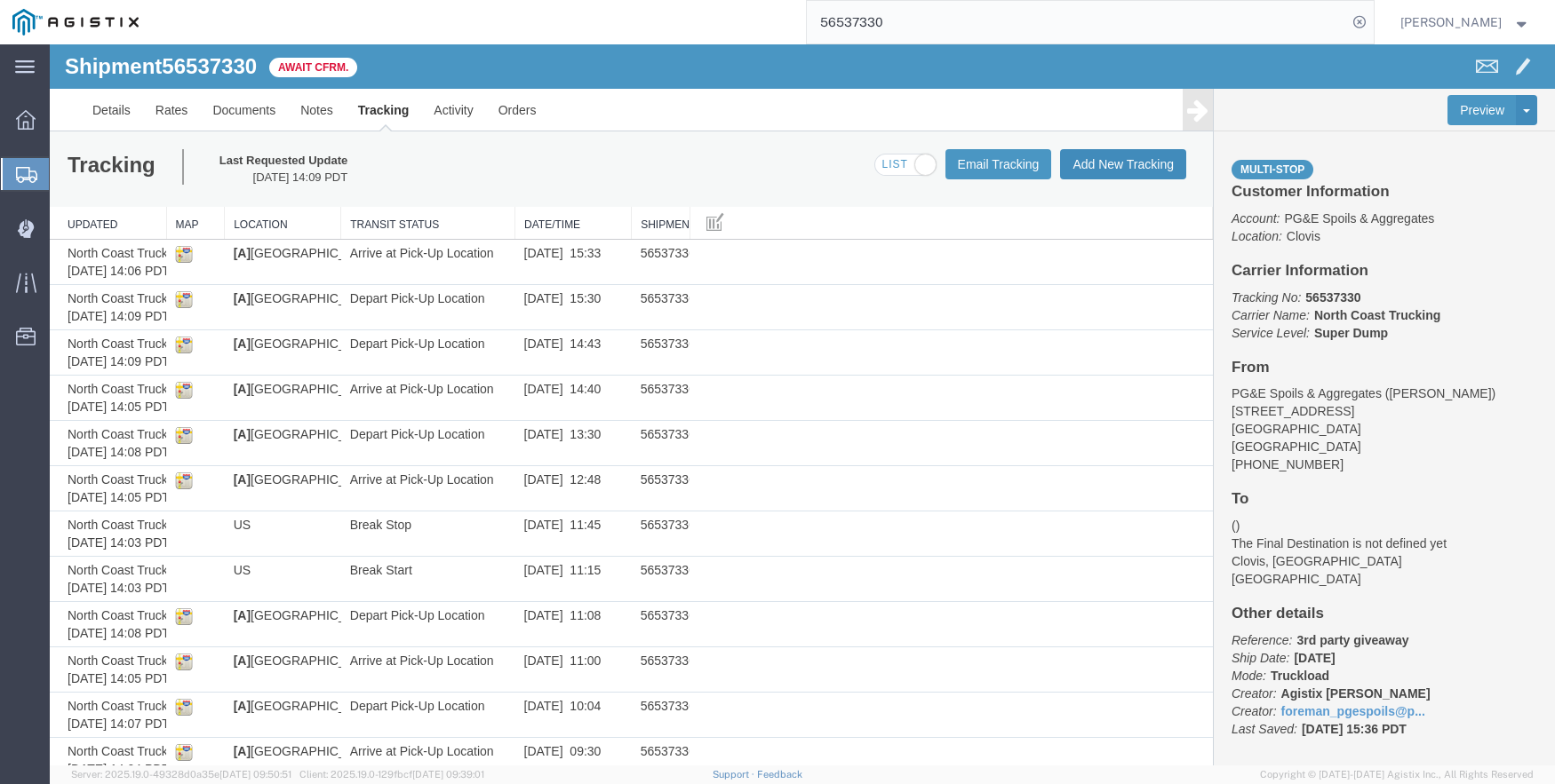
click at [1080, 159] on button "Add New Tracking" at bounding box center [1123, 163] width 126 height 30
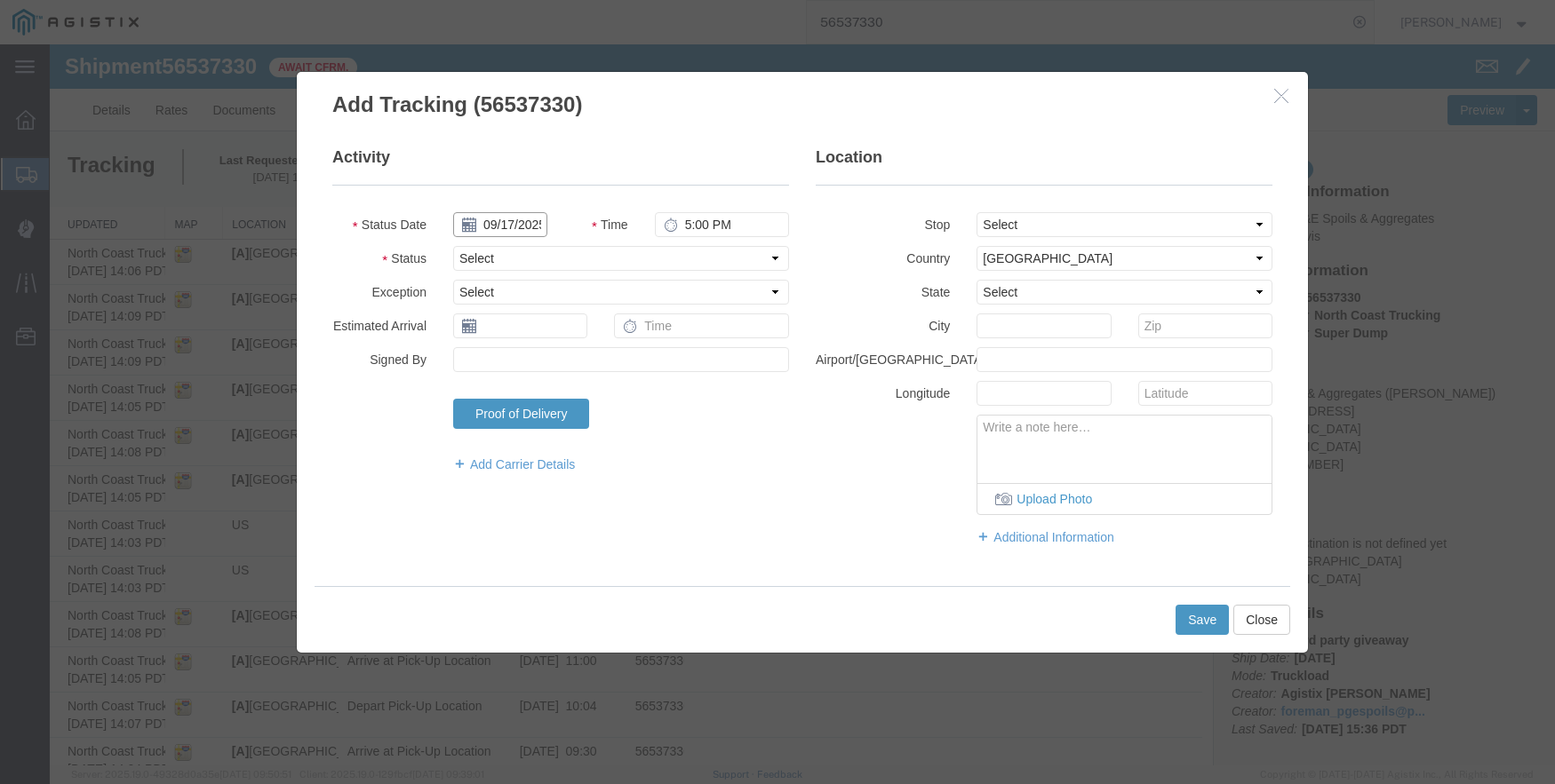
click at [511, 222] on input "09/17/2025" at bounding box center [500, 225] width 94 height 25
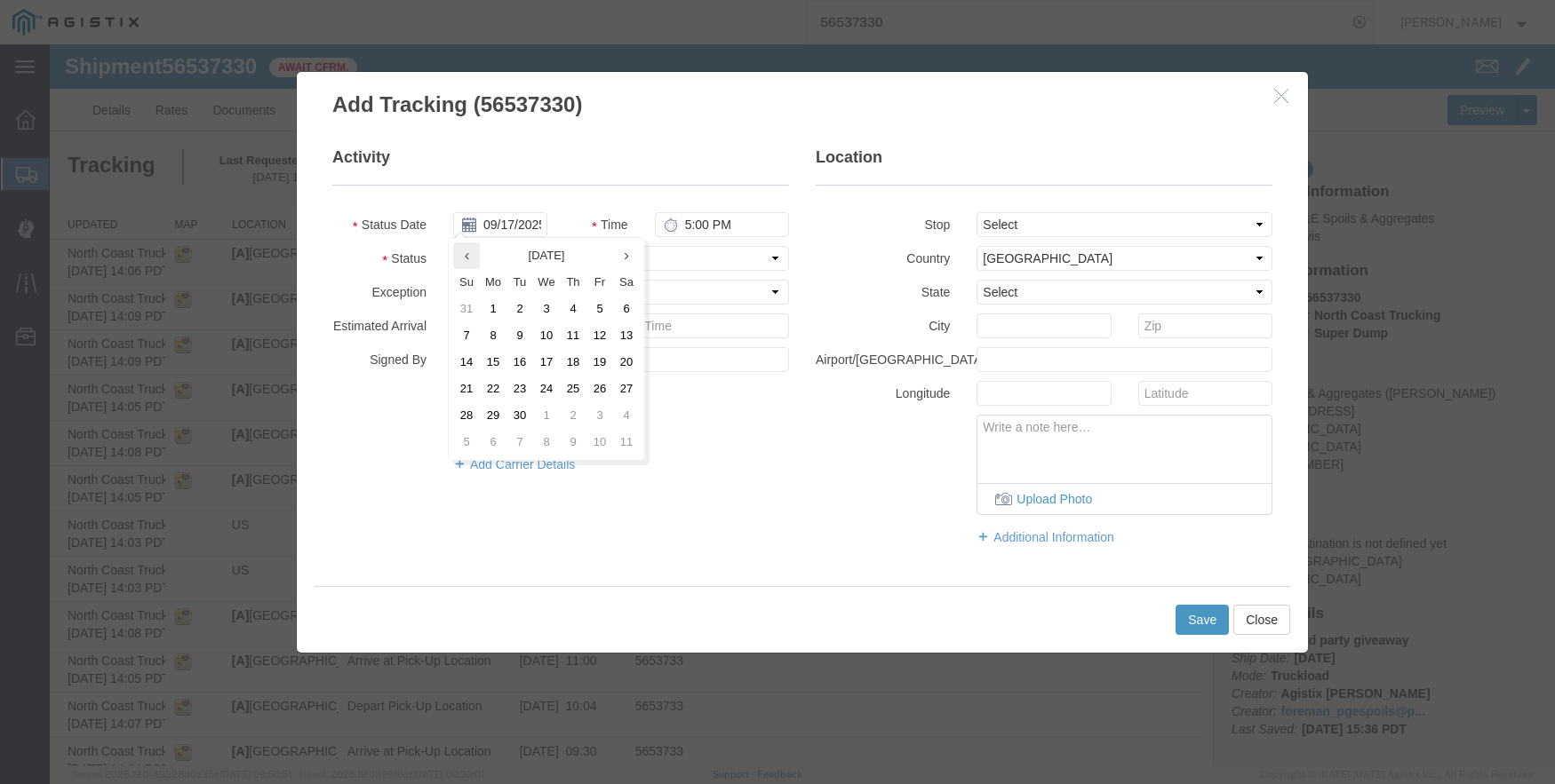
click at [474, 264] on th at bounding box center [466, 256] width 27 height 27
click at [577, 384] on td "21" at bounding box center [573, 389] width 27 height 27
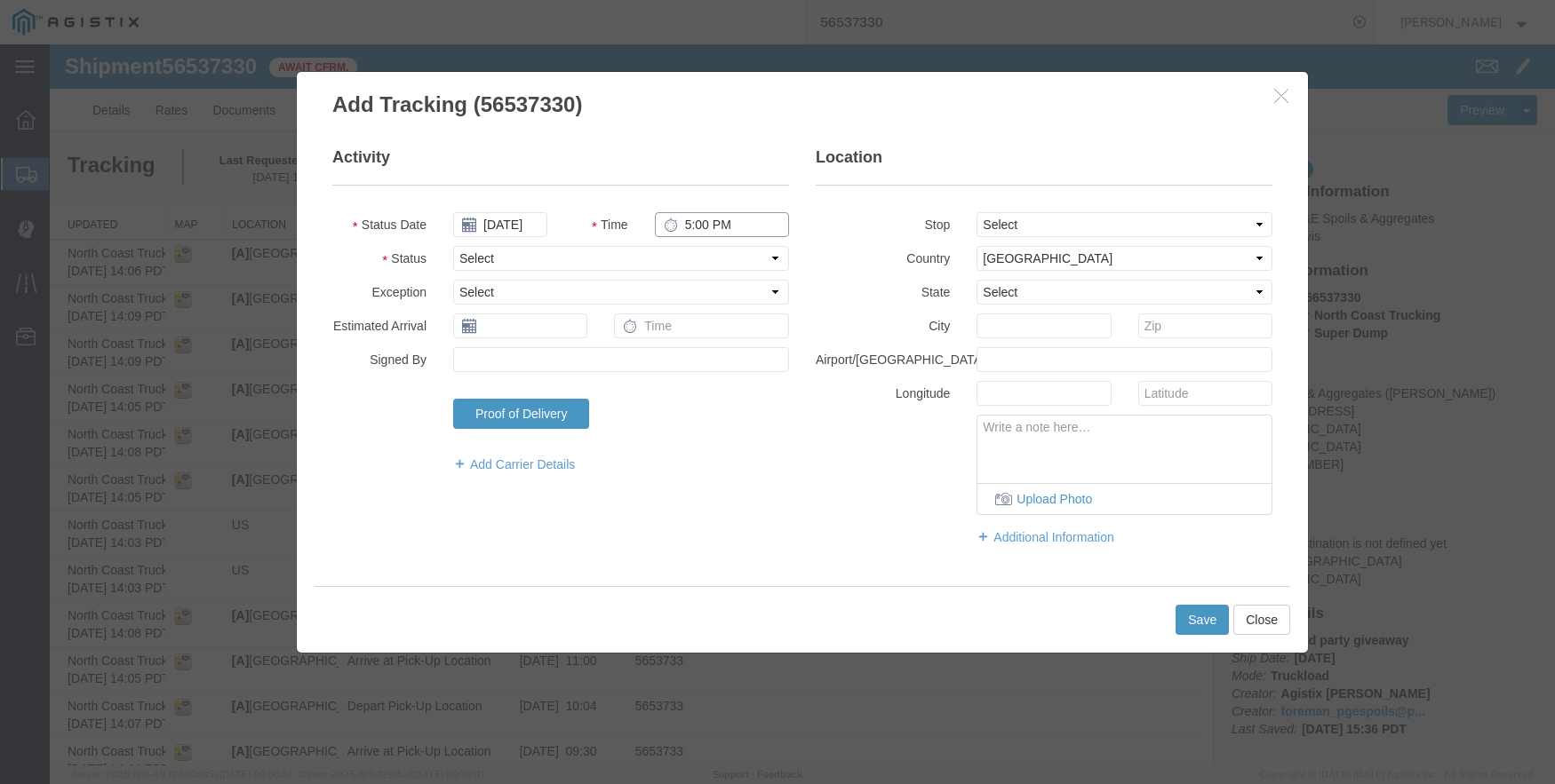
click at [684, 218] on input "5:00 PM" at bounding box center [722, 225] width 135 height 25
click at [1041, 230] on select "Select From: [STREET_ADDRESS] Stop 2: [STREET_ADDRESS][PERSON_NAME] To: The Fin…" at bounding box center [1124, 225] width 296 height 25
click at [976, 212] on select "Select From: [STREET_ADDRESS] Stop 2: [STREET_ADDRESS][PERSON_NAME] To: The Fin…" at bounding box center [1124, 225] width 296 height 25
click at [1199, 618] on button "Save" at bounding box center [1201, 620] width 53 height 30
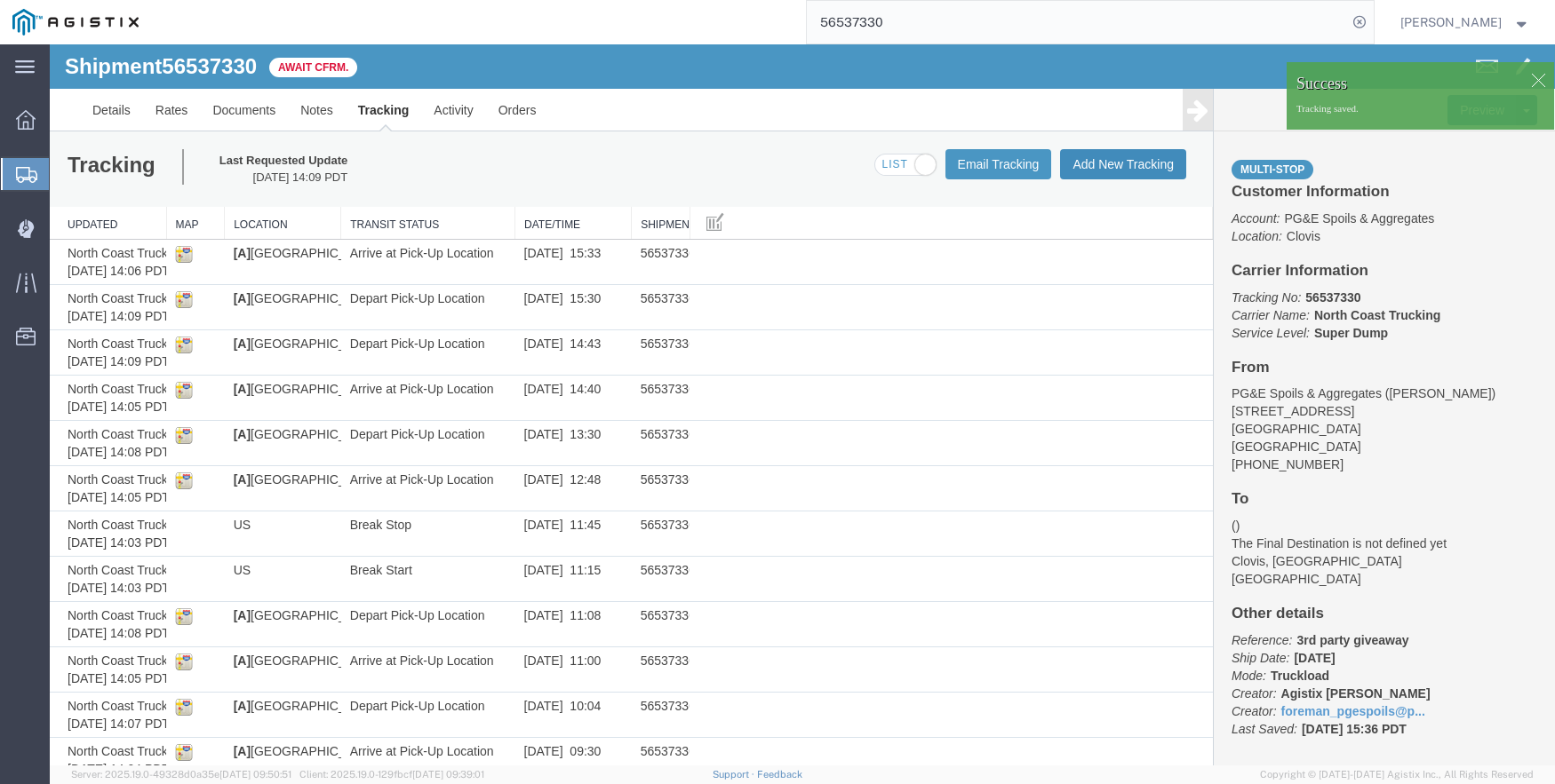
click at [1098, 159] on button "Add New Tracking" at bounding box center [1123, 163] width 126 height 30
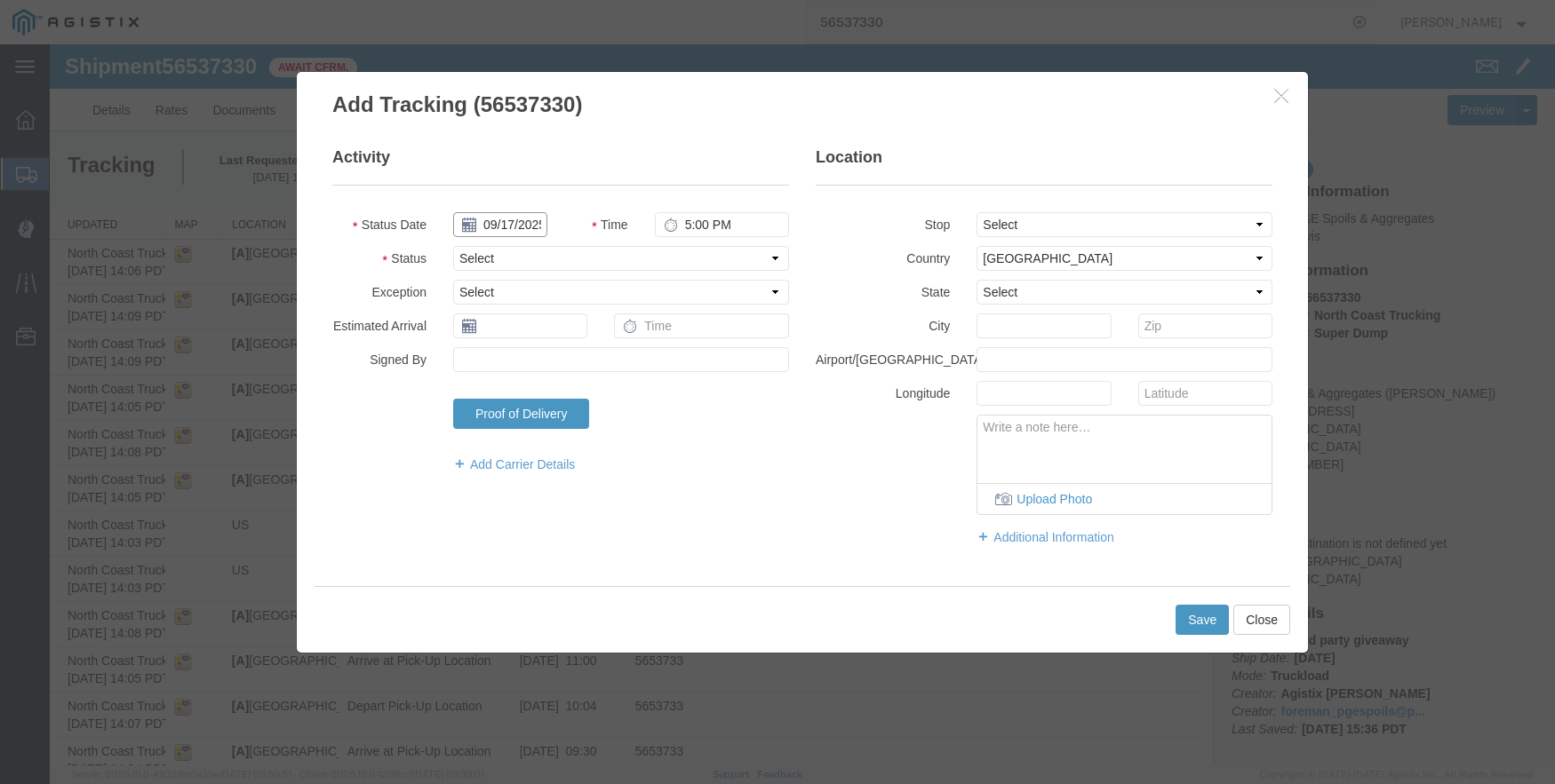
click at [510, 223] on input "09/17/2025" at bounding box center [500, 225] width 94 height 25
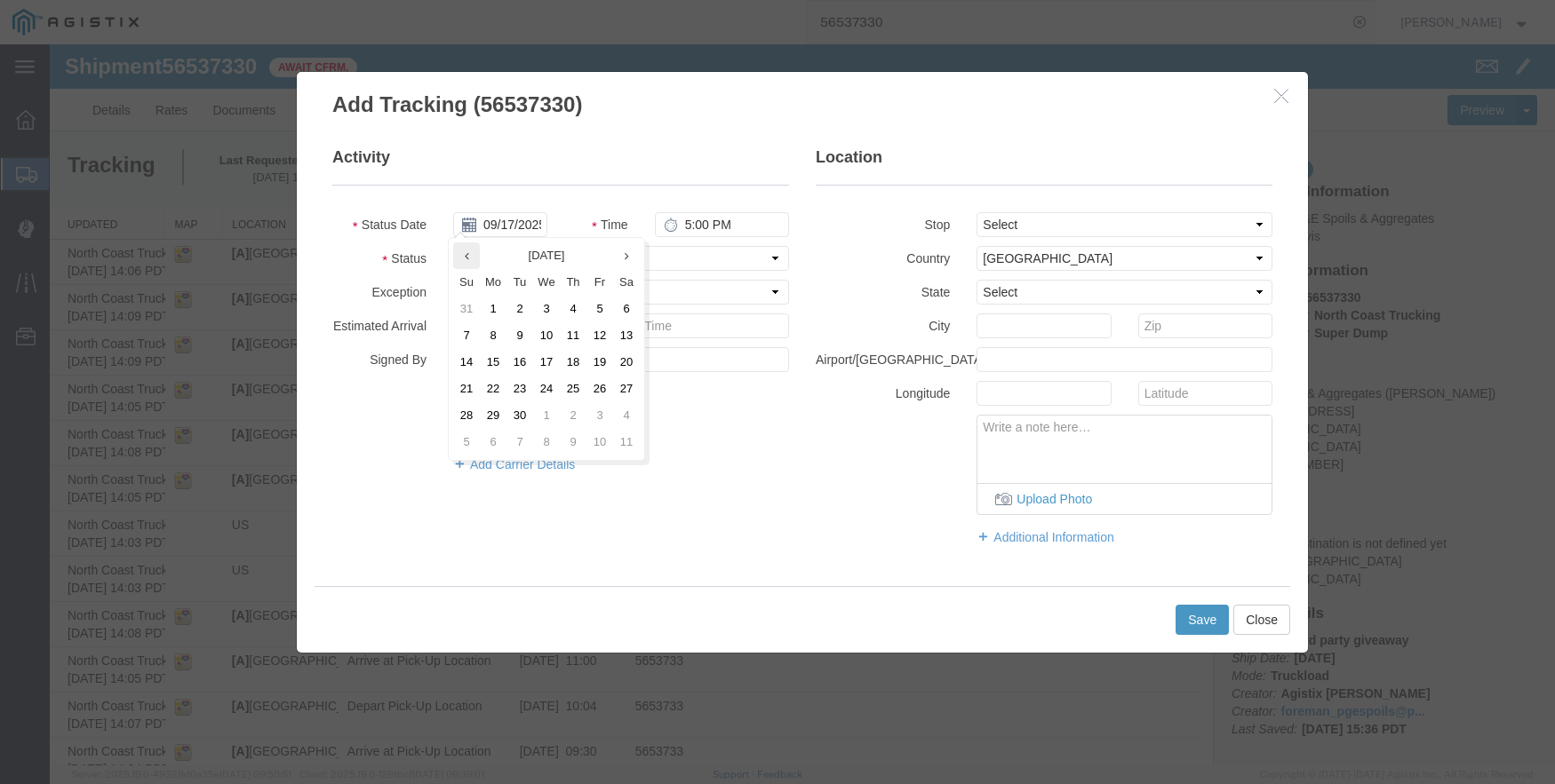
click at [468, 257] on icon at bounding box center [466, 257] width 5 height 12
click at [570, 381] on td "21" at bounding box center [573, 389] width 27 height 27
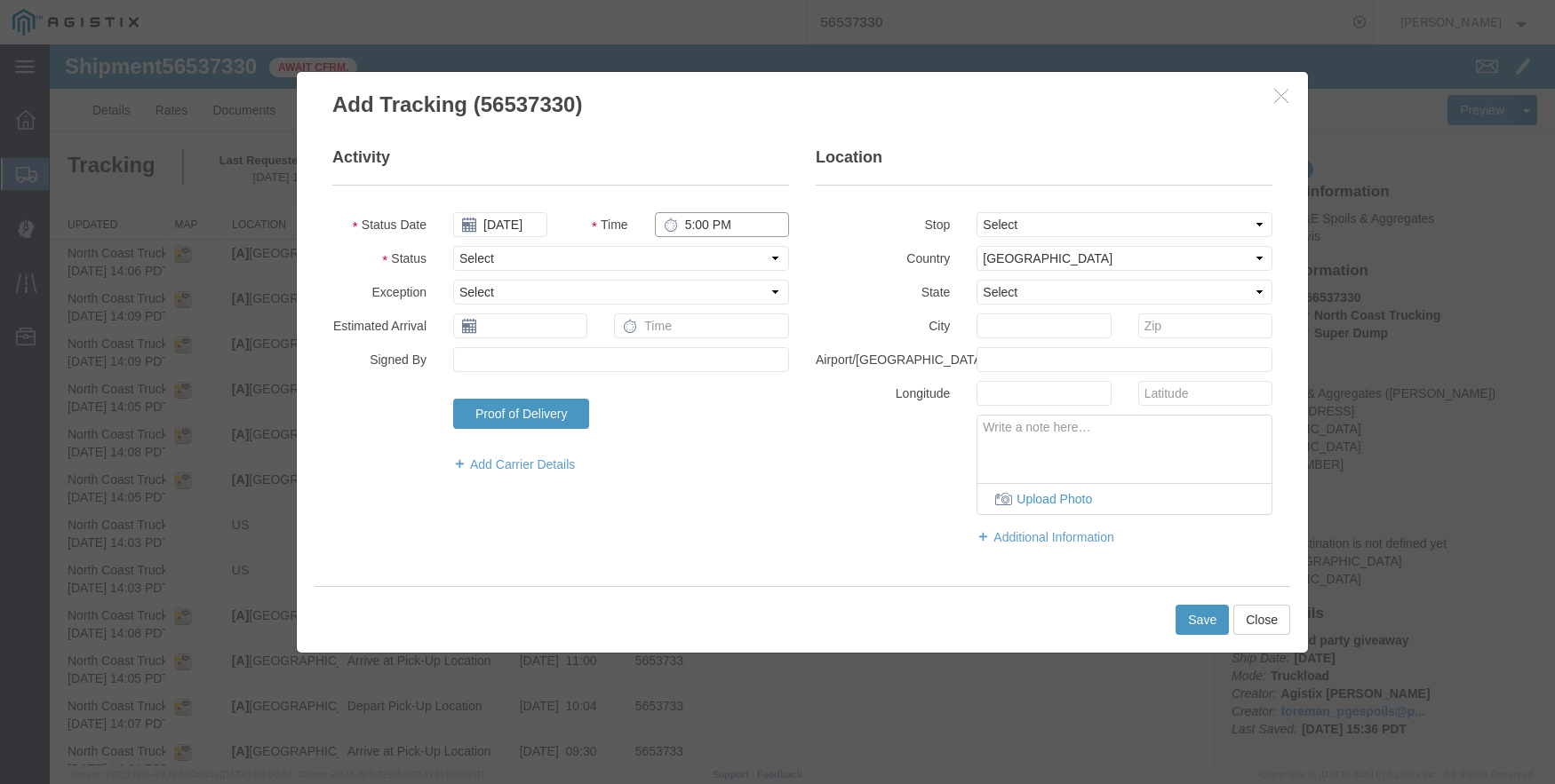
click at [685, 223] on input "5:00 PM" at bounding box center [722, 225] width 135 height 25
click at [1004, 225] on select "Select From: [STREET_ADDRESS] Stop 2: [STREET_ADDRESS][PERSON_NAME] To: The Fin…" at bounding box center [1124, 225] width 296 height 25
click at [976, 212] on select "Select From: [STREET_ADDRESS] Stop 2: [STREET_ADDRESS][PERSON_NAME] To: The Fin…" at bounding box center [1124, 225] width 296 height 25
click at [1189, 622] on button "Save" at bounding box center [1201, 620] width 53 height 30
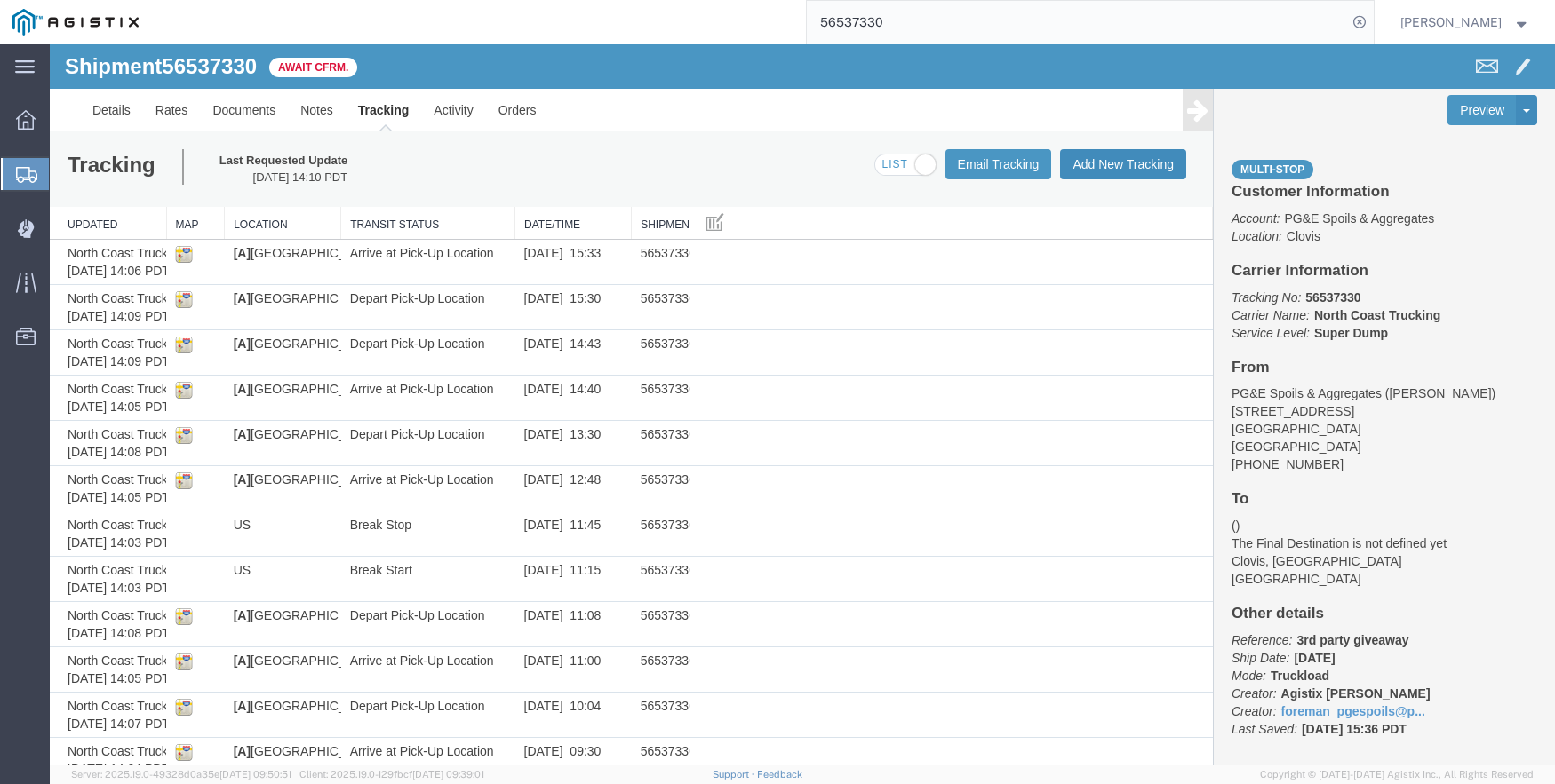
click at [1101, 158] on button "Add New Tracking" at bounding box center [1123, 163] width 126 height 30
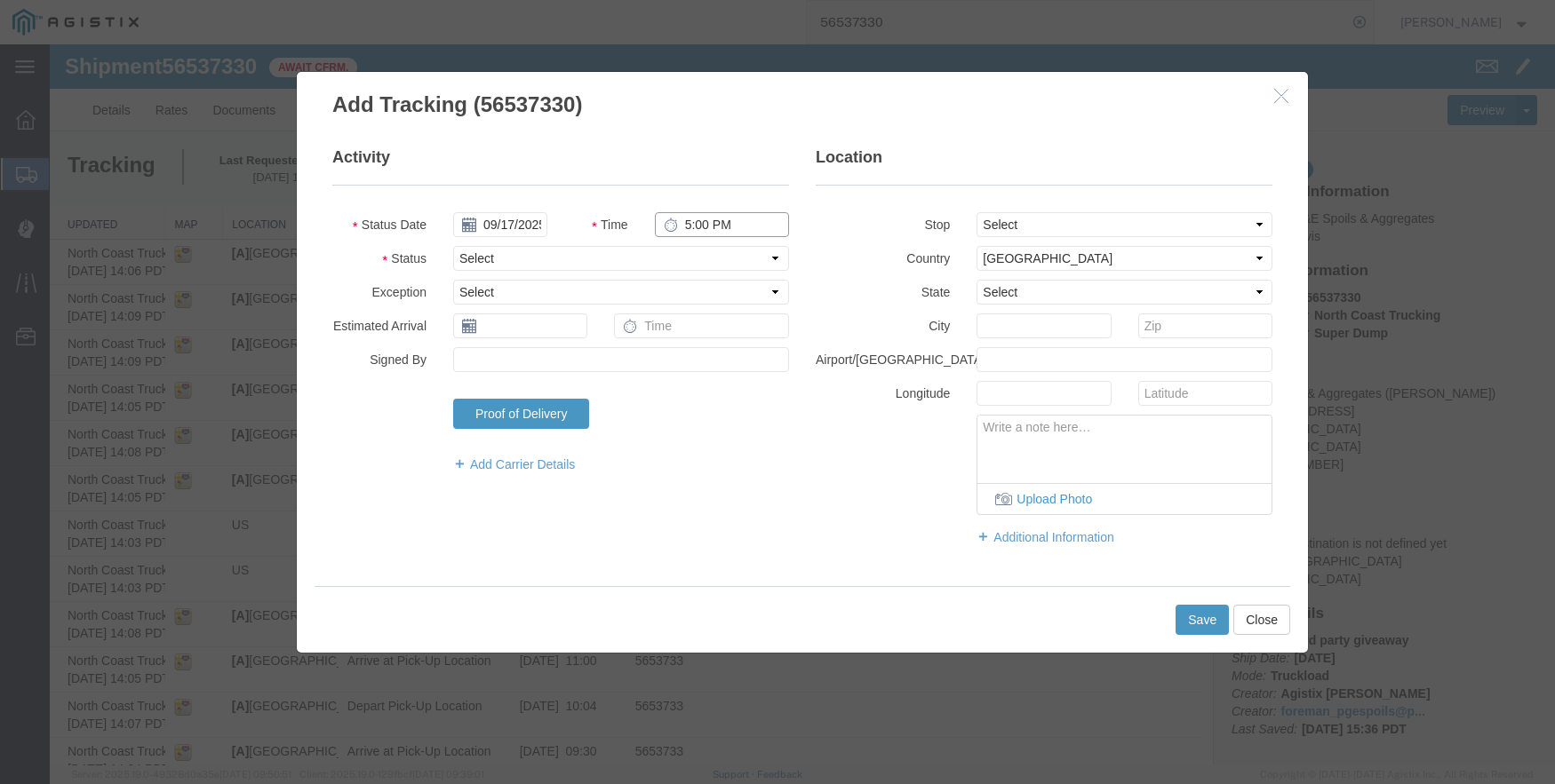
click at [688, 230] on input "5:00 PM" at bounding box center [722, 225] width 135 height 25
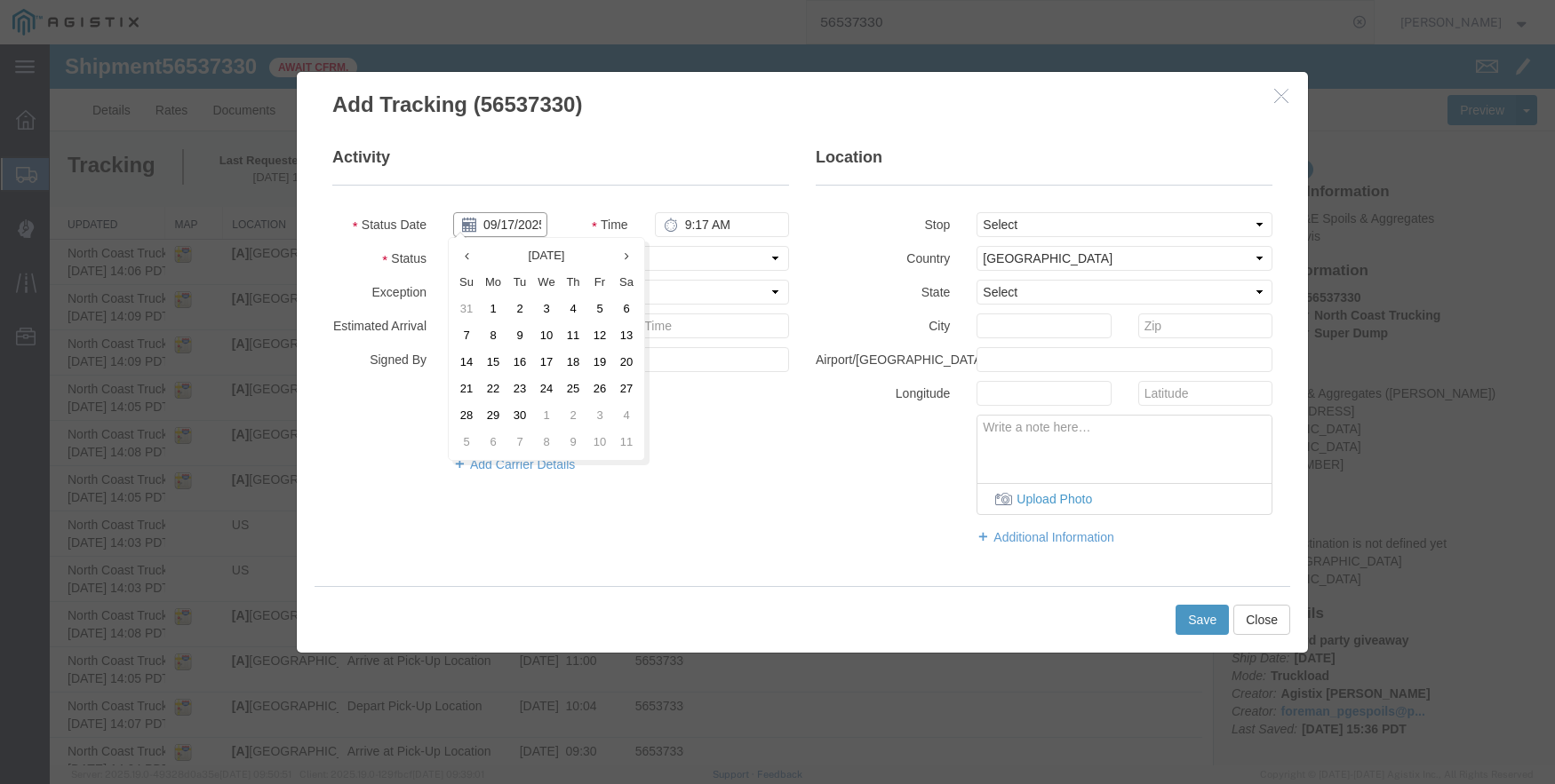
click at [504, 227] on input "09/17/2025" at bounding box center [500, 225] width 94 height 25
click at [467, 256] on icon at bounding box center [466, 257] width 5 height 12
click at [576, 386] on td "21" at bounding box center [573, 389] width 27 height 27
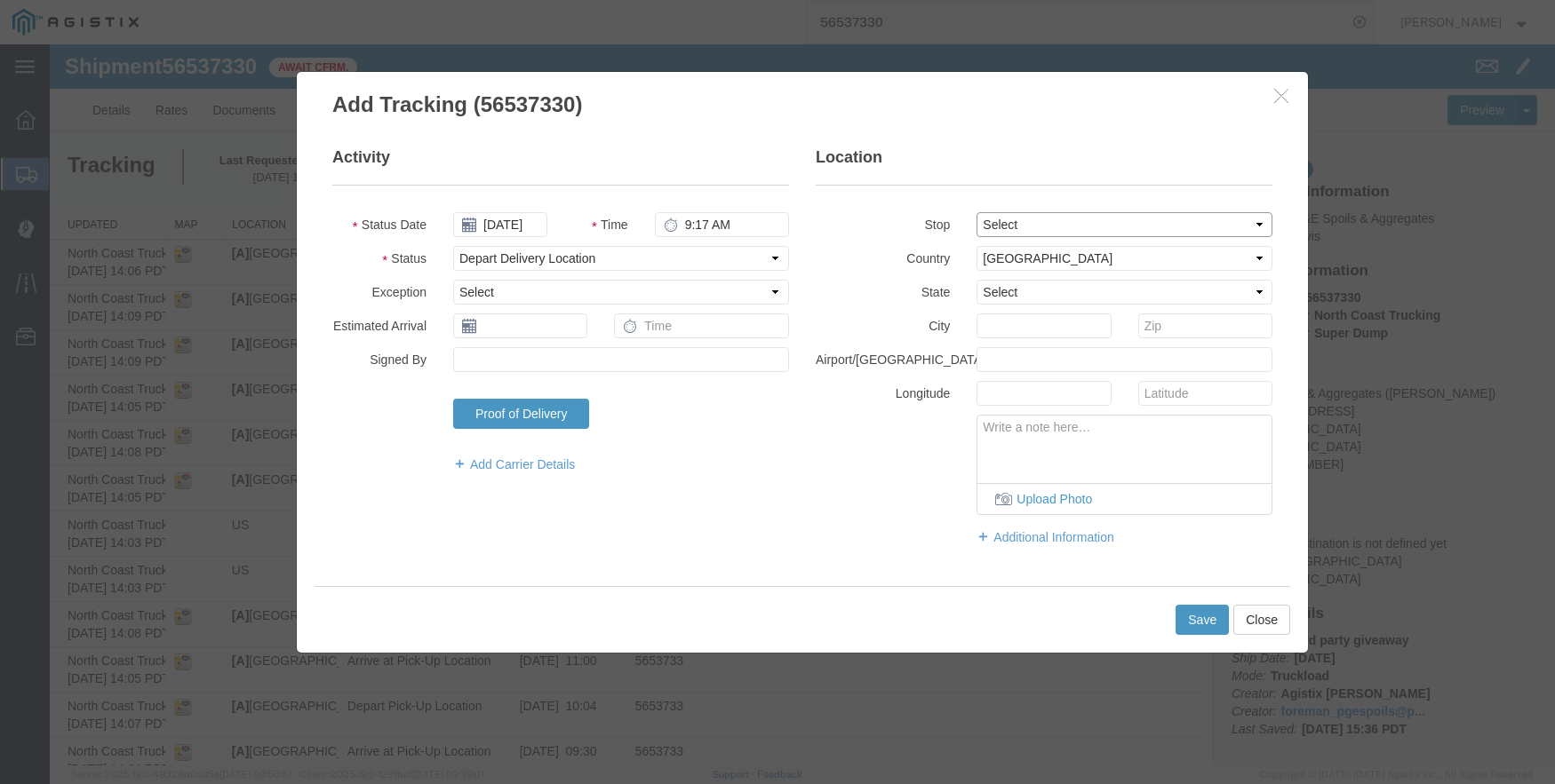
click at [1070, 223] on select "Select From: [STREET_ADDRESS] Stop 2: [STREET_ADDRESS][PERSON_NAME] To: The Fin…" at bounding box center [1124, 225] width 296 height 25
click at [976, 212] on select "Select From: [STREET_ADDRESS] Stop 2: [STREET_ADDRESS][PERSON_NAME] To: The Fin…" at bounding box center [1124, 225] width 296 height 25
click at [1197, 617] on button "Save" at bounding box center [1201, 620] width 53 height 30
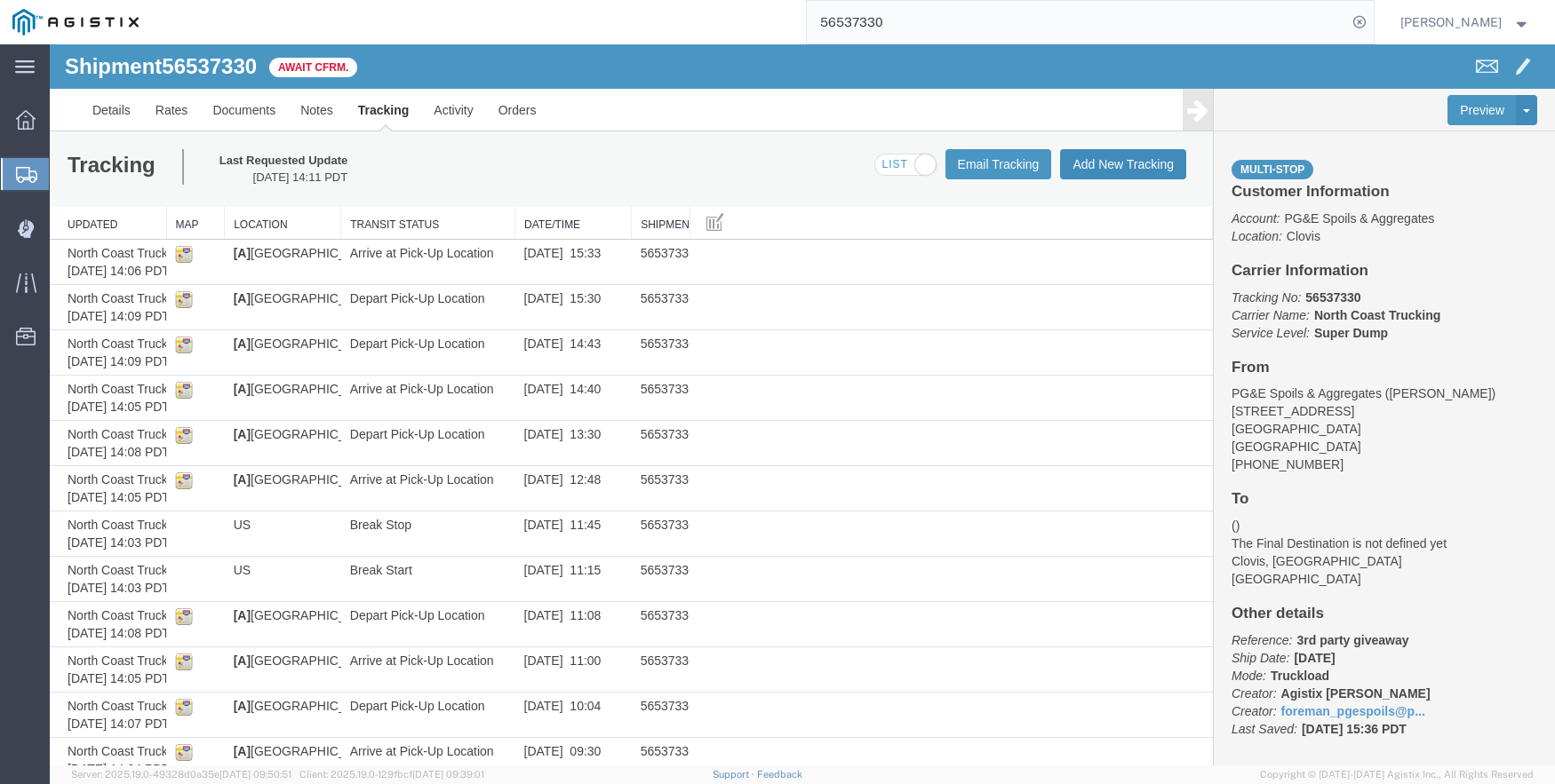
click at [1099, 160] on button "Add New Tracking" at bounding box center [1123, 163] width 126 height 30
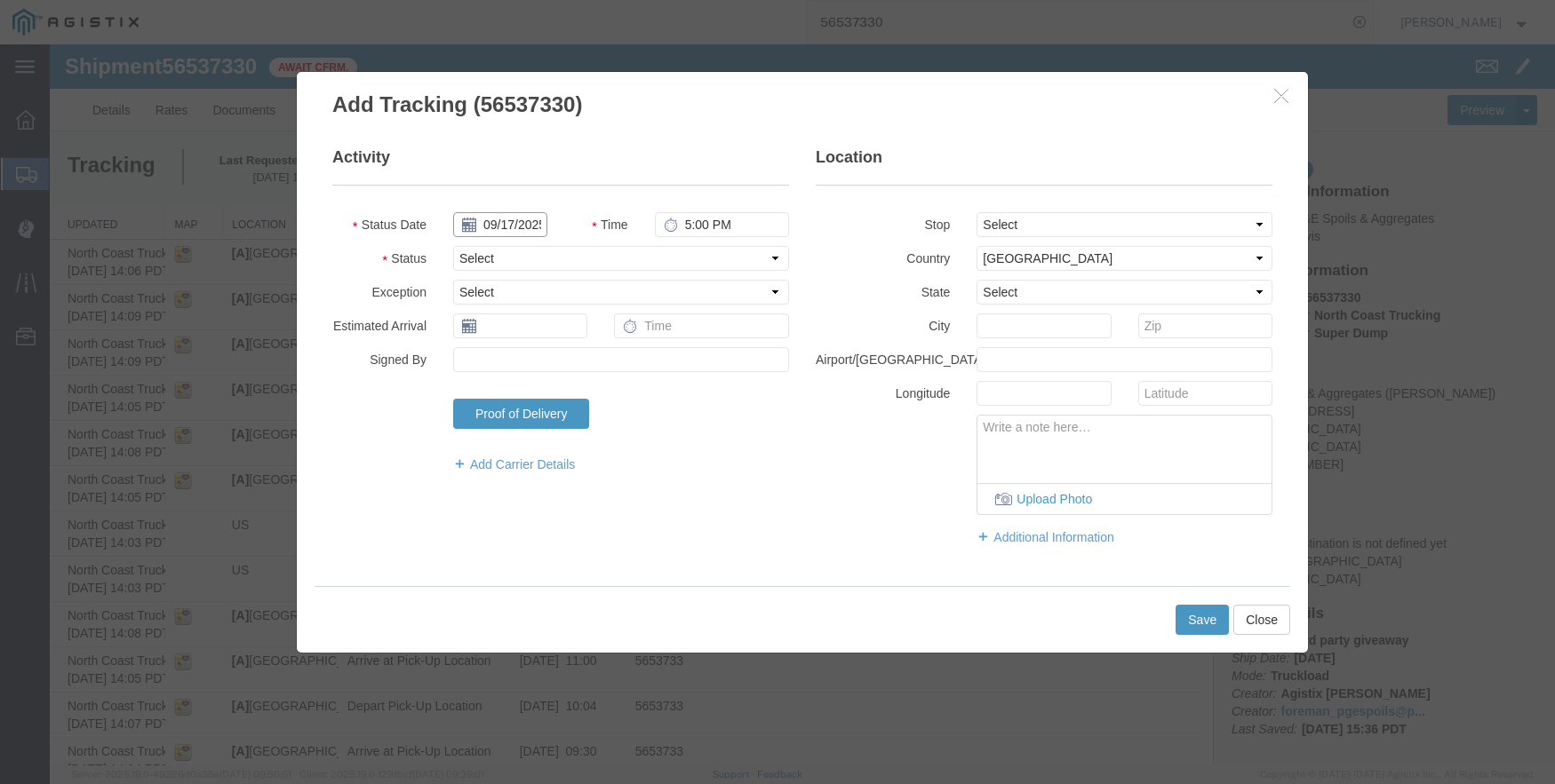
click at [503, 218] on input "09/17/2025" at bounding box center [500, 225] width 94 height 25
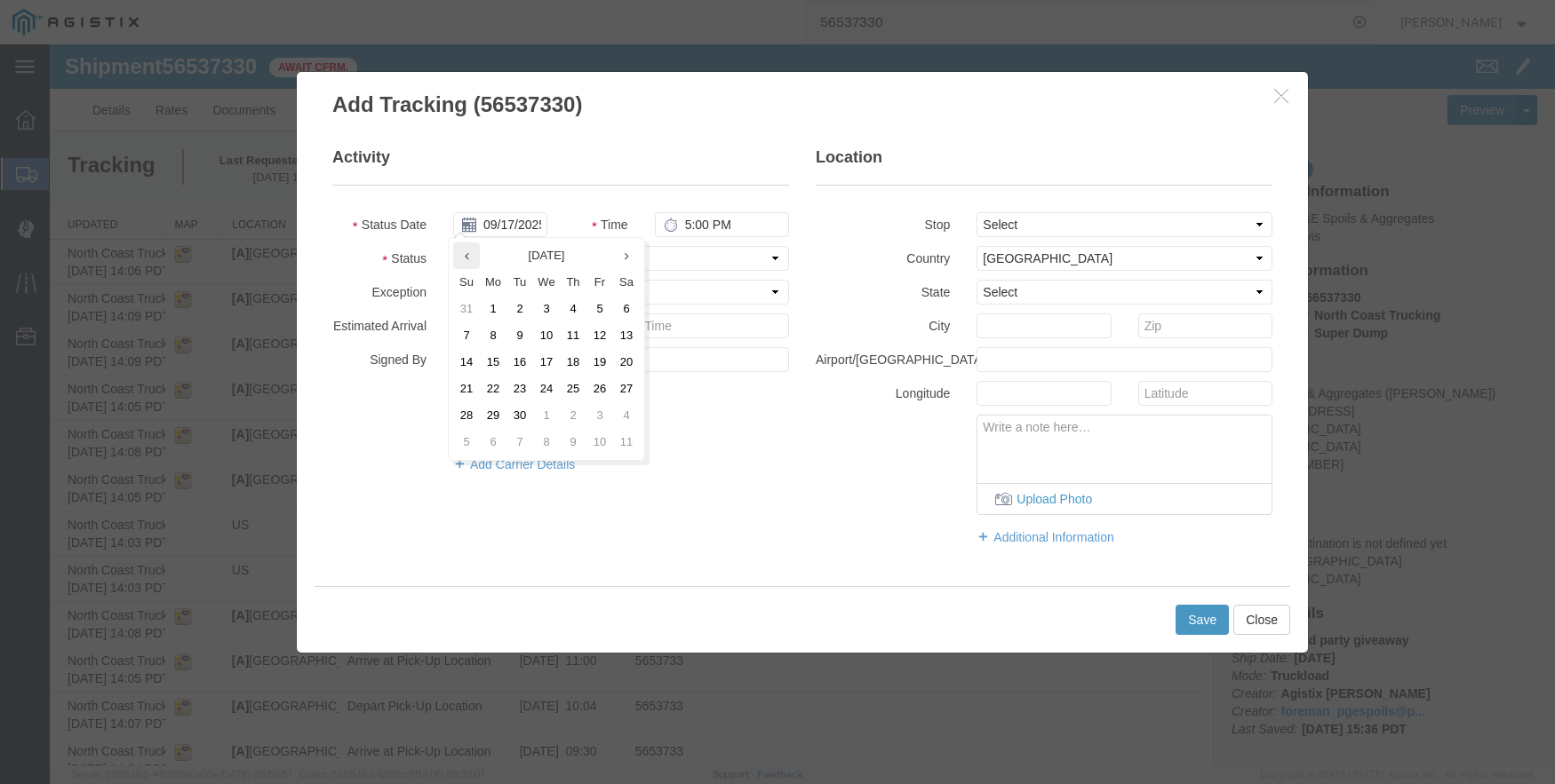
click at [464, 255] on icon at bounding box center [466, 257] width 5 height 12
click at [574, 389] on td "21" at bounding box center [573, 389] width 27 height 27
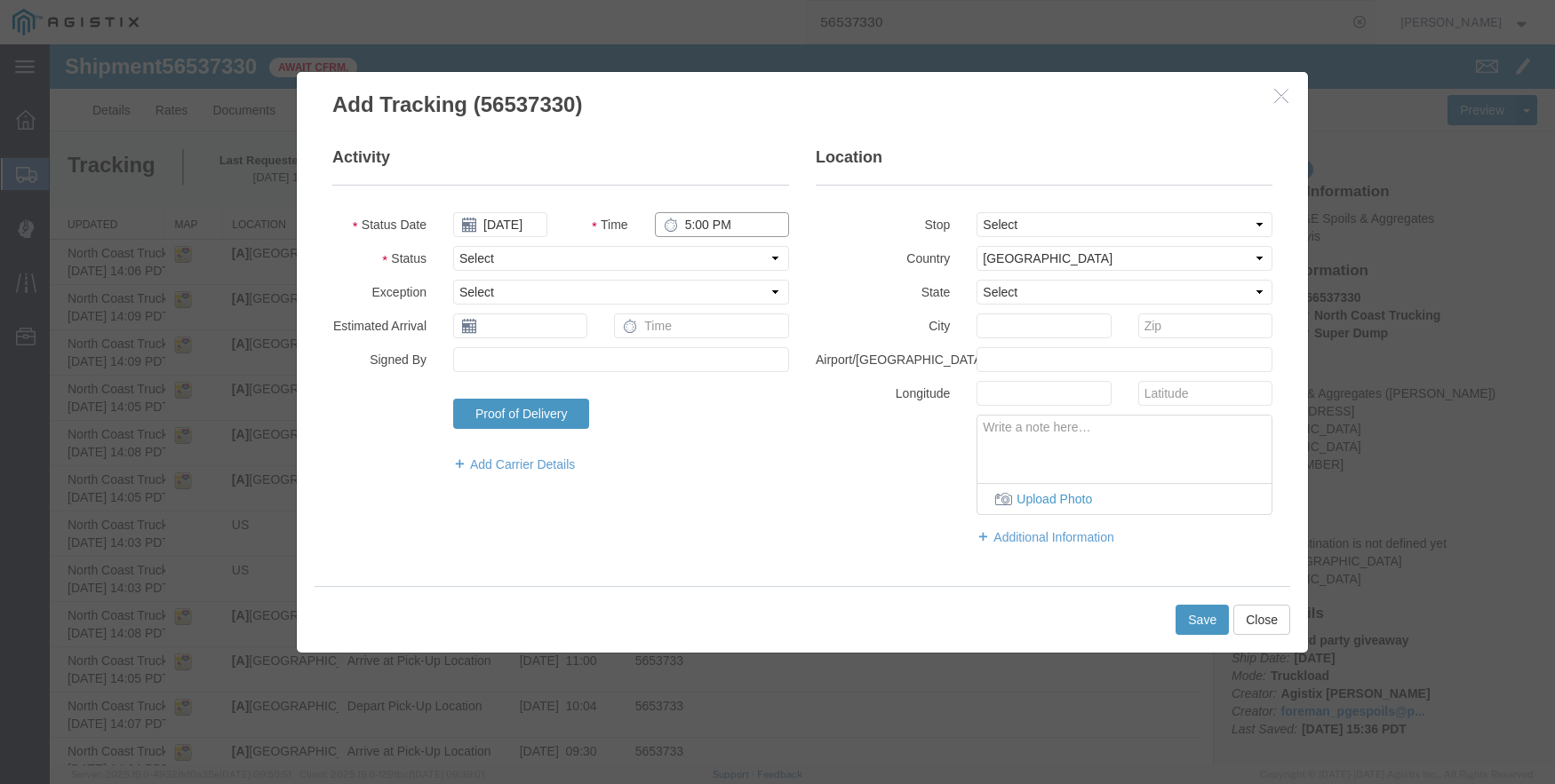
click at [679, 217] on input "5:00 PM" at bounding box center [722, 225] width 135 height 25
click at [1024, 221] on select "Select From: [STREET_ADDRESS] Stop 2: [STREET_ADDRESS][PERSON_NAME] To: The Fin…" at bounding box center [1124, 225] width 296 height 25
click at [976, 212] on select "Select From: [STREET_ADDRESS] Stop 2: [STREET_ADDRESS][PERSON_NAME] To: The Fin…" at bounding box center [1124, 225] width 296 height 25
click at [1201, 617] on button "Save" at bounding box center [1201, 620] width 53 height 30
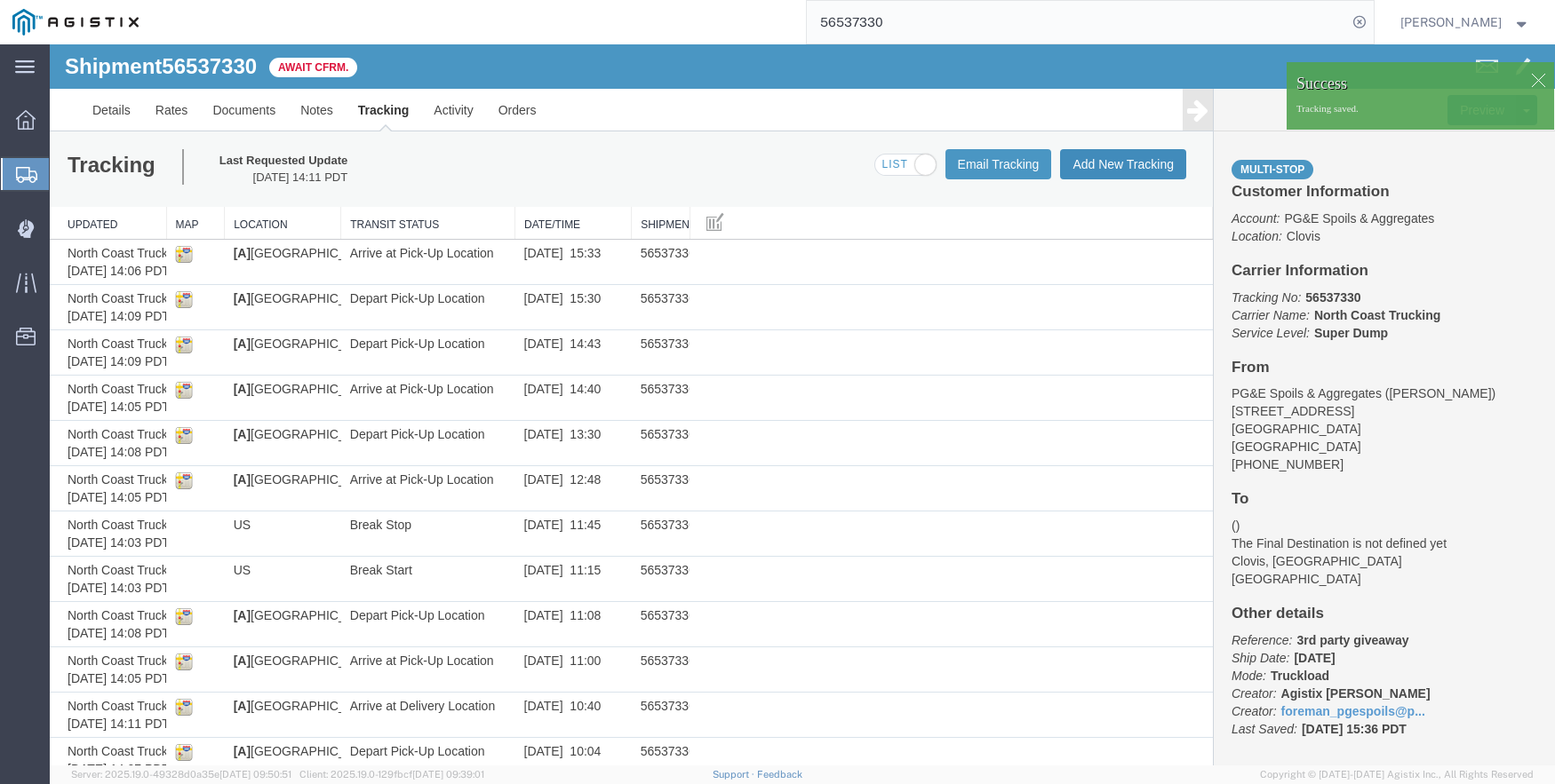
click at [1092, 158] on button "Add New Tracking" at bounding box center [1123, 163] width 126 height 30
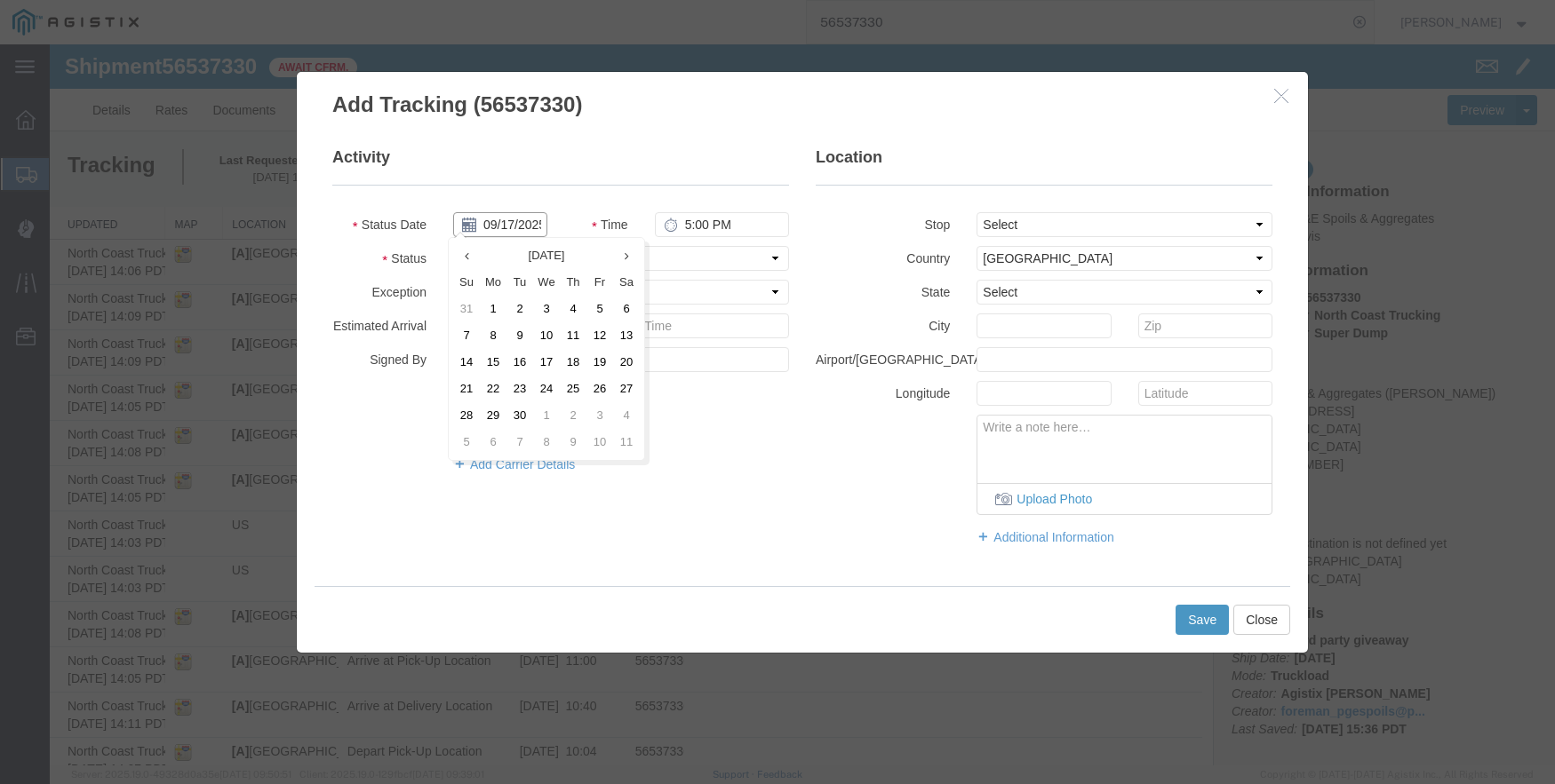
click at [515, 217] on input "09/17/2025" at bounding box center [500, 225] width 94 height 25
click at [465, 253] on icon at bounding box center [466, 257] width 5 height 12
click at [574, 385] on td "21" at bounding box center [573, 389] width 27 height 27
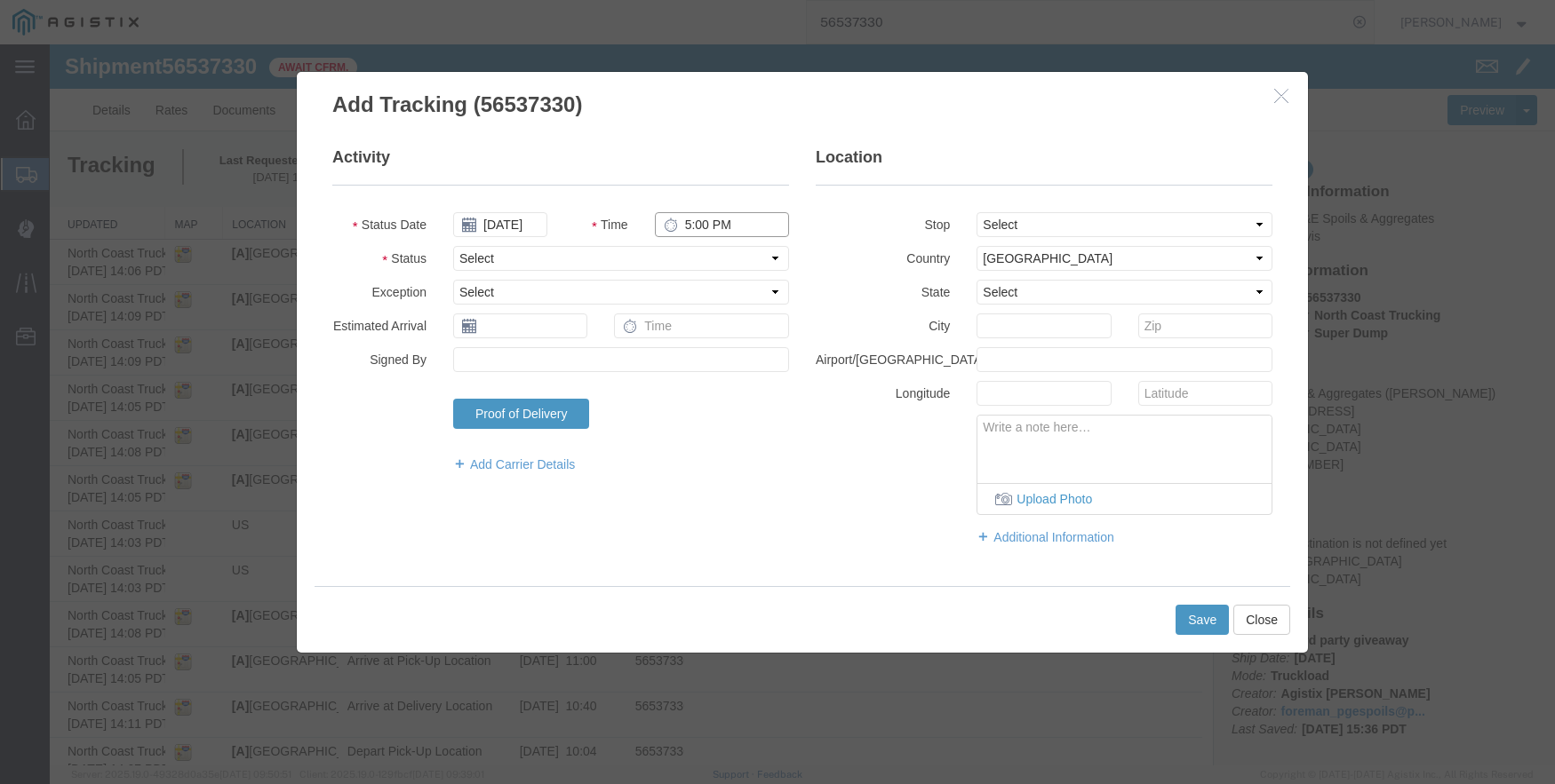
click at [677, 214] on input "5:00 PM" at bounding box center [722, 225] width 135 height 25
click at [1068, 219] on select "Select From: [STREET_ADDRESS] Stop 2: [STREET_ADDRESS][PERSON_NAME] To: The Fin…" at bounding box center [1124, 225] width 296 height 25
click at [976, 212] on select "Select From: [STREET_ADDRESS] Stop 2: [STREET_ADDRESS][PERSON_NAME] To: The Fin…" at bounding box center [1124, 225] width 296 height 25
click at [1188, 625] on button "Save" at bounding box center [1201, 620] width 53 height 30
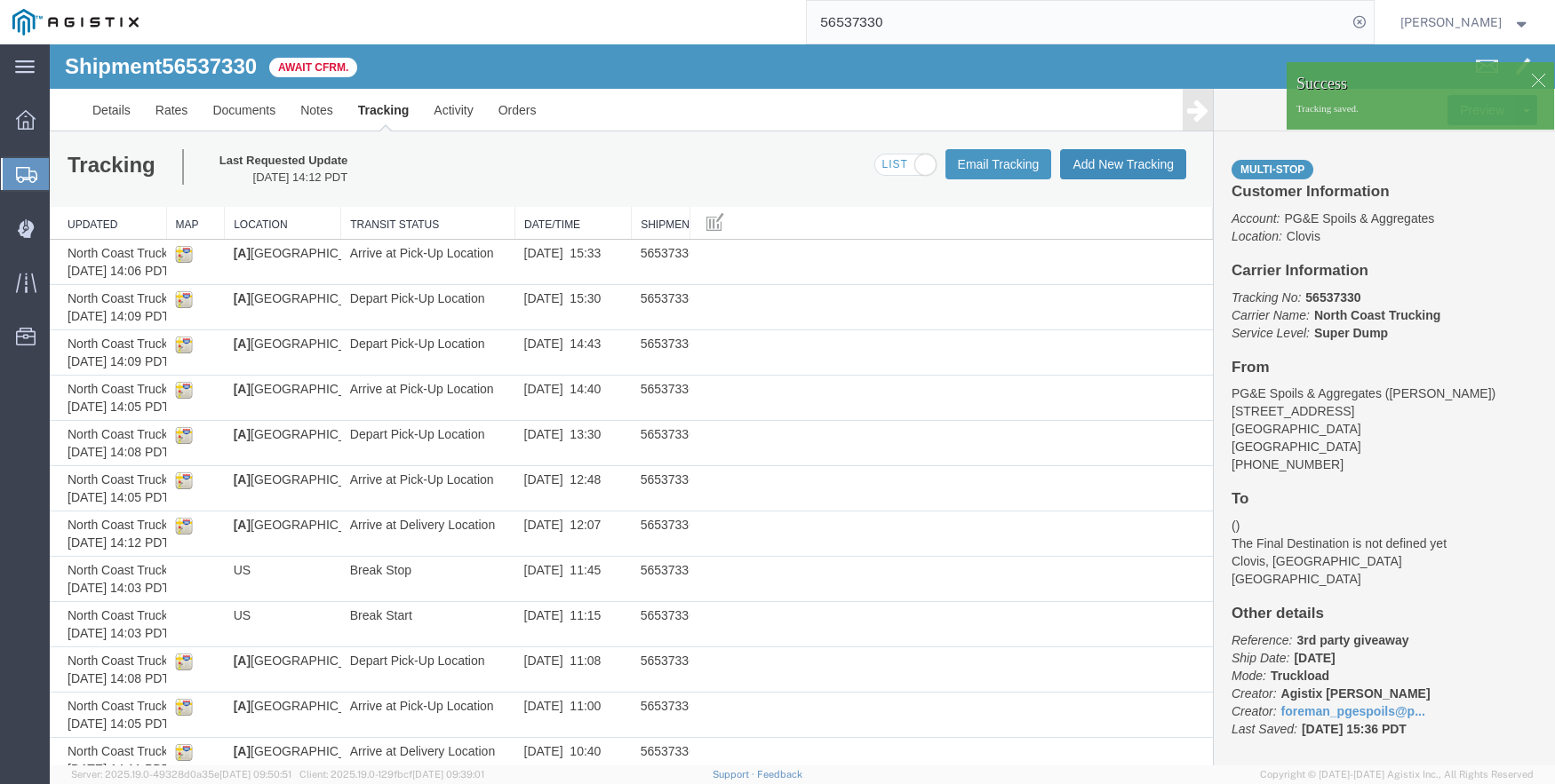
click at [1099, 158] on button "Add New Tracking" at bounding box center [1123, 163] width 126 height 30
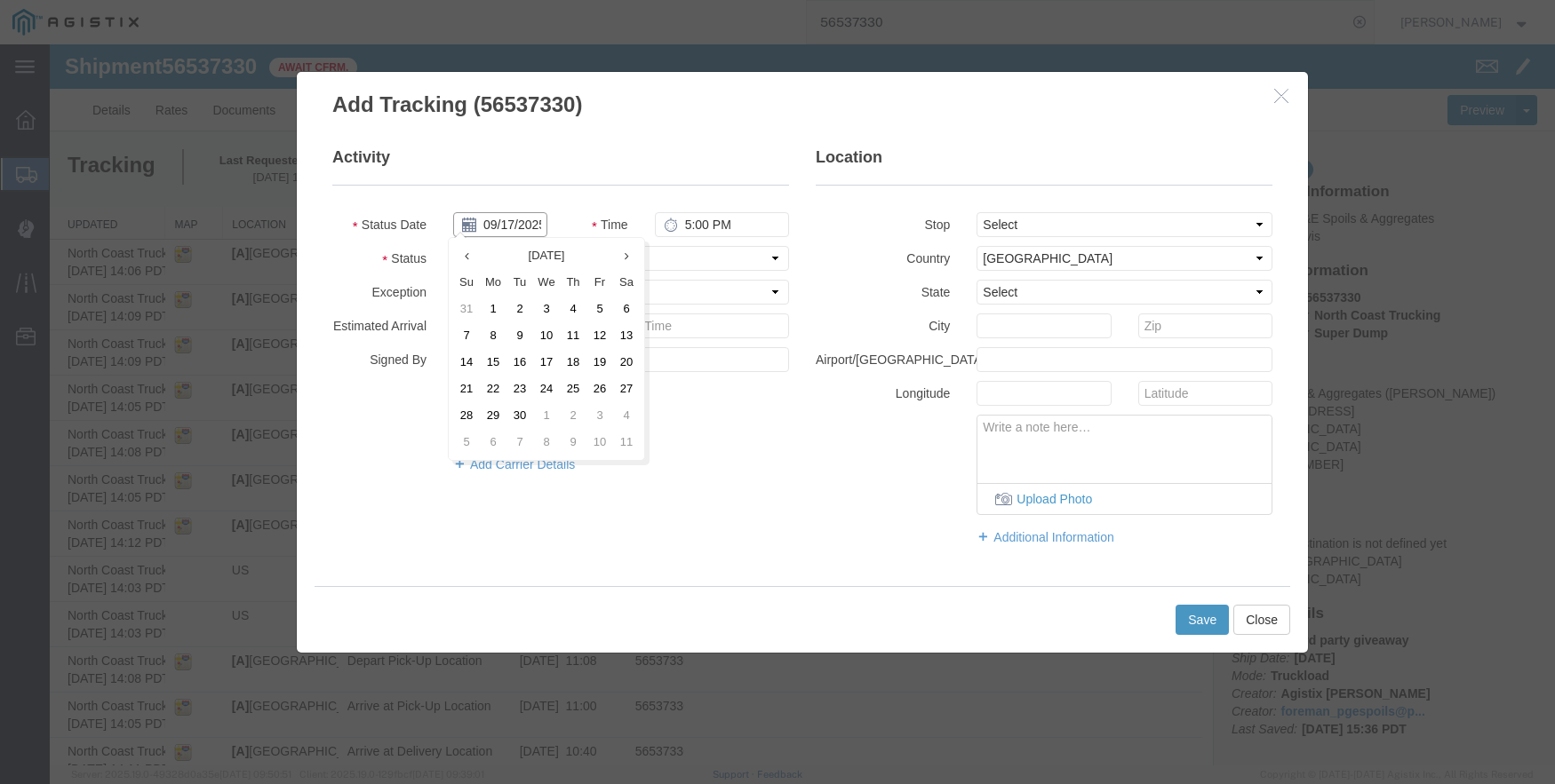
click at [500, 215] on input "09/17/2025" at bounding box center [500, 225] width 94 height 25
click at [464, 251] on icon at bounding box center [466, 257] width 5 height 12
click at [580, 383] on td "21" at bounding box center [573, 389] width 27 height 27
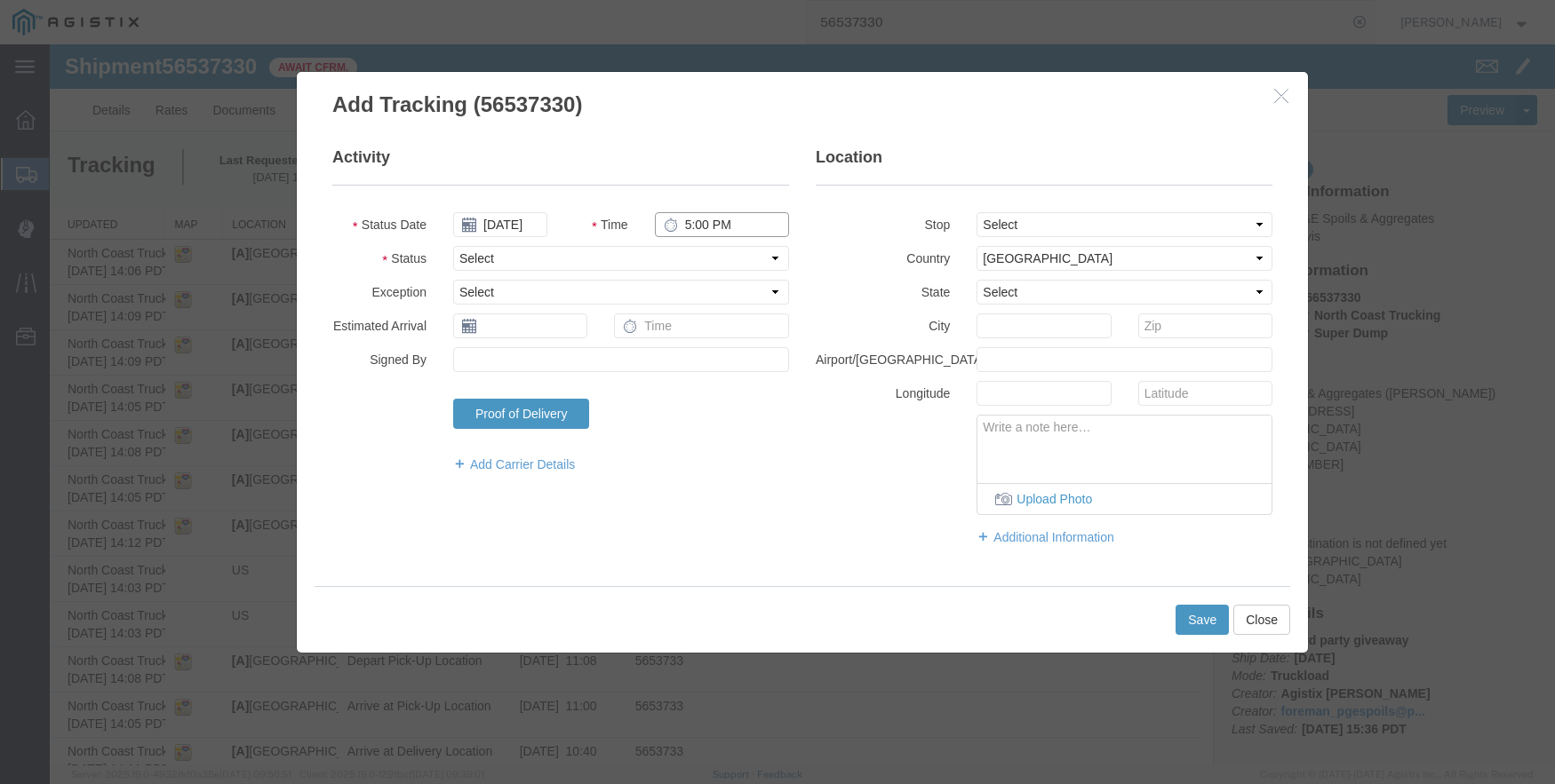
click at [677, 231] on input "5:00 PM" at bounding box center [722, 225] width 135 height 25
click at [1041, 216] on select "Select From: [STREET_ADDRESS] Stop 2: [STREET_ADDRESS][PERSON_NAME] To: The Fin…" at bounding box center [1124, 225] width 296 height 25
click at [976, 212] on select "Select From: [STREET_ADDRESS] Stop 2: [STREET_ADDRESS][PERSON_NAME] To: The Fin…" at bounding box center [1124, 225] width 296 height 25
click at [1202, 617] on button "Save" at bounding box center [1201, 620] width 53 height 30
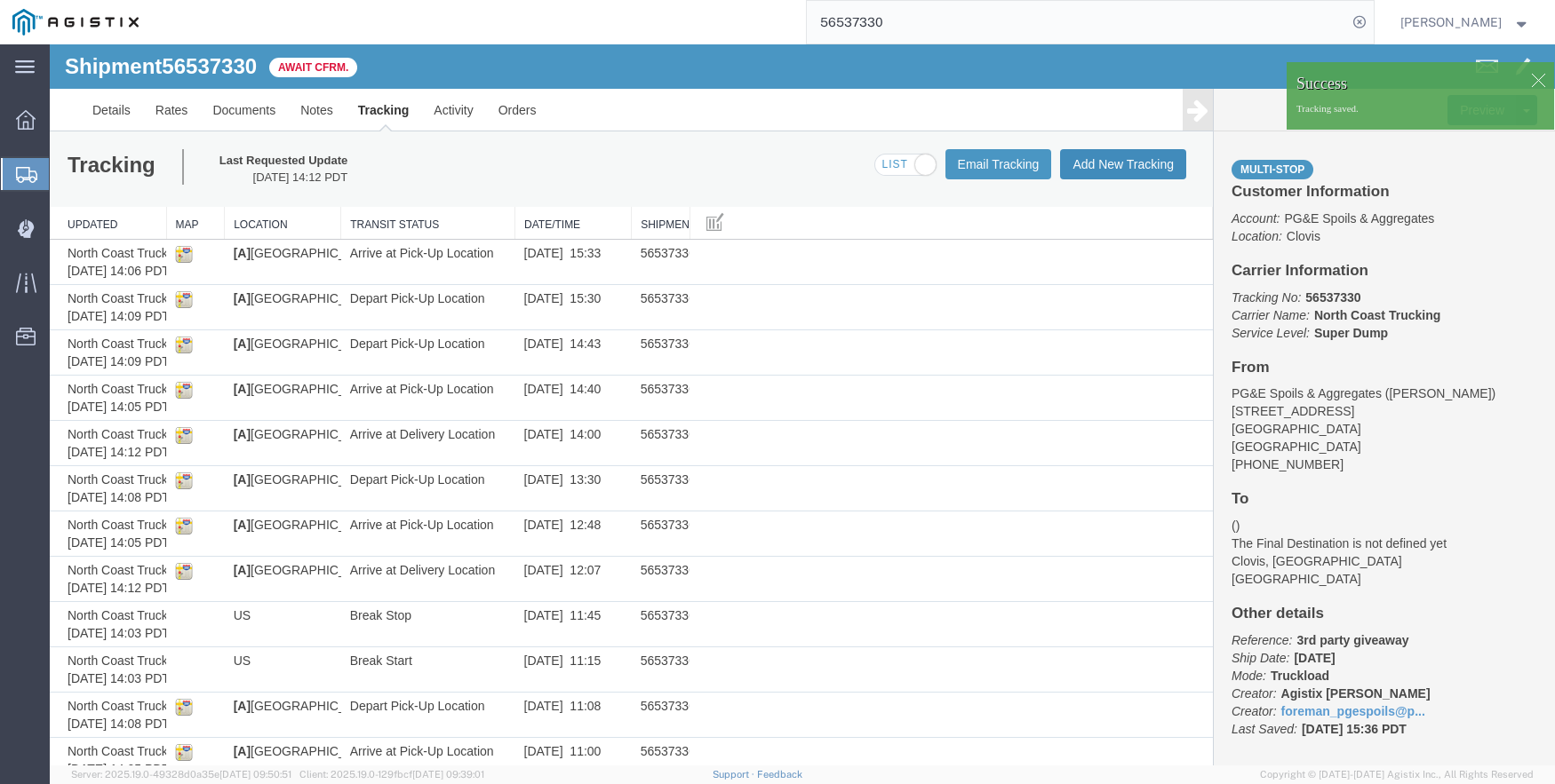
click at [1075, 149] on button "Add New Tracking" at bounding box center [1123, 163] width 126 height 30
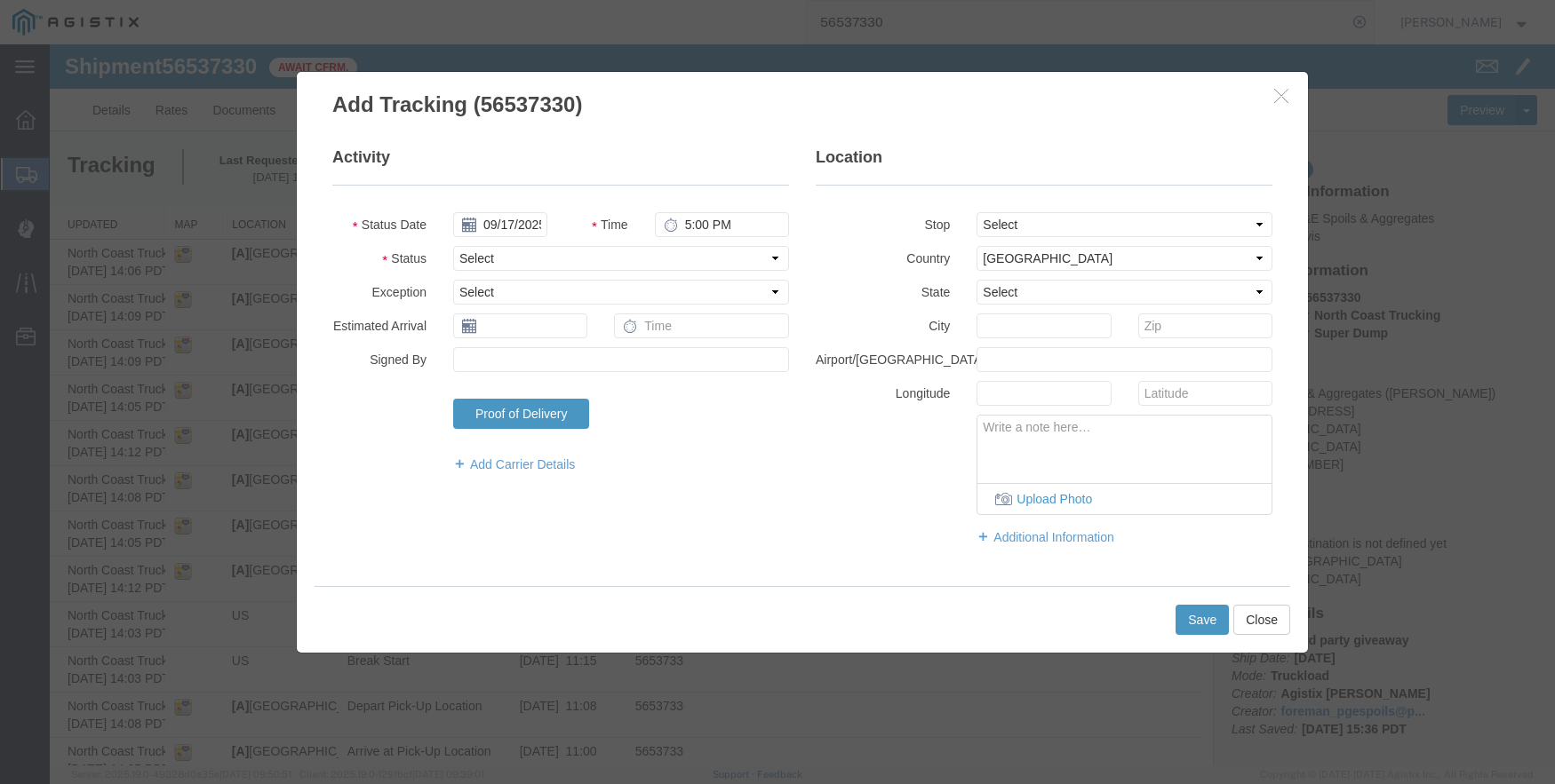
click at [502, 210] on fieldset "Activity Status Date [DATE] Time 5:00 PM Status Select Arrival Notice Available…" at bounding box center [560, 319] width 457 height 345
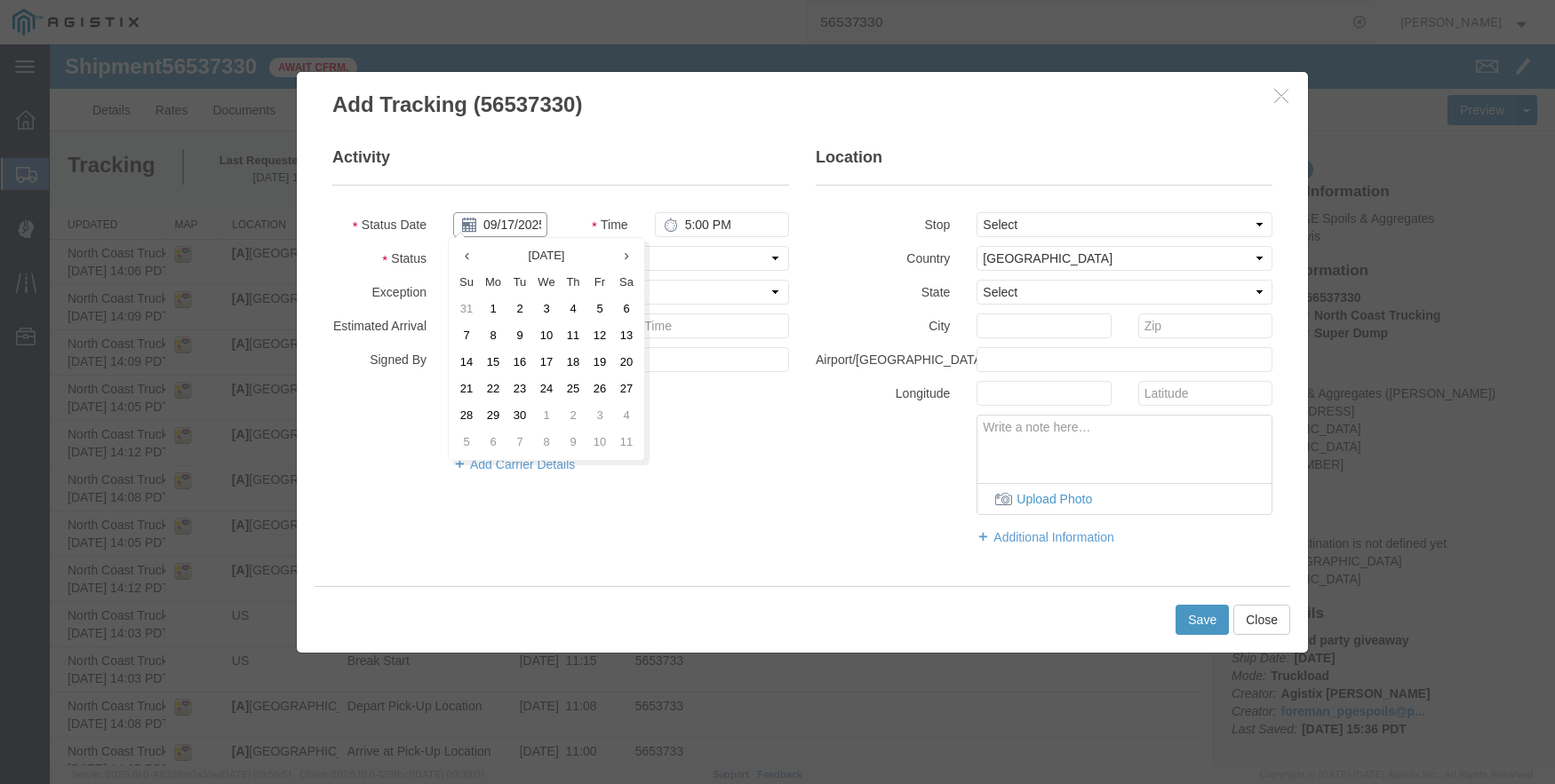
click at [501, 227] on input "09/17/2025" at bounding box center [500, 225] width 94 height 25
click at [470, 260] on th at bounding box center [466, 256] width 27 height 27
click at [576, 387] on td "21" at bounding box center [573, 389] width 27 height 27
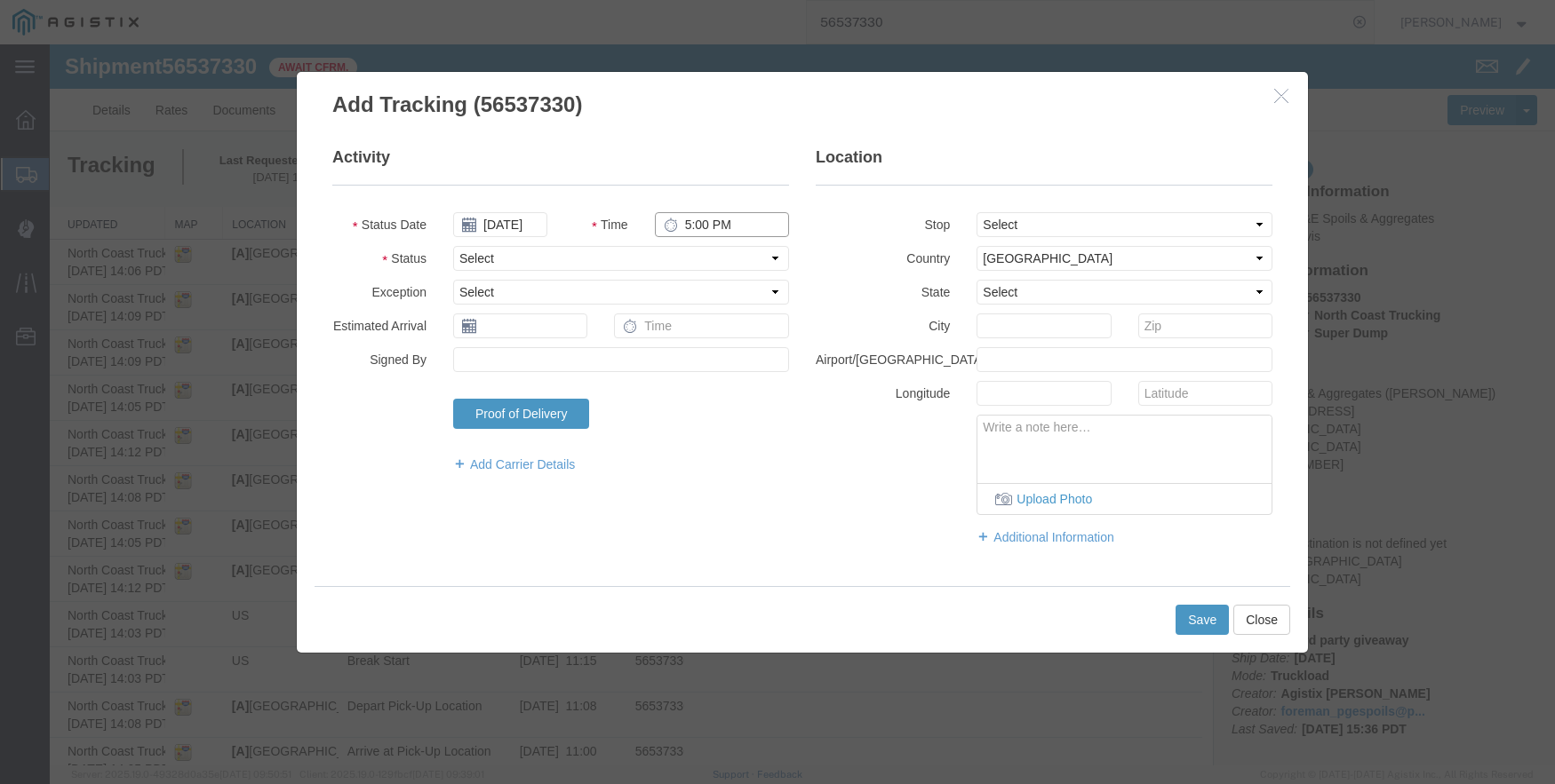
click at [685, 218] on input "5:00 PM" at bounding box center [722, 225] width 135 height 25
click at [1071, 221] on select "Select From: [STREET_ADDRESS] Stop 2: [STREET_ADDRESS][PERSON_NAME] To: The Fin…" at bounding box center [1124, 225] width 296 height 25
click at [976, 212] on select "Select From: [STREET_ADDRESS] Stop 2: [STREET_ADDRESS][PERSON_NAME] To: The Fin…" at bounding box center [1124, 225] width 296 height 25
click at [1186, 619] on button "Save" at bounding box center [1201, 620] width 53 height 30
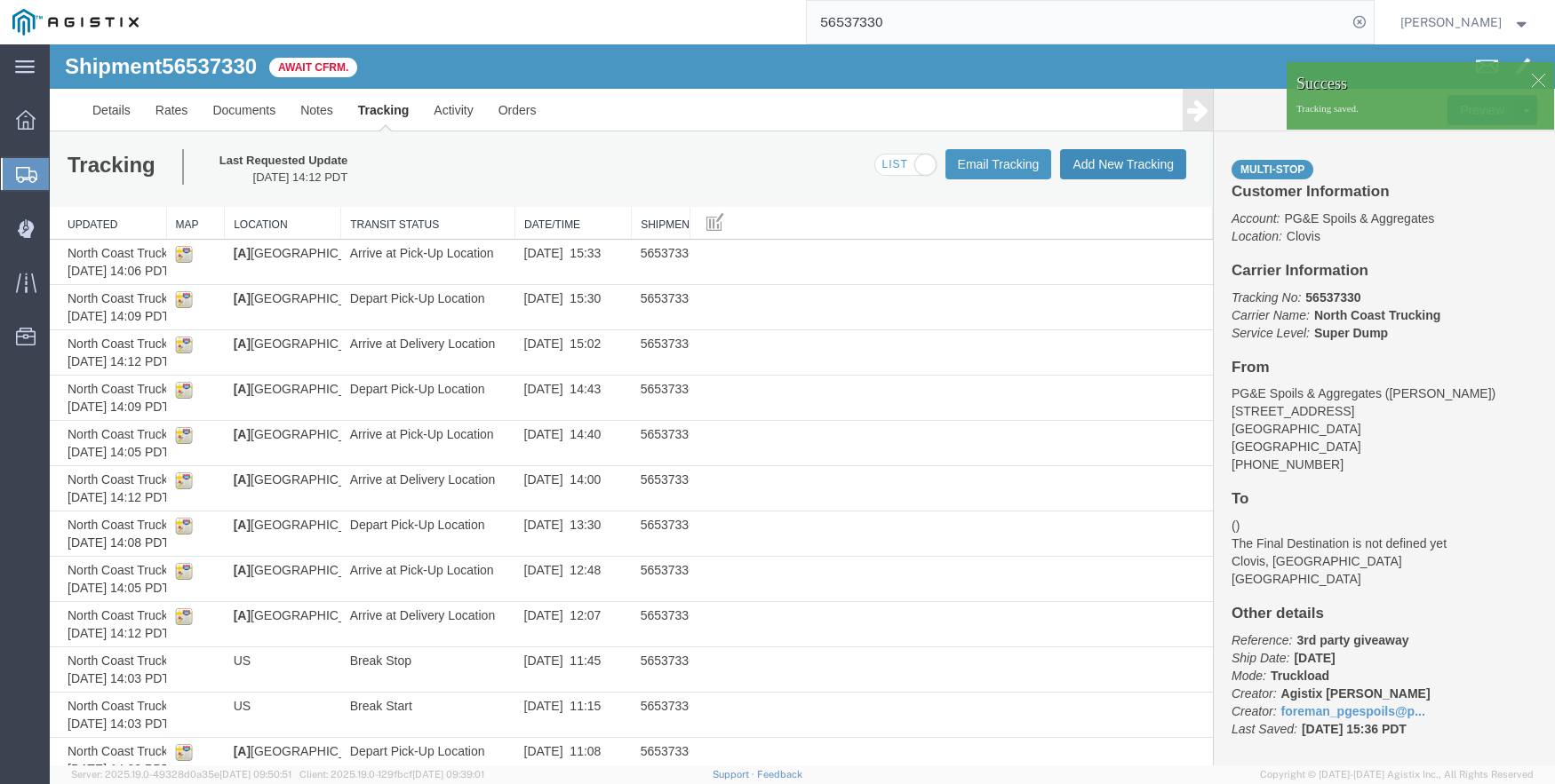
click at [1075, 162] on button "Add New Tracking" at bounding box center [1123, 163] width 126 height 30
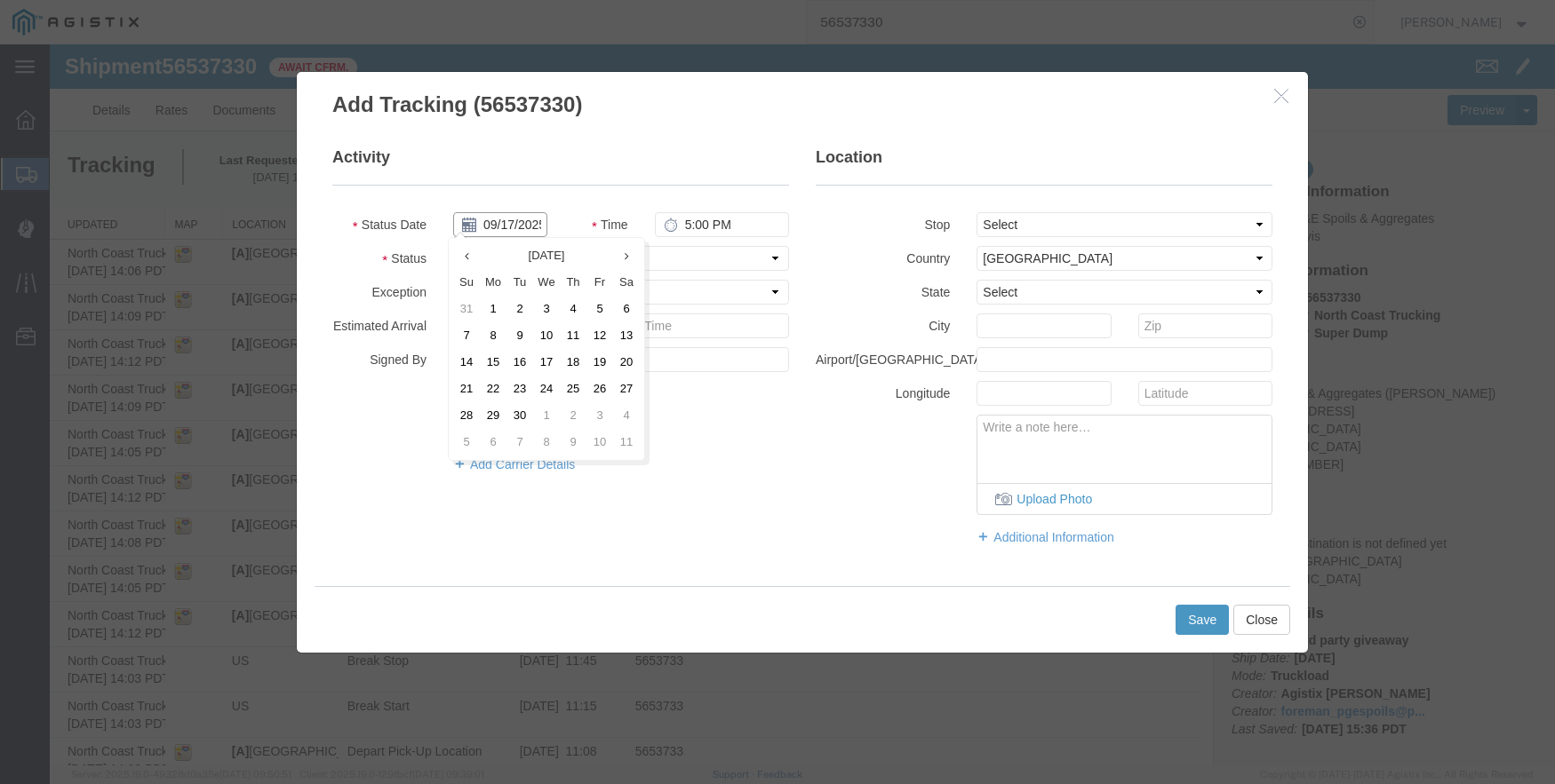
click at [485, 220] on input "09/17/2025" at bounding box center [500, 225] width 94 height 25
click at [465, 263] on th at bounding box center [466, 256] width 27 height 27
drag, startPoint x: 569, startPoint y: 383, endPoint x: 654, endPoint y: 294, distance: 123.1
click at [570, 383] on td "21" at bounding box center [573, 389] width 27 height 27
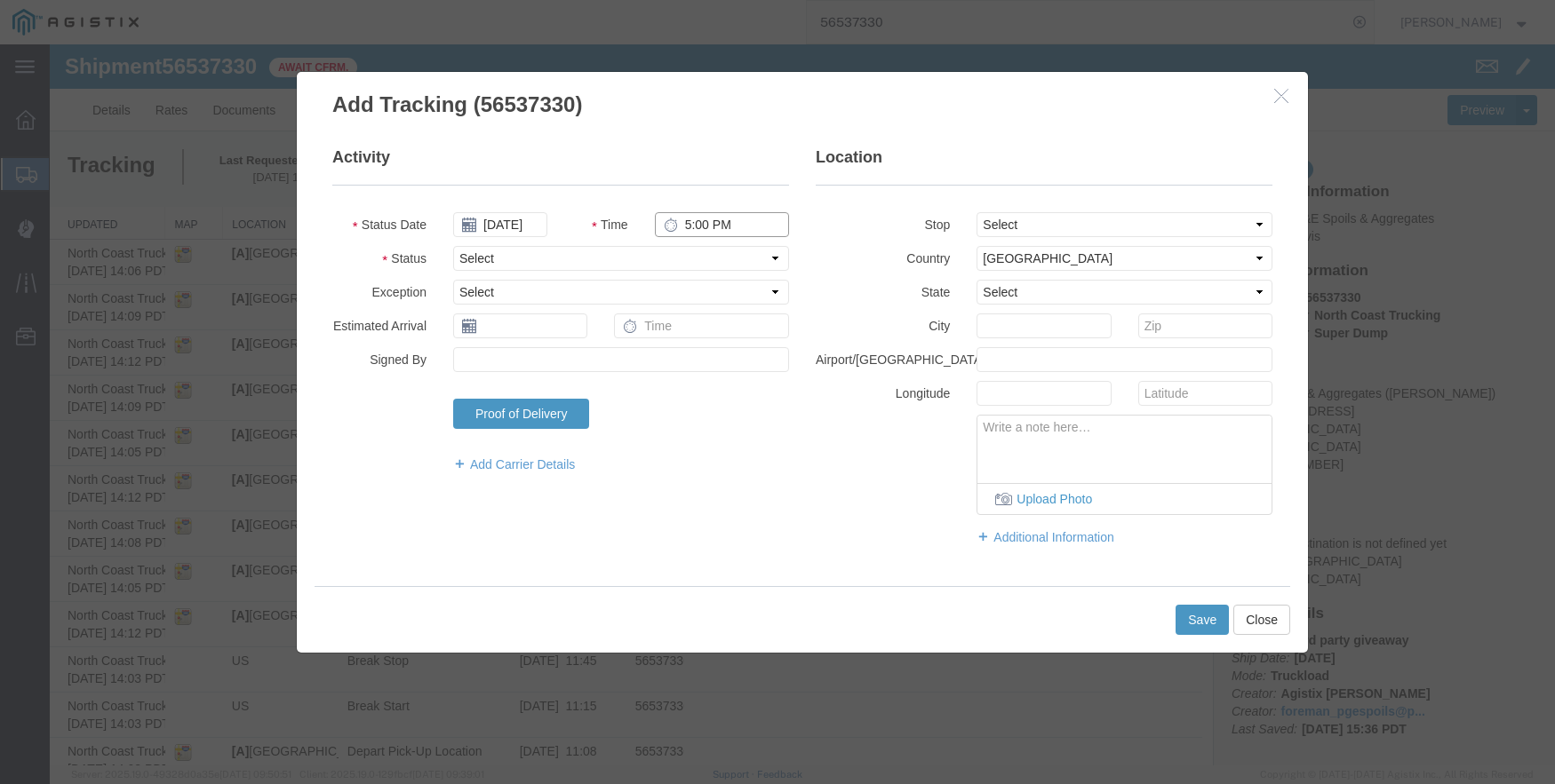
click at [688, 233] on input "5:00 PM" at bounding box center [722, 225] width 135 height 25
click at [1117, 224] on select "Select From: [STREET_ADDRESS] Stop 2: [STREET_ADDRESS][PERSON_NAME] To: The Fin…" at bounding box center [1124, 225] width 296 height 25
click at [976, 212] on select "Select From: [STREET_ADDRESS] Stop 2: [STREET_ADDRESS][PERSON_NAME] To: The Fin…" at bounding box center [1124, 225] width 296 height 25
click at [1199, 612] on button "Save" at bounding box center [1201, 620] width 53 height 30
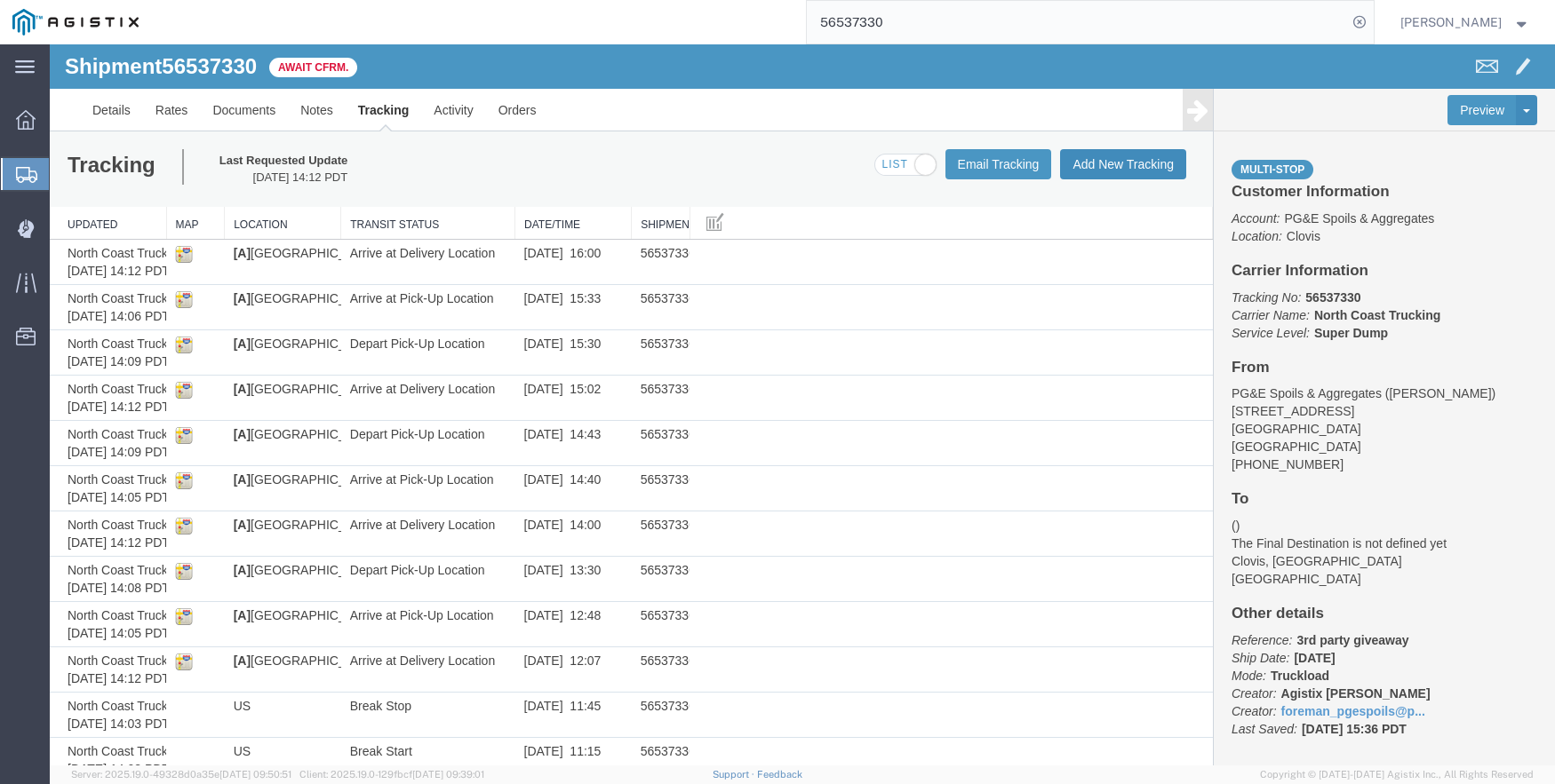
click at [1085, 150] on button "Add New Tracking" at bounding box center [1123, 163] width 126 height 30
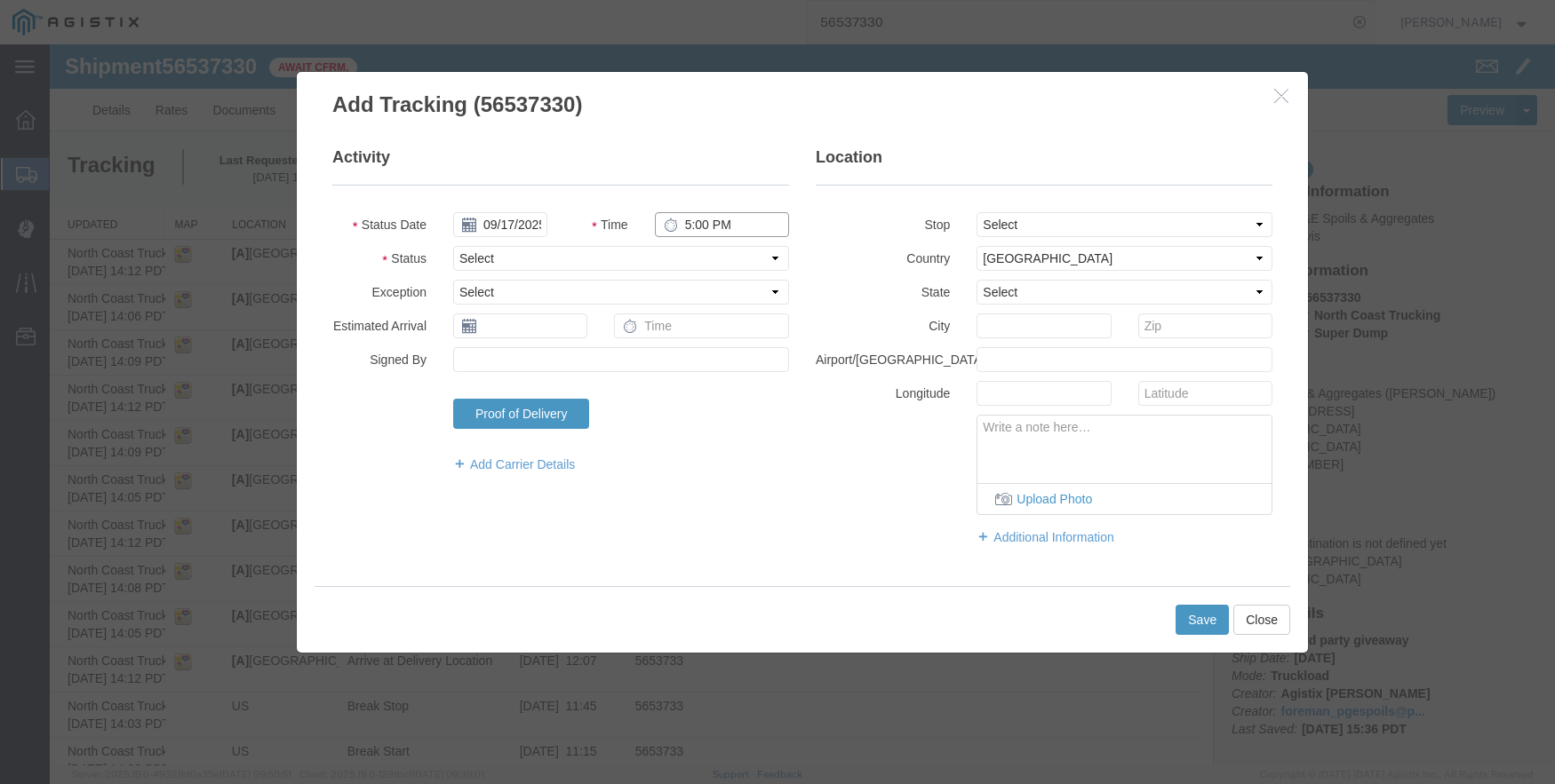
click at [695, 222] on input "5:00 PM" at bounding box center [722, 225] width 135 height 25
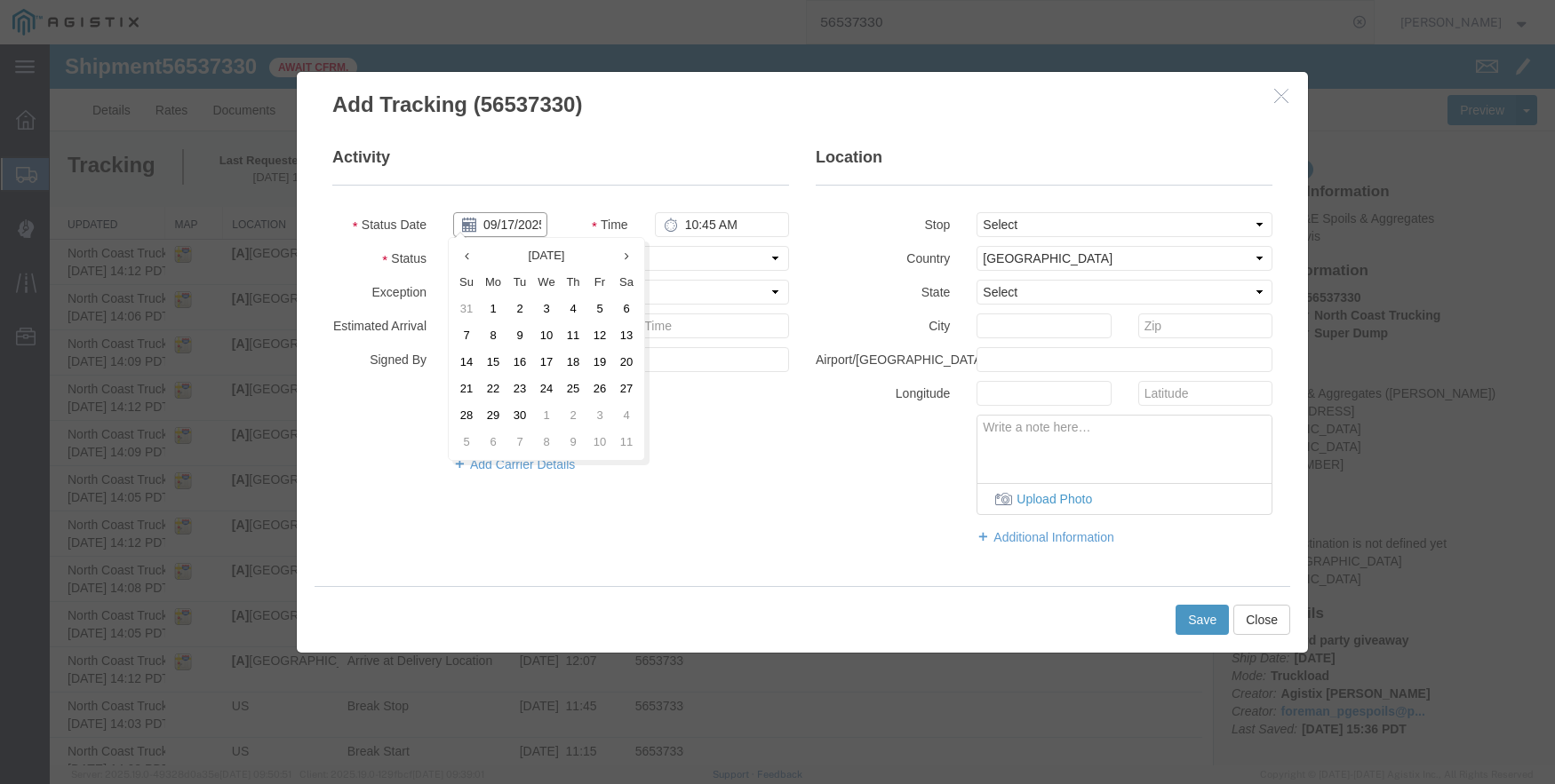
click at [487, 218] on input "09/17/2025" at bounding box center [500, 225] width 94 height 25
click at [468, 257] on icon at bounding box center [466, 257] width 5 height 12
click at [578, 392] on td "21" at bounding box center [573, 389] width 27 height 27
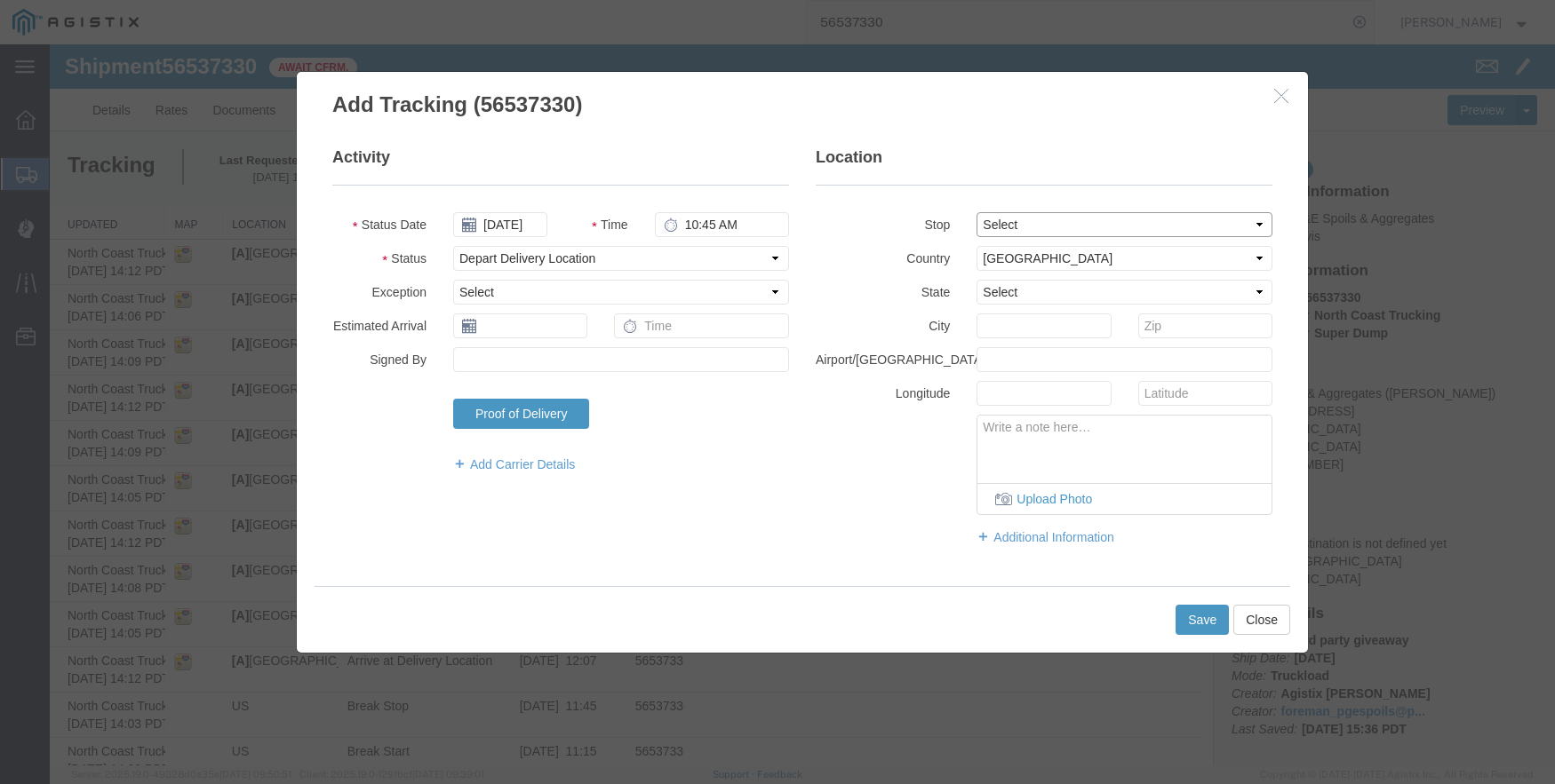
click at [1041, 225] on select "Select From: [STREET_ADDRESS] Stop 2: [STREET_ADDRESS][PERSON_NAME] To: The Fin…" at bounding box center [1124, 225] width 296 height 25
click at [976, 212] on select "Select From: [STREET_ADDRESS] Stop 2: [STREET_ADDRESS][PERSON_NAME] To: The Fin…" at bounding box center [1124, 225] width 296 height 25
click at [1197, 617] on button "Save" at bounding box center [1201, 620] width 53 height 30
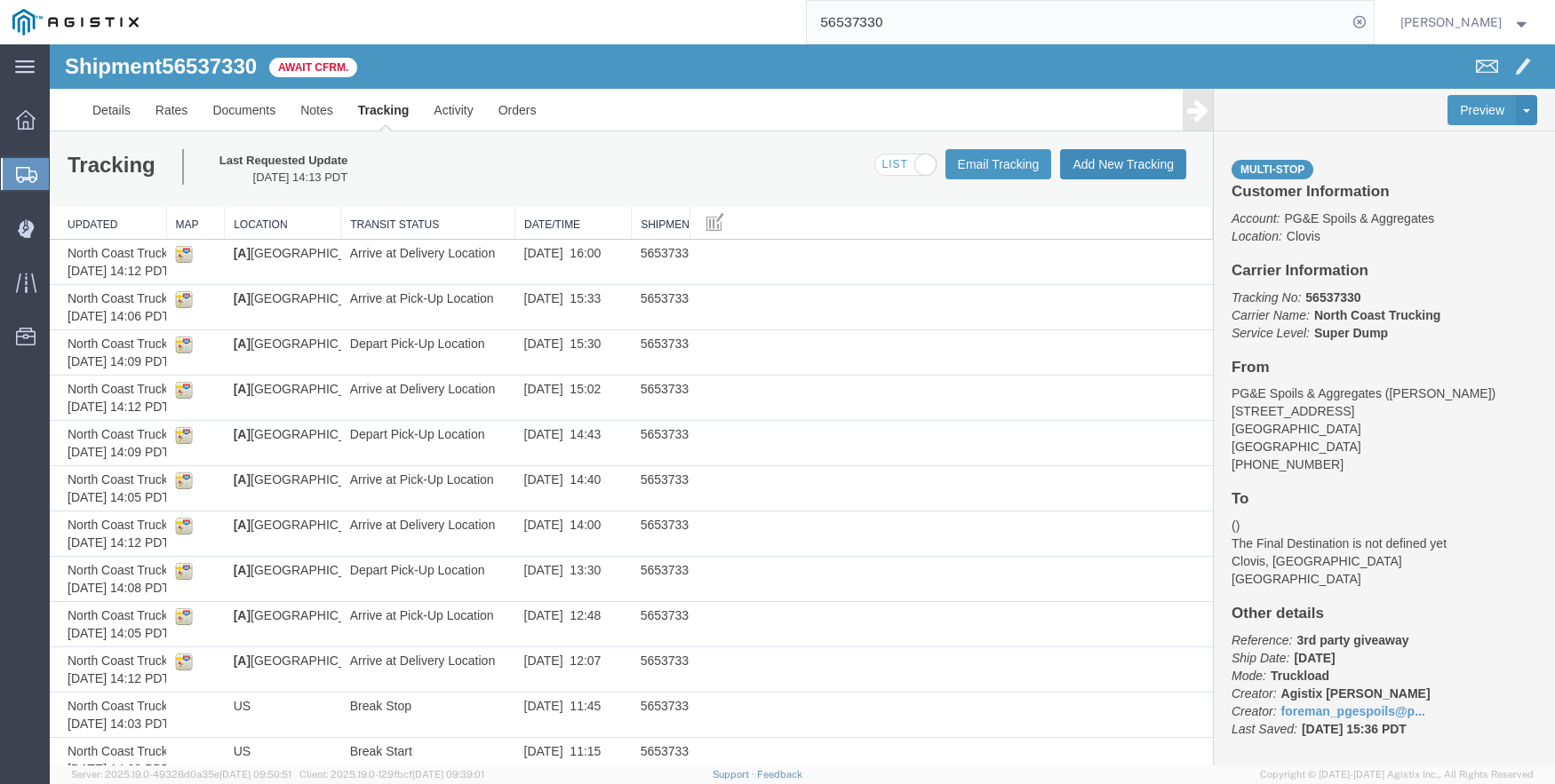
click at [1098, 161] on button "Add New Tracking" at bounding box center [1123, 163] width 126 height 30
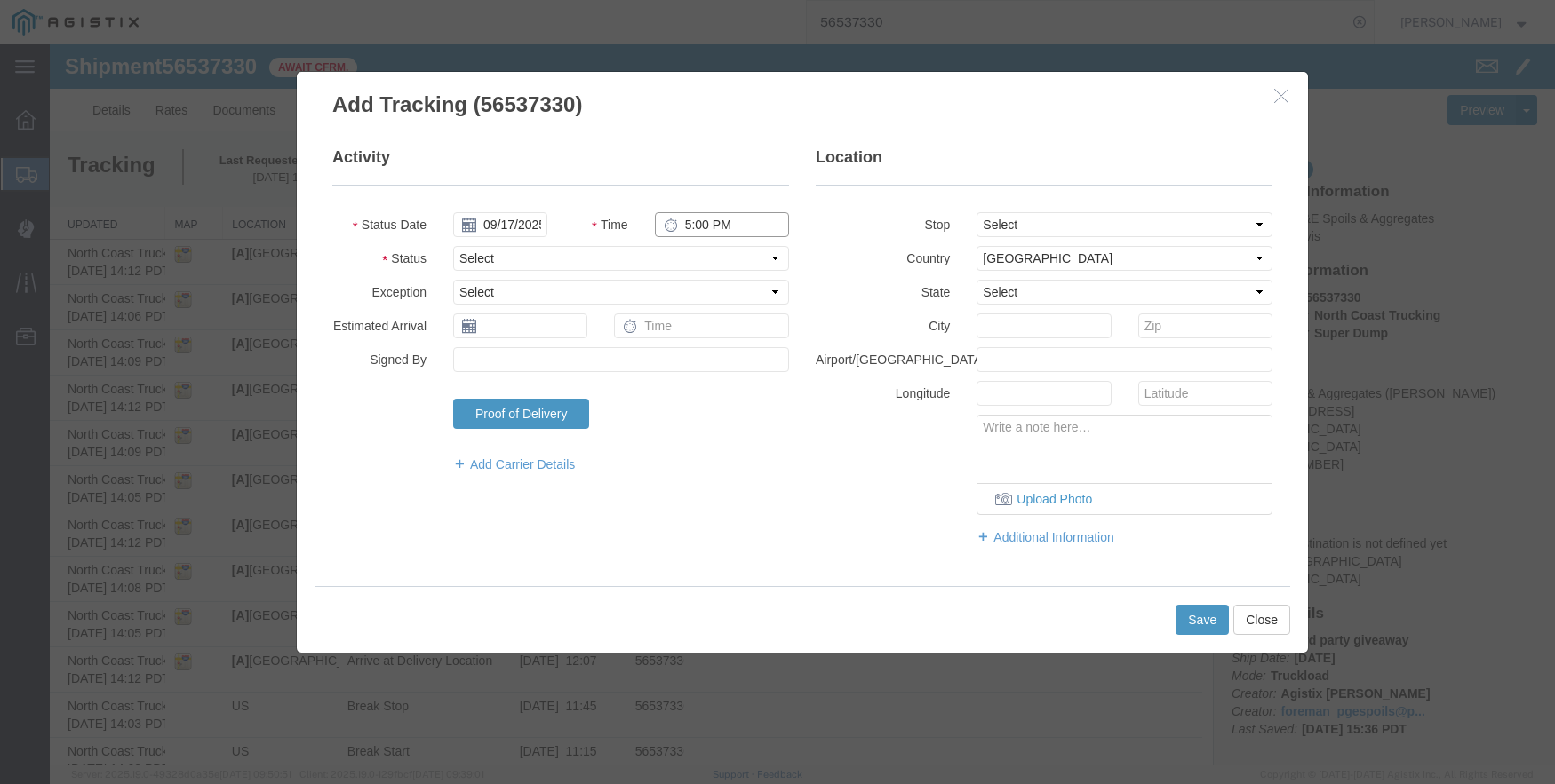
click at [686, 219] on input "5:00 PM" at bounding box center [722, 225] width 135 height 25
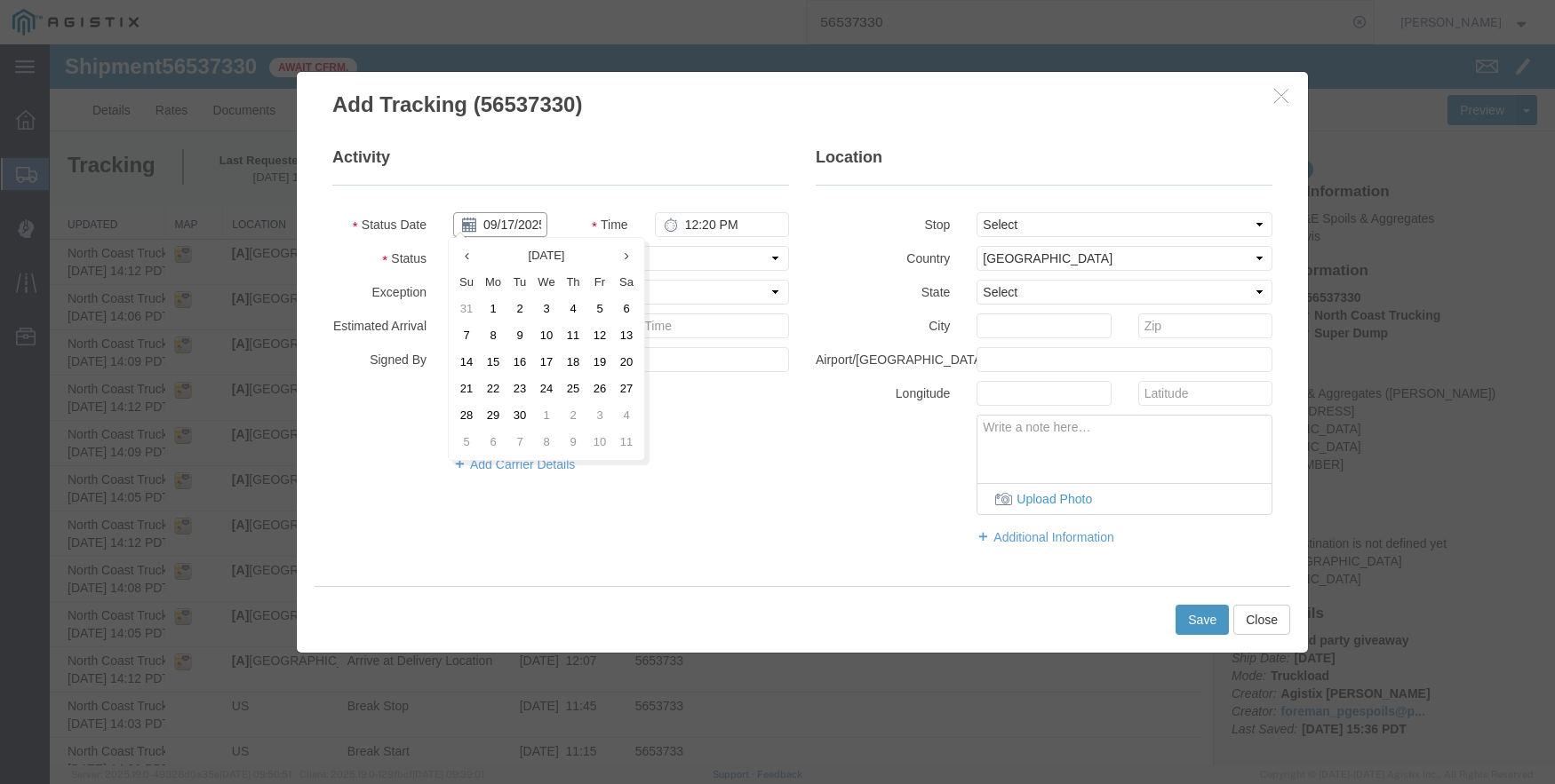
click at [491, 221] on input "09/17/2025" at bounding box center [500, 225] width 94 height 25
click at [471, 253] on th at bounding box center [466, 256] width 27 height 27
click at [579, 384] on td "21" at bounding box center [573, 389] width 27 height 27
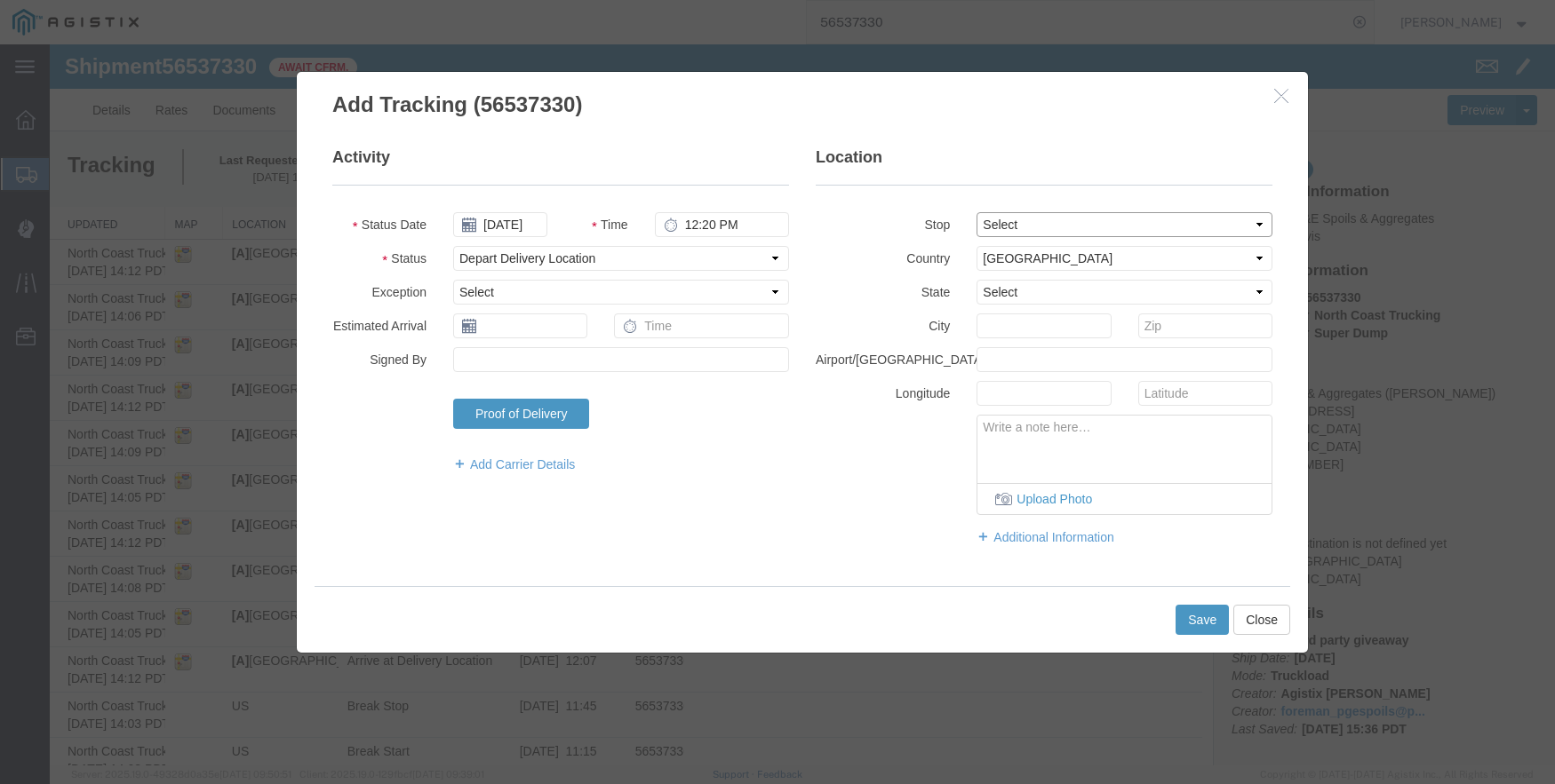
click at [1083, 219] on select "Select From: [STREET_ADDRESS] Stop 2: [STREET_ADDRESS][PERSON_NAME] To: The Fin…" at bounding box center [1124, 225] width 296 height 25
click at [976, 212] on select "Select From: [STREET_ADDRESS] Stop 2: [STREET_ADDRESS][PERSON_NAME] To: The Fin…" at bounding box center [1124, 225] width 296 height 25
click at [1197, 612] on button "Save" at bounding box center [1201, 620] width 53 height 30
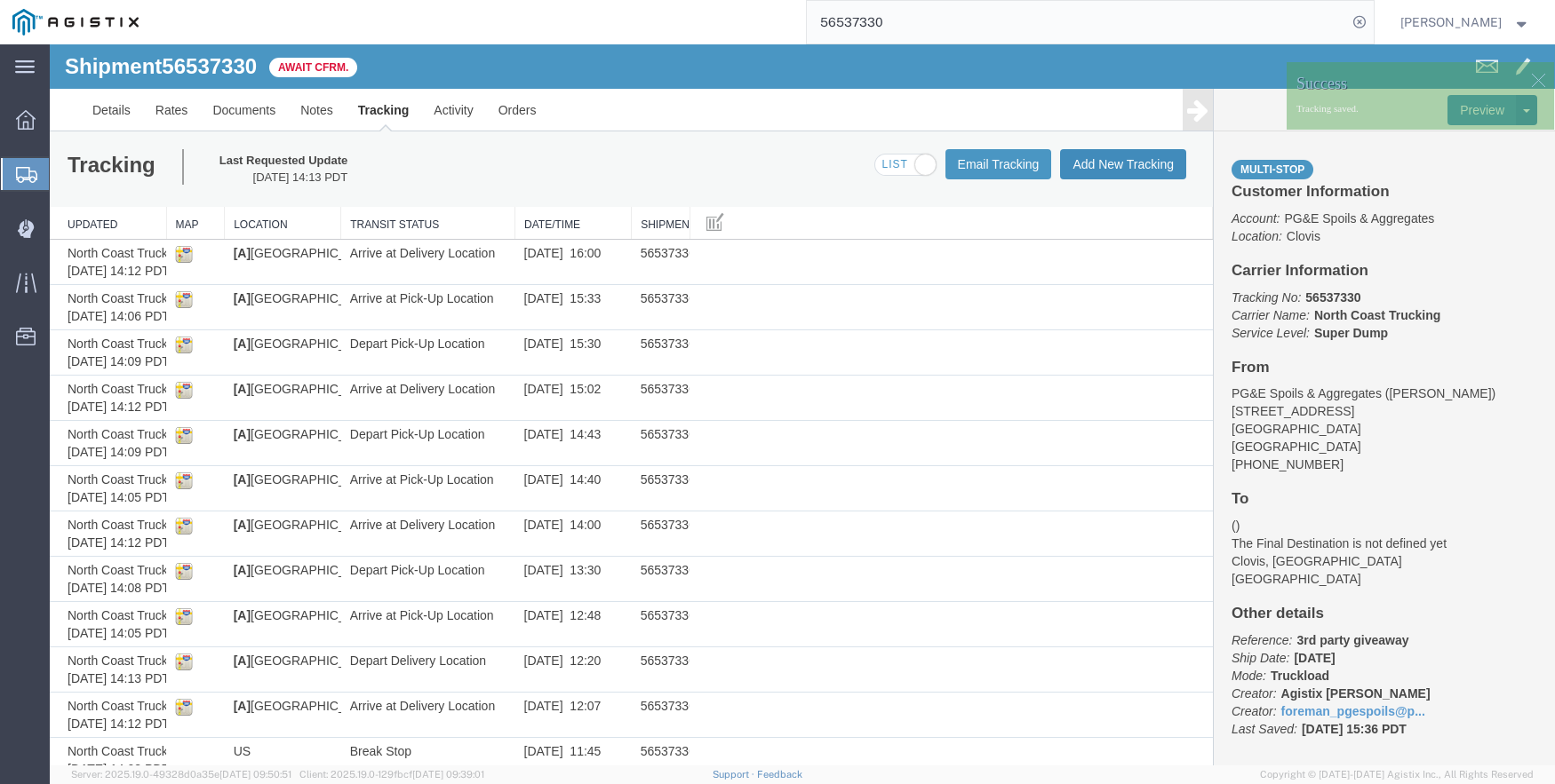
click at [1128, 155] on button "Add New Tracking" at bounding box center [1123, 163] width 126 height 30
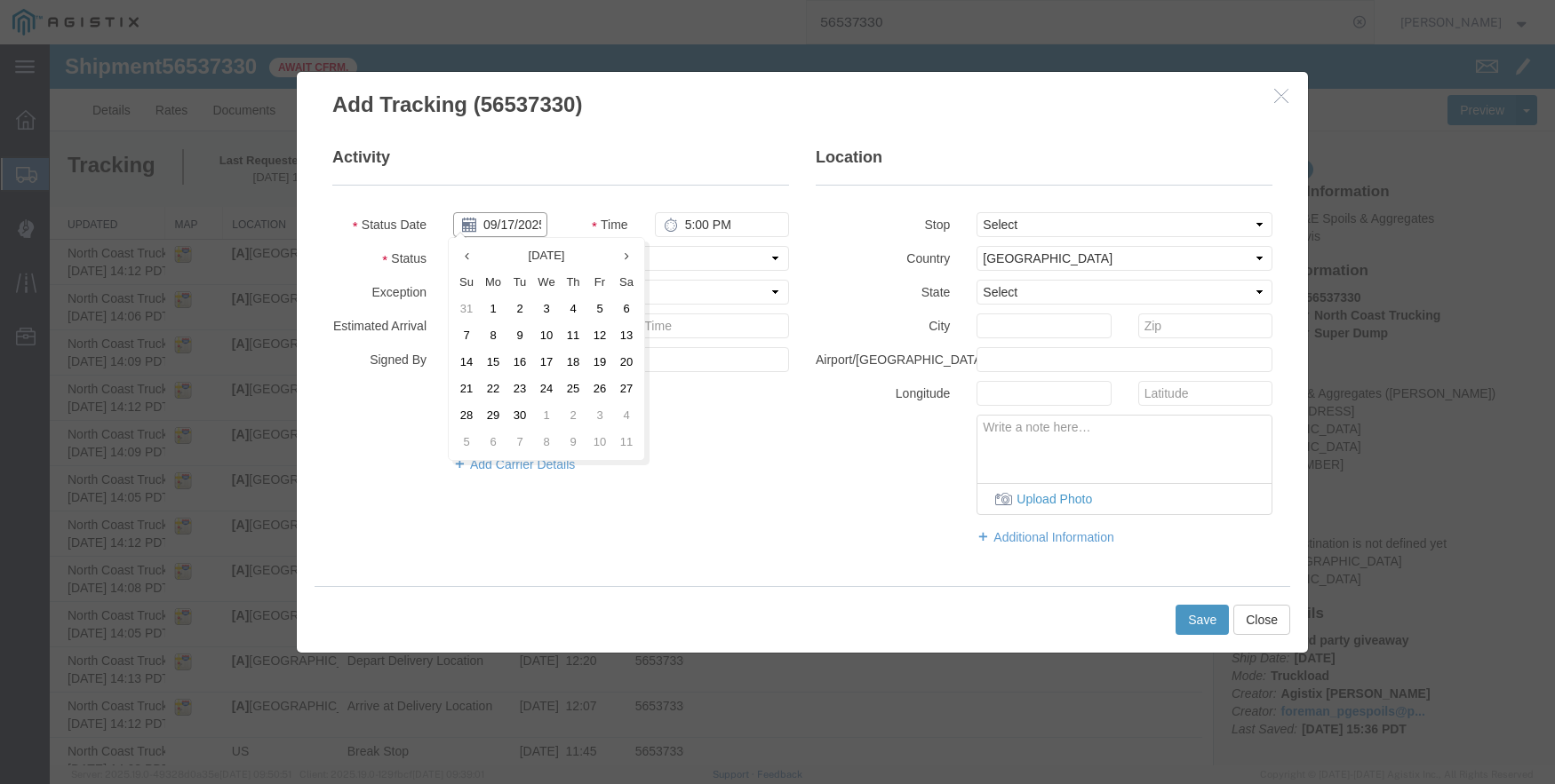
click at [501, 233] on input "09/17/2025" at bounding box center [500, 225] width 94 height 25
click at [461, 258] on th at bounding box center [466, 256] width 27 height 27
click at [568, 386] on td "21" at bounding box center [573, 389] width 27 height 27
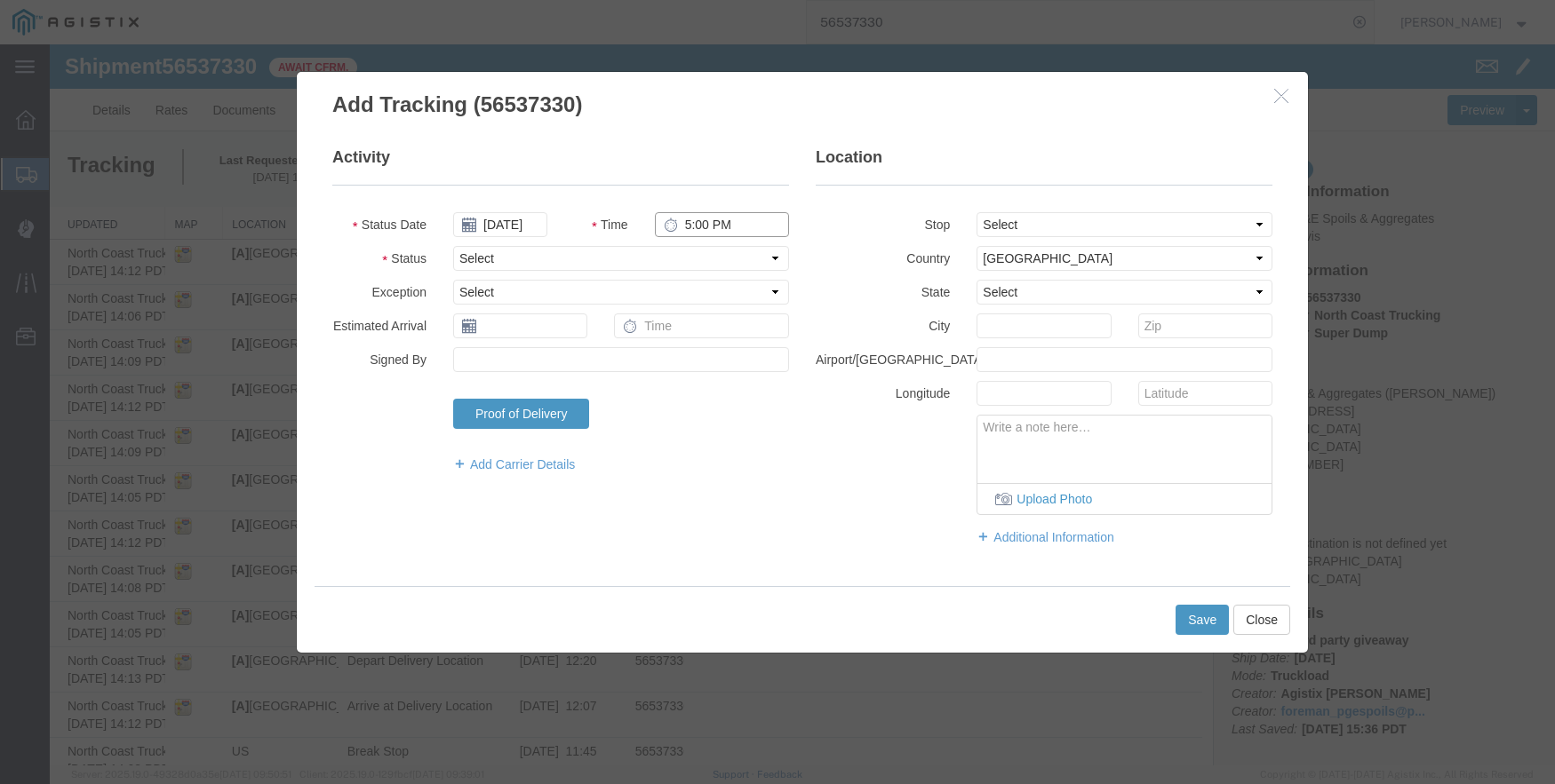
click at [675, 214] on input "5:00 PM" at bounding box center [722, 225] width 135 height 25
click at [1086, 216] on select "Select From: [STREET_ADDRESS] Stop 2: [STREET_ADDRESS][PERSON_NAME] To: The Fin…" at bounding box center [1124, 225] width 296 height 25
click at [976, 212] on select "Select From: [STREET_ADDRESS] Stop 2: [STREET_ADDRESS][PERSON_NAME] To: The Fin…" at bounding box center [1124, 225] width 296 height 25
click at [1206, 615] on button "Save" at bounding box center [1201, 620] width 53 height 30
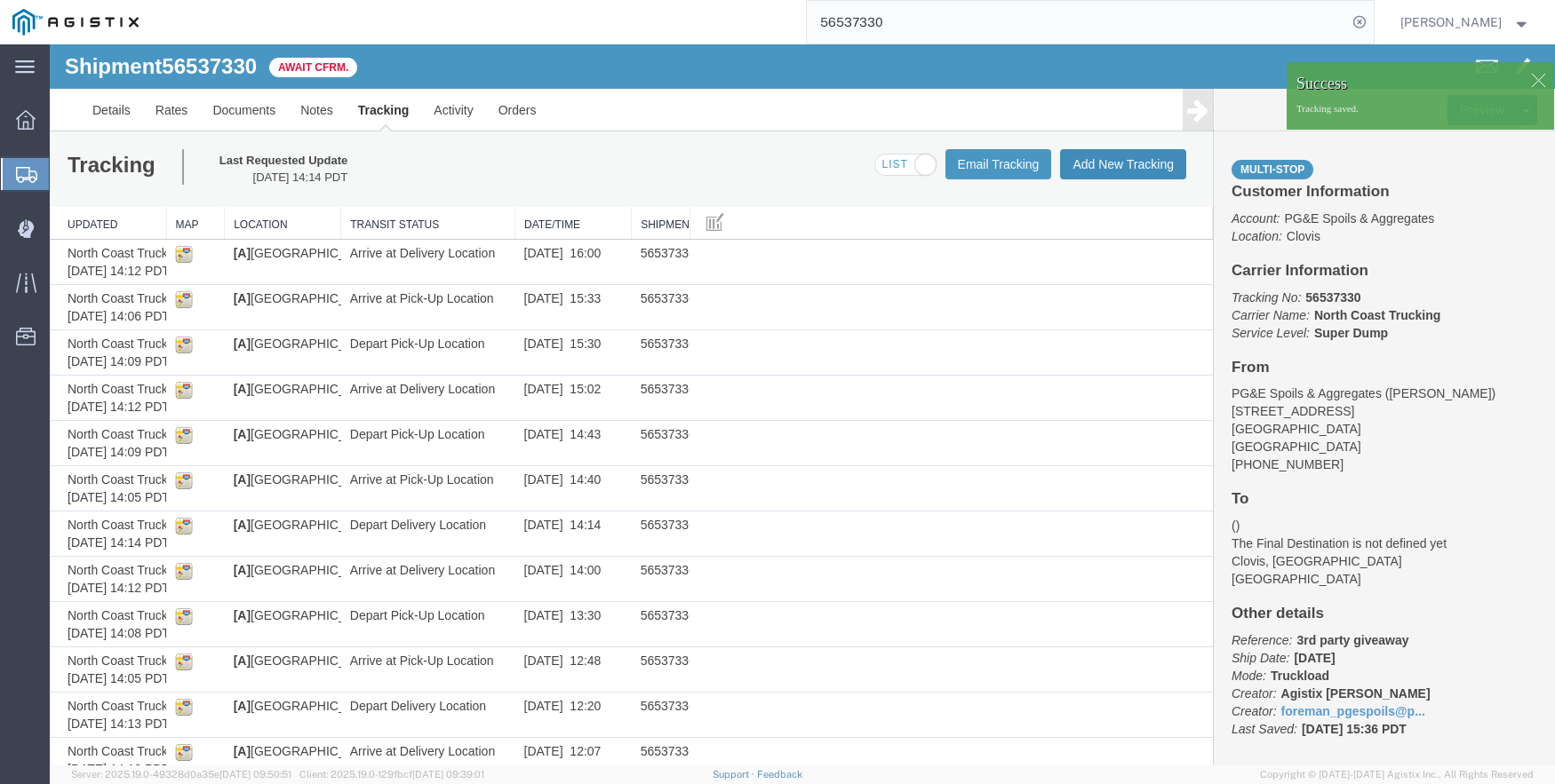
click at [1096, 158] on button "Add New Tracking" at bounding box center [1123, 163] width 126 height 30
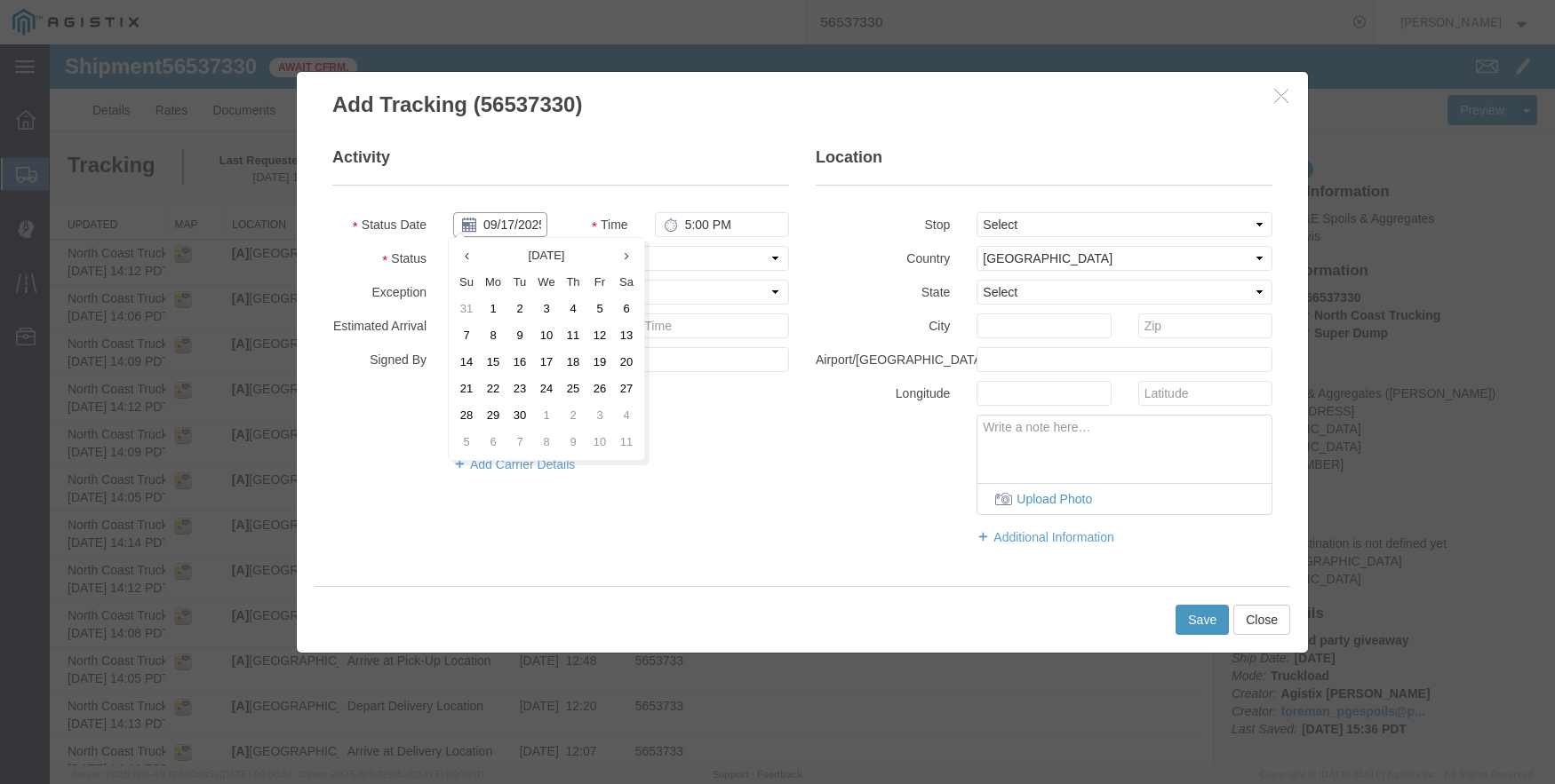
click at [495, 217] on input "09/17/2025" at bounding box center [500, 225] width 94 height 25
click at [468, 251] on icon at bounding box center [466, 257] width 5 height 12
click at [575, 387] on td "21" at bounding box center [573, 389] width 27 height 27
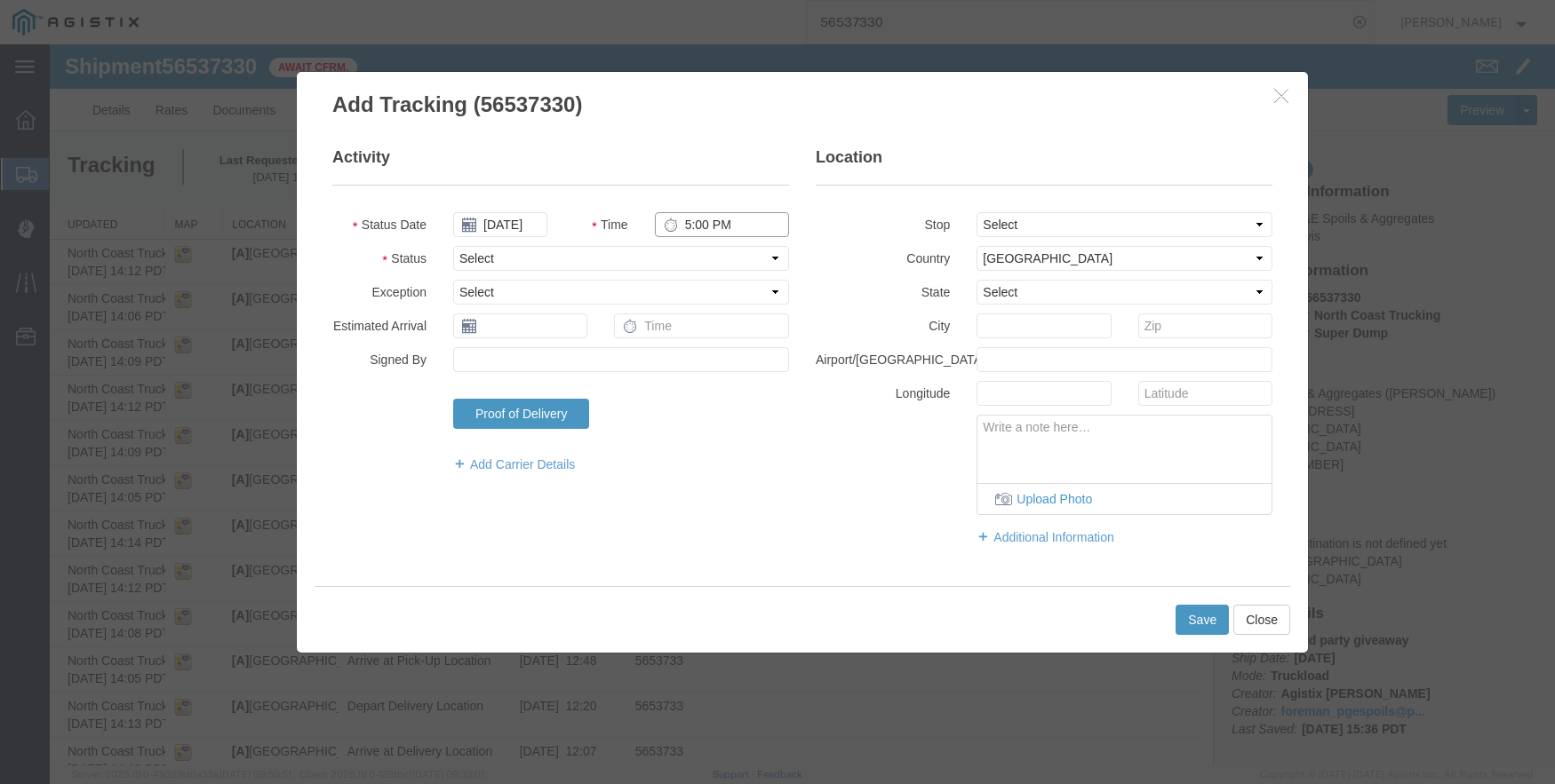
click at [679, 222] on input "5:00 PM" at bounding box center [722, 225] width 135 height 25
click at [1031, 218] on select "Select From: [STREET_ADDRESS] Stop 2: [STREET_ADDRESS][PERSON_NAME] To: The Fin…" at bounding box center [1124, 225] width 296 height 25
click at [976, 212] on select "Select From: [STREET_ADDRESS] Stop 2: [STREET_ADDRESS][PERSON_NAME] To: The Fin…" at bounding box center [1124, 225] width 296 height 25
click at [1192, 618] on button "Save" at bounding box center [1201, 620] width 53 height 30
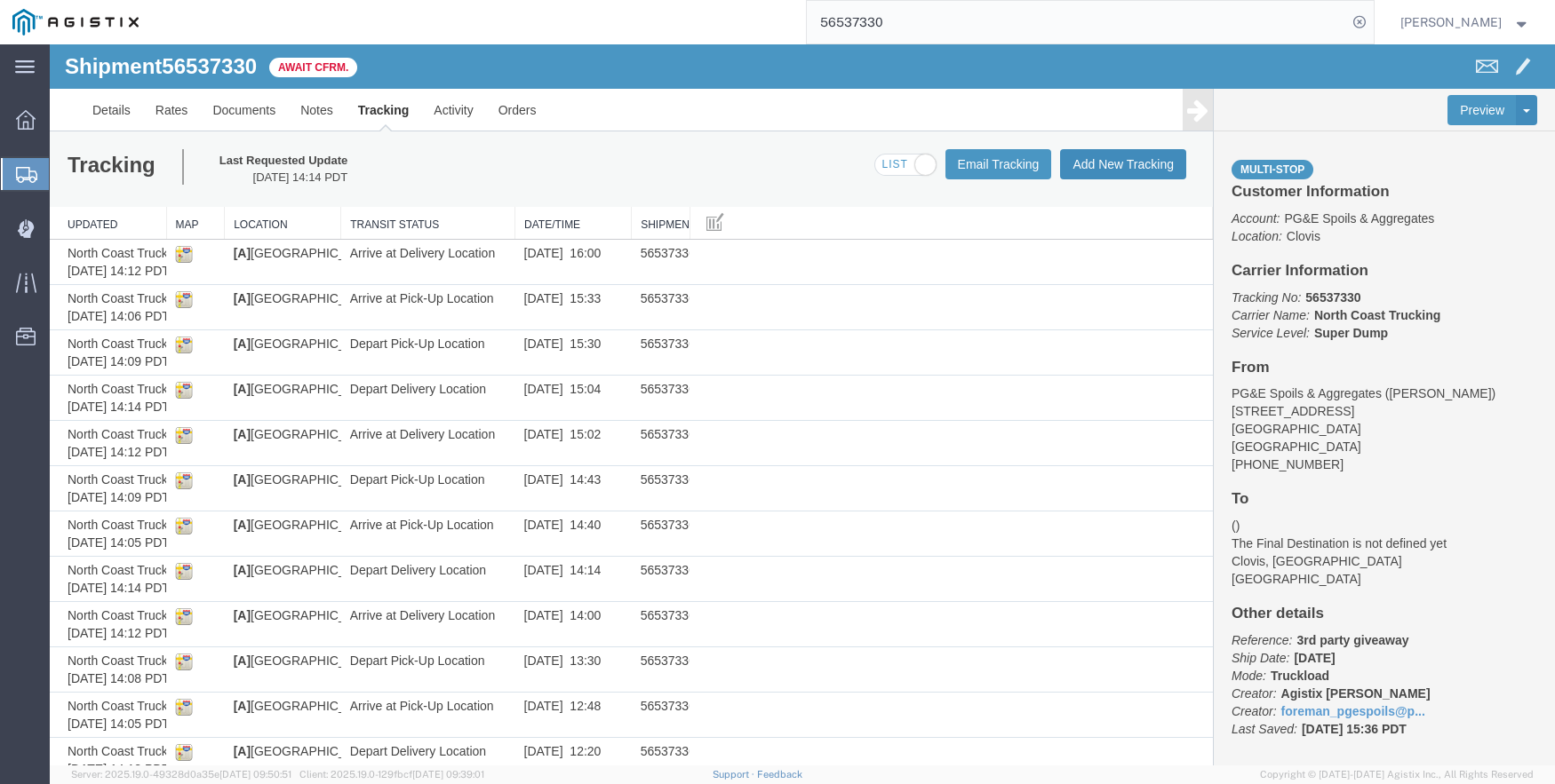
click at [1095, 161] on button "Add New Tracking" at bounding box center [1123, 163] width 126 height 30
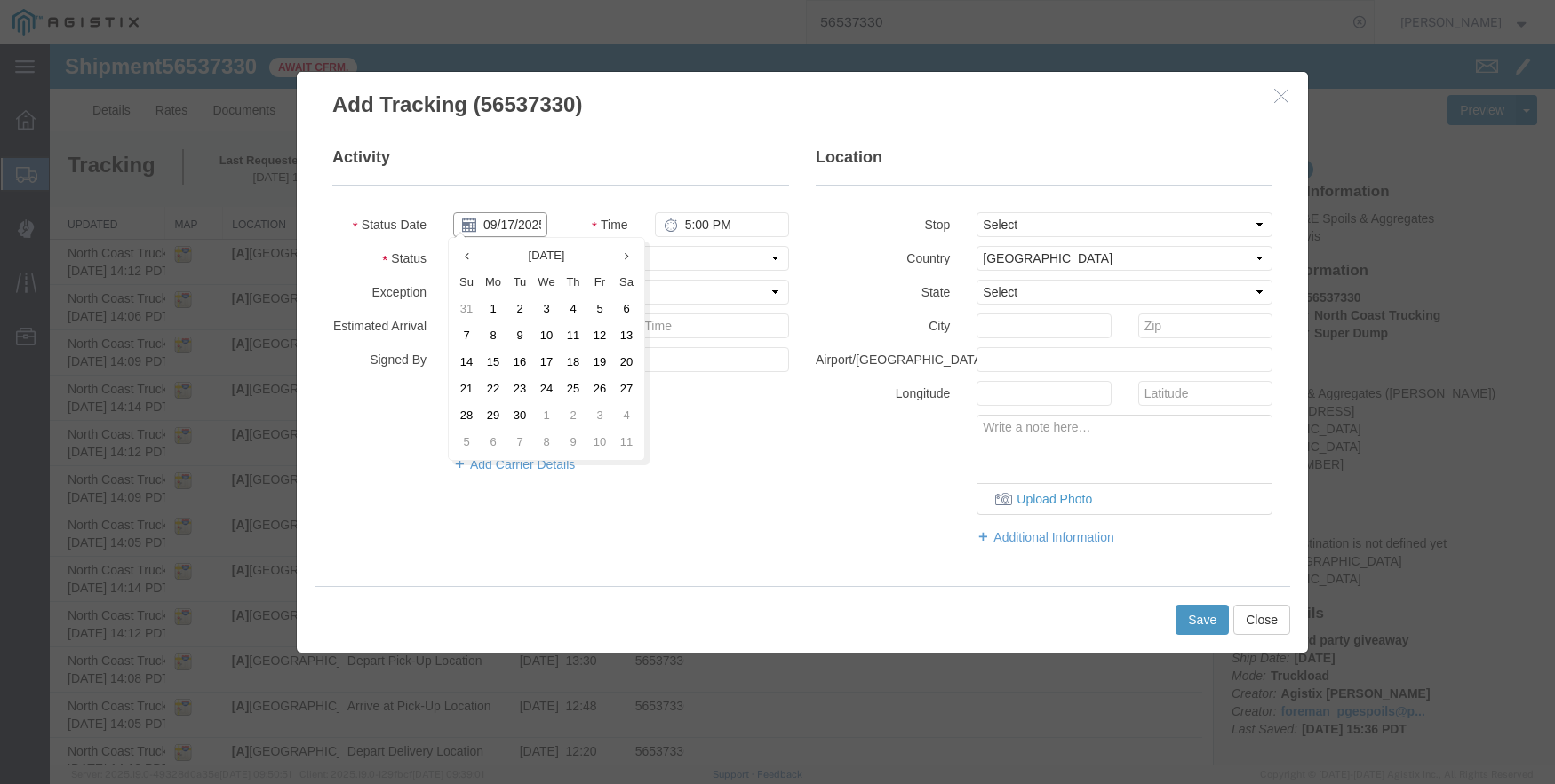
click at [511, 216] on input "09/17/2025" at bounding box center [500, 225] width 94 height 25
click at [467, 256] on icon at bounding box center [466, 257] width 5 height 12
click at [578, 386] on td "21" at bounding box center [573, 389] width 27 height 27
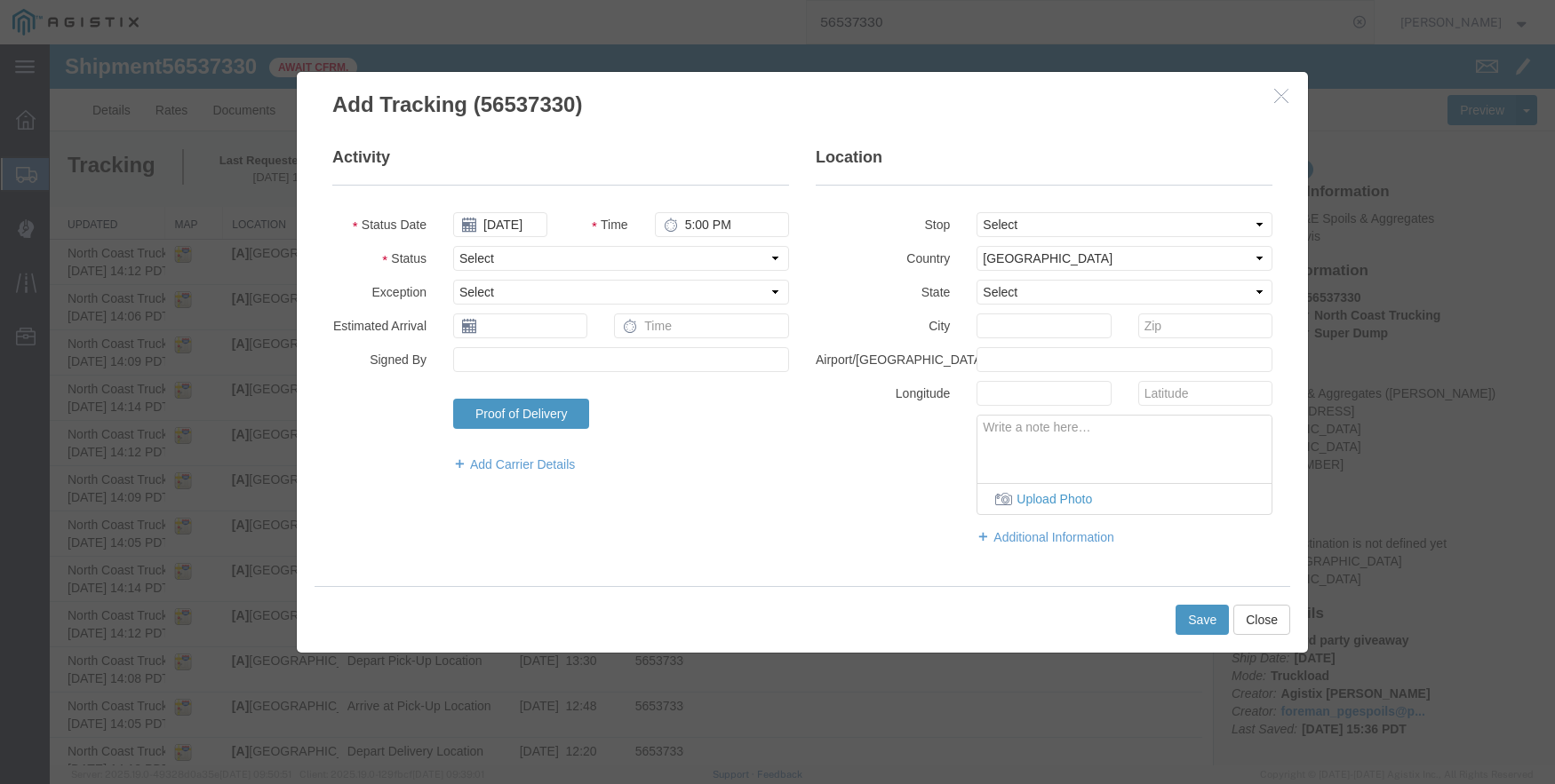
click at [701, 208] on fieldset "Activity Status Date [DATE] Time 5:00 PM Status Select Arrival Notice Available…" at bounding box center [560, 319] width 457 height 345
click at [688, 226] on input "5:00 PM" at bounding box center [722, 225] width 135 height 25
click at [1056, 224] on select "Select From: [STREET_ADDRESS] Stop 2: [STREET_ADDRESS][PERSON_NAME] To: The Fin…" at bounding box center [1124, 225] width 296 height 25
click at [976, 212] on select "Select From: [STREET_ADDRESS] Stop 2: [STREET_ADDRESS][PERSON_NAME] To: The Fin…" at bounding box center [1124, 225] width 296 height 25
click at [1194, 614] on button "Save" at bounding box center [1201, 620] width 53 height 30
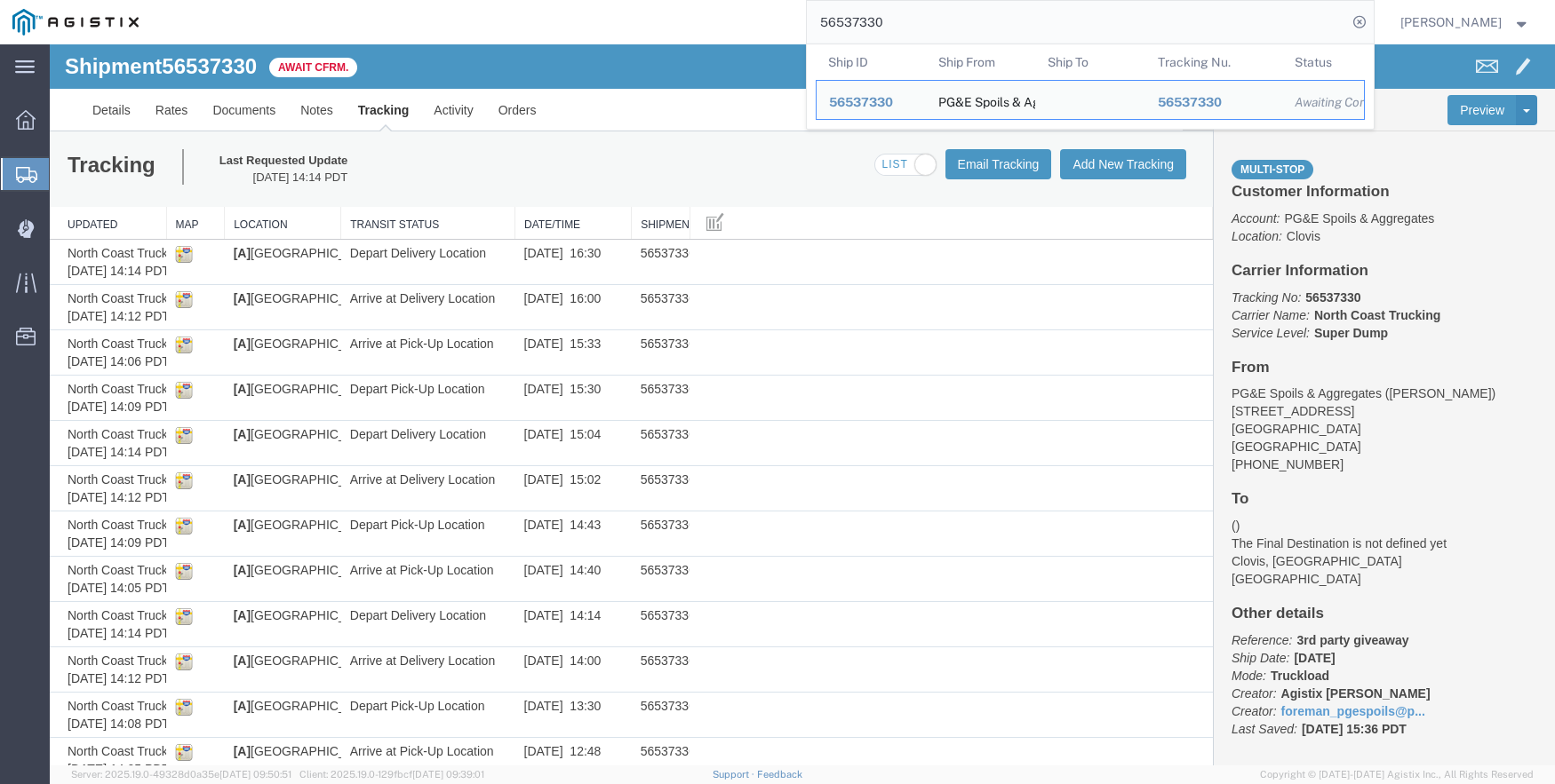
drag, startPoint x: 920, startPoint y: 29, endPoint x: 841, endPoint y: -9, distance: 87.7
click at [841, 0] on html "main_menu Created with Sketch. Collapse Menu Dashboard Shipments Create Shipmen…" at bounding box center [778, 392] width 1555 height 784
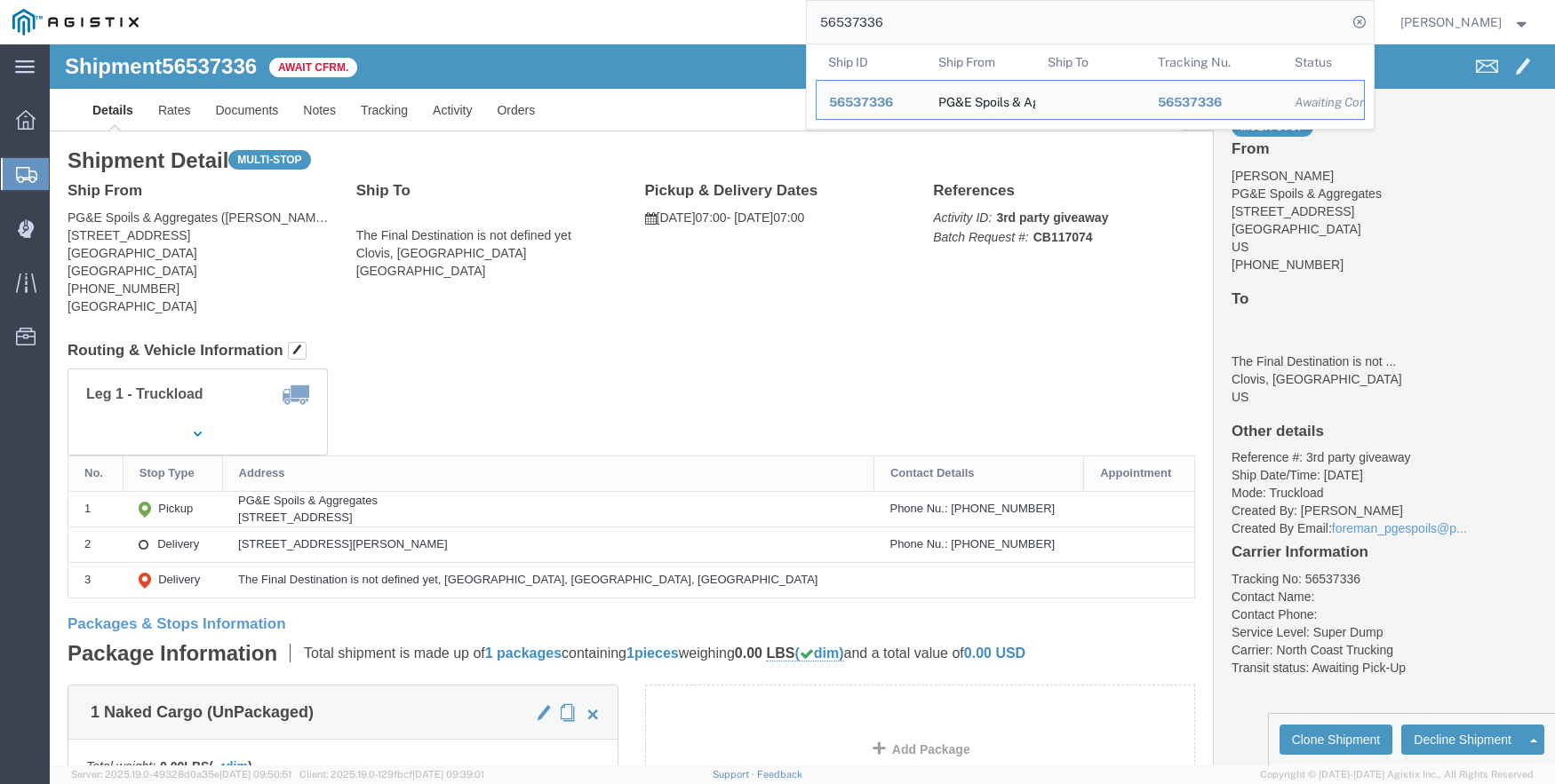
drag, startPoint x: 964, startPoint y: 34, endPoint x: 829, endPoint y: 9, distance: 137.3
click at [829, 9] on input "56537336" at bounding box center [1076, 22] width 540 height 42
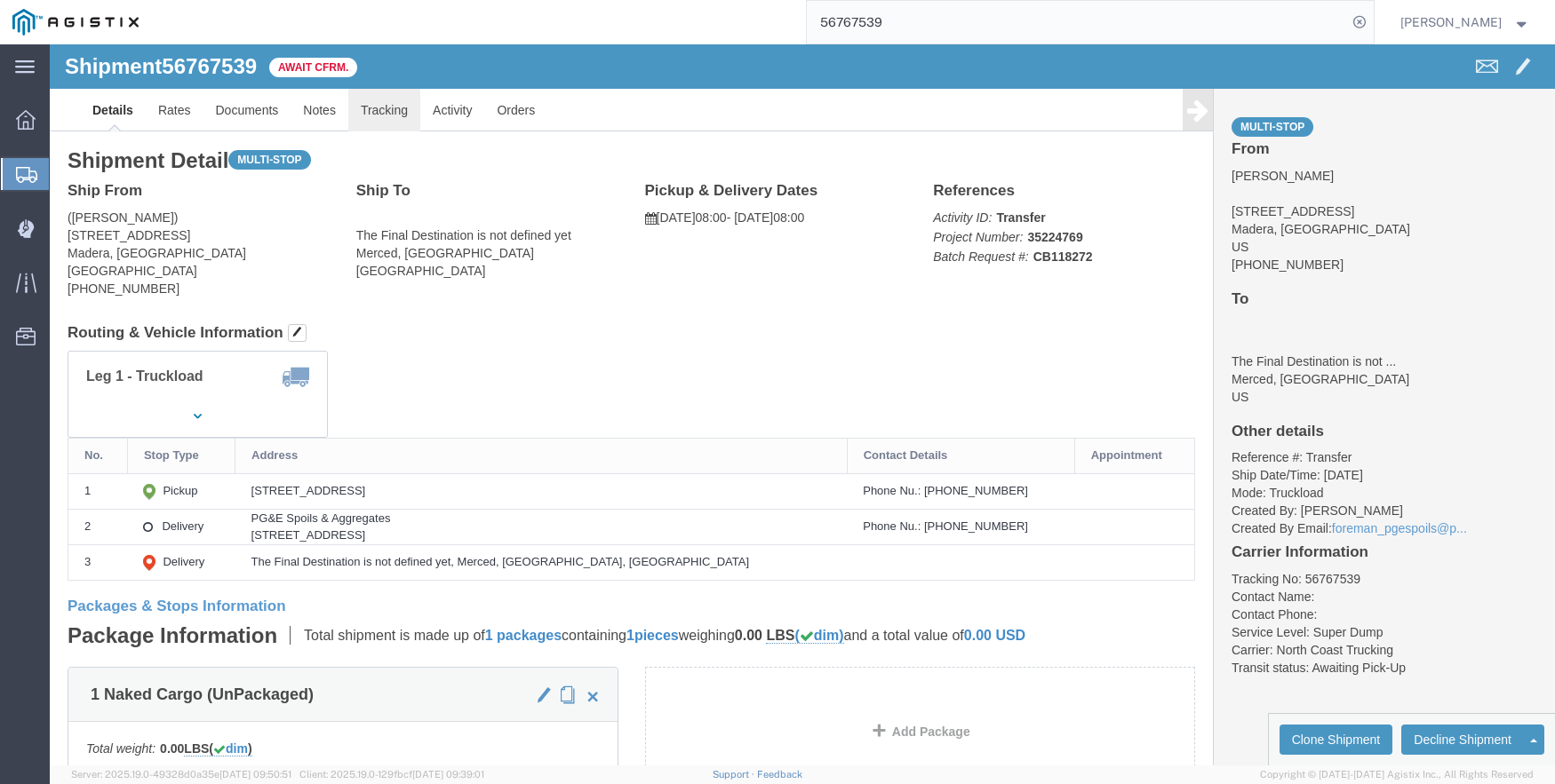
click link "Tracking"
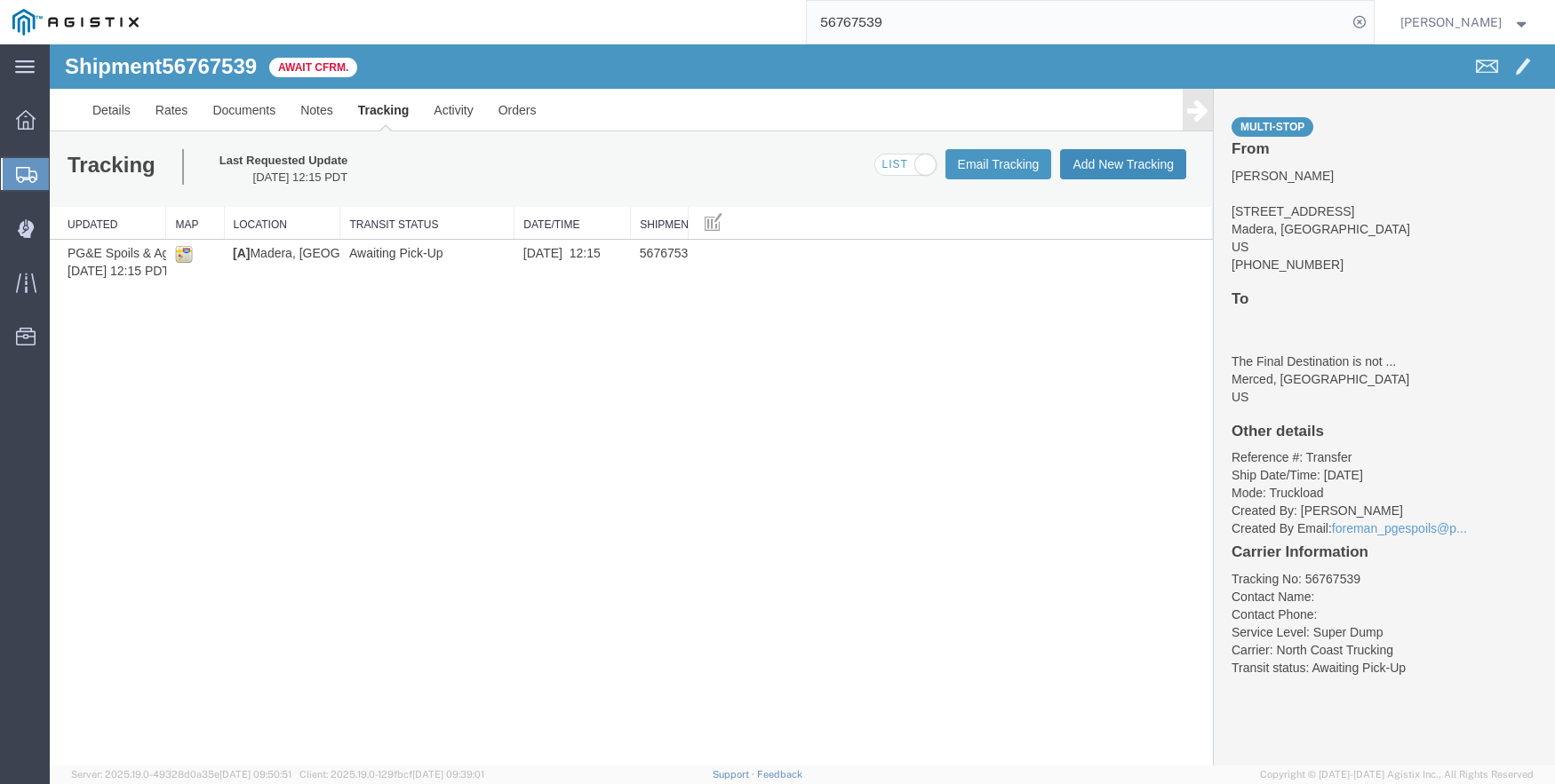
click at [1124, 156] on button "Add New Tracking" at bounding box center [1123, 163] width 126 height 30
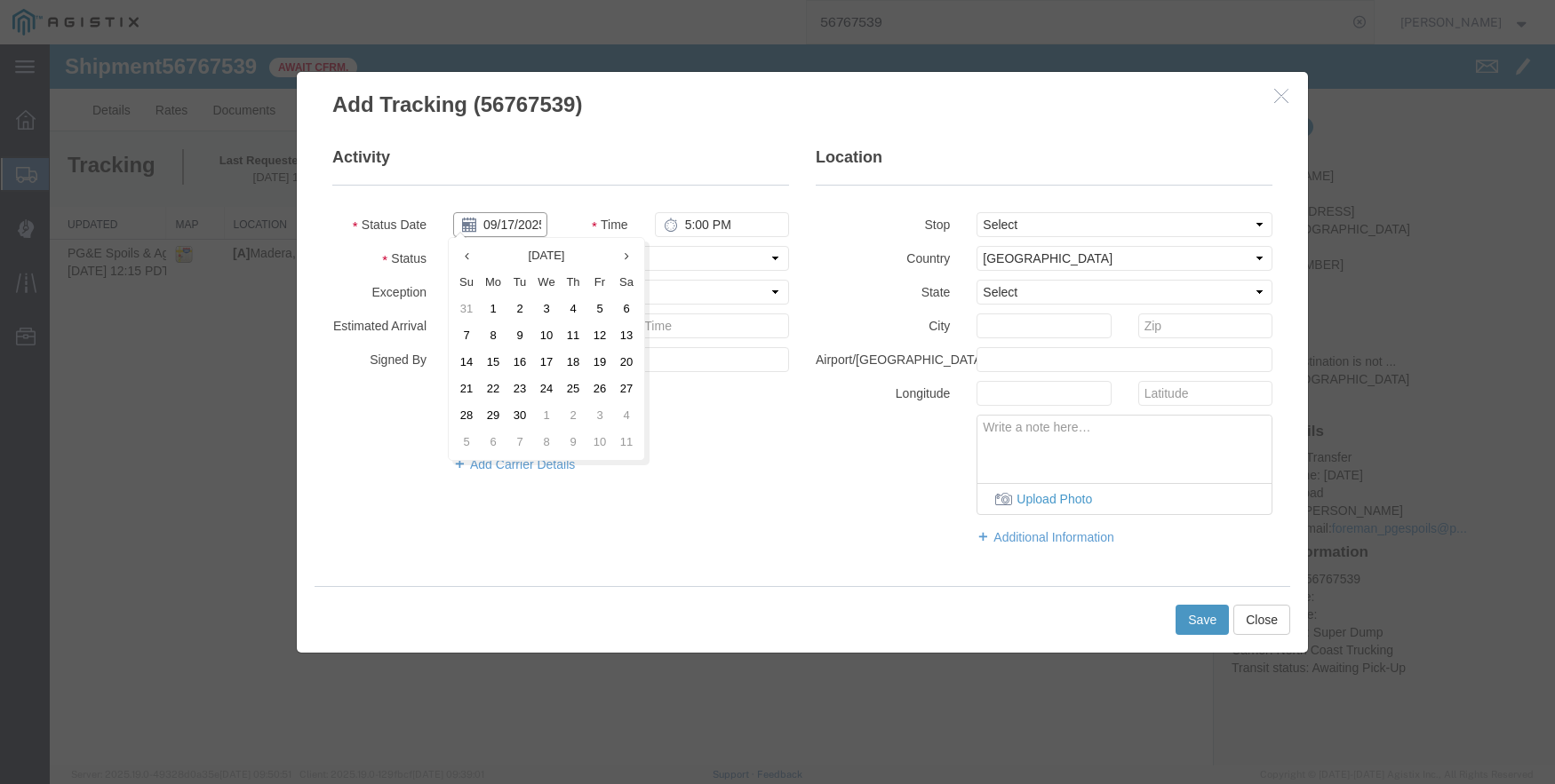
click at [495, 221] on input "09/17/2025" at bounding box center [500, 225] width 94 height 25
click at [503, 221] on input "09/17/2025" at bounding box center [500, 225] width 94 height 25
click at [548, 331] on td "10" at bounding box center [552, 336] width 27 height 27
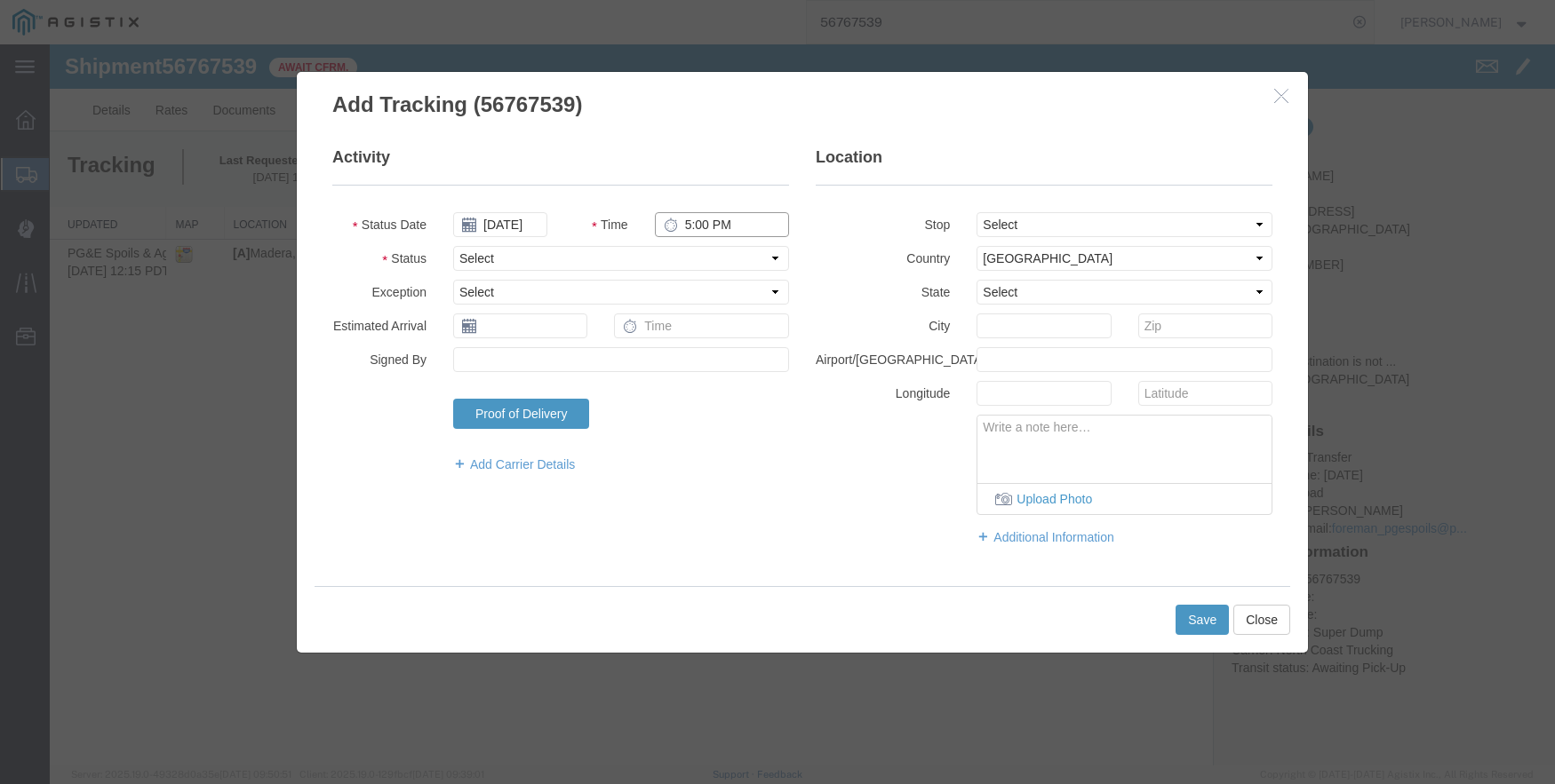
click at [684, 218] on input "5:00 PM" at bounding box center [722, 225] width 135 height 25
click at [1050, 228] on select "Select From: [STREET_ADDRESS] Stop 2: [STREET_ADDRESS] To: The Final Destinatio…" at bounding box center [1124, 225] width 296 height 25
click at [976, 212] on select "Select From: [STREET_ADDRESS] Stop 2: [STREET_ADDRESS] To: The Final Destinatio…" at bounding box center [1124, 225] width 296 height 25
click at [1204, 615] on button "Save" at bounding box center [1201, 620] width 53 height 30
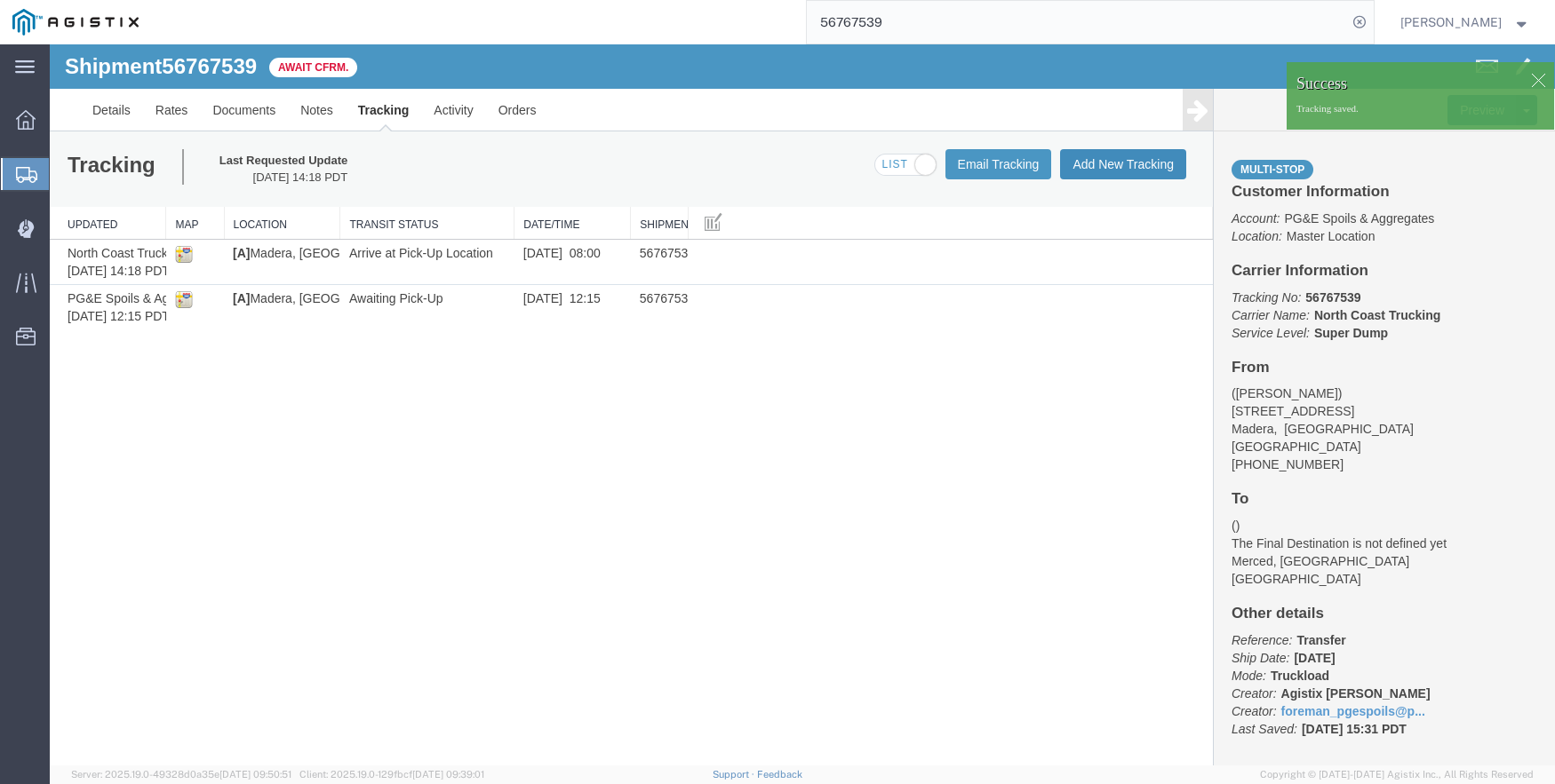
click at [1148, 162] on button "Add New Tracking" at bounding box center [1123, 163] width 126 height 30
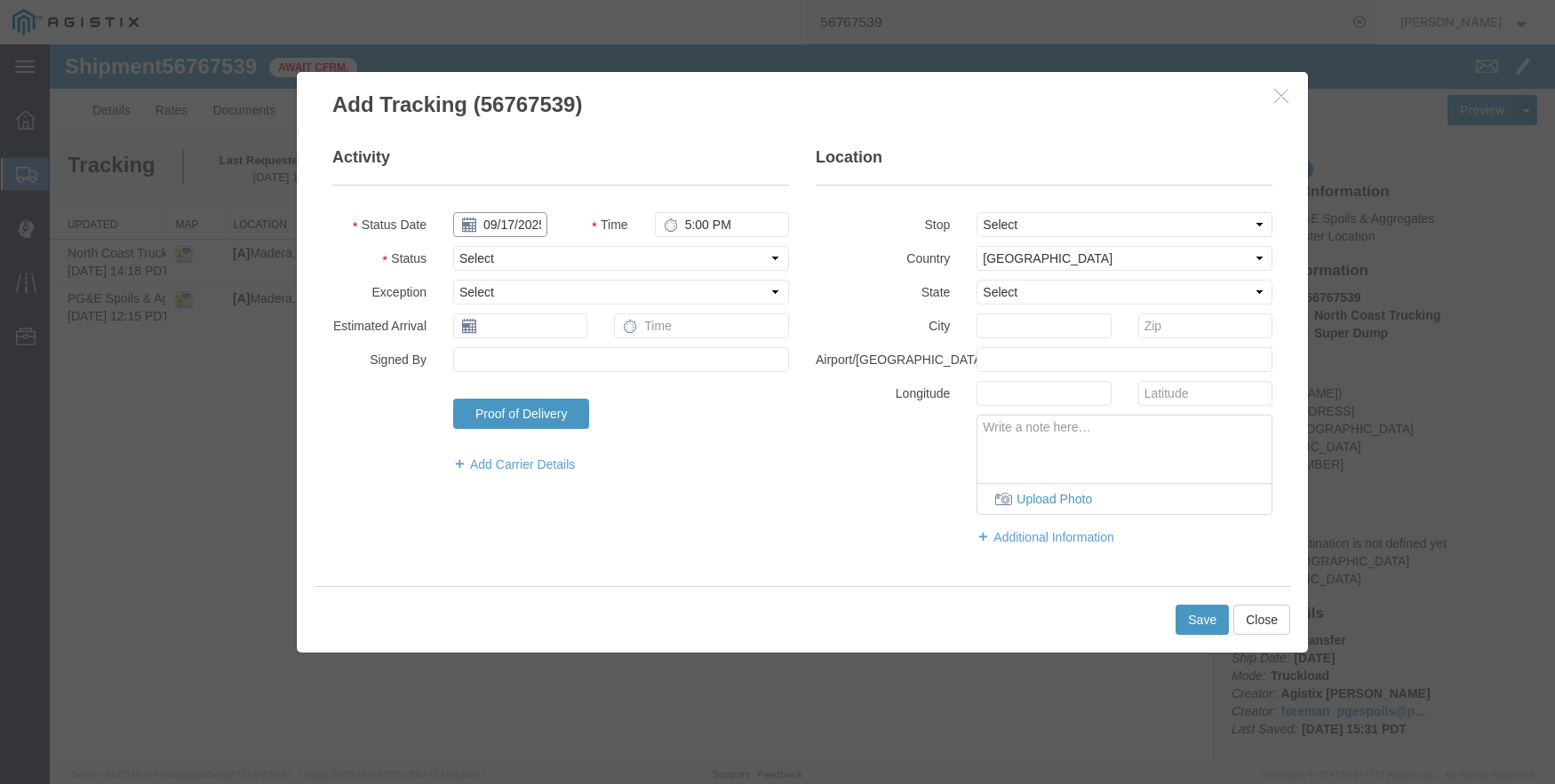
click at [501, 228] on input "09/17/2025" at bounding box center [500, 225] width 94 height 25
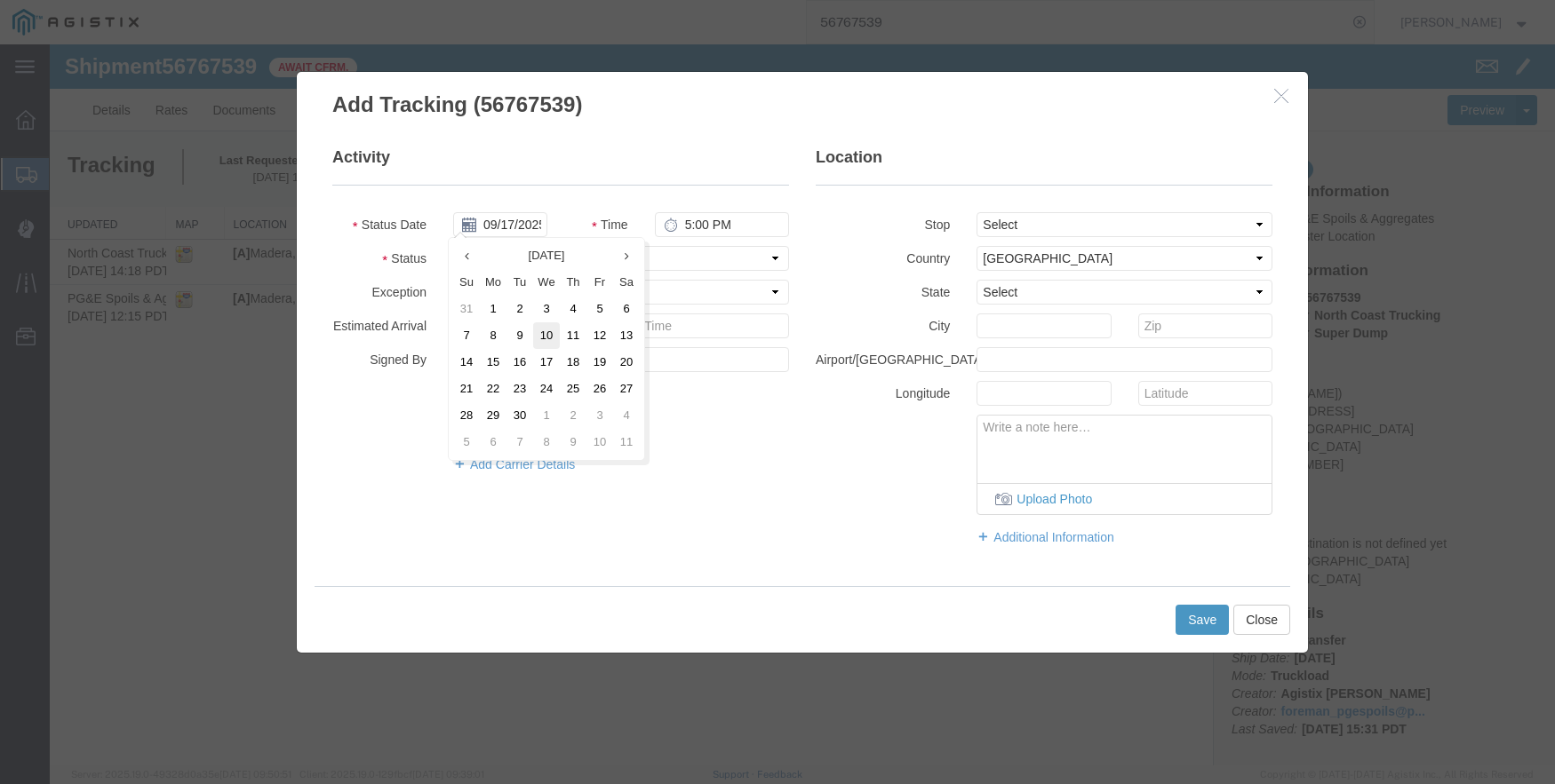
click at [547, 332] on td "10" at bounding box center [547, 336] width 27 height 27
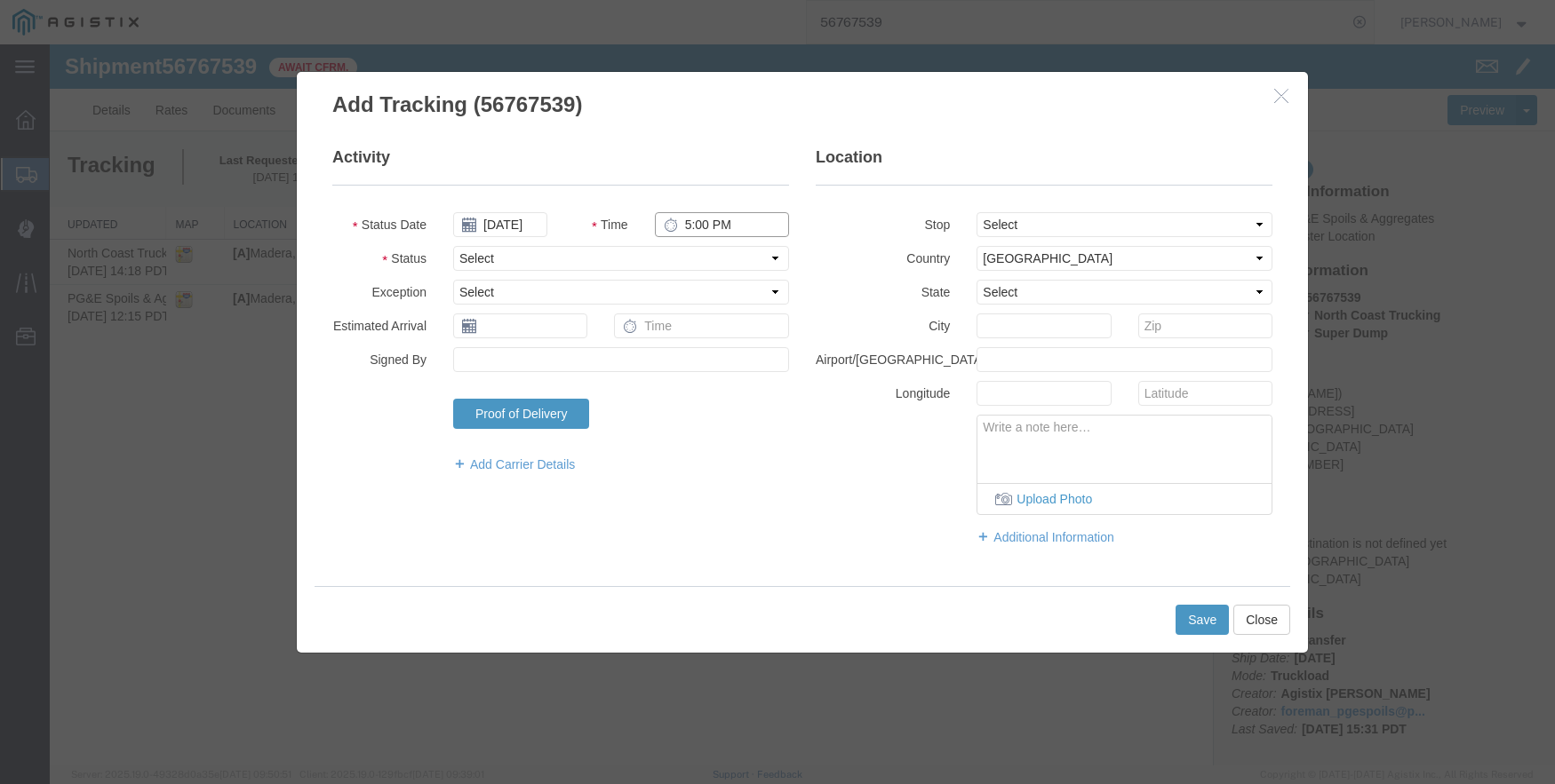
click at [695, 224] on input "5:00 PM" at bounding box center [722, 225] width 135 height 25
click at [1076, 217] on select "Select From: [STREET_ADDRESS] Stop 2: [STREET_ADDRESS] To: The Final Destinatio…" at bounding box center [1124, 225] width 296 height 25
click at [976, 212] on select "Select From: [STREET_ADDRESS] Stop 2: [STREET_ADDRESS] To: The Final Destinatio…" at bounding box center [1124, 225] width 296 height 25
click at [1203, 606] on button "Save" at bounding box center [1201, 620] width 53 height 30
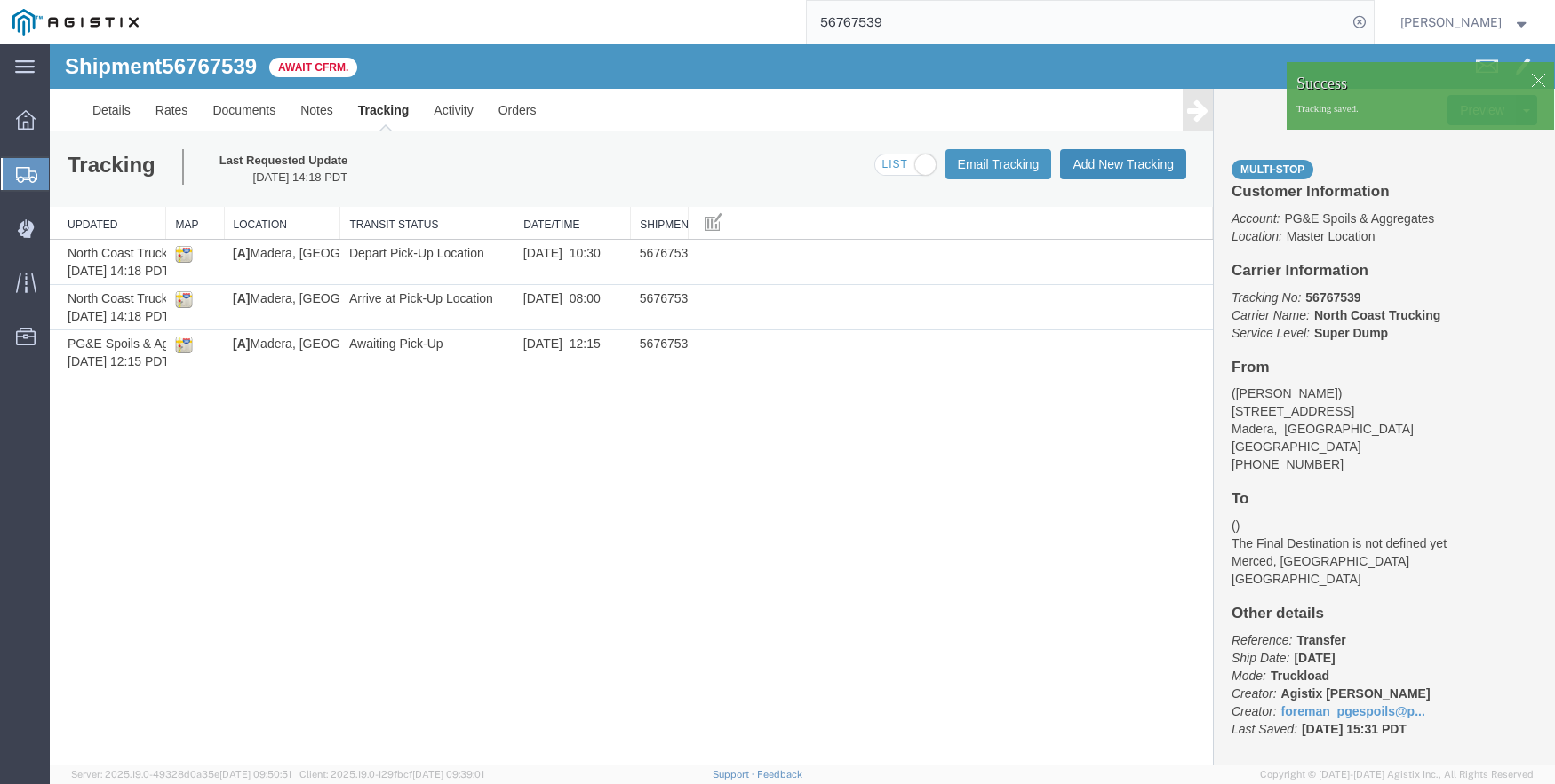
click at [1119, 159] on button "Add New Tracking" at bounding box center [1123, 163] width 126 height 30
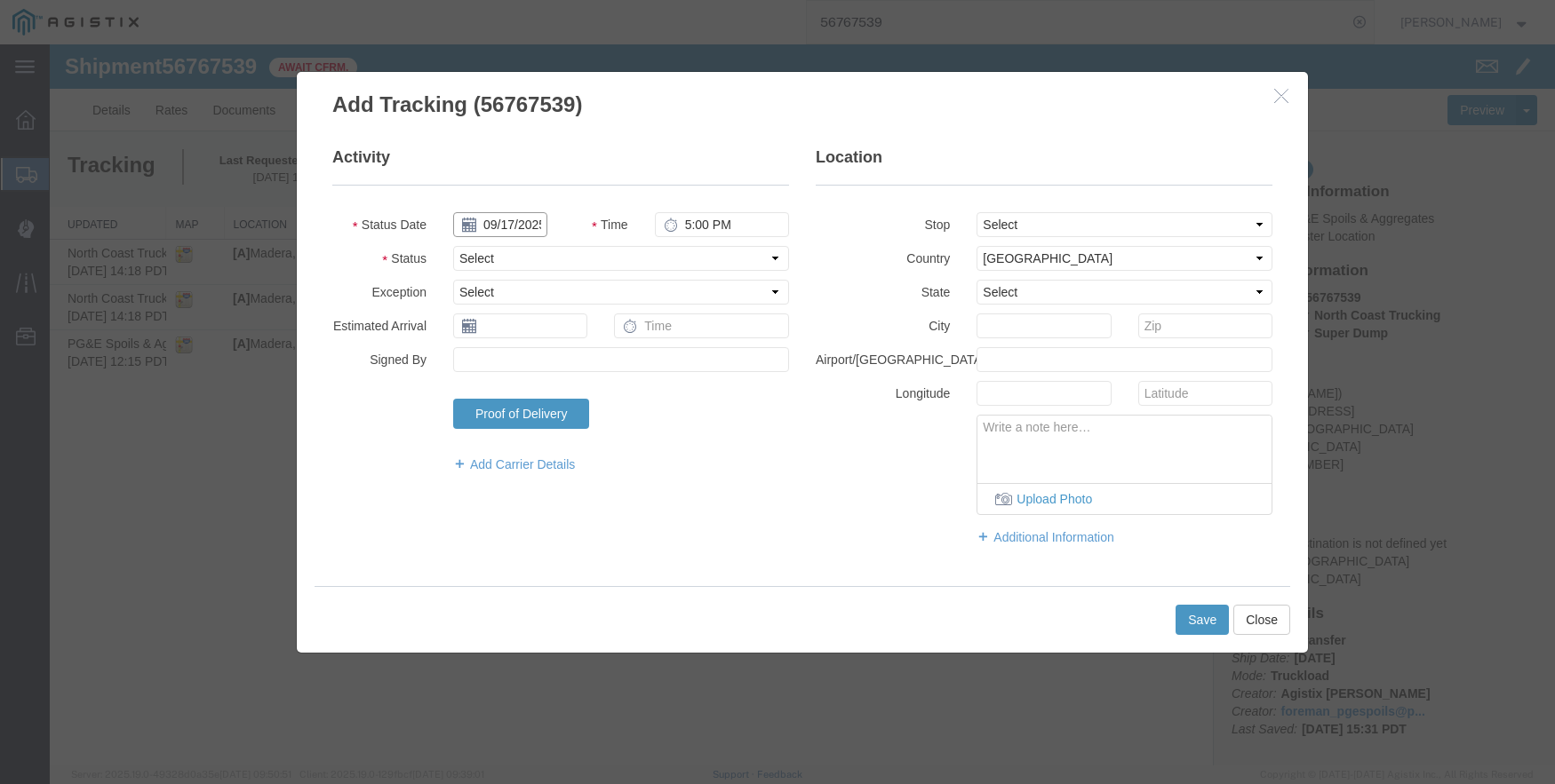
click at [495, 222] on input "09/17/2025" at bounding box center [500, 225] width 94 height 25
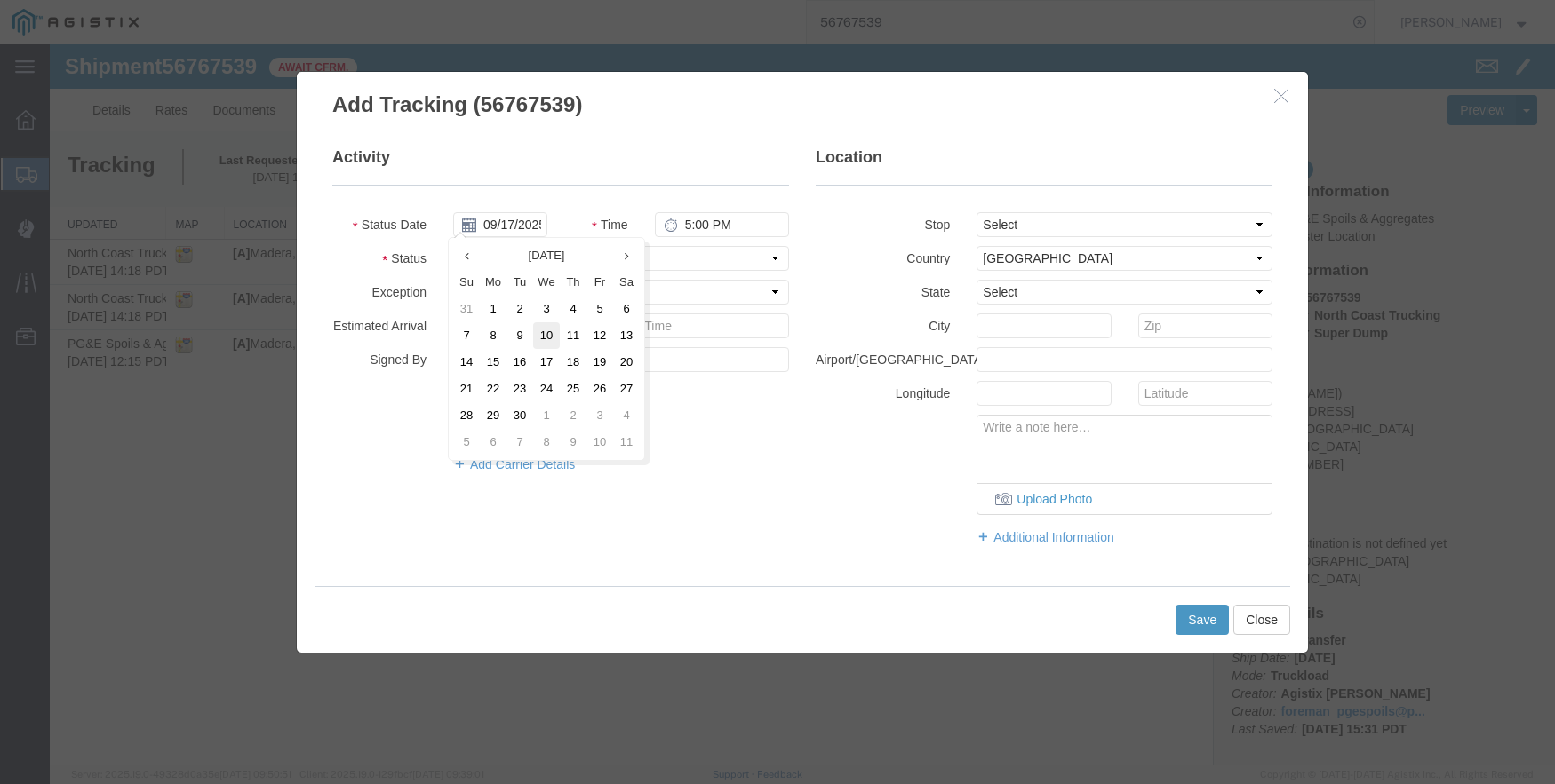
click at [549, 335] on td "10" at bounding box center [547, 336] width 27 height 27
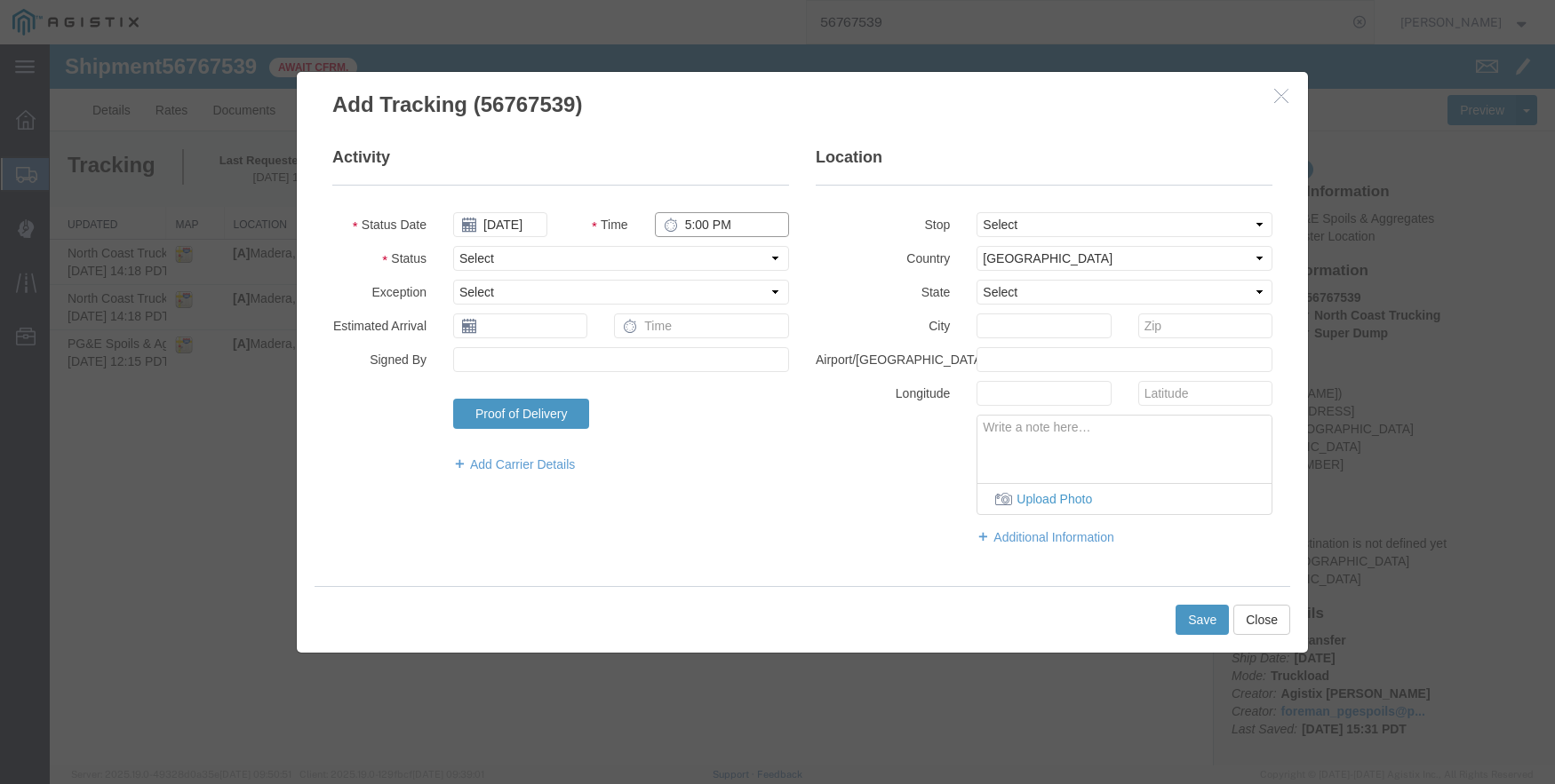
click at [680, 228] on input "5:00 PM" at bounding box center [722, 225] width 135 height 25
click at [1082, 222] on select "Select From: [STREET_ADDRESS] Stop 2: [STREET_ADDRESS] To: The Final Destinatio…" at bounding box center [1124, 225] width 296 height 25
click at [976, 212] on select "Select From: [STREET_ADDRESS] Stop 2: [STREET_ADDRESS] To: The Final Destinatio…" at bounding box center [1124, 225] width 296 height 25
click at [1207, 615] on button "Save" at bounding box center [1201, 620] width 53 height 30
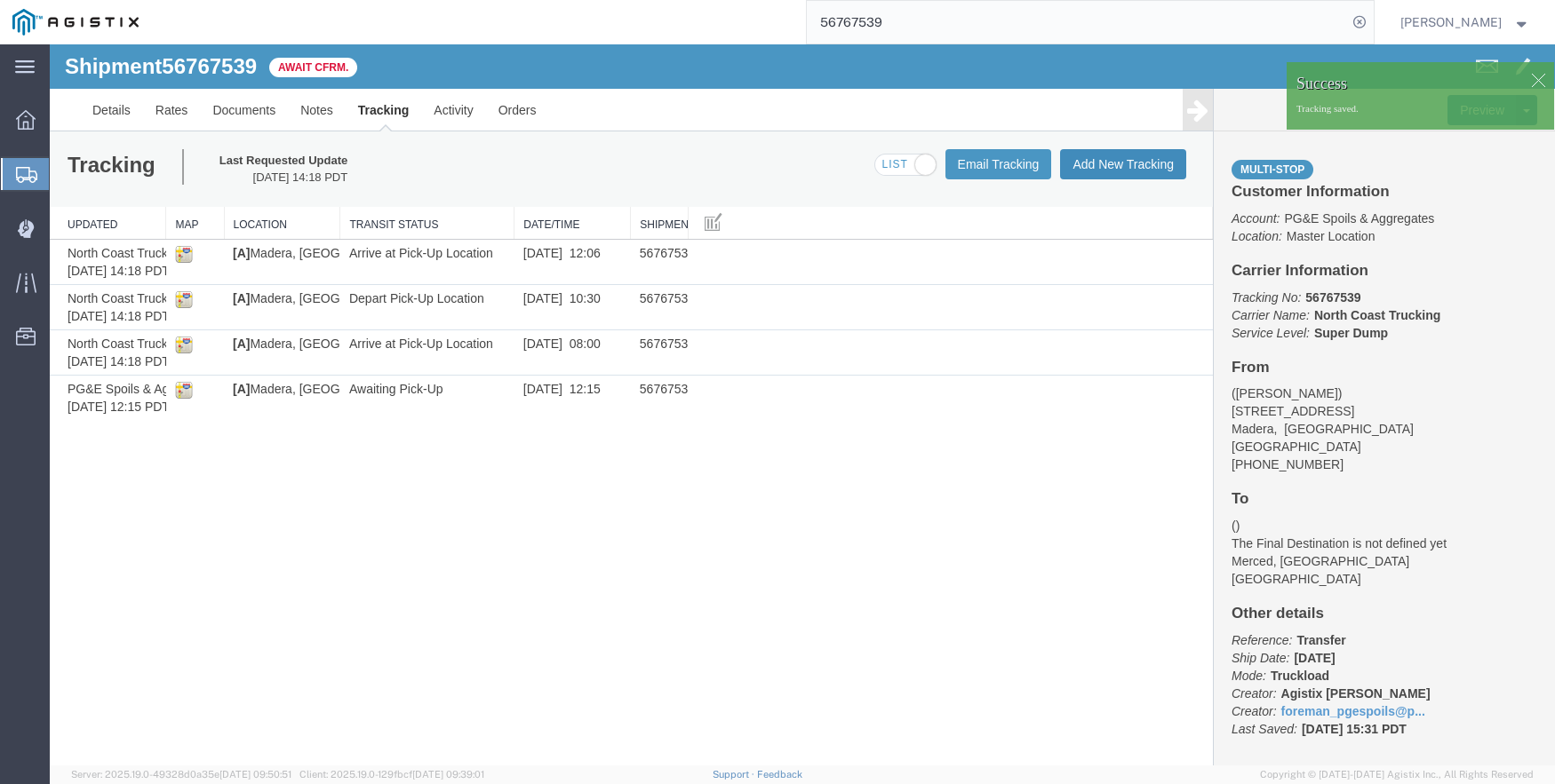
click at [1108, 164] on button "Add New Tracking" at bounding box center [1123, 163] width 126 height 30
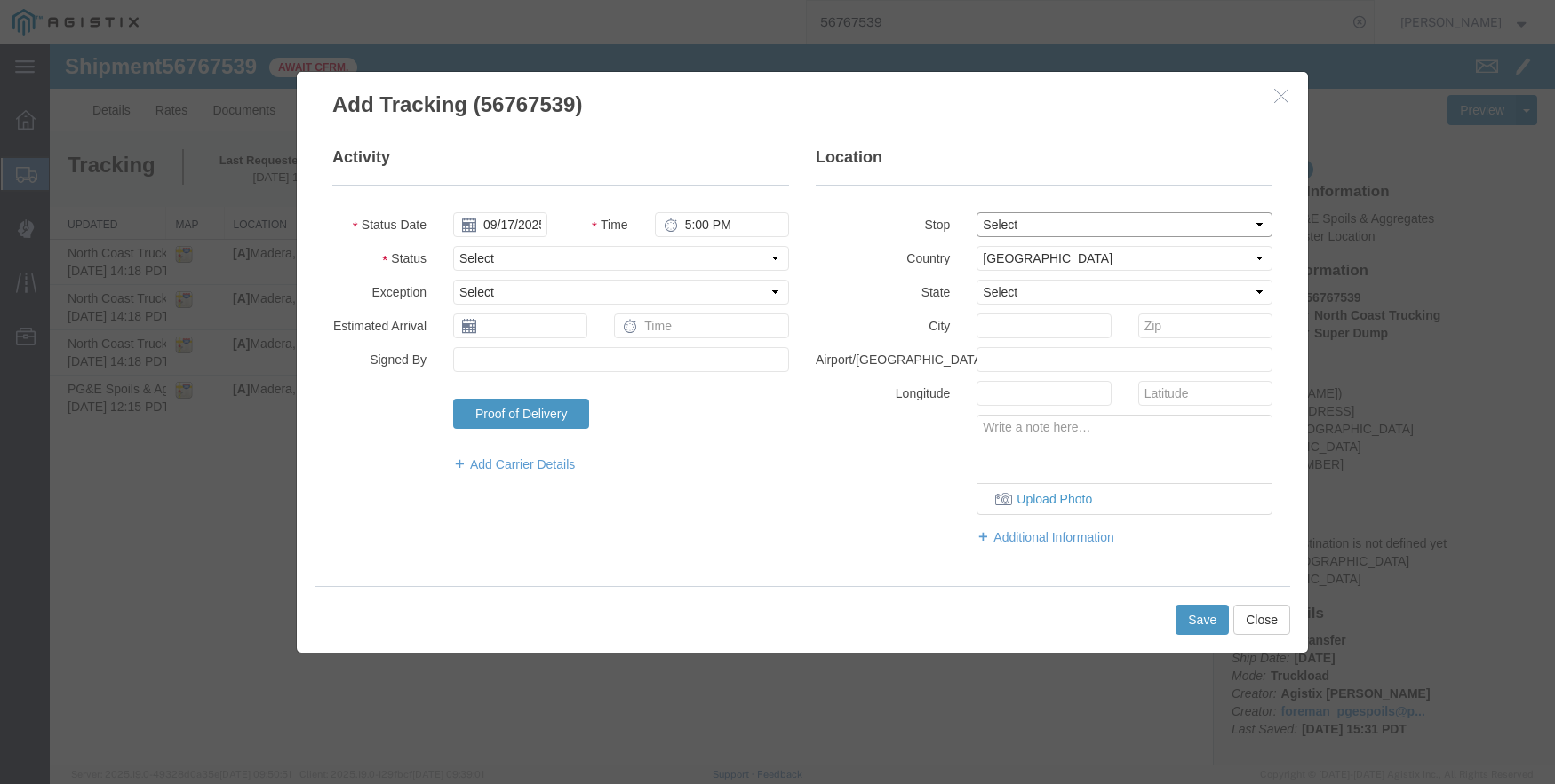
click at [1074, 217] on select "Select From: [STREET_ADDRESS] Stop 2: [STREET_ADDRESS] To: The Final Destinatio…" at bounding box center [1124, 225] width 296 height 25
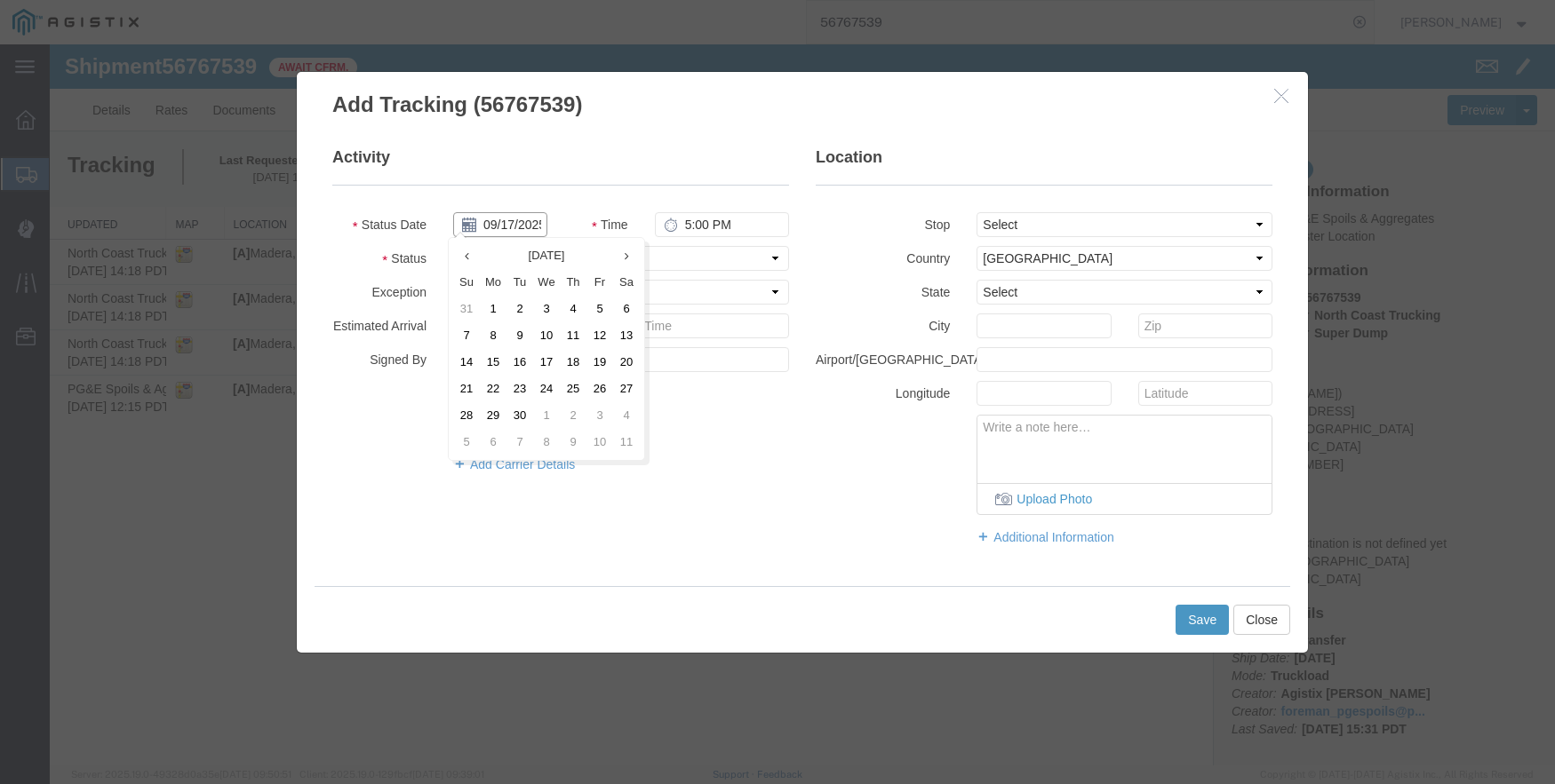
click at [511, 217] on input "09/17/2025" at bounding box center [500, 225] width 94 height 25
click at [538, 328] on td "10" at bounding box center [547, 336] width 27 height 27
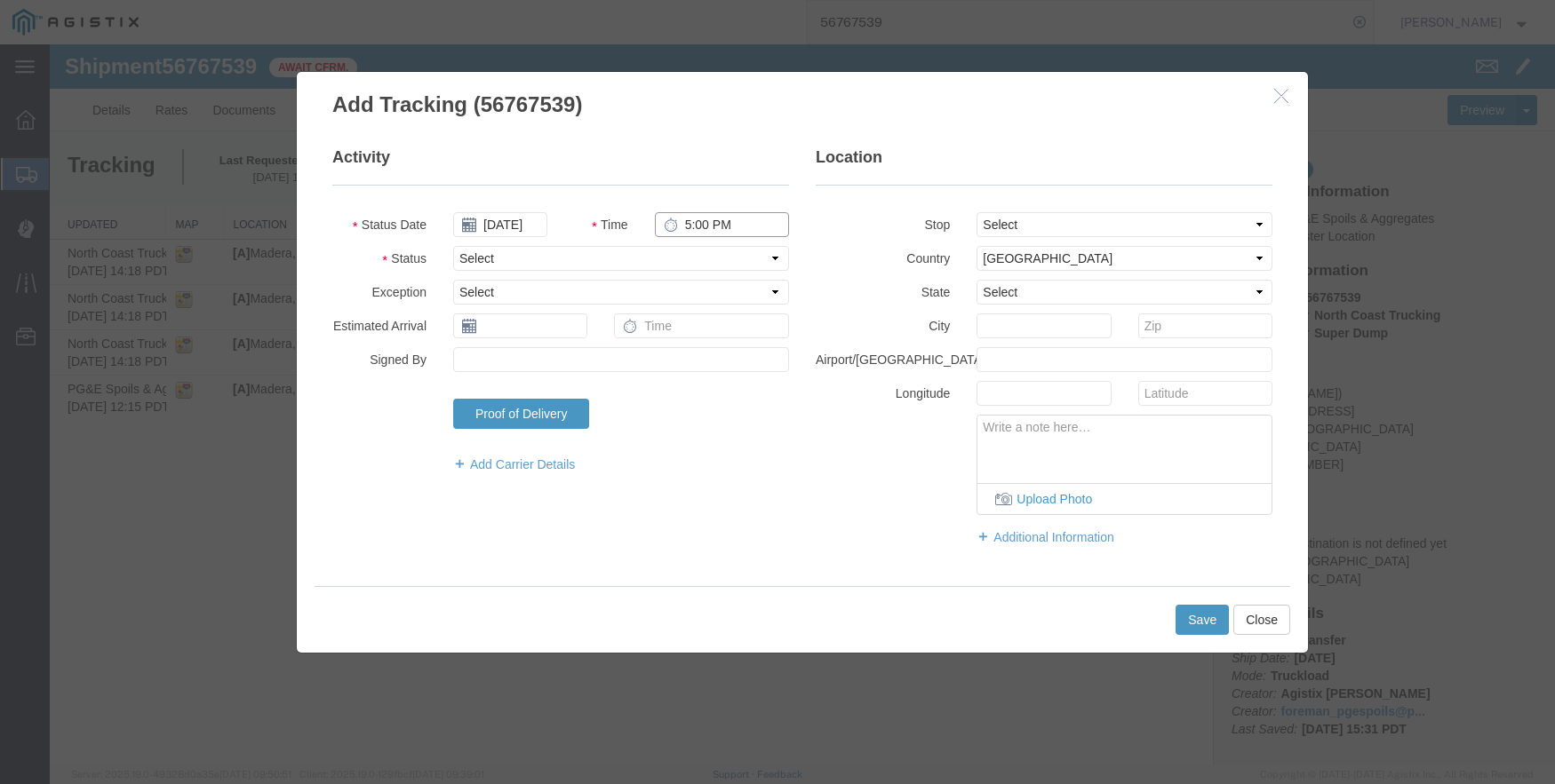
click at [686, 222] on input "5:00 PM" at bounding box center [722, 225] width 135 height 25
click at [1020, 212] on select "Select From: [STREET_ADDRESS] Stop 2: [STREET_ADDRESS] To: The Final Destinatio…" at bounding box center [1124, 225] width 296 height 25
click at [976, 212] on select "Select From: [STREET_ADDRESS] Stop 2: [STREET_ADDRESS] To: The Final Destinatio…" at bounding box center [1124, 225] width 296 height 25
click at [1205, 626] on button "Save" at bounding box center [1201, 620] width 53 height 30
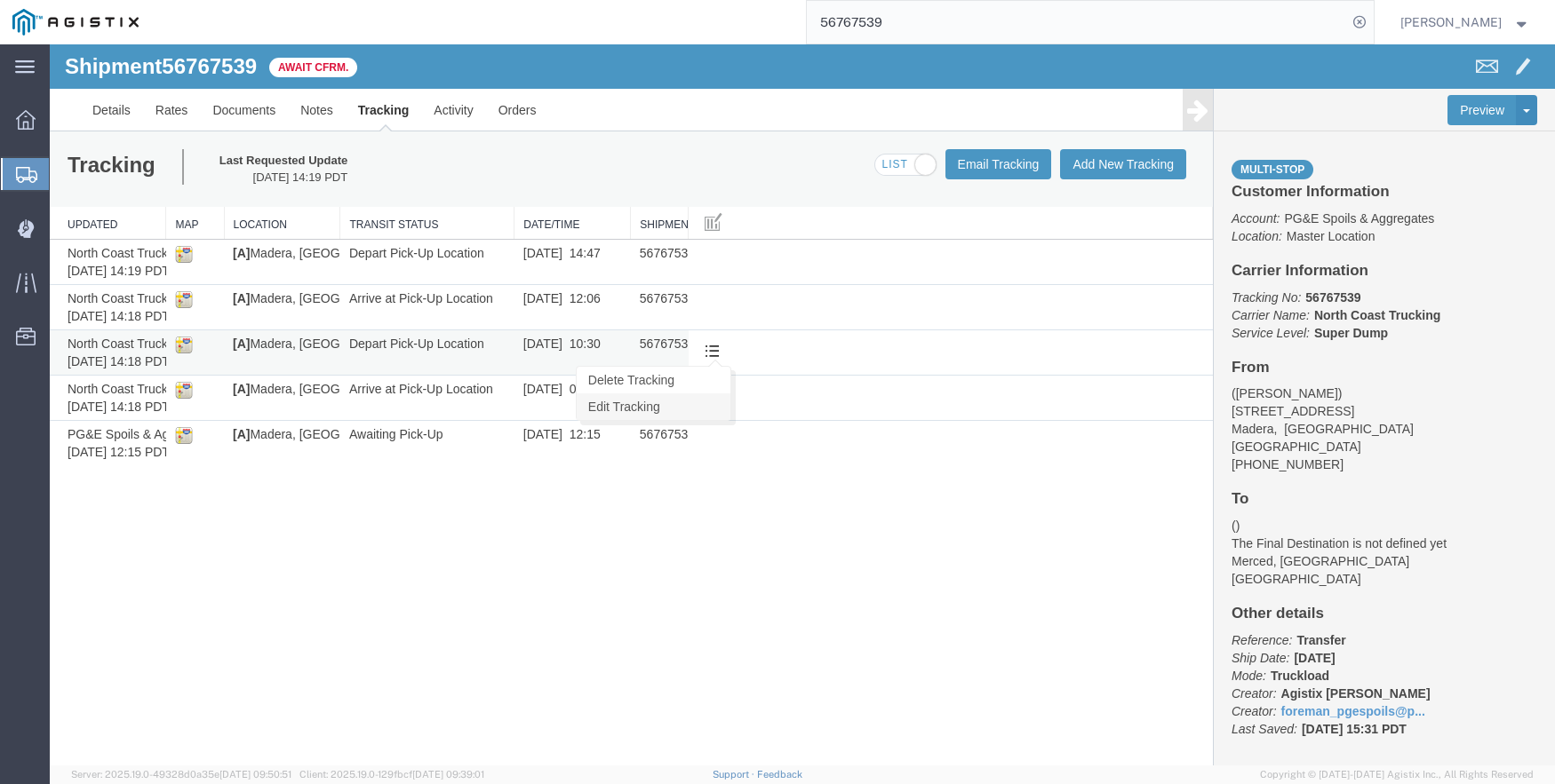
click at [686, 394] on link "Edit Tracking" at bounding box center [654, 407] width 154 height 27
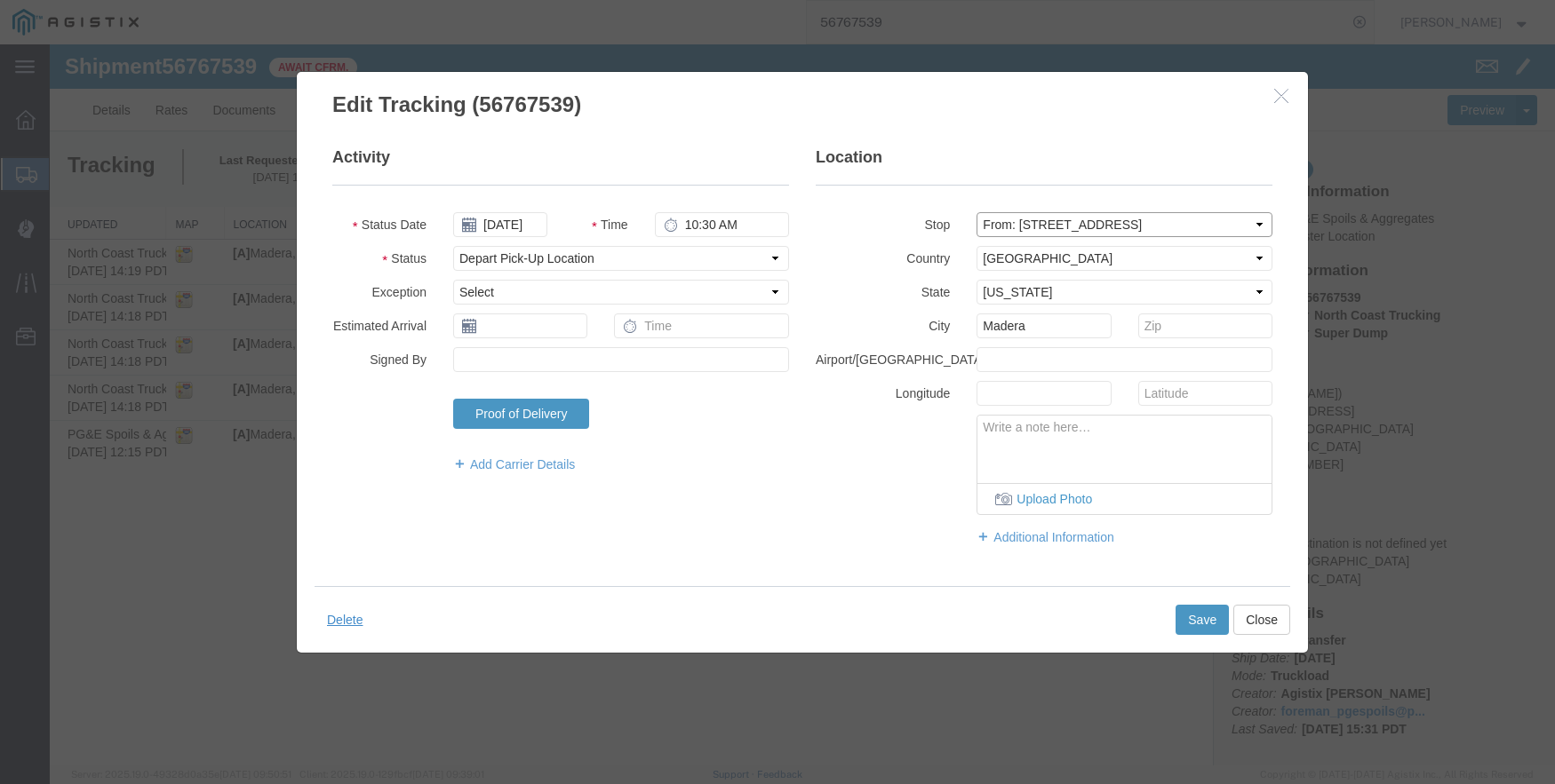
click at [1168, 218] on select "Select From: [STREET_ADDRESS] Stop 2: [STREET_ADDRESS] To: The Final Destinatio…" at bounding box center [1124, 225] width 296 height 25
click at [1261, 613] on button "Close" at bounding box center [1261, 620] width 57 height 30
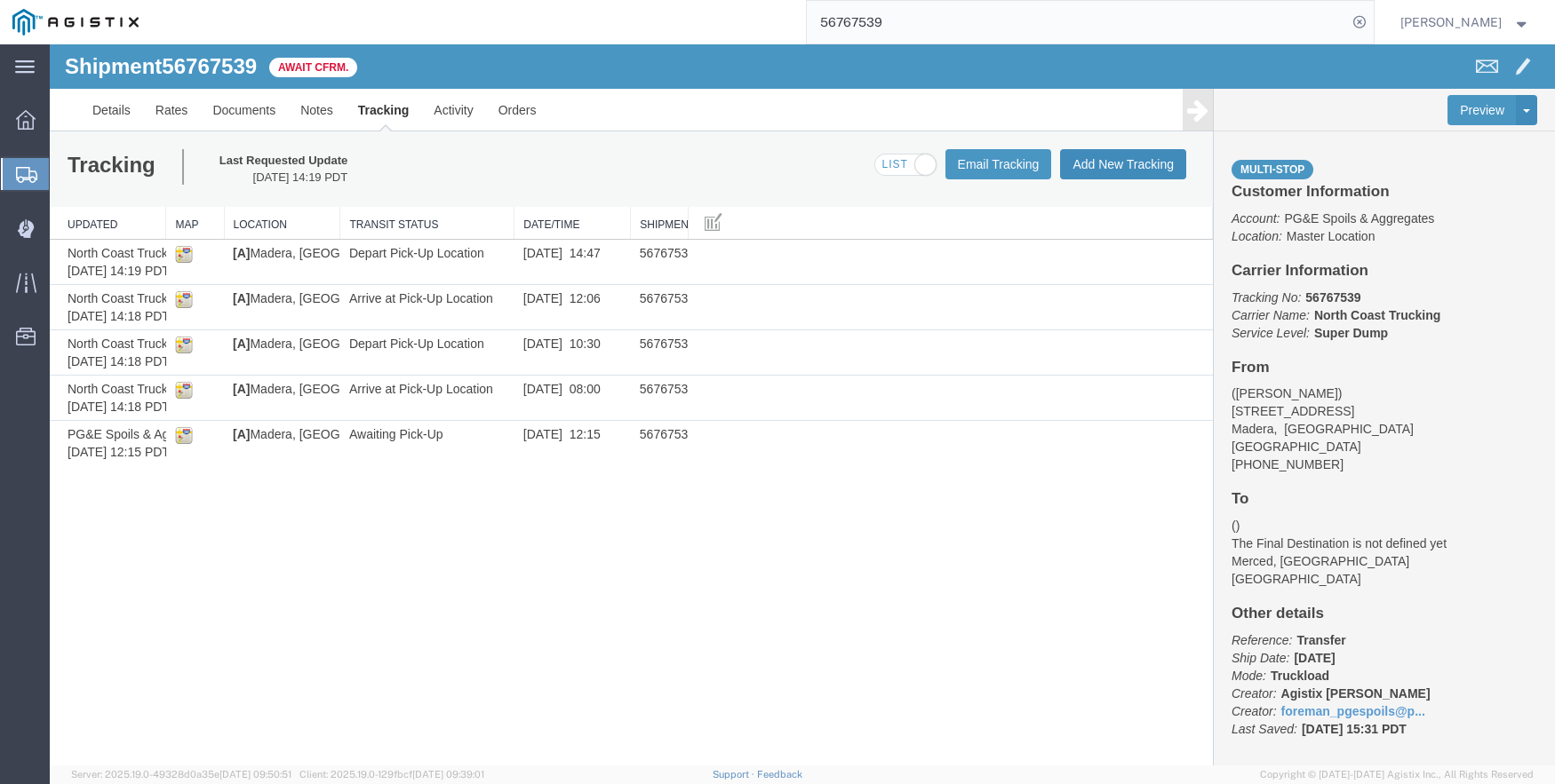
click at [1129, 163] on button "Add New Tracking" at bounding box center [1123, 163] width 126 height 30
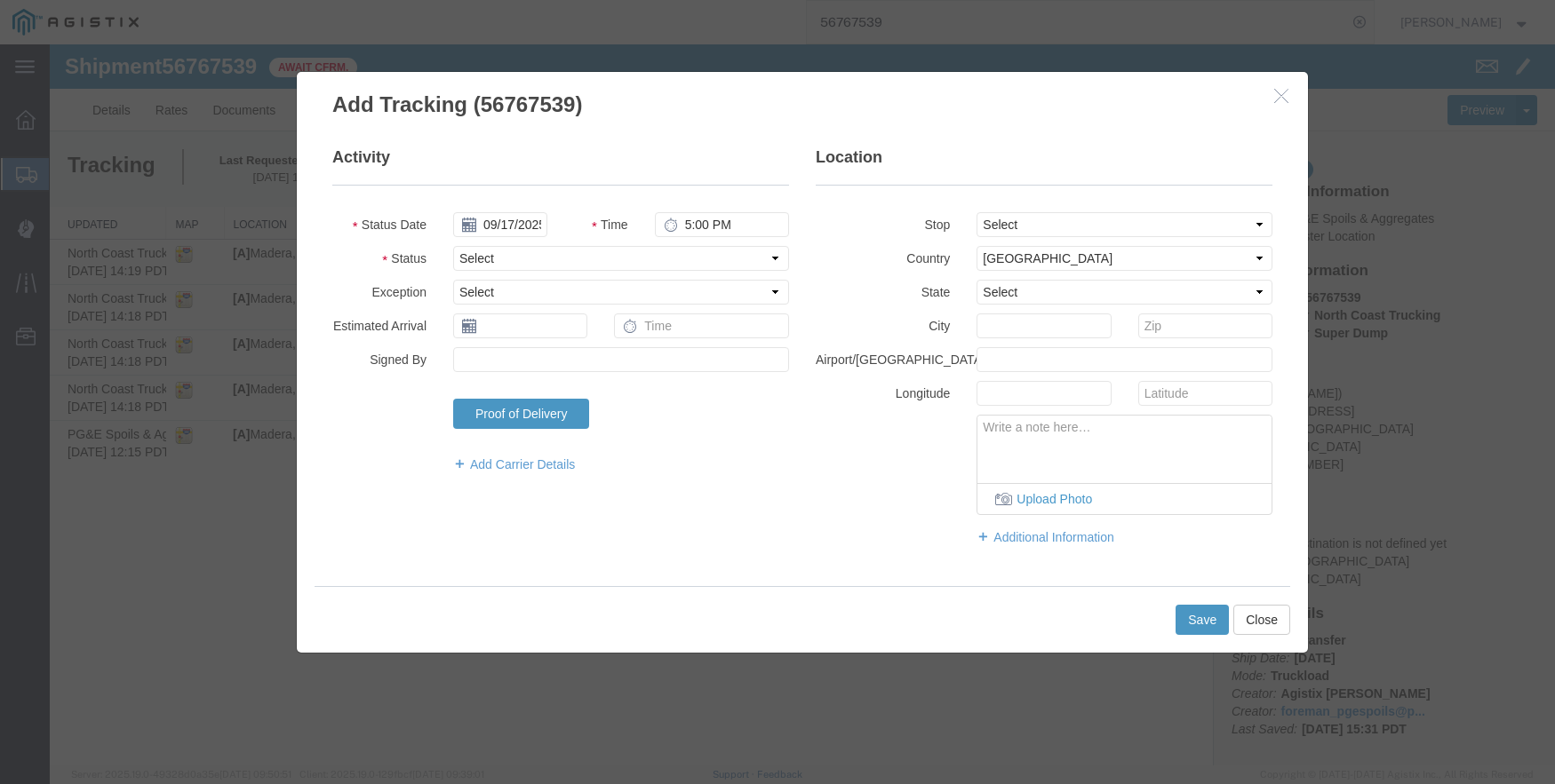
click at [510, 209] on fieldset "Activity Status Date [DATE] Time 5:00 PM Status Select Arrival Notice Available…" at bounding box center [560, 319] width 457 height 345
click at [514, 222] on input "09/17/2025" at bounding box center [500, 225] width 94 height 25
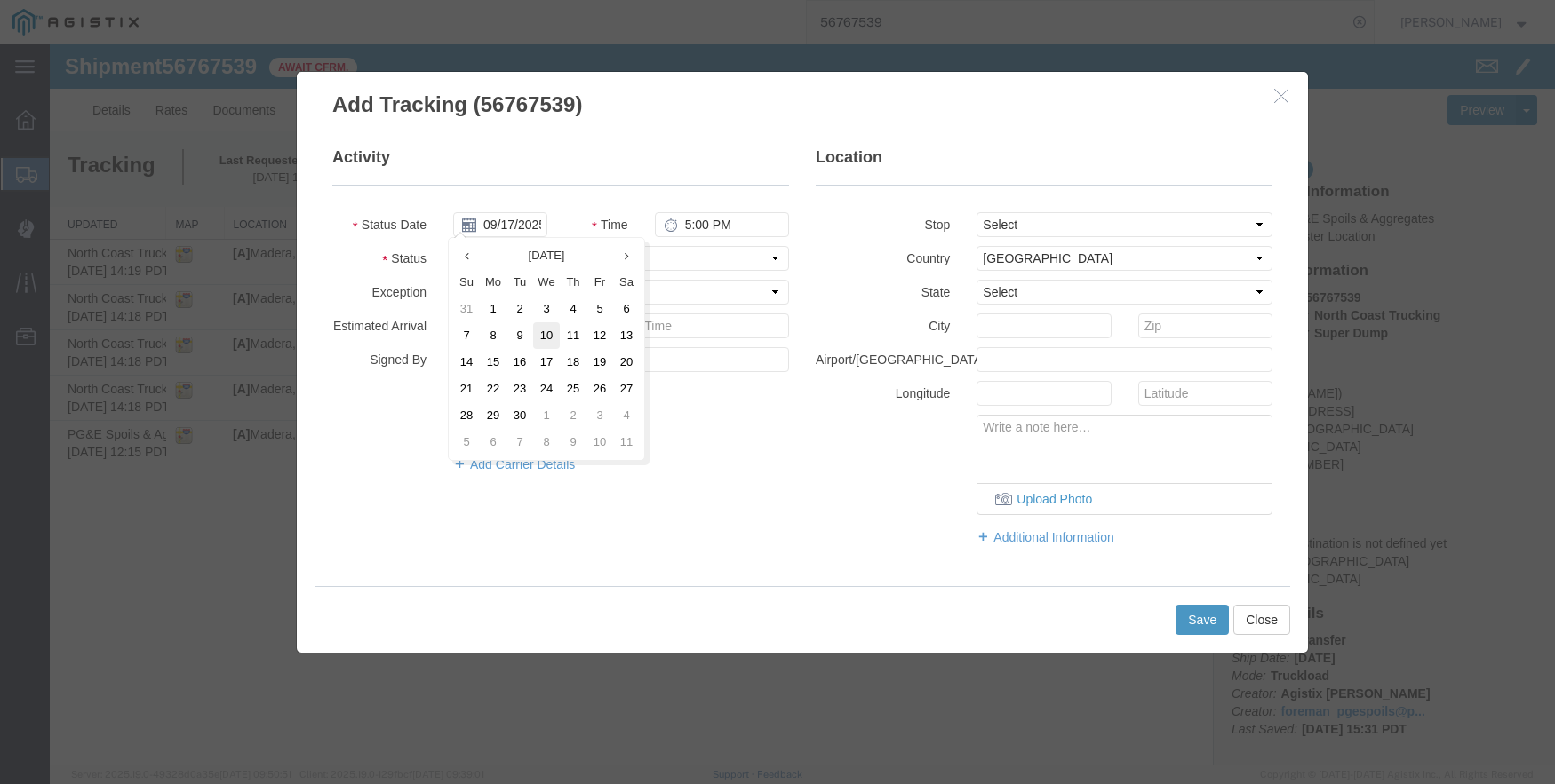
click at [536, 332] on td "10" at bounding box center [547, 336] width 27 height 27
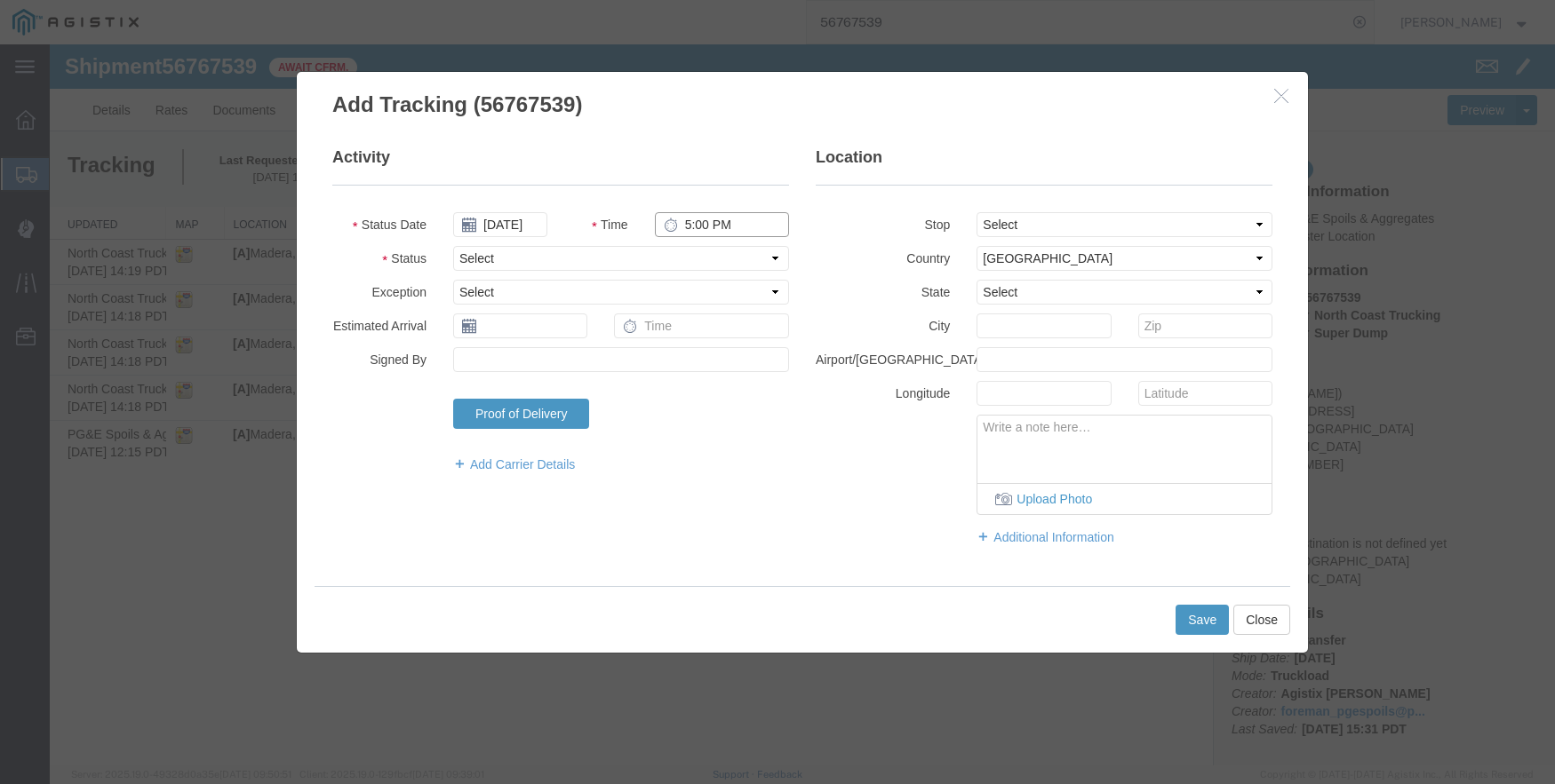
click at [688, 217] on input "5:00 PM" at bounding box center [722, 225] width 135 height 25
click at [1095, 229] on select "Select From: [STREET_ADDRESS] Stop 2: [STREET_ADDRESS] To: The Final Destinatio…" at bounding box center [1124, 225] width 296 height 25
click at [976, 212] on select "Select From: [STREET_ADDRESS] Stop 2: [STREET_ADDRESS] To: The Final Destinatio…" at bounding box center [1124, 225] width 296 height 25
click at [1201, 609] on button "Save" at bounding box center [1201, 620] width 53 height 30
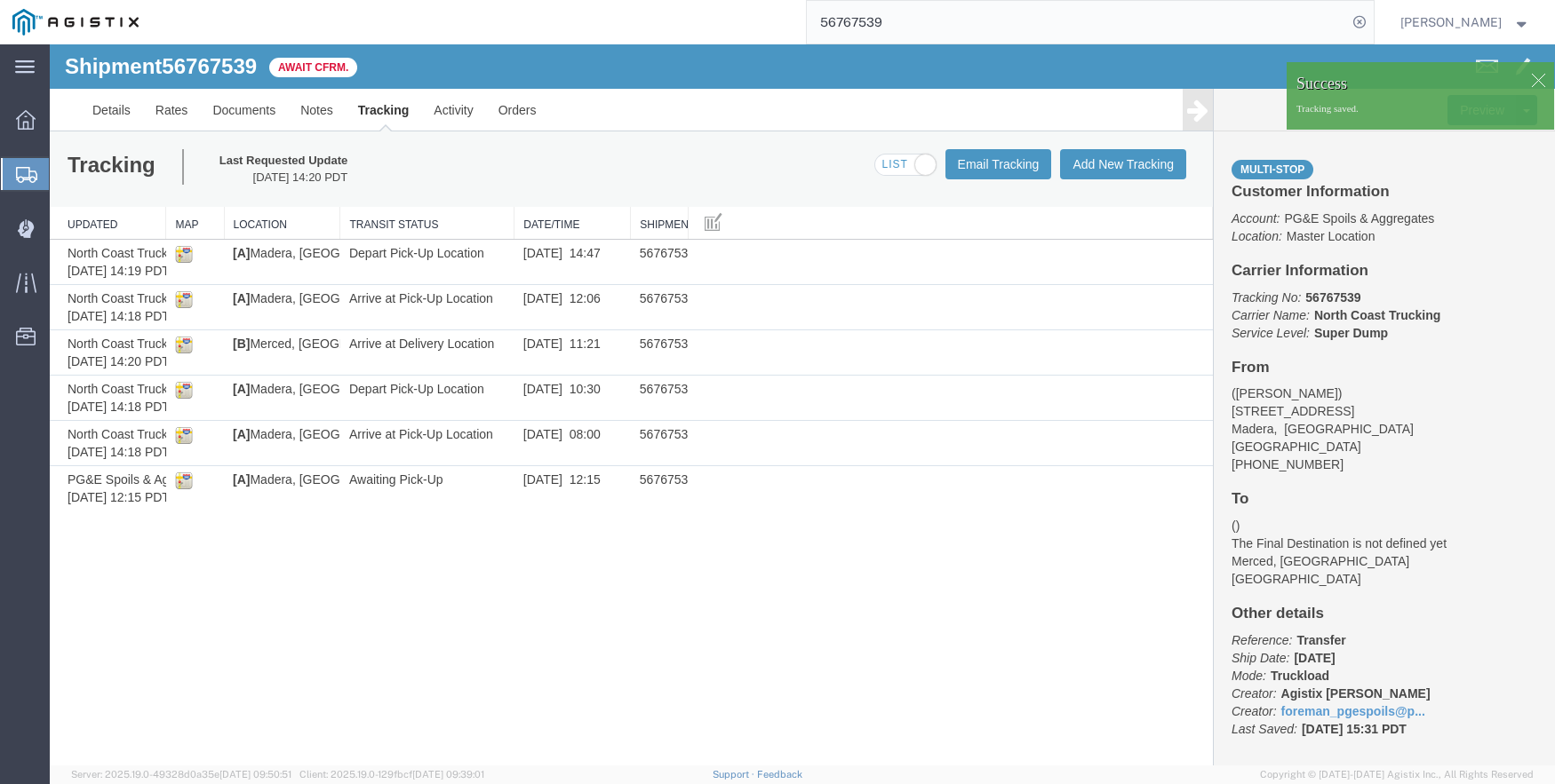
click at [1121, 147] on div "Tracking Last Requested Update [DATE] 14:20 PDT Email Tracking Add New Tracking…" at bounding box center [631, 169] width 1163 height 76
click at [1115, 161] on button "Add New Tracking" at bounding box center [1123, 163] width 126 height 30
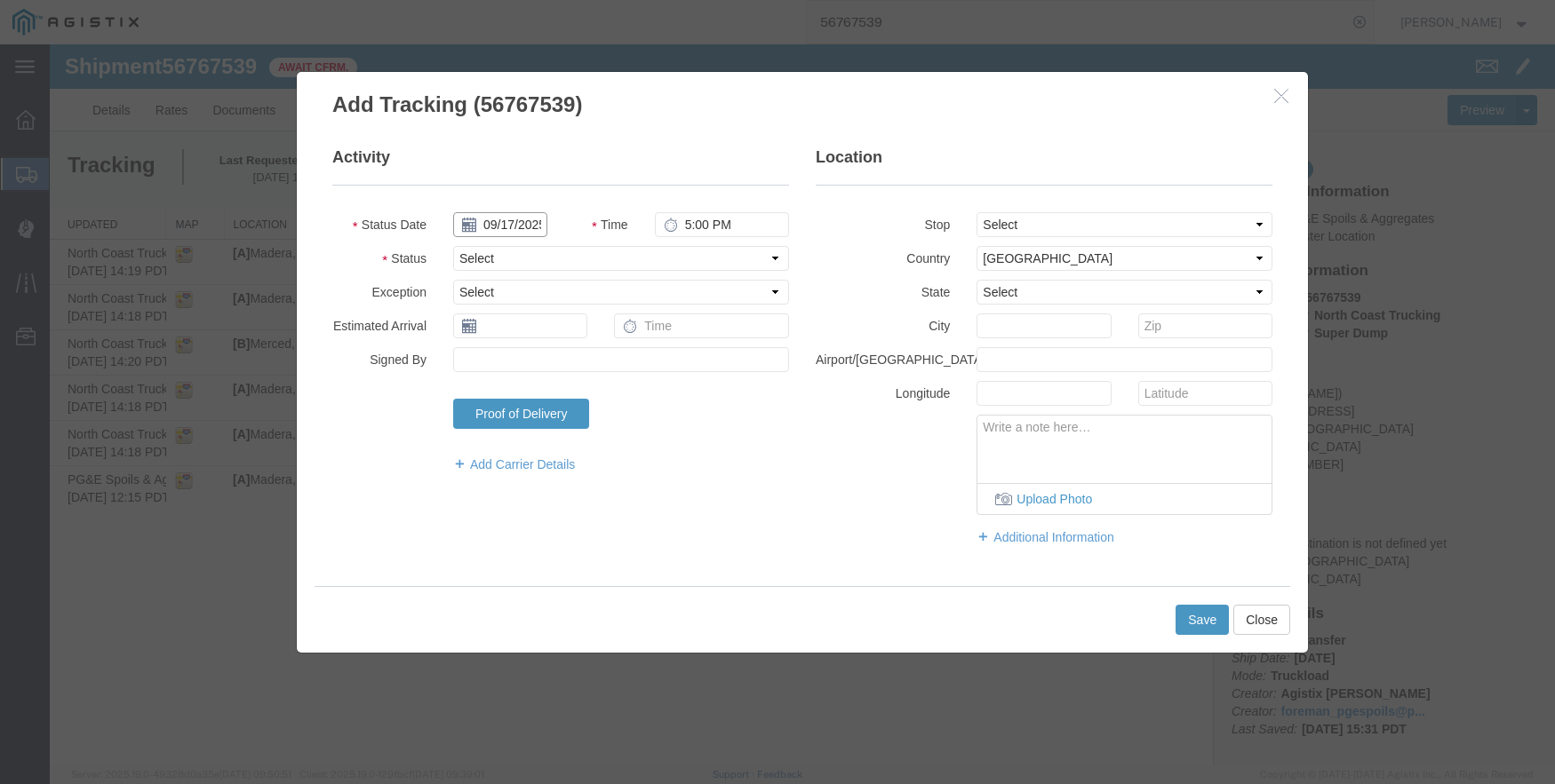
click at [488, 223] on input "09/17/2025" at bounding box center [500, 225] width 94 height 25
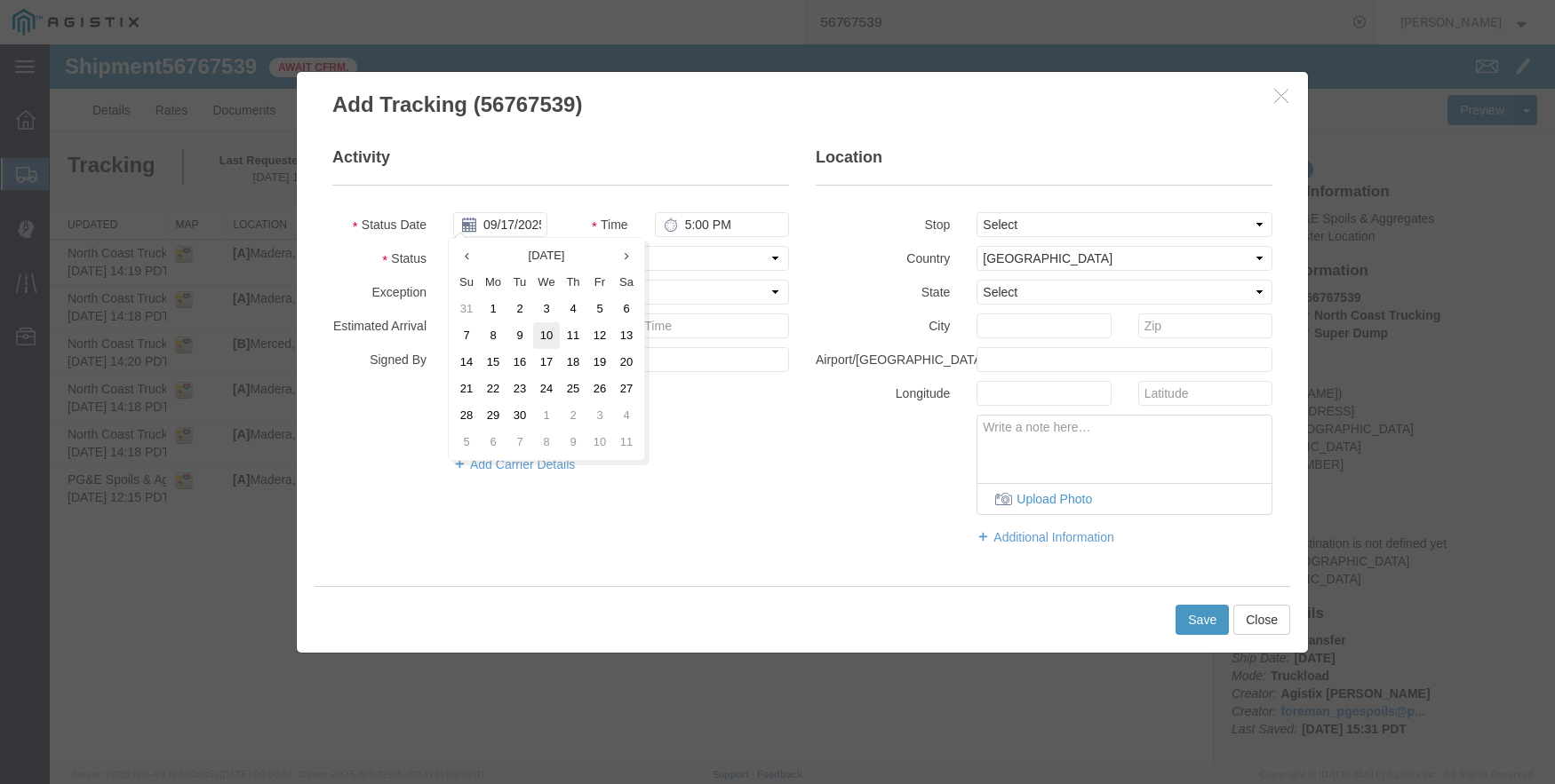
click at [546, 334] on td "10" at bounding box center [547, 336] width 27 height 27
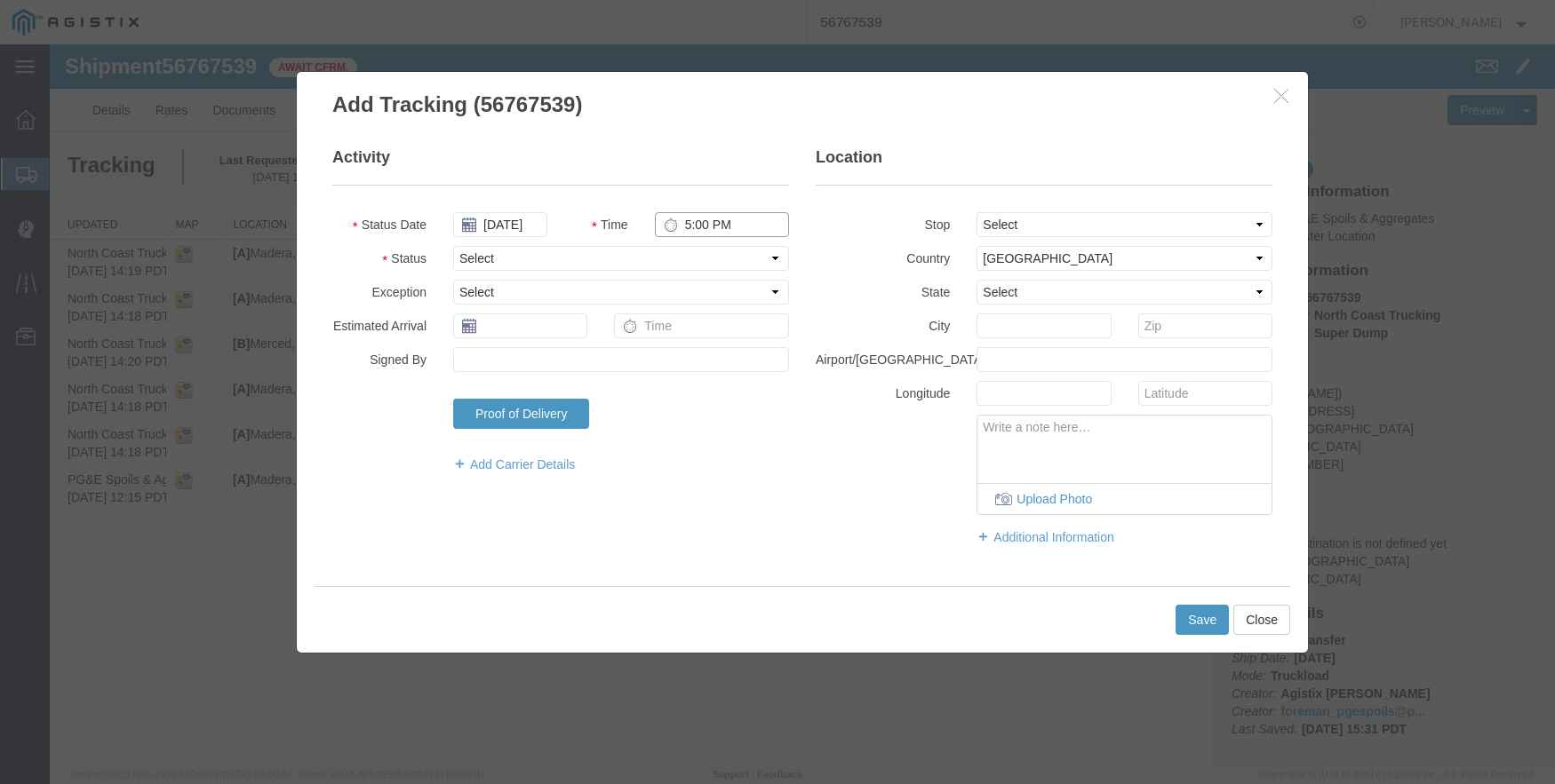
click at [703, 224] on input "5:00 PM" at bounding box center [722, 225] width 135 height 25
click at [1113, 226] on select "Select From: [STREET_ADDRESS] Stop 2: [STREET_ADDRESS] To: The Final Destinatio…" at bounding box center [1124, 225] width 296 height 25
click at [976, 212] on select "Select From: [STREET_ADDRESS] Stop 2: [STREET_ADDRESS] To: The Final Destinatio…" at bounding box center [1124, 225] width 296 height 25
click at [1217, 617] on button "Save" at bounding box center [1201, 620] width 53 height 30
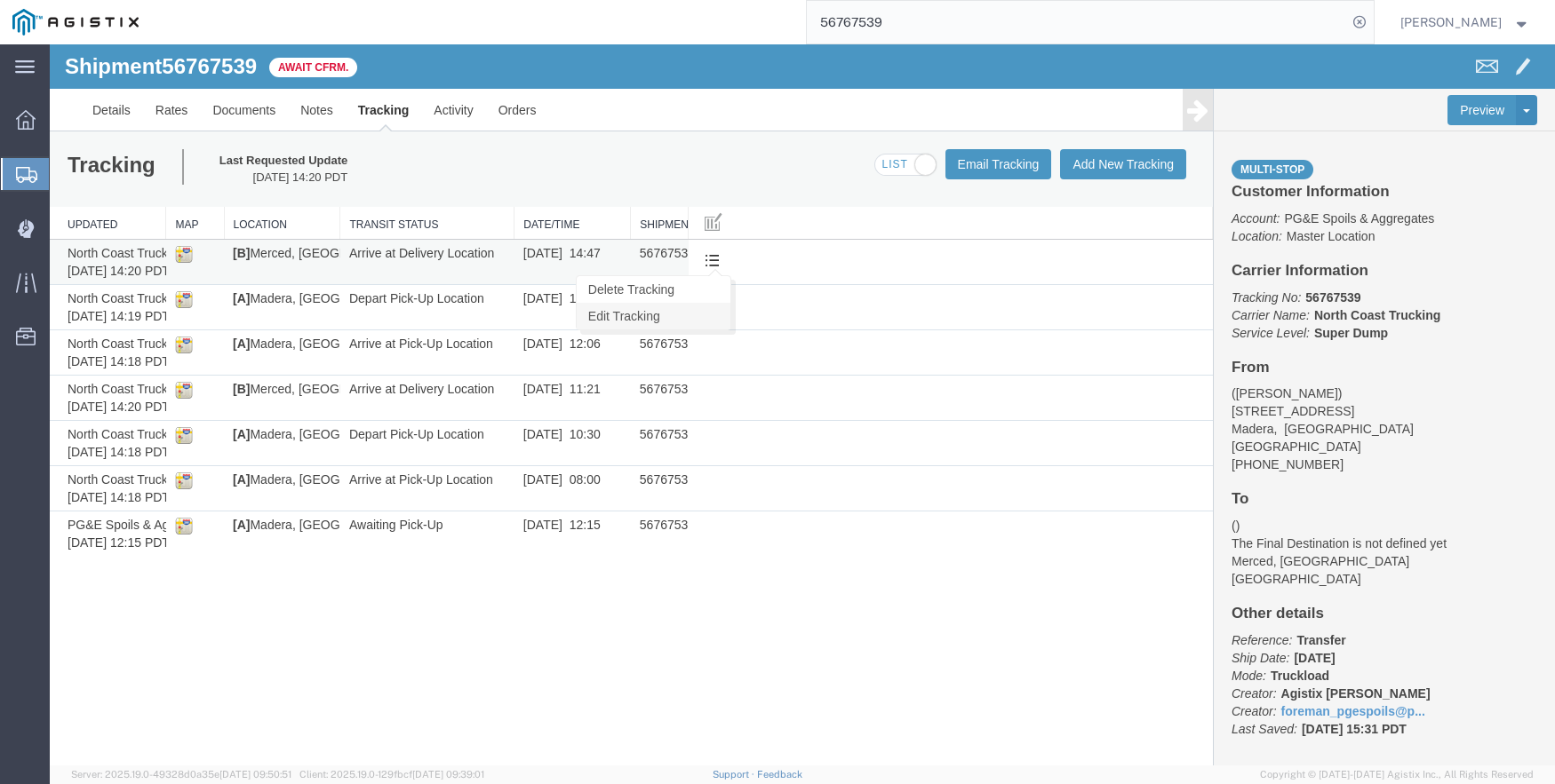
click at [676, 306] on link "Edit Tracking" at bounding box center [654, 316] width 154 height 27
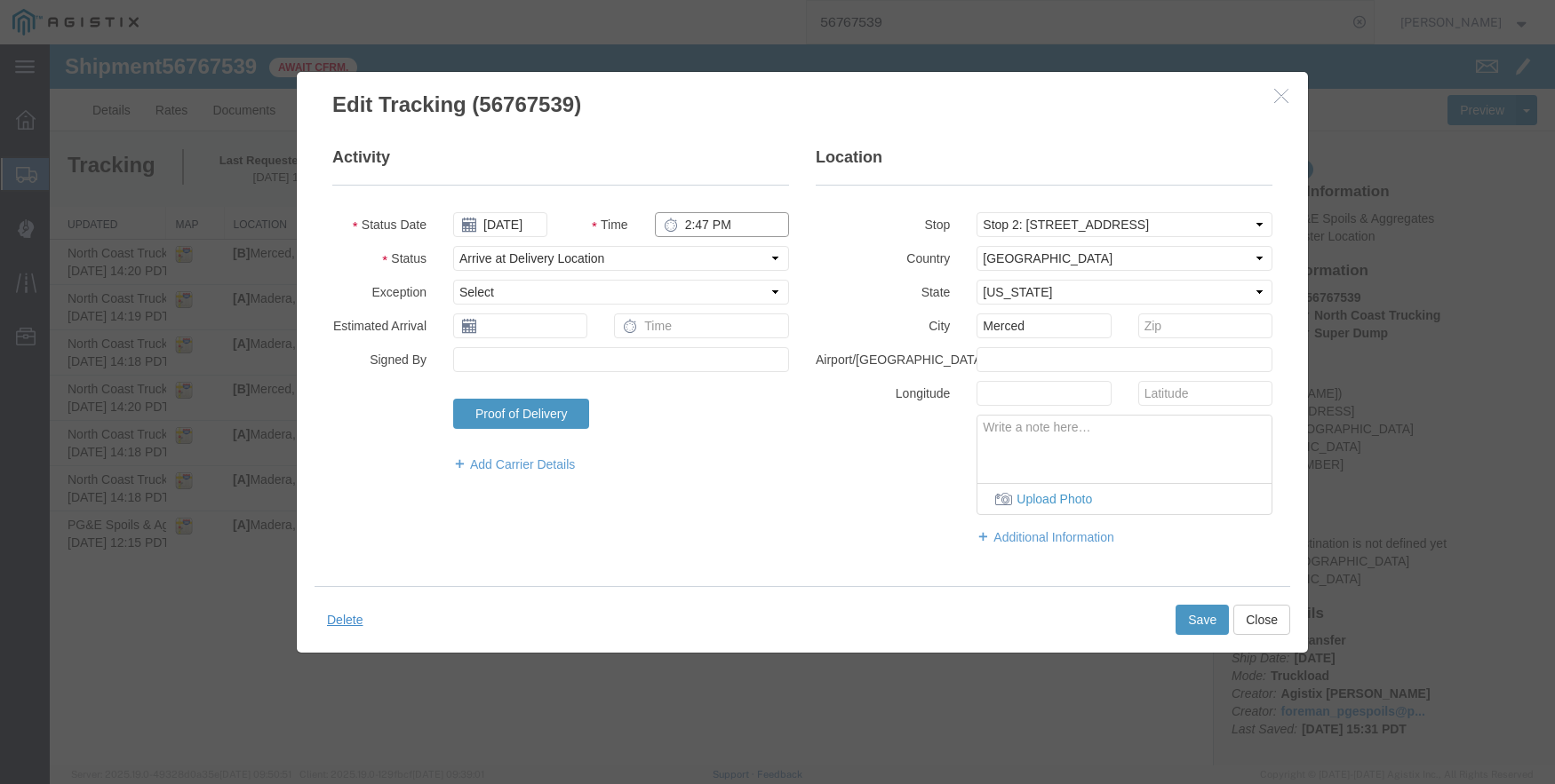
click at [687, 224] on input "2:47 PM" at bounding box center [722, 225] width 135 height 25
click at [1213, 625] on button "Save" at bounding box center [1201, 620] width 53 height 30
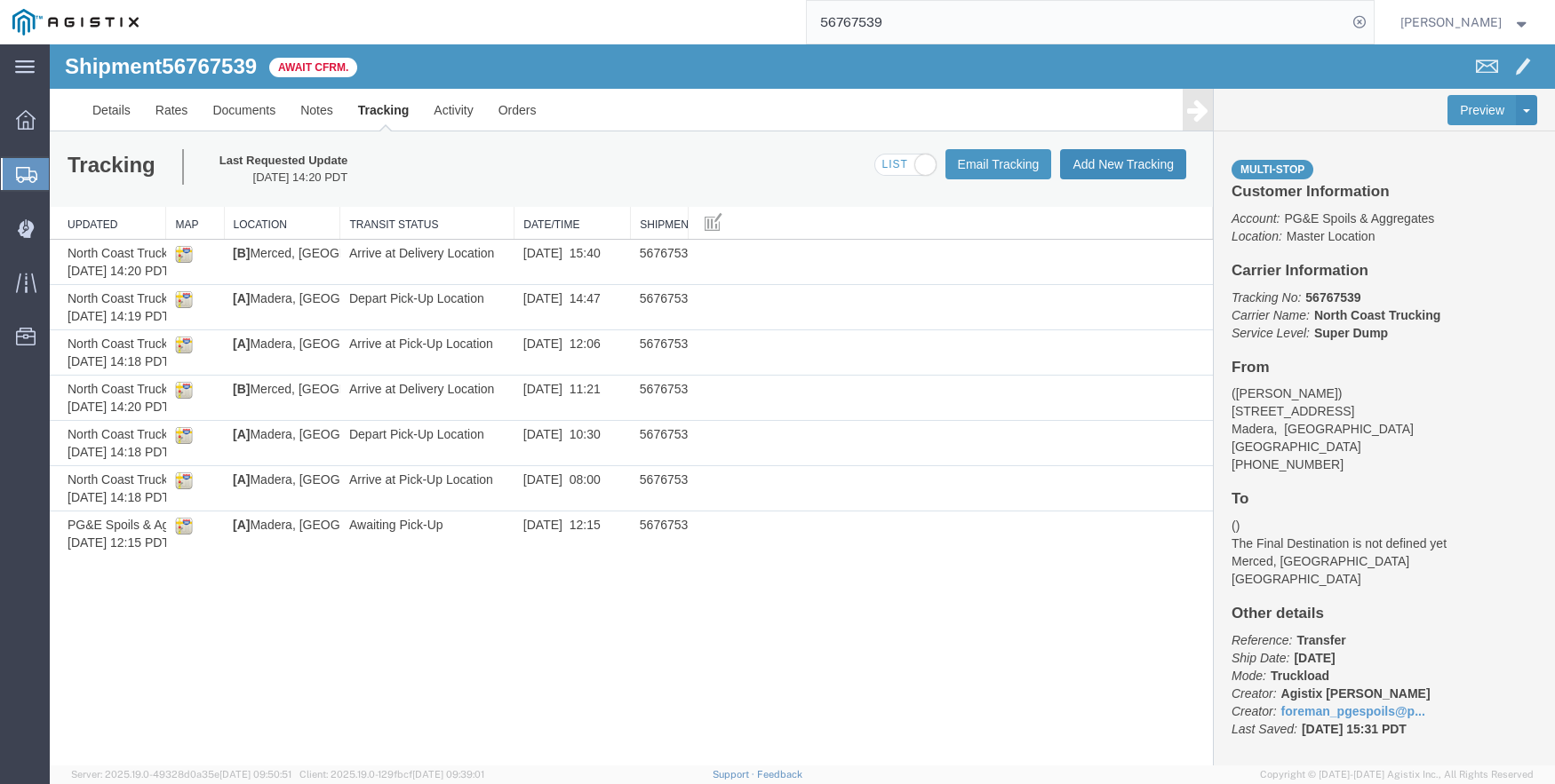
click at [1096, 162] on button "Add New Tracking" at bounding box center [1123, 163] width 126 height 30
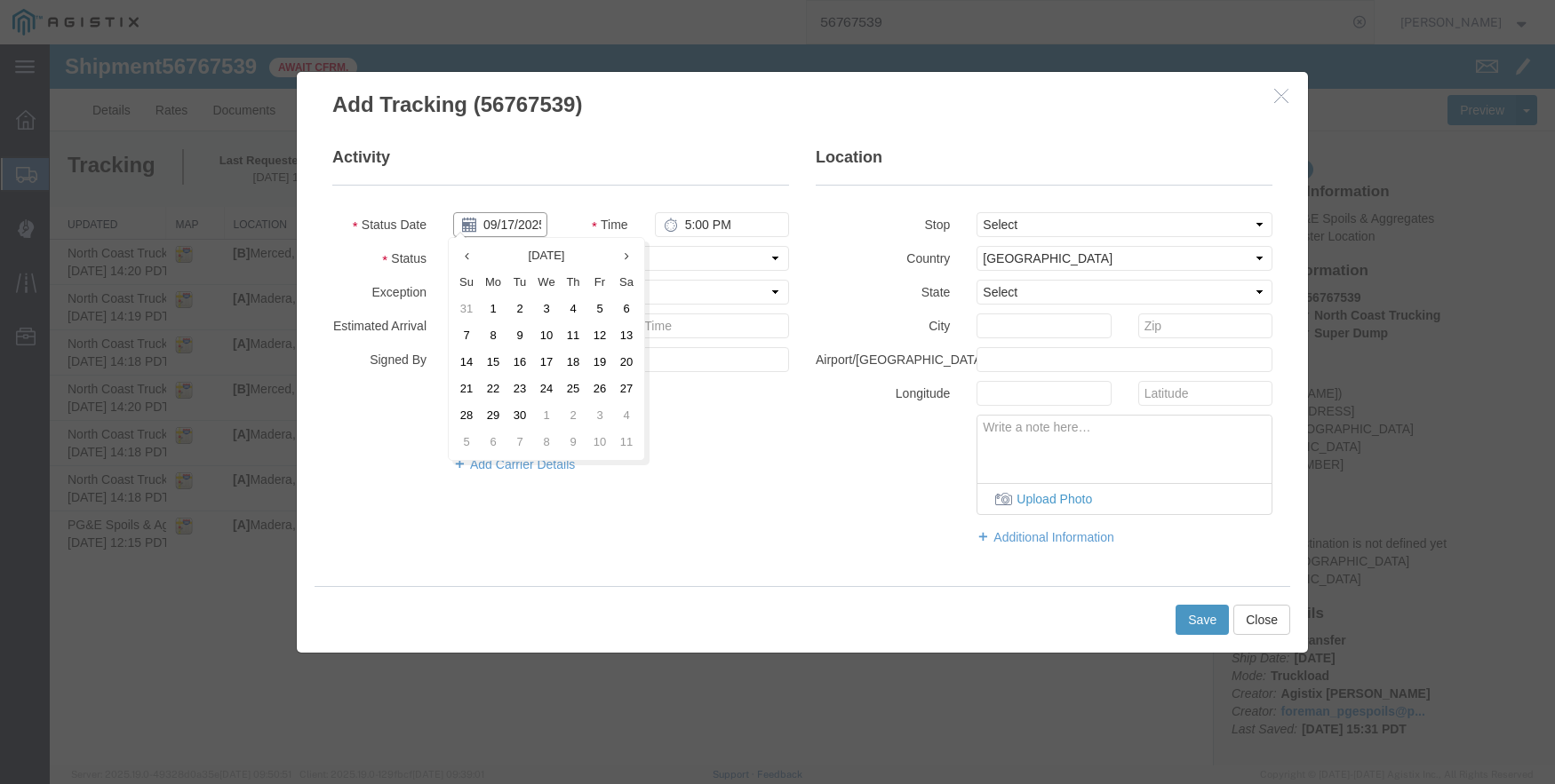
click at [485, 215] on input "09/17/2025" at bounding box center [500, 225] width 94 height 25
click at [551, 329] on td "10" at bounding box center [547, 336] width 27 height 27
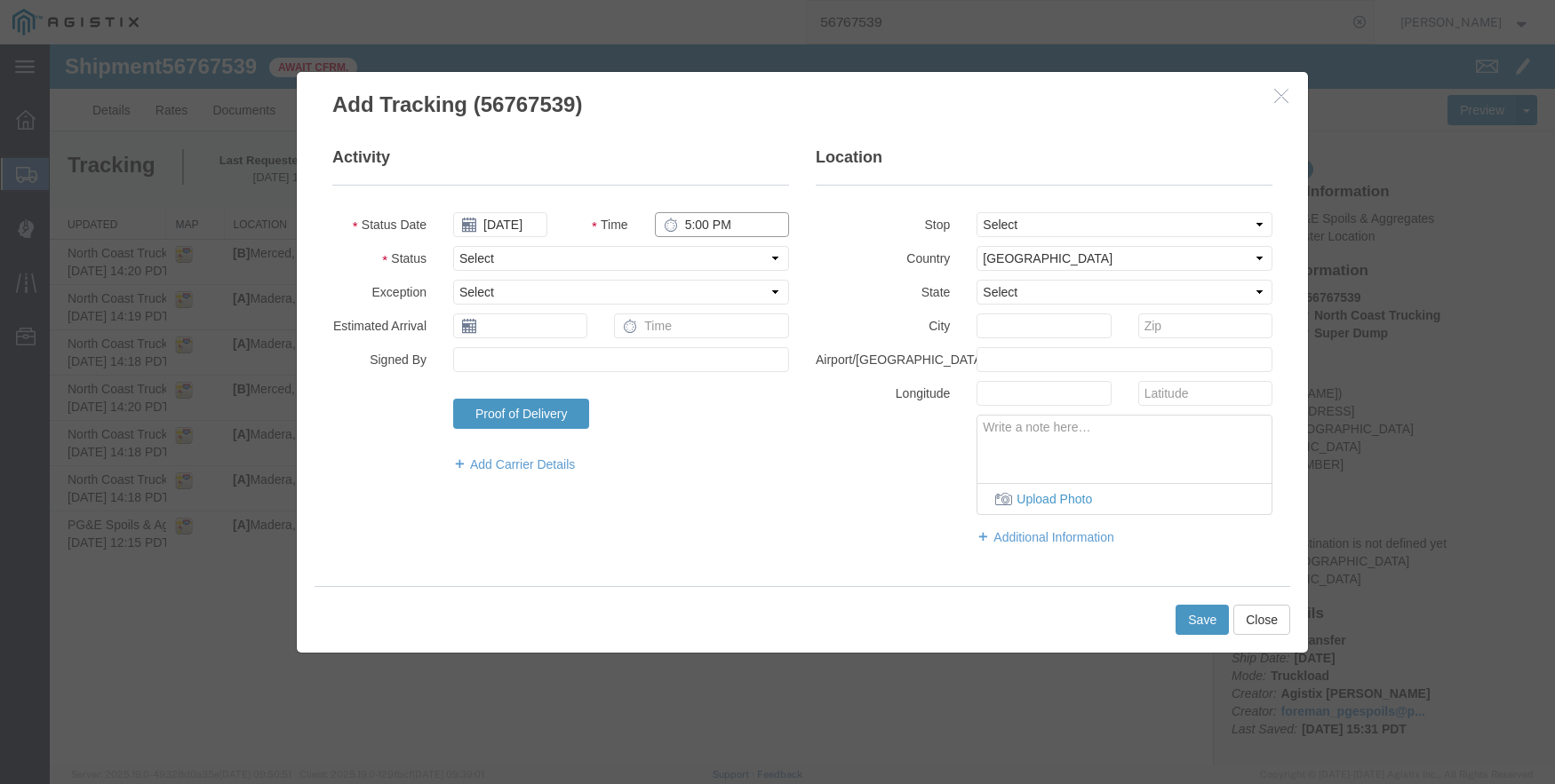
click at [683, 225] on input "5:00 PM" at bounding box center [722, 225] width 135 height 25
click at [1123, 223] on select "Select From: [STREET_ADDRESS] Stop 2: [STREET_ADDRESS] To: The Final Destinatio…" at bounding box center [1124, 225] width 296 height 25
click at [976, 212] on select "Select From: [STREET_ADDRESS] Stop 2: [STREET_ADDRESS] To: The Final Destinatio…" at bounding box center [1124, 225] width 296 height 25
click at [1201, 620] on button "Save" at bounding box center [1201, 620] width 53 height 30
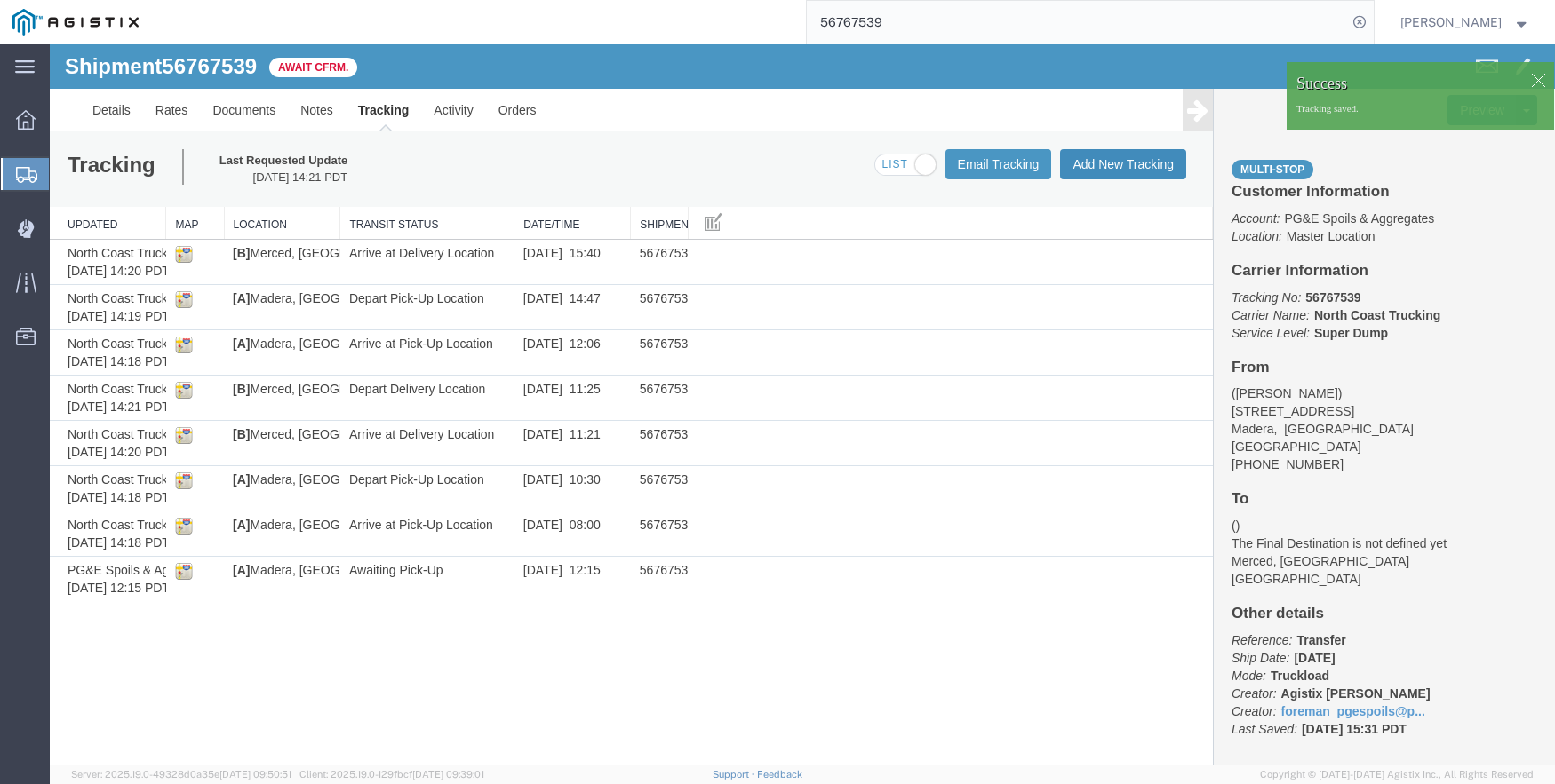
click at [1120, 161] on button "Add New Tracking" at bounding box center [1123, 163] width 126 height 30
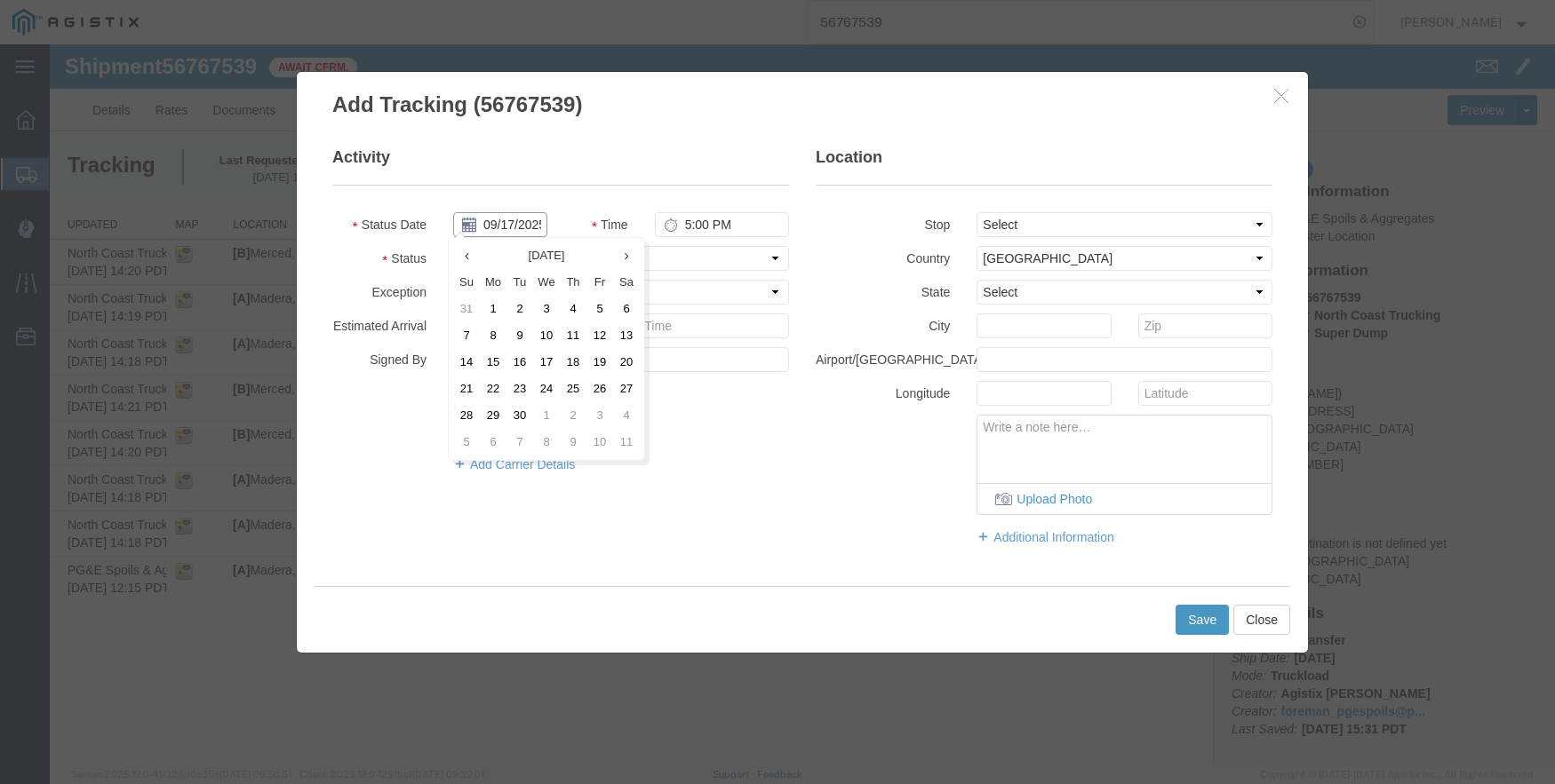
click at [507, 217] on input "09/17/2025" at bounding box center [500, 225] width 94 height 25
click at [547, 335] on td "10" at bounding box center [547, 336] width 27 height 27
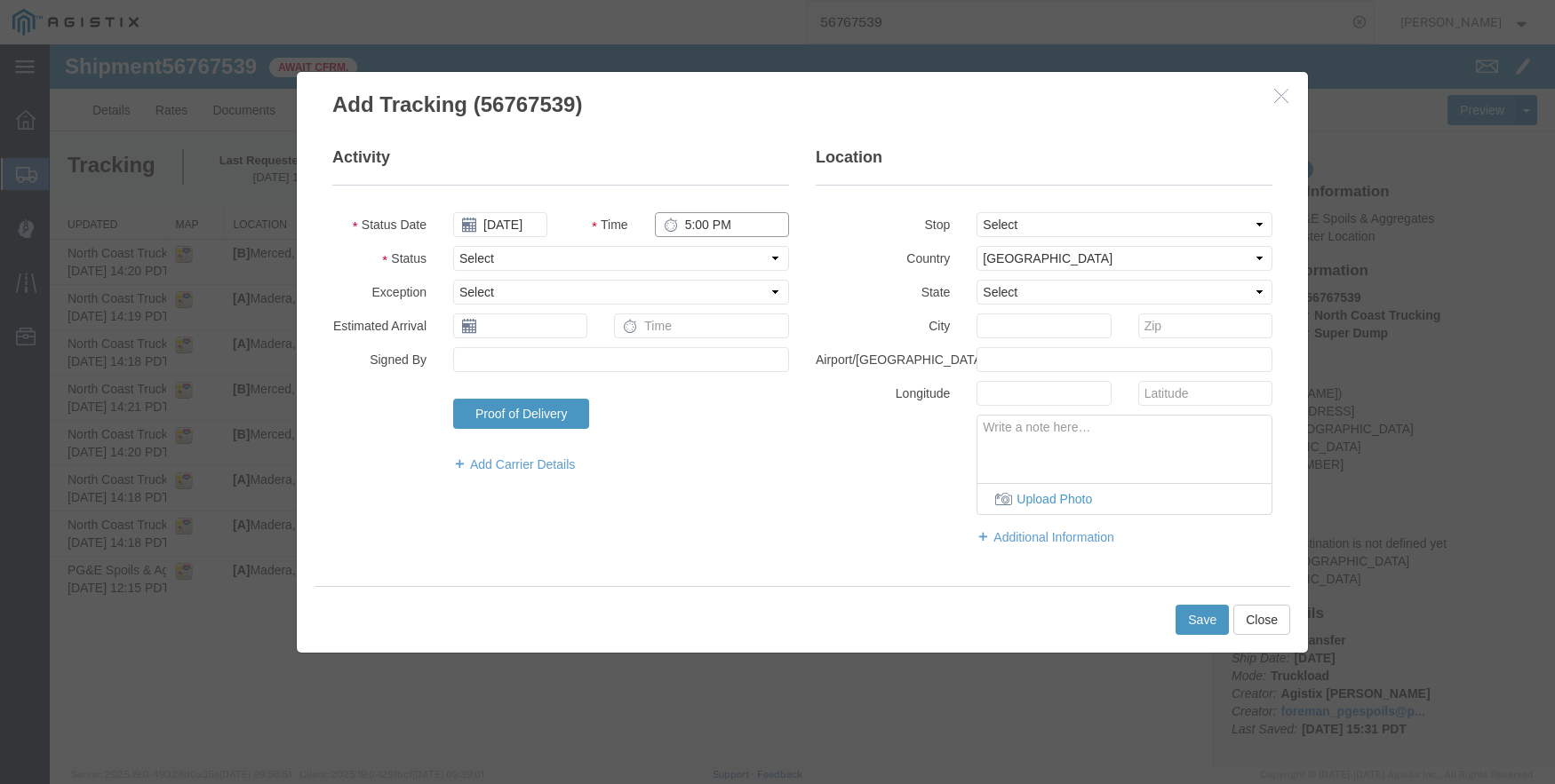
click at [696, 216] on input "5:00 PM" at bounding box center [722, 225] width 135 height 25
click at [1118, 217] on select "Select From: [STREET_ADDRESS] Stop 2: [STREET_ADDRESS] To: The Final Destinatio…" at bounding box center [1124, 225] width 296 height 25
click at [976, 212] on select "Select From: [STREET_ADDRESS] Stop 2: [STREET_ADDRESS] To: The Final Destinatio…" at bounding box center [1124, 225] width 296 height 25
click at [1202, 621] on button "Save" at bounding box center [1201, 620] width 53 height 30
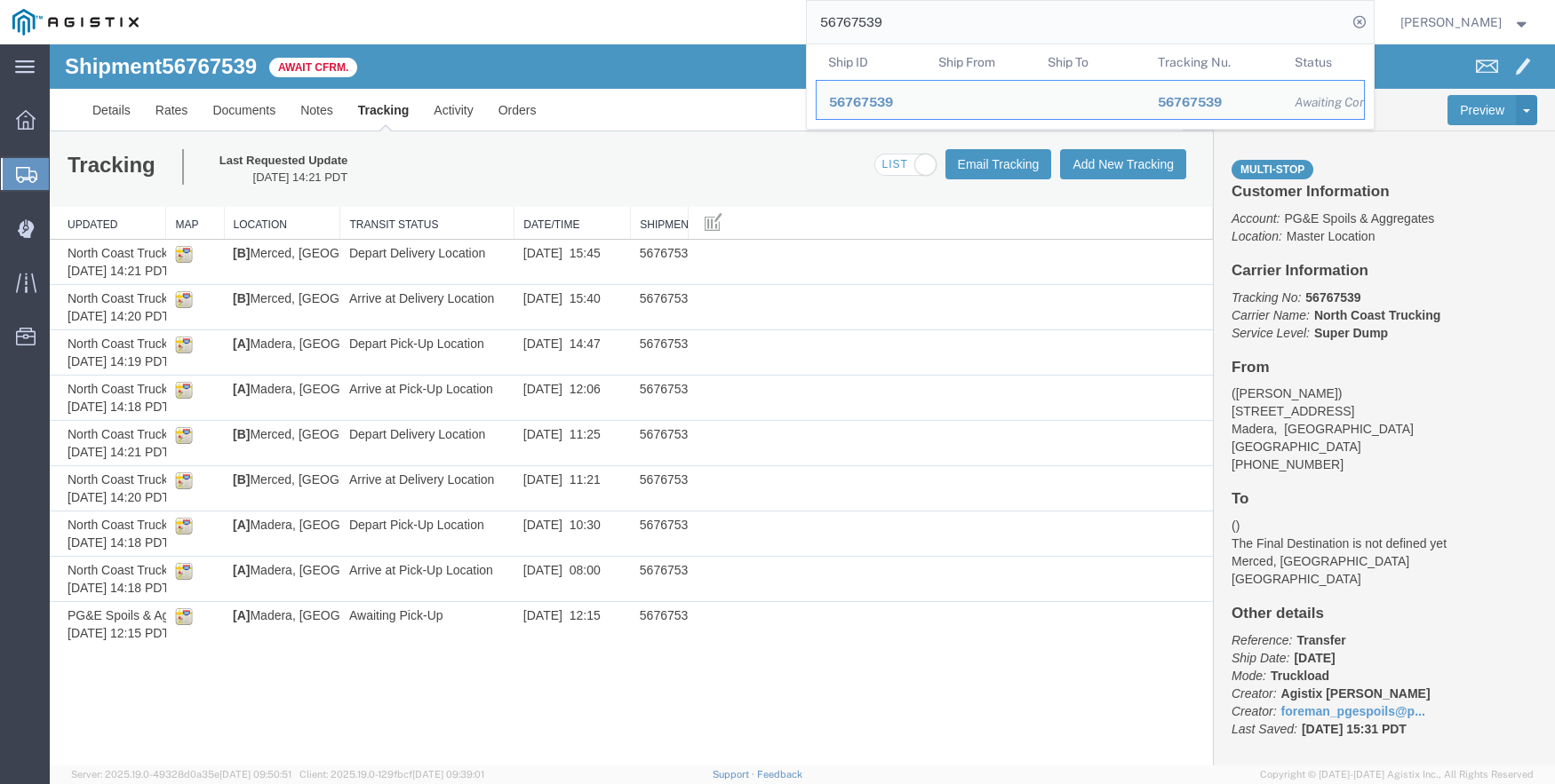
drag, startPoint x: 908, startPoint y: 25, endPoint x: 806, endPoint y: 12, distance: 102.8
click at [806, 12] on div "56767539 Ship ID Ship From Ship To Tracking Nu. Status Ship ID 56767539 Ship Fr…" at bounding box center [762, 22] width 1222 height 44
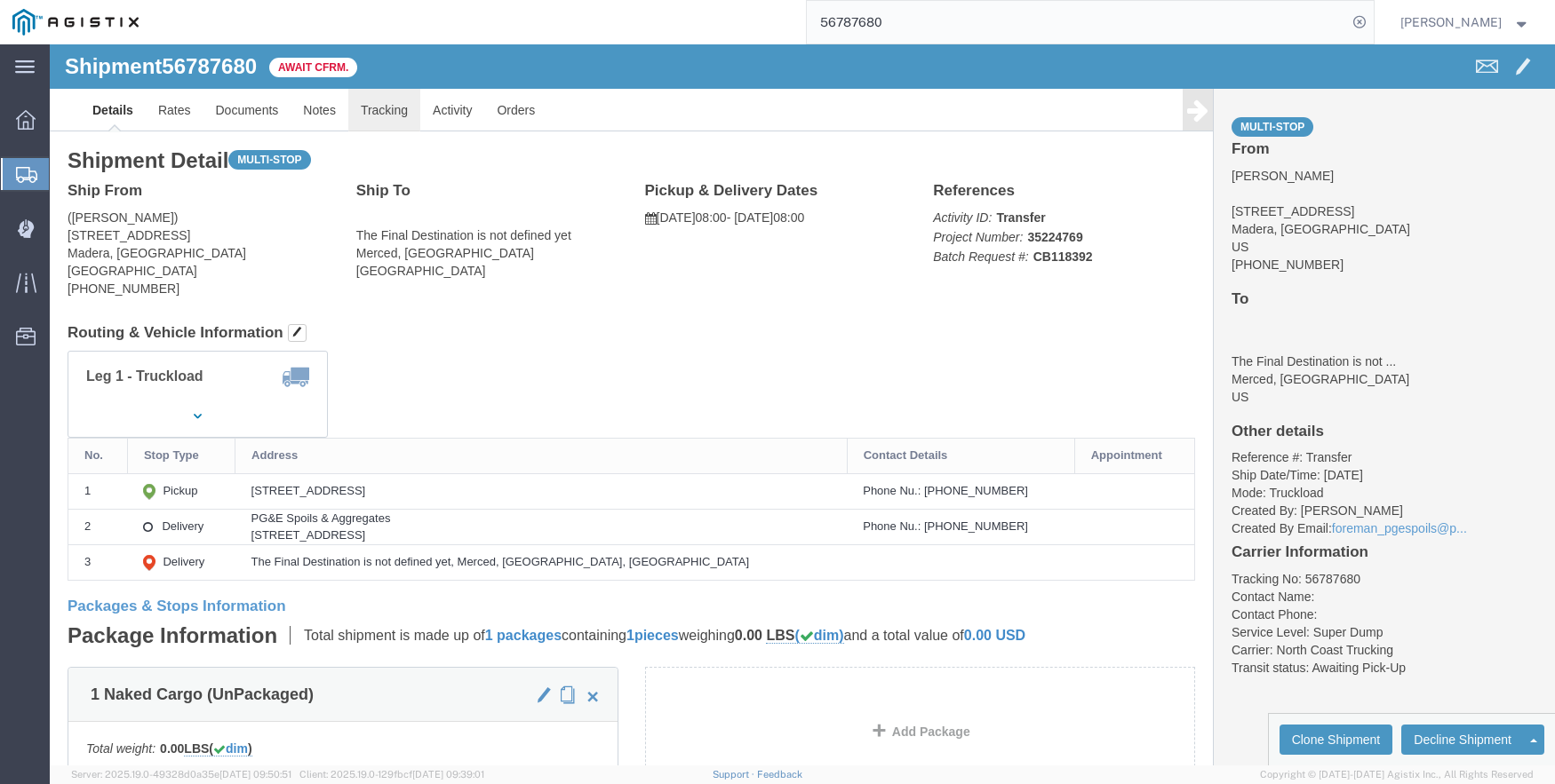
click link "Tracking"
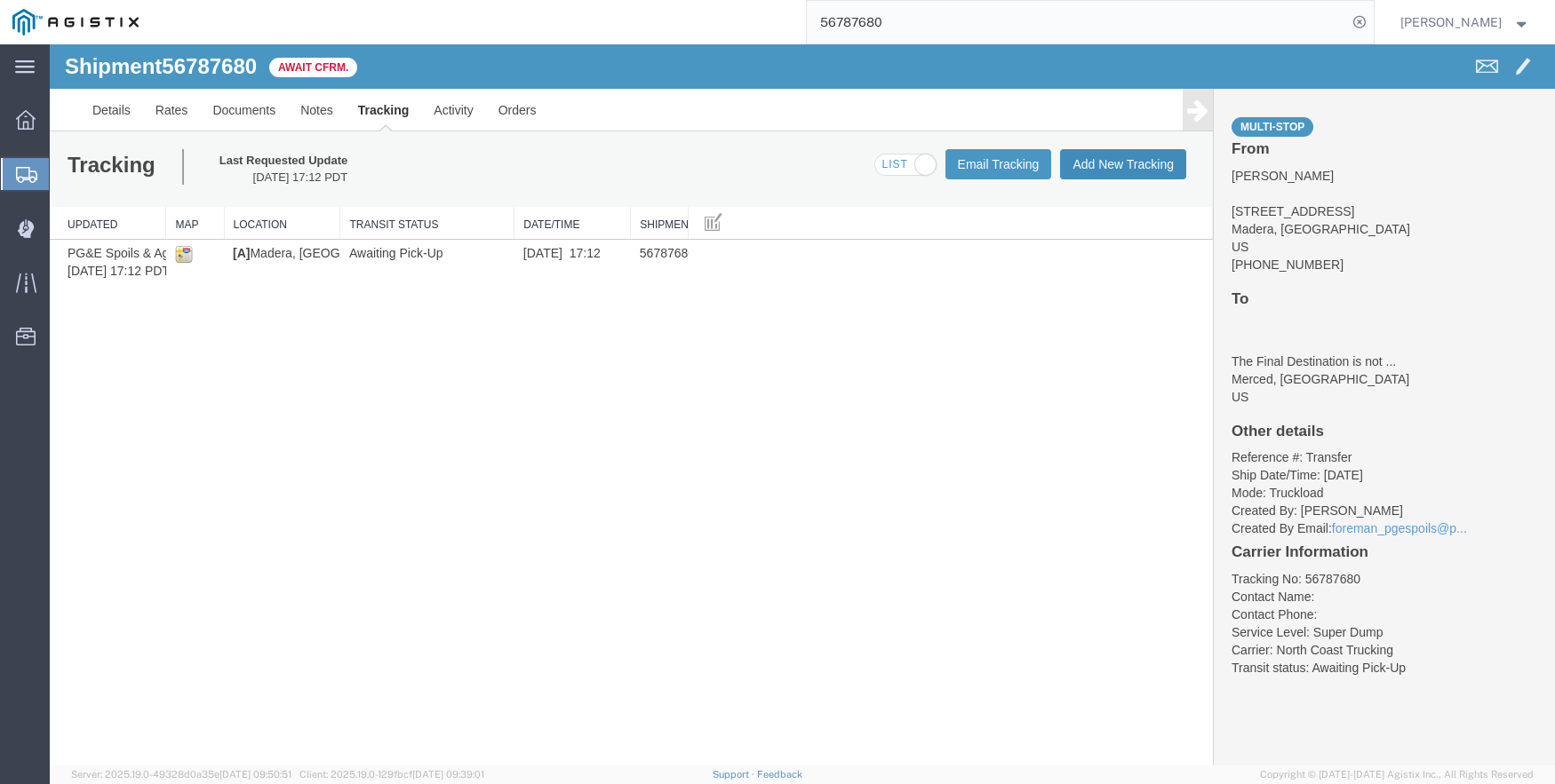
click at [1104, 157] on button "Add New Tracking" at bounding box center [1123, 163] width 126 height 30
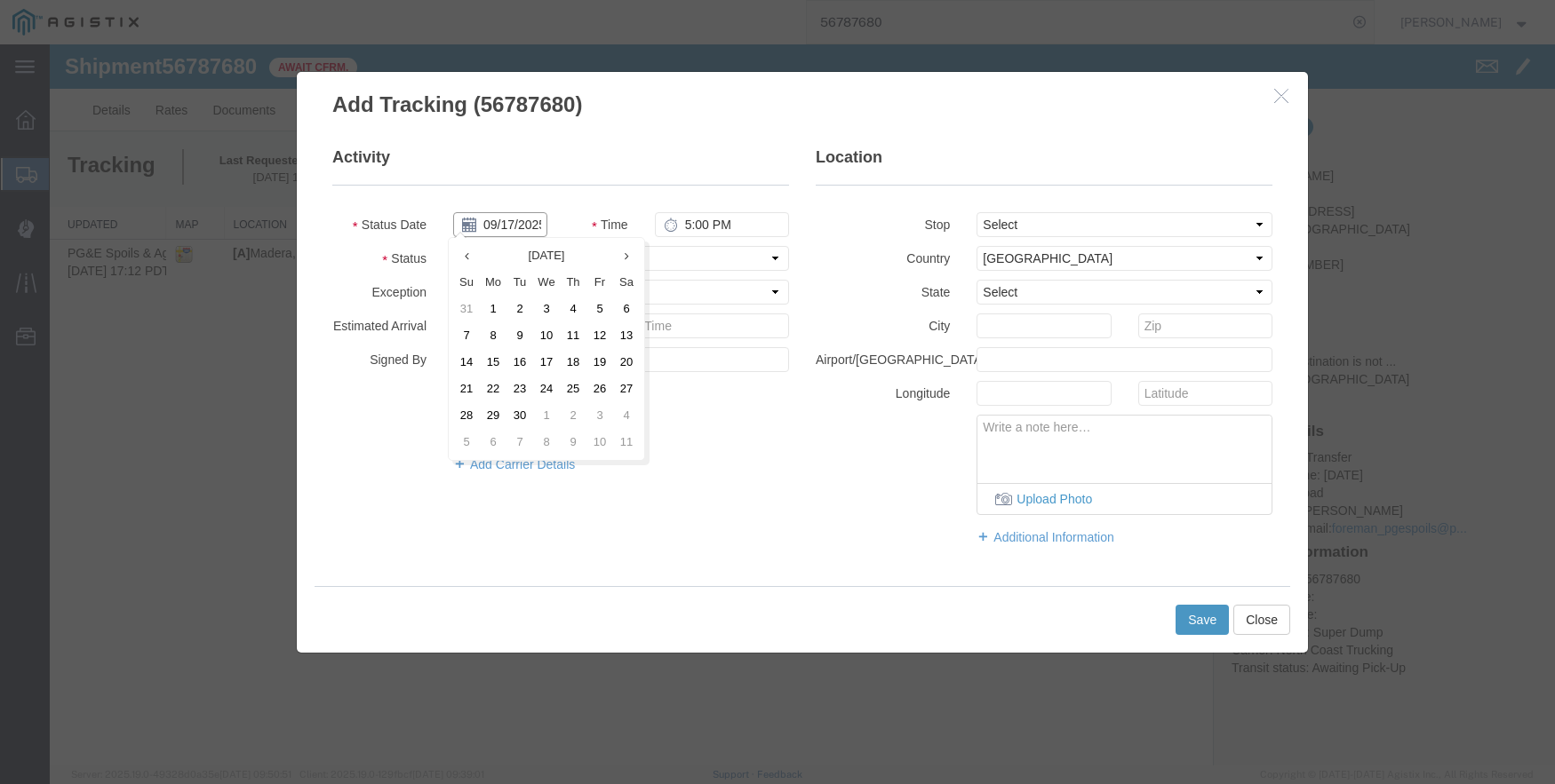
click at [515, 223] on input "09/17/2025" at bounding box center [500, 225] width 94 height 25
click at [574, 335] on td "11" at bounding box center [573, 336] width 27 height 27
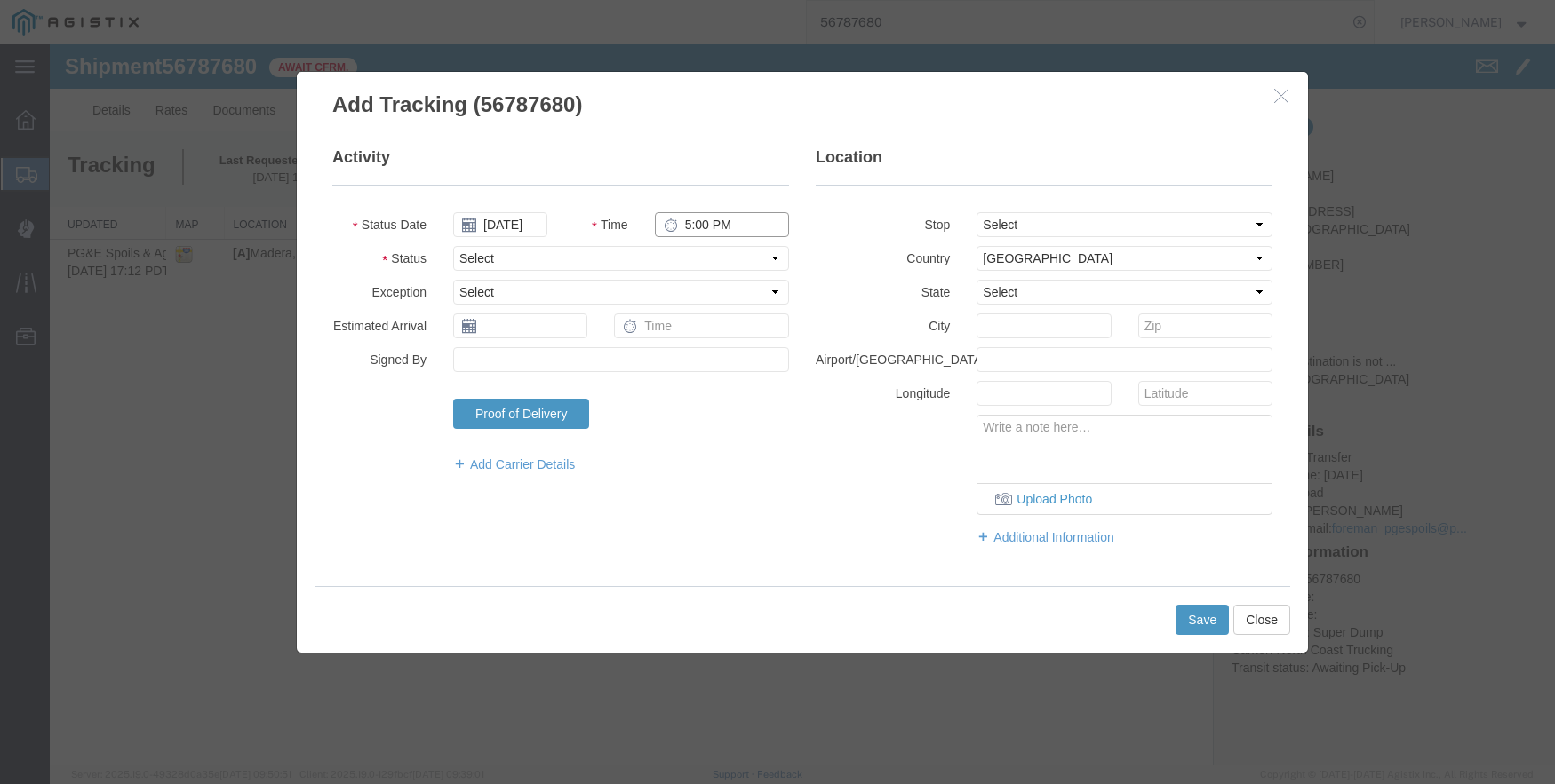
click at [684, 225] on input "5:00 PM" at bounding box center [722, 225] width 135 height 25
click at [1048, 218] on select "Select From: [STREET_ADDRESS] Stop 2: [STREET_ADDRESS] To: The Final Destinatio…" at bounding box center [1124, 225] width 296 height 25
click at [976, 212] on select "Select From: [STREET_ADDRESS] Stop 2: [STREET_ADDRESS] To: The Final Destinatio…" at bounding box center [1124, 225] width 296 height 25
click at [1206, 614] on button "Save" at bounding box center [1201, 620] width 53 height 30
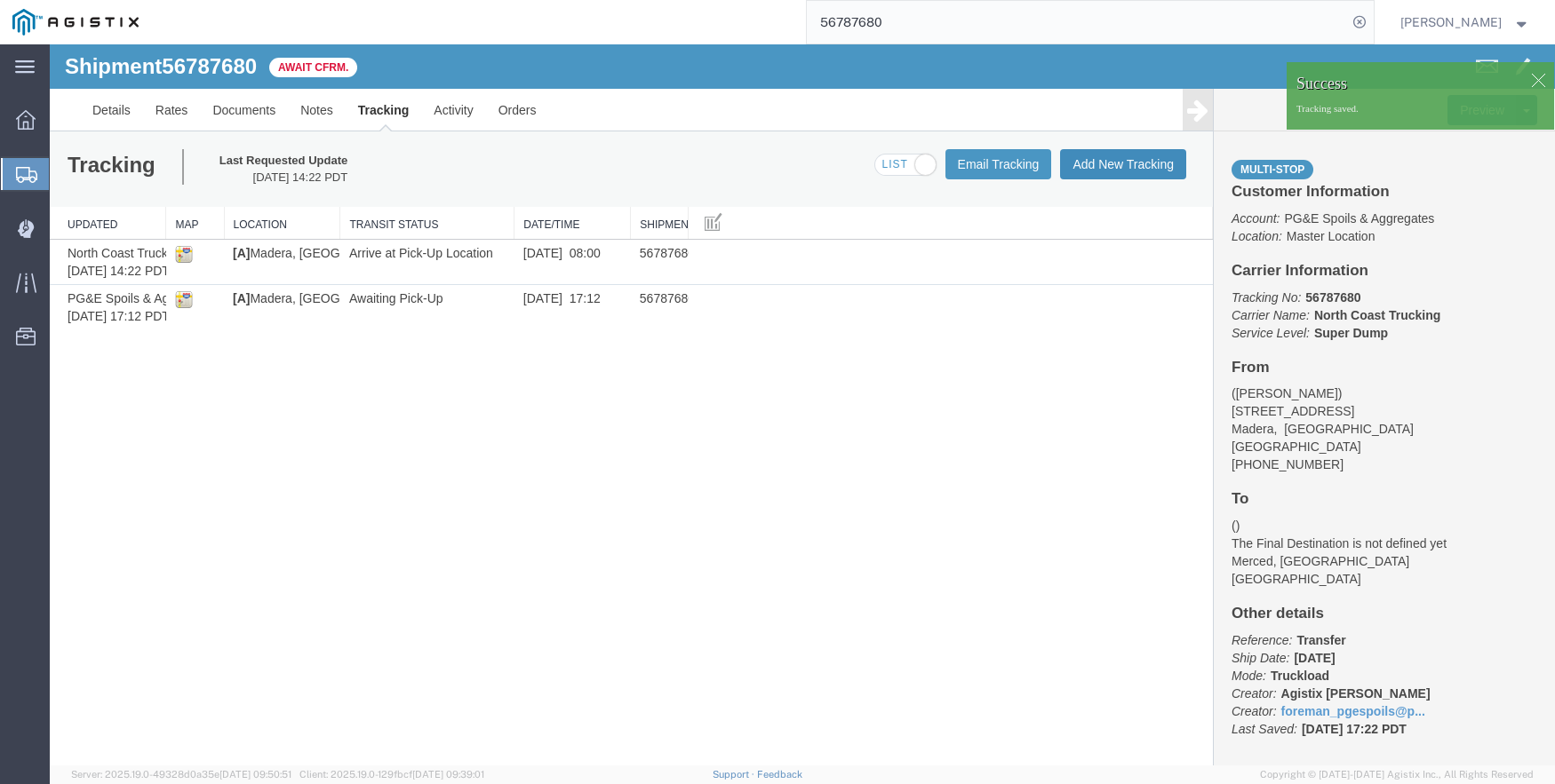
click at [1131, 164] on button "Add New Tracking" at bounding box center [1123, 163] width 126 height 30
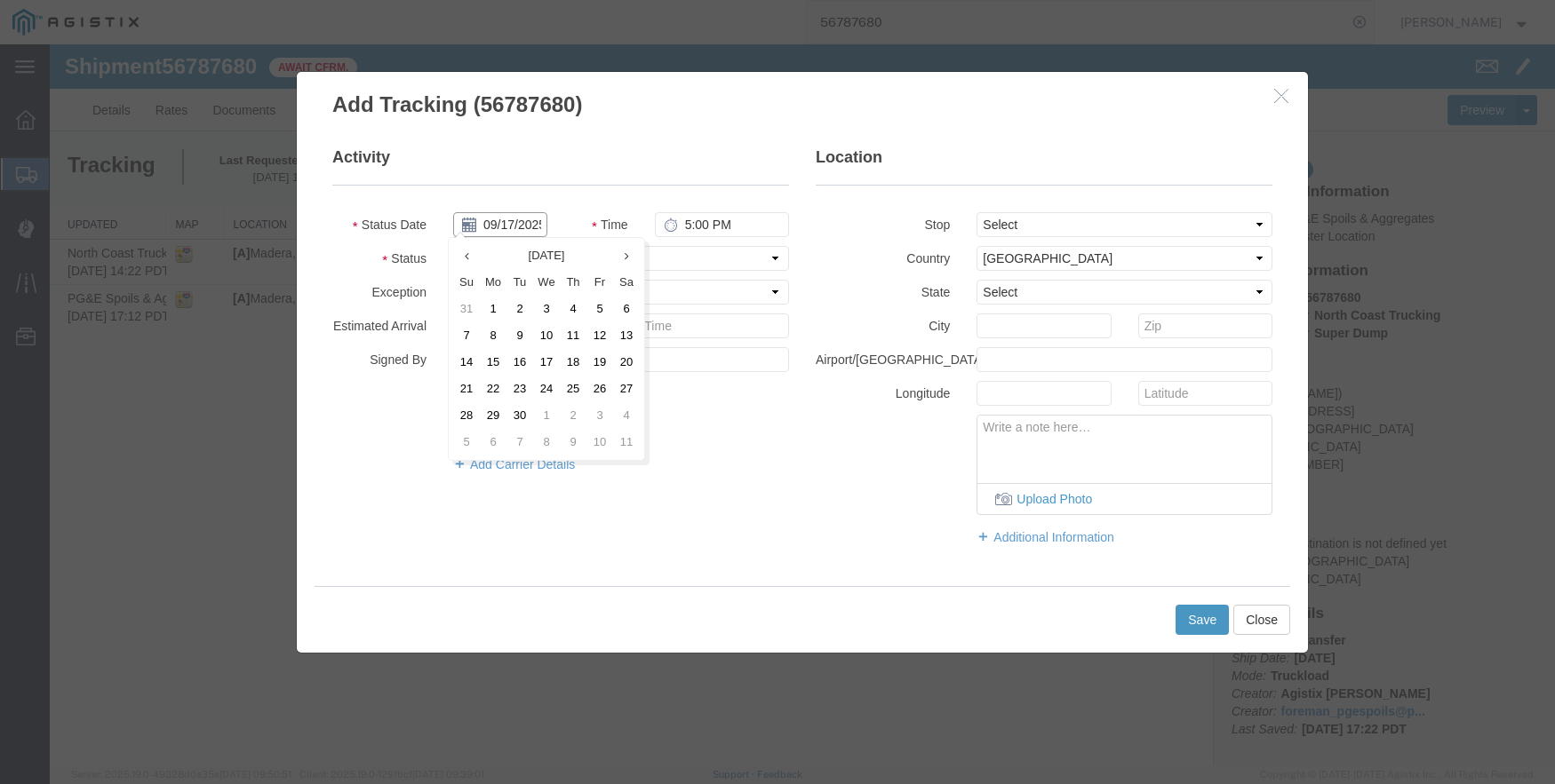
click at [525, 217] on input "09/17/2025" at bounding box center [500, 225] width 94 height 25
click at [575, 333] on td "11" at bounding box center [573, 336] width 27 height 27
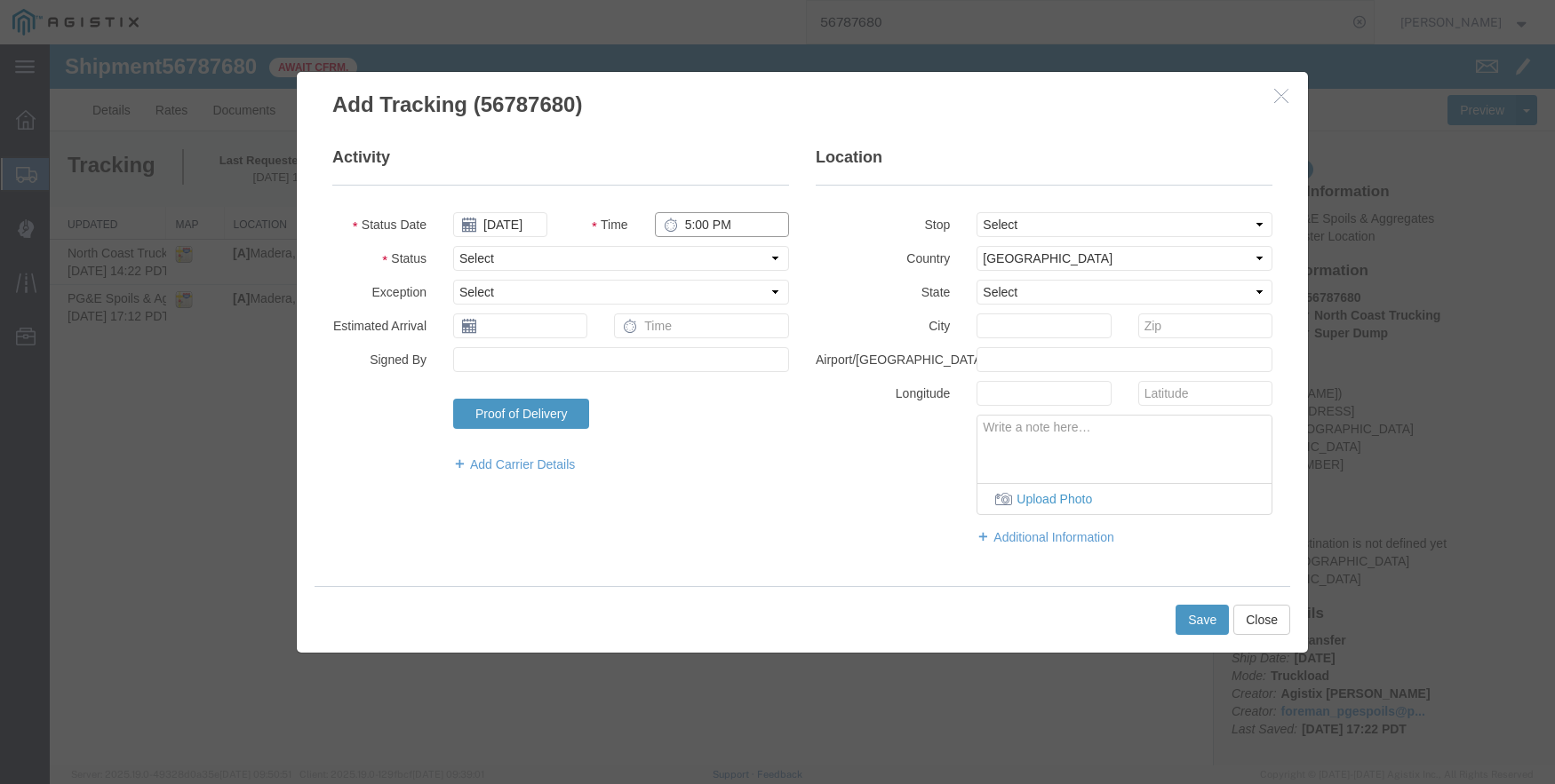
click at [685, 221] on input "5:00 PM" at bounding box center [722, 225] width 135 height 25
click at [1087, 223] on select "Select From: [STREET_ADDRESS] Stop 2: [STREET_ADDRESS] To: The Final Destinatio…" at bounding box center [1124, 225] width 296 height 25
click at [976, 212] on select "Select From: [STREET_ADDRESS] Stop 2: [STREET_ADDRESS] To: The Final Destinatio…" at bounding box center [1124, 225] width 296 height 25
click at [1194, 616] on button "Save" at bounding box center [1201, 620] width 53 height 30
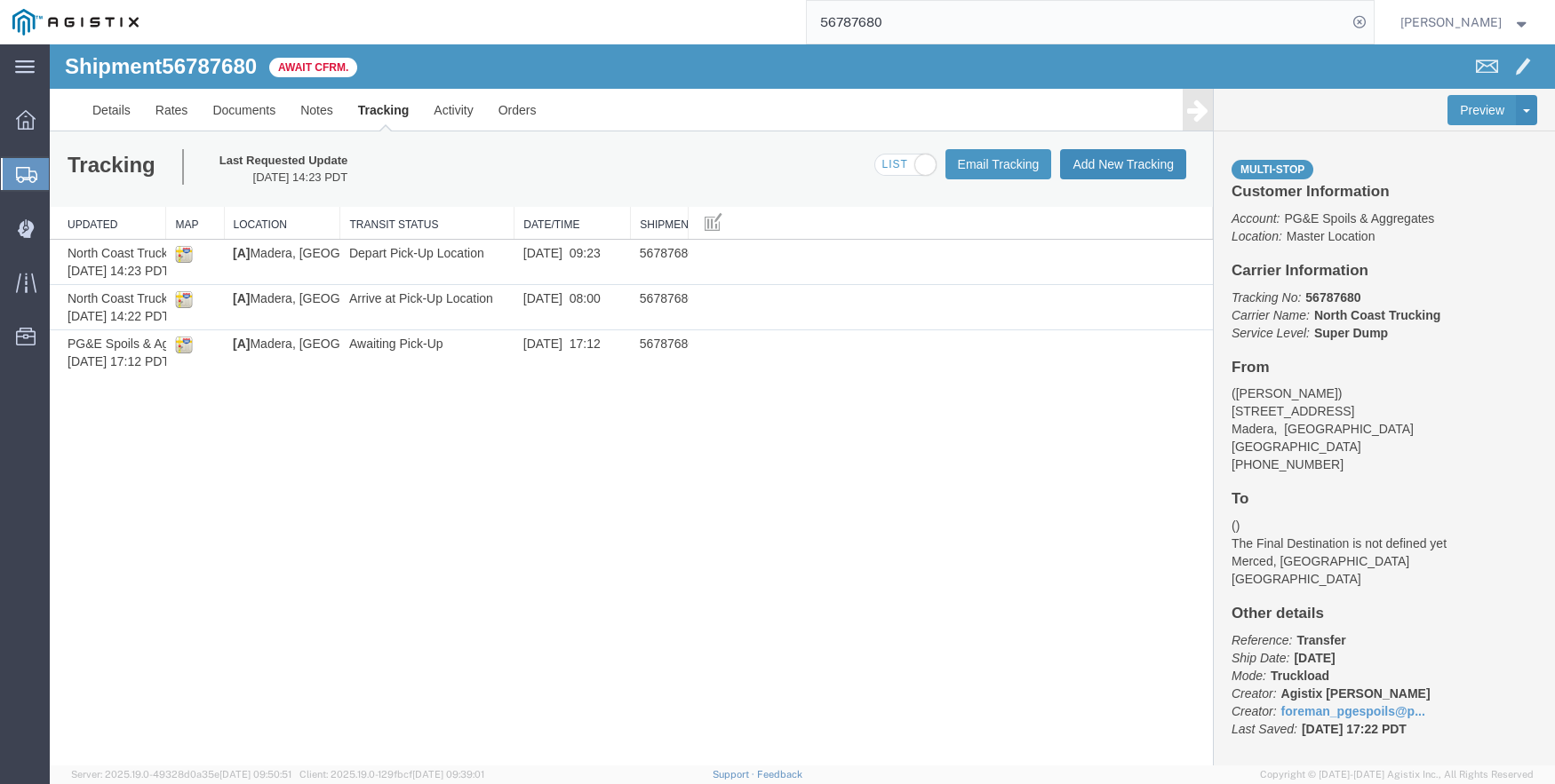
click at [1121, 158] on button "Add New Tracking" at bounding box center [1123, 163] width 126 height 30
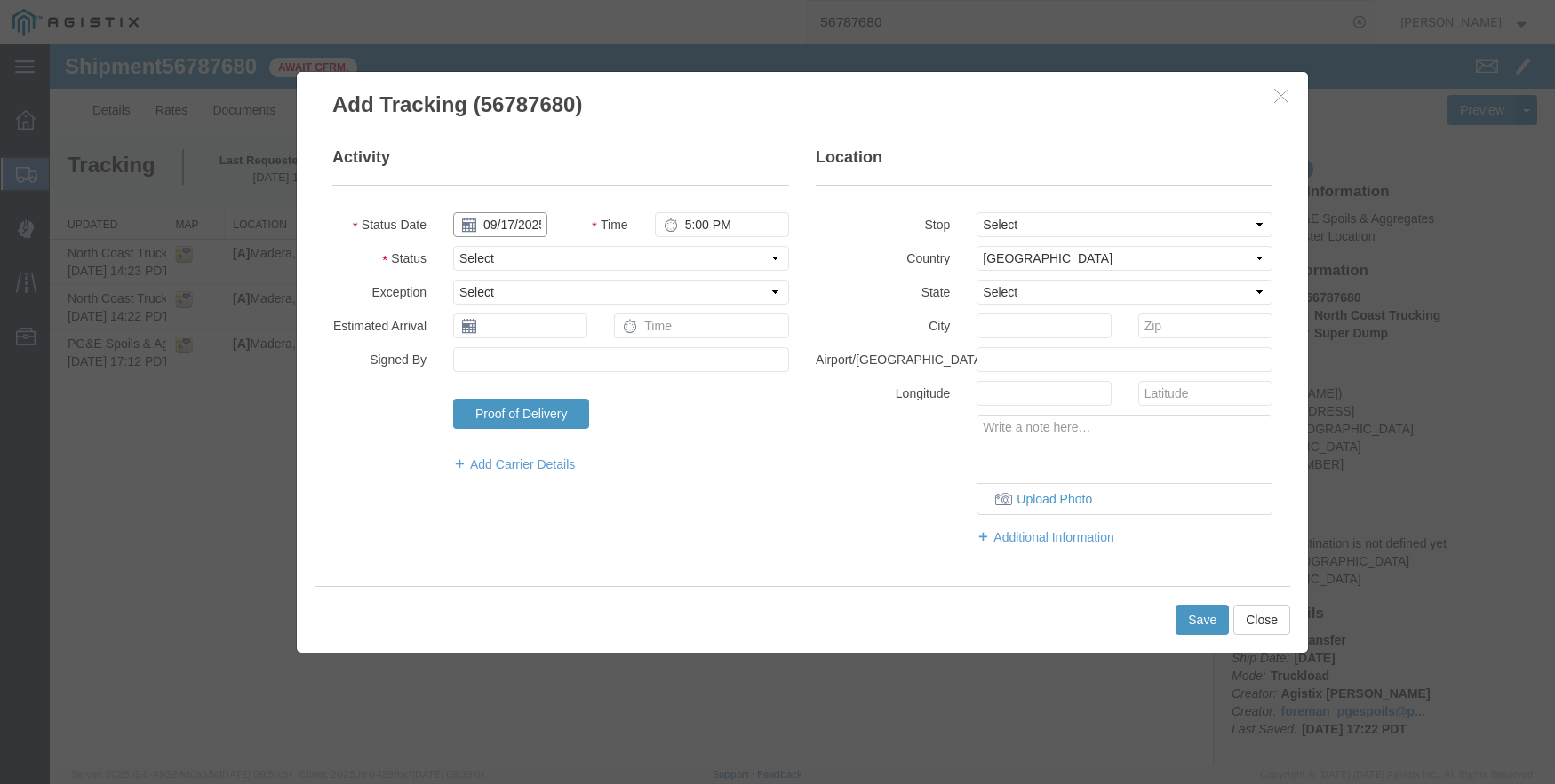
click at [528, 218] on input "09/17/2025" at bounding box center [500, 225] width 94 height 25
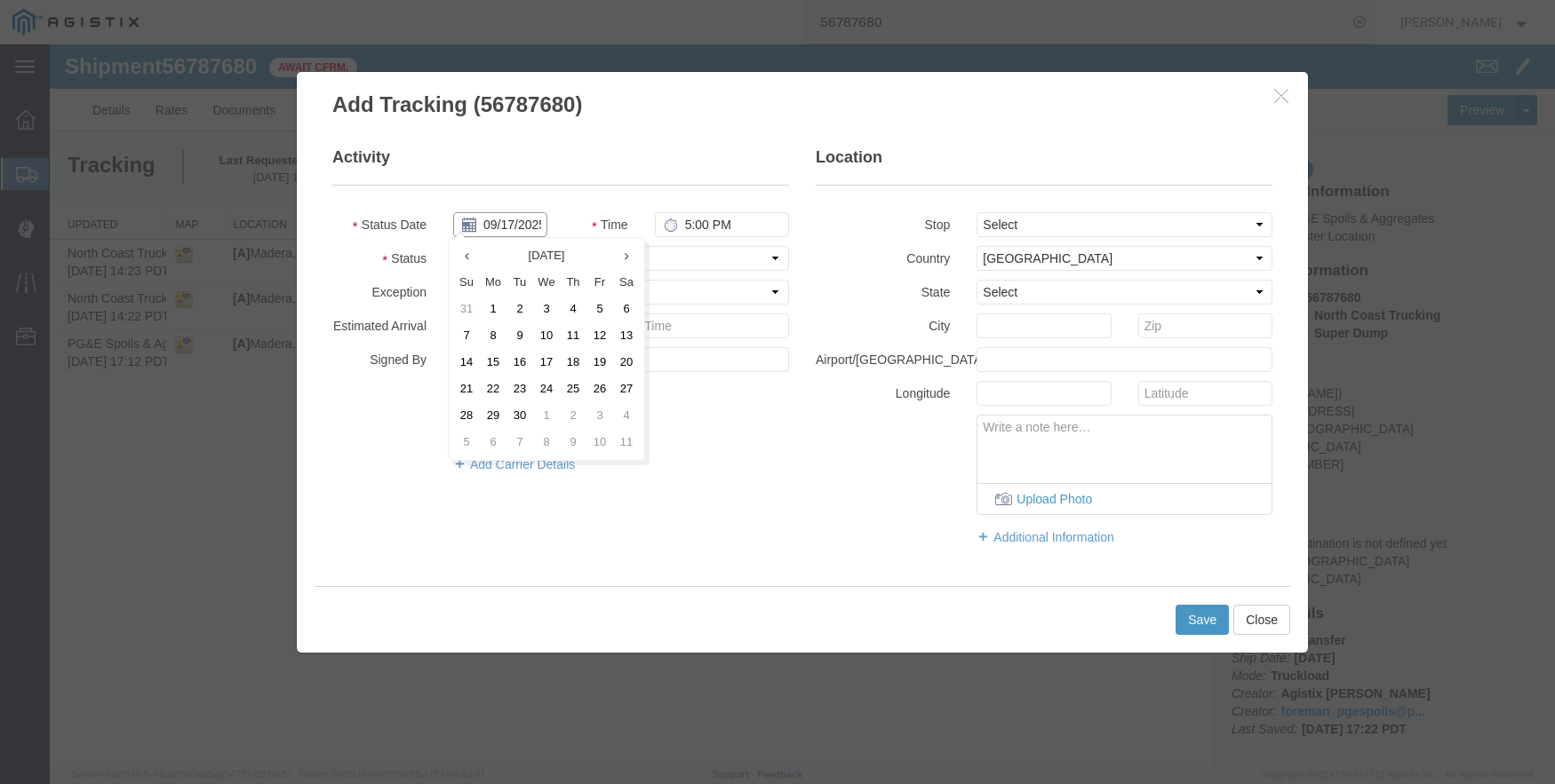
click at [518, 223] on input "09/17/2025" at bounding box center [500, 225] width 94 height 25
click at [574, 323] on td "11" at bounding box center [573, 336] width 27 height 27
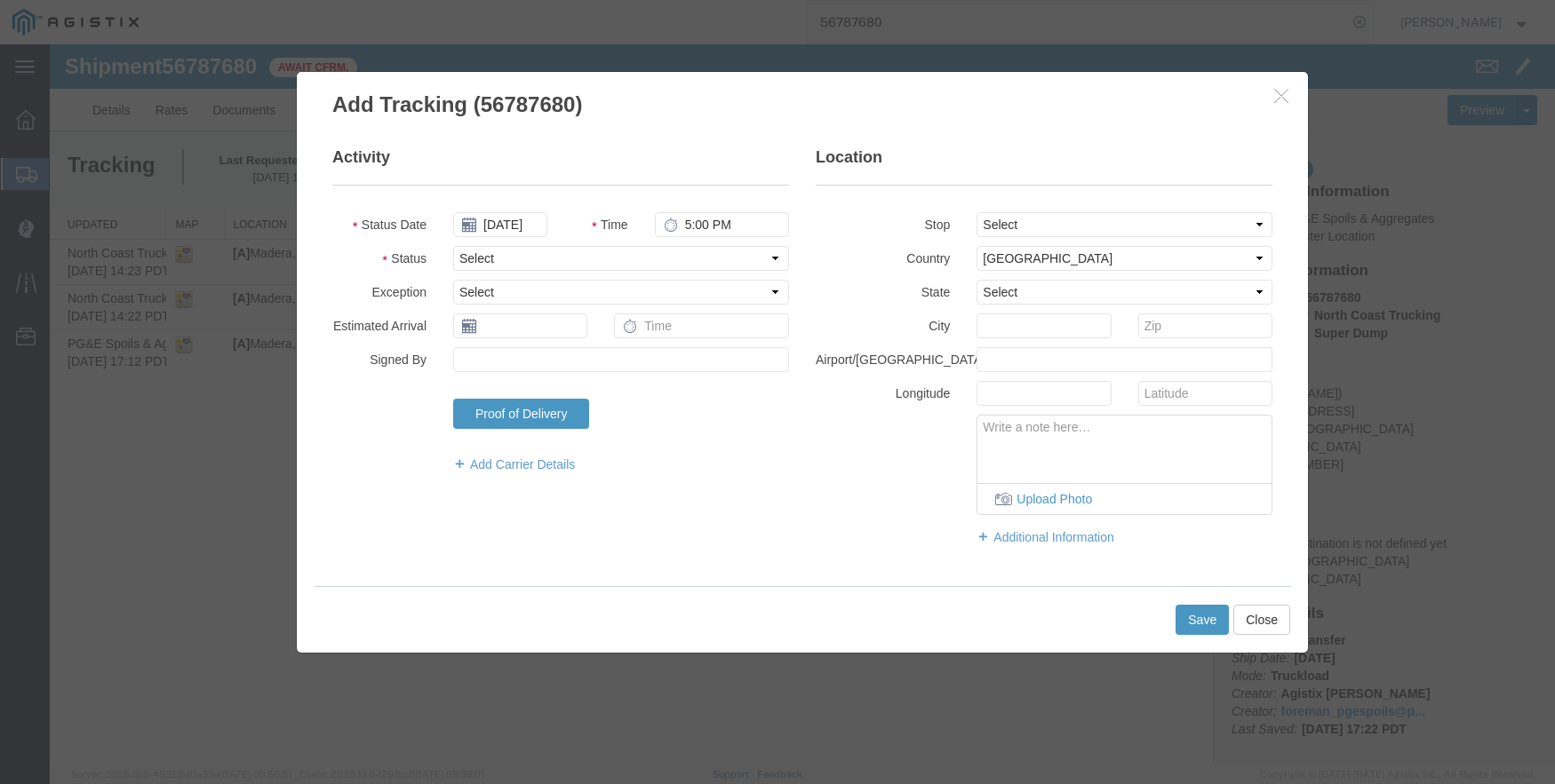
click at [691, 209] on fieldset "Activity Status Date [DATE] Time 5:00 PM Status Select Arrival Notice Available…" at bounding box center [560, 319] width 457 height 345
click at [687, 222] on input "5:00 PM" at bounding box center [722, 225] width 135 height 25
click at [1106, 223] on select "Select From: [STREET_ADDRESS] Stop 2: [STREET_ADDRESS] To: The Final Destinatio…" at bounding box center [1124, 225] width 296 height 25
click at [976, 212] on select "Select From: [STREET_ADDRESS] Stop 2: [STREET_ADDRESS] To: The Final Destinatio…" at bounding box center [1124, 225] width 296 height 25
click at [1205, 620] on button "Save" at bounding box center [1201, 620] width 53 height 30
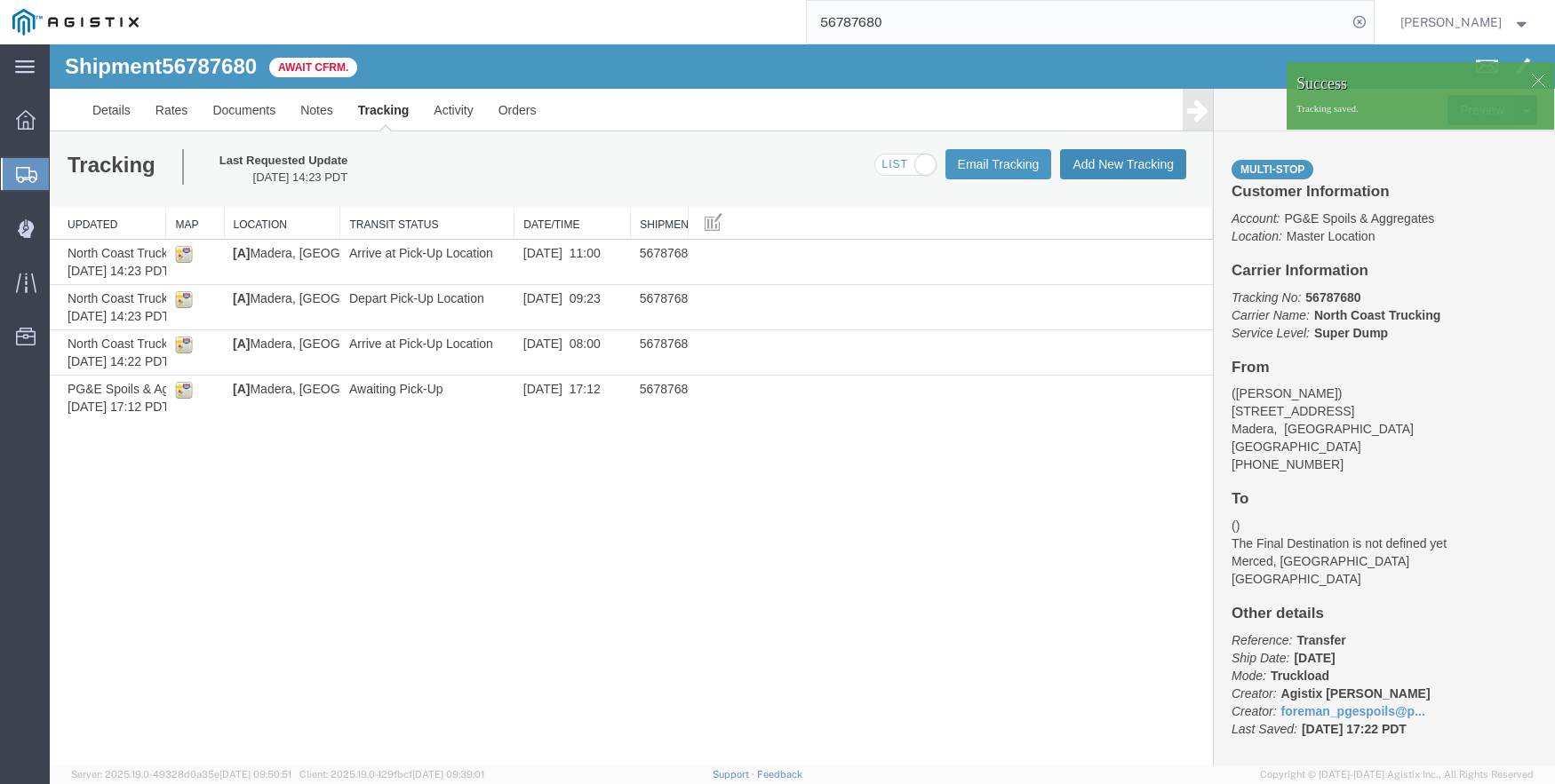
click at [1101, 159] on button "Add New Tracking" at bounding box center [1123, 163] width 126 height 30
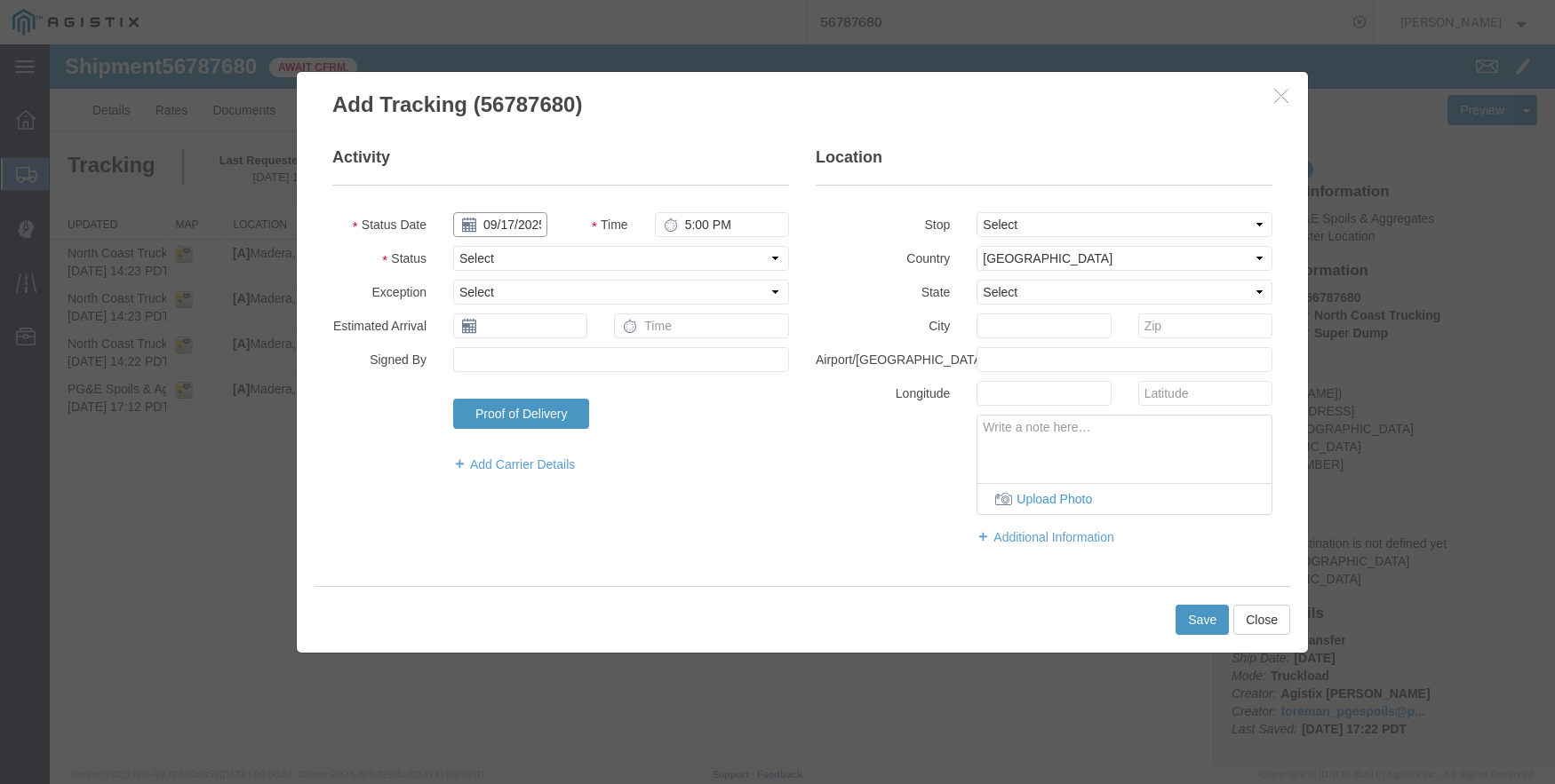
click at [479, 222] on input "09/17/2025" at bounding box center [500, 225] width 94 height 25
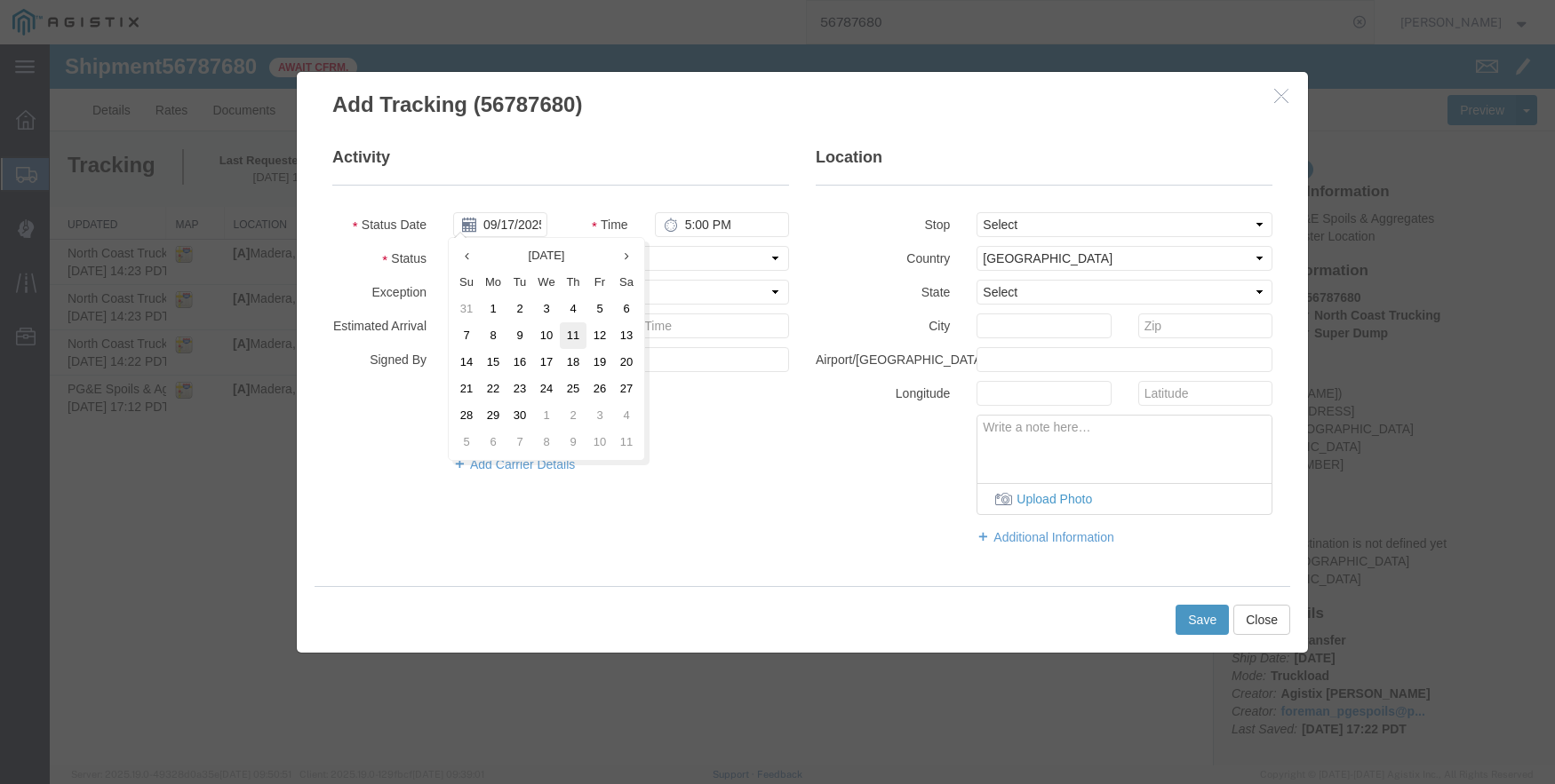
click at [573, 336] on td "11" at bounding box center [573, 336] width 27 height 27
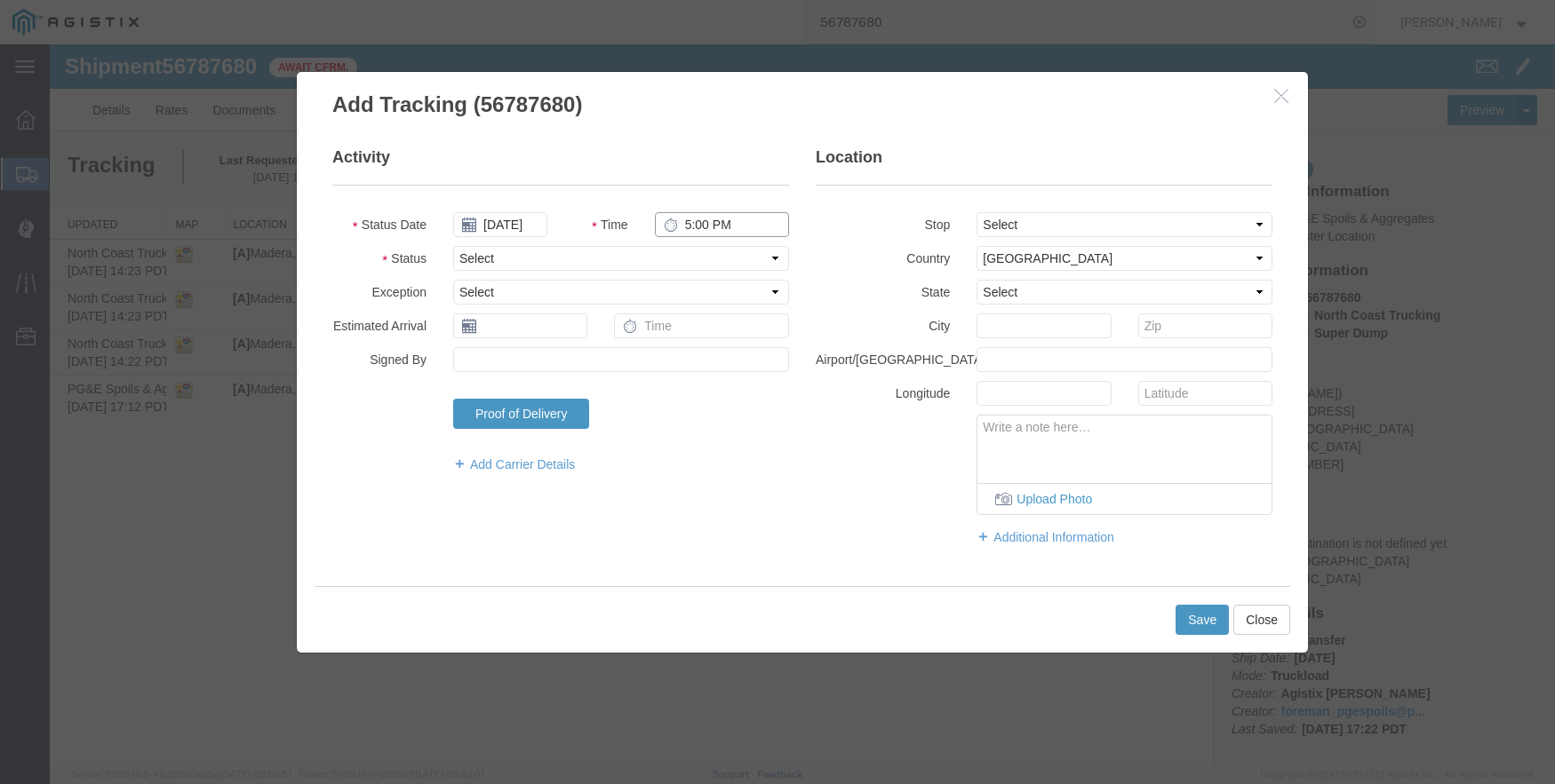
click at [692, 224] on input "5:00 PM" at bounding box center [722, 225] width 135 height 25
click at [1123, 222] on select "Select From: [STREET_ADDRESS] Stop 2: [STREET_ADDRESS] To: The Final Destinatio…" at bounding box center [1124, 225] width 296 height 25
click at [976, 212] on select "Select From: [STREET_ADDRESS] Stop 2: [STREET_ADDRESS] To: The Final Destinatio…" at bounding box center [1124, 225] width 296 height 25
click at [1201, 622] on button "Save" at bounding box center [1201, 620] width 53 height 30
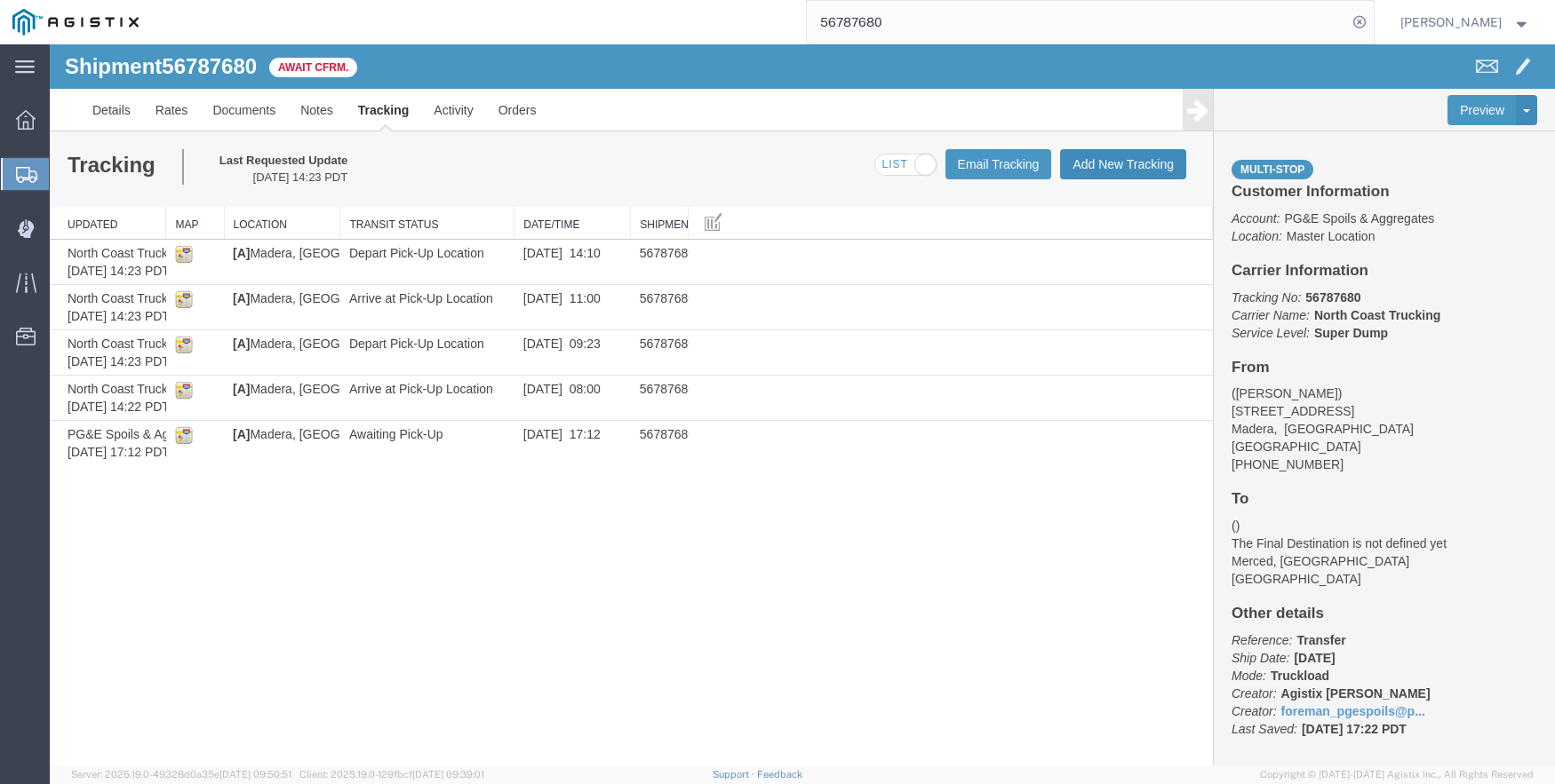
click at [1119, 159] on button "Add New Tracking" at bounding box center [1123, 163] width 126 height 30
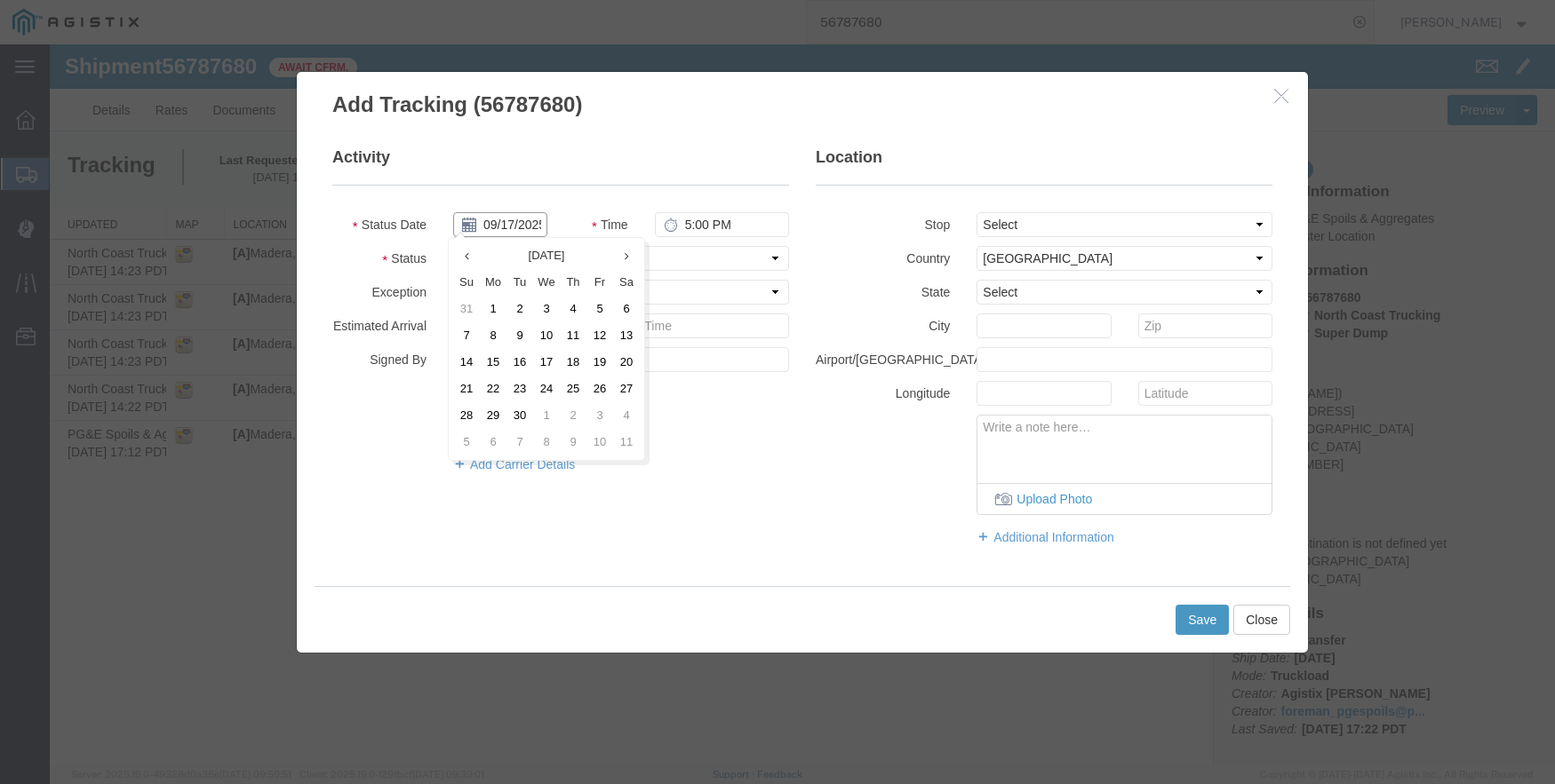
click at [500, 223] on input "09/17/2025" at bounding box center [500, 225] width 94 height 25
drag, startPoint x: 570, startPoint y: 327, endPoint x: 614, endPoint y: 265, distance: 76.0
click at [570, 327] on td "11" at bounding box center [573, 336] width 27 height 27
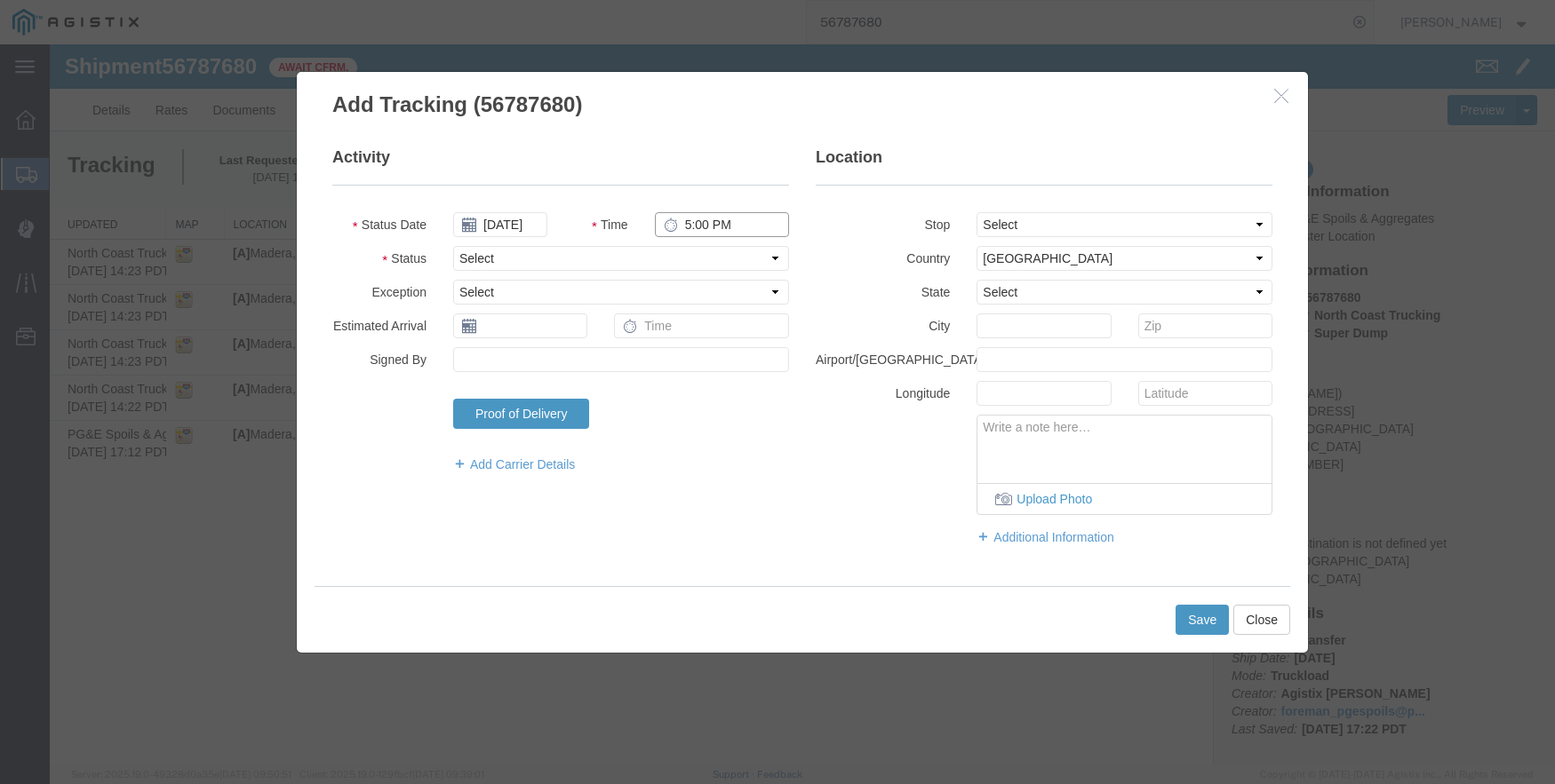
click at [679, 223] on input "5:00 PM" at bounding box center [722, 225] width 135 height 25
click at [1076, 221] on select "Select From: [STREET_ADDRESS] Stop 2: [STREET_ADDRESS] To: The Final Destinatio…" at bounding box center [1124, 225] width 296 height 25
click at [976, 212] on select "Select From: [STREET_ADDRESS] Stop 2: [STREET_ADDRESS] To: The Final Destinatio…" at bounding box center [1124, 225] width 296 height 25
click at [1206, 619] on button "Save" at bounding box center [1201, 620] width 53 height 30
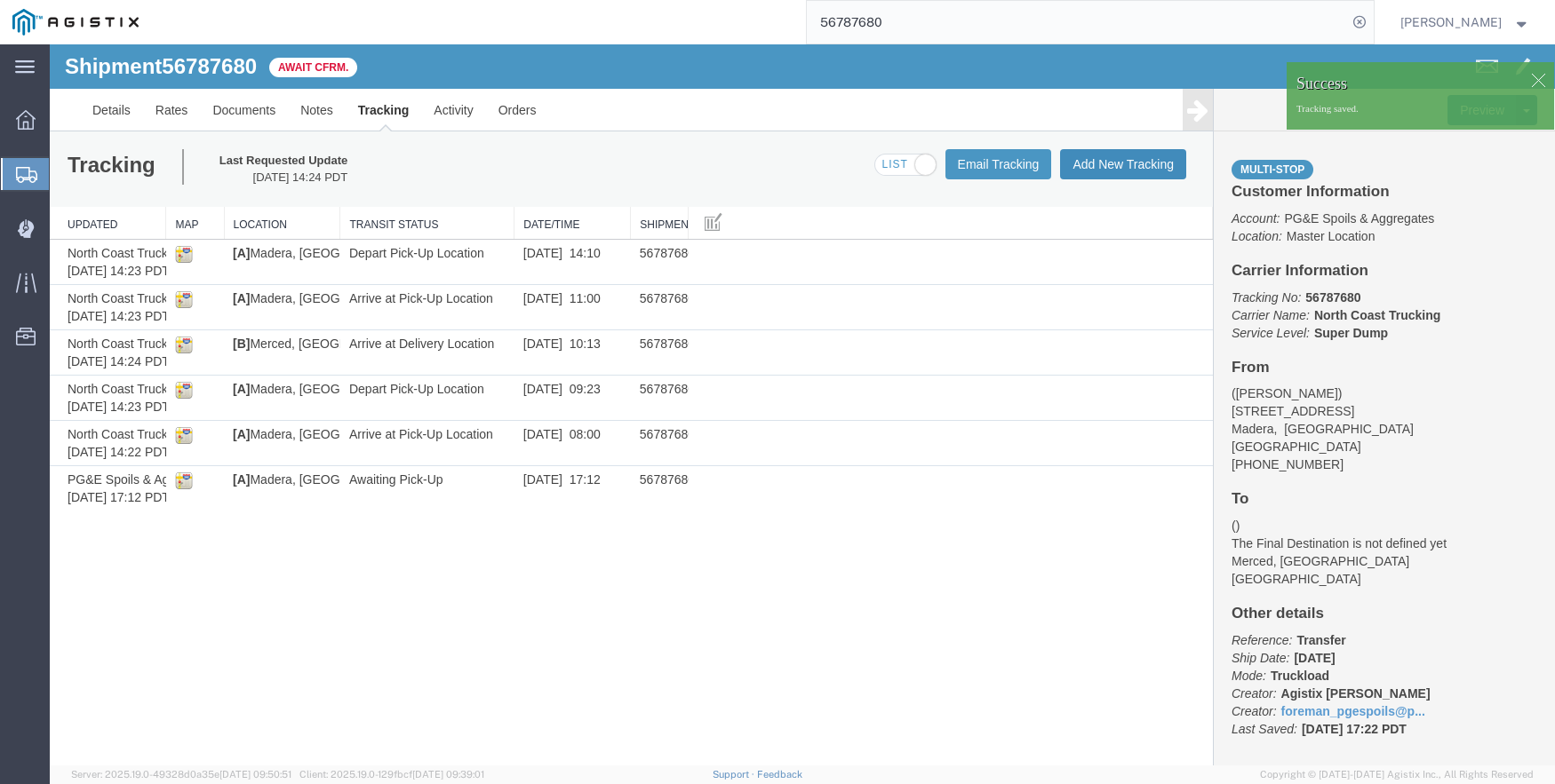
click at [1121, 168] on button "Add New Tracking" at bounding box center [1123, 163] width 126 height 30
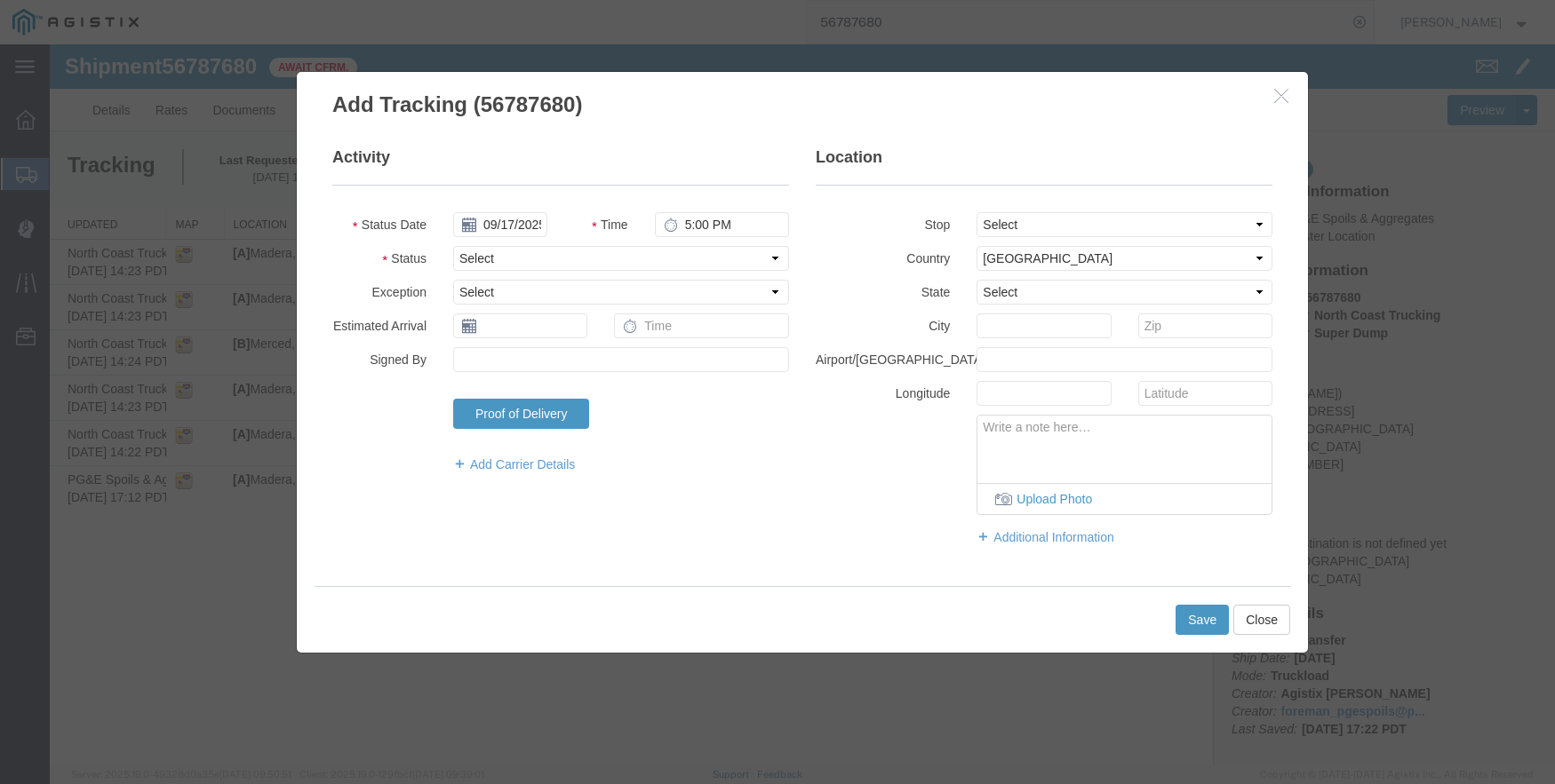
click at [517, 210] on fieldset "Activity Status Date [DATE] Time 5:00 PM Status Select Arrival Notice Available…" at bounding box center [560, 319] width 457 height 345
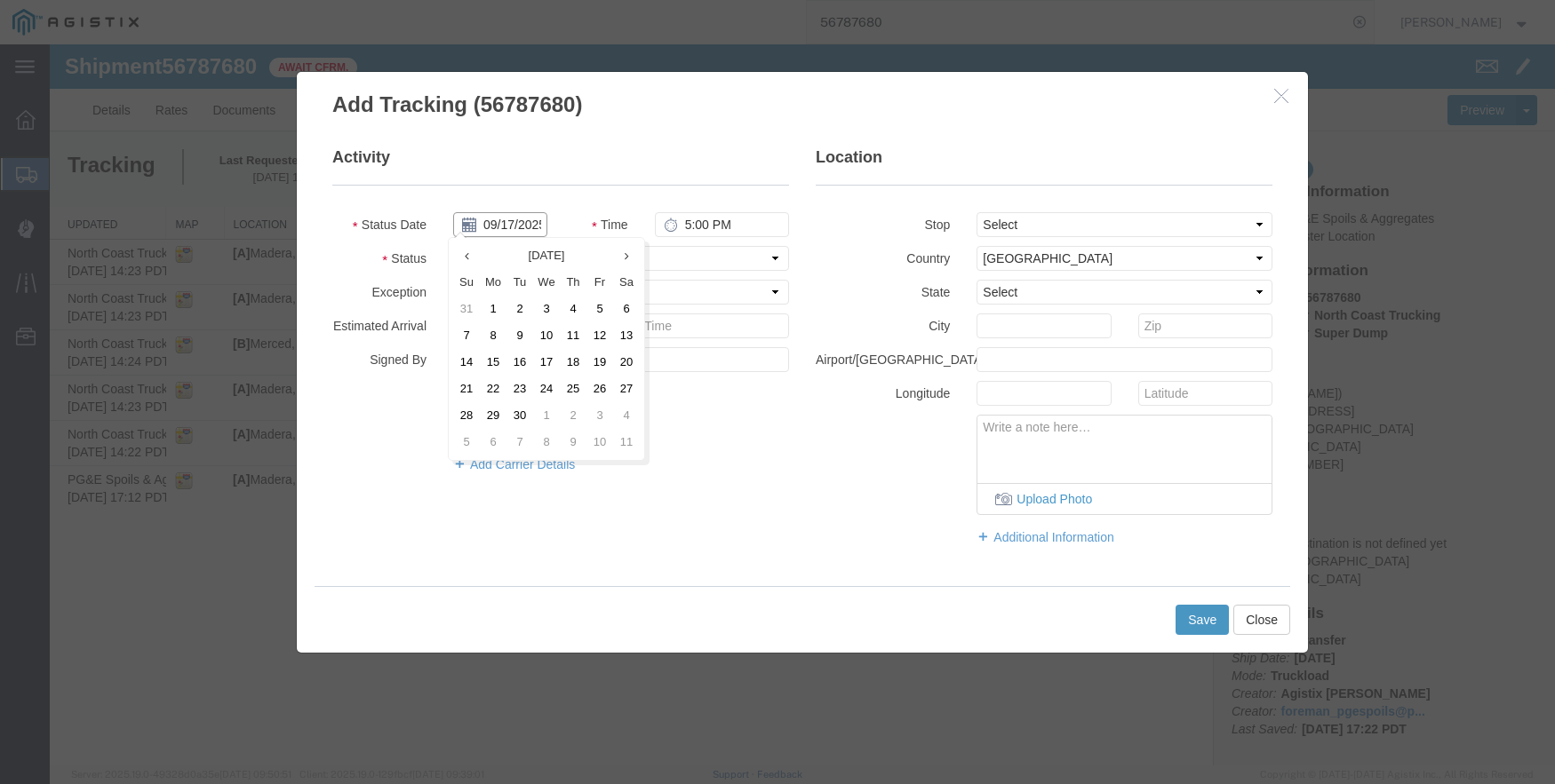
click at [517, 219] on input "09/17/2025" at bounding box center [500, 225] width 94 height 25
click at [576, 335] on td "11" at bounding box center [573, 336] width 27 height 27
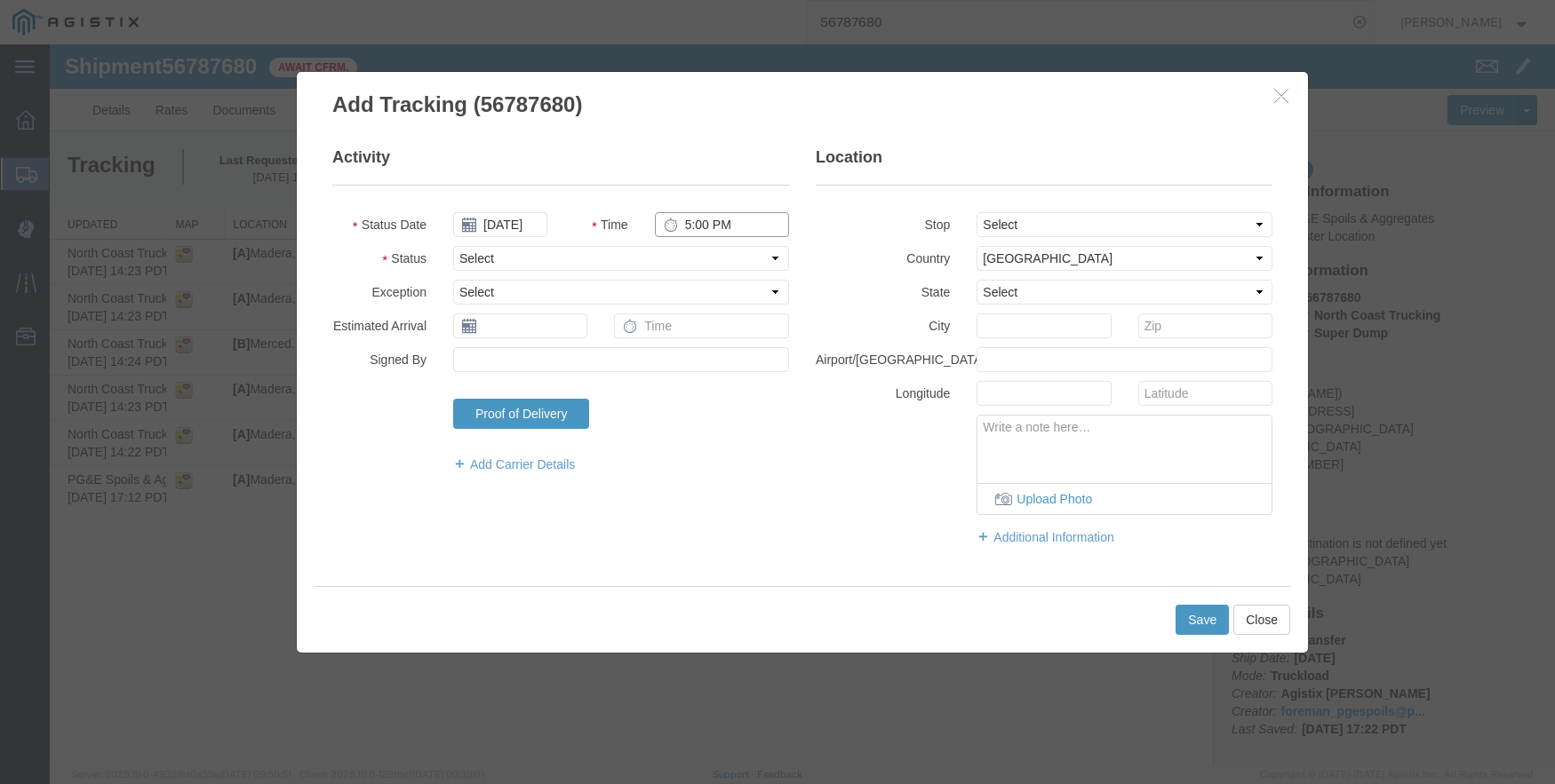
click at [687, 222] on input "5:00 PM" at bounding box center [722, 225] width 135 height 25
click at [1094, 225] on select "Select From: [STREET_ADDRESS] Stop 2: [STREET_ADDRESS] To: The Final Destinatio…" at bounding box center [1124, 225] width 296 height 25
click at [976, 212] on select "Select From: [STREET_ADDRESS] Stop 2: [STREET_ADDRESS] To: The Final Destinatio…" at bounding box center [1124, 225] width 296 height 25
click at [1206, 622] on button "Save" at bounding box center [1201, 620] width 53 height 30
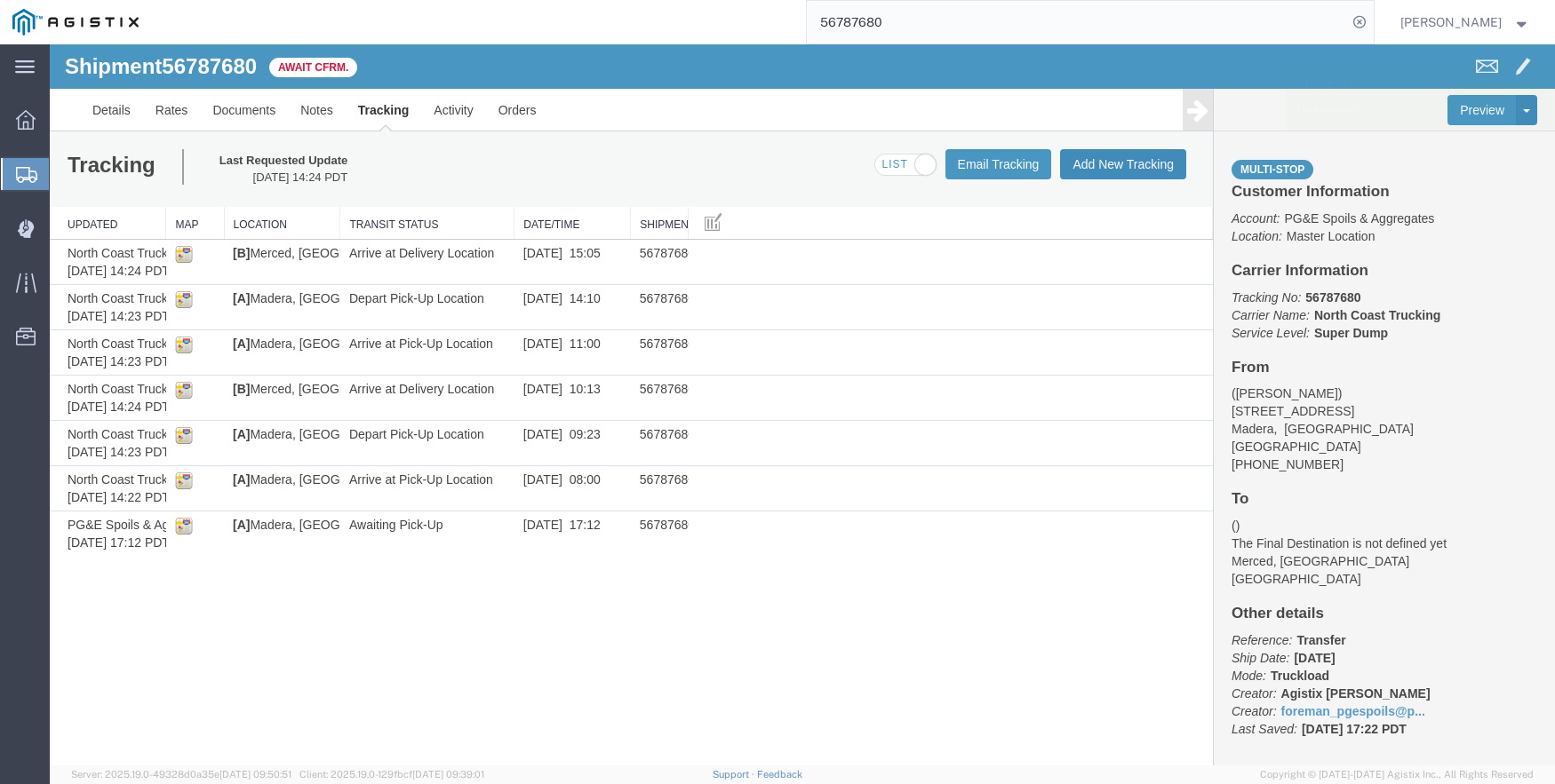
click at [1140, 160] on button "Add New Tracking" at bounding box center [1123, 163] width 126 height 30
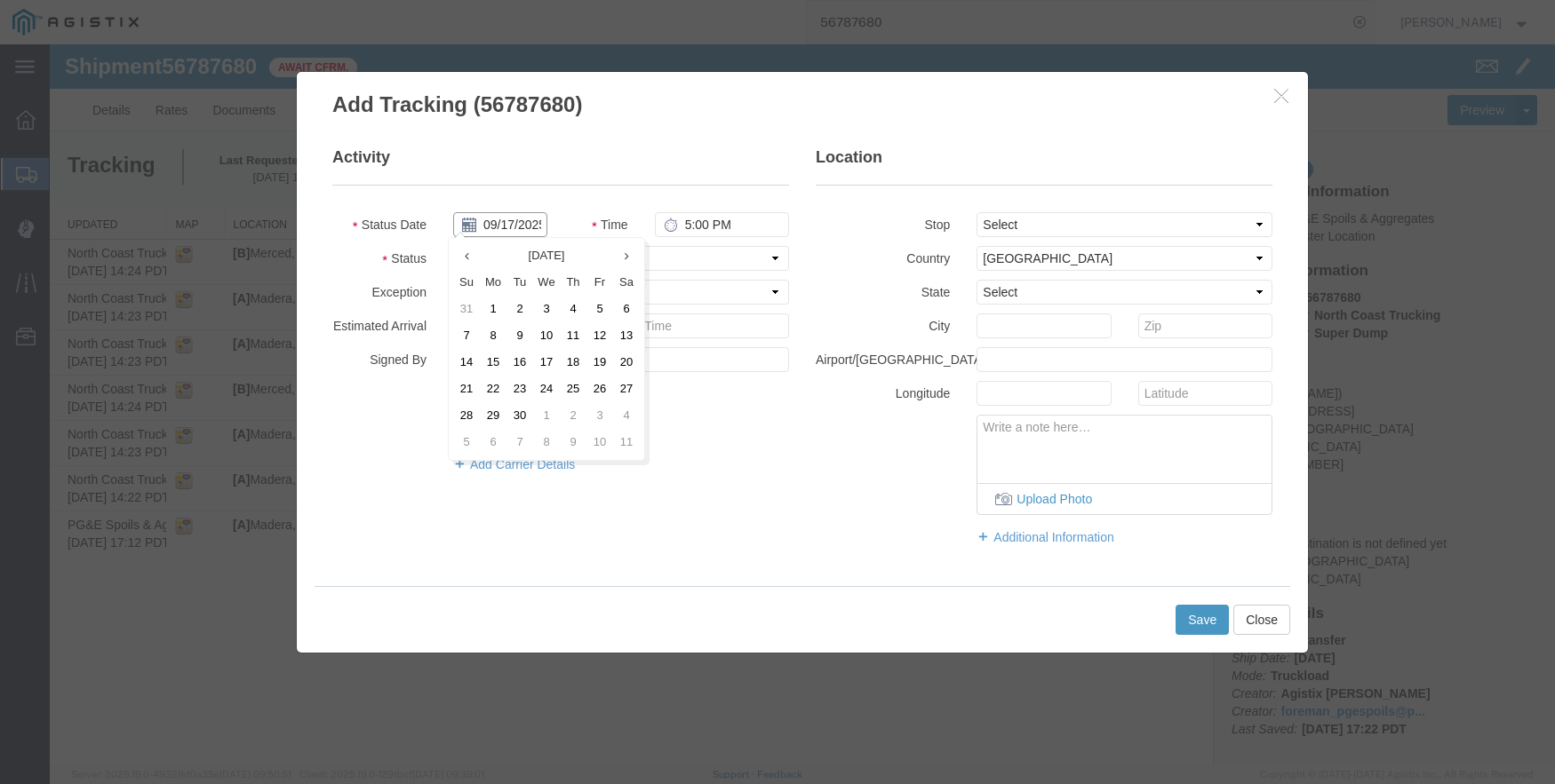
click at [503, 223] on input "09/17/2025" at bounding box center [500, 225] width 94 height 25
click at [573, 330] on td "11" at bounding box center [573, 336] width 27 height 27
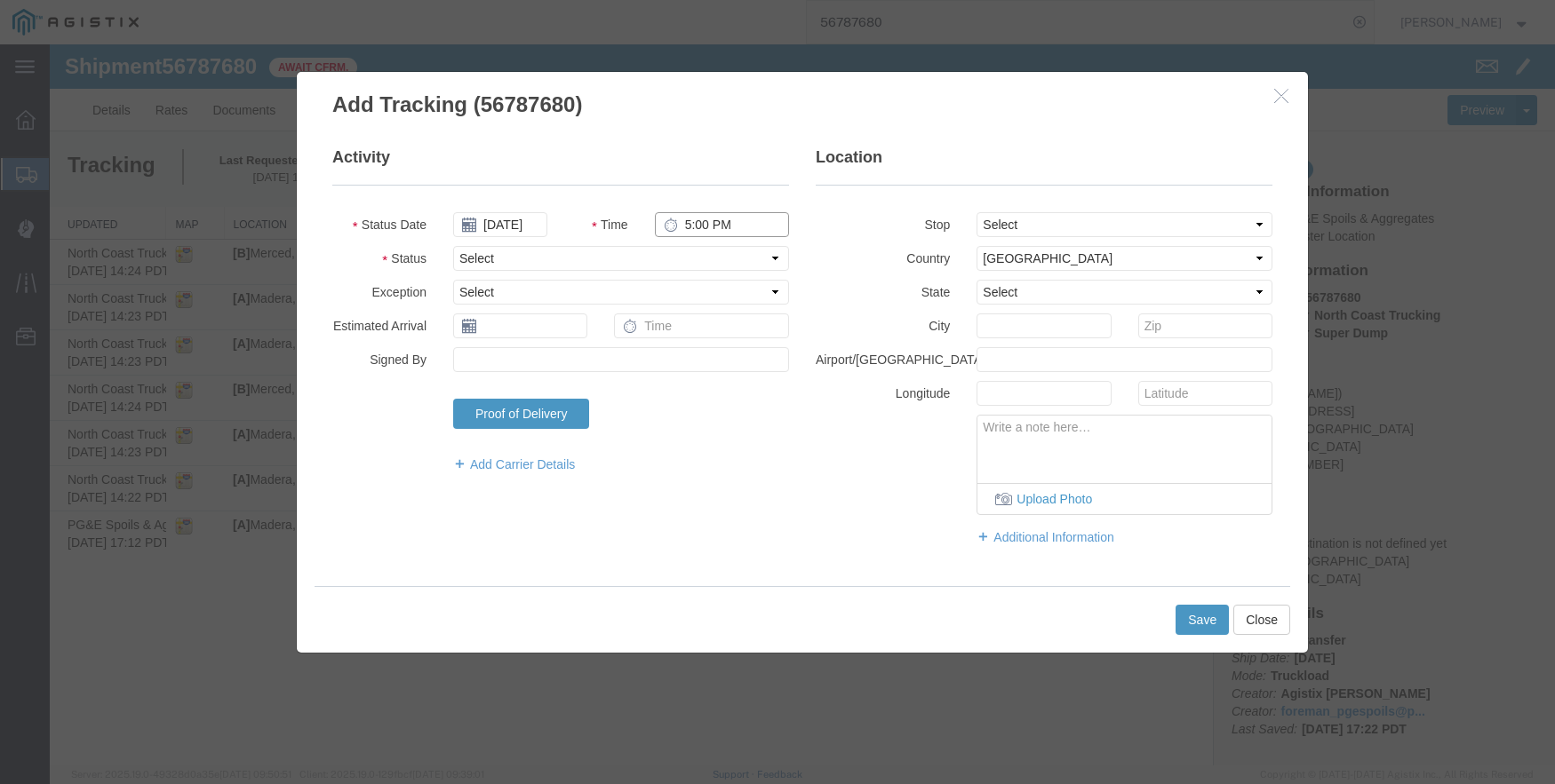
click at [679, 224] on input "5:00 PM" at bounding box center [722, 225] width 135 height 25
click at [1052, 217] on select "Select From: [STREET_ADDRESS] Stop 2: [STREET_ADDRESS] To: The Final Destinatio…" at bounding box center [1124, 225] width 296 height 25
click at [976, 212] on select "Select From: [STREET_ADDRESS] Stop 2: [STREET_ADDRESS] To: The Final Destinatio…" at bounding box center [1124, 225] width 296 height 25
click at [1202, 617] on button "Save" at bounding box center [1201, 620] width 53 height 30
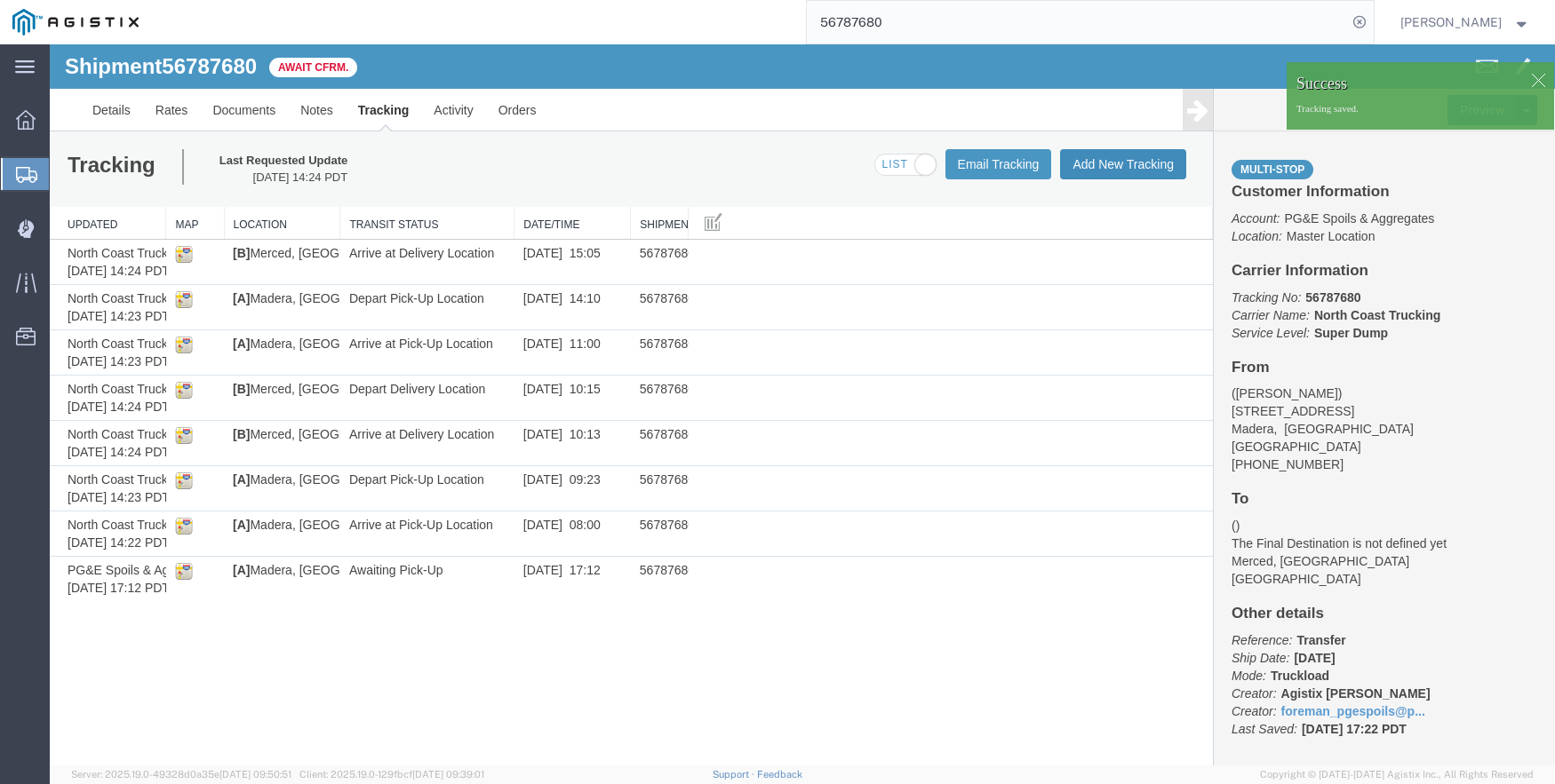
click at [1102, 160] on button "Add New Tracking" at bounding box center [1123, 163] width 126 height 30
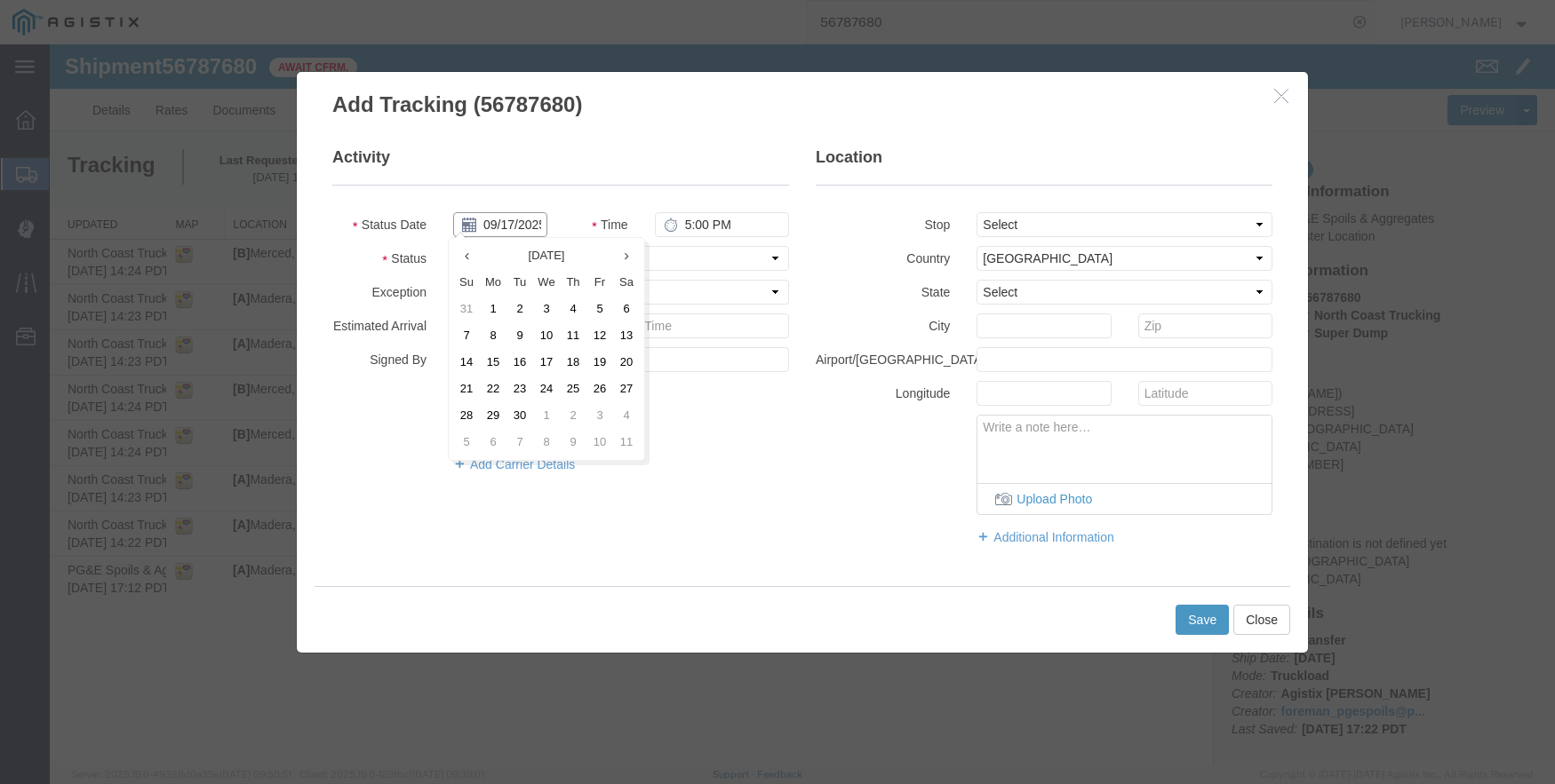
click at [516, 220] on input "09/17/2025" at bounding box center [500, 225] width 94 height 25
click at [568, 331] on td "11" at bounding box center [573, 336] width 27 height 27
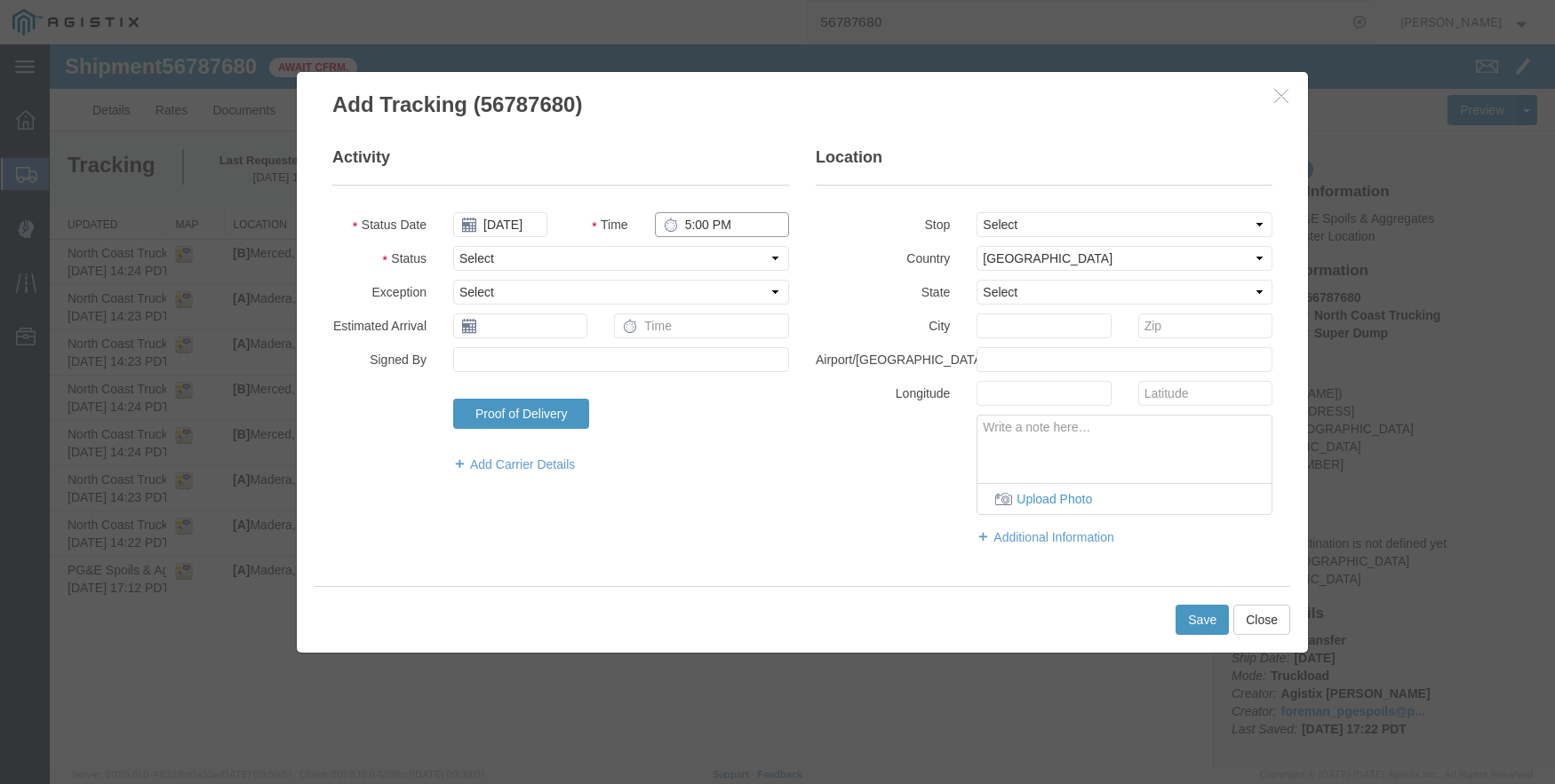
click at [695, 234] on input "5:00 PM" at bounding box center [722, 225] width 135 height 25
click at [1017, 221] on select "Select From: [STREET_ADDRESS] Stop 2: [STREET_ADDRESS] To: The Final Destinatio…" at bounding box center [1124, 225] width 296 height 25
click at [976, 212] on select "Select From: [STREET_ADDRESS] Stop 2: [STREET_ADDRESS] To: The Final Destinatio…" at bounding box center [1124, 225] width 296 height 25
click at [1189, 618] on button "Save" at bounding box center [1201, 620] width 53 height 30
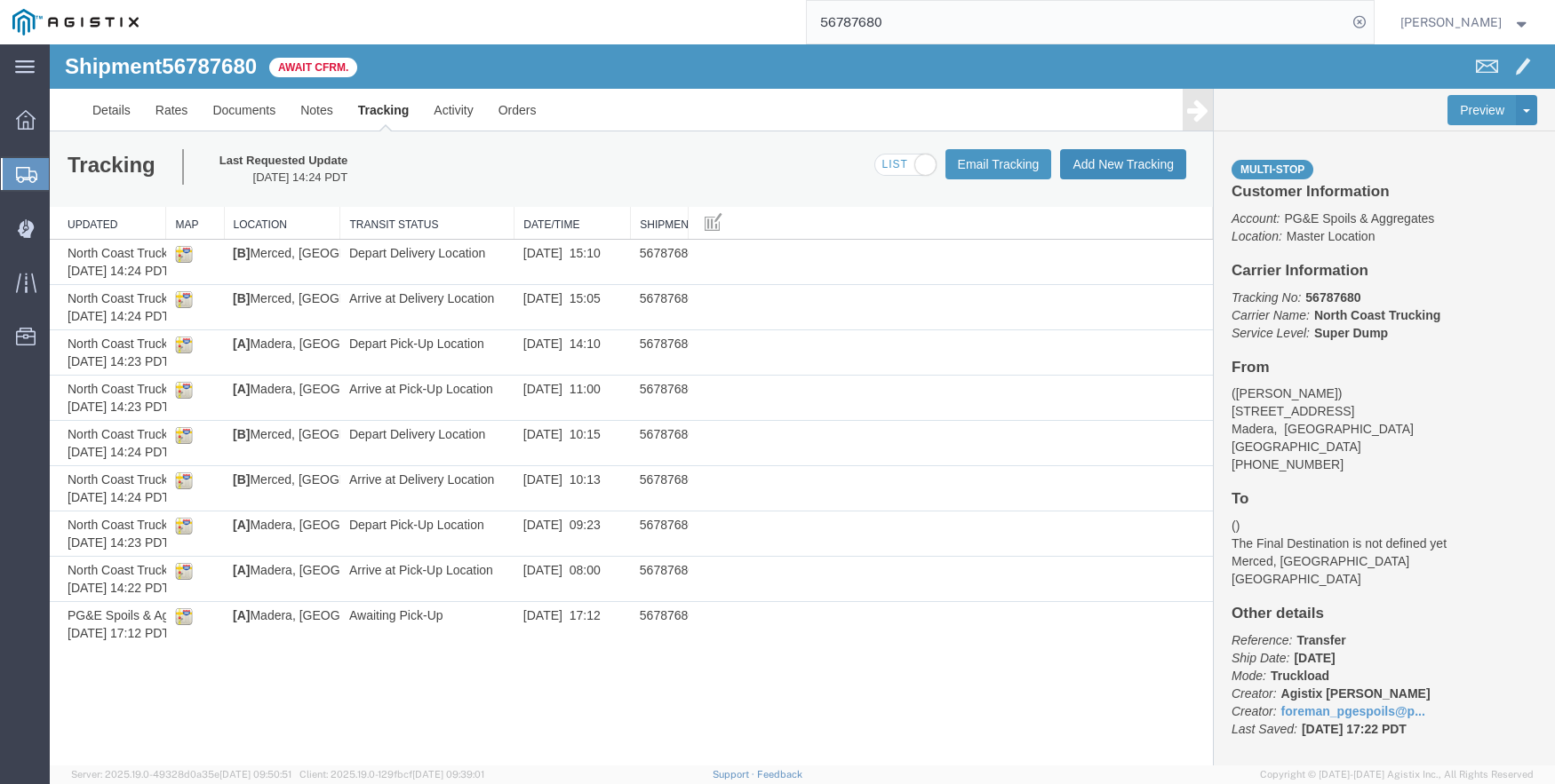
click at [1145, 155] on button "Add New Tracking" at bounding box center [1123, 163] width 126 height 30
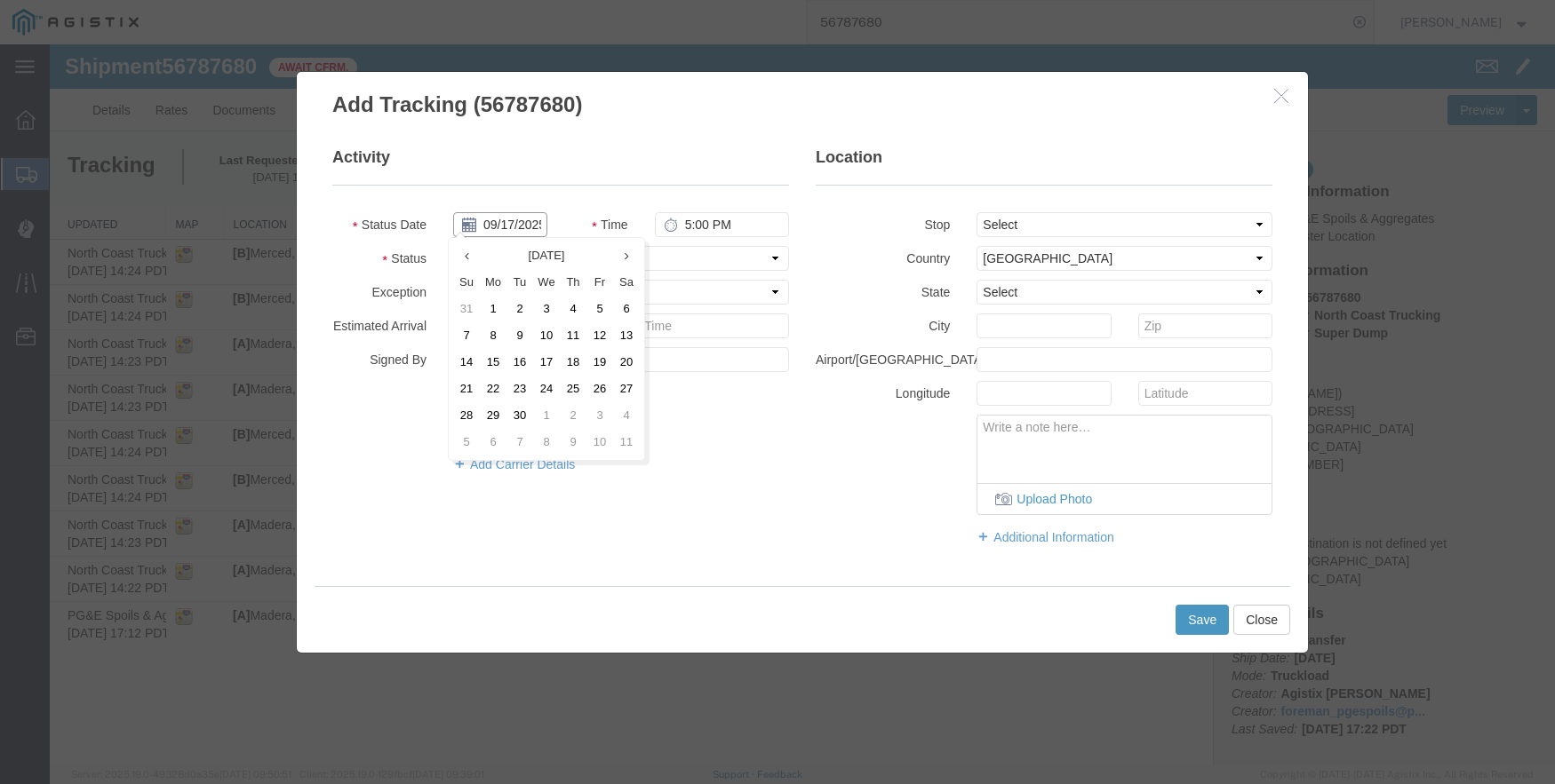
click at [499, 225] on input "09/17/2025" at bounding box center [500, 225] width 94 height 25
click at [581, 334] on td "11" at bounding box center [573, 336] width 27 height 27
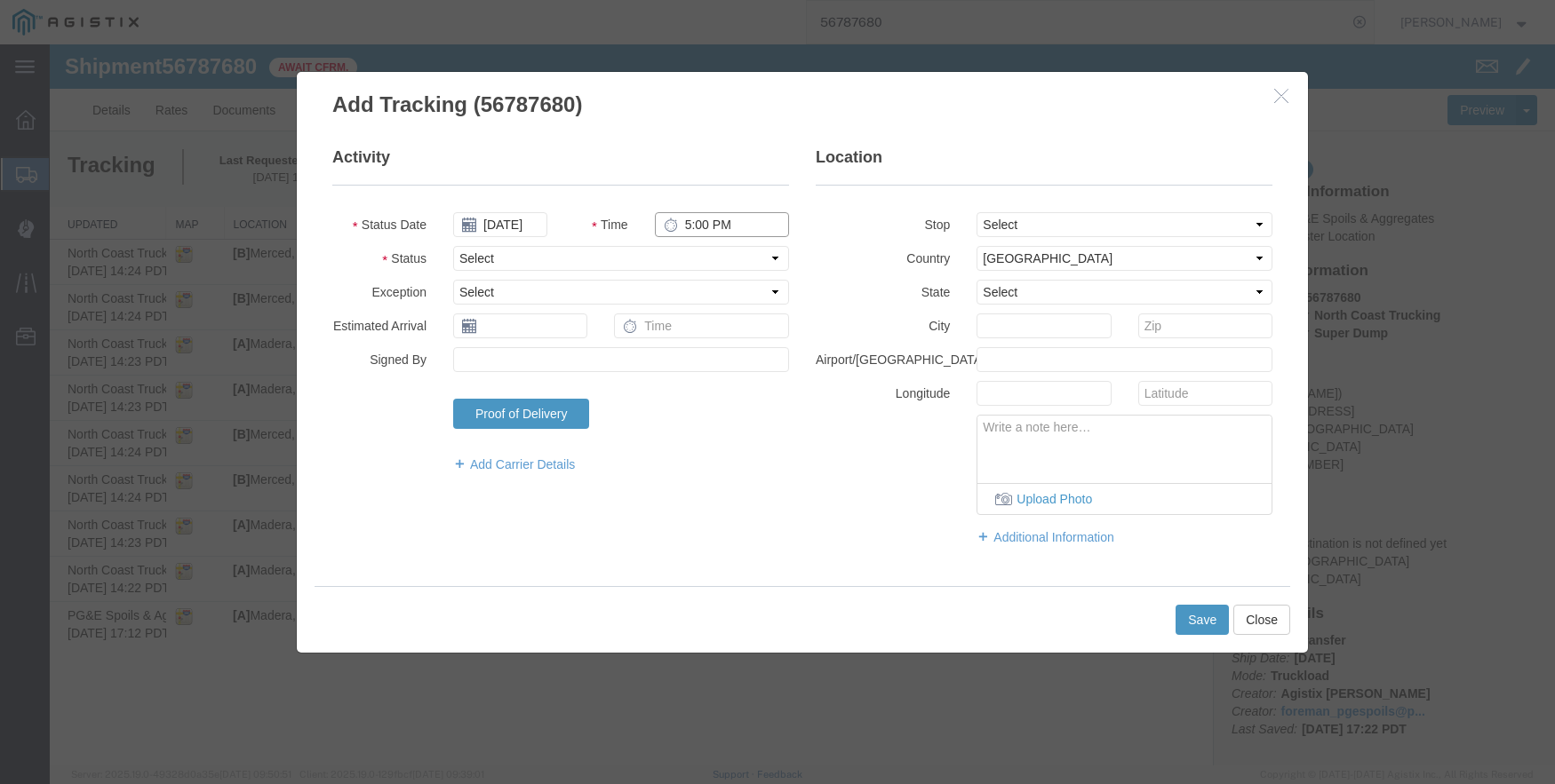
click at [688, 228] on input "5:00 PM" at bounding box center [722, 225] width 135 height 25
click at [1204, 613] on button "Save" at bounding box center [1201, 620] width 53 height 30
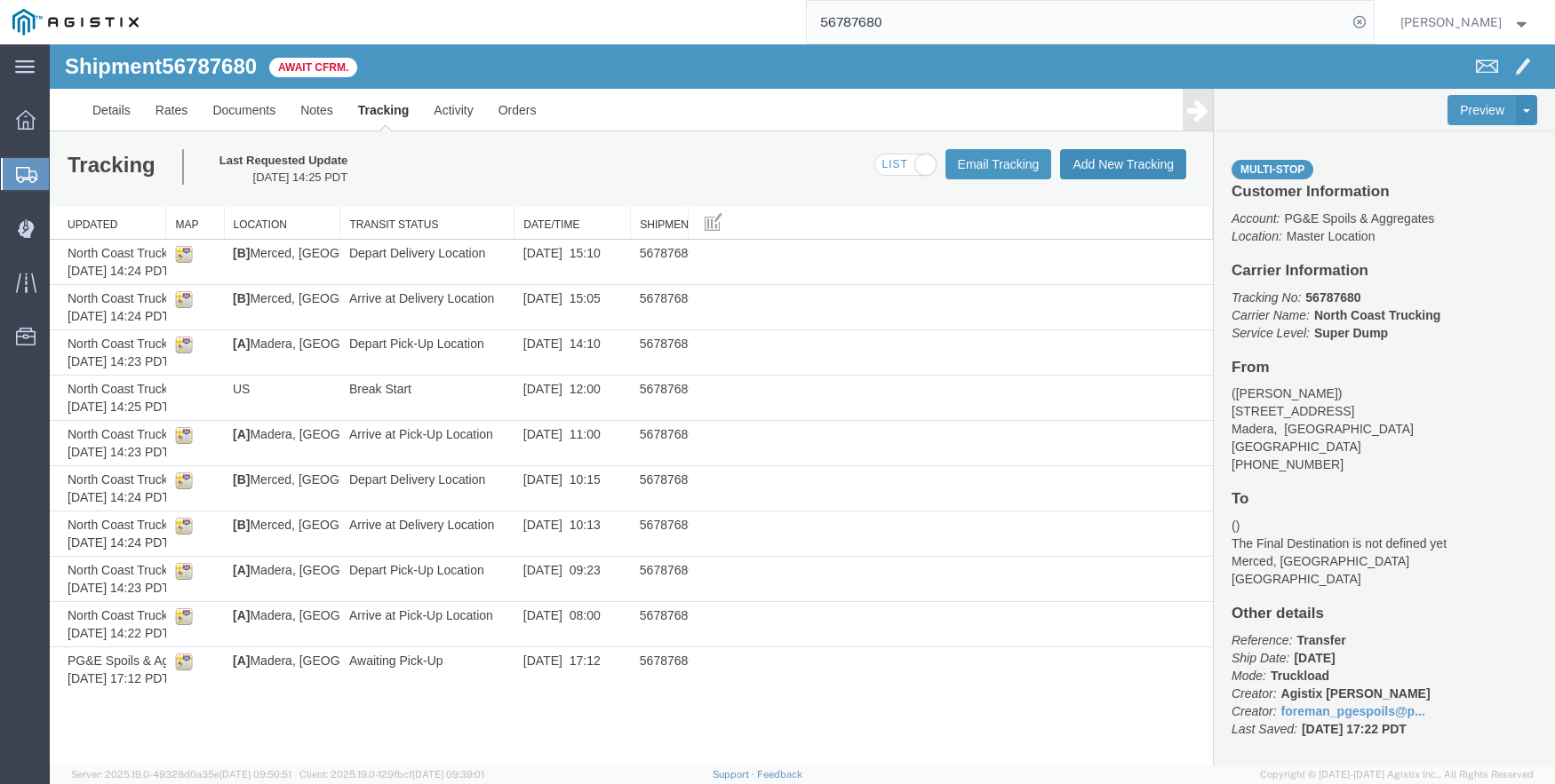
click at [1133, 159] on button "Add New Tracking" at bounding box center [1123, 163] width 126 height 30
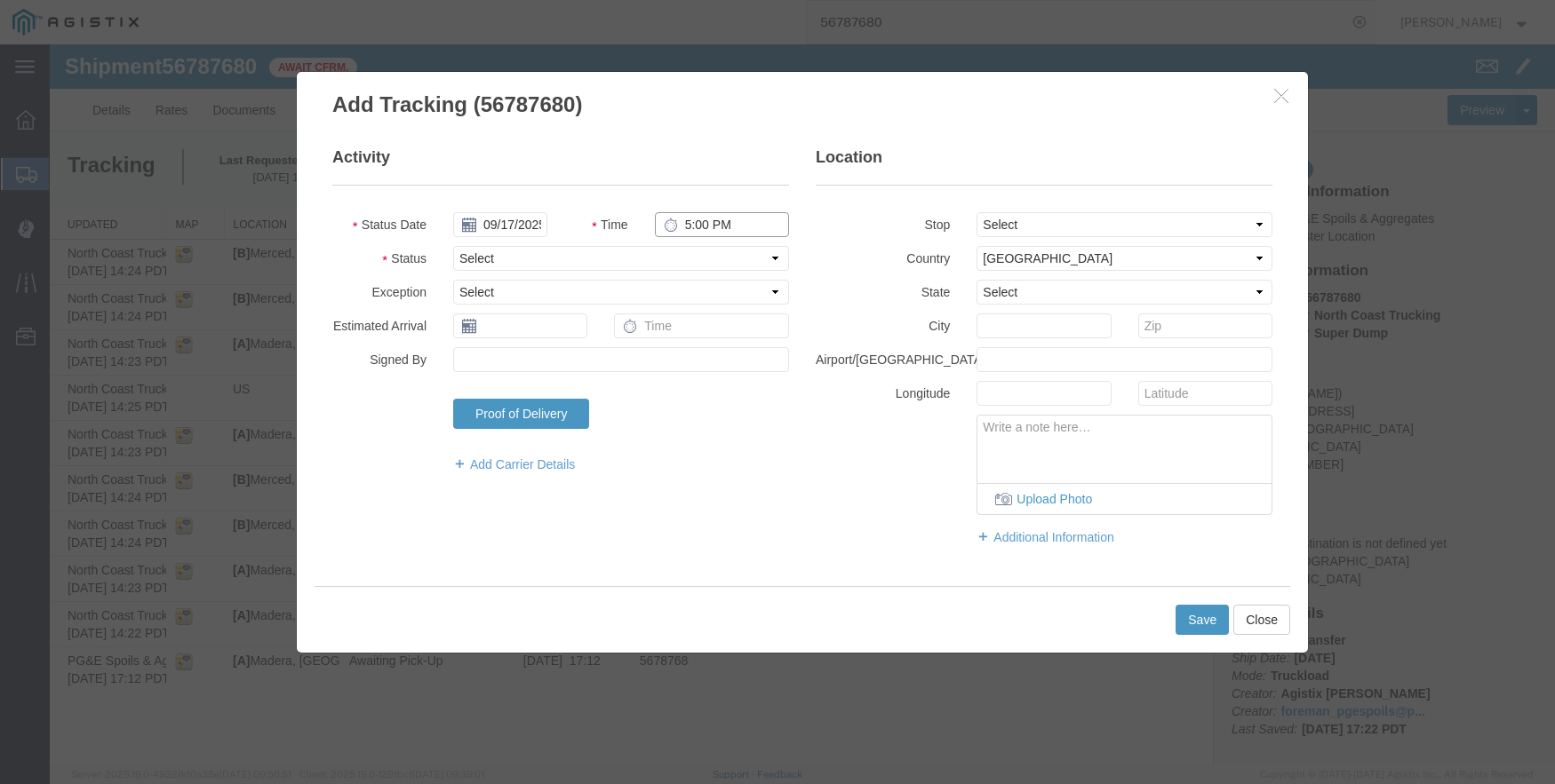
click at [689, 227] on input "5:00 PM" at bounding box center [722, 225] width 135 height 25
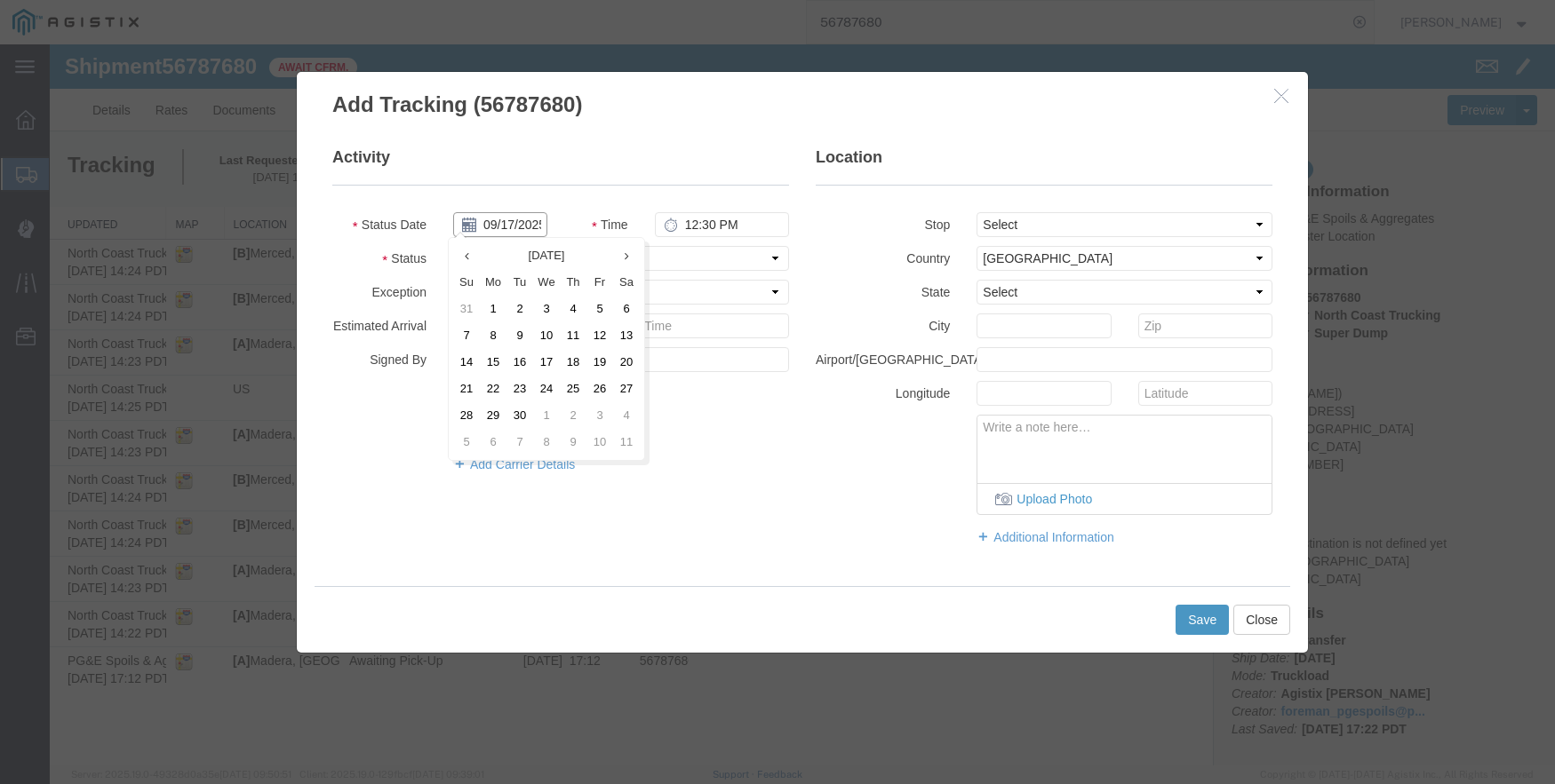
click at [506, 220] on input "09/17/2025" at bounding box center [500, 225] width 94 height 25
click at [577, 334] on td "11" at bounding box center [573, 336] width 27 height 27
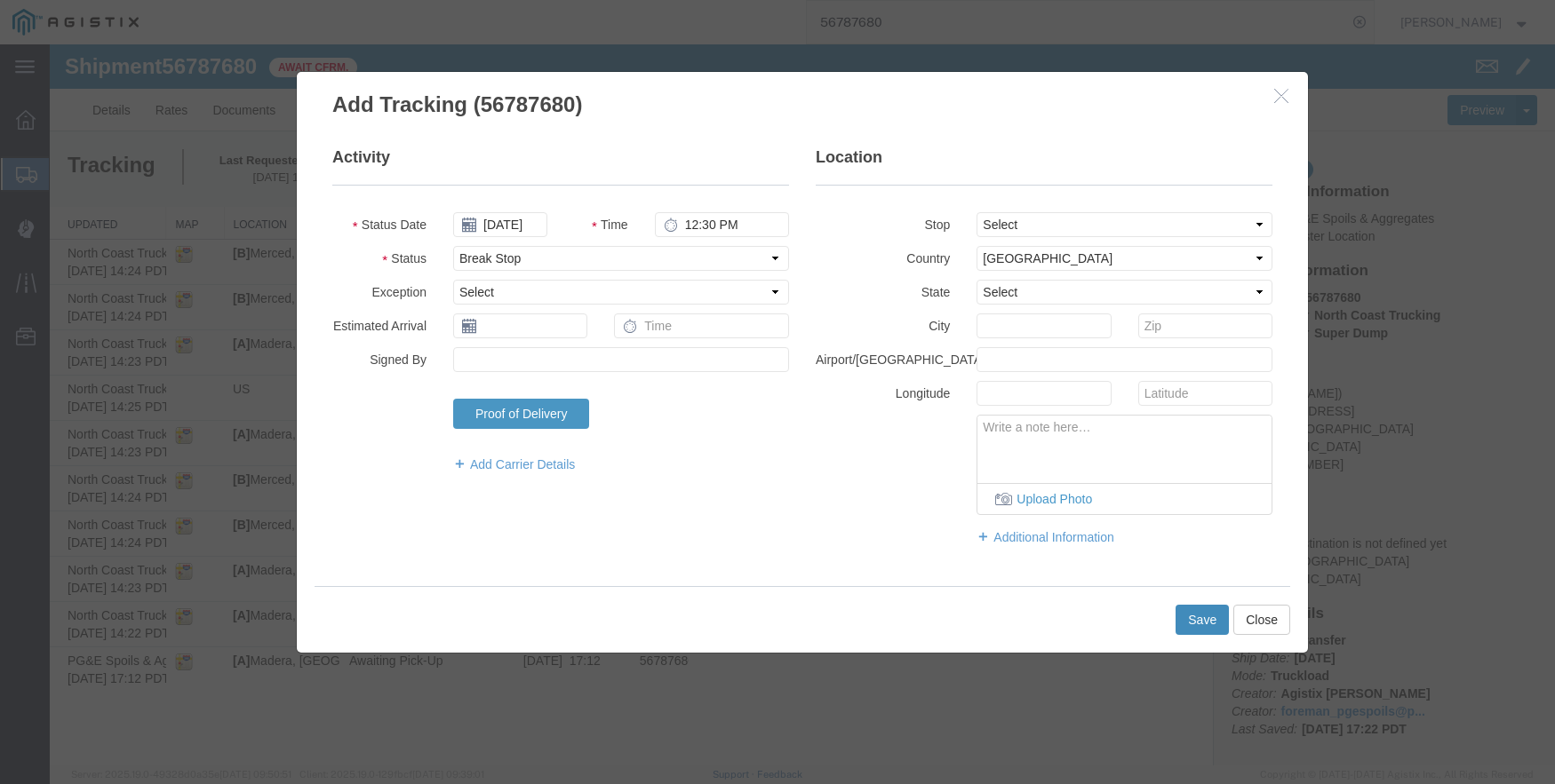
click at [1206, 622] on button "Save" at bounding box center [1201, 620] width 53 height 30
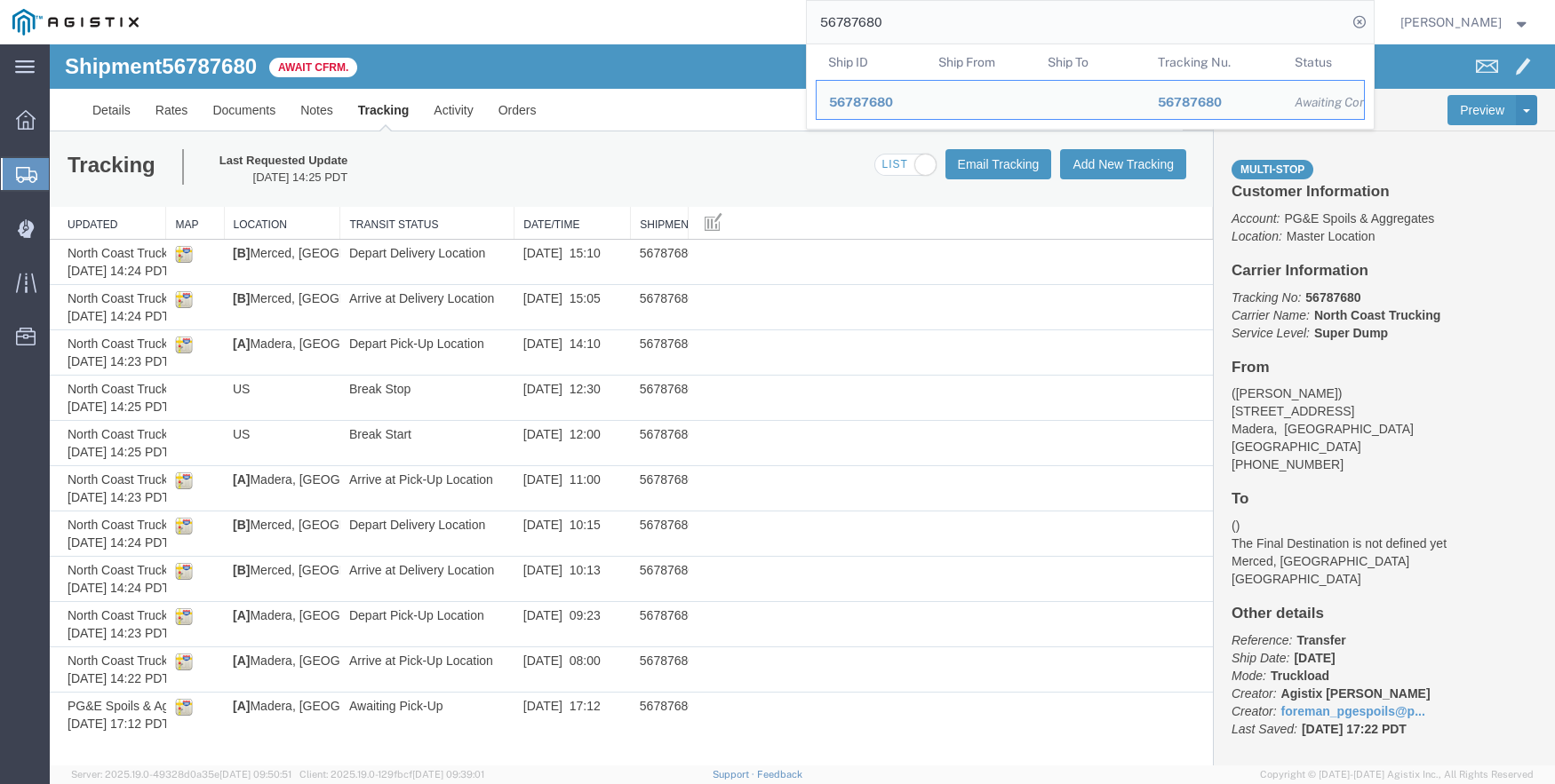
drag, startPoint x: 941, startPoint y: 22, endPoint x: 791, endPoint y: 22, distance: 150.0
click at [791, 22] on div "56787680 Ship ID Ship From Ship To Tracking Nu. Status Ship ID 56787680 Ship Fr…" at bounding box center [762, 22] width 1222 height 44
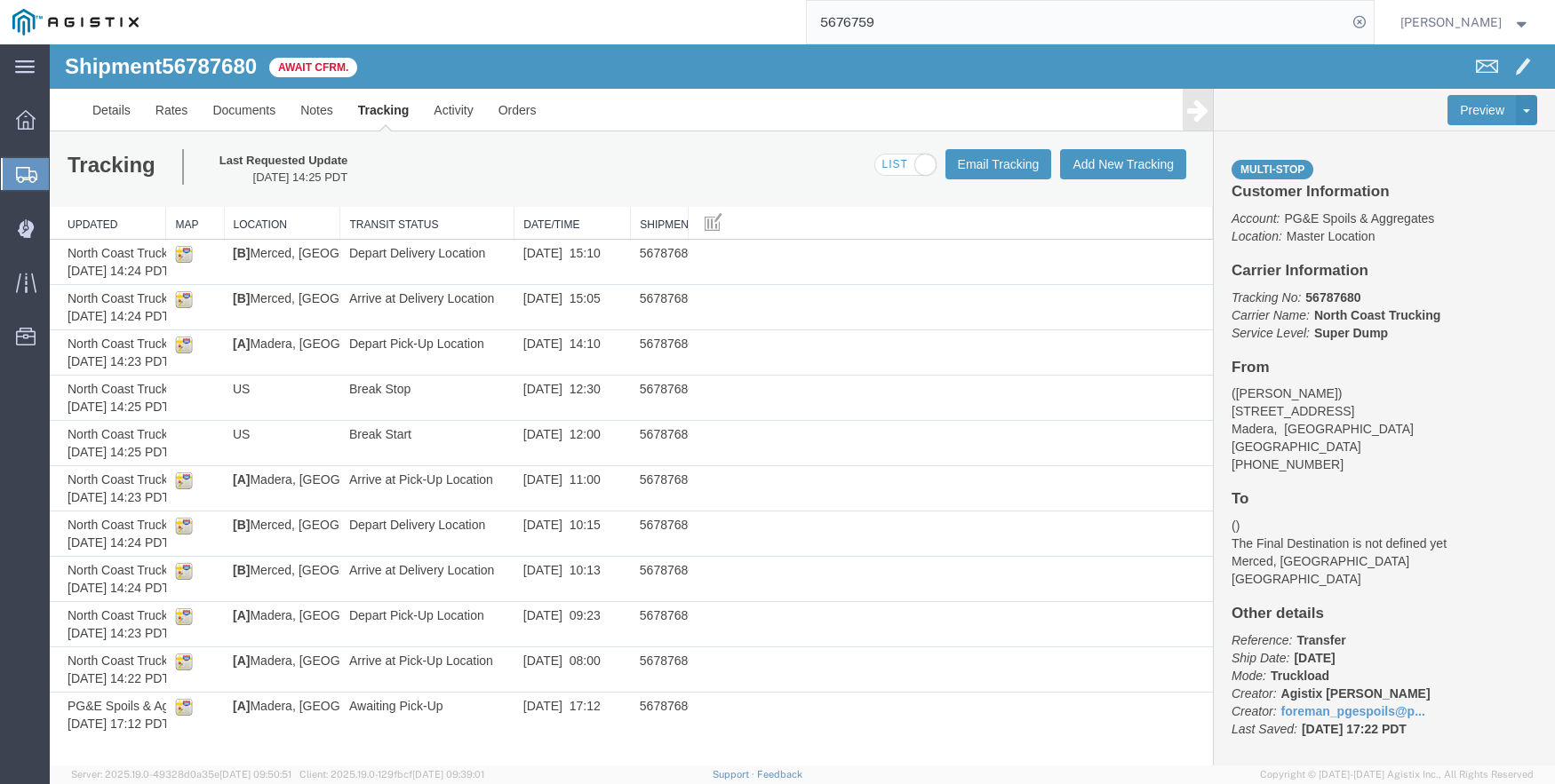
click at [912, 33] on input "5676759" at bounding box center [1076, 22] width 540 height 42
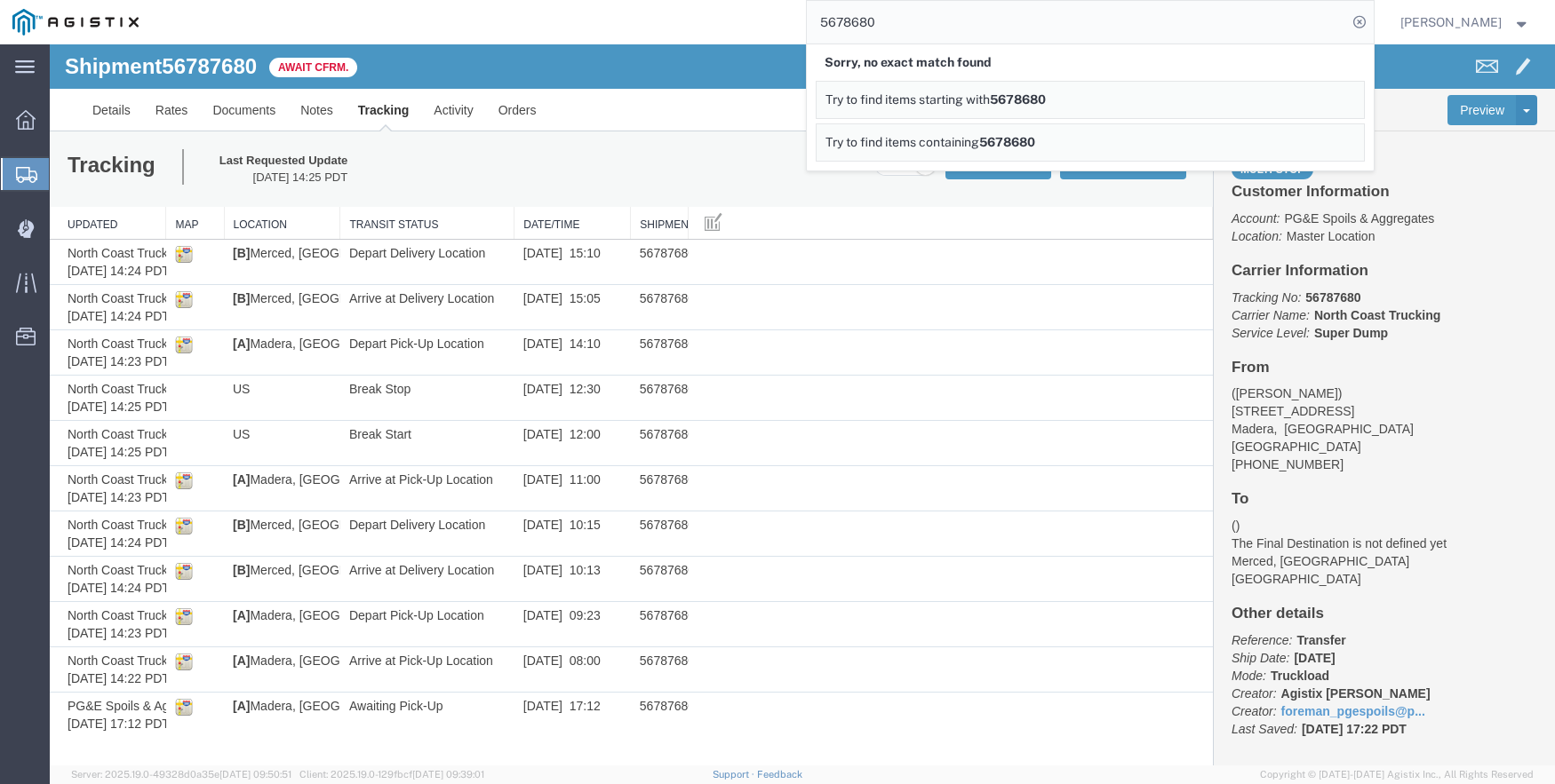
drag, startPoint x: 911, startPoint y: 28, endPoint x: 798, endPoint y: 28, distance: 113.0
click at [798, 28] on div "5678680 Sorry, no exact match found Try to find items starting with 5678680 Try…" at bounding box center [762, 22] width 1222 height 44
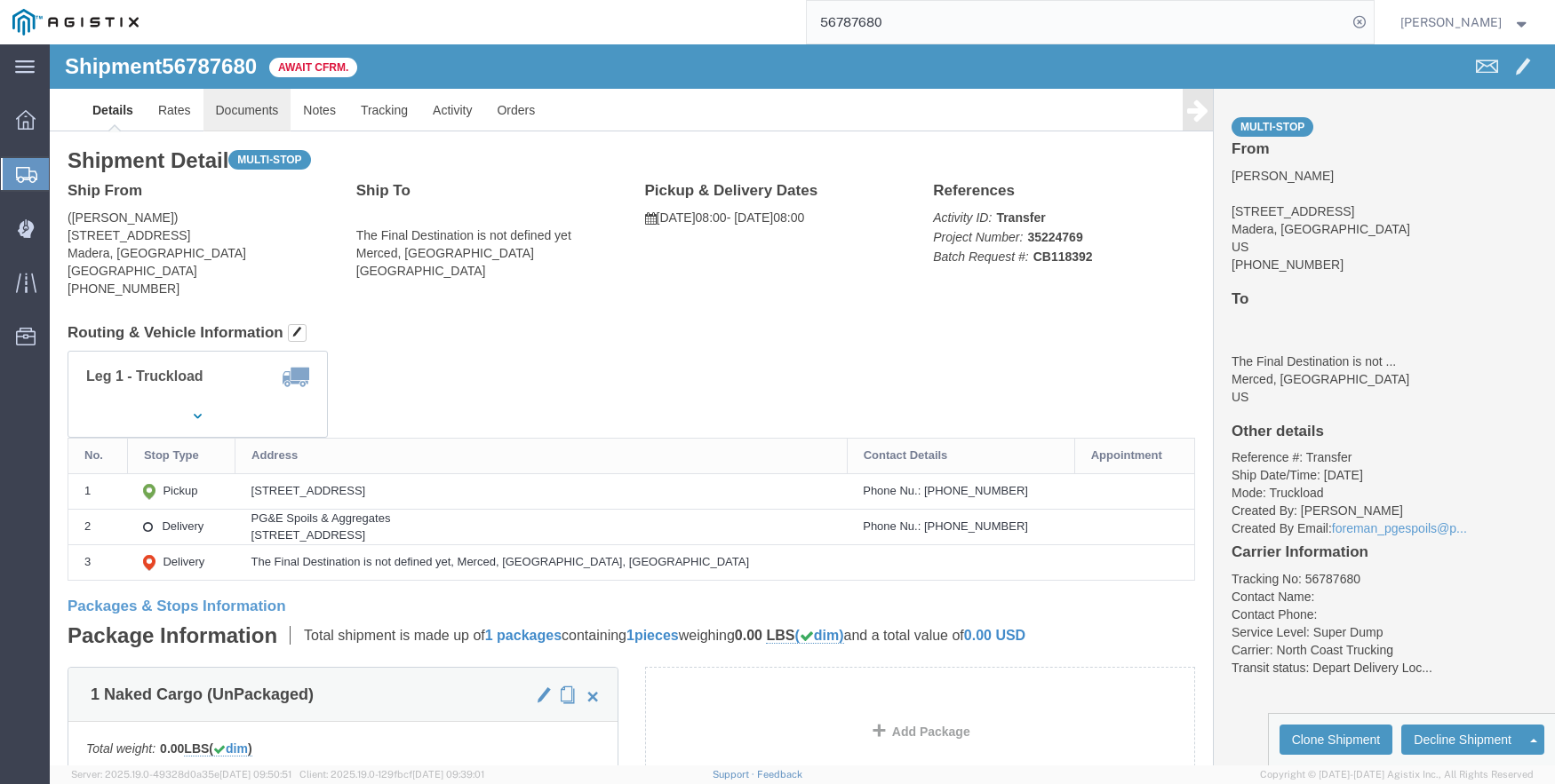
click link "Documents"
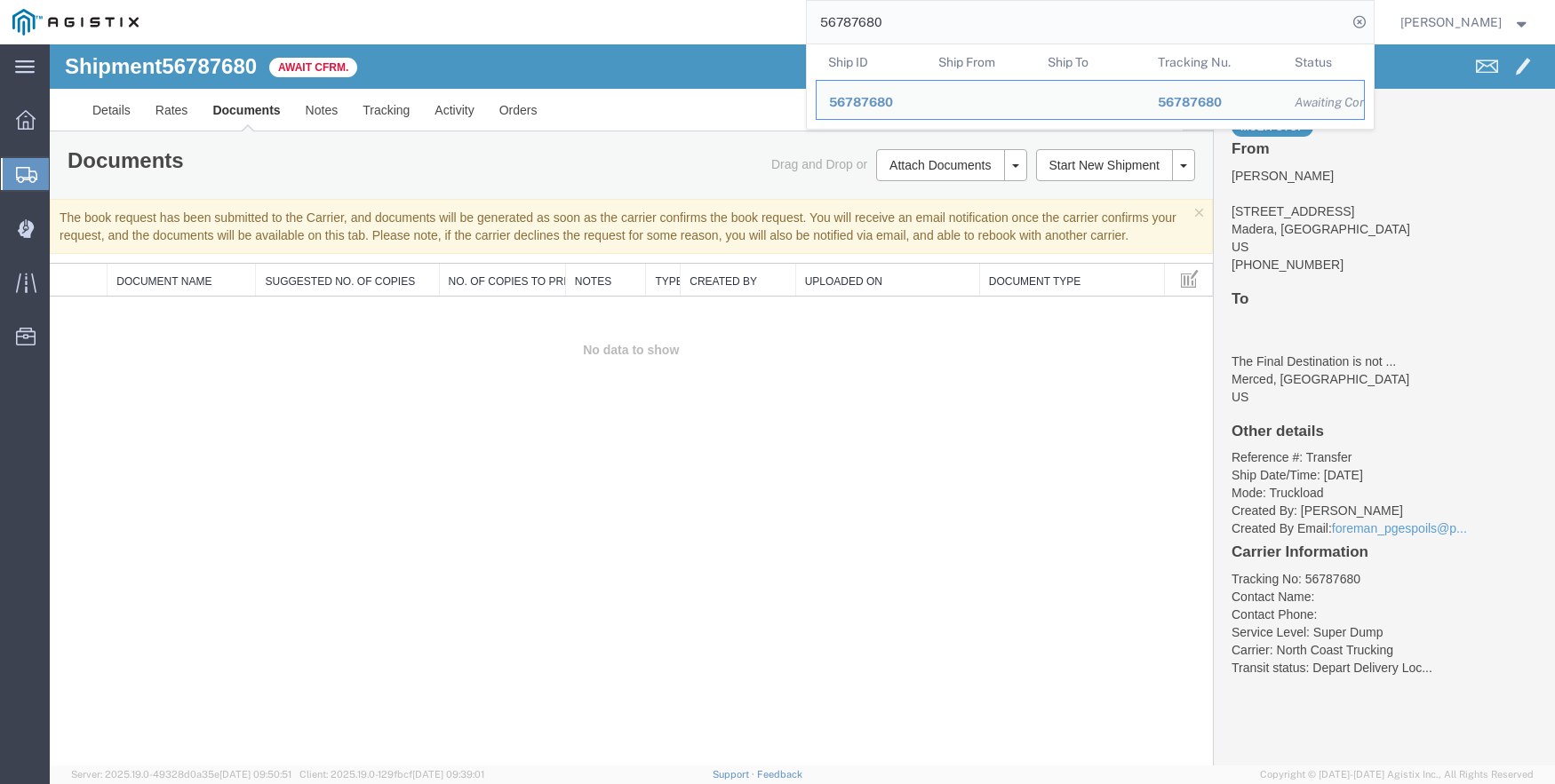
click at [927, 11] on input "56787680" at bounding box center [1076, 22] width 540 height 42
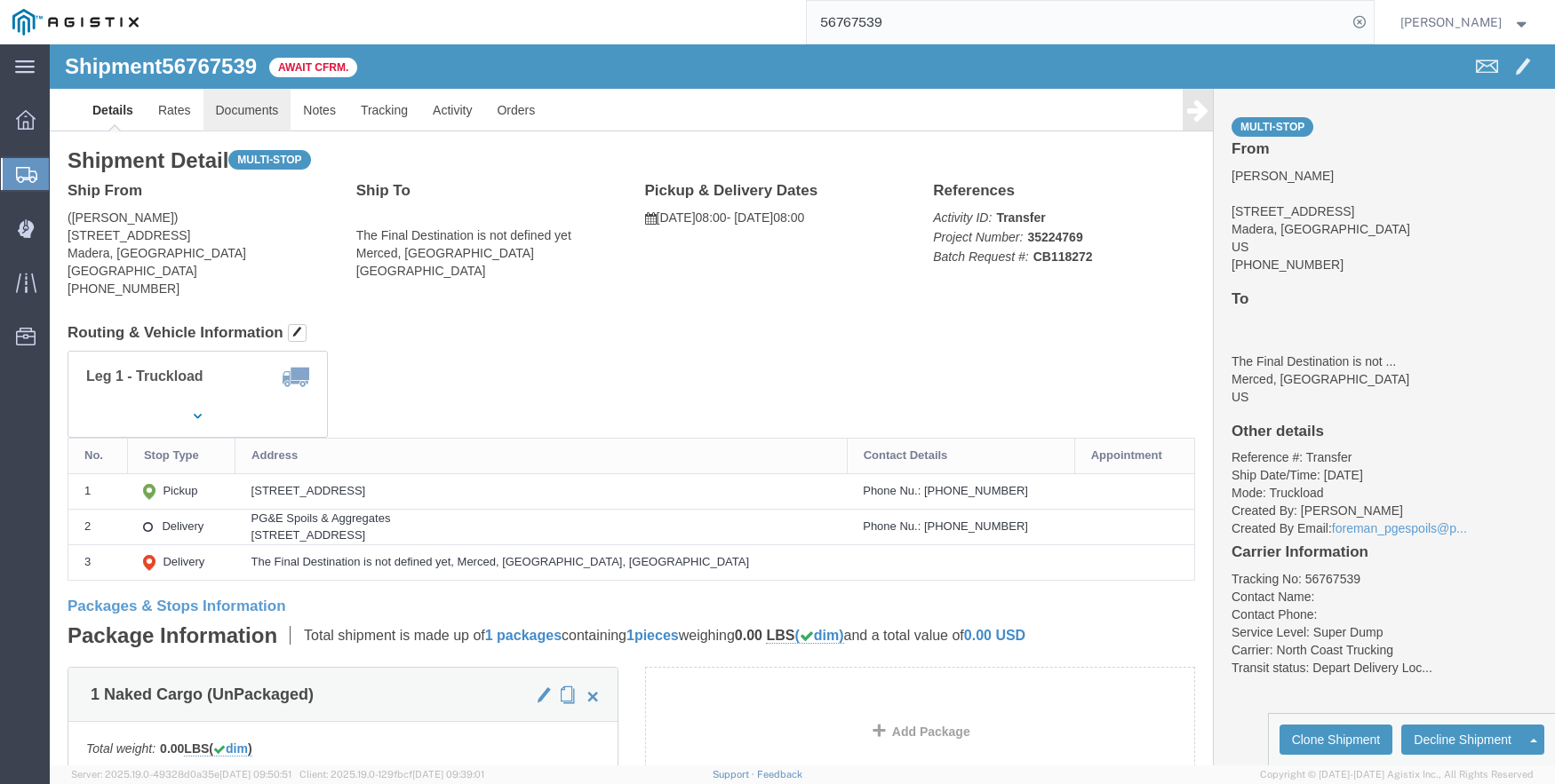
click link "Documents"
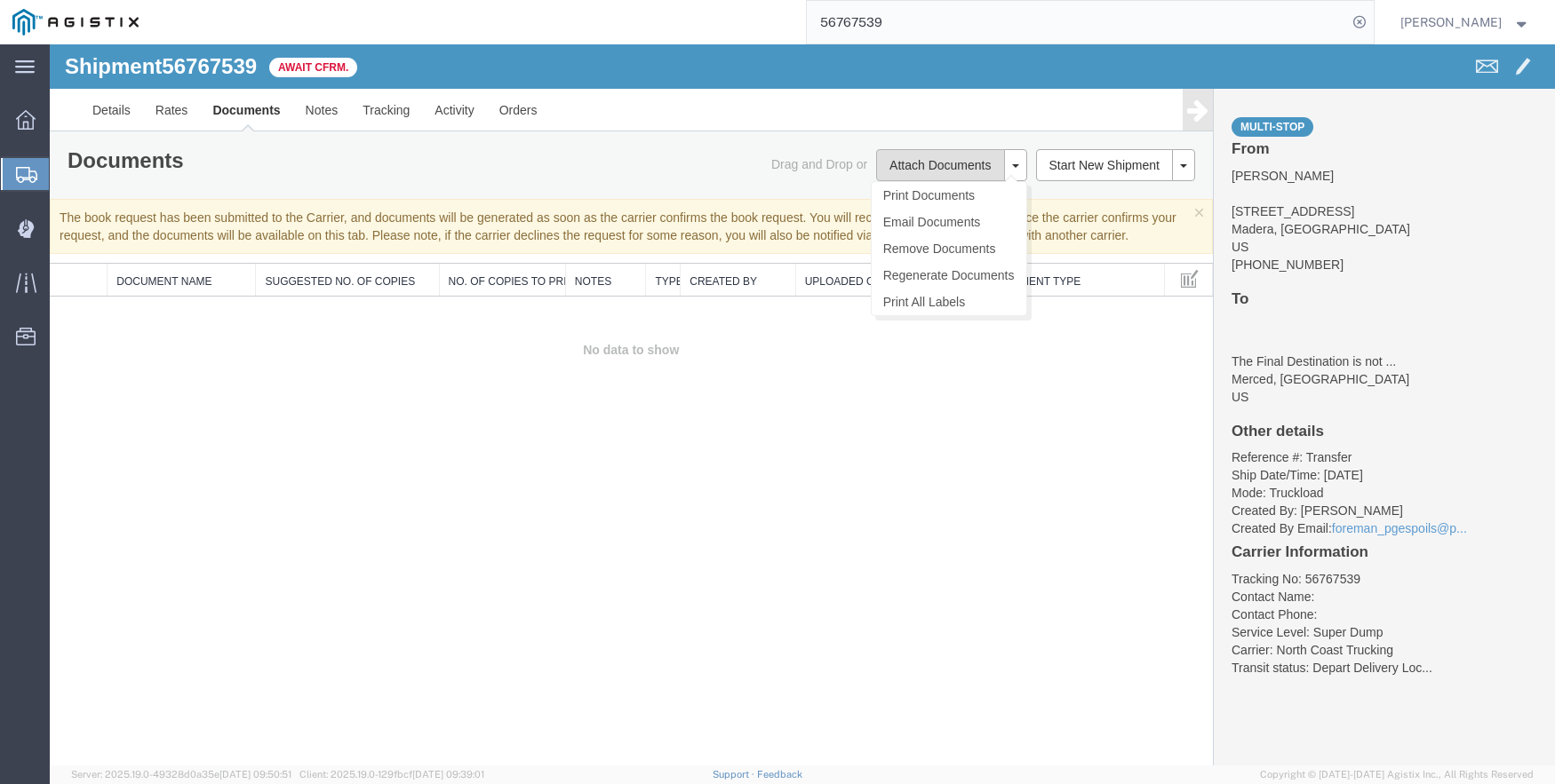
click at [959, 154] on button "Attach Documents" at bounding box center [940, 164] width 128 height 32
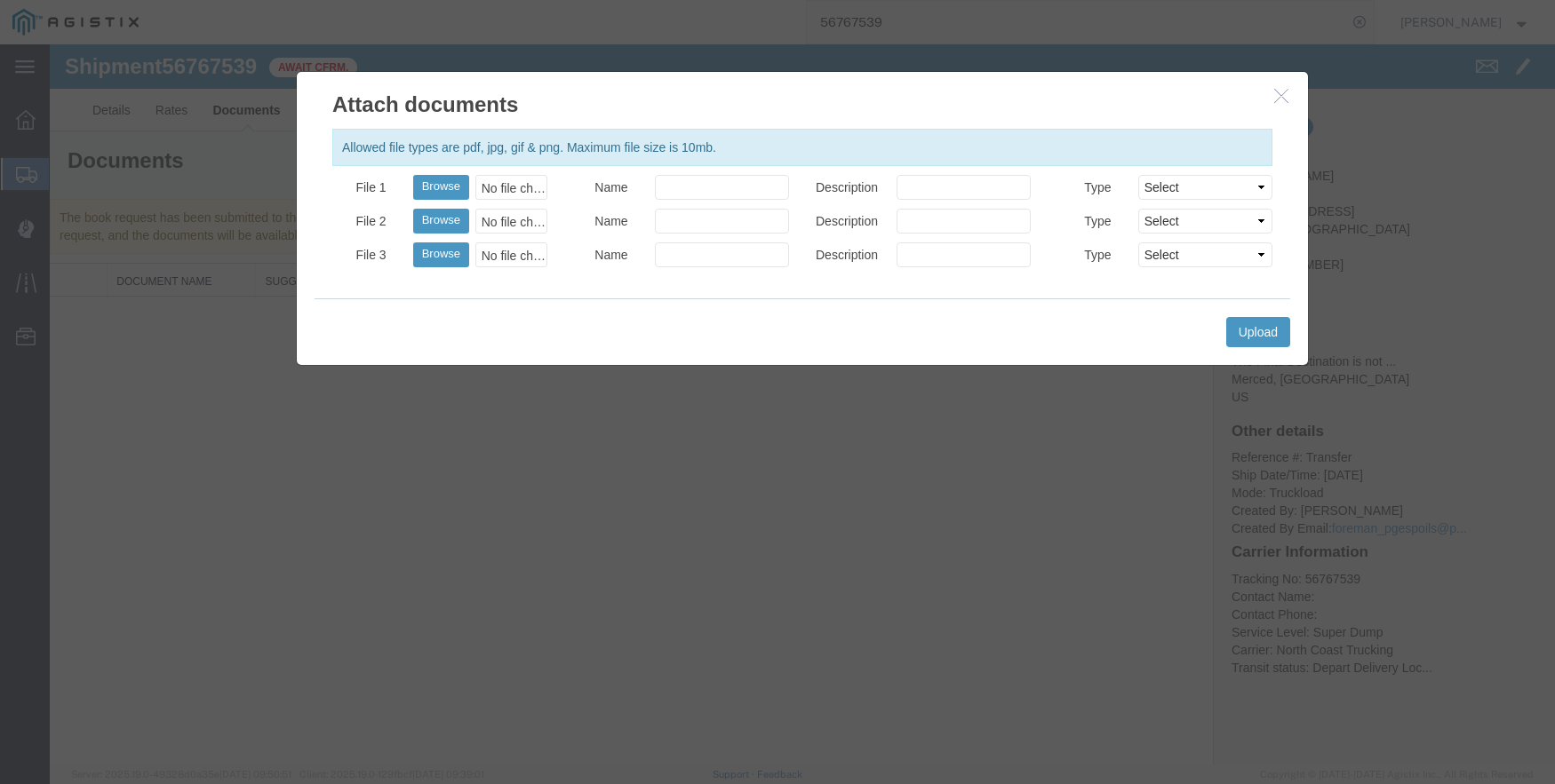
click at [1276, 100] on icon "button" at bounding box center [1281, 96] width 14 height 15
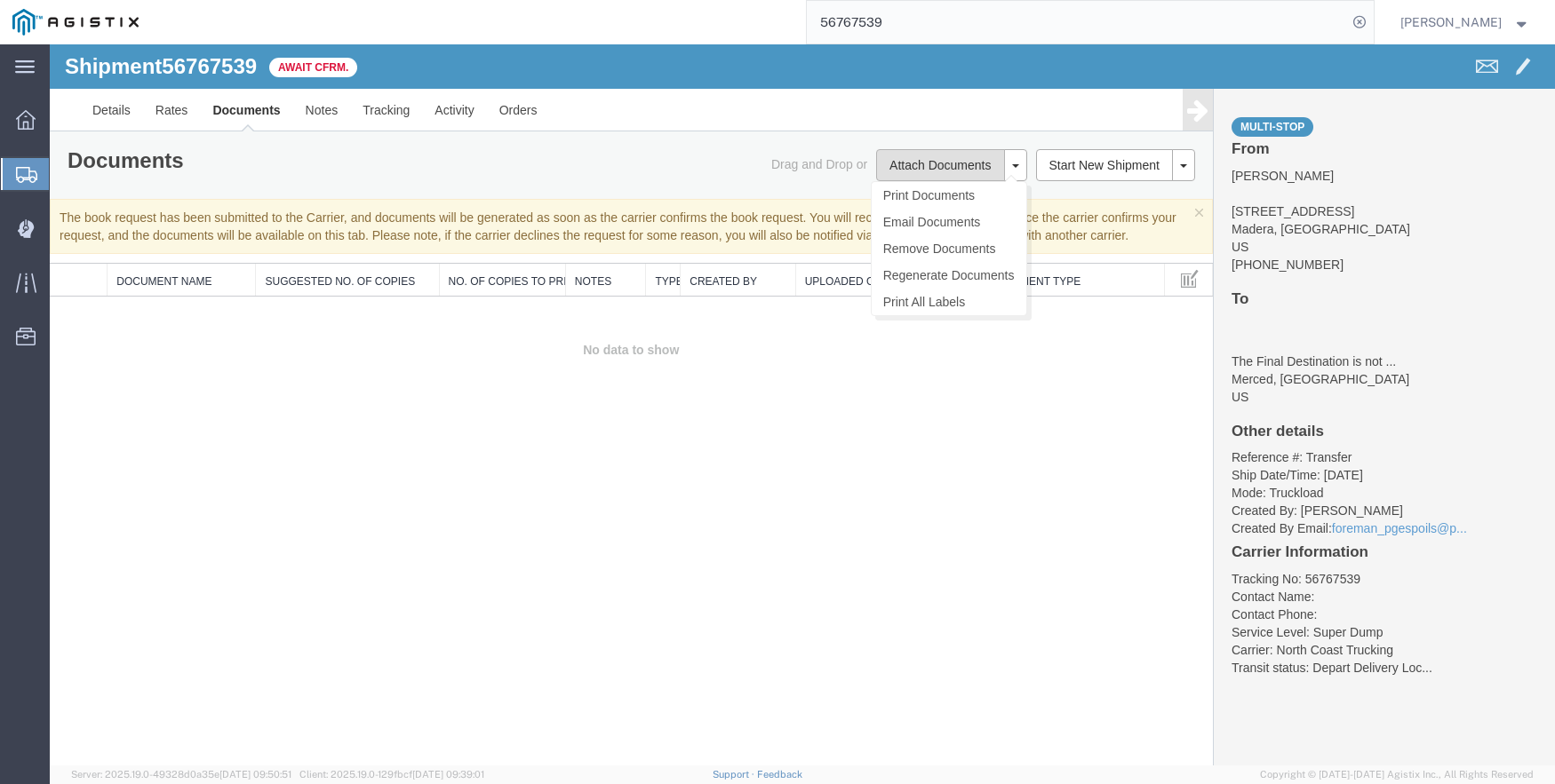
click at [917, 155] on button "Attach Documents" at bounding box center [940, 164] width 128 height 32
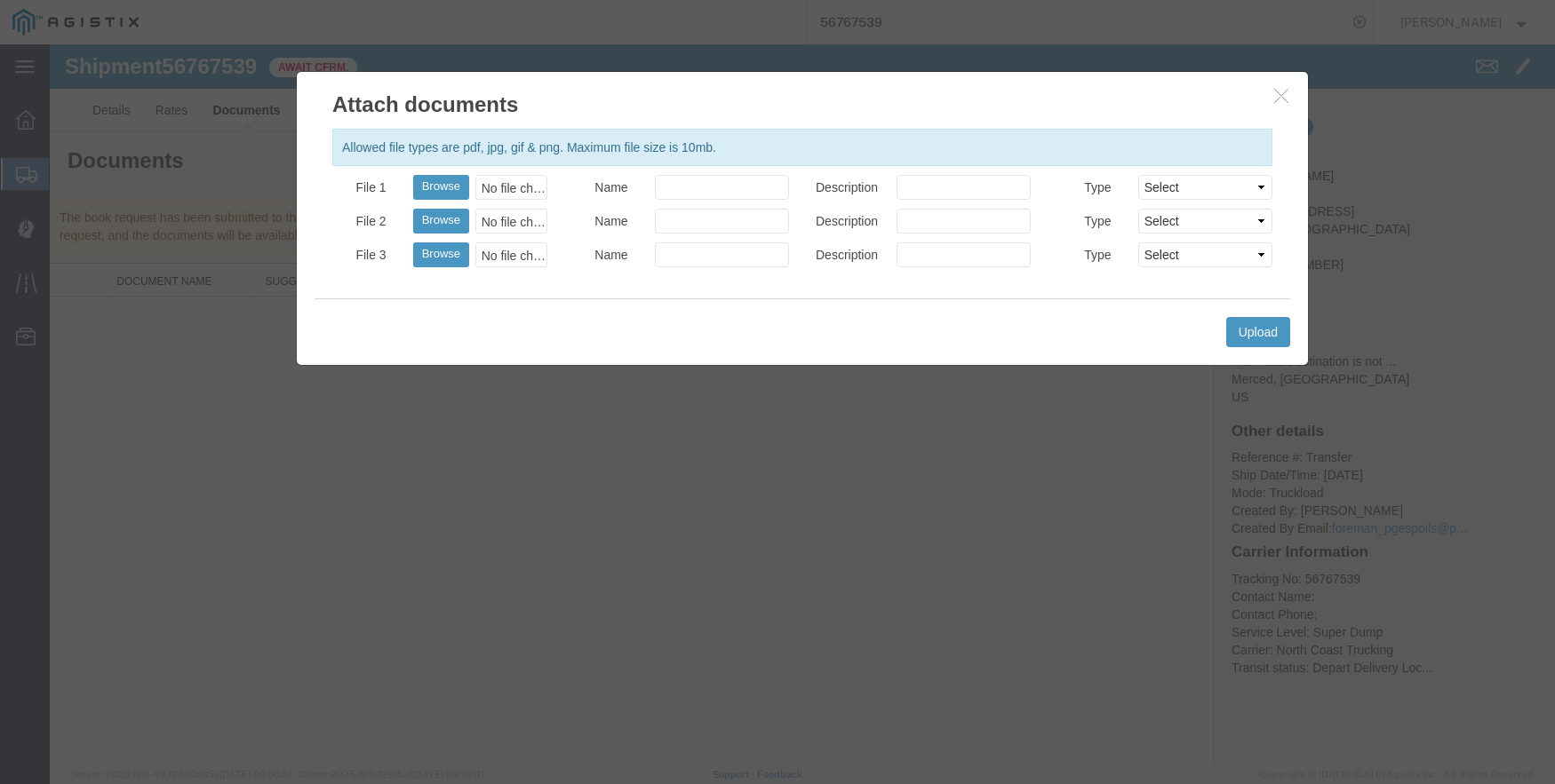
click at [1268, 334] on div at bounding box center [802, 404] width 1505 height 722
click at [436, 184] on div at bounding box center [802, 404] width 1505 height 722
click at [443, 185] on div at bounding box center [802, 404] width 1505 height 722
click at [1282, 95] on div at bounding box center [802, 404] width 1505 height 722
click at [1257, 335] on div at bounding box center [802, 404] width 1505 height 722
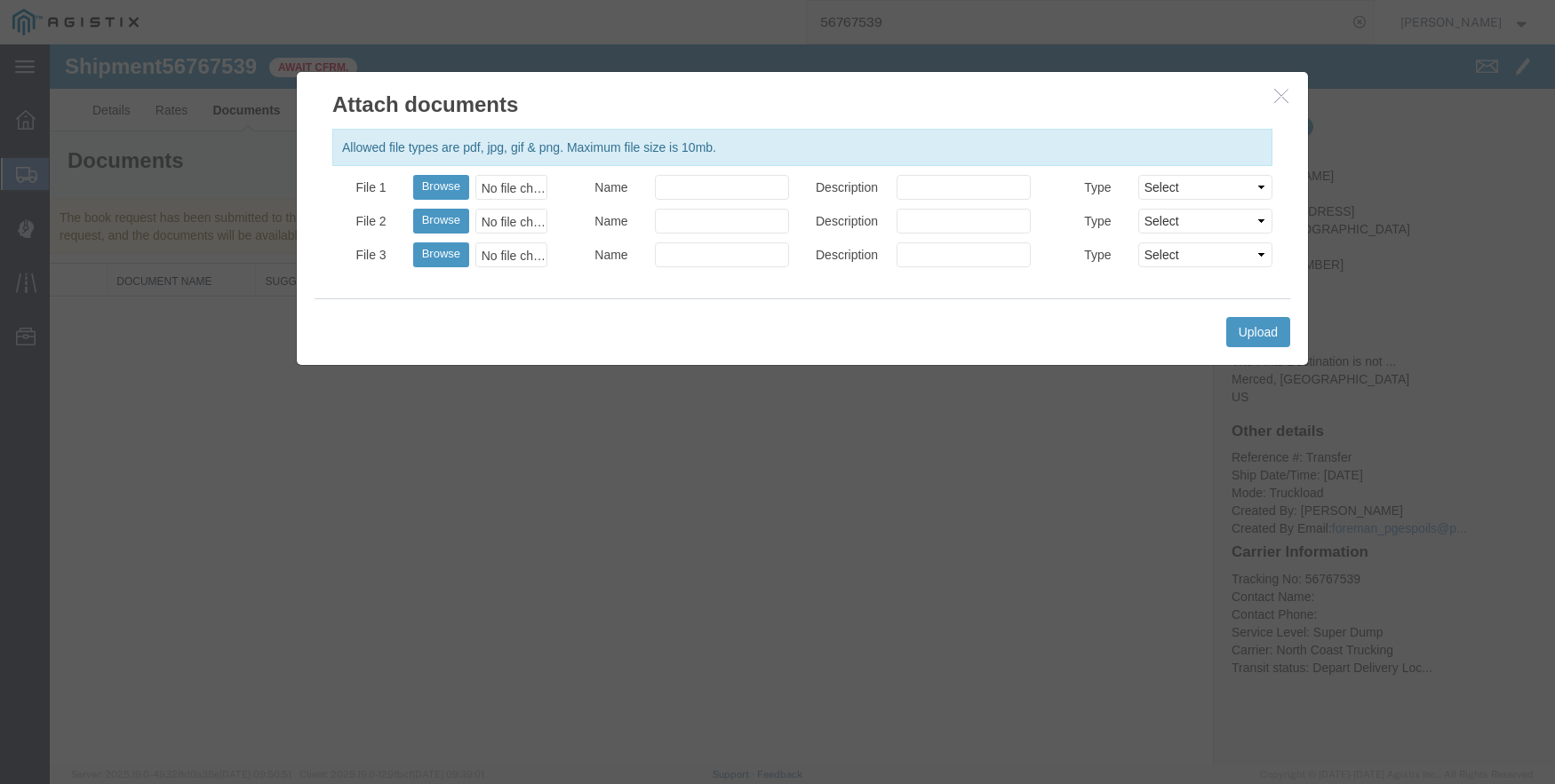
click at [1273, 330] on div at bounding box center [802, 404] width 1505 height 722
drag, startPoint x: 1281, startPoint y: 88, endPoint x: 1433, endPoint y: 50, distance: 156.7
click at [1281, 88] on div at bounding box center [802, 404] width 1505 height 722
